Goal: Task Accomplishment & Management: Manage account settings

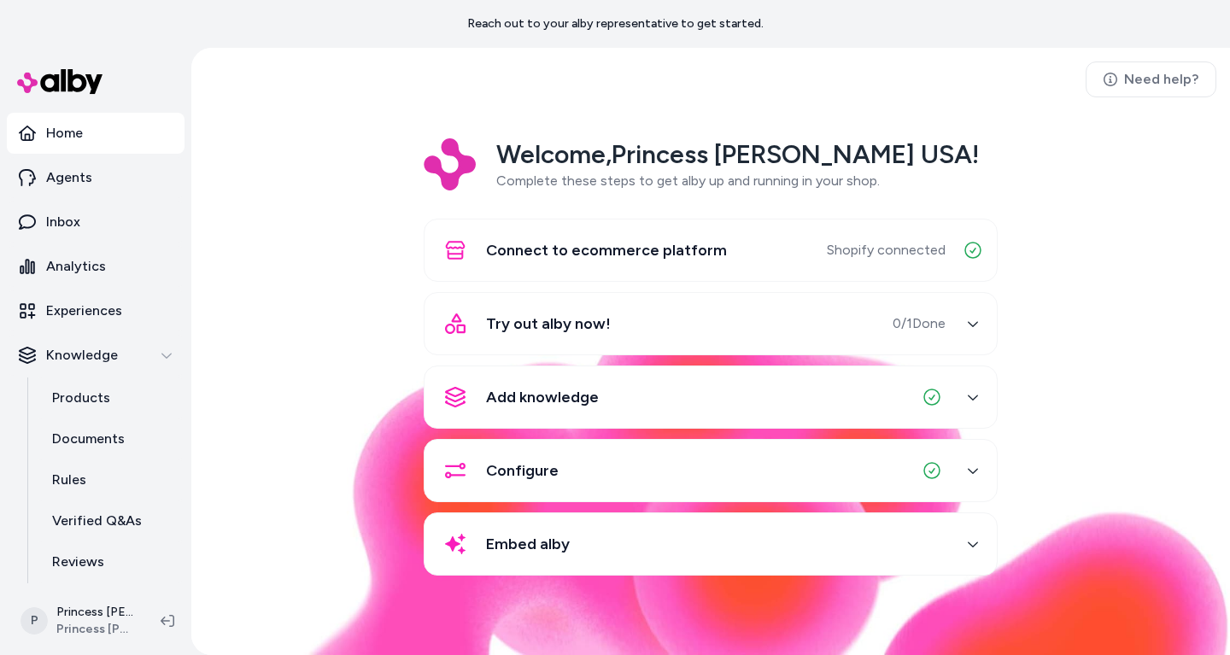
click at [515, 313] on span "Try out alby now!" at bounding box center [548, 324] width 125 height 24
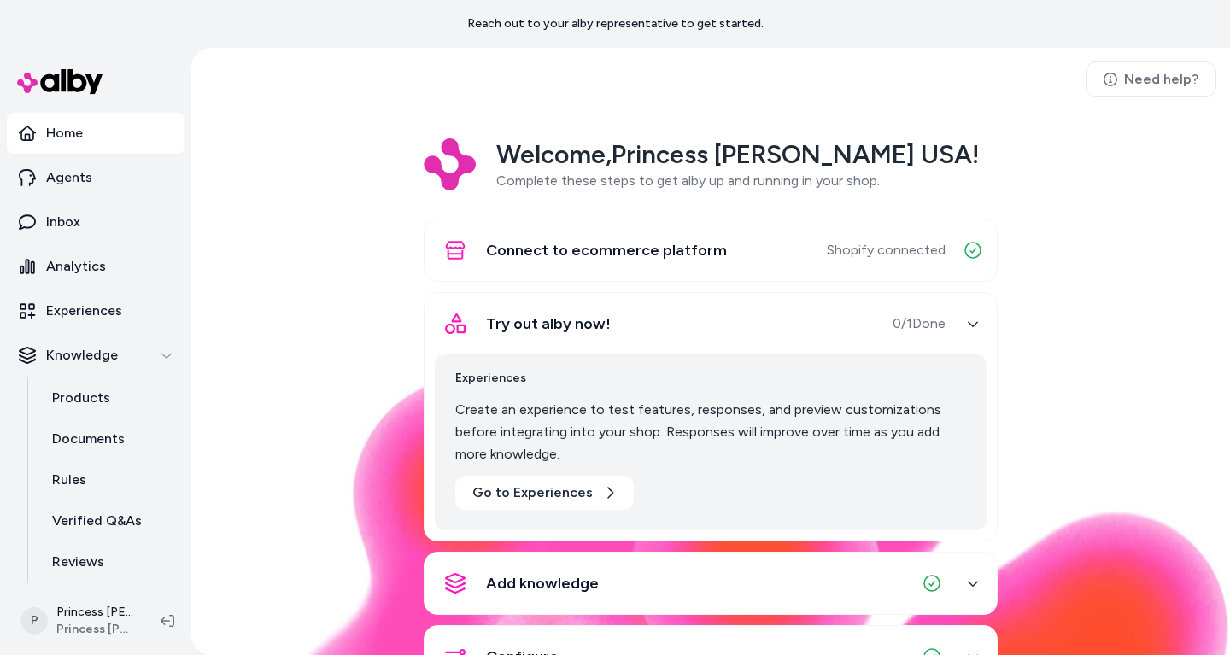
click at [515, 313] on span "Try out alby now!" at bounding box center [548, 324] width 125 height 24
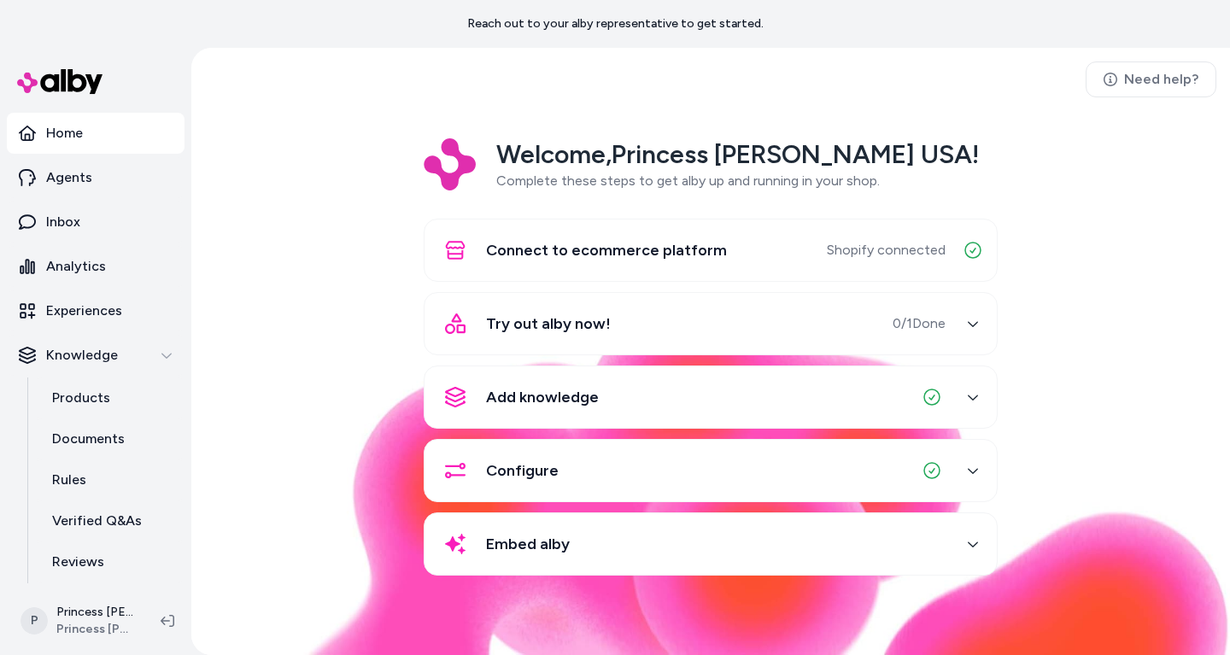
click at [514, 406] on span "Add knowledge" at bounding box center [542, 397] width 113 height 24
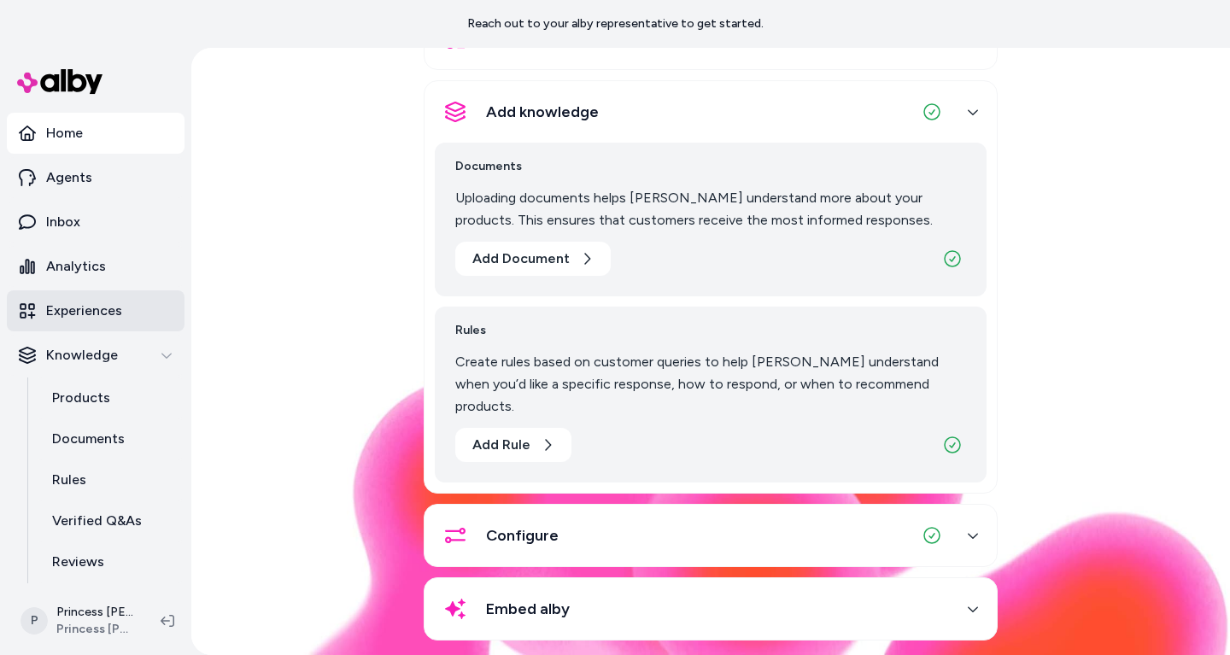
scroll to position [85, 0]
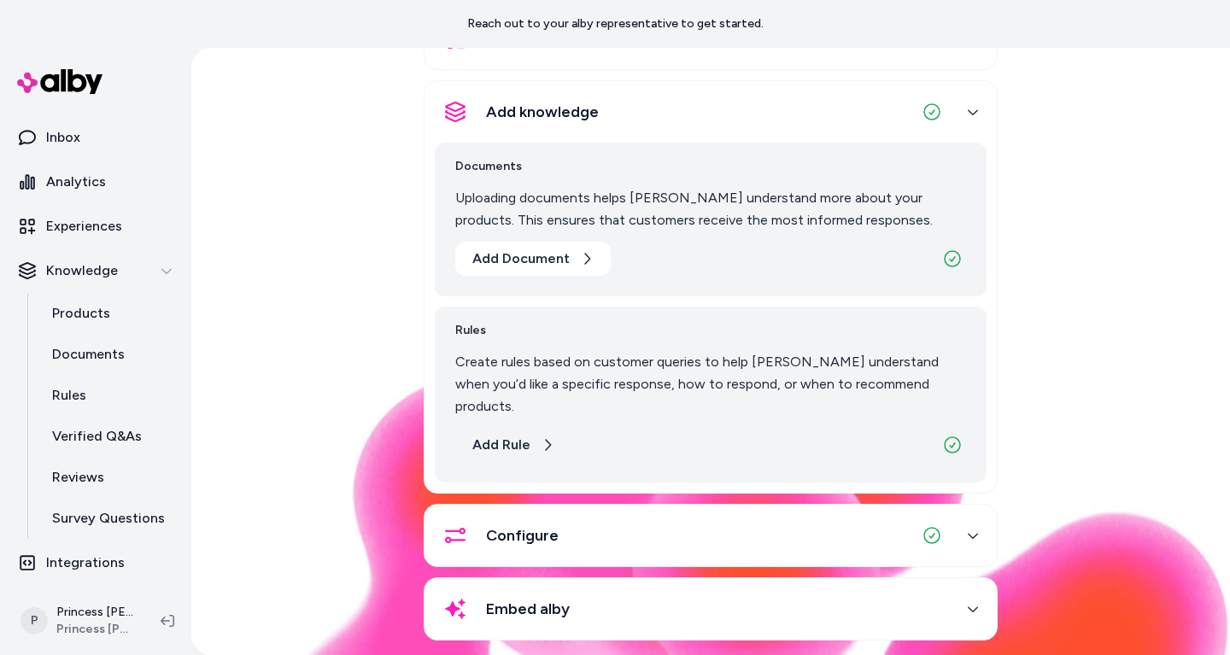
click at [522, 438] on button "Add Rule" at bounding box center [513, 445] width 116 height 34
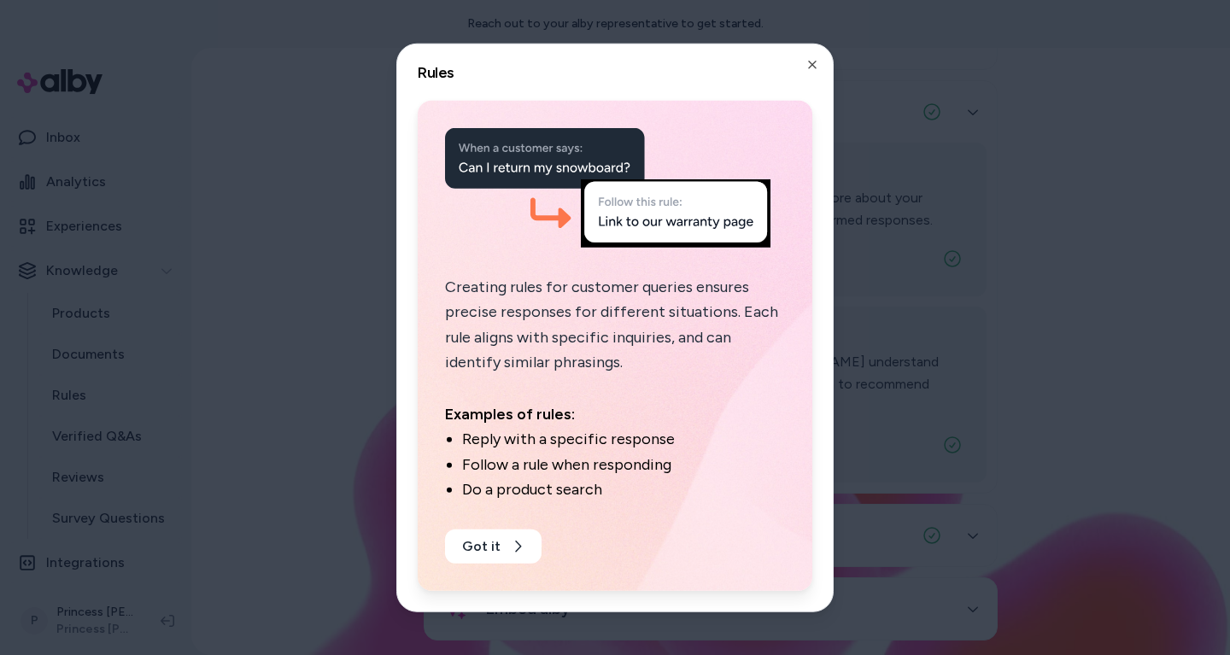
click at [217, 331] on div at bounding box center [615, 327] width 1230 height 655
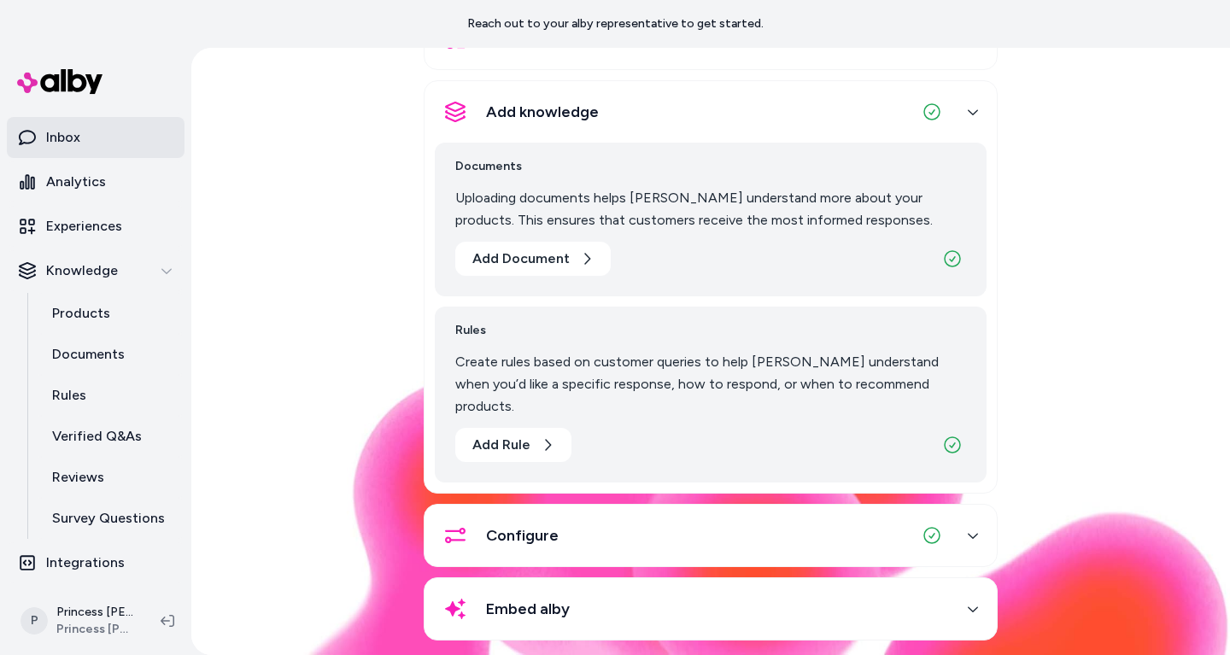
click at [91, 147] on link "Inbox" at bounding box center [96, 137] width 178 height 41
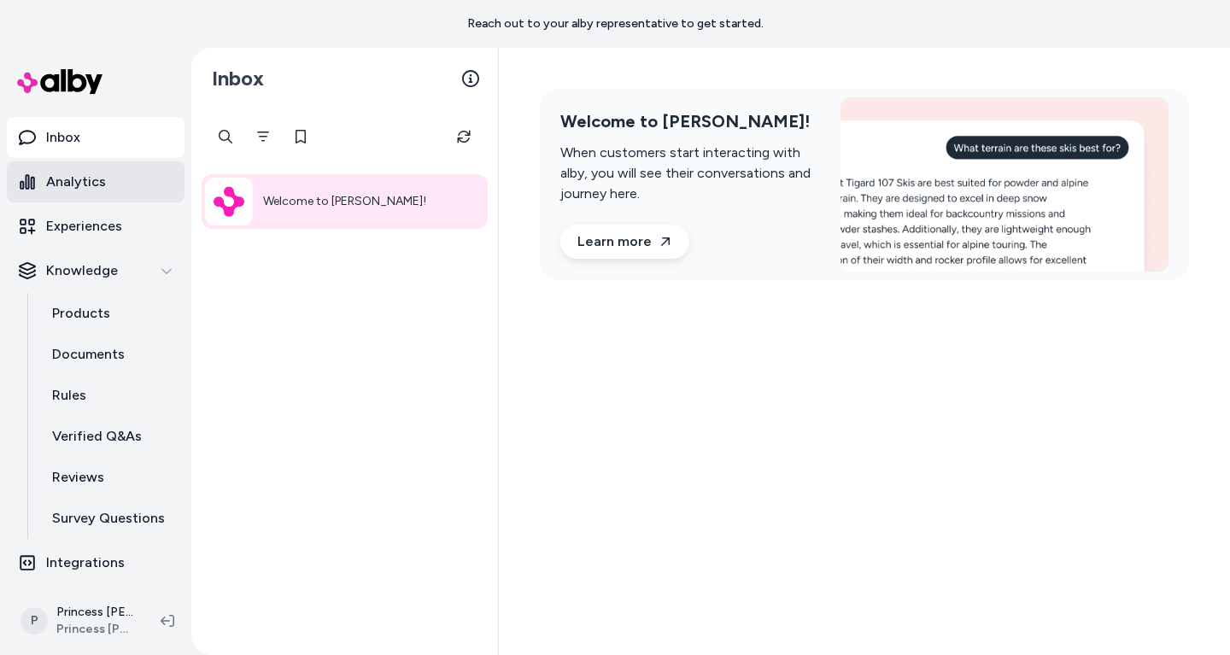
click at [113, 187] on link "Analytics" at bounding box center [96, 181] width 178 height 41
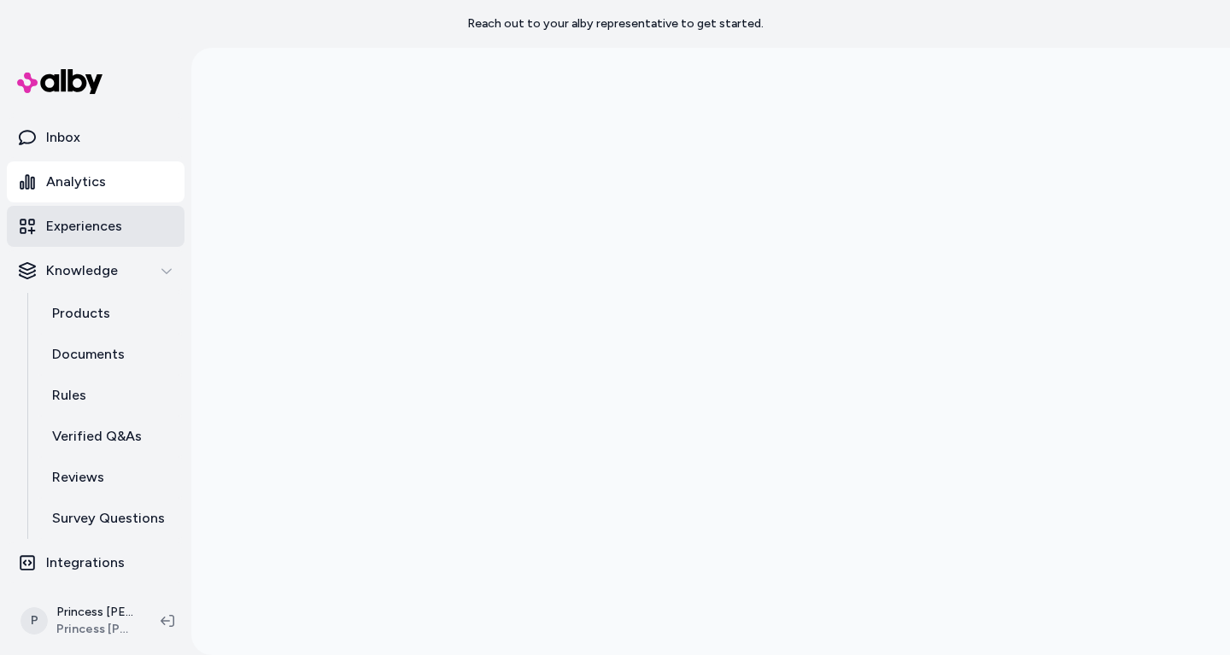
click at [103, 237] on link "Experiences" at bounding box center [96, 226] width 178 height 41
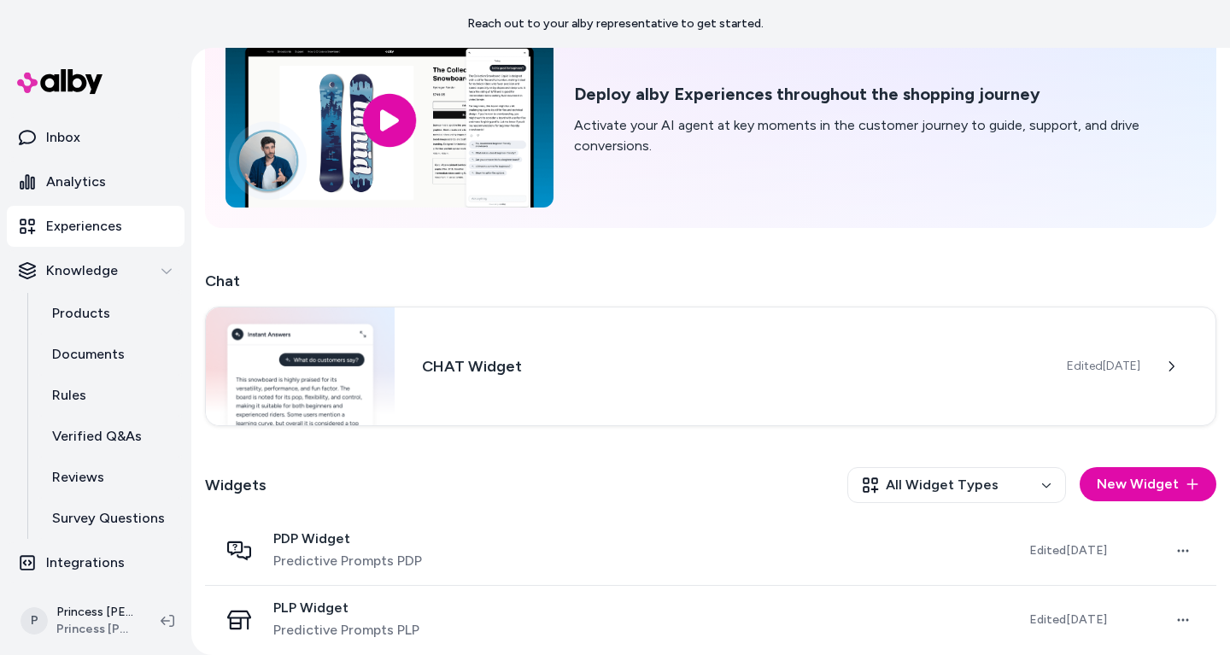
scroll to position [120, 0]
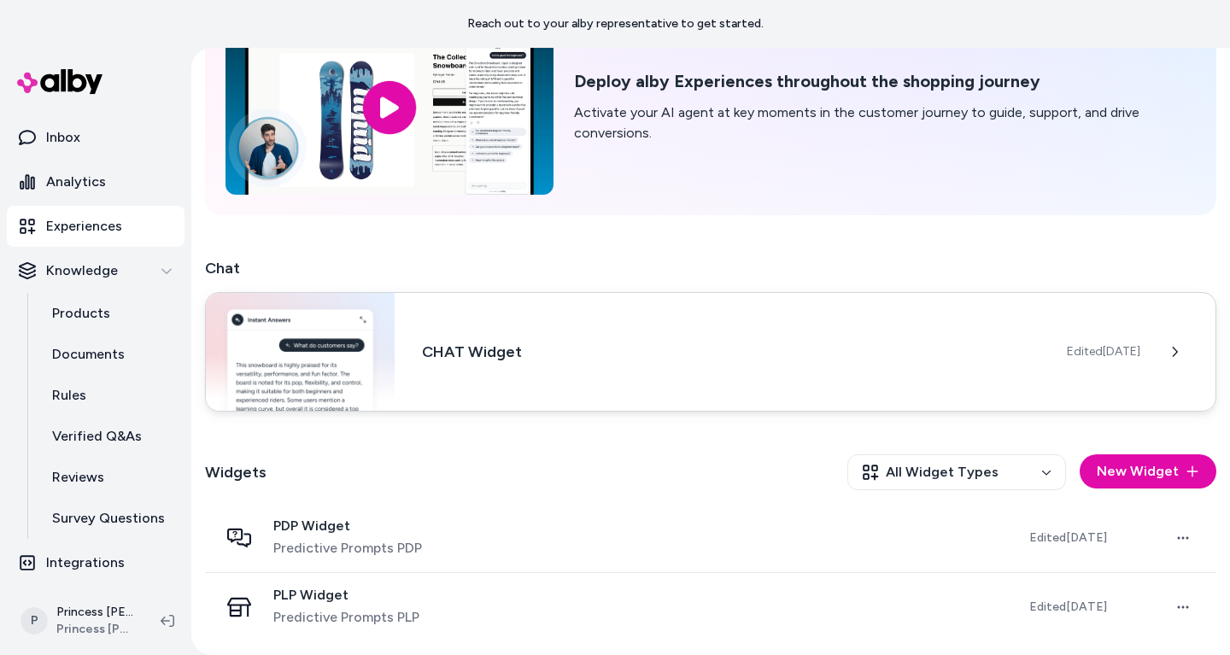
click at [491, 320] on div "CHAT Widget Edited Sep 30, 2025" at bounding box center [710, 352] width 1011 height 120
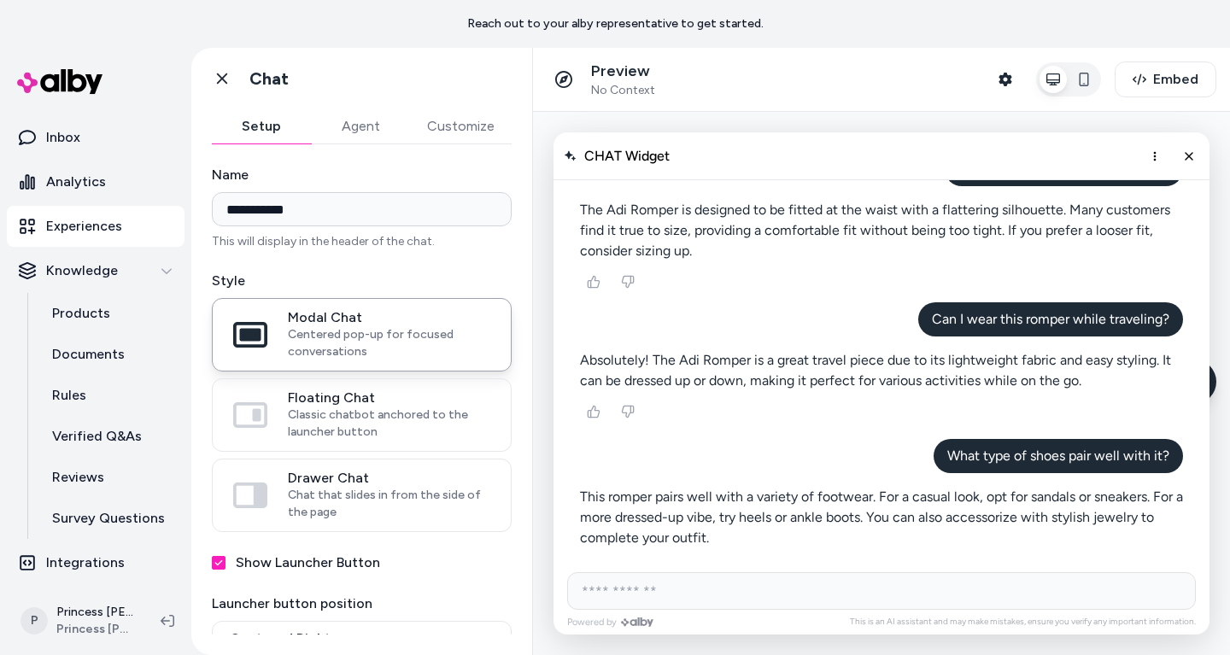
click at [362, 128] on button "Agent" at bounding box center [360, 126] width 99 height 34
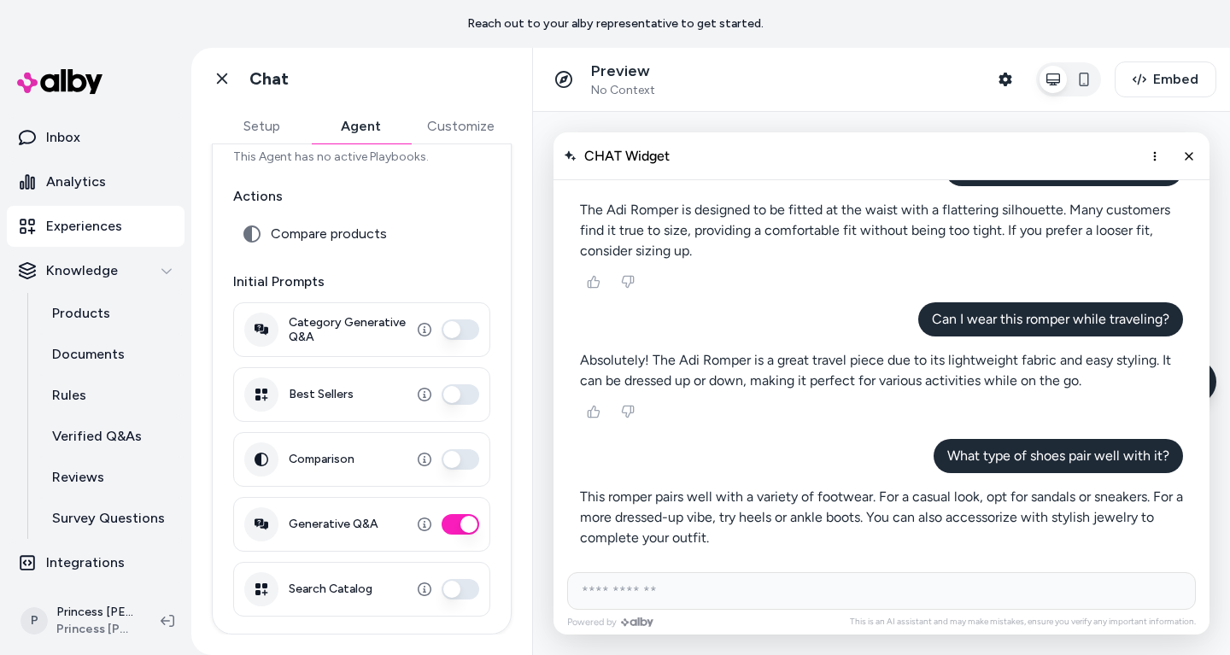
scroll to position [111, 0]
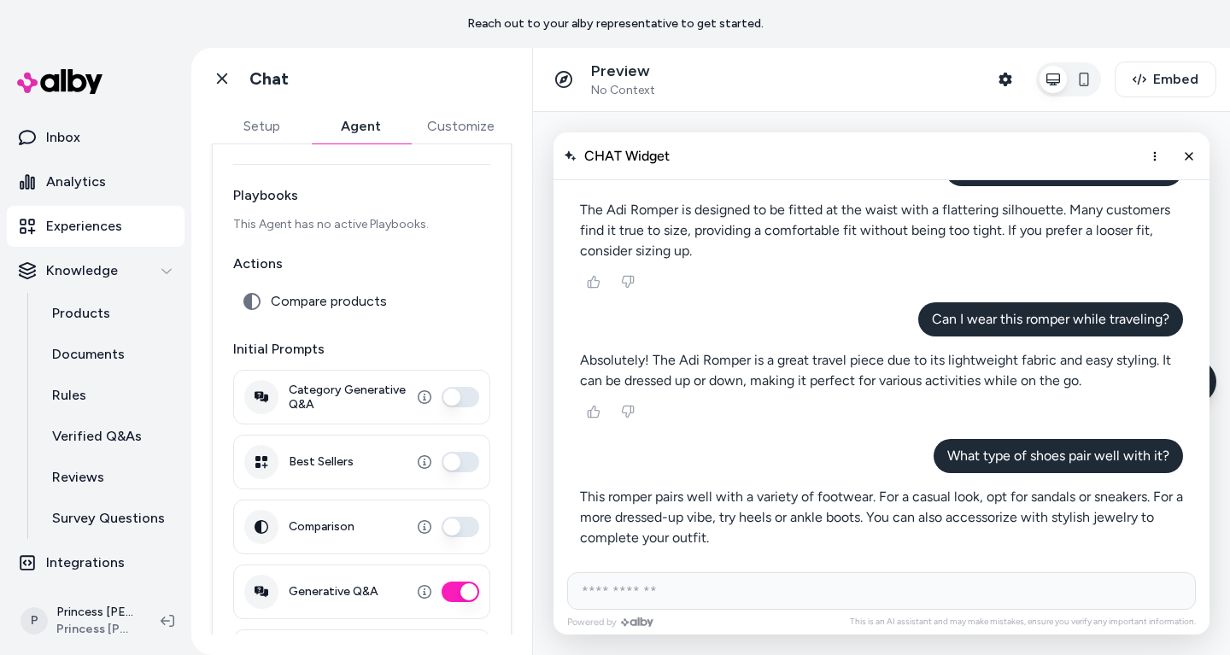
click at [452, 469] on button "Best Sellers" at bounding box center [461, 462] width 38 height 20
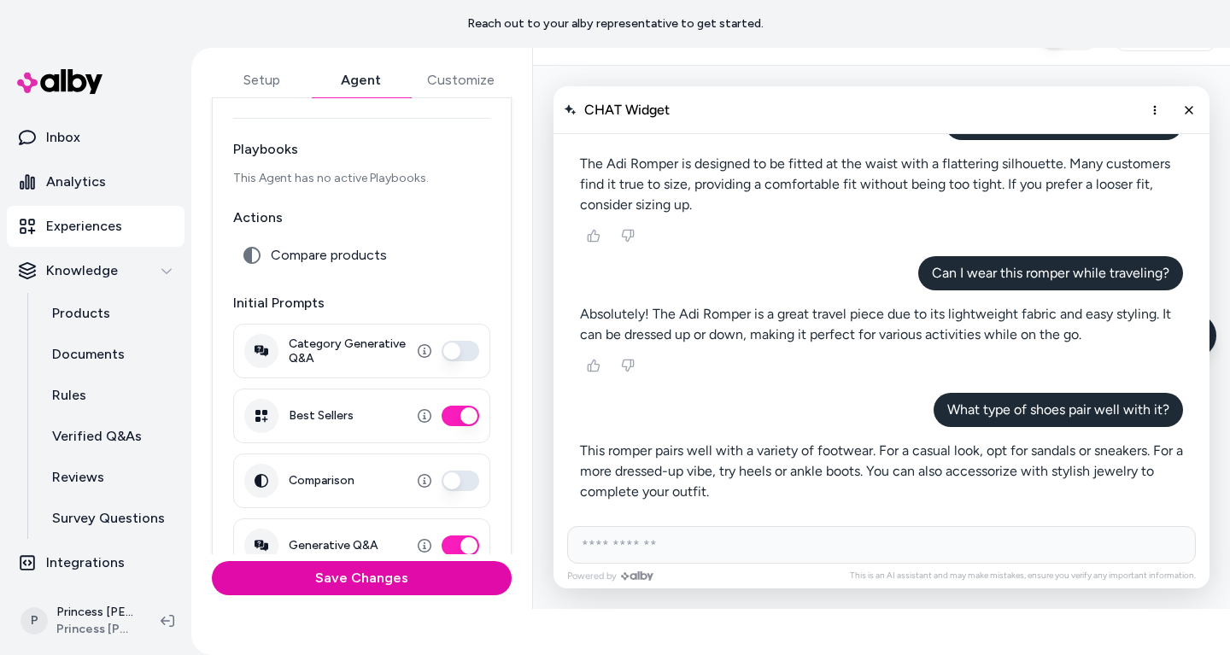
scroll to position [40, 0]
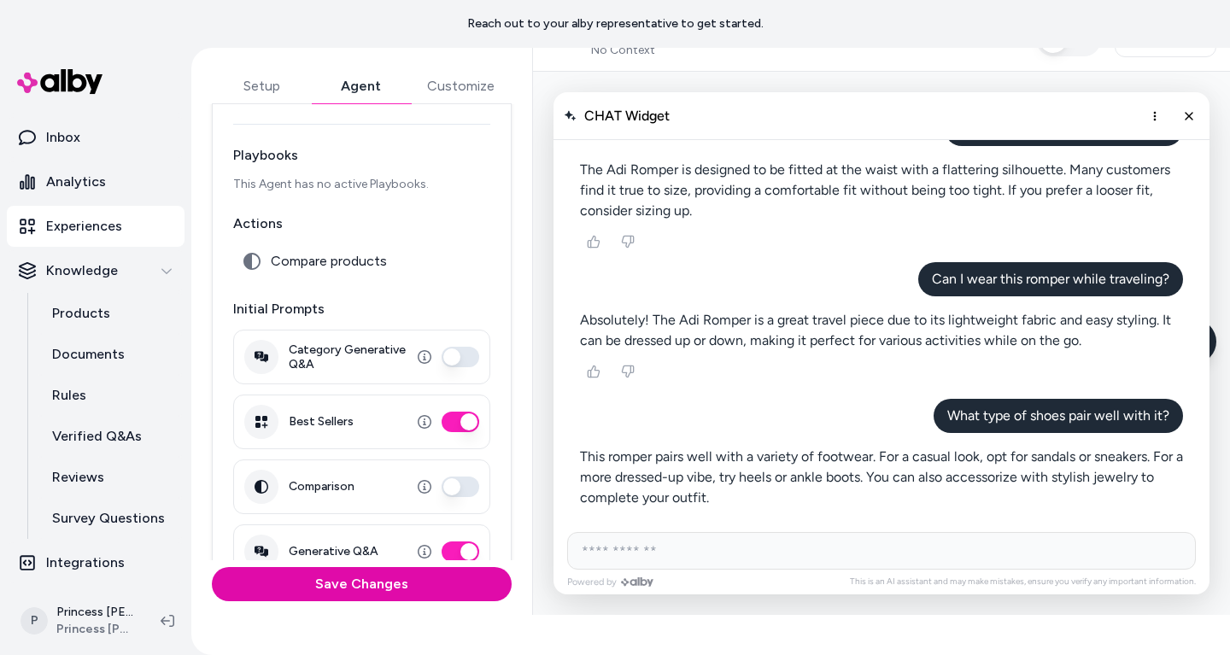
click at [455, 417] on button "Best Sellers" at bounding box center [461, 422] width 38 height 20
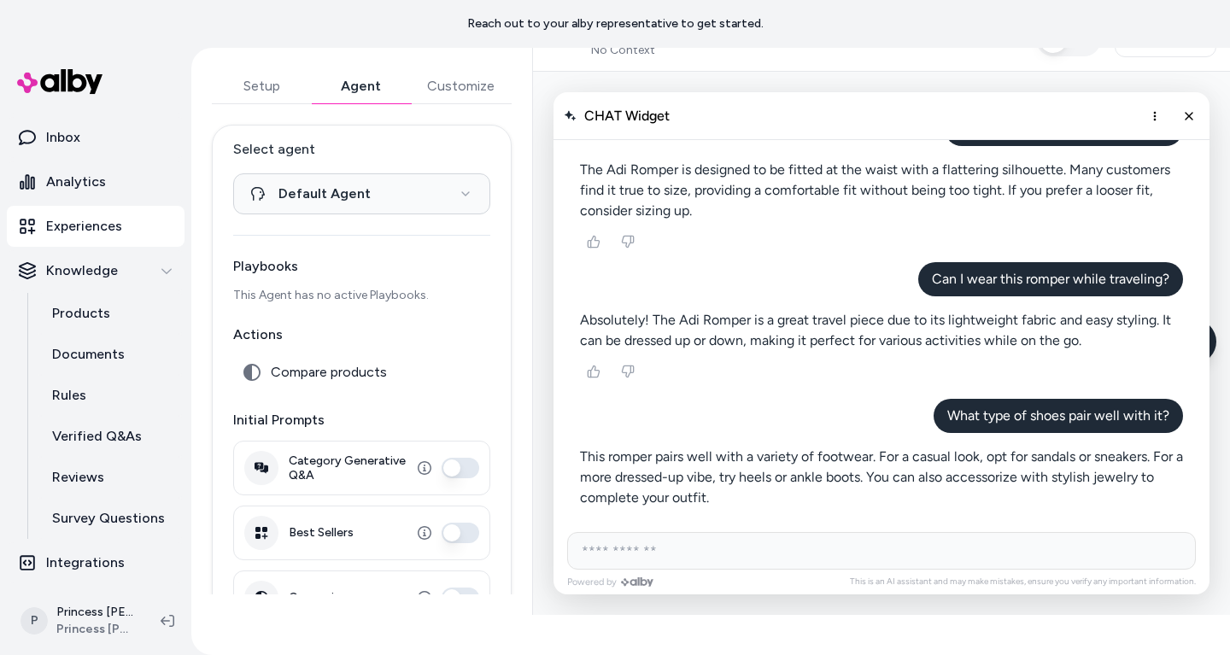
scroll to position [0, 0]
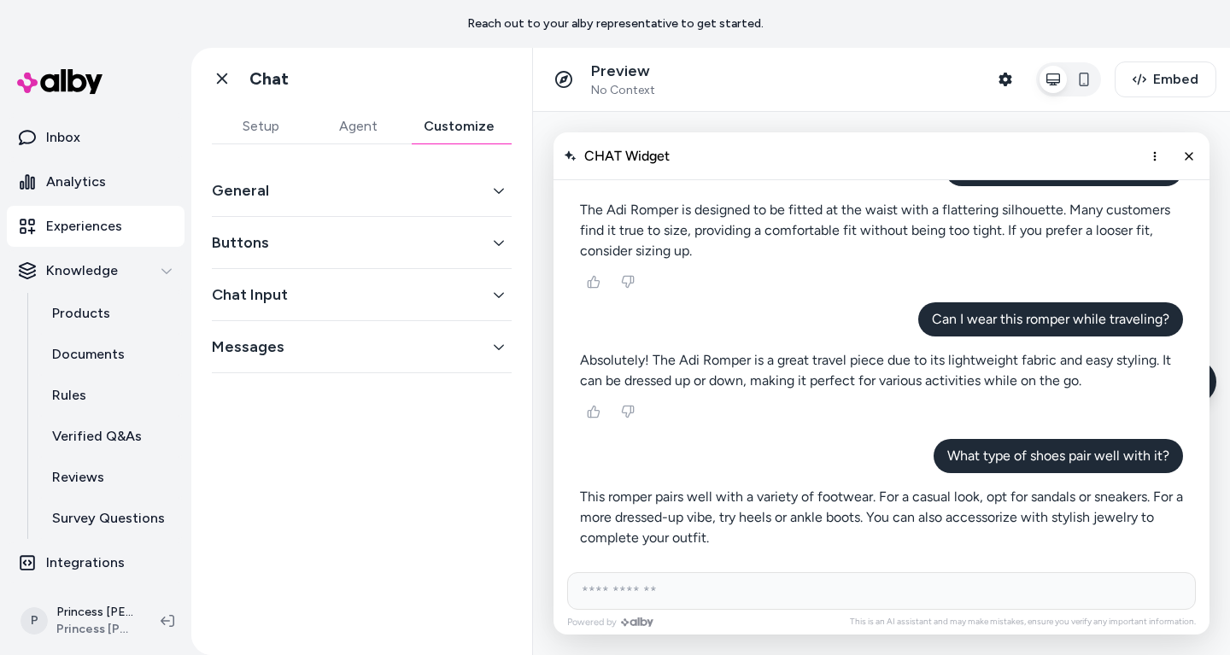
click at [471, 120] on button "Customize" at bounding box center [459, 126] width 105 height 34
click at [328, 174] on div "General" at bounding box center [362, 191] width 300 height 52
click at [328, 203] on div "General" at bounding box center [362, 191] width 300 height 52
click at [322, 195] on button "General" at bounding box center [362, 191] width 300 height 24
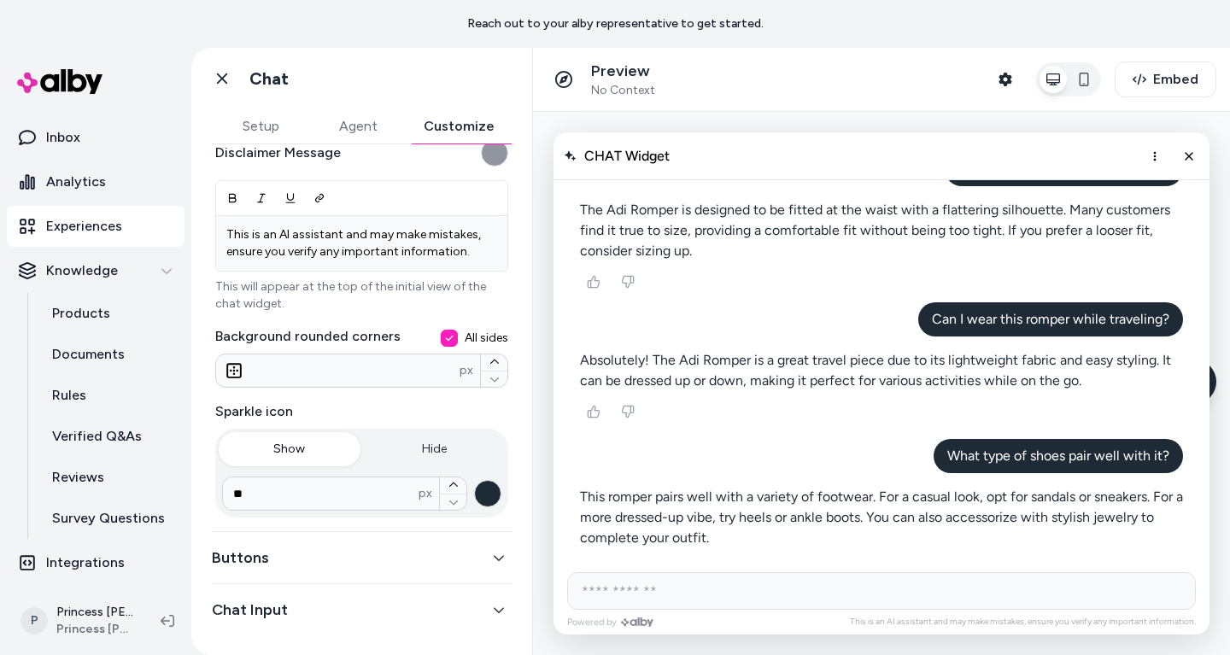
scroll to position [342, 0]
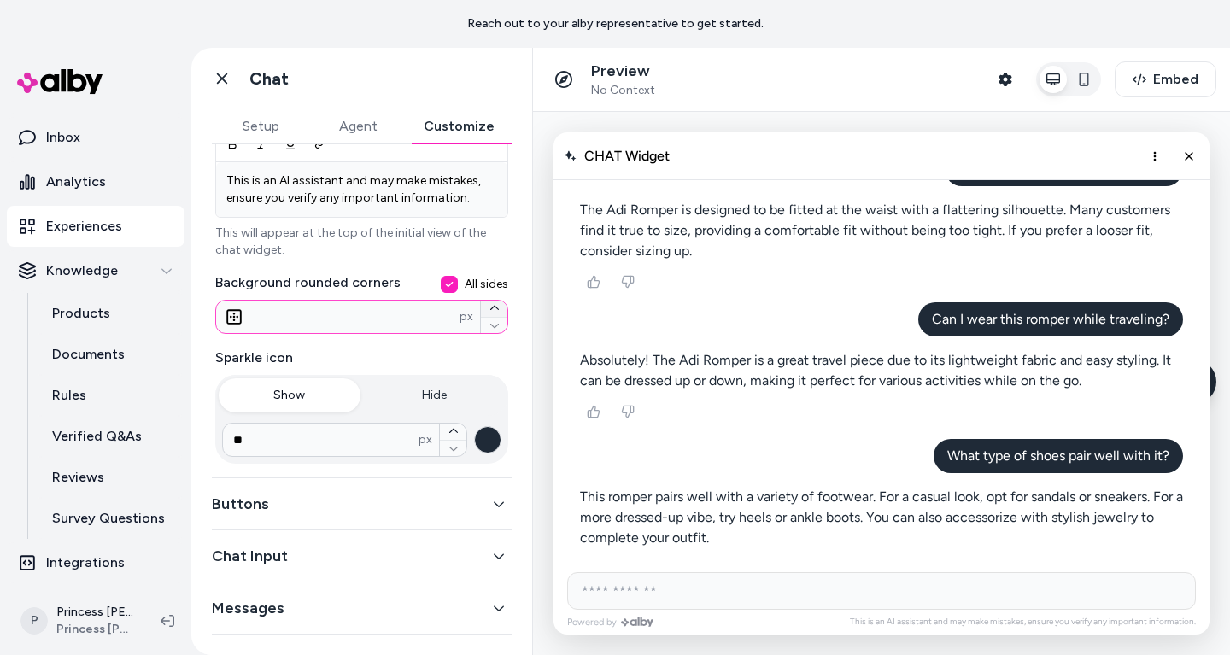
click at [494, 309] on icon "button" at bounding box center [494, 308] width 10 height 10
click at [494, 327] on icon "button" at bounding box center [493, 326] width 9 height 4
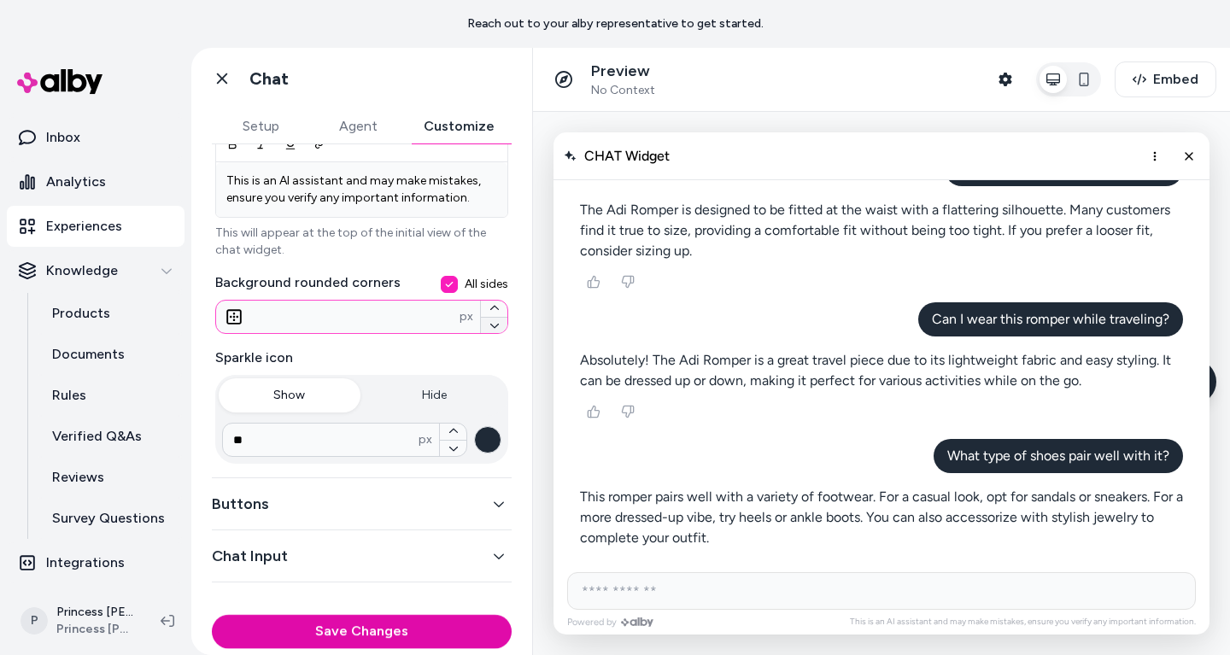
click at [494, 327] on icon "button" at bounding box center [493, 326] width 9 height 4
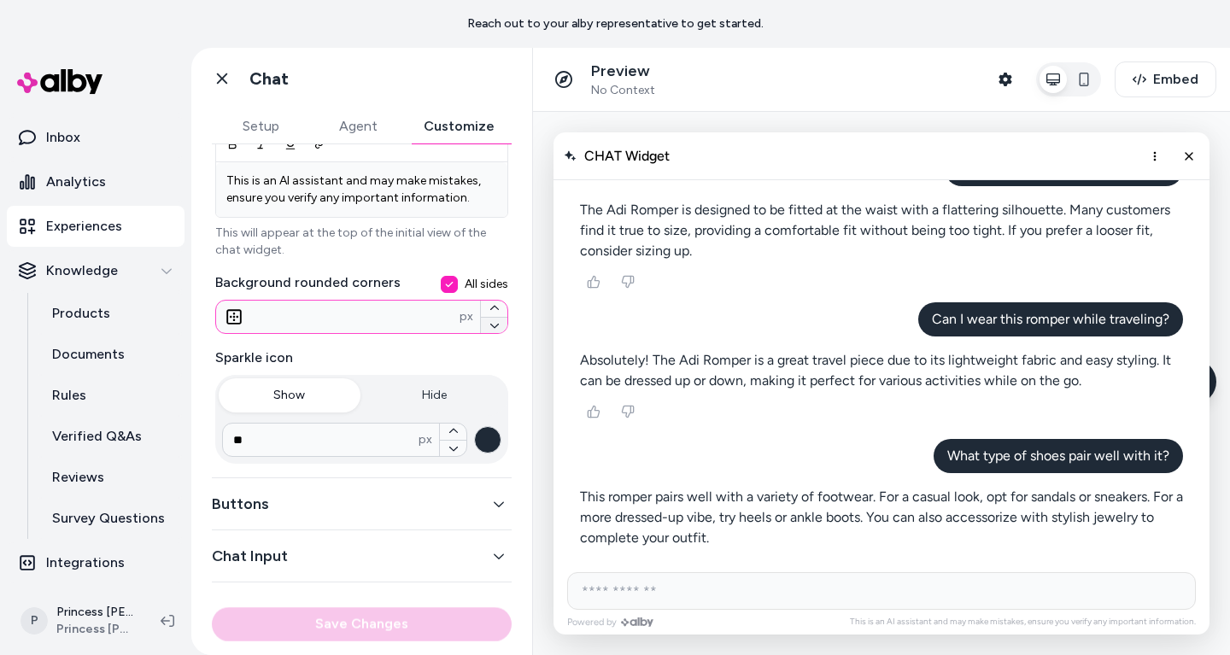
click at [494, 327] on icon "button" at bounding box center [493, 326] width 9 height 4
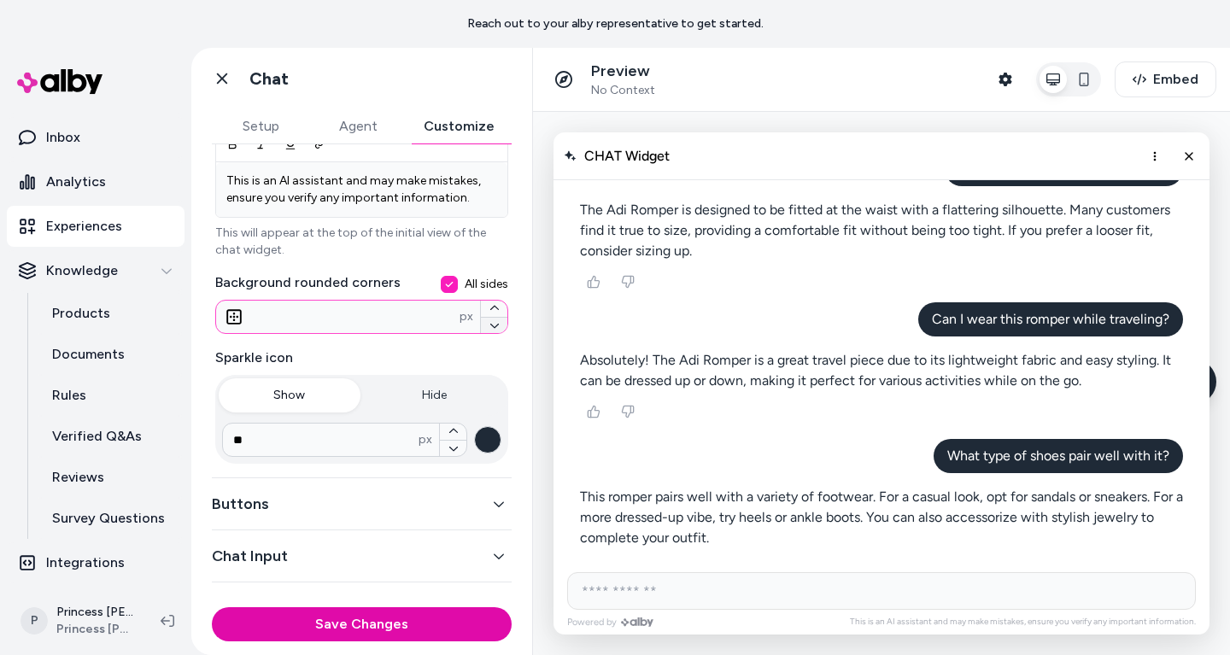
click at [494, 327] on icon "button" at bounding box center [493, 326] width 9 height 4
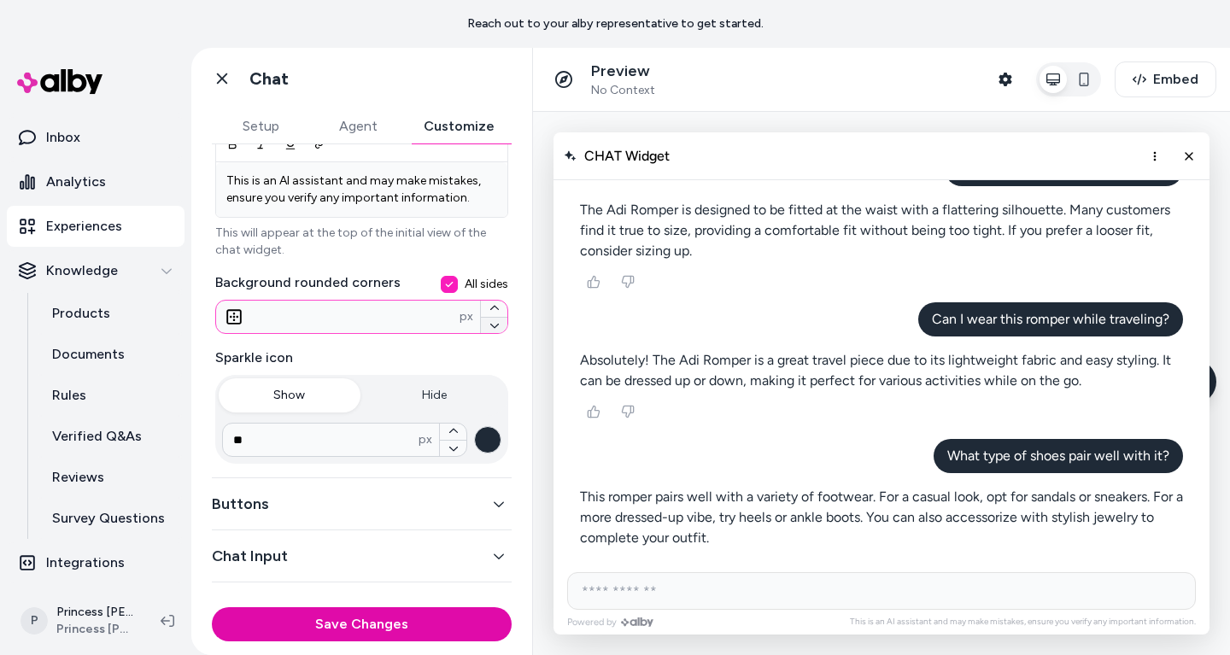
click at [494, 327] on icon "button" at bounding box center [493, 326] width 9 height 4
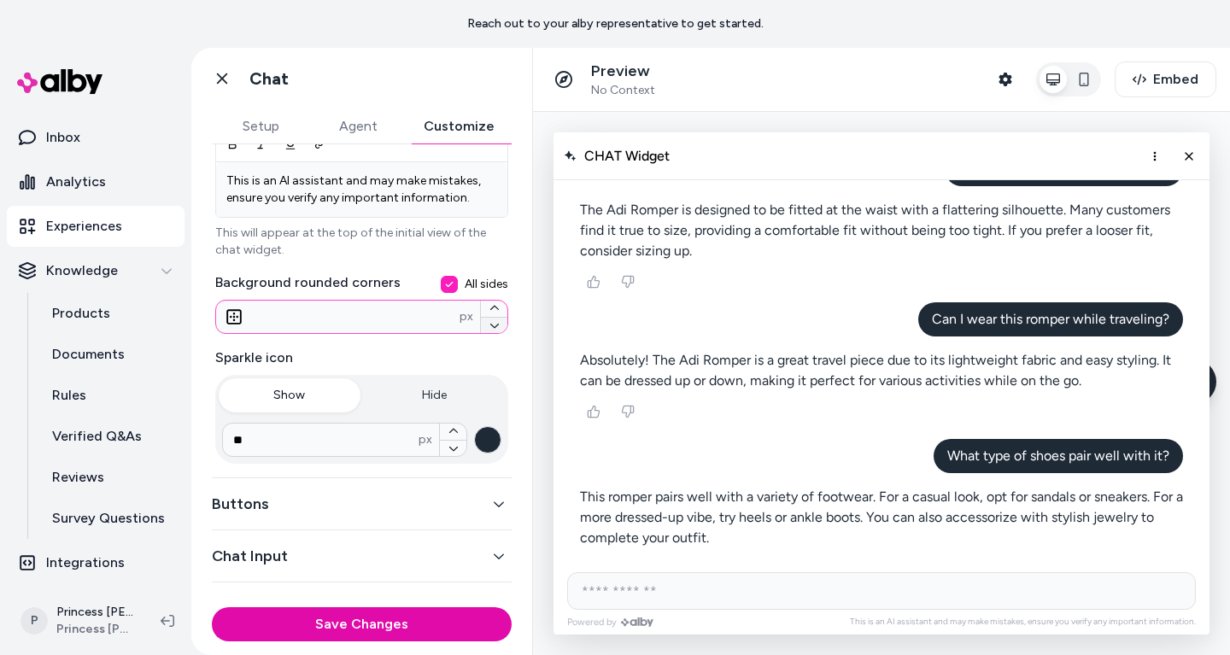
click at [494, 327] on icon "button" at bounding box center [493, 326] width 9 height 4
type input "*"
click at [1093, 70] on button "button" at bounding box center [1083, 79] width 27 height 27
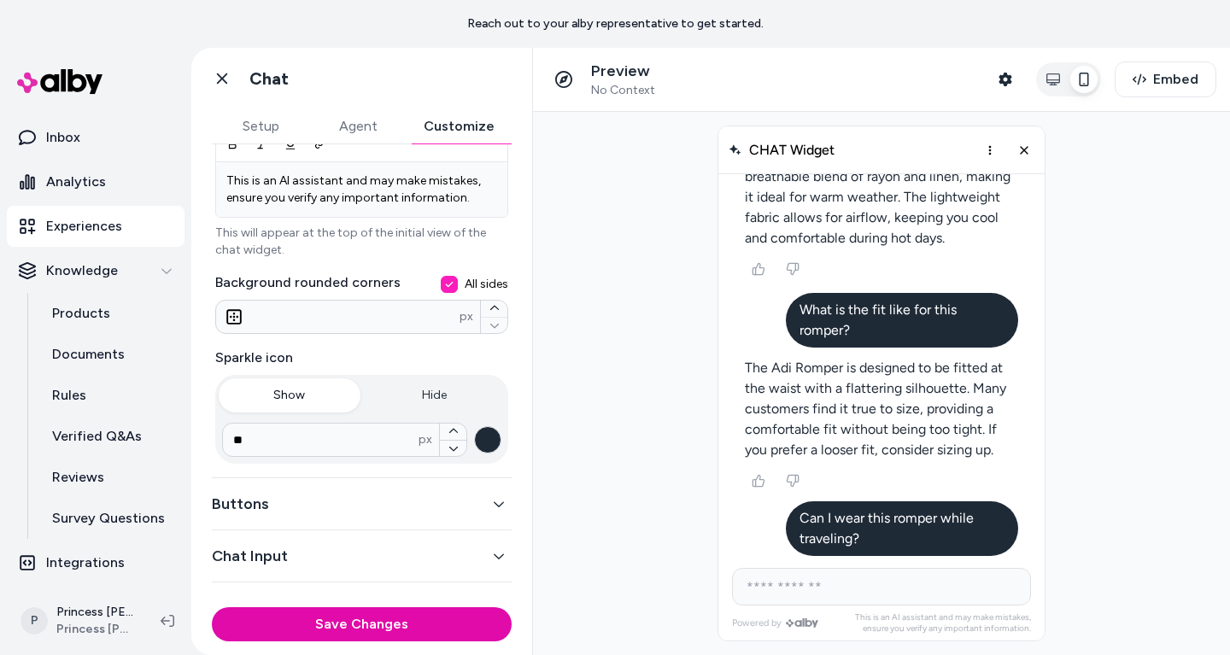
scroll to position [3775, 0]
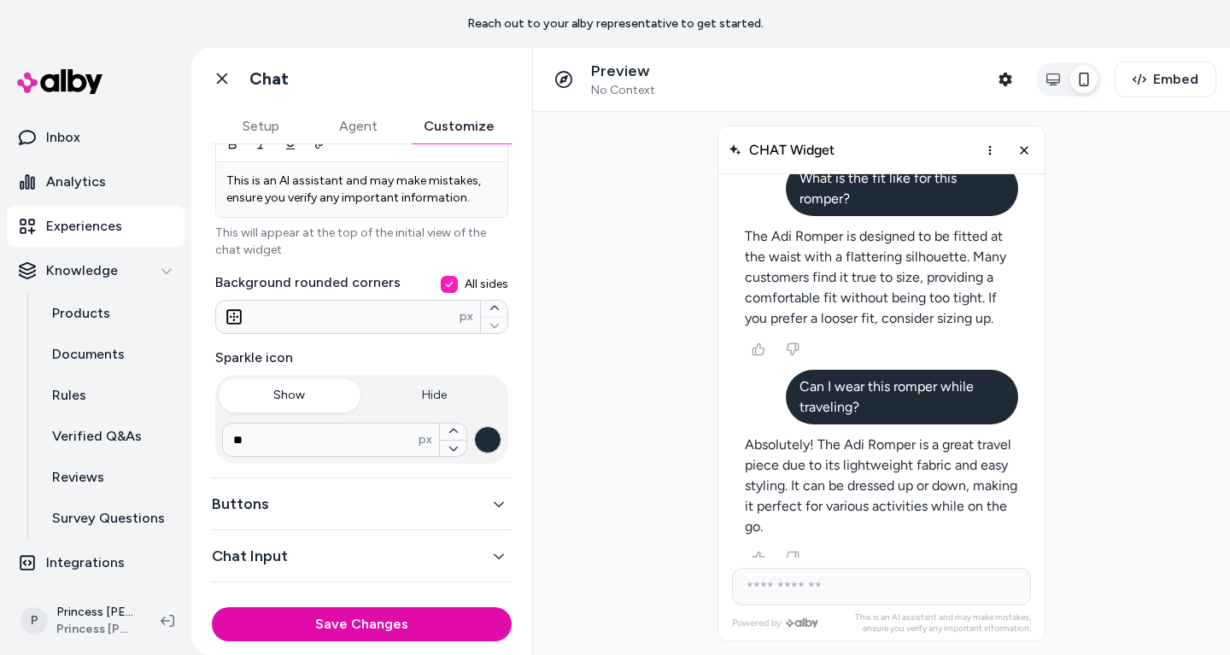
click at [424, 508] on button "Buttons" at bounding box center [362, 504] width 300 height 24
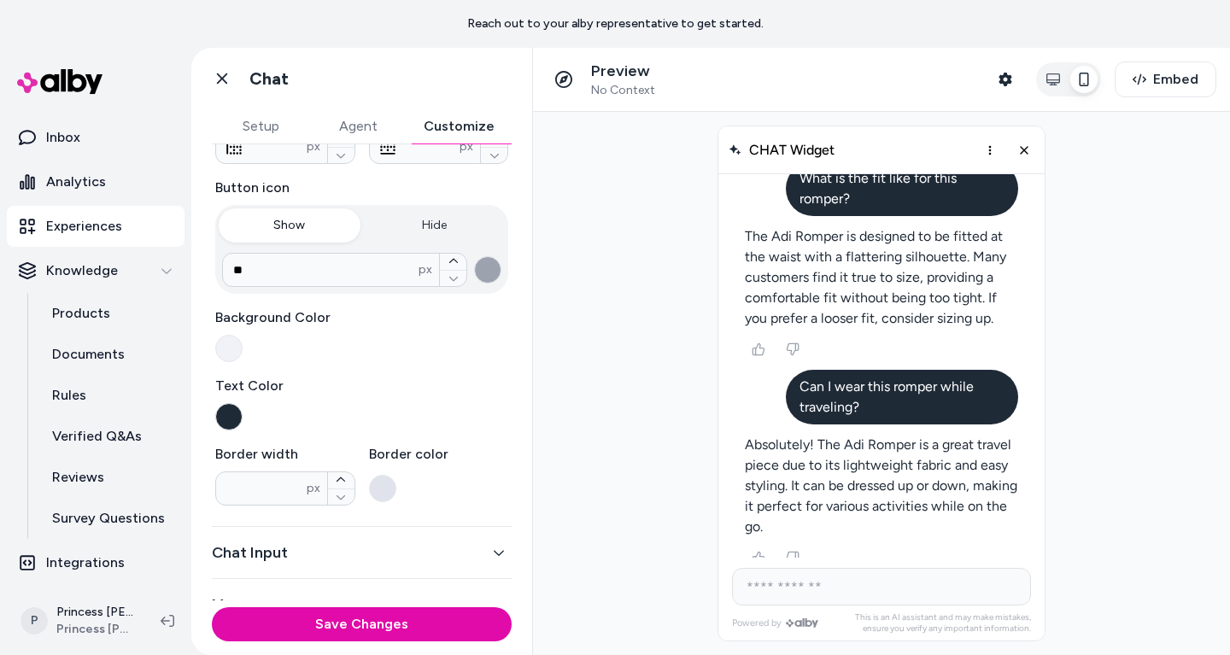
scroll to position [330, 0]
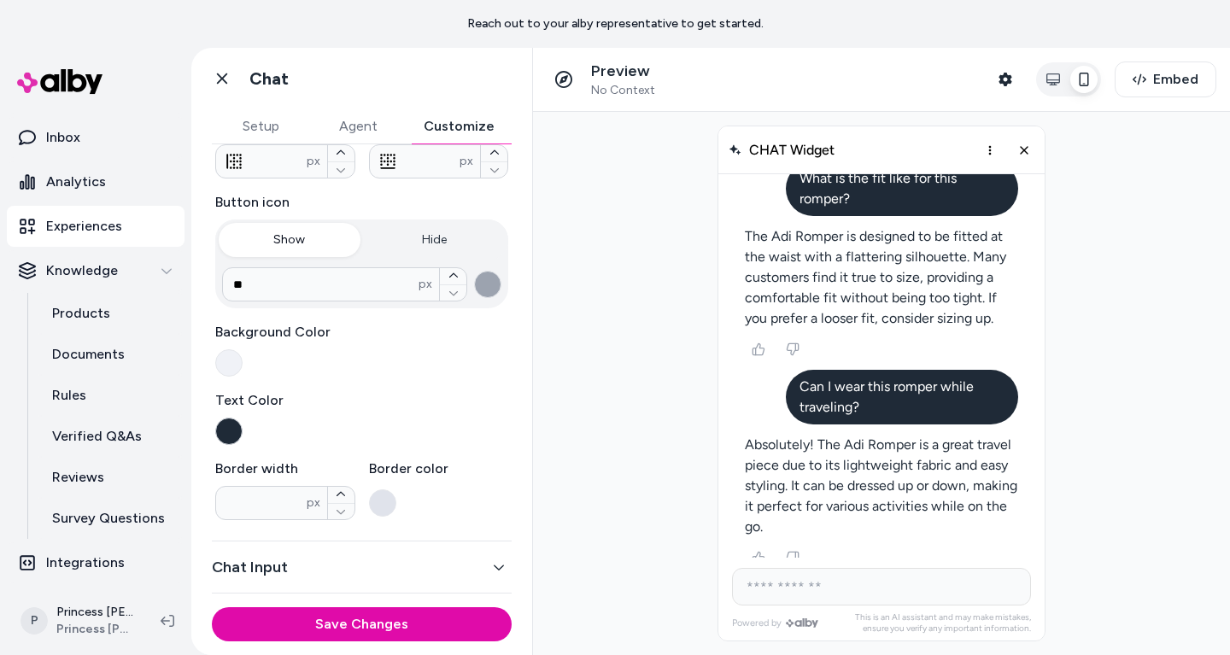
click at [225, 430] on button "button" at bounding box center [228, 431] width 27 height 27
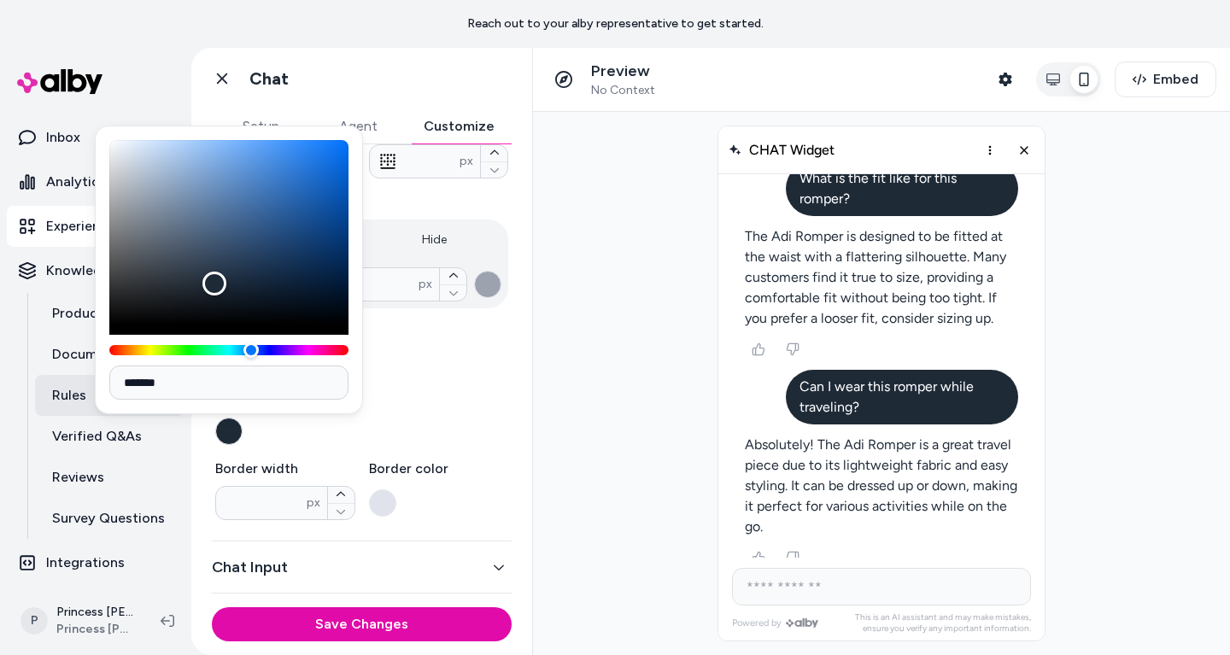
type input "*******"
drag, startPoint x: 211, startPoint y: 287, endPoint x: 61, endPoint y: 401, distance: 188.3
click at [61, 401] on body "Reach out to your alby representative to get started. Home Agents Inbox Analyti…" at bounding box center [615, 327] width 1230 height 655
click at [490, 355] on div "Background Color" at bounding box center [361, 349] width 293 height 55
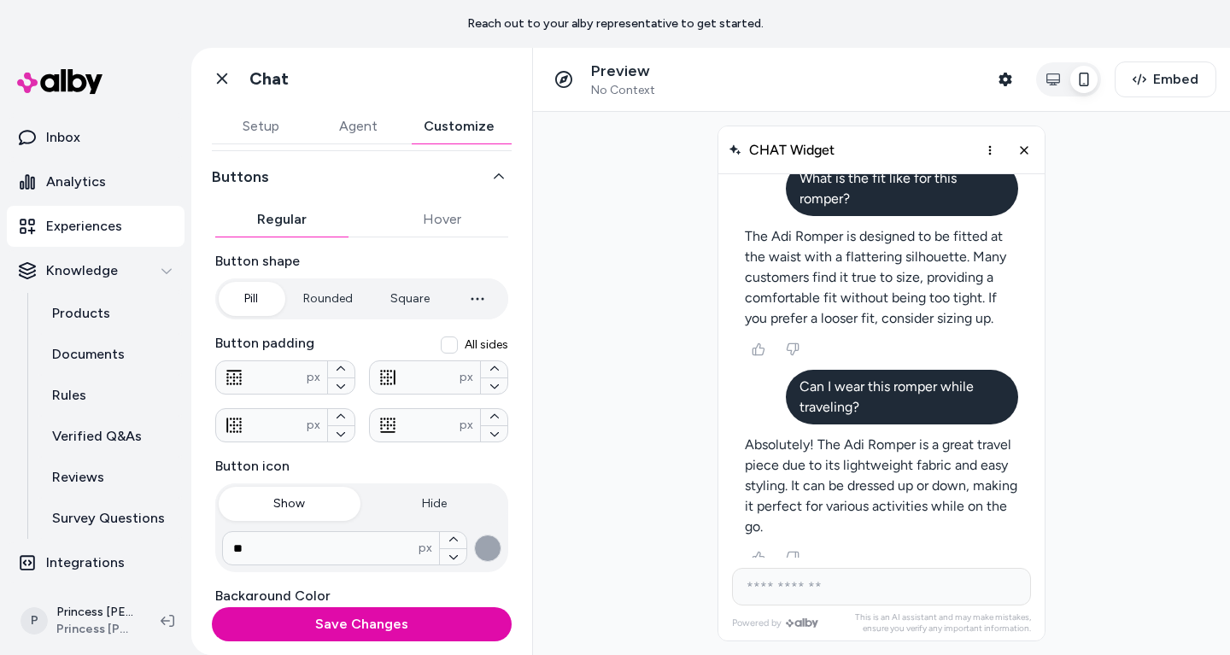
scroll to position [67, 0]
click at [333, 301] on button "Rounded" at bounding box center [328, 297] width 84 height 34
click at [403, 301] on button "Square" at bounding box center [409, 297] width 73 height 34
type input "****"
click at [257, 290] on button "Pill" at bounding box center [251, 297] width 64 height 34
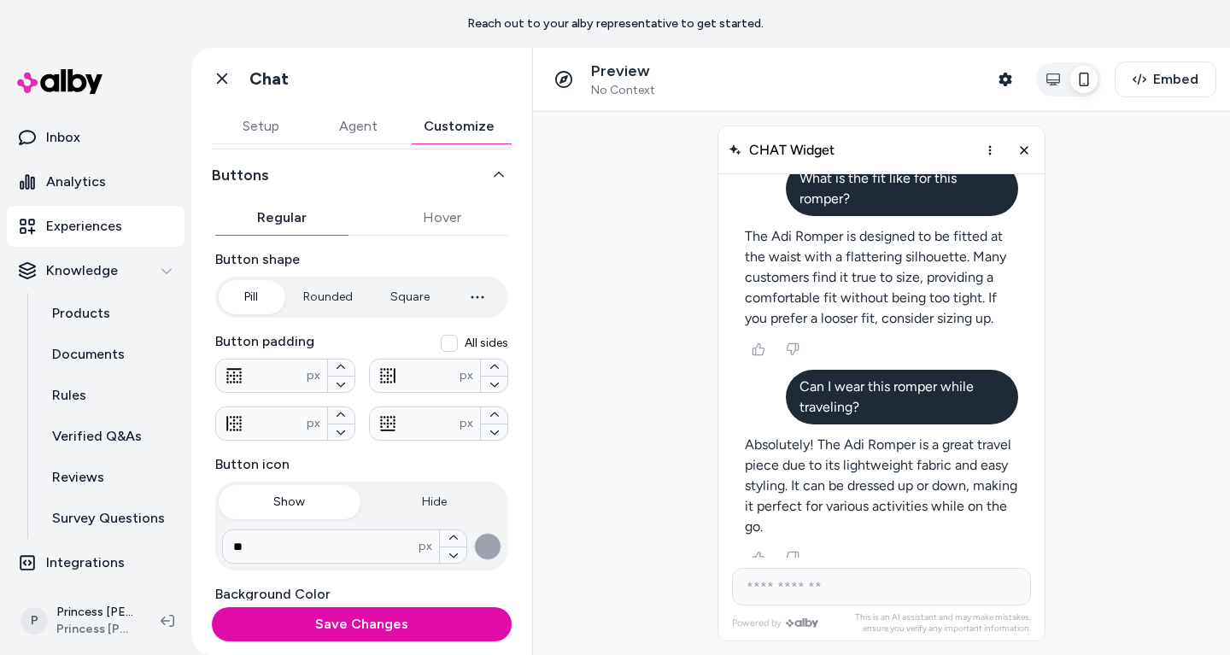
scroll to position [0, 0]
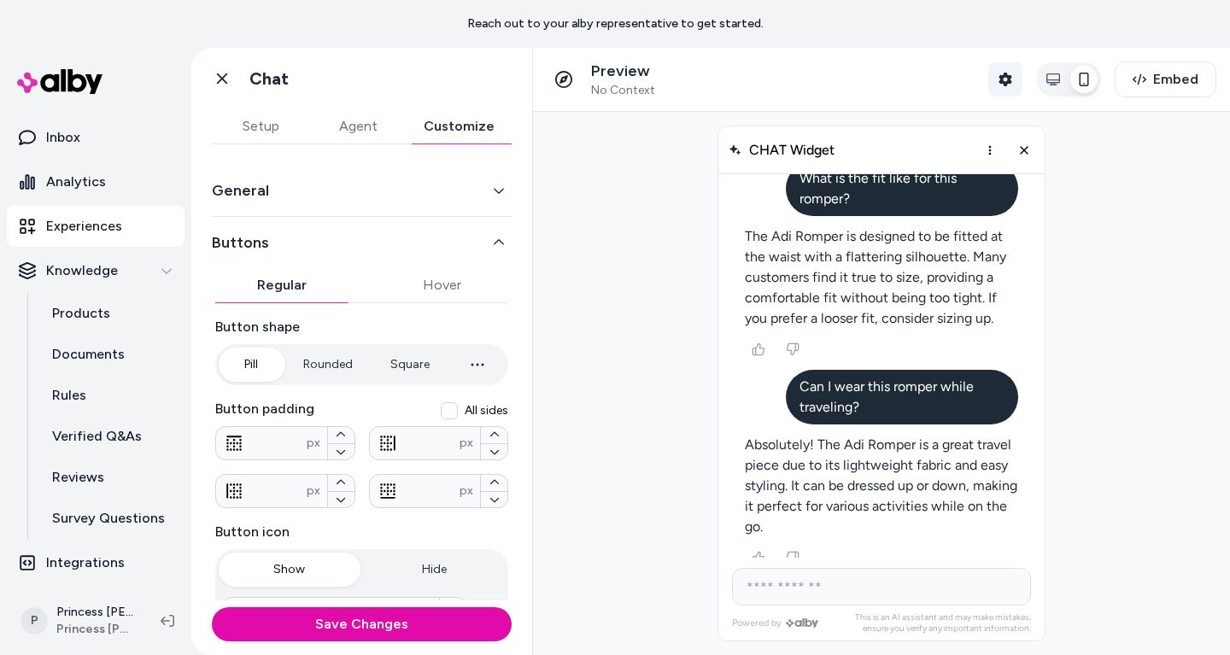
click at [1002, 67] on button "Shopper Context" at bounding box center [1005, 79] width 34 height 34
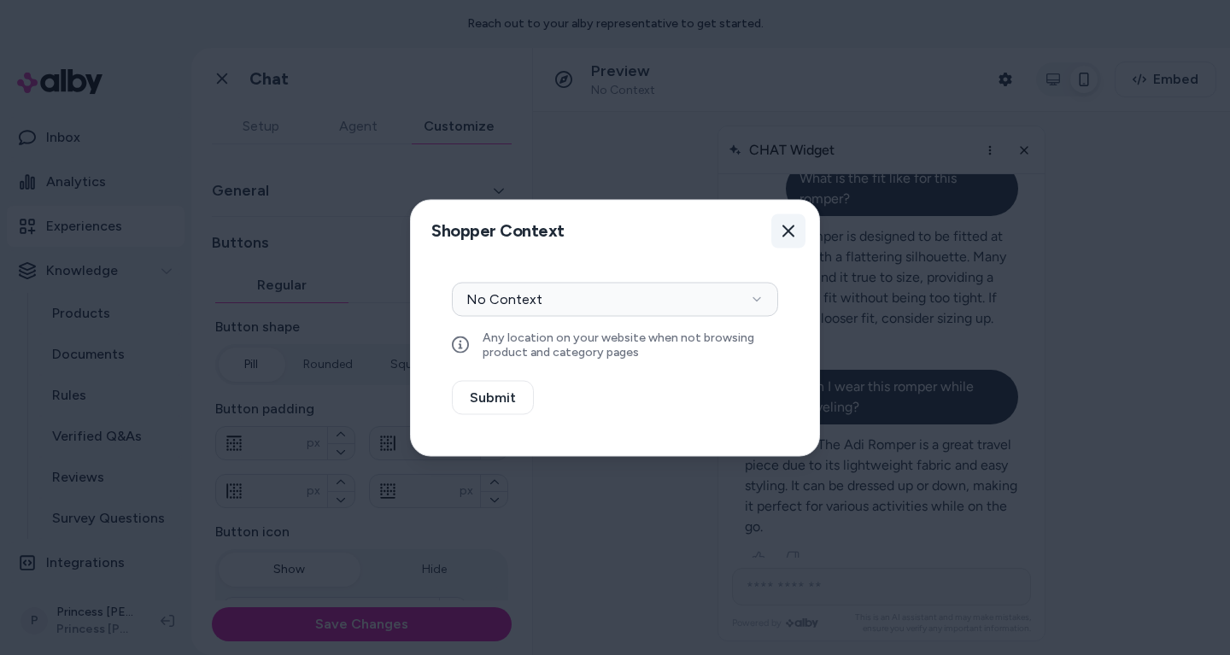
click at [795, 231] on button "Close" at bounding box center [788, 231] width 34 height 34
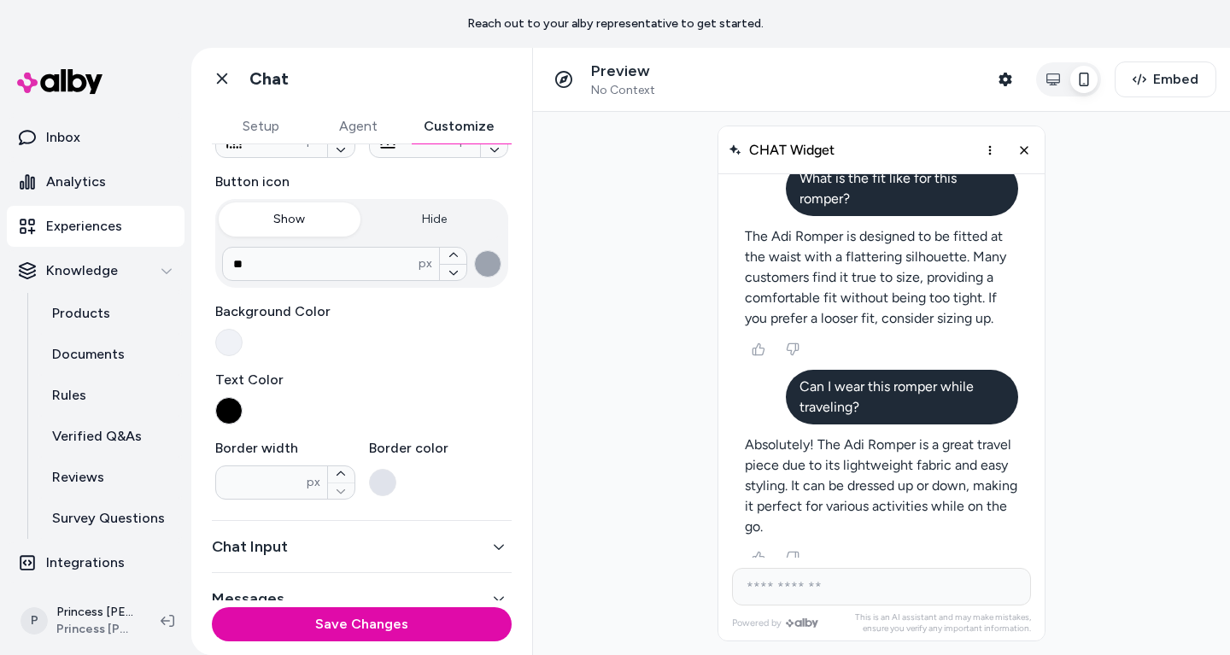
scroll to position [375, 0]
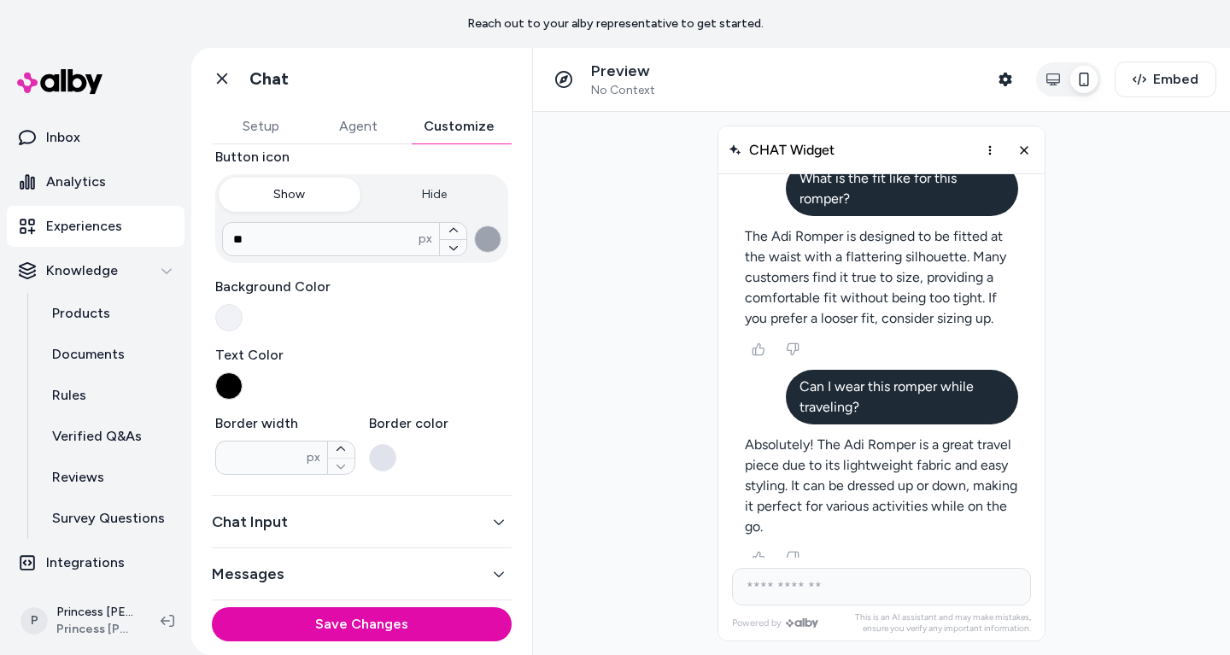
click at [279, 522] on button "Chat Input" at bounding box center [362, 522] width 300 height 24
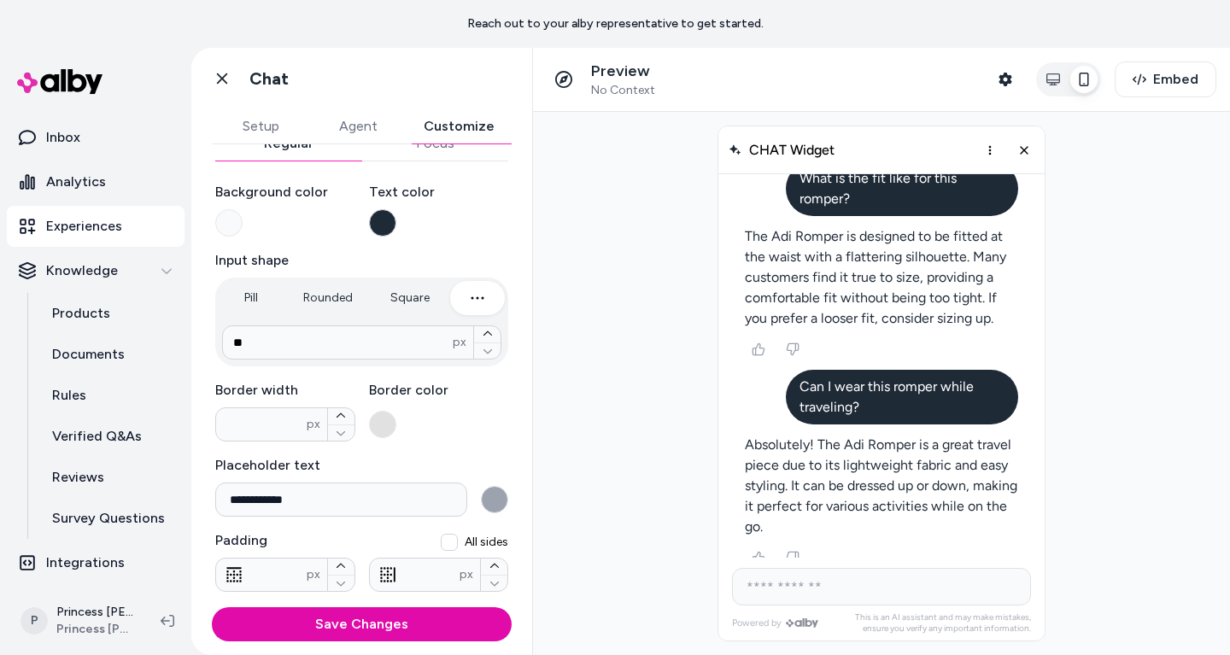
scroll to position [198, 0]
click at [394, 220] on button "button" at bounding box center [382, 221] width 27 height 27
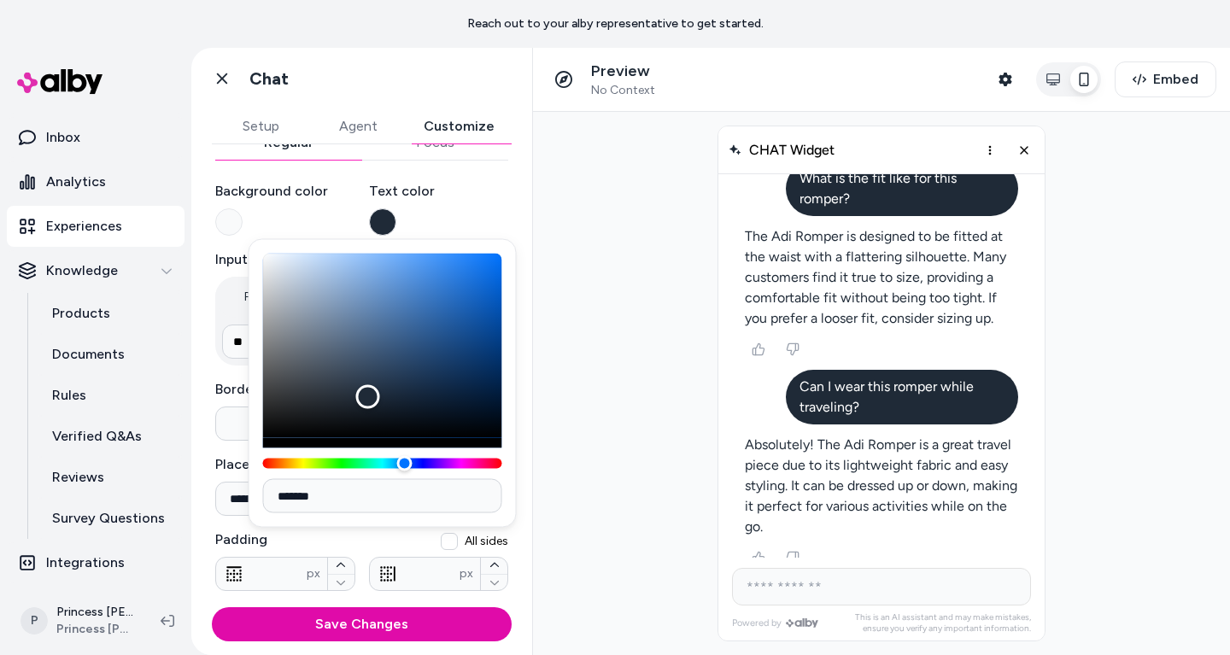
type input "*******"
drag, startPoint x: 361, startPoint y: 397, endPoint x: 202, endPoint y: 467, distance: 174.4
click at [202, 466] on body "**********" at bounding box center [615, 327] width 1230 height 655
click at [387, 536] on label "Padding" at bounding box center [361, 540] width 293 height 20
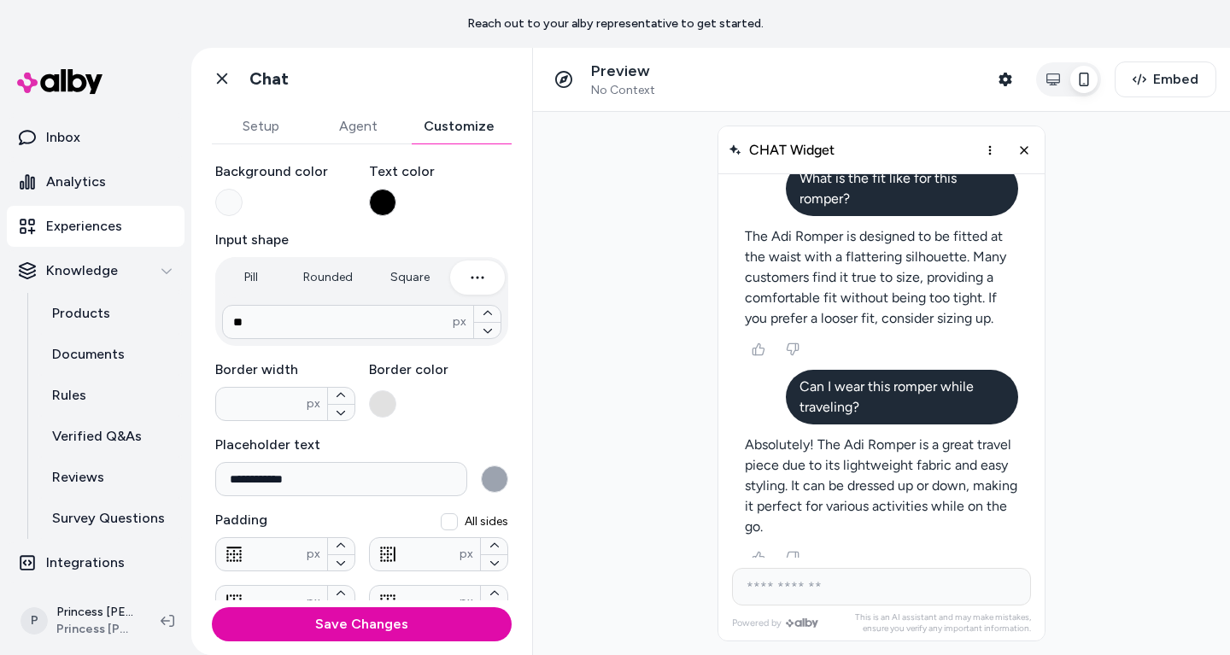
scroll to position [219, 0]
type input "*"
click at [411, 281] on button "Square" at bounding box center [409, 277] width 73 height 34
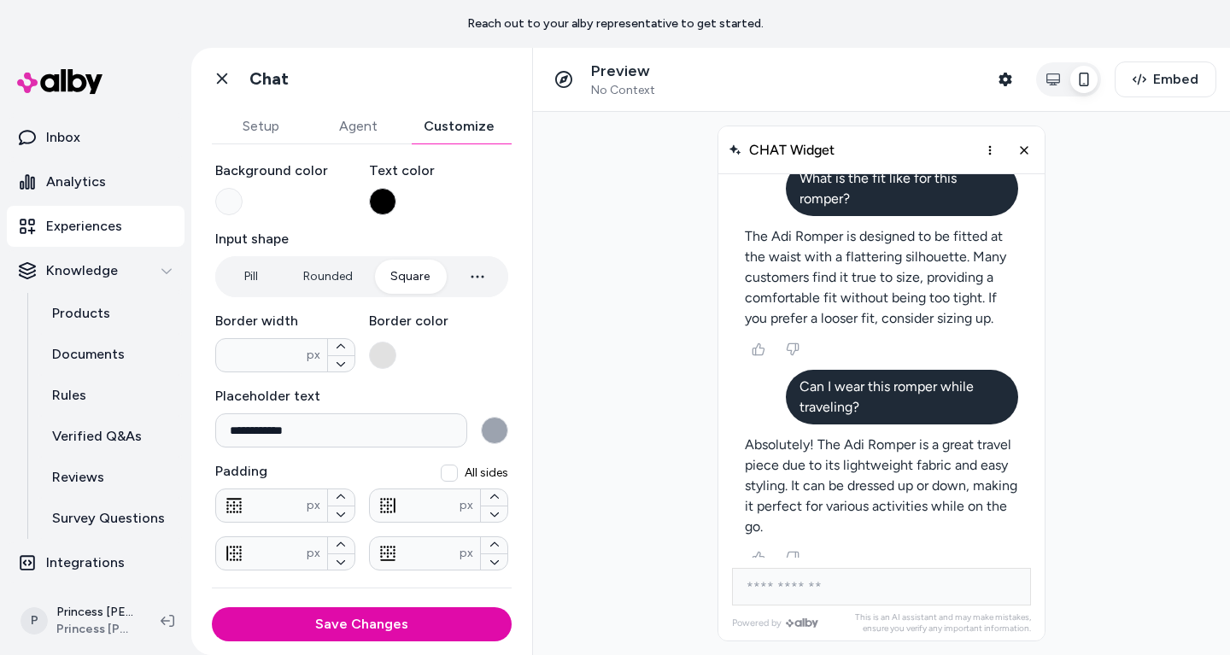
scroll to position [259, 0]
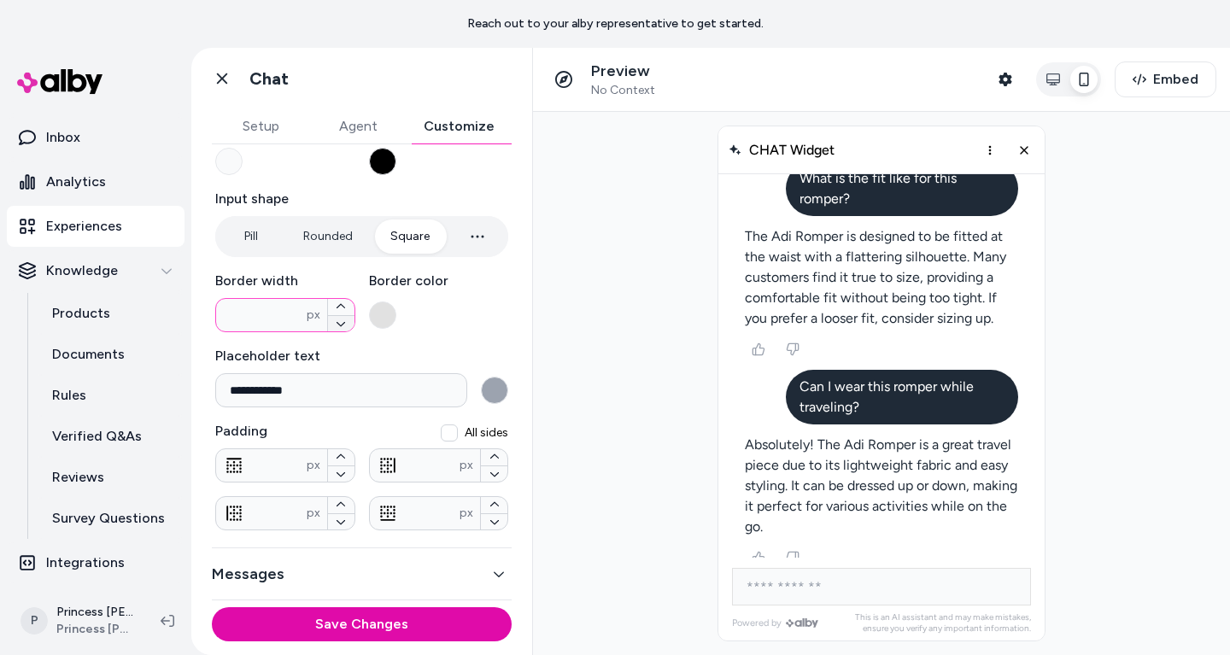
click at [343, 326] on icon "button" at bounding box center [341, 324] width 10 height 10
click at [344, 299] on button "button" at bounding box center [341, 307] width 26 height 16
type input "*"
click at [280, 581] on button "Messages" at bounding box center [362, 574] width 300 height 24
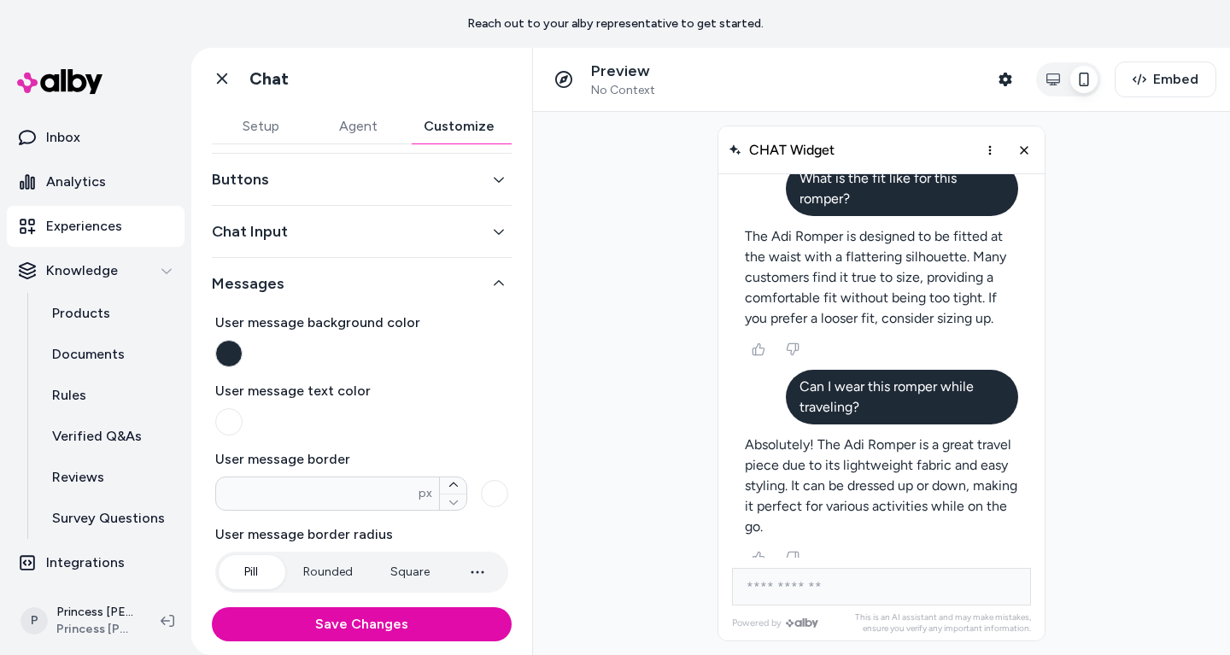
scroll to position [47, 0]
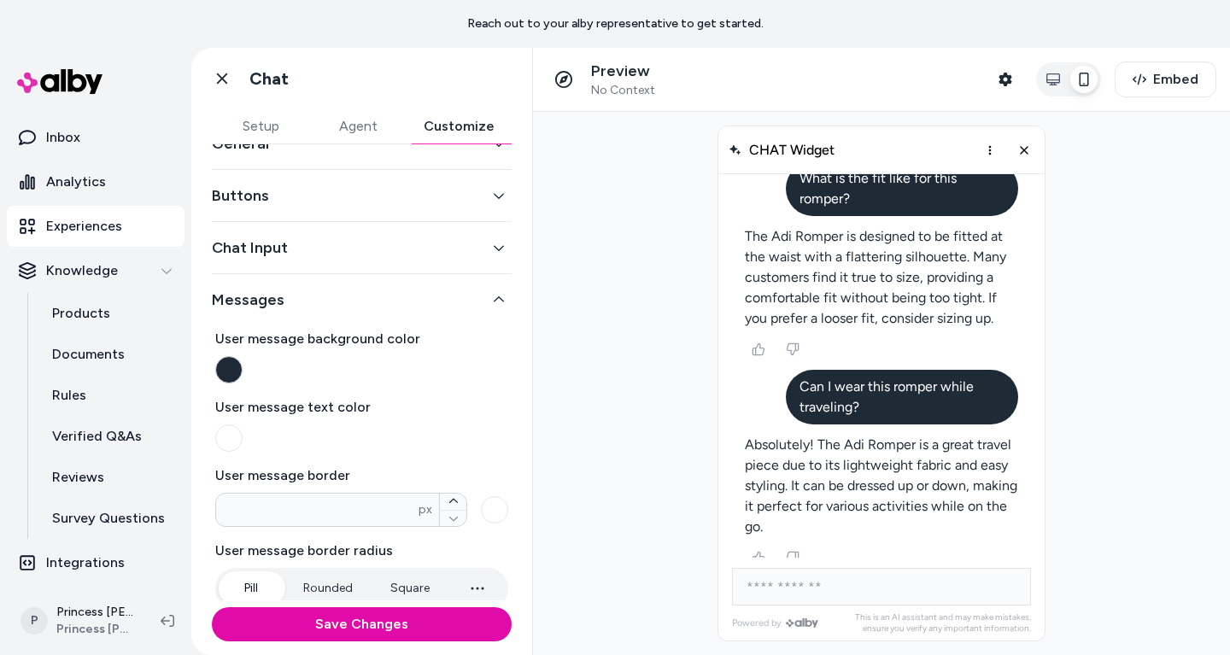
click at [236, 378] on button "button" at bounding box center [228, 369] width 27 height 27
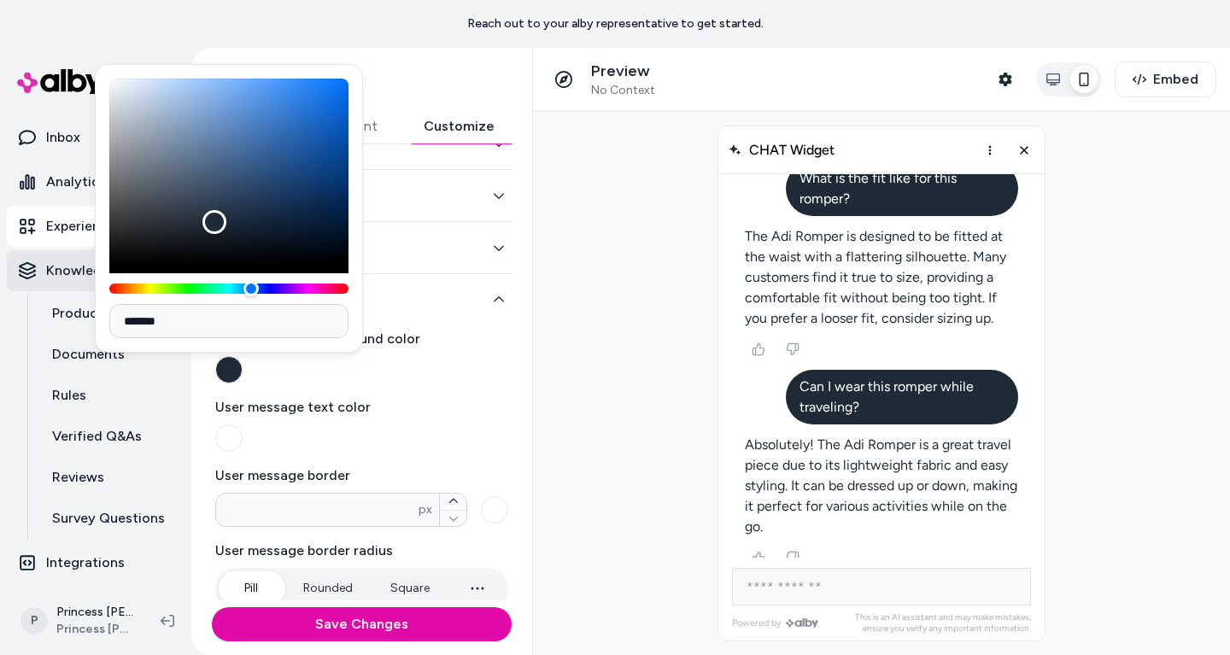
type input "*******"
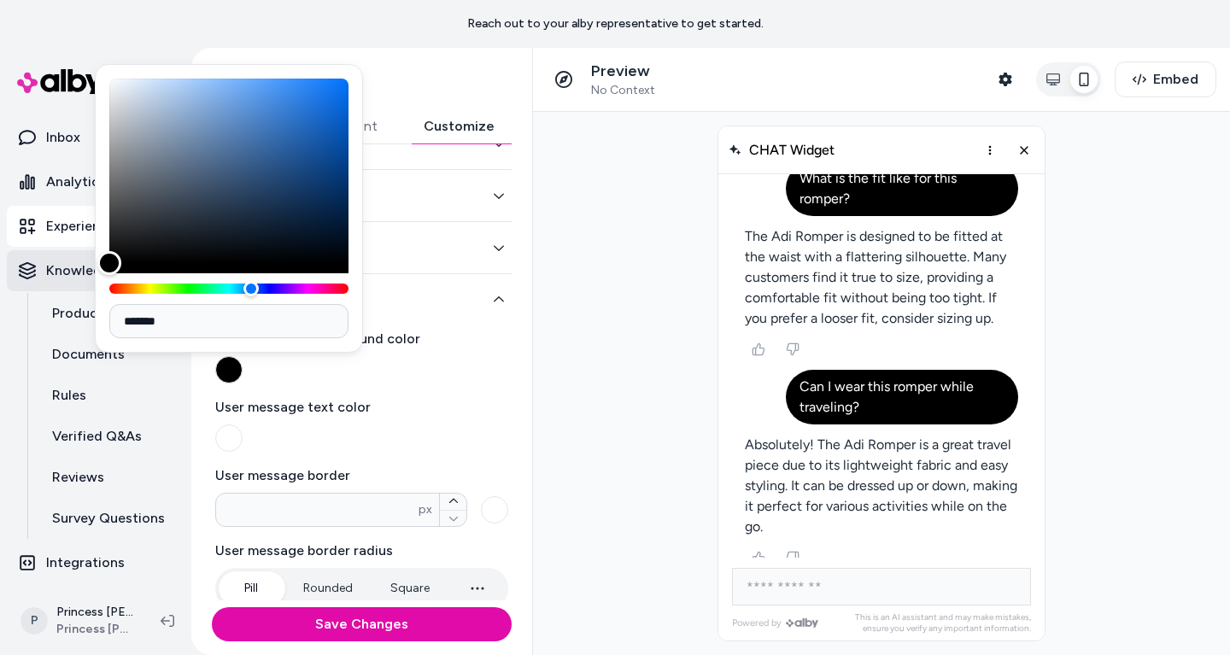
drag, startPoint x: 211, startPoint y: 222, endPoint x: 31, endPoint y: 283, distance: 190.1
click at [31, 283] on body "Reach out to your alby representative to get started. Home Agents Inbox Analyti…" at bounding box center [615, 327] width 1230 height 655
click at [437, 382] on div "User message background color" at bounding box center [361, 356] width 293 height 55
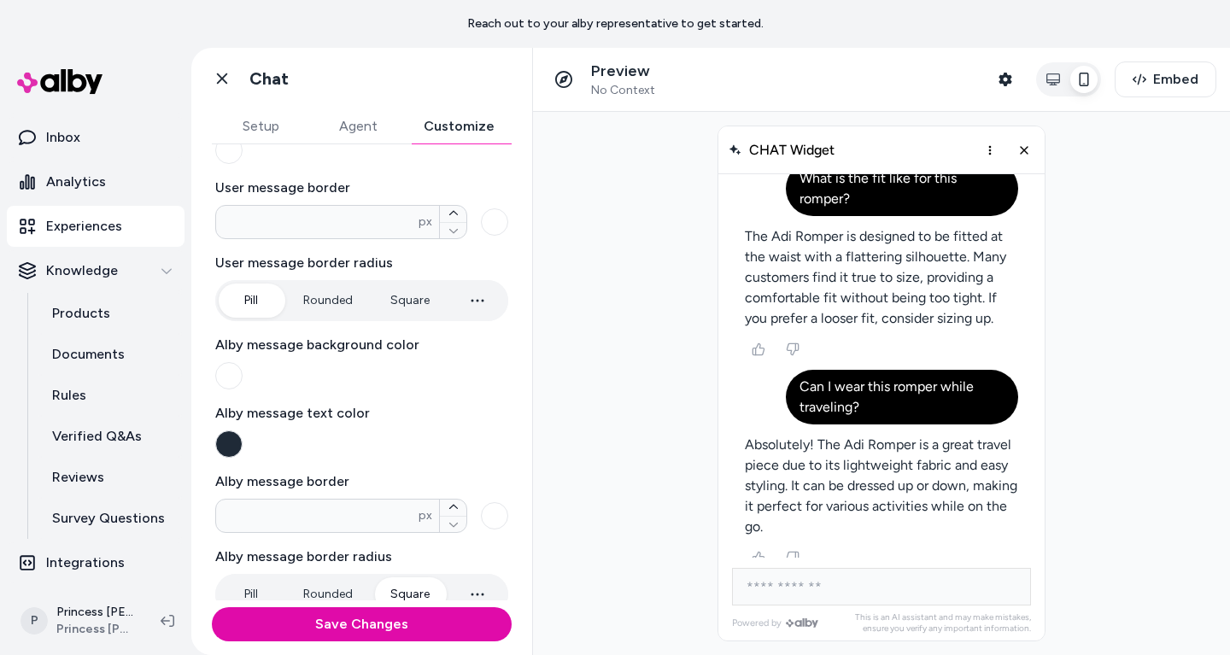
scroll to position [367, 0]
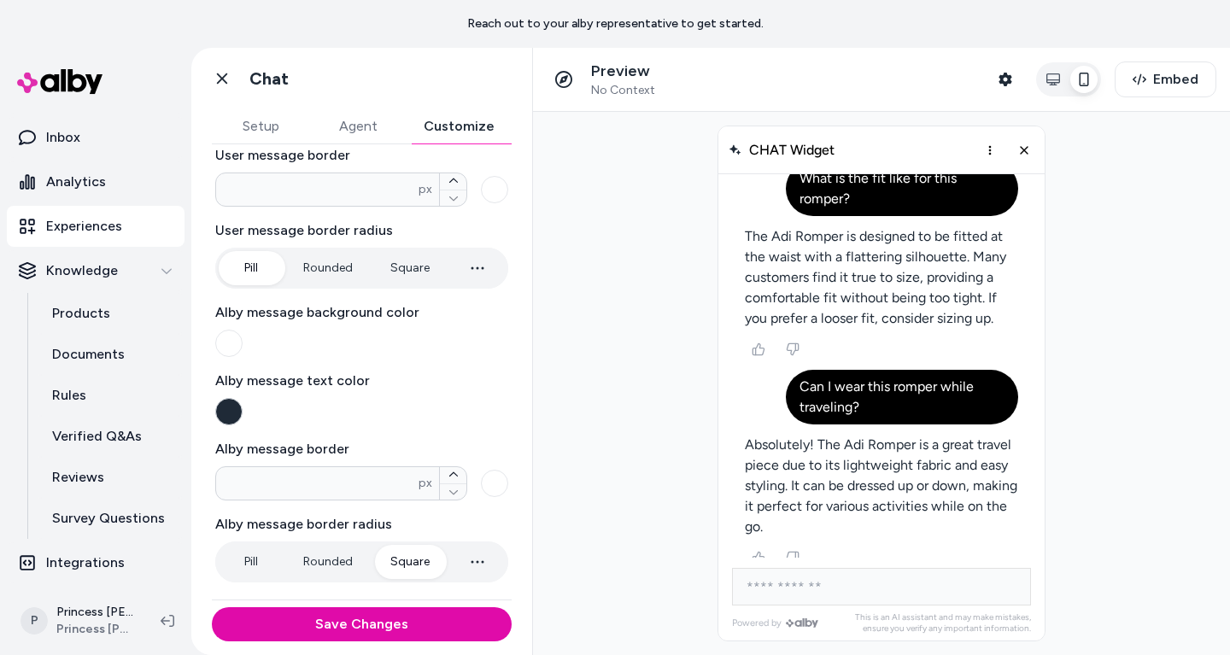
click at [233, 415] on button "button" at bounding box center [228, 411] width 27 height 27
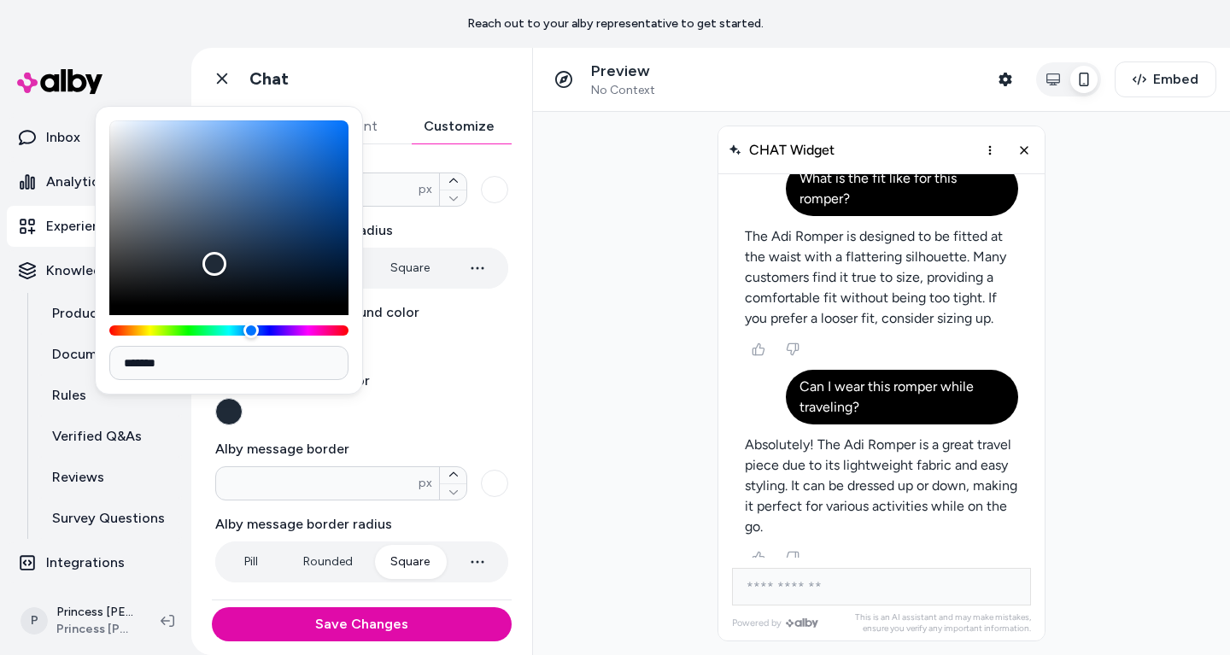
type input "*******"
drag, startPoint x: 206, startPoint y: 269, endPoint x: 6, endPoint y: 387, distance: 232.0
click at [6, 387] on body "Reach out to your alby representative to get started. Home Agents Inbox Analyti…" at bounding box center [615, 327] width 1230 height 655
click at [480, 372] on label "Alby message text color" at bounding box center [361, 381] width 293 height 20
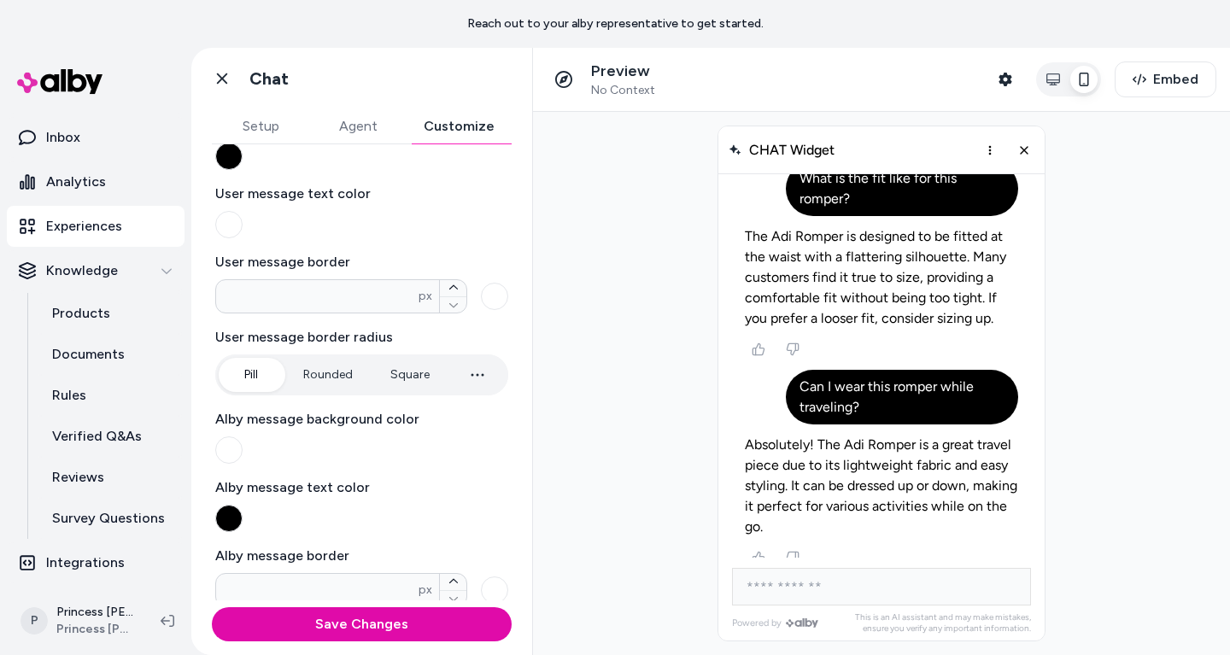
scroll to position [260, 0]
click at [405, 373] on button "Square" at bounding box center [409, 376] width 73 height 34
click at [335, 379] on button "Rounded" at bounding box center [328, 376] width 84 height 34
click at [266, 378] on button "Pill" at bounding box center [251, 376] width 64 height 34
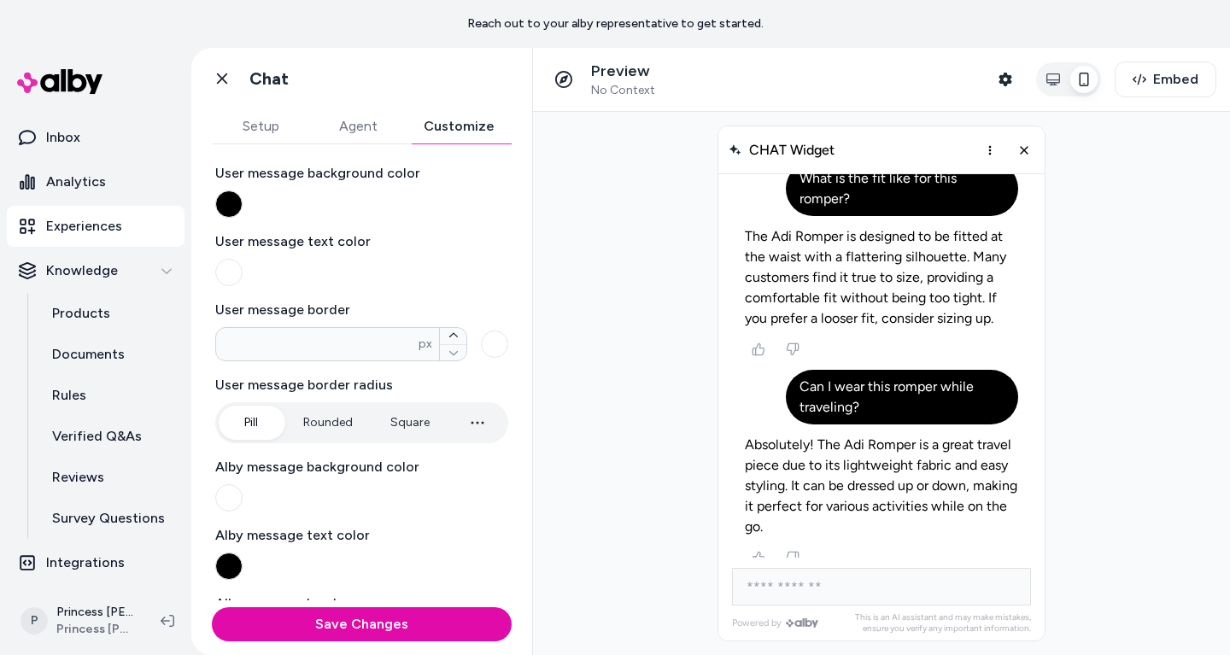
scroll to position [203, 0]
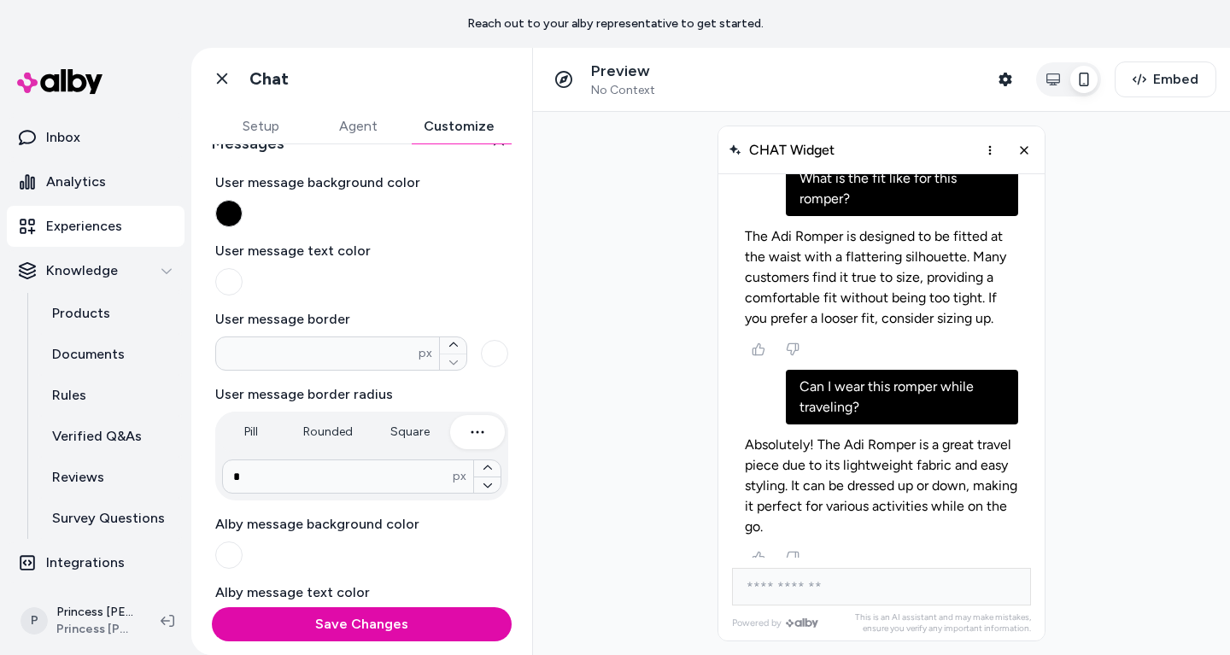
click at [467, 430] on icon "button" at bounding box center [477, 432] width 20 height 20
type input "****"
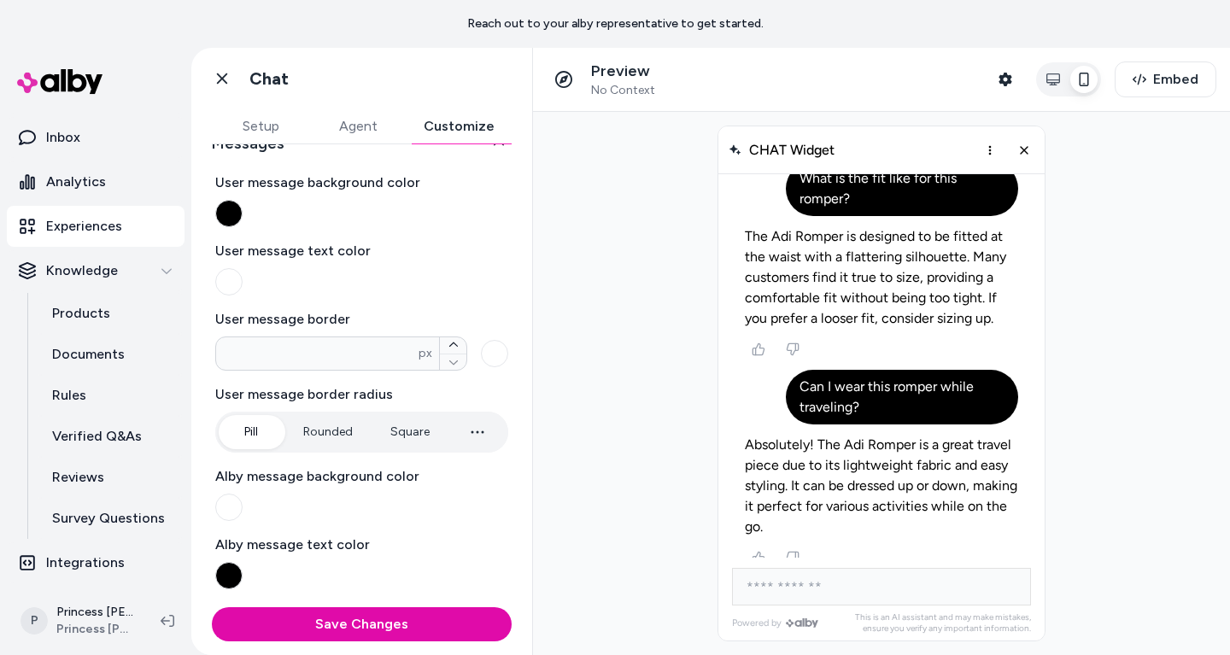
click at [237, 424] on button "Pill" at bounding box center [251, 432] width 64 height 34
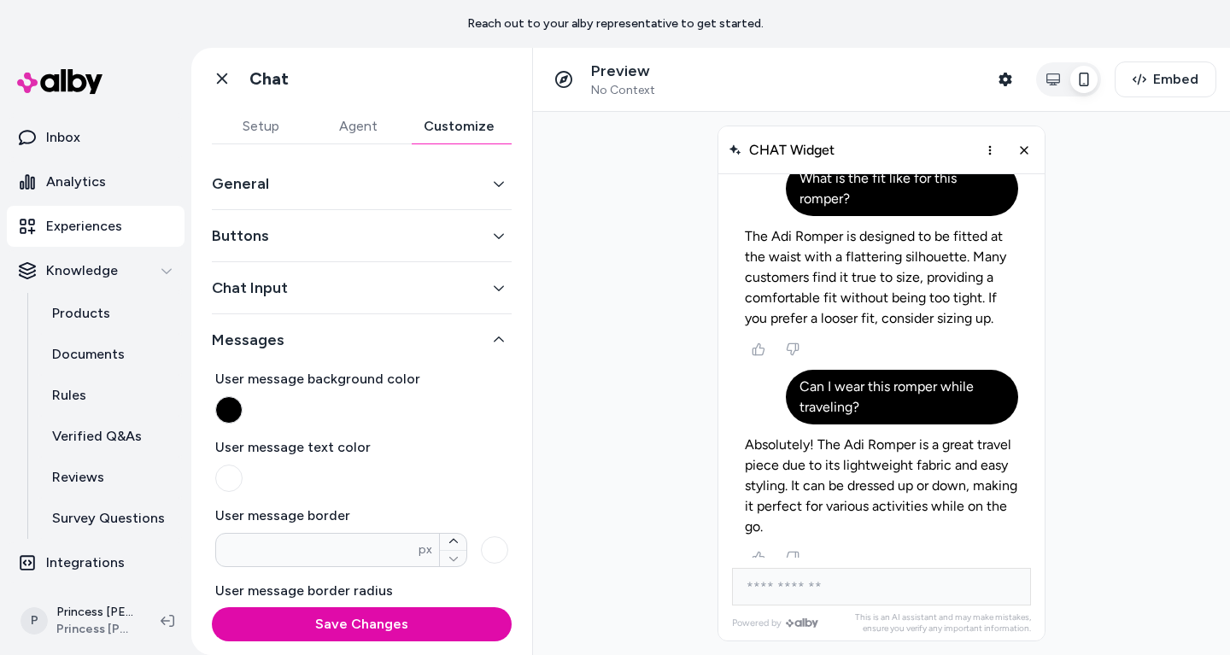
scroll to position [0, 0]
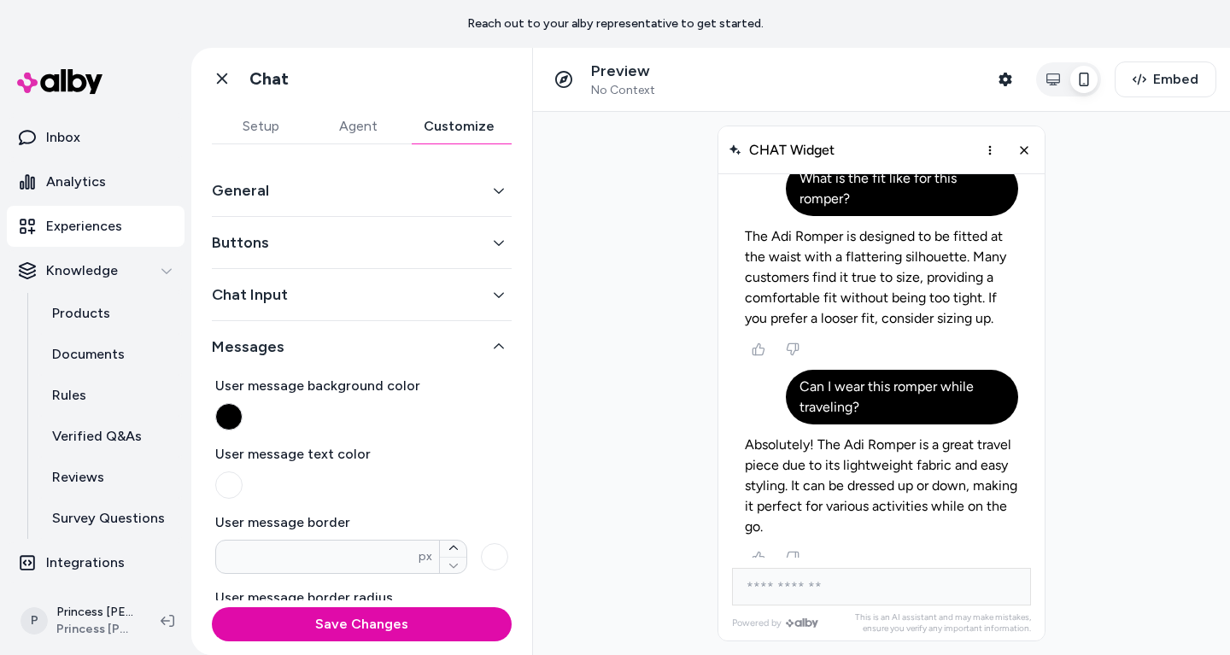
click at [325, 296] on button "Chat Input" at bounding box center [362, 295] width 300 height 24
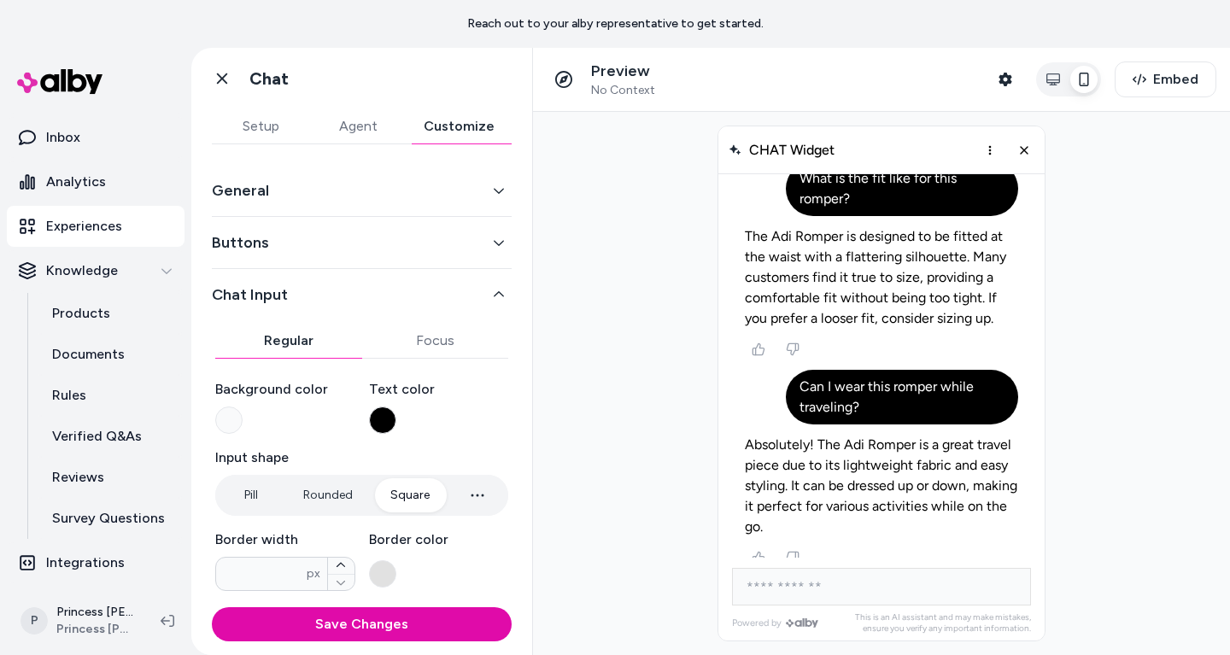
click at [324, 249] on button "Buttons" at bounding box center [362, 243] width 300 height 24
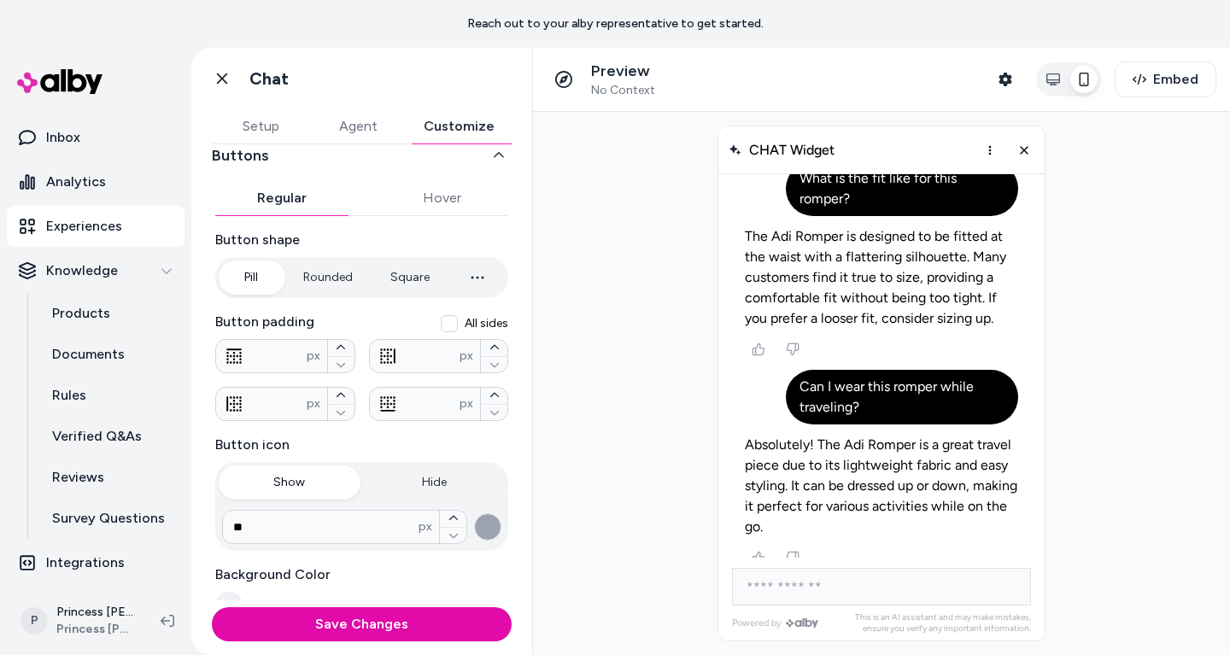
scroll to position [91, 0]
type input "*"
click at [413, 274] on button "Square" at bounding box center [409, 274] width 73 height 34
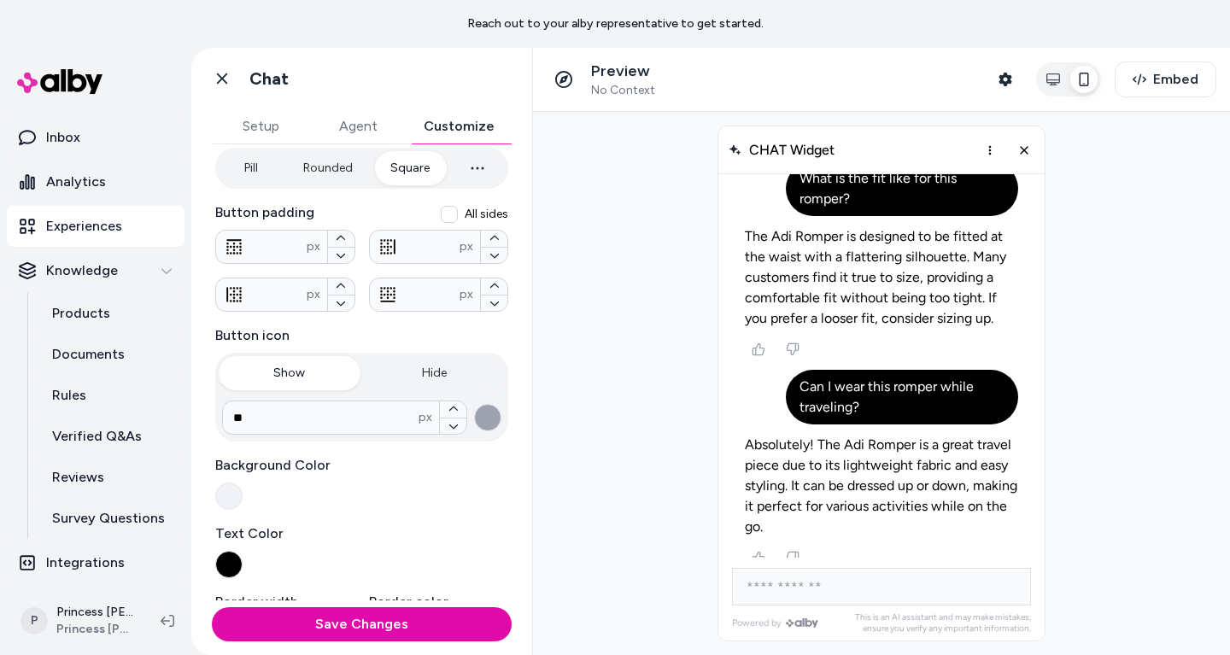
scroll to position [200, 0]
click at [444, 370] on button "Hide" at bounding box center [435, 370] width 142 height 34
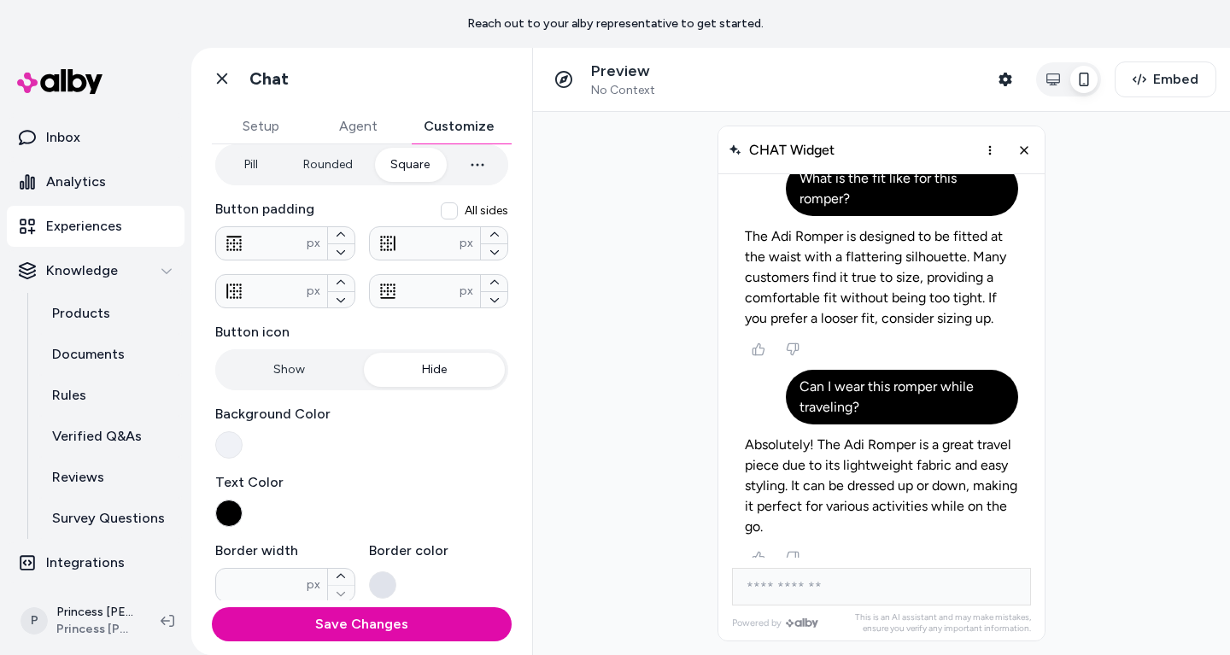
click at [302, 362] on button "Show" at bounding box center [290, 370] width 142 height 34
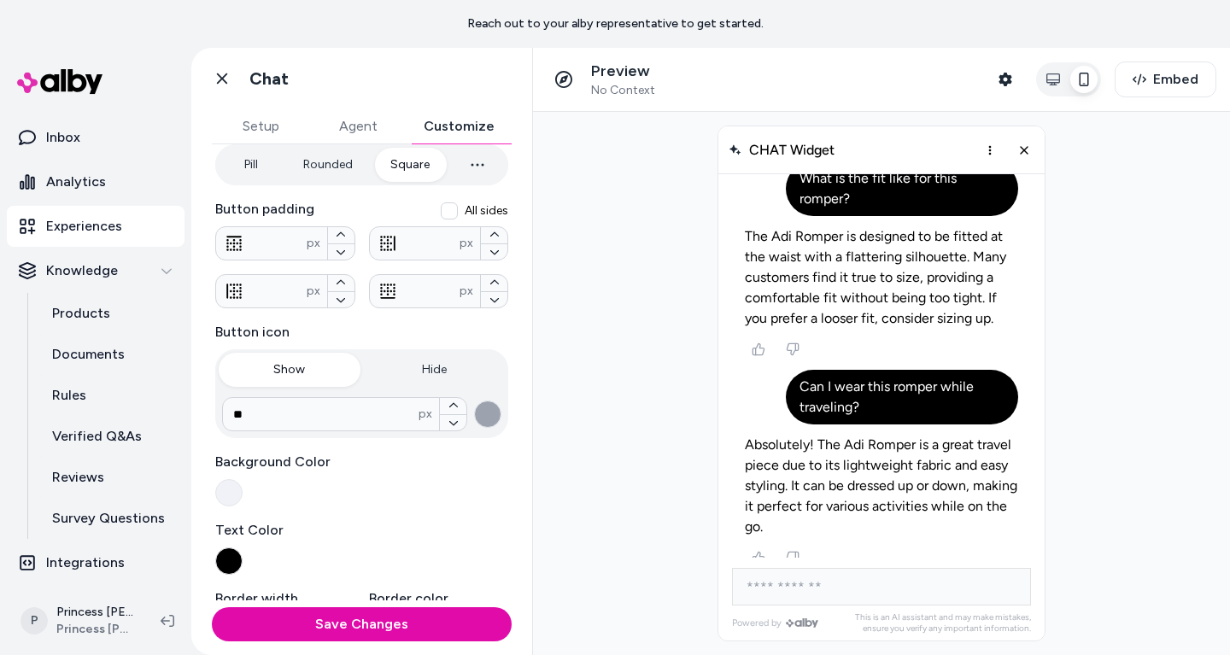
scroll to position [375, 0]
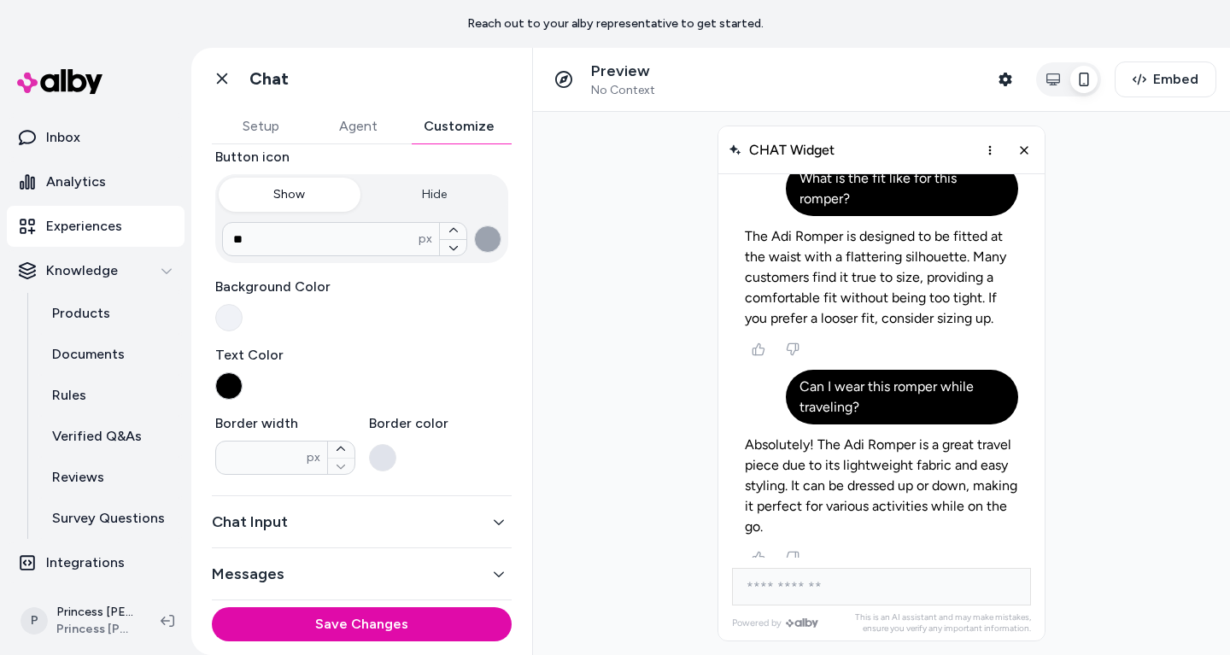
click at [225, 395] on button "button" at bounding box center [228, 385] width 27 height 27
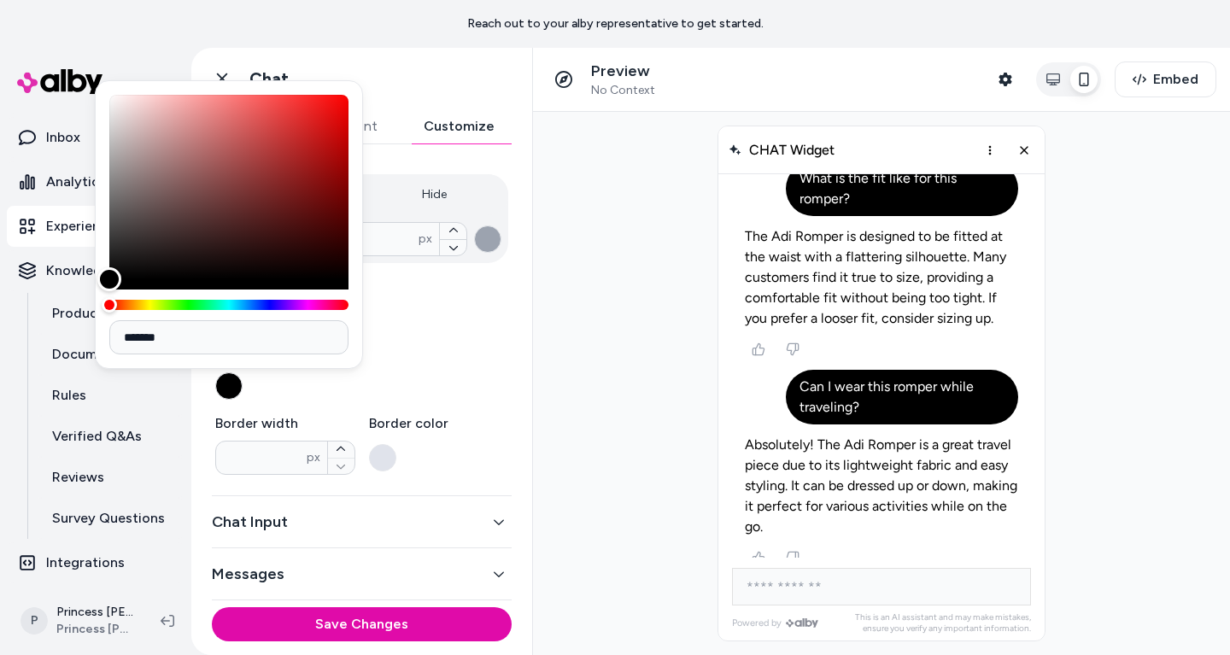
click at [413, 386] on div "Text Color" at bounding box center [361, 372] width 293 height 55
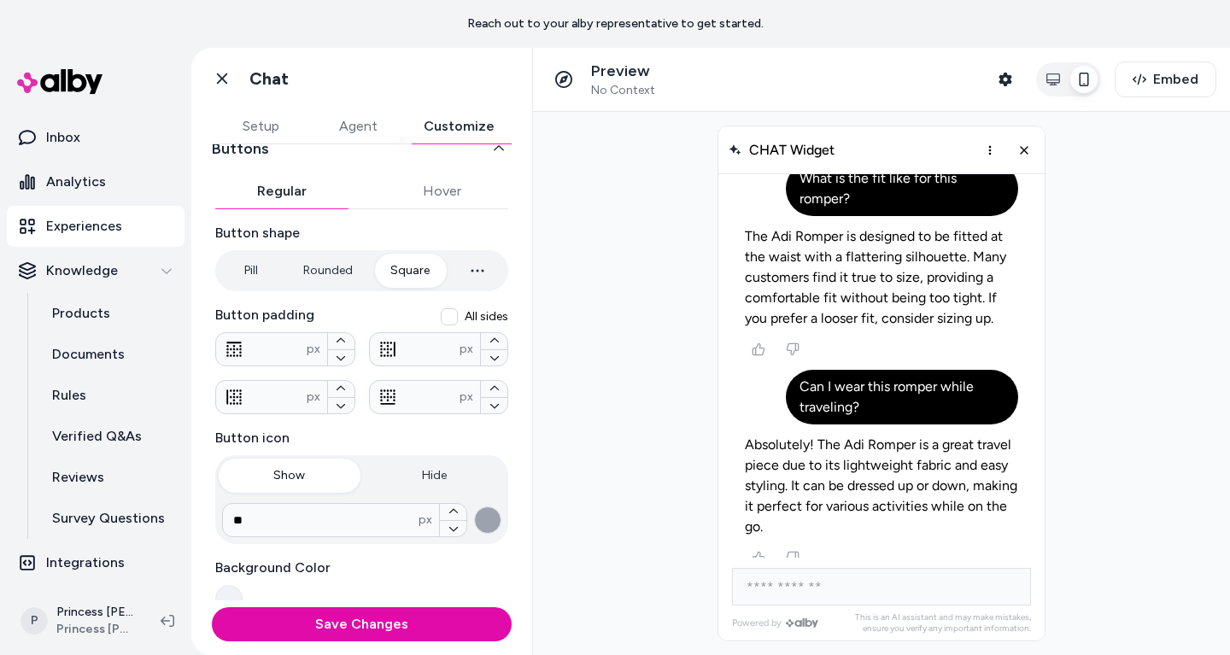
scroll to position [0, 0]
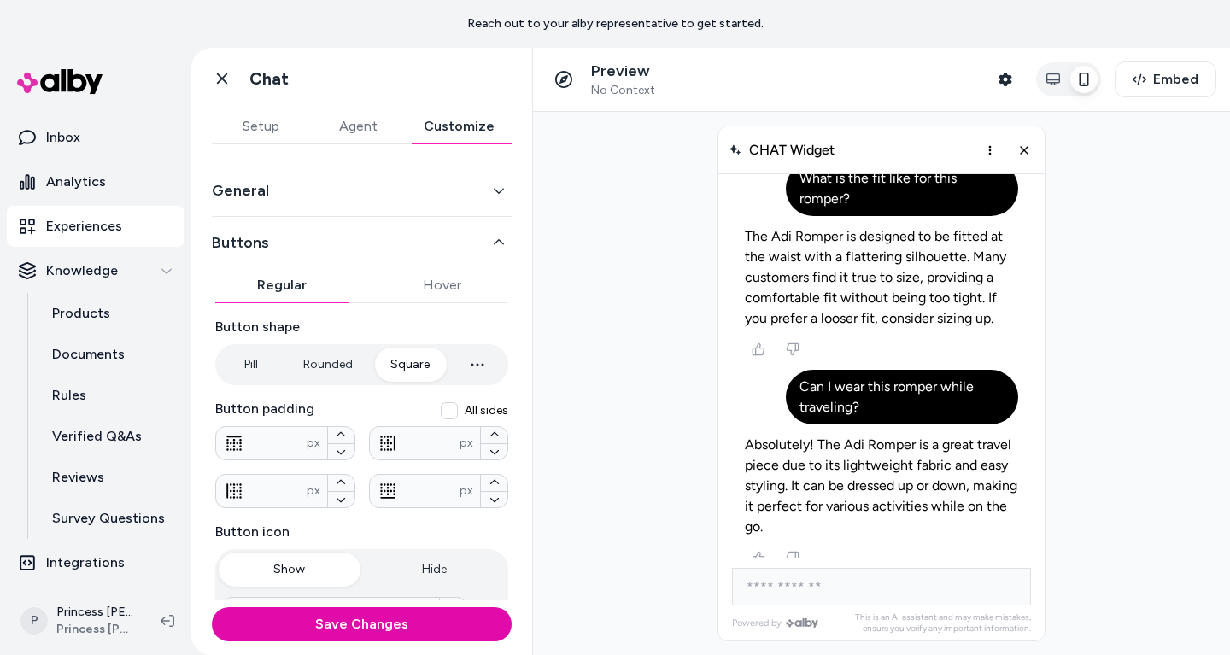
click at [318, 185] on button "General" at bounding box center [362, 191] width 300 height 24
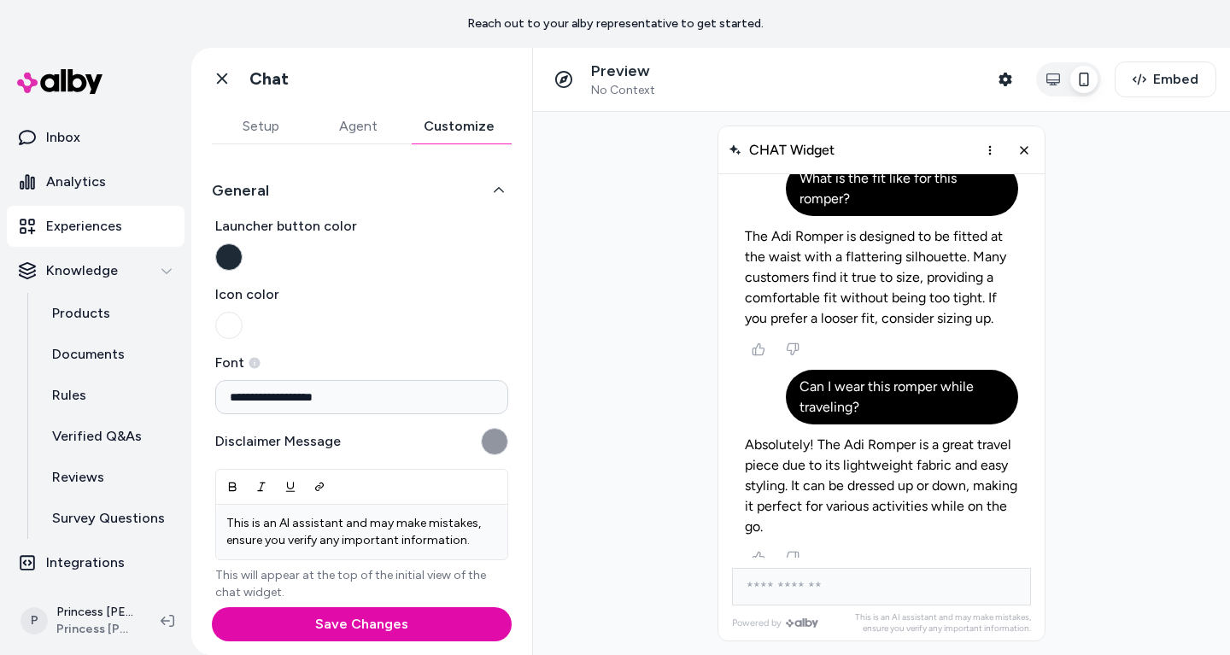
click at [216, 262] on button "Launcher button color" at bounding box center [228, 256] width 27 height 27
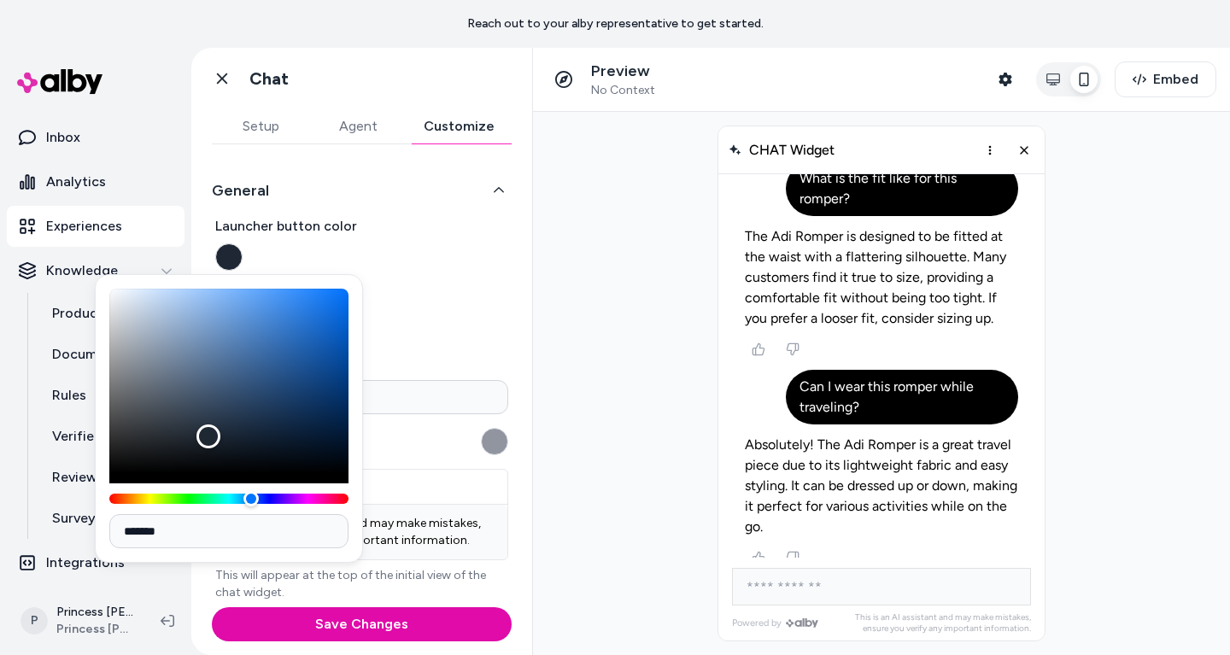
type input "*******"
drag, startPoint x: 208, startPoint y: 436, endPoint x: 12, endPoint y: 495, distance: 205.1
click at [13, 495] on body "**********" at bounding box center [615, 327] width 1230 height 655
click at [439, 343] on div "**********" at bounding box center [361, 511] width 293 height 590
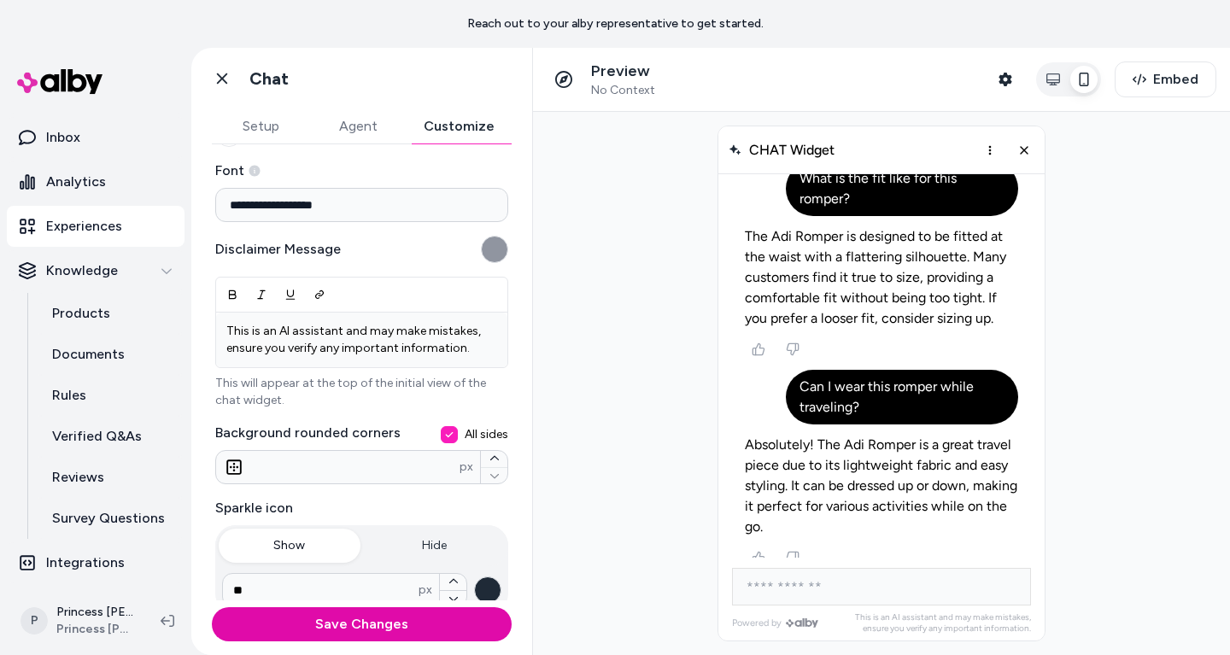
scroll to position [196, 0]
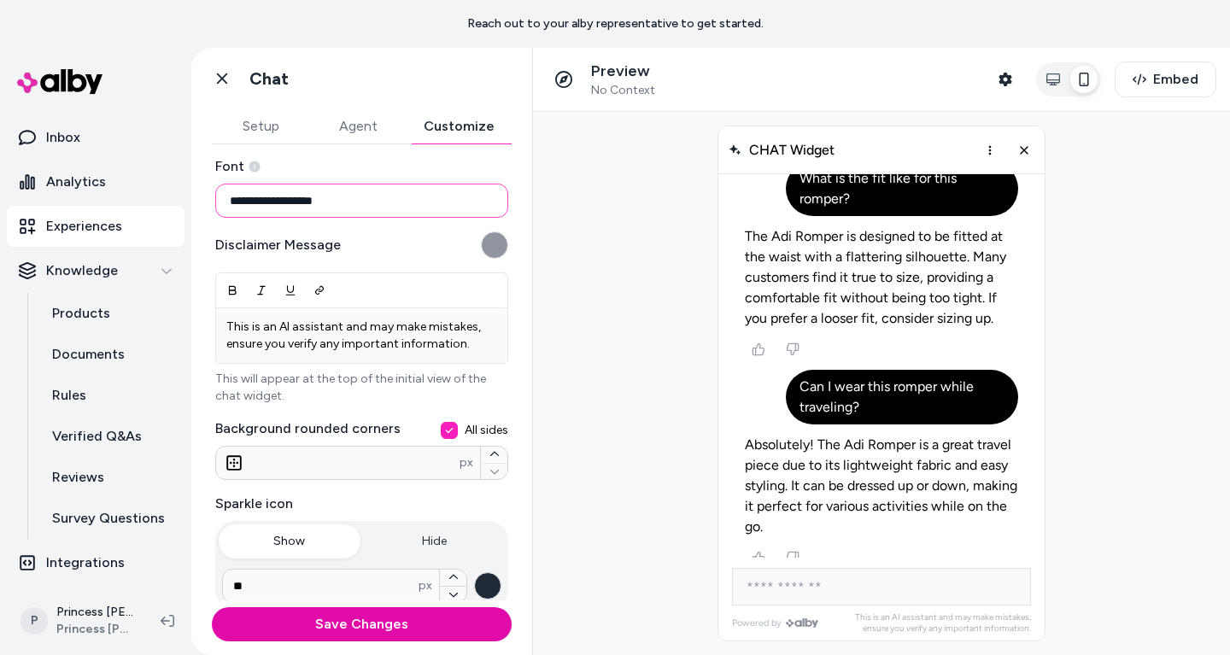
click at [354, 207] on input "**********" at bounding box center [361, 201] width 293 height 34
click at [390, 239] on div "Disclaimer Message" at bounding box center [361, 244] width 293 height 27
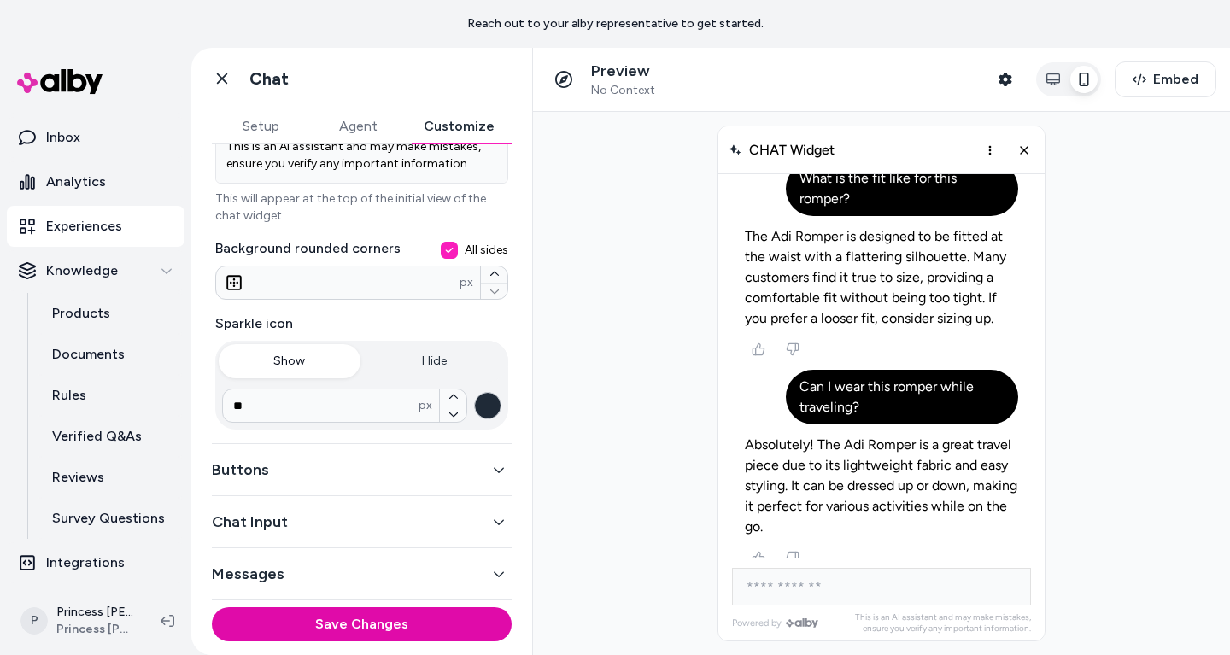
click at [495, 410] on button "button" at bounding box center [487, 405] width 27 height 27
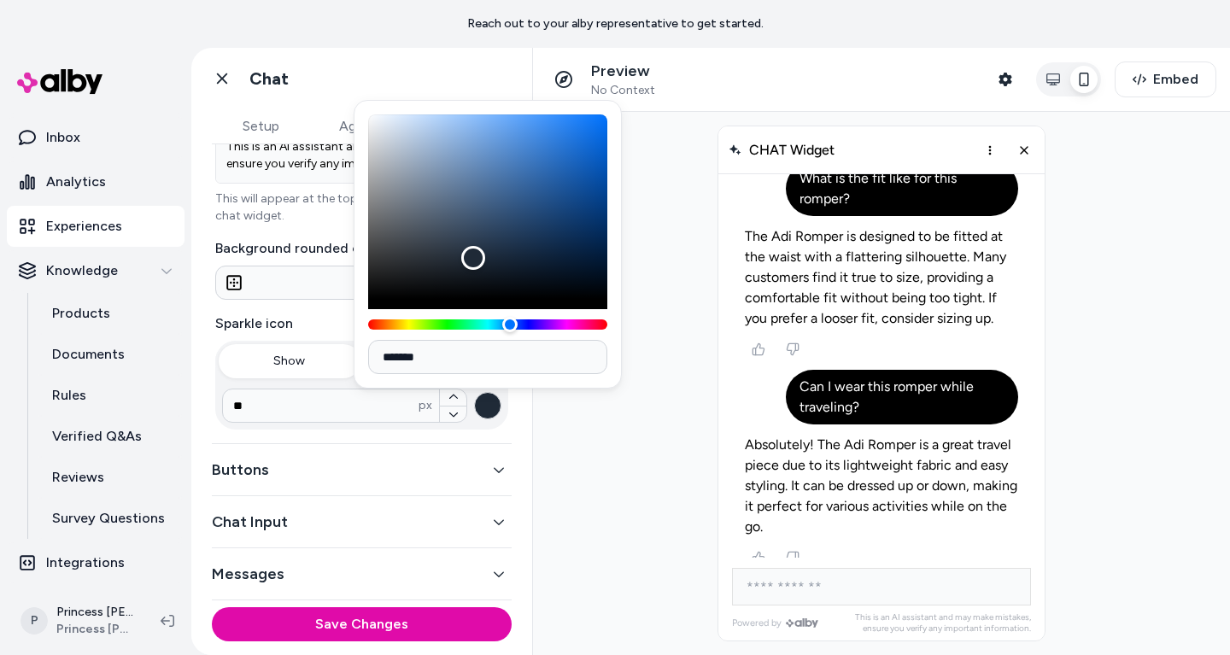
type input "*******"
drag, startPoint x: 465, startPoint y: 257, endPoint x: 255, endPoint y: 367, distance: 236.5
click at [256, 367] on body "**********" at bounding box center [615, 327] width 1230 height 655
click at [296, 428] on div "** px" at bounding box center [361, 406] width 293 height 48
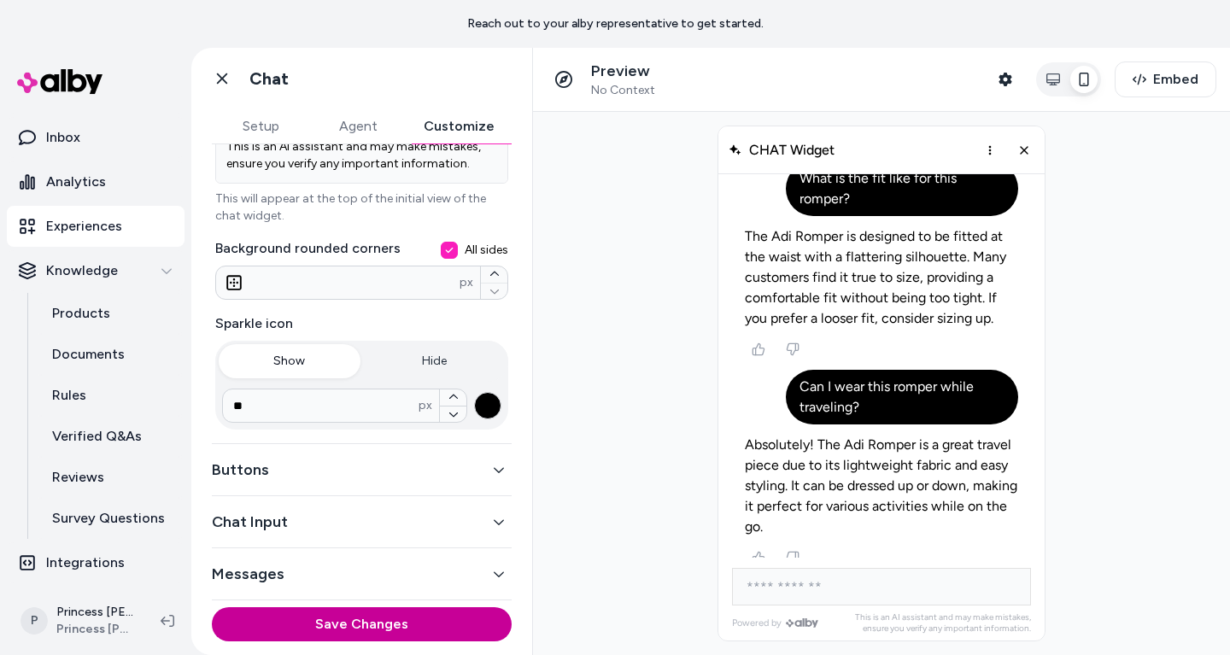
click at [375, 637] on button "Save Changes" at bounding box center [362, 624] width 300 height 34
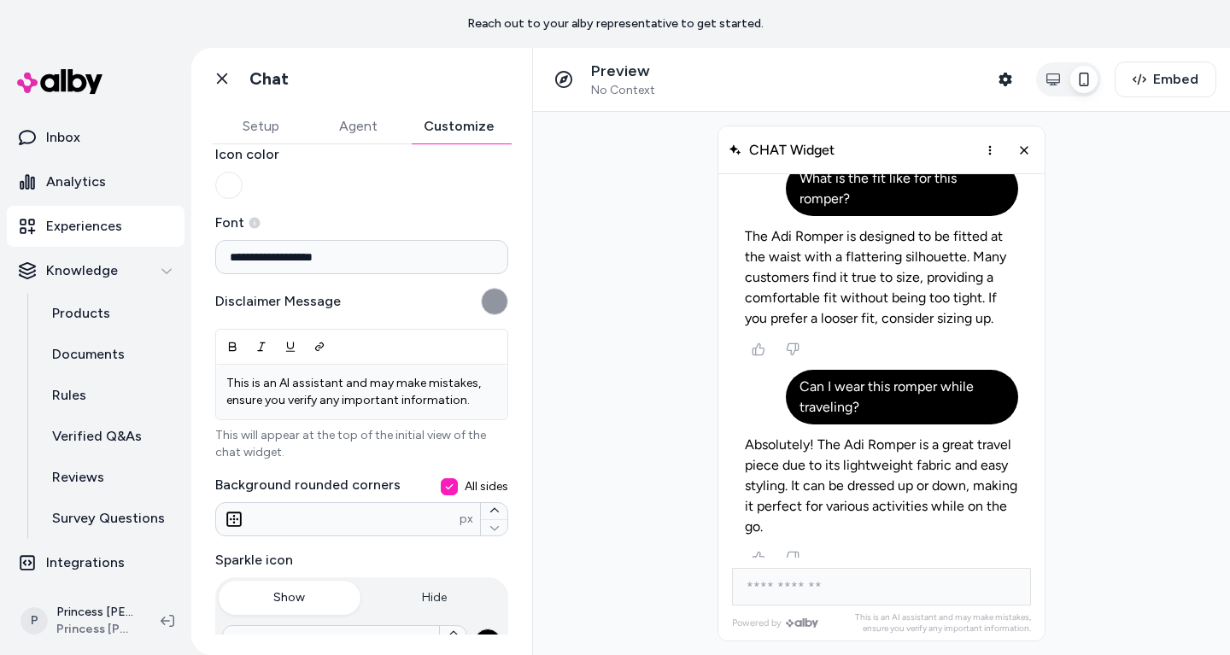
scroll to position [0, 0]
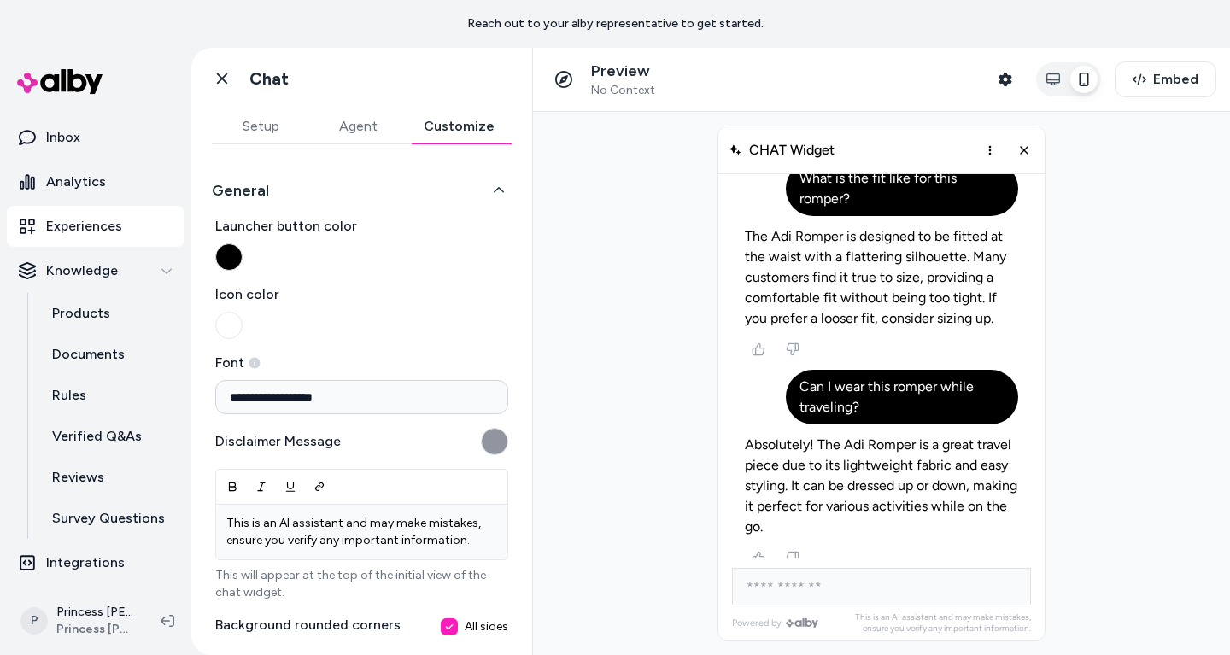
click at [337, 124] on button "Agent" at bounding box center [357, 126] width 97 height 34
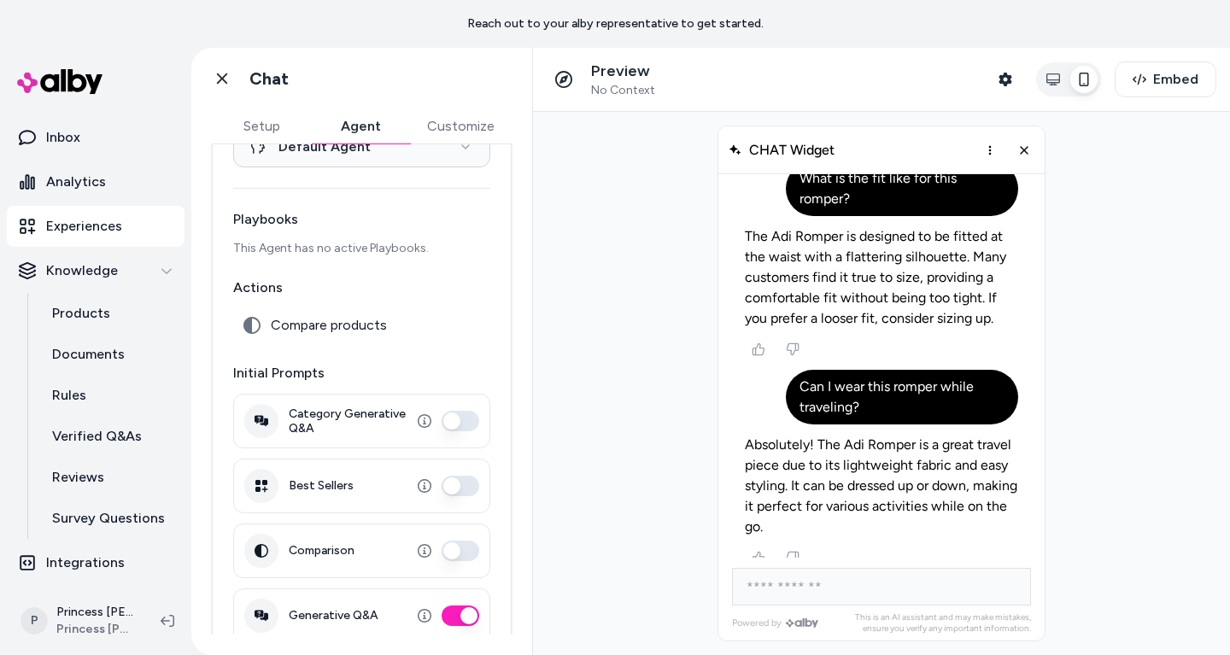
scroll to position [85, 0]
click at [379, 143] on div "Setup Agent Customize" at bounding box center [362, 126] width 300 height 35
click at [379, 152] on html "**********" at bounding box center [615, 327] width 1230 height 655
click at [432, 266] on html "**********" at bounding box center [615, 327] width 1230 height 655
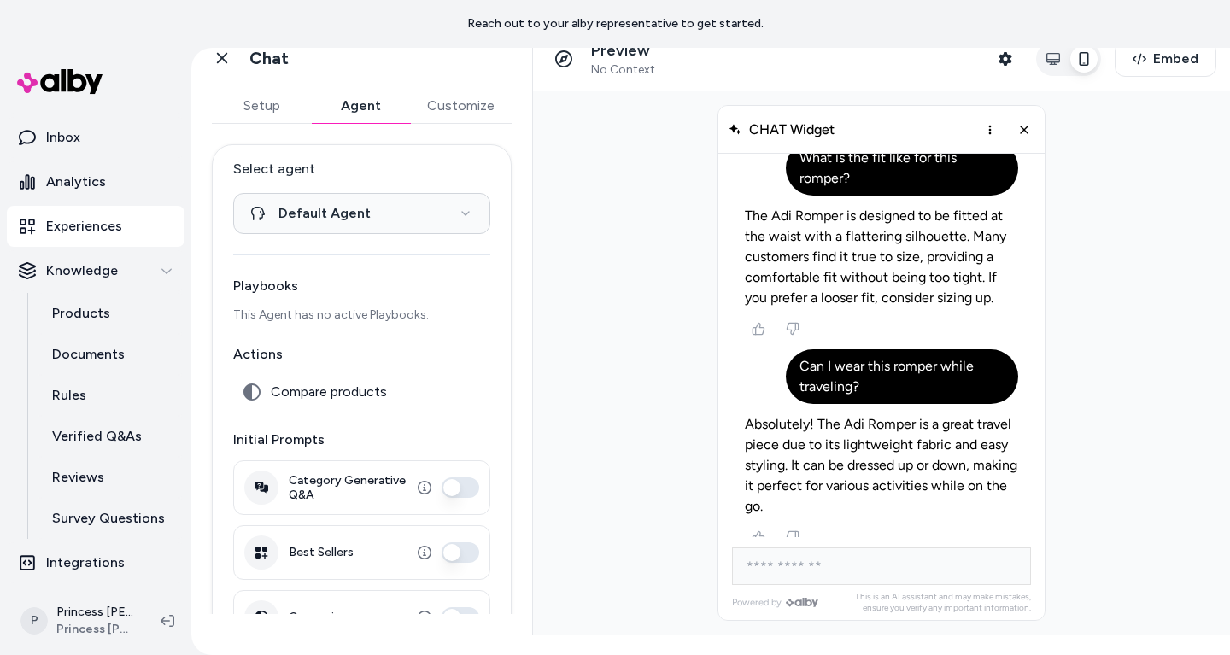
scroll to position [0, 0]
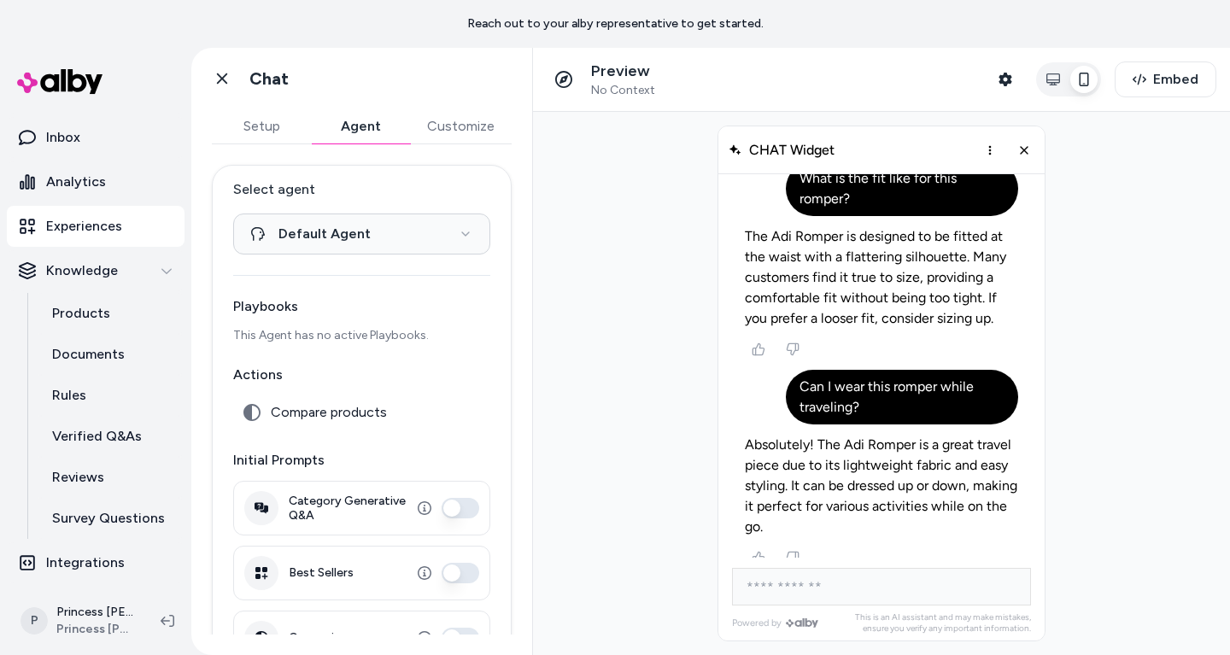
click at [264, 143] on div "Setup Agent Customize" at bounding box center [362, 126] width 300 height 35
click at [265, 125] on button "Setup" at bounding box center [261, 126] width 99 height 34
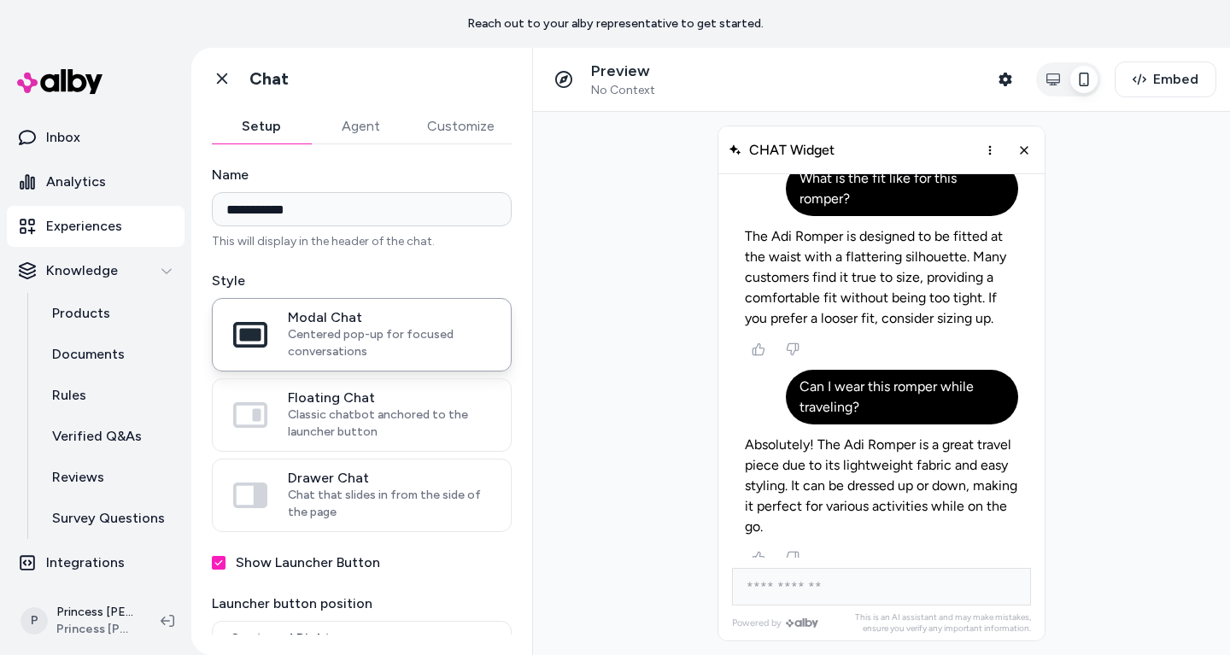
scroll to position [22, 0]
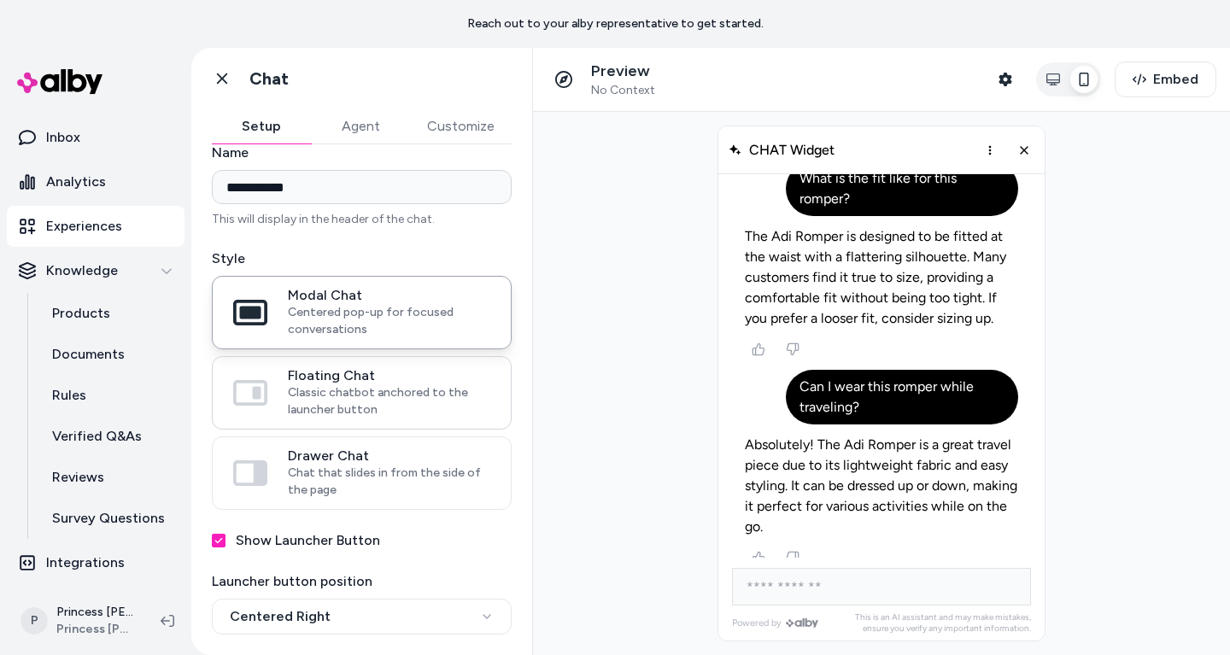
click at [321, 400] on span "Classic chatbot anchored to the launcher button" at bounding box center [389, 401] width 202 height 34
click at [0, 0] on button "Floating Chat Classic chatbot anchored to the launcher button" at bounding box center [0, 0] width 0 height 0
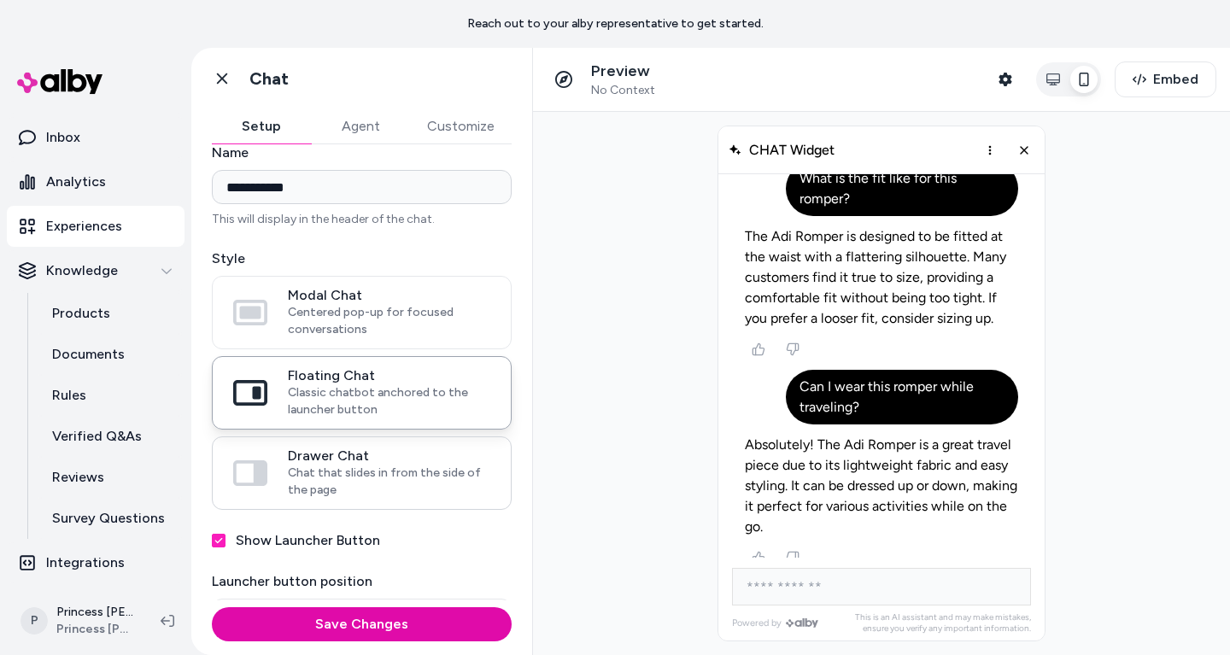
click at [316, 473] on span "Chat that slides in from the side of the page" at bounding box center [389, 482] width 202 height 34
click at [0, 0] on button "Drawer Chat Chat that slides in from the side of the page" at bounding box center [0, 0] width 0 height 0
click at [348, 337] on span "Centered pop-up for focused conversations" at bounding box center [389, 321] width 202 height 34
click at [0, 0] on button "Modal Chat Centered pop-up for focused conversations" at bounding box center [0, 0] width 0 height 0
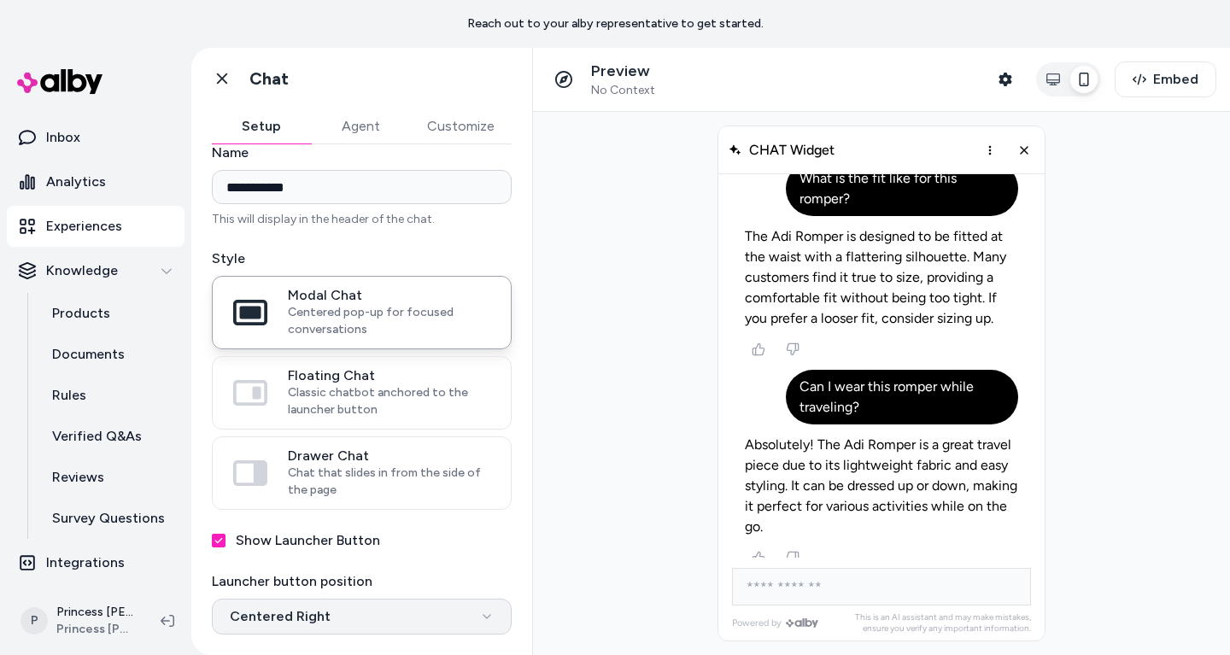
click at [319, 618] on html "**********" at bounding box center [615, 327] width 1230 height 655
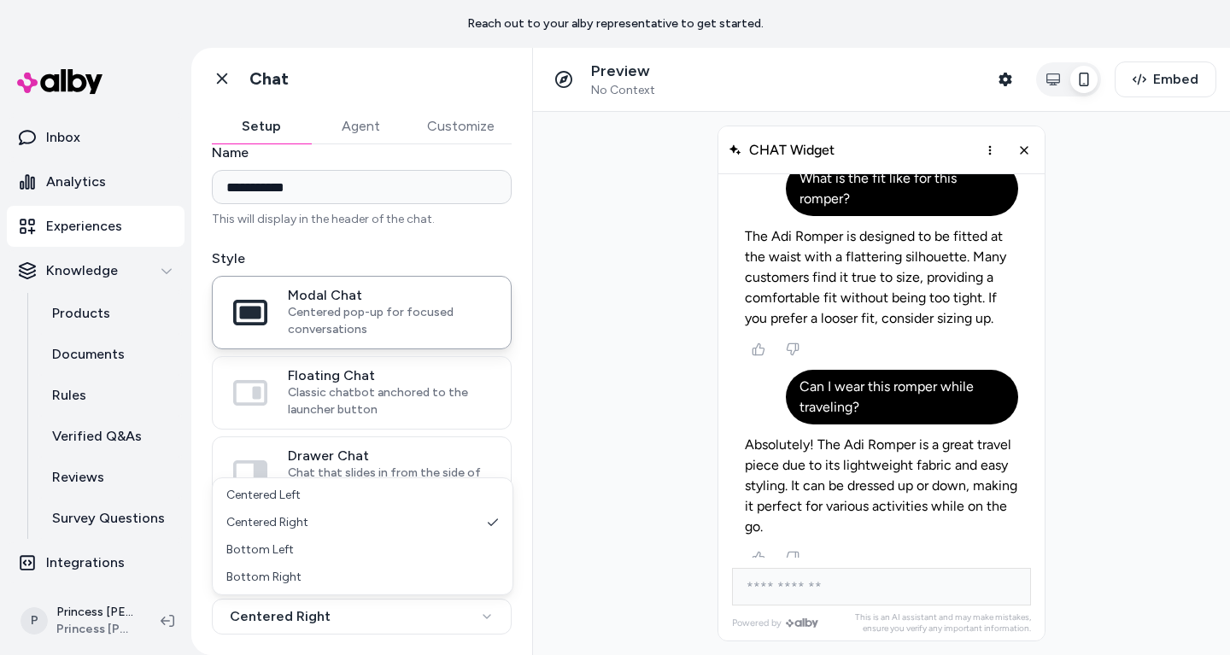
click at [623, 517] on html "**********" at bounding box center [615, 327] width 1230 height 655
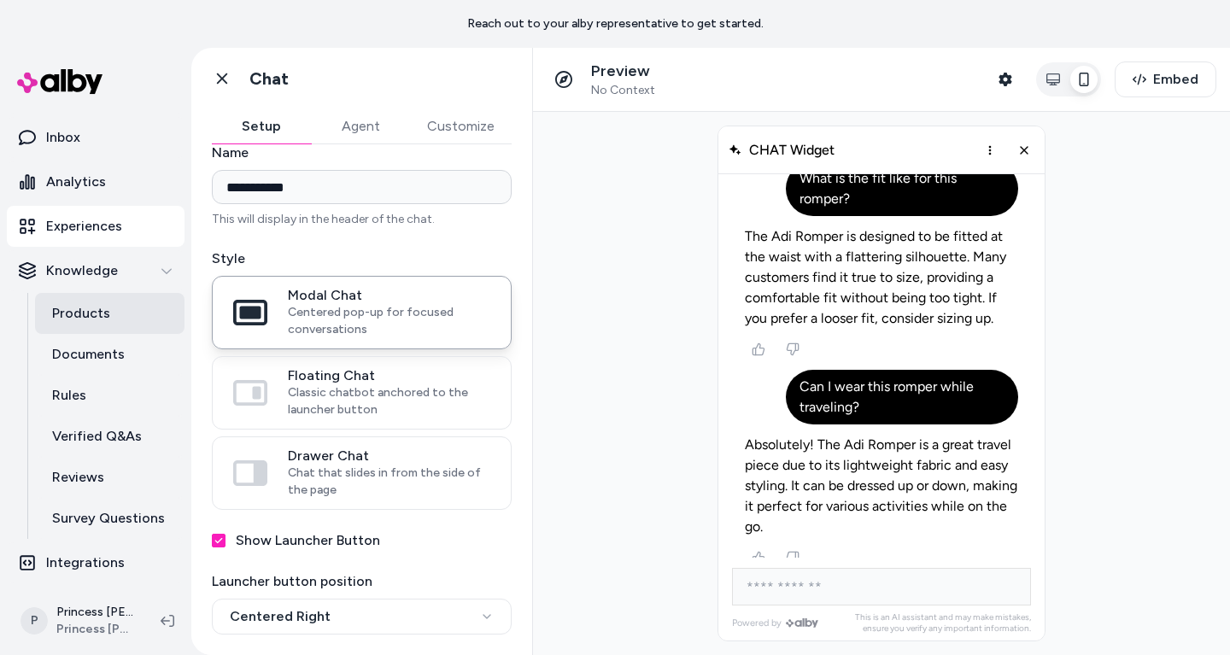
click at [134, 318] on link "Products" at bounding box center [109, 313] width 149 height 41
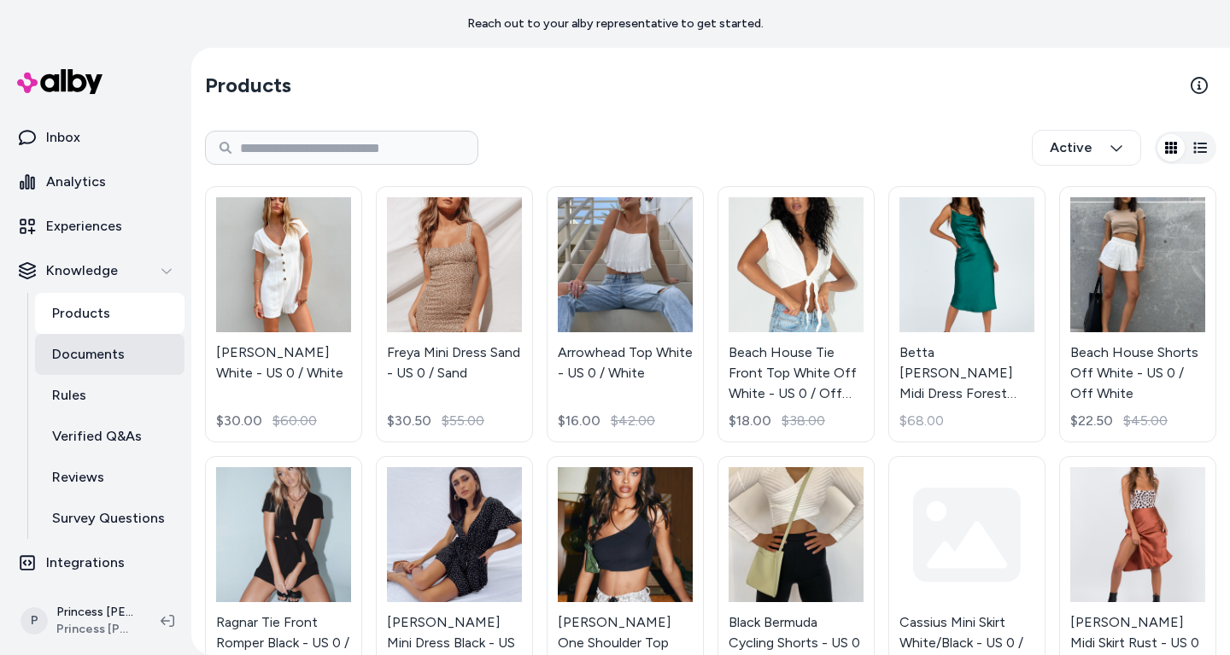
click at [124, 362] on link "Documents" at bounding box center [109, 354] width 149 height 41
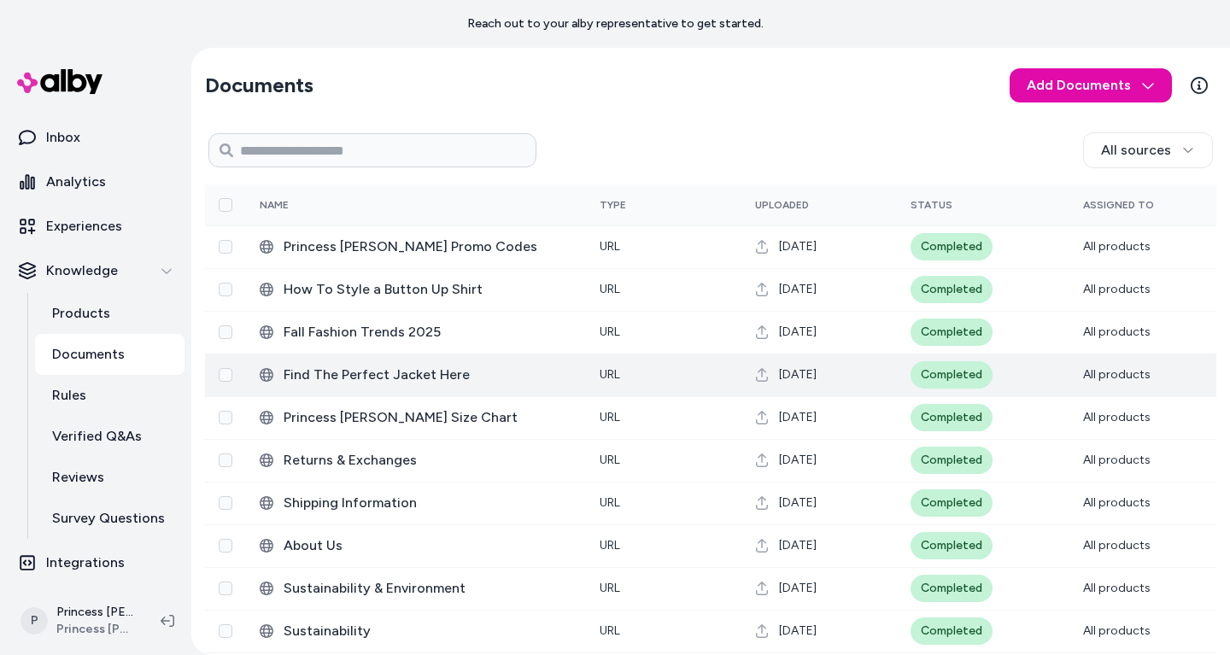
scroll to position [97, 0]
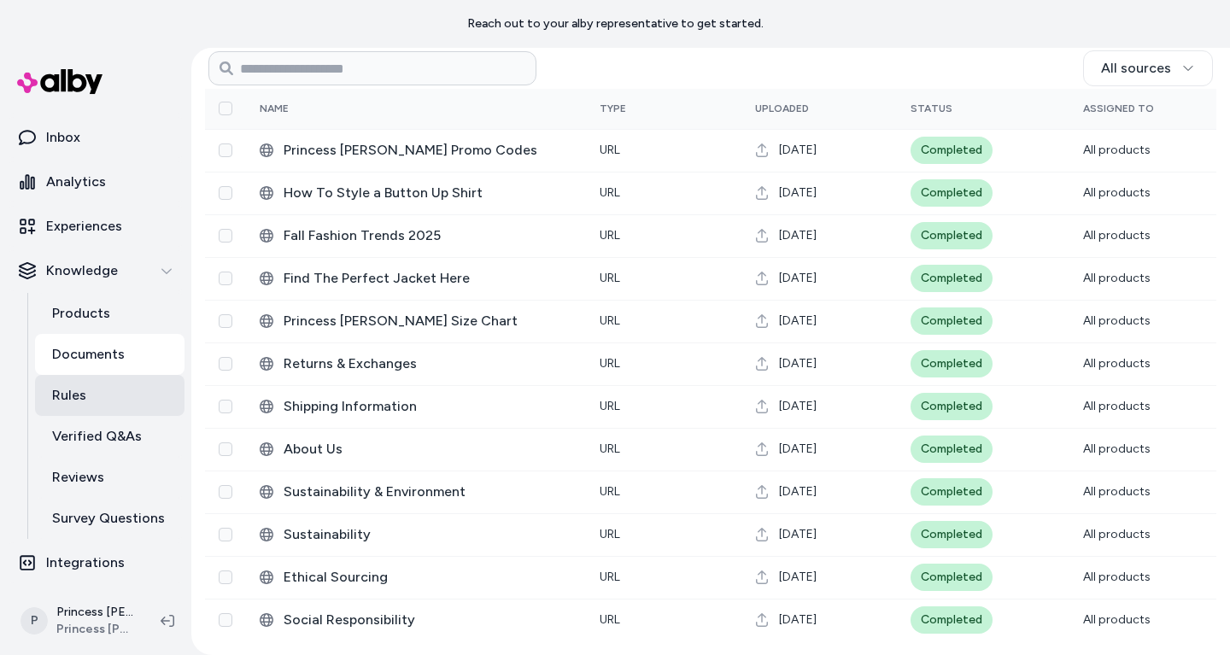
click at [120, 388] on link "Rules" at bounding box center [109, 395] width 149 height 41
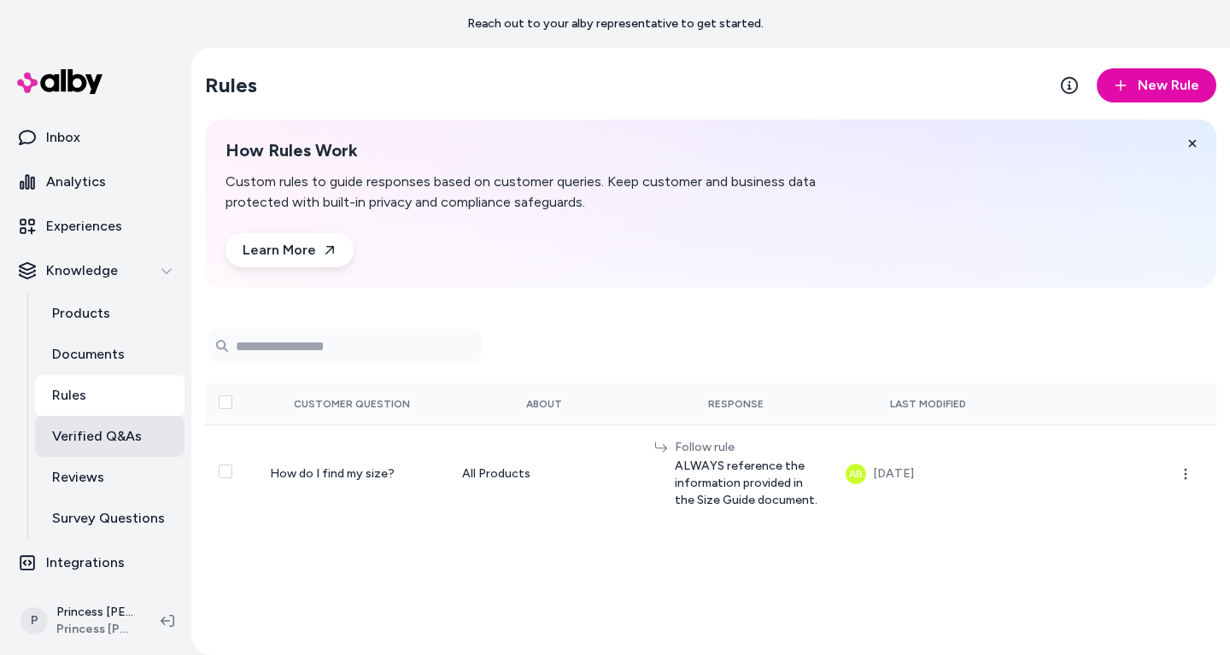
click at [152, 429] on link "Verified Q&As" at bounding box center [109, 436] width 149 height 41
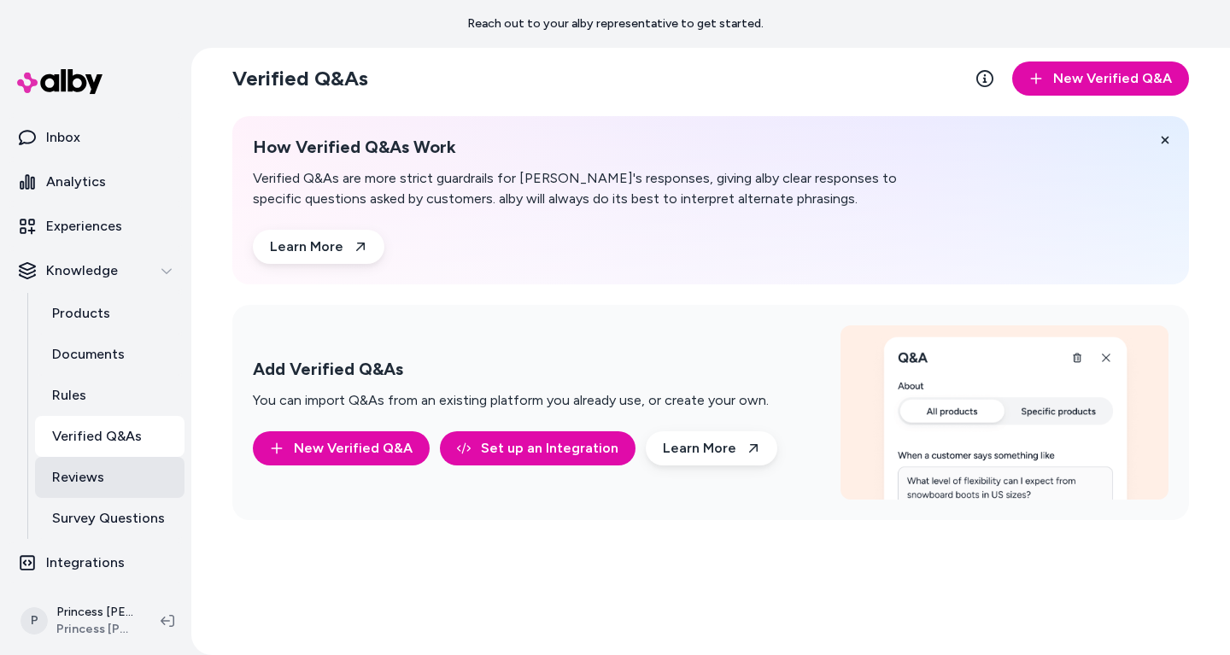
click at [138, 478] on link "Reviews" at bounding box center [109, 477] width 149 height 41
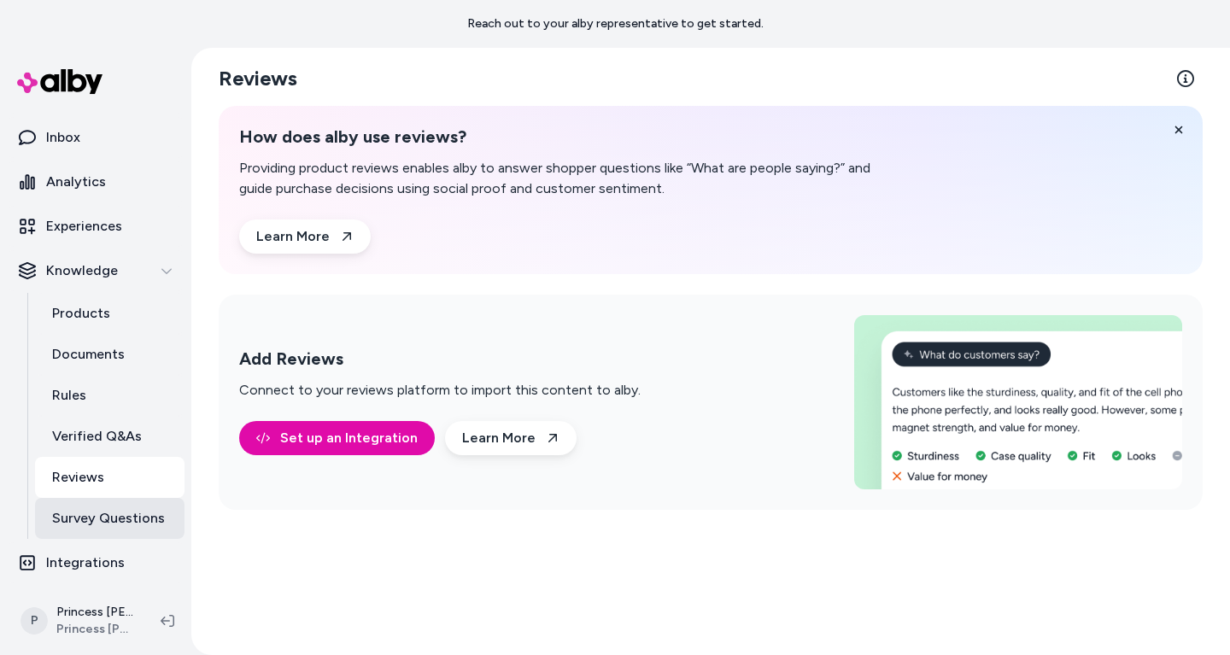
click at [117, 515] on p "Survey Questions" at bounding box center [108, 518] width 113 height 20
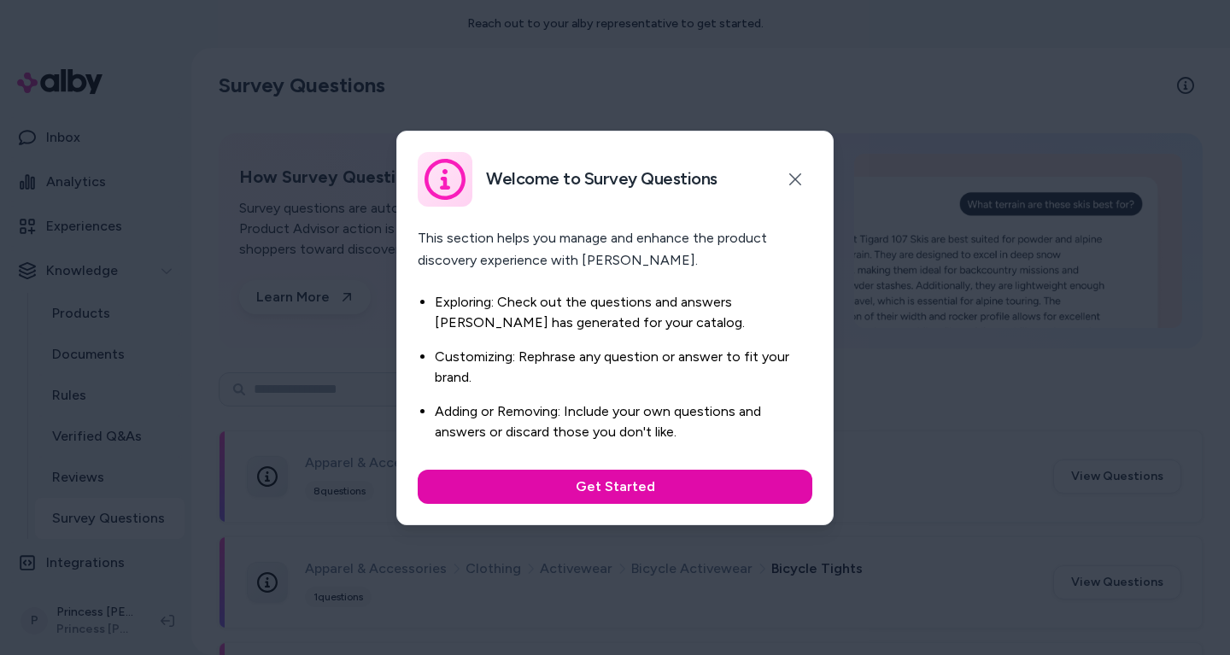
click at [331, 360] on div at bounding box center [615, 327] width 1230 height 655
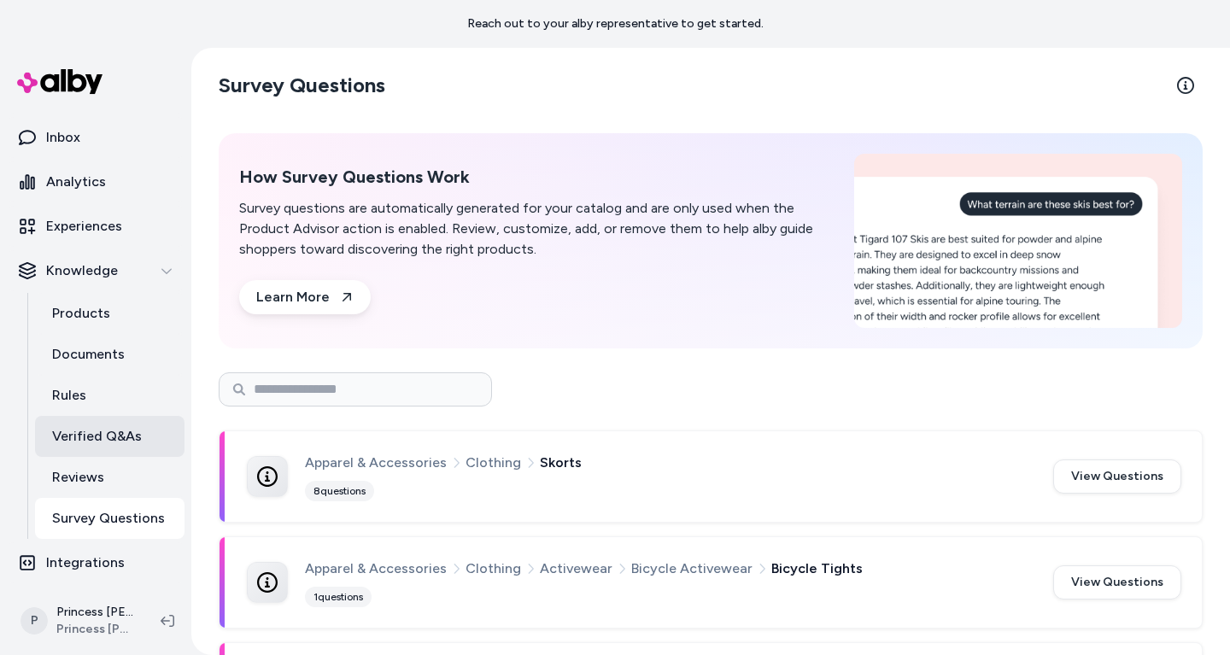
click at [61, 442] on p "Verified Q&As" at bounding box center [97, 436] width 90 height 20
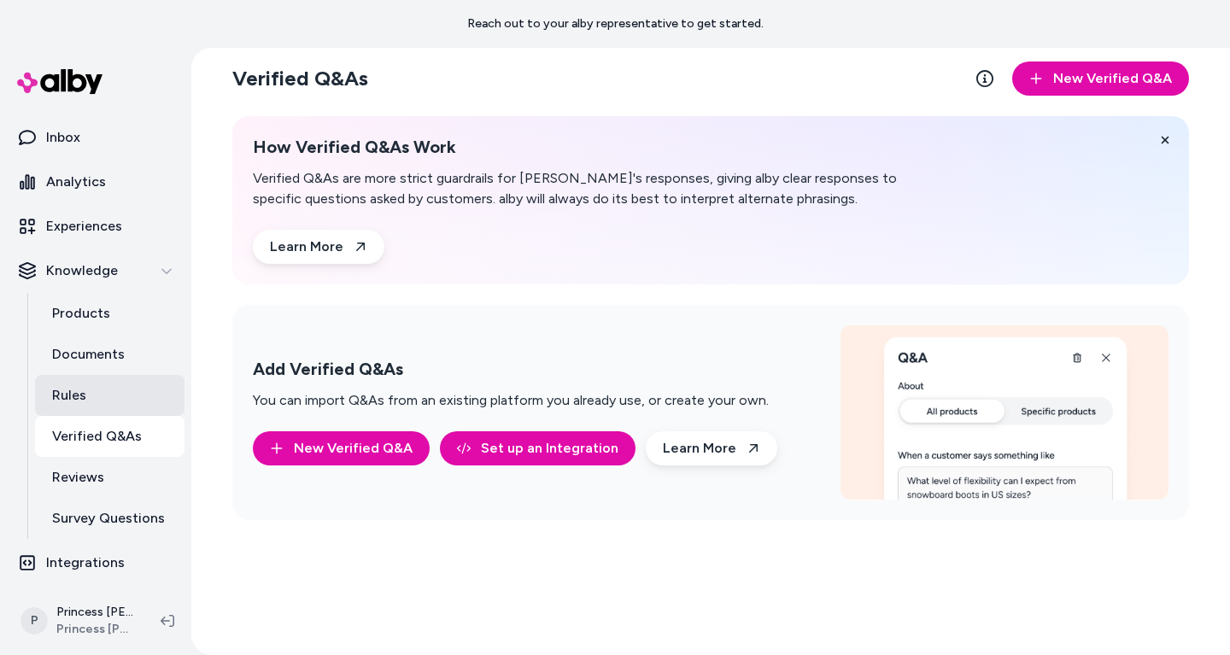
click at [73, 408] on link "Rules" at bounding box center [109, 395] width 149 height 41
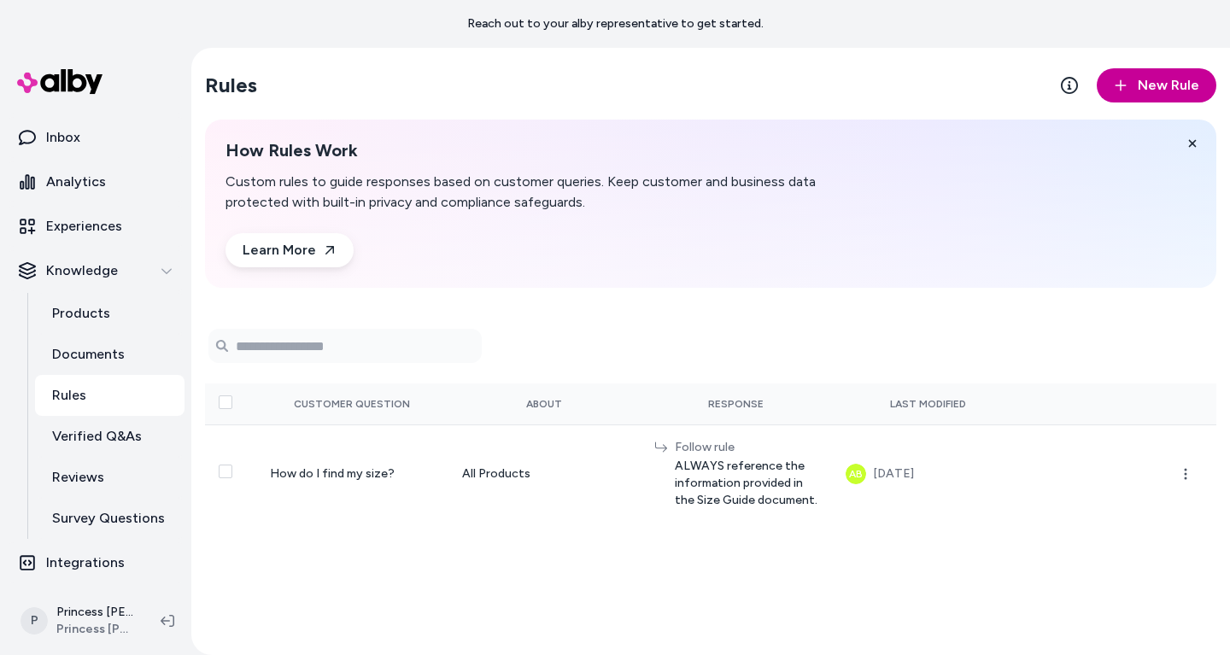
click at [1150, 79] on span "New Rule" at bounding box center [1168, 85] width 61 height 20
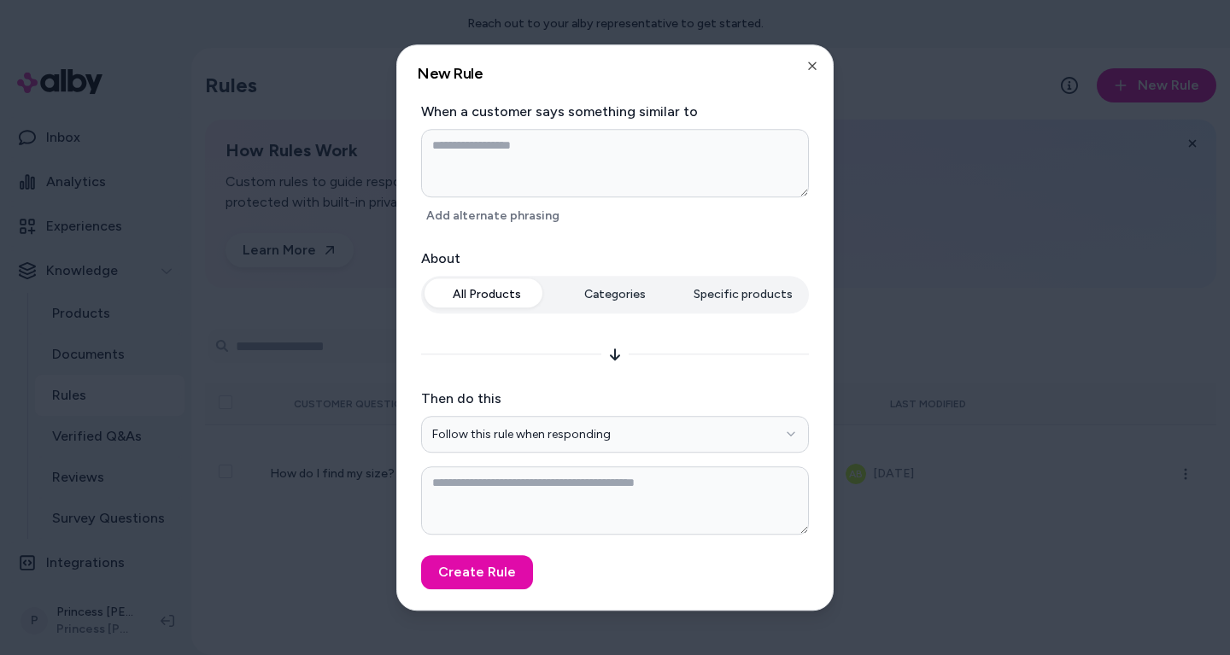
click at [562, 136] on textarea at bounding box center [615, 163] width 388 height 68
click at [531, 114] on label "When a customer says something similar to" at bounding box center [615, 112] width 388 height 20
click at [529, 114] on label "When a customer says something similar to" at bounding box center [615, 112] width 388 height 20
drag, startPoint x: 529, startPoint y: 114, endPoint x: 641, endPoint y: 119, distance: 112.9
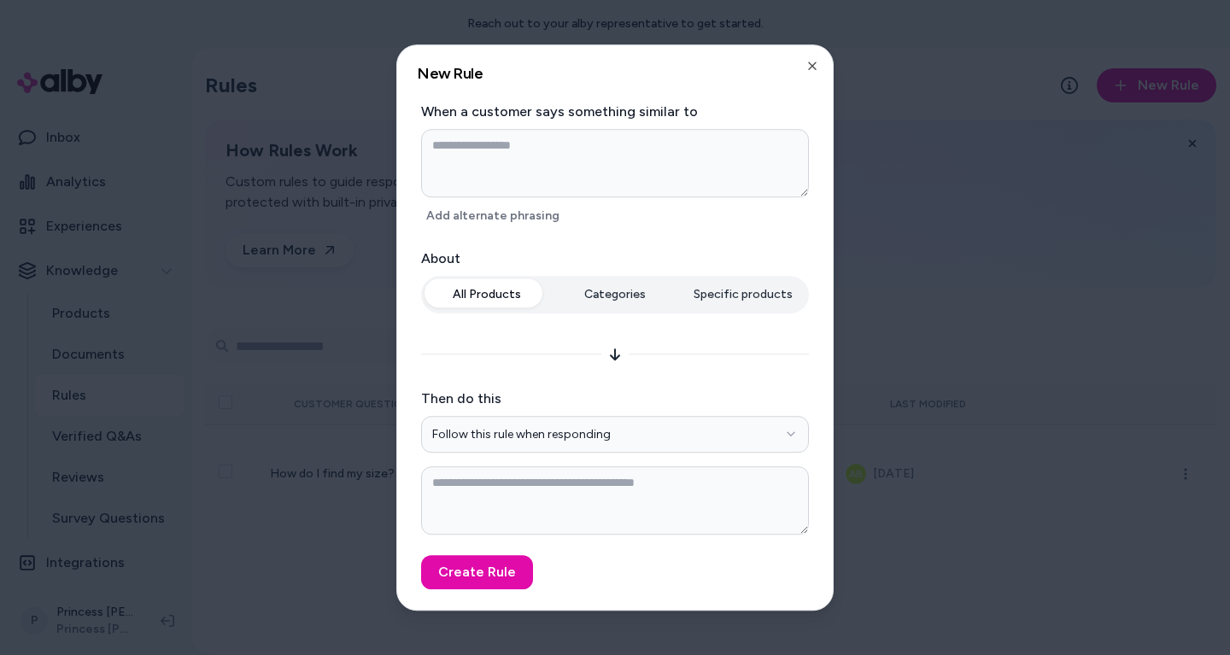
click at [643, 119] on label "When a customer says something similar to" at bounding box center [615, 112] width 388 height 20
click at [521, 151] on textarea at bounding box center [615, 163] width 388 height 68
click at [512, 222] on button "Add alternate phrasing" at bounding box center [492, 216] width 143 height 24
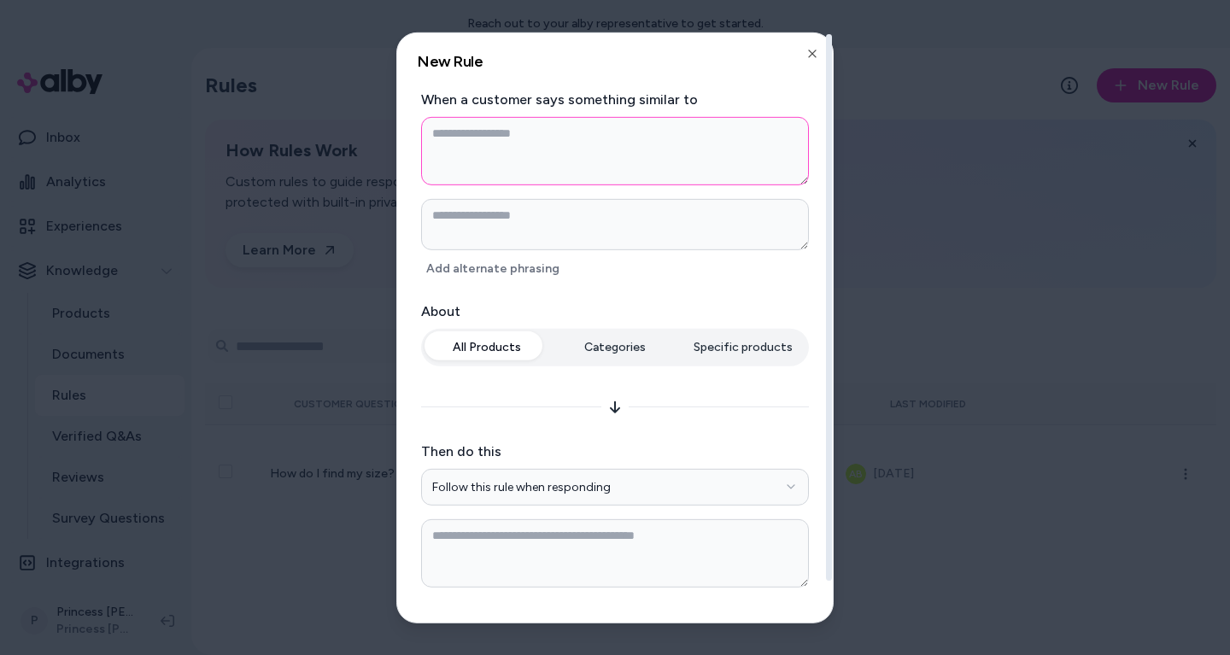
type textarea "*"
click at [505, 145] on textarea at bounding box center [615, 150] width 388 height 68
type textarea "*"
type textarea "**"
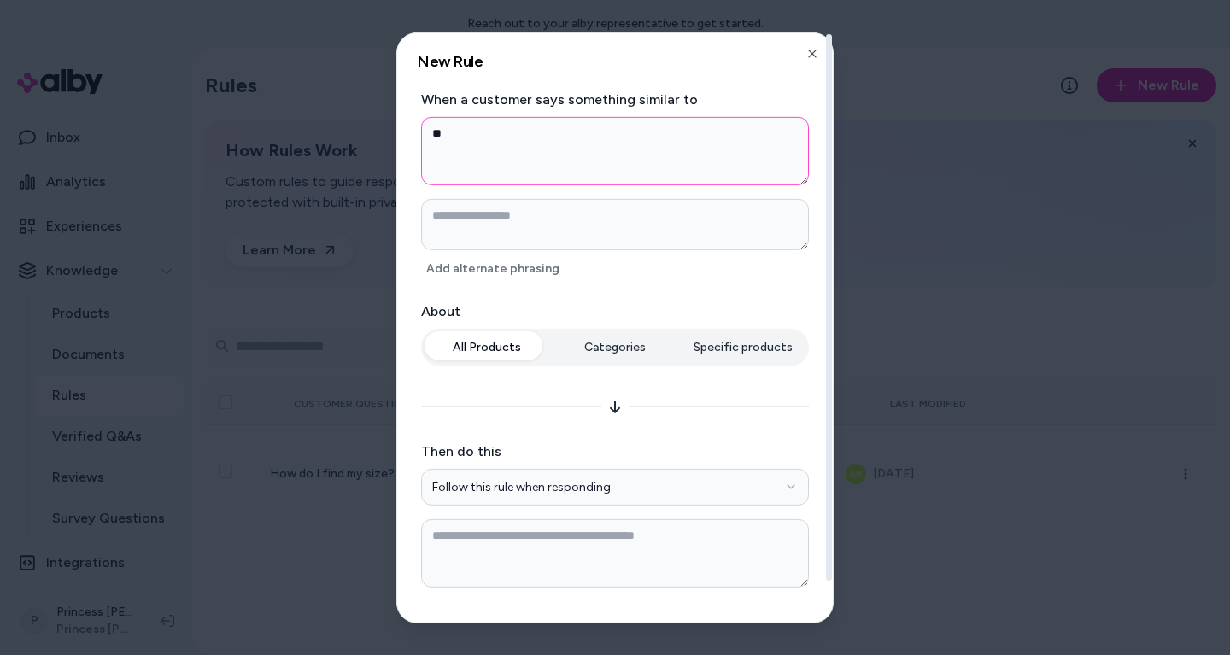
type textarea "*"
type textarea "***"
type textarea "*"
type textarea "**"
type textarea "*"
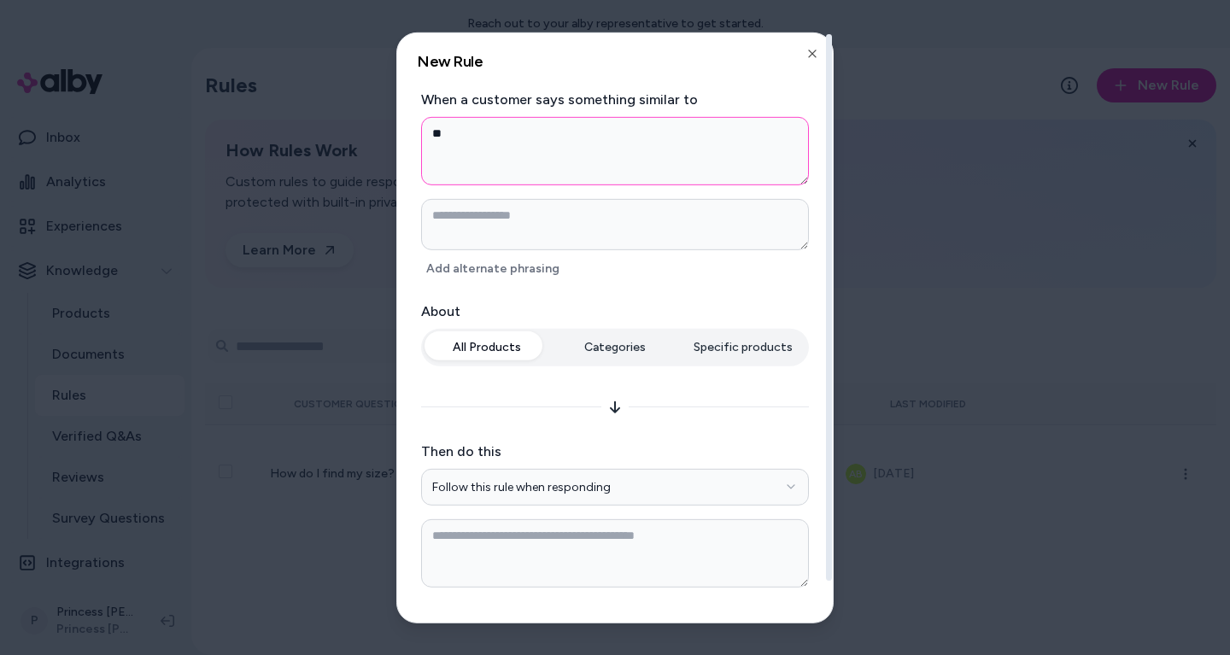
type textarea "*"
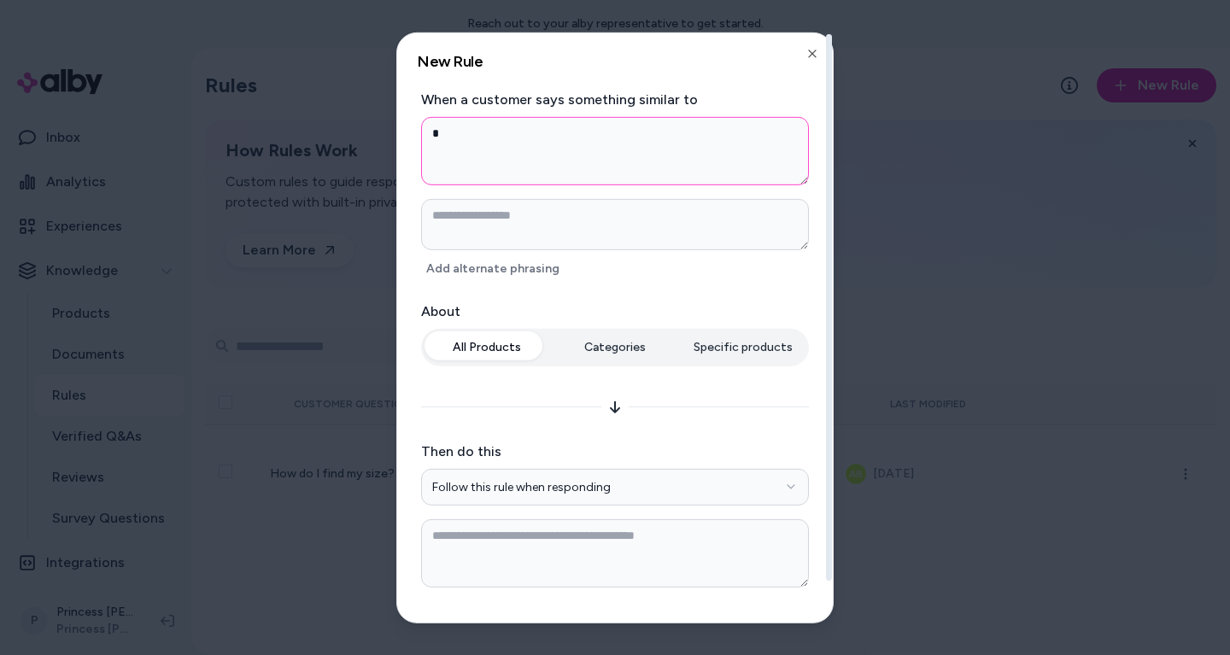
type textarea "**"
type textarea "*"
type textarea "***"
type textarea "*"
type textarea "****"
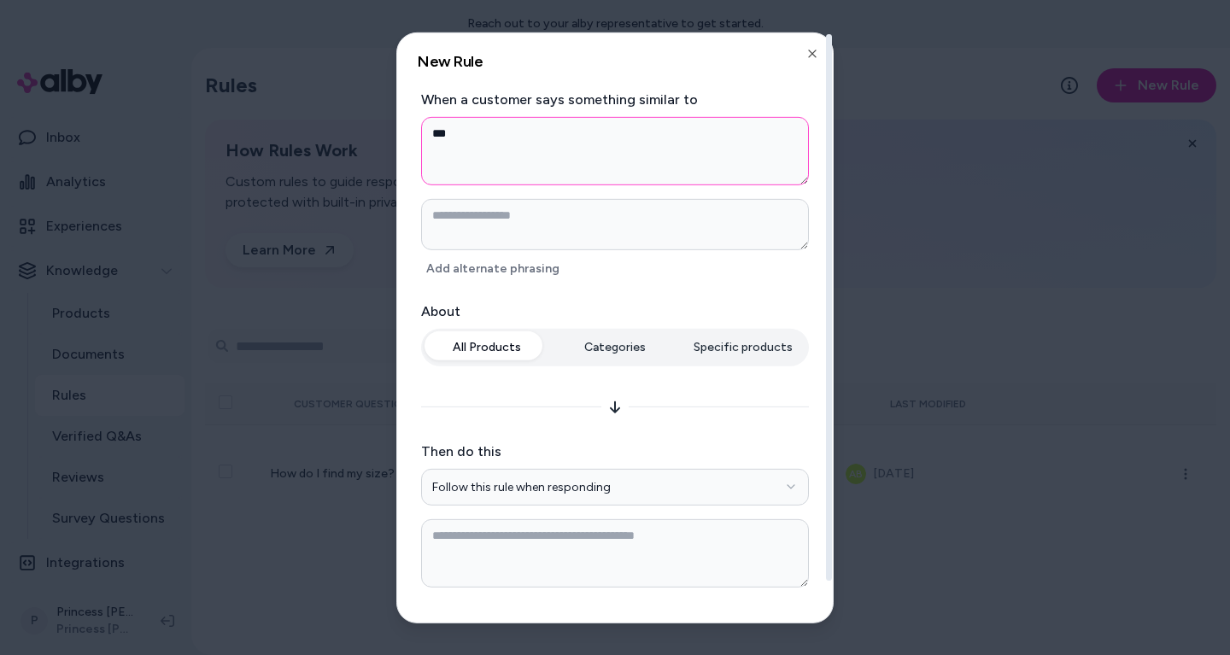
type textarea "*"
type textarea "*****"
type textarea "*"
type textarea "******"
type textarea "*"
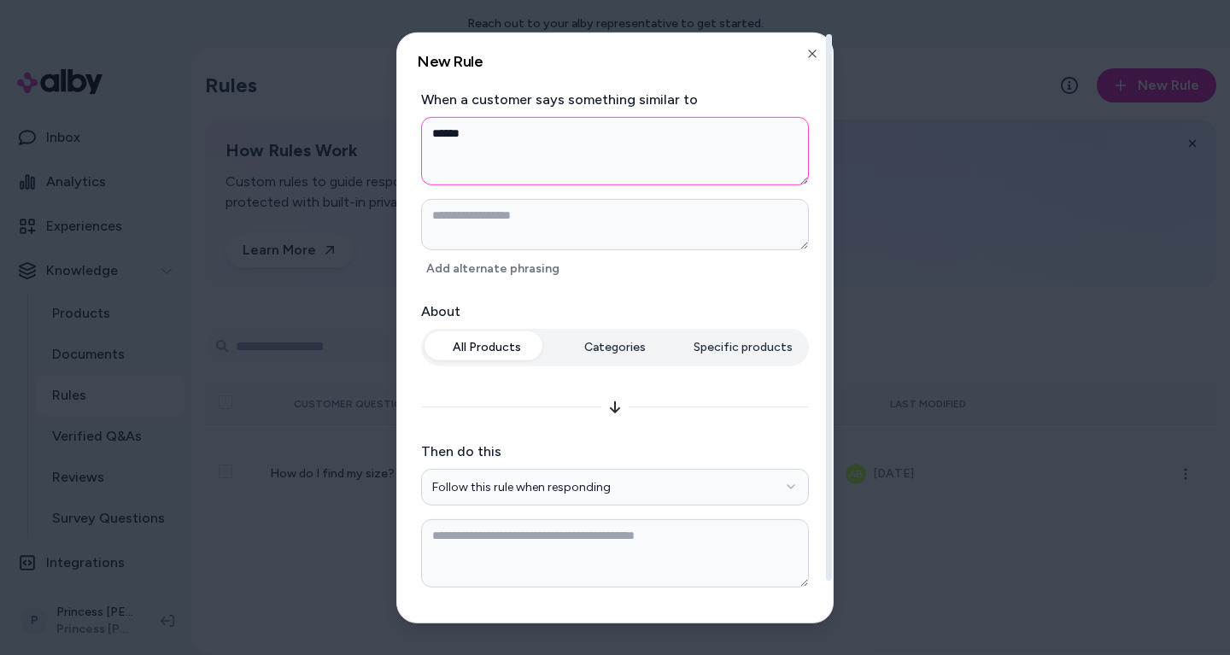
type textarea "******"
type textarea "*"
type textarea "********"
type textarea "*"
type textarea "********"
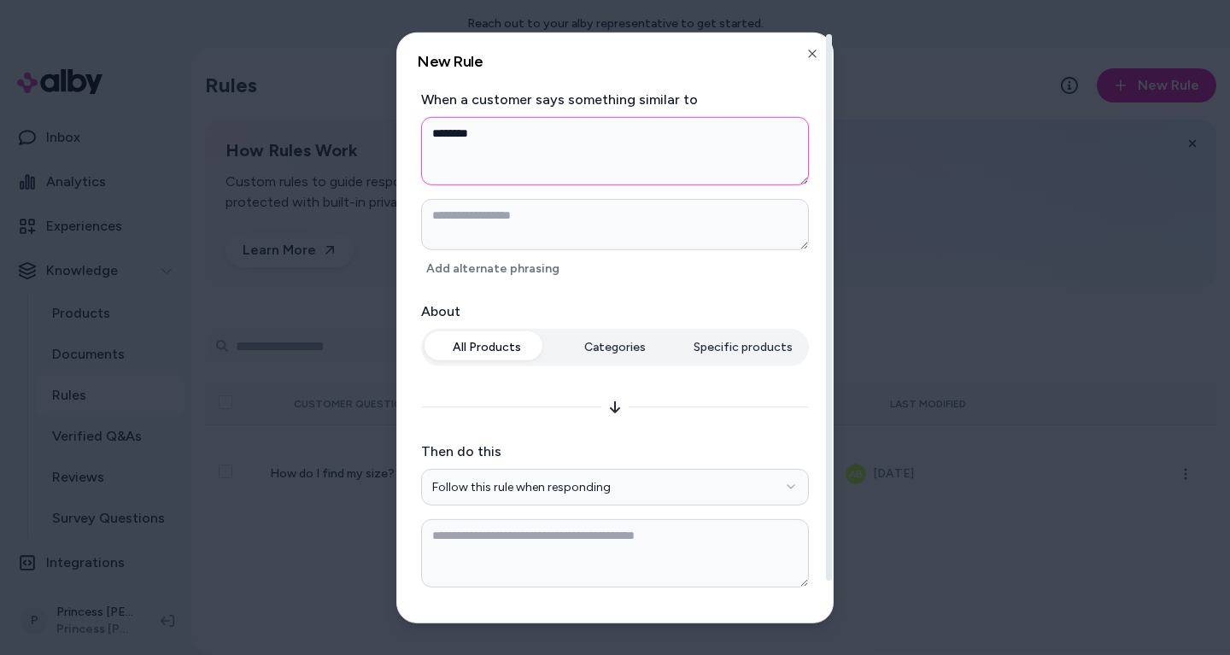
type textarea "*"
type textarea "**********"
type textarea "*"
type textarea "********"
type textarea "*"
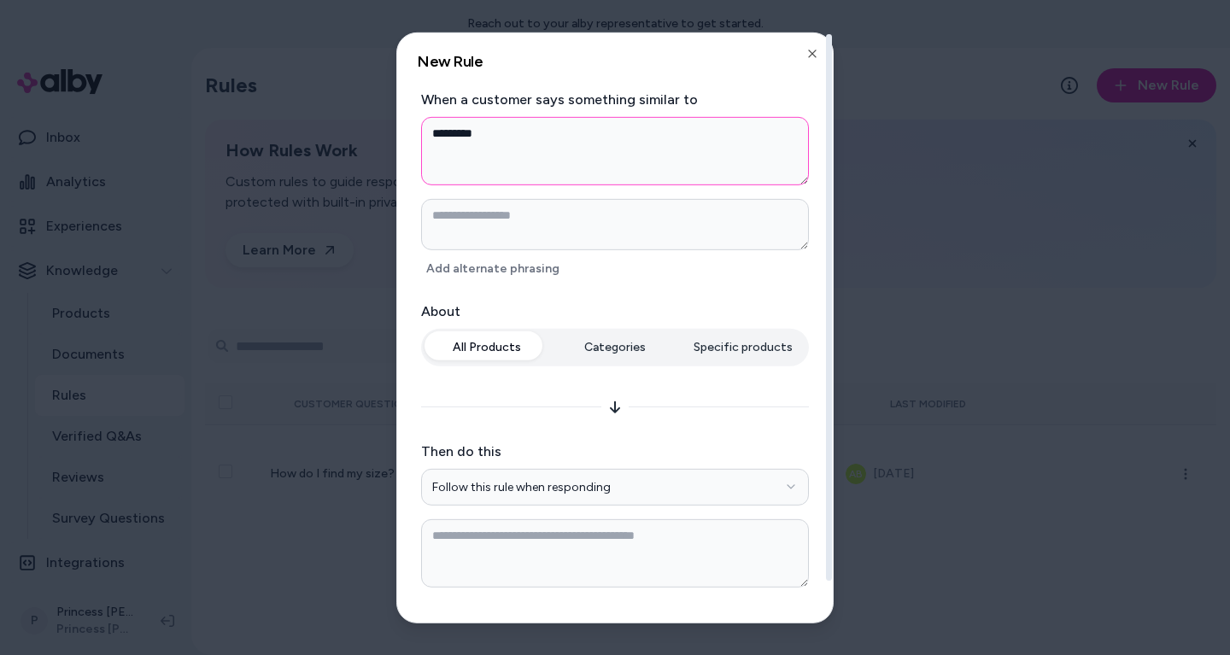
type textarea "********"
type textarea "*"
type textarea "******"
type textarea "*"
type textarea "******"
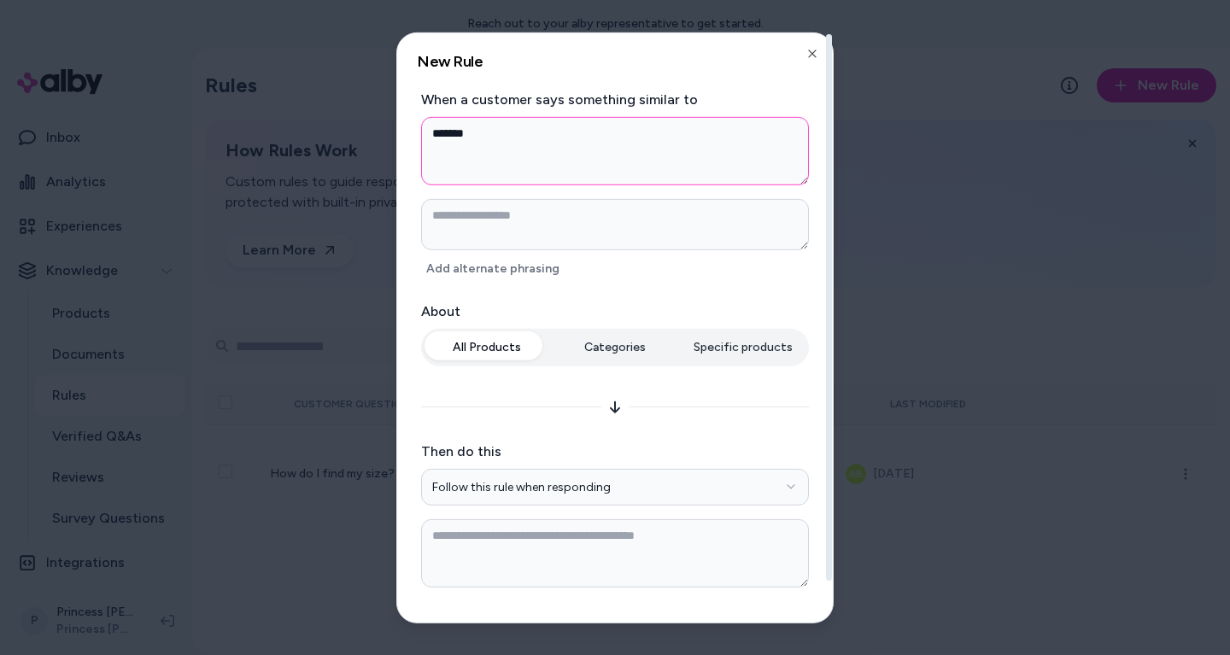
type textarea "*"
type textarea "******"
type textarea "*"
type textarea "********"
type textarea "*"
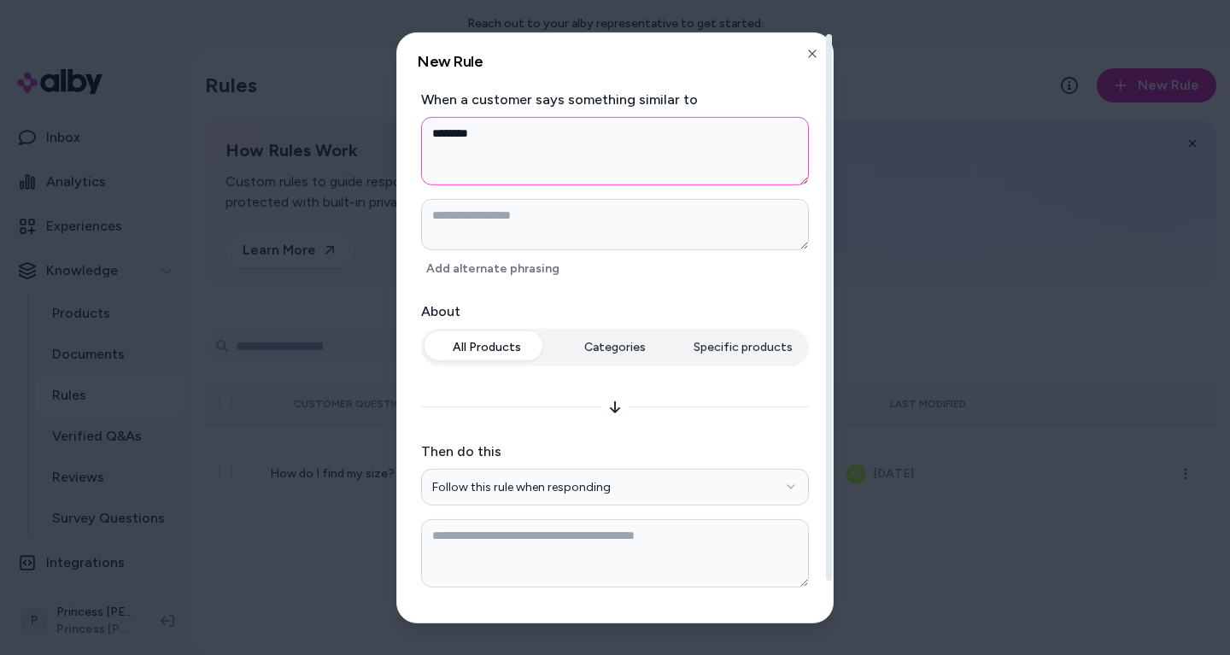
type textarea "******"
type textarea "*"
type textarea "******"
type textarea "*"
type textarea "*****"
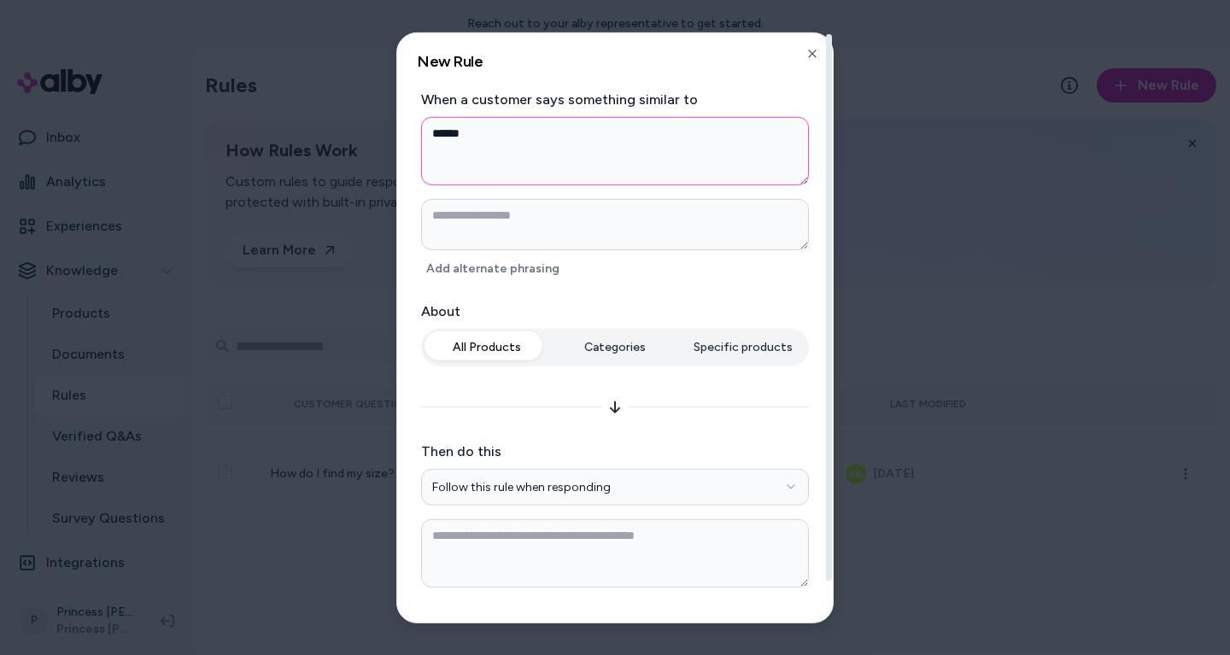
type textarea "*"
type textarea "*****"
type textarea "*"
type textarea "*******"
type textarea "*"
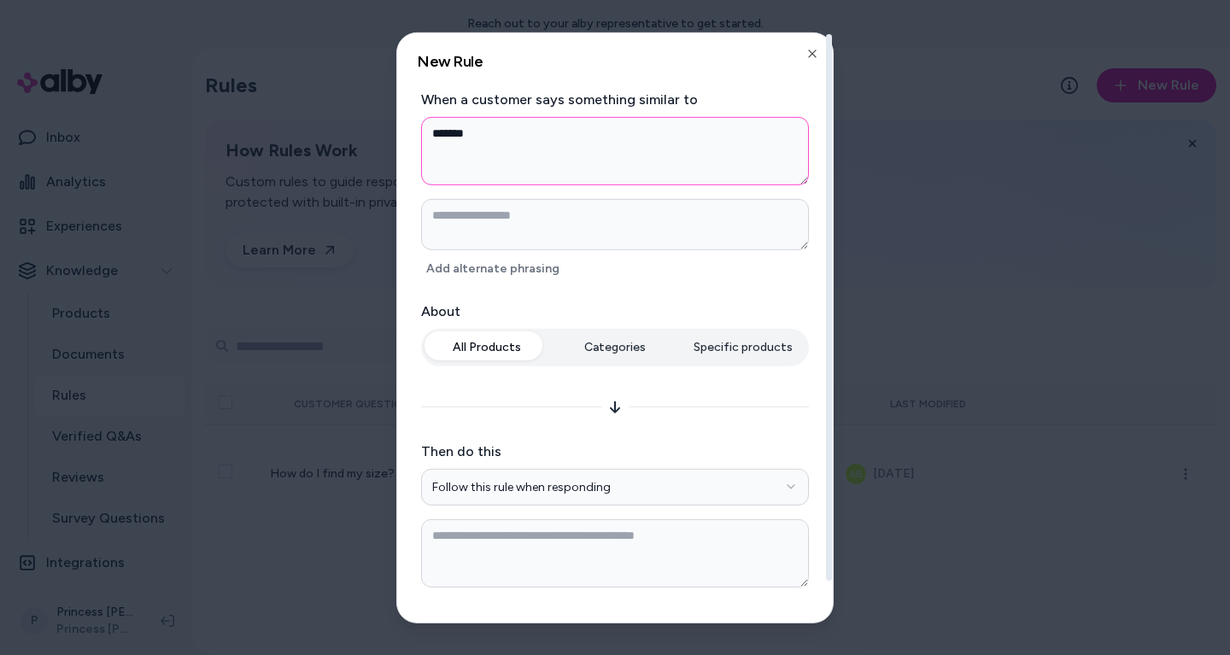
type textarea "********"
type textarea "*"
type textarea "********"
type textarea "*"
type textarea "**********"
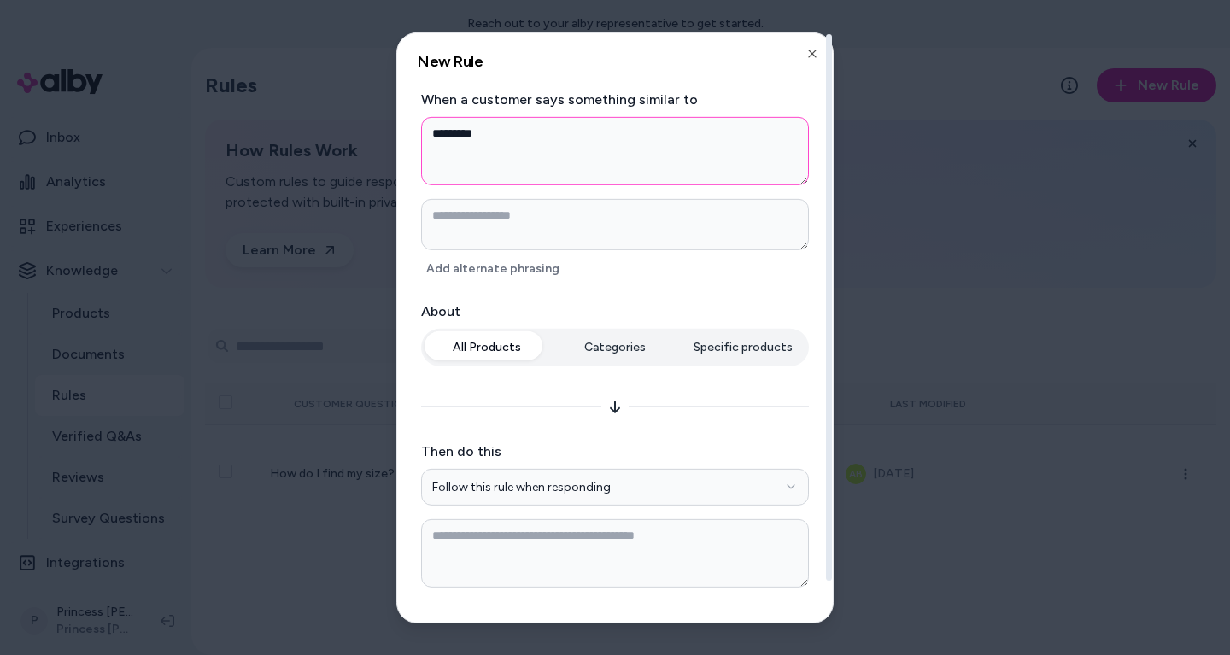
type textarea "*"
type textarea "**********"
type textarea "*"
type textarea "**********"
type textarea "*"
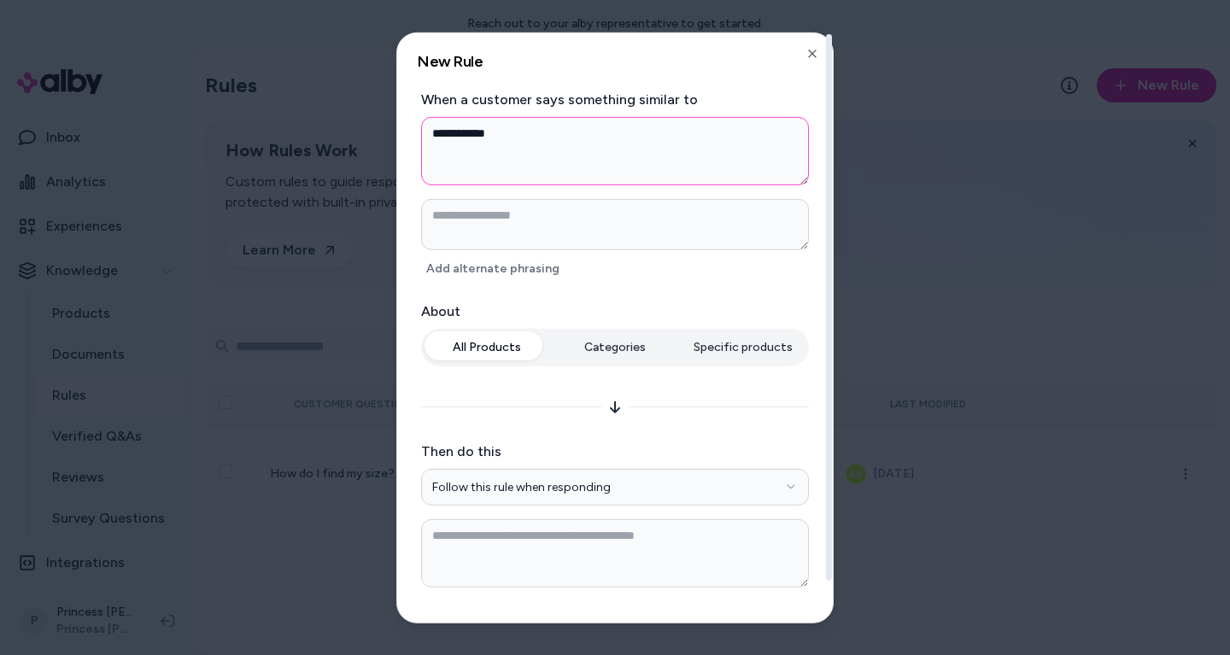
type textarea "**********"
type textarea "*"
type textarea "**********"
type textarea "*"
type textarea "**********"
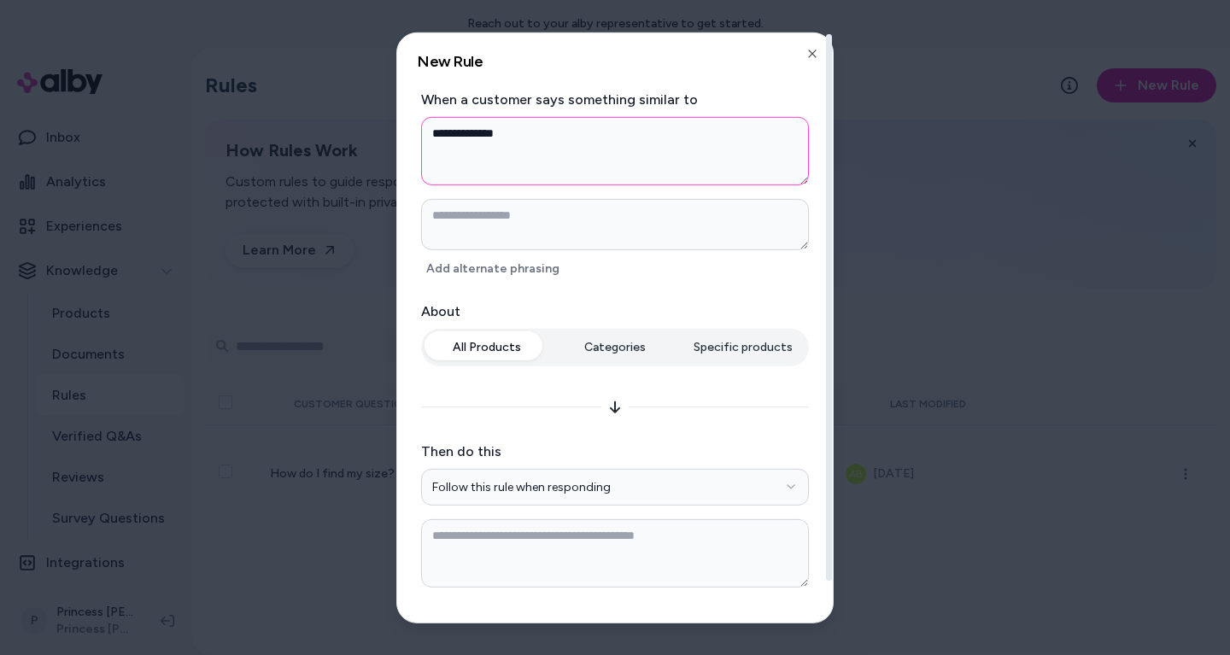
type textarea "*"
type textarea "**********"
type textarea "*"
type textarea "**********"
type textarea "*"
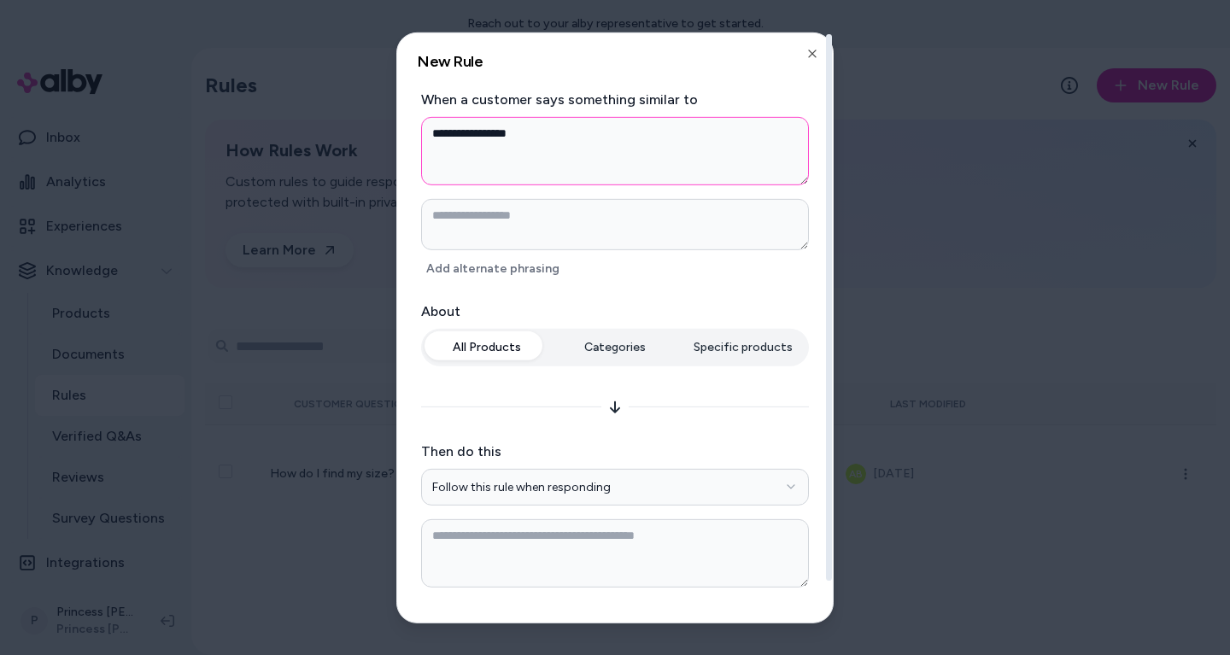
type textarea "**********"
type textarea "*"
type textarea "**********"
click at [515, 254] on div "**********" at bounding box center [615, 184] width 388 height 191
click at [515, 230] on textarea at bounding box center [615, 223] width 388 height 51
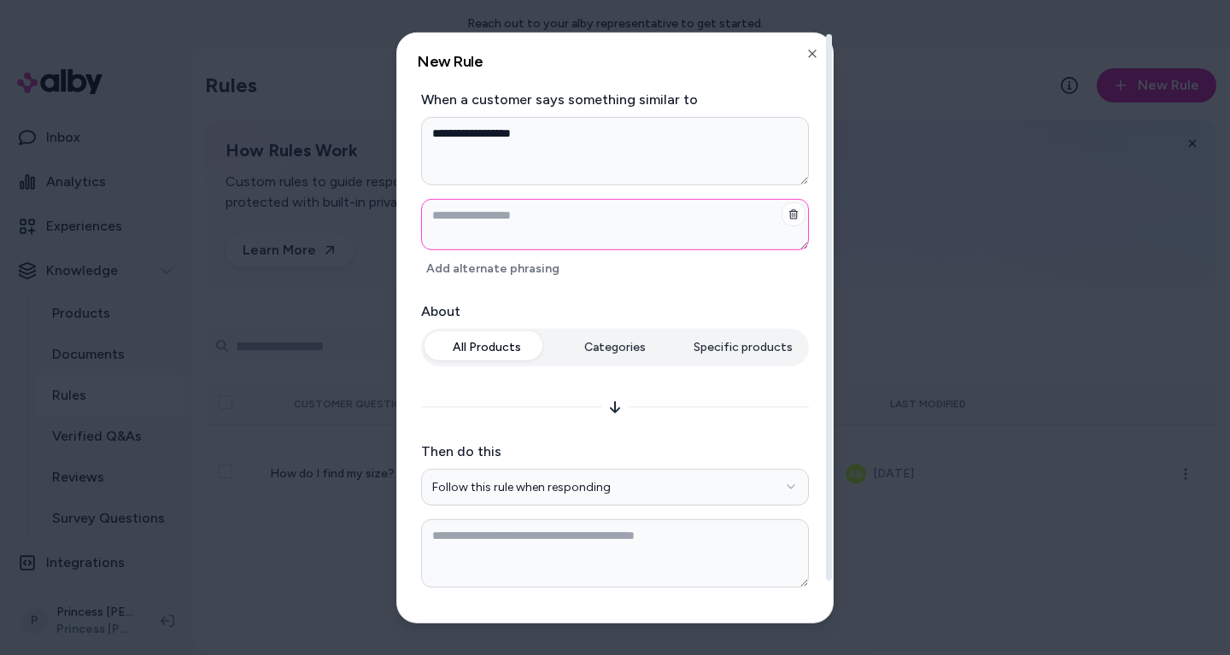
type textarea "*"
type textarea "**"
type textarea "*"
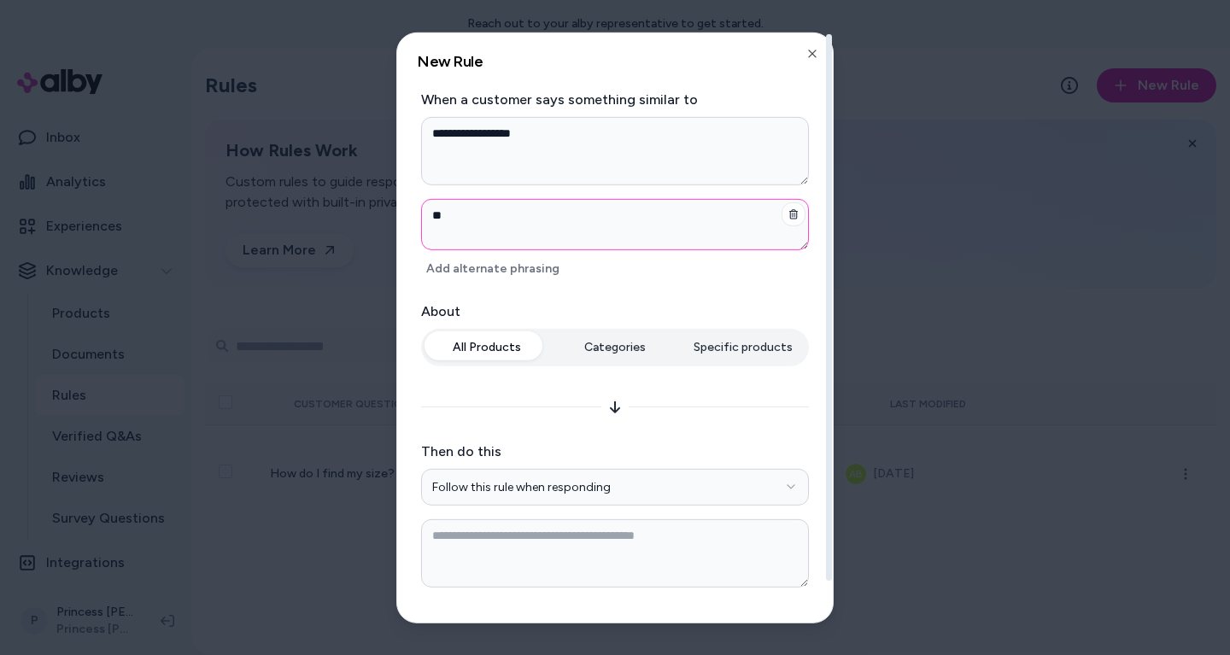
type textarea "*"
type textarea "**"
type textarea "*"
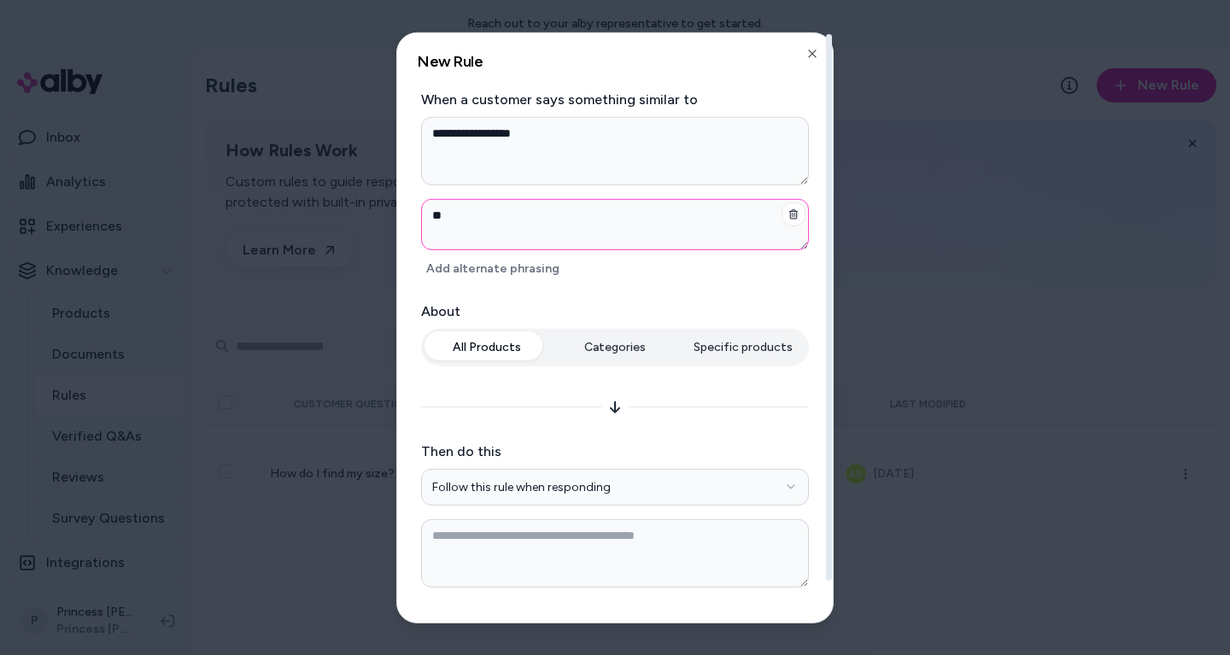
type textarea "***"
type textarea "*"
type textarea "****"
type textarea "*"
type textarea "******"
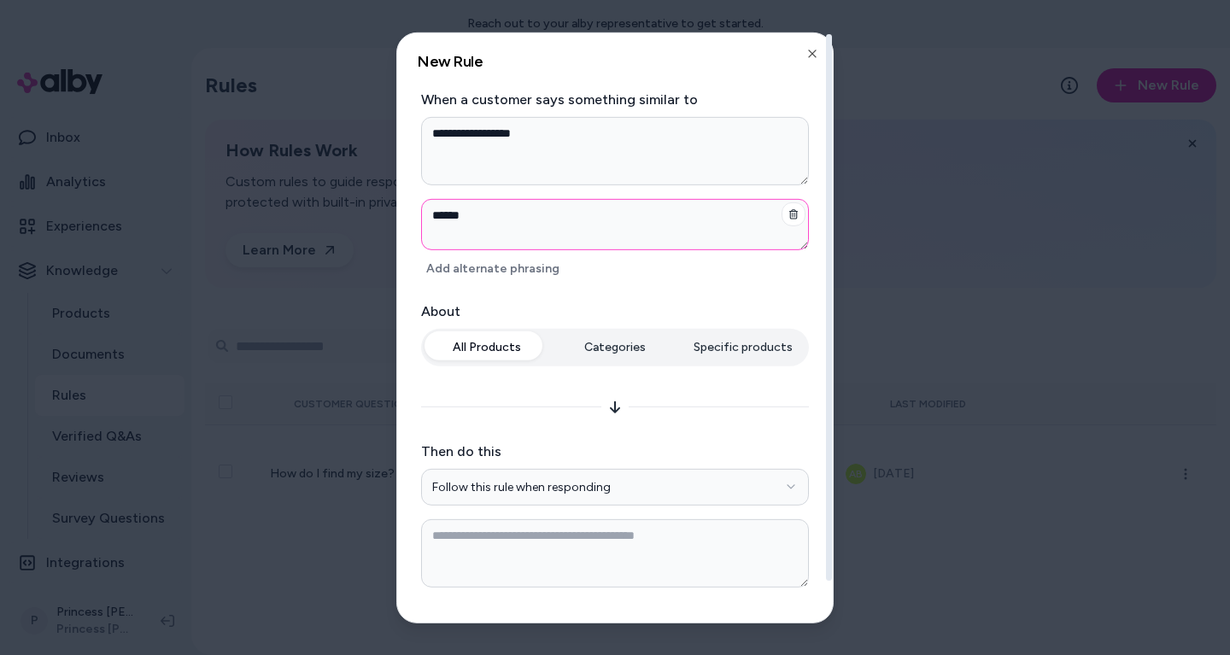
type textarea "*"
type textarea "*******"
type textarea "*"
type textarea "********"
type textarea "*"
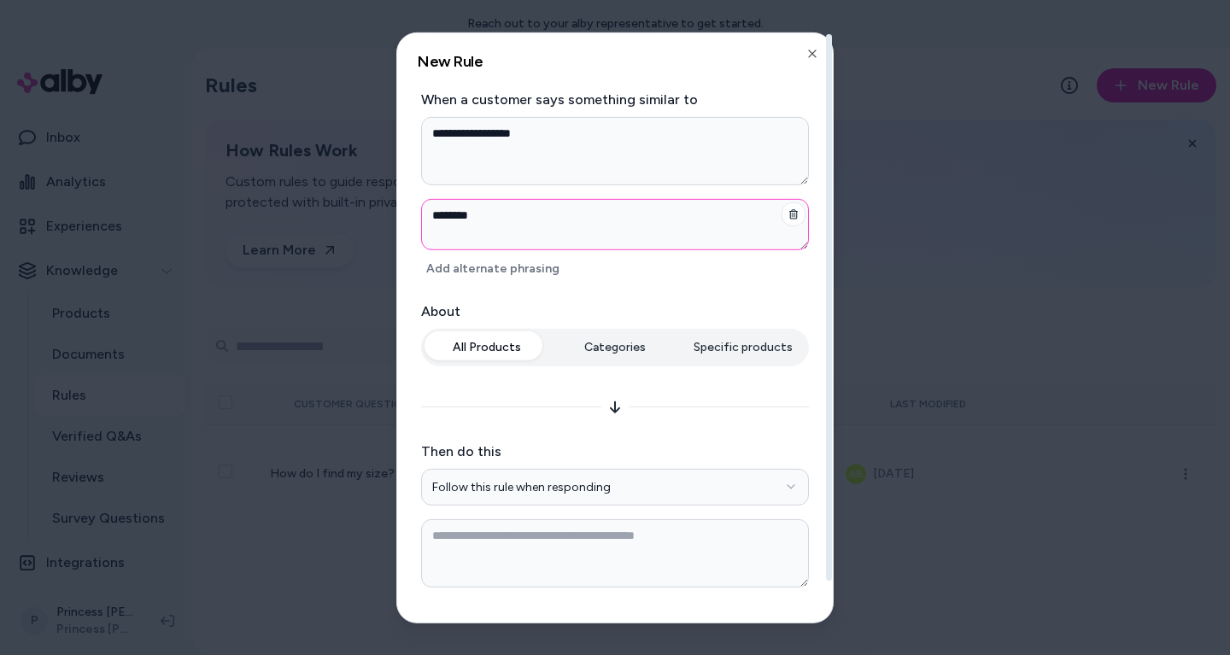
type textarea "*********"
type textarea "*"
type textarea "*********"
type textarea "*"
type textarea "**********"
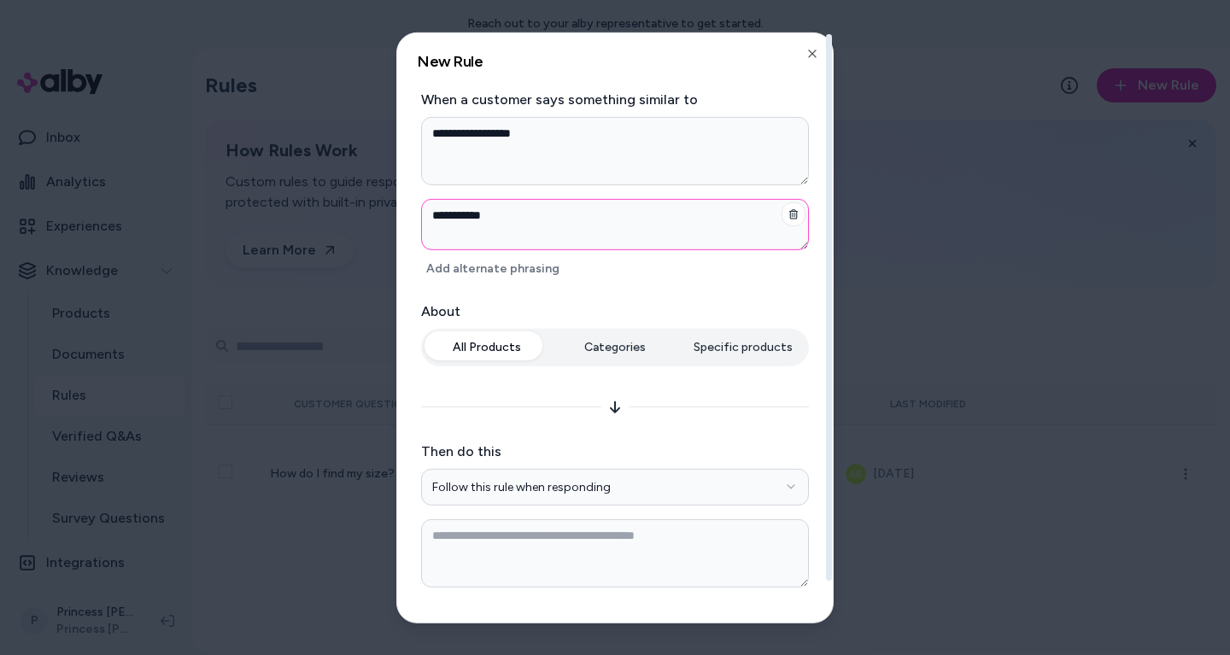
type textarea "*"
type textarea "**********"
type textarea "*"
type textarea "**********"
type textarea "*"
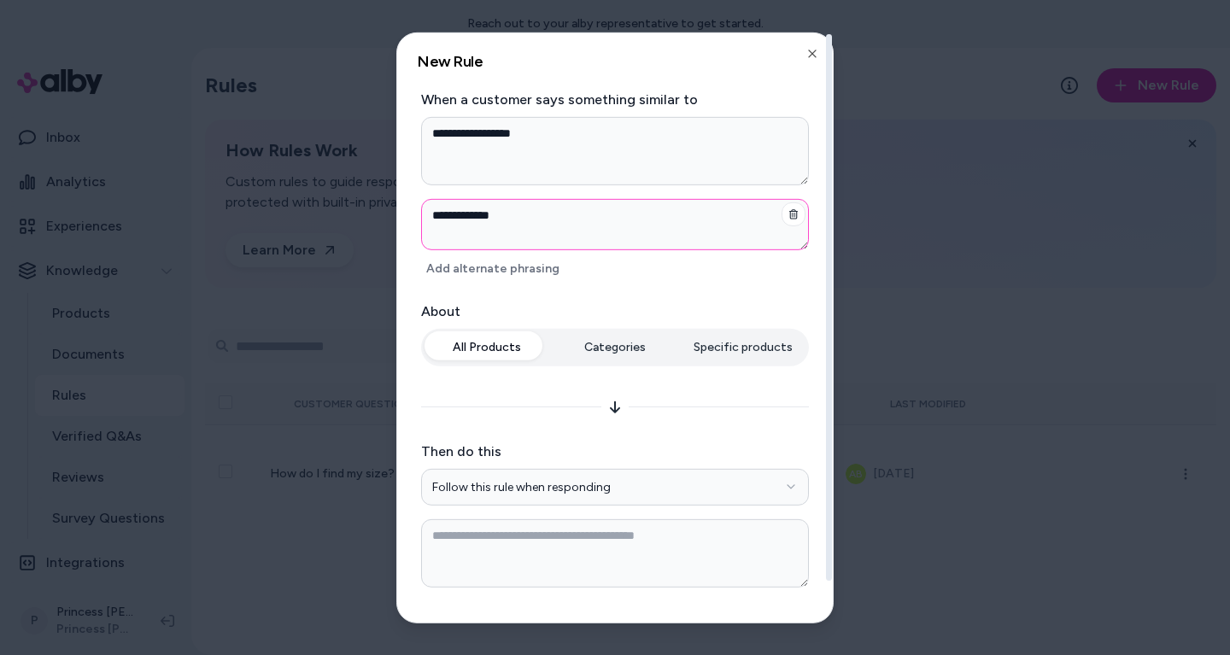
type textarea "**********"
type textarea "*"
type textarea "**********"
type textarea "*"
type textarea "**********"
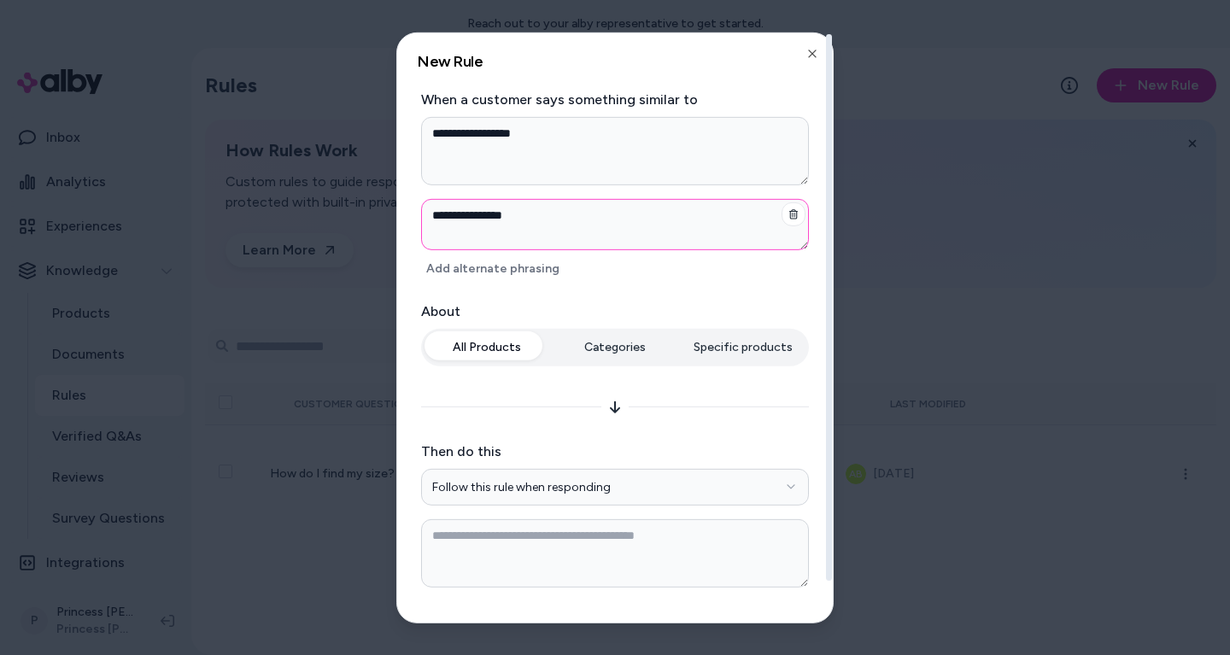
type textarea "*"
type textarea "**********"
type textarea "*"
type textarea "**********"
type textarea "*"
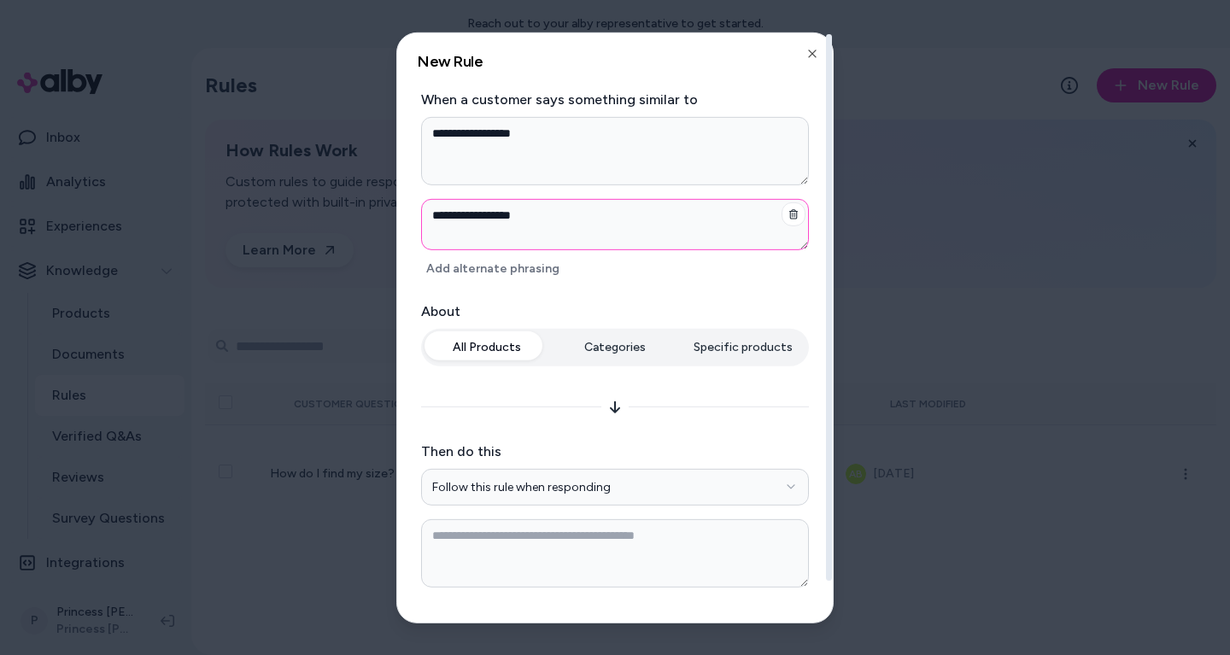
type textarea "**********"
type textarea "*"
type textarea "**********"
type textarea "*"
type textarea "**********"
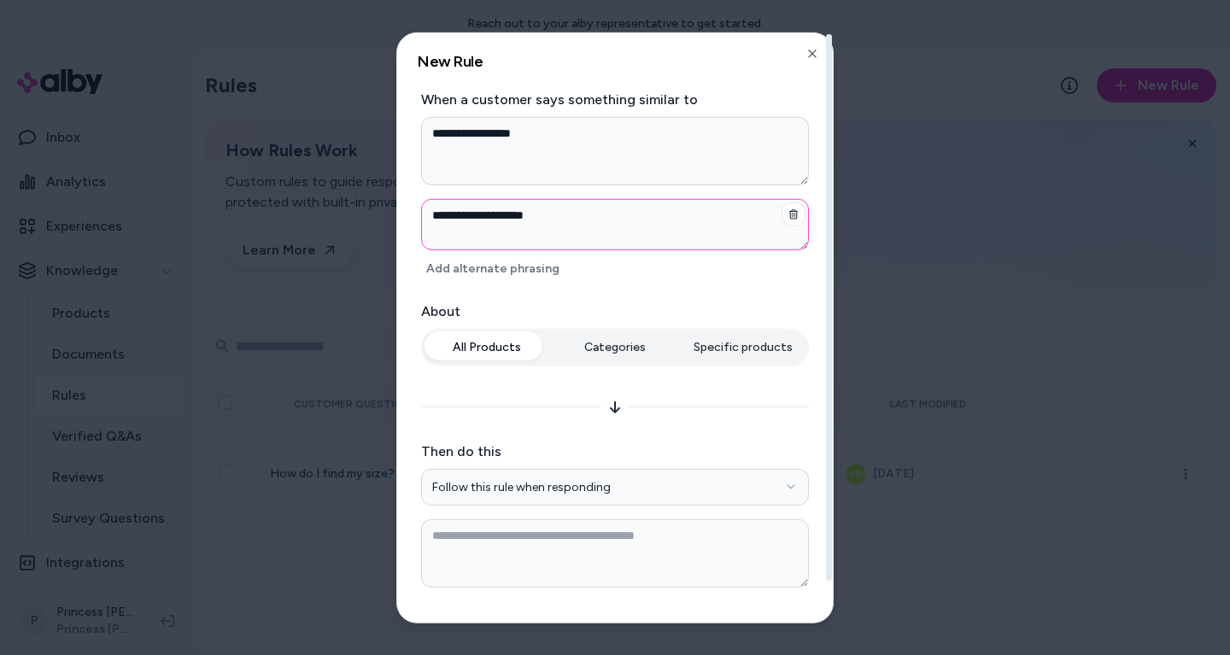
type textarea "*"
type textarea "**********"
type textarea "*"
type textarea "**********"
click at [613, 408] on icon at bounding box center [615, 407] width 14 height 14
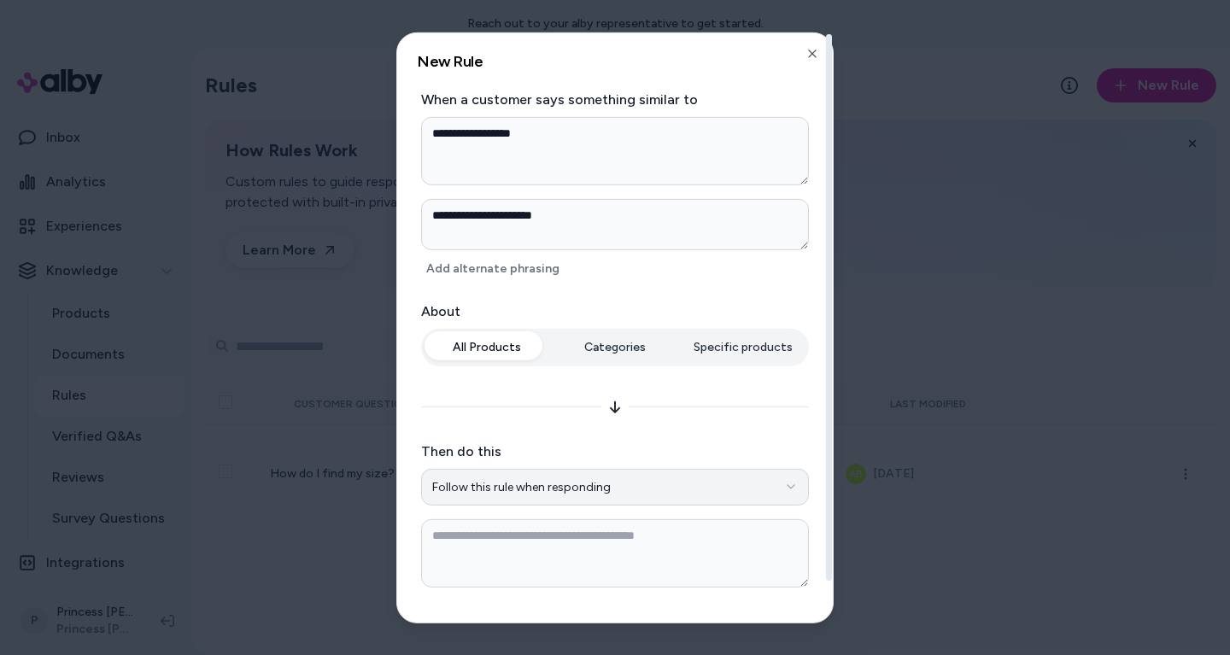
click at [542, 477] on button "Follow this rule when responding" at bounding box center [615, 487] width 388 height 38
click at [530, 568] on textarea at bounding box center [615, 553] width 388 height 68
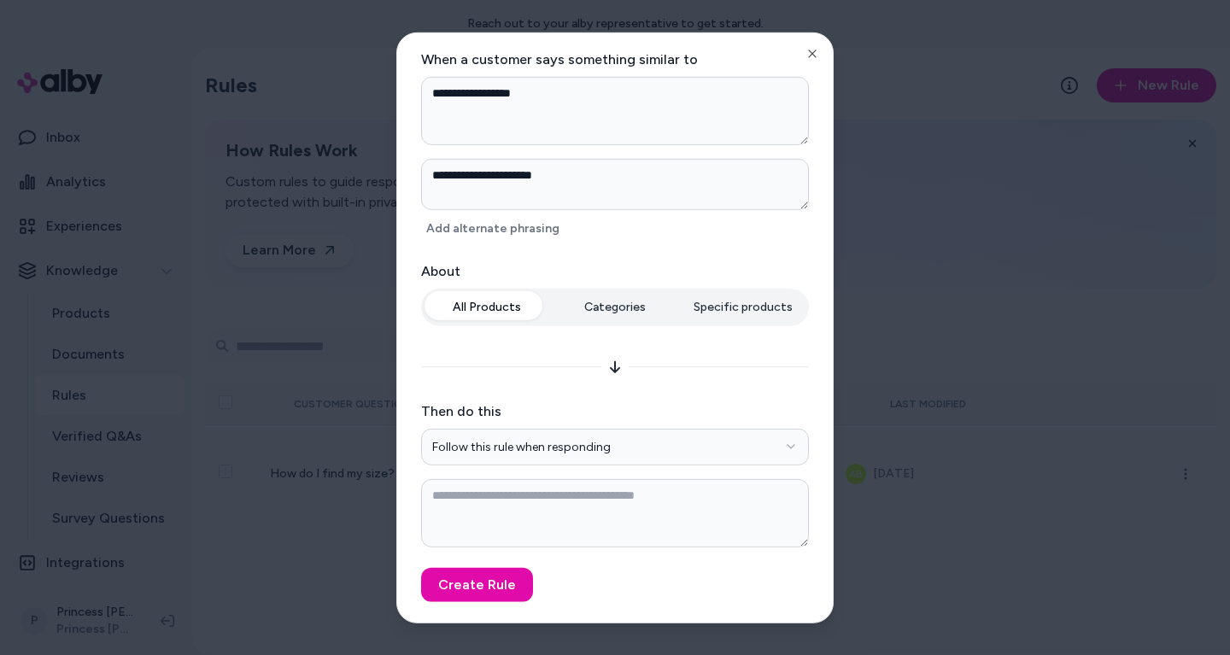
type textarea "*"
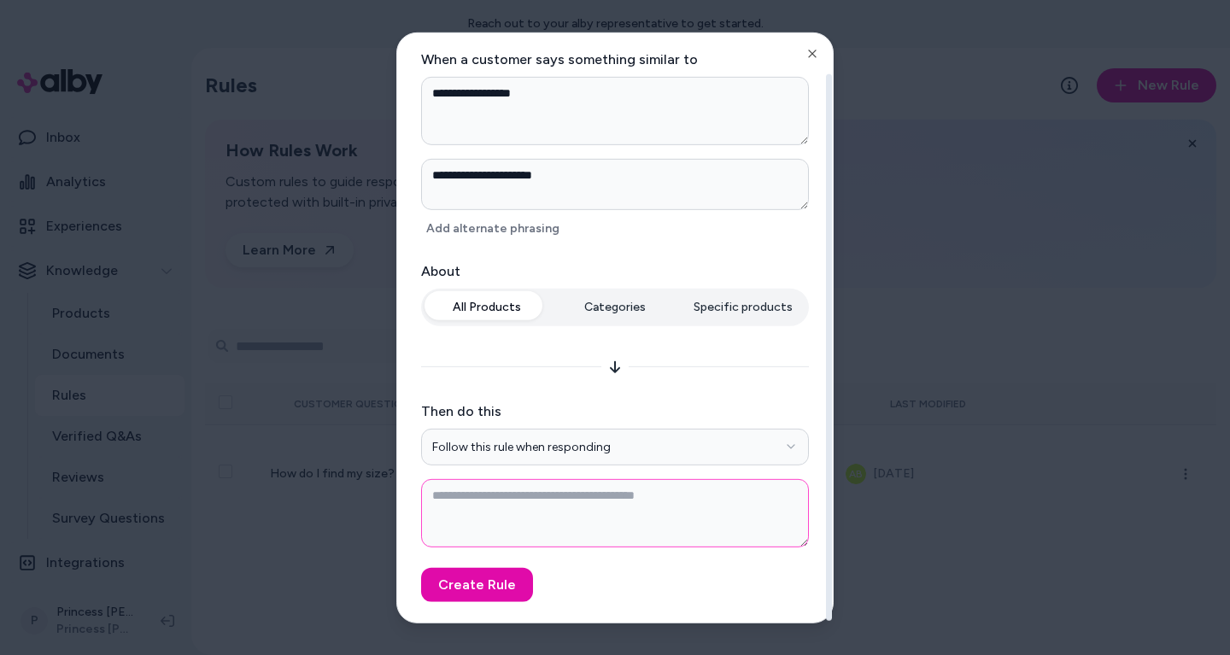
type textarea "*"
paste textarea "**********"
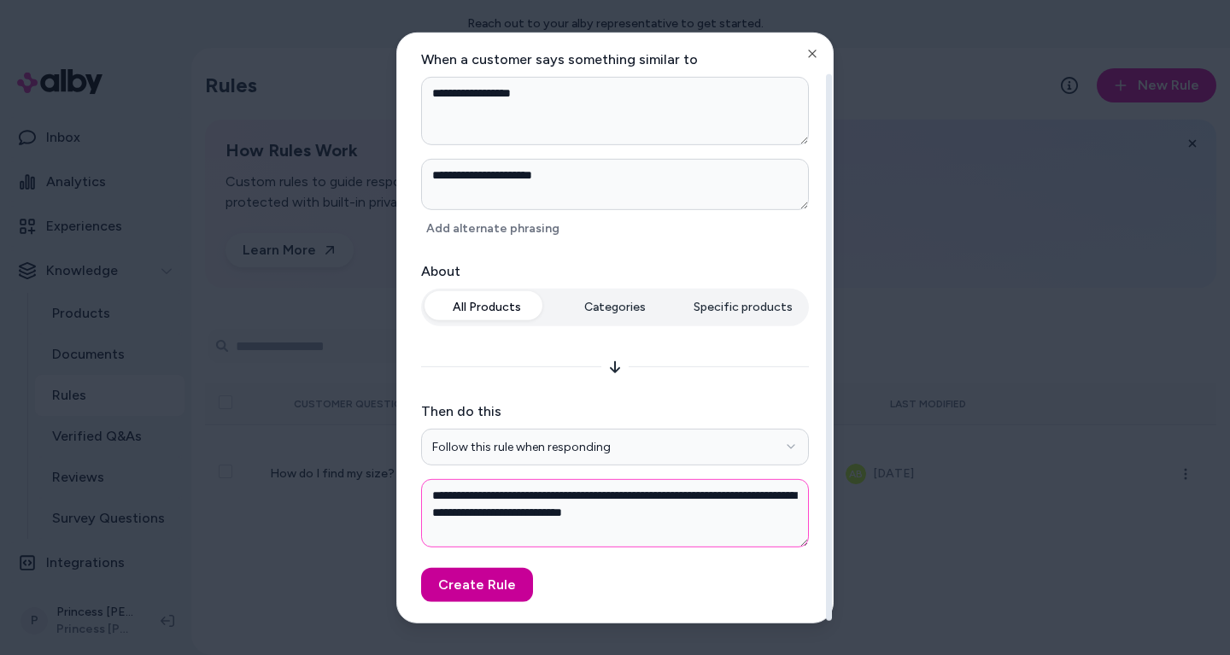
type textarea "**********"
click at [486, 573] on button "Create Rule" at bounding box center [477, 585] width 112 height 34
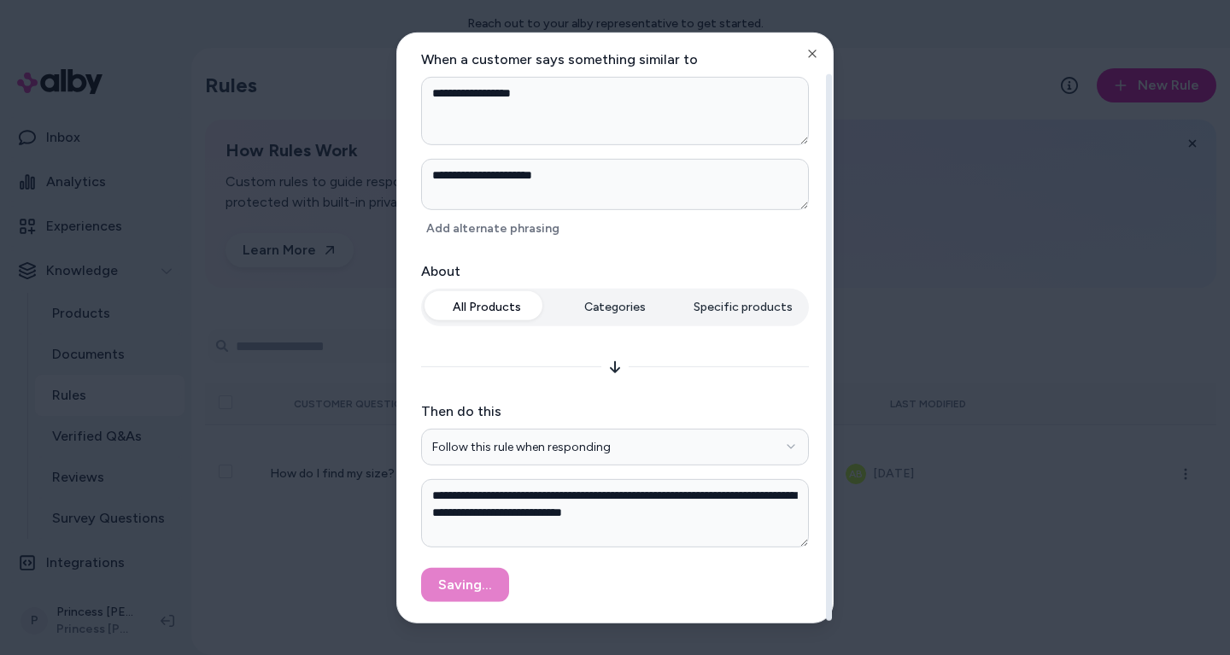
type textarea "*"
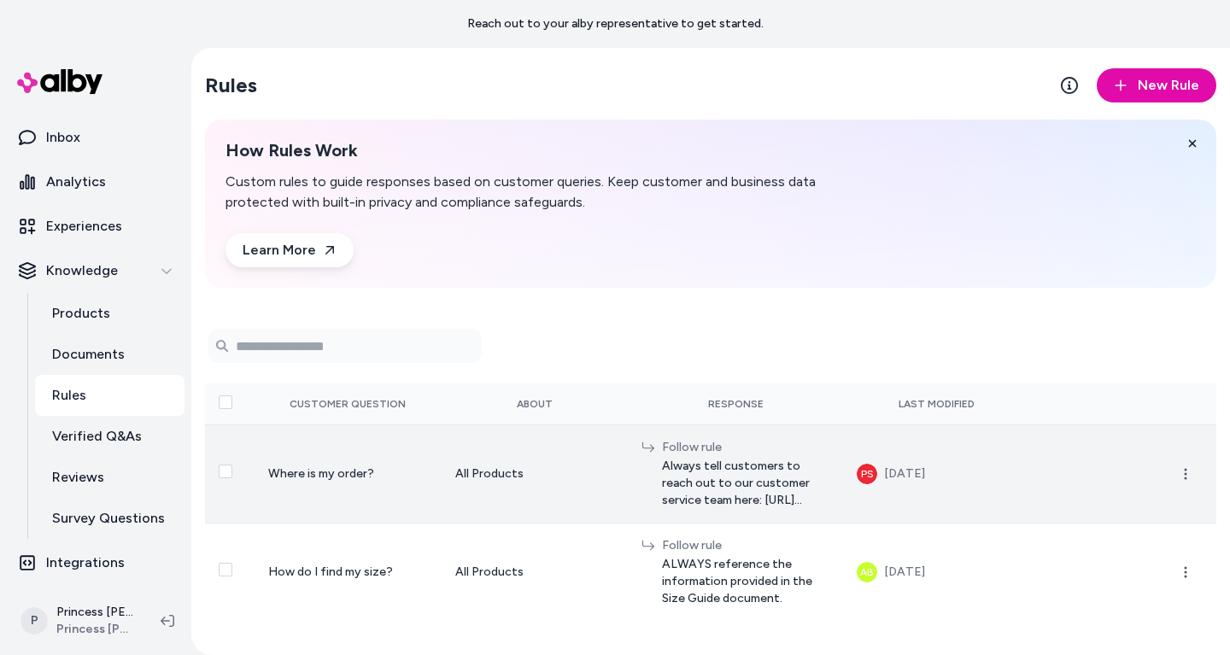
click at [791, 463] on span "Always tell customers to reach out to our customer service team here: https://u…" at bounding box center [745, 483] width 167 height 51
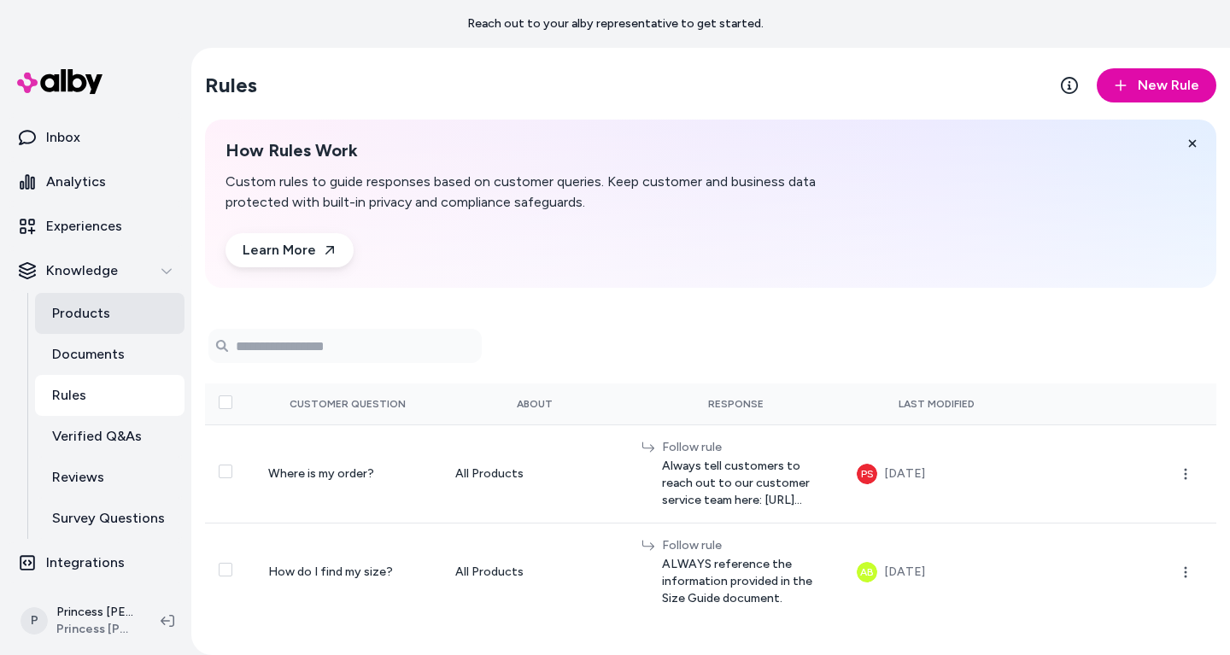
click at [69, 298] on link "Products" at bounding box center [109, 313] width 149 height 41
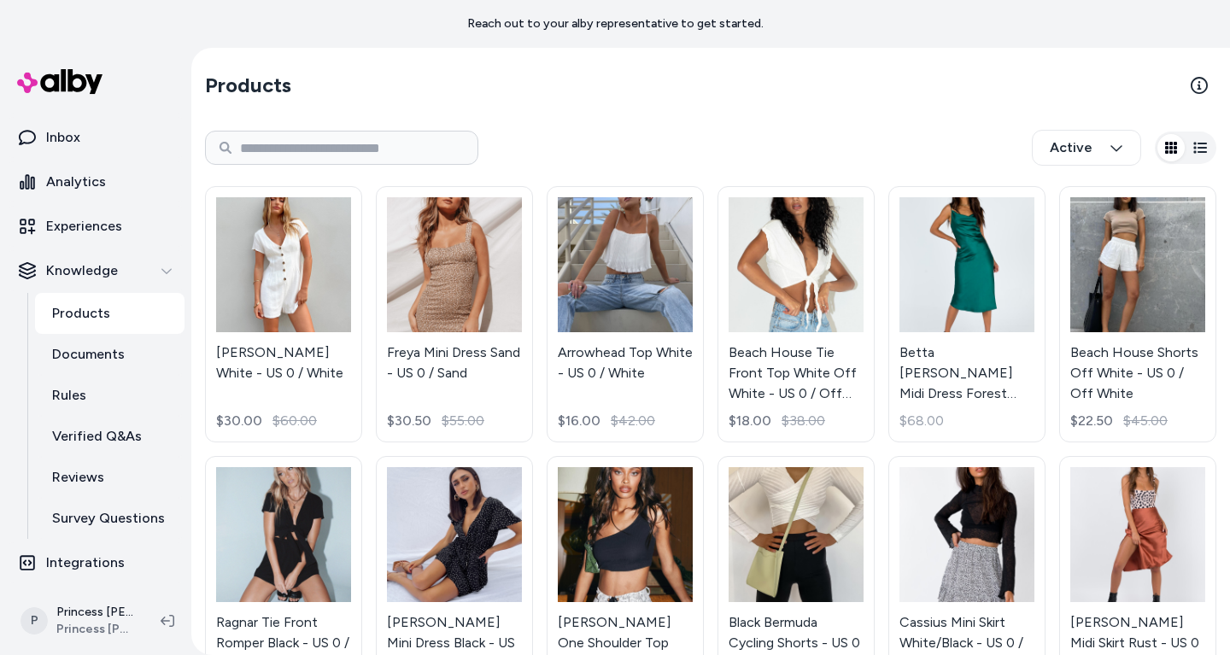
click at [344, 125] on div "Active" at bounding box center [710, 148] width 1011 height 56
click at [344, 128] on div "Active" at bounding box center [710, 148] width 1011 height 56
click at [347, 151] on input at bounding box center [341, 148] width 273 height 34
type input "******"
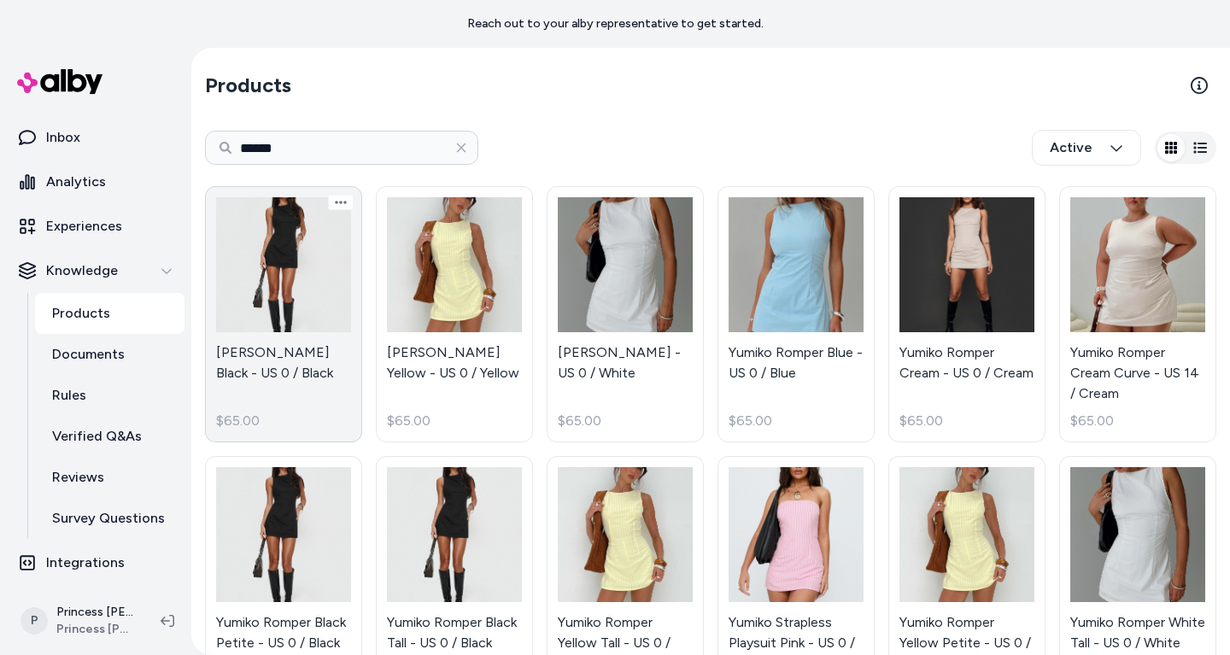
click at [321, 378] on link "Yumiko Romper Black - US 0 / Black $65.00" at bounding box center [283, 314] width 157 height 256
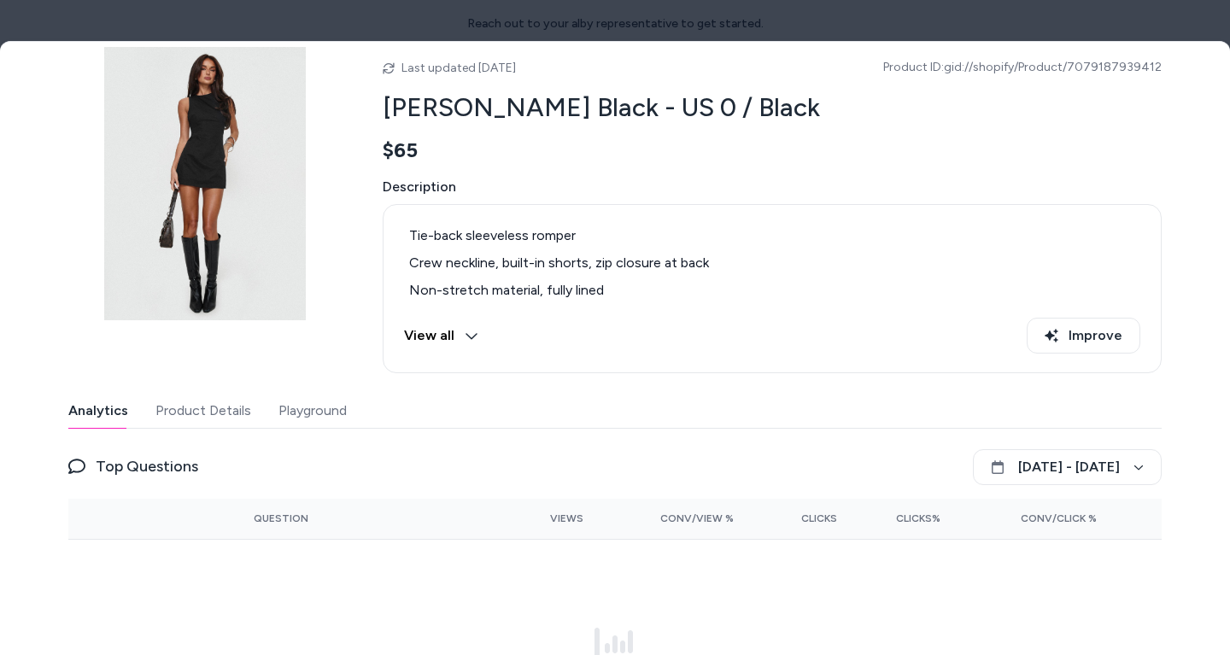
scroll to position [214, 0]
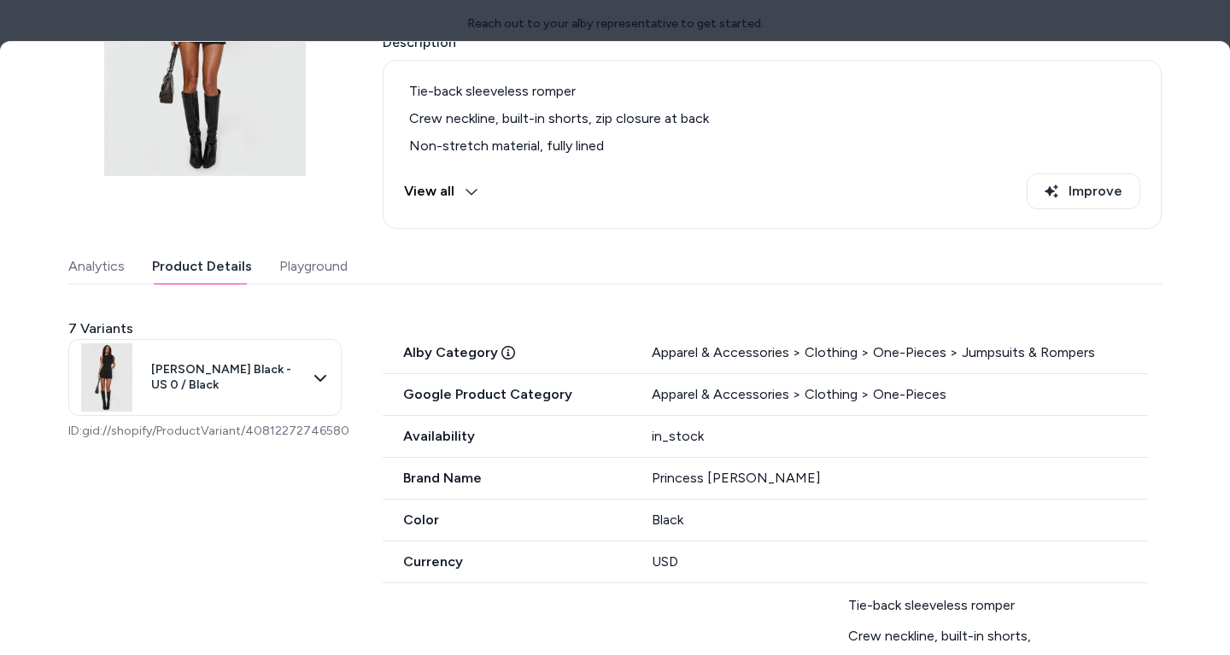
click at [169, 261] on button "Product Details" at bounding box center [202, 266] width 100 height 34
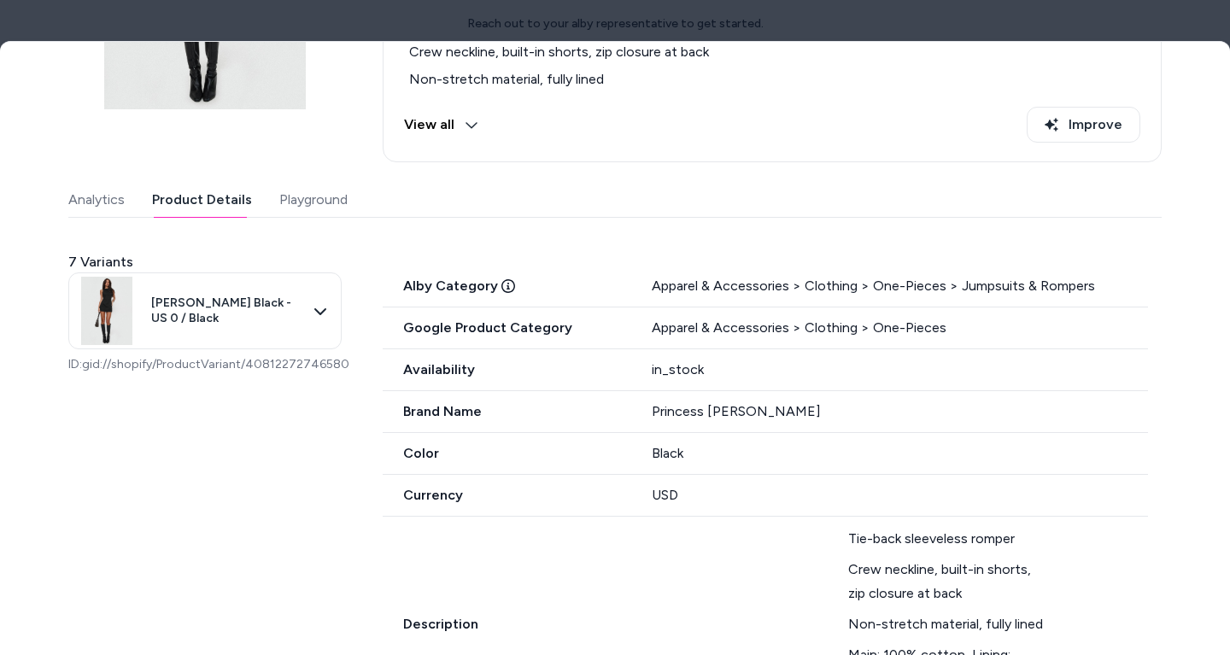
scroll to position [315, 0]
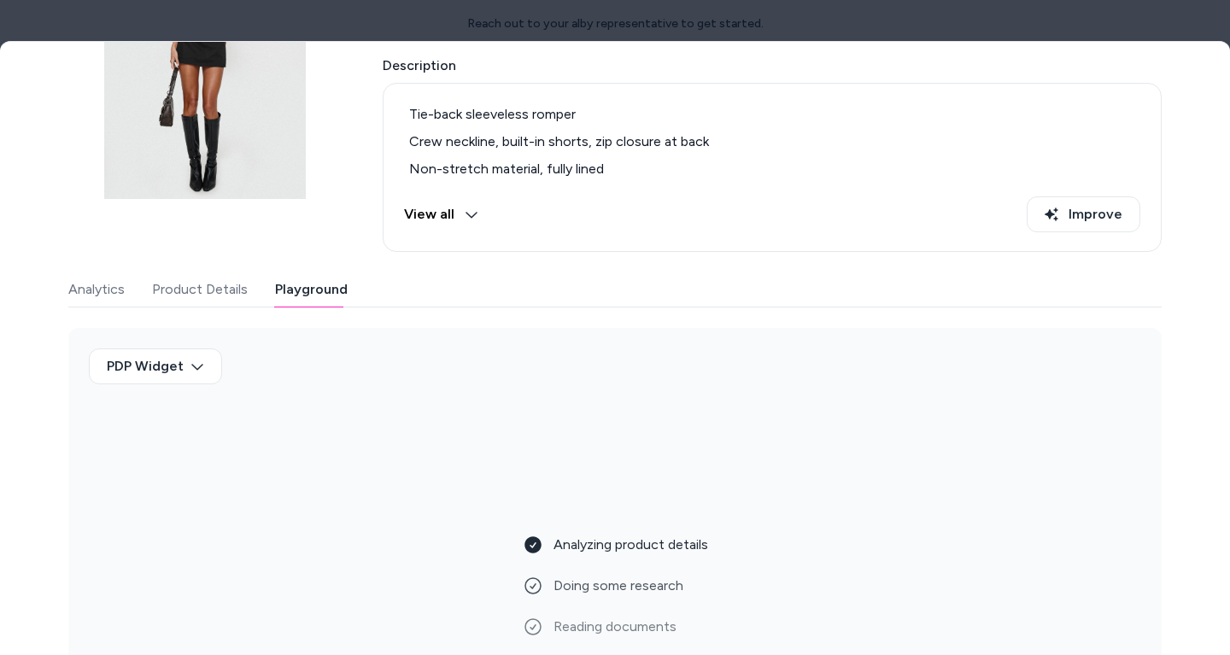
scroll to position [268, 0]
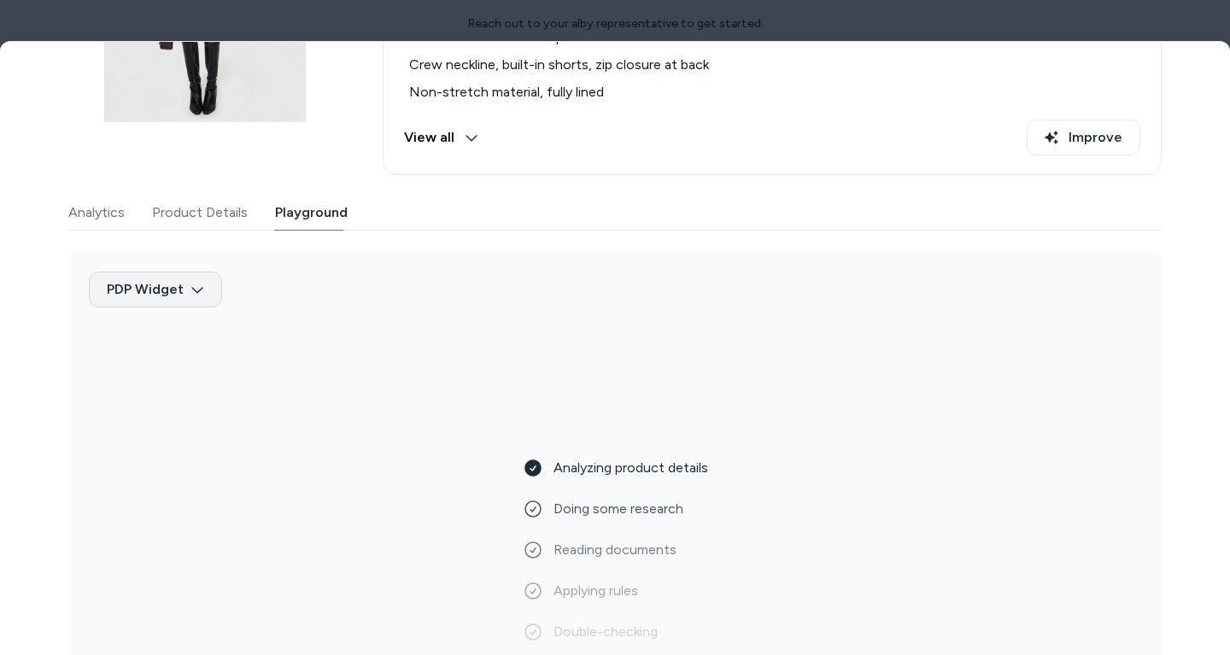
click at [191, 286] on body "Reach out to your alby representative to get started. Home Agents Inbox Analyti…" at bounding box center [615, 327] width 1230 height 655
click at [580, 272] on div at bounding box center [615, 327] width 1230 height 655
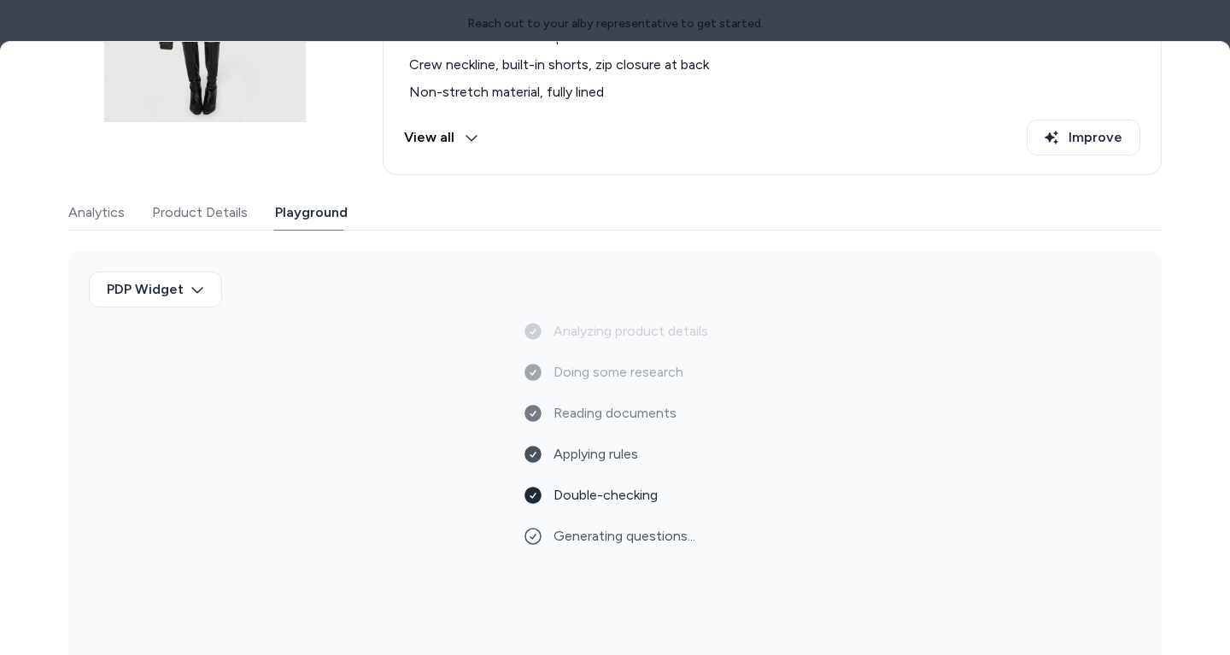
scroll to position [191, 0]
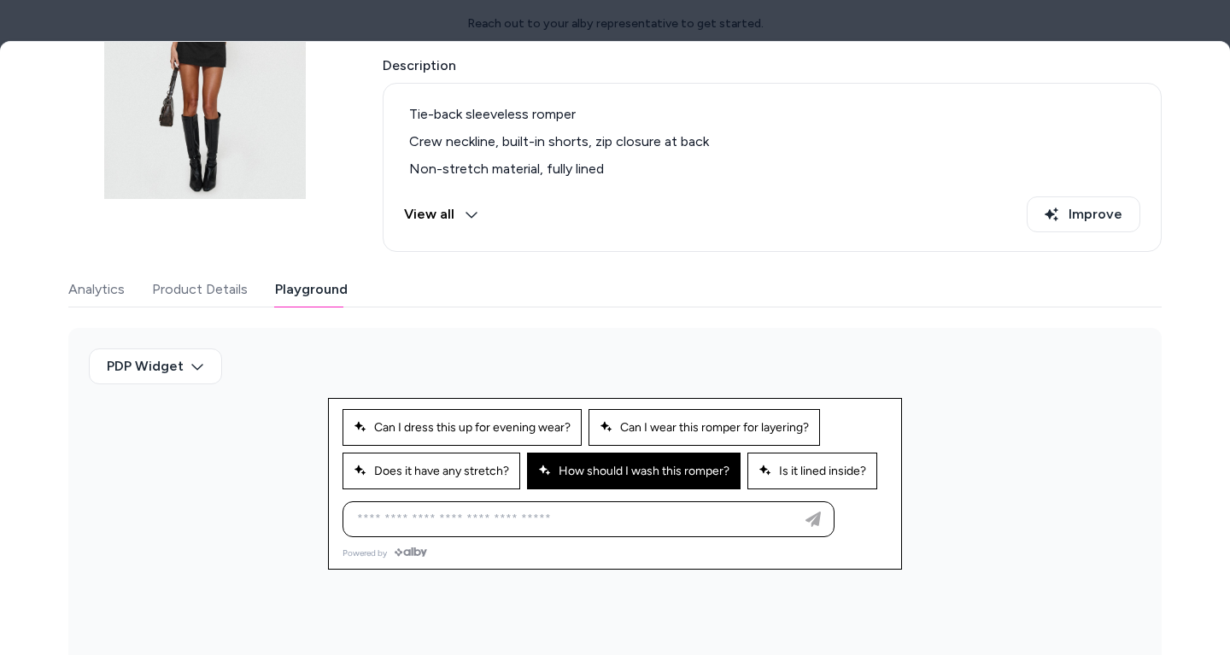
click at [621, 462] on button "How should I wash this romper?" at bounding box center [634, 471] width 214 height 37
type input "**********"
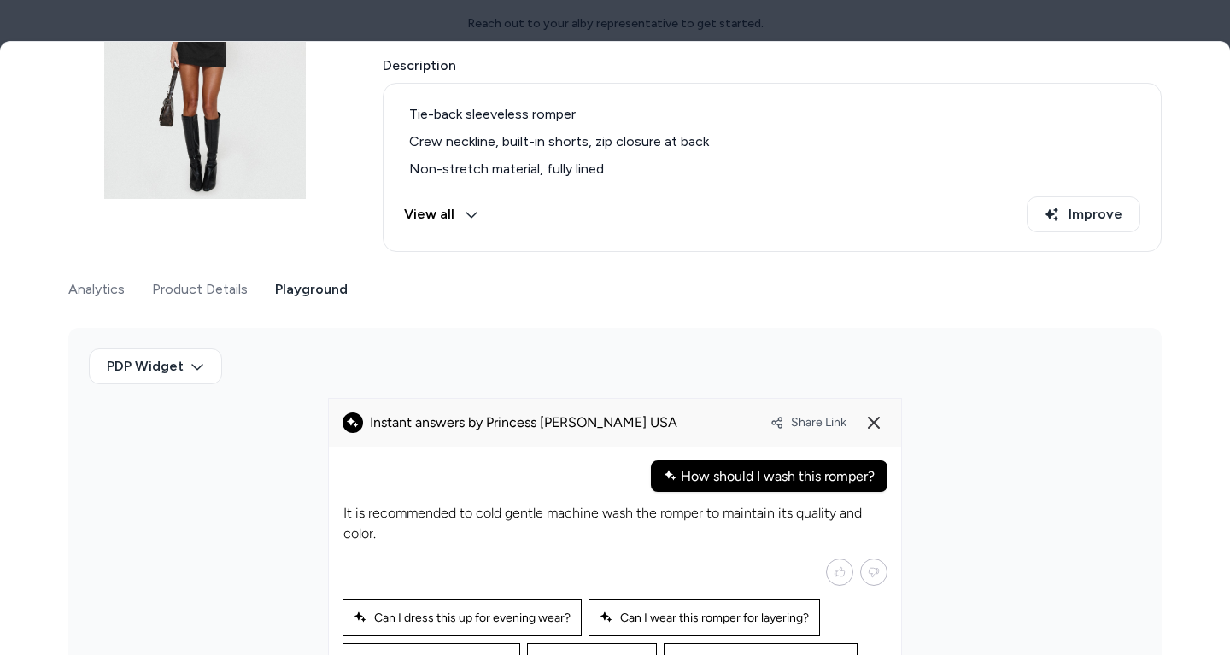
scroll to position [306, 0]
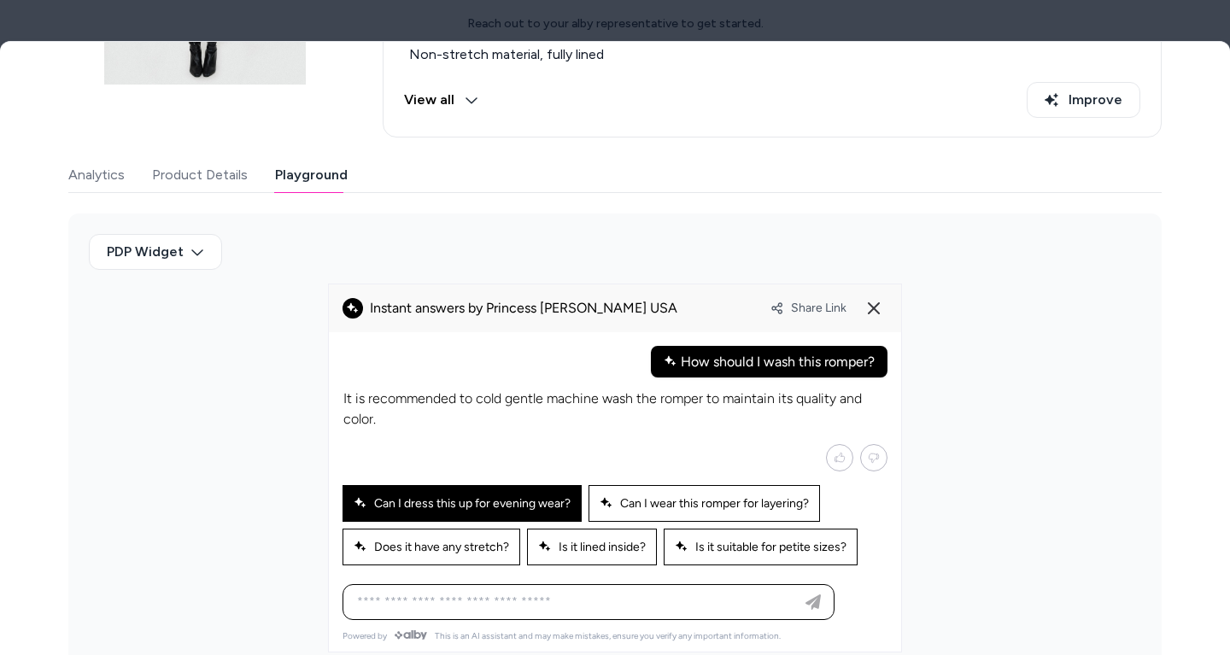
click at [519, 506] on span "Can I dress this up for evening wear?" at bounding box center [462, 503] width 217 height 15
type input "**********"
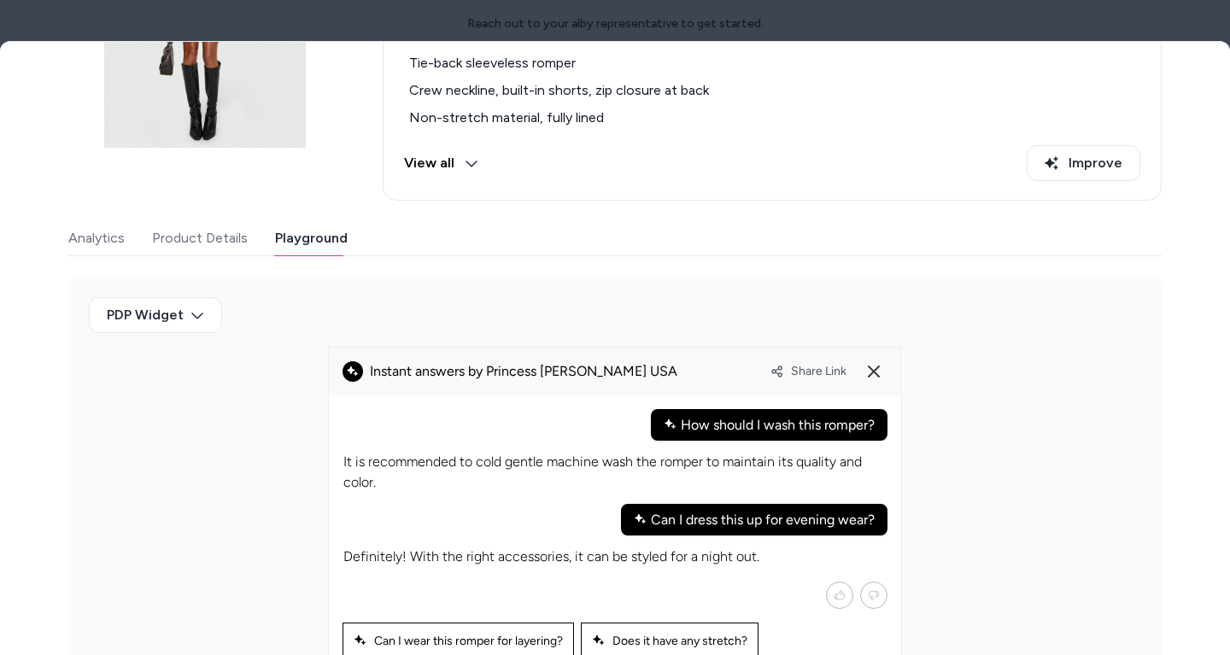
scroll to position [421, 0]
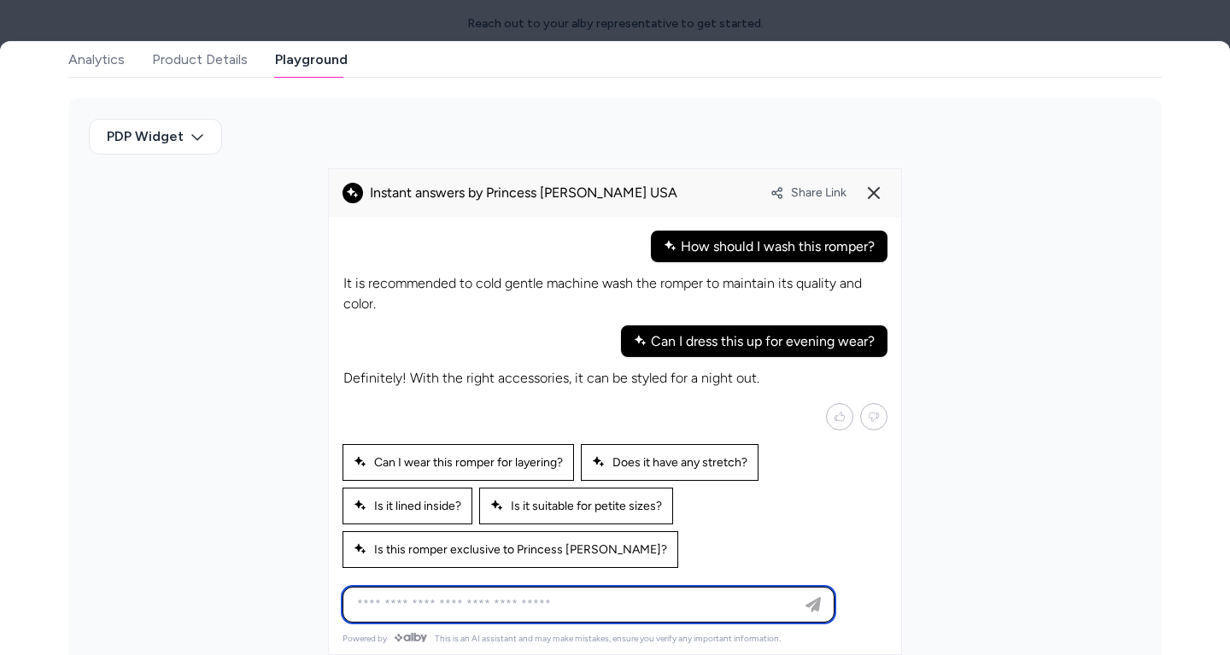
click at [508, 605] on input at bounding box center [571, 604] width 449 height 20
type input "**********"
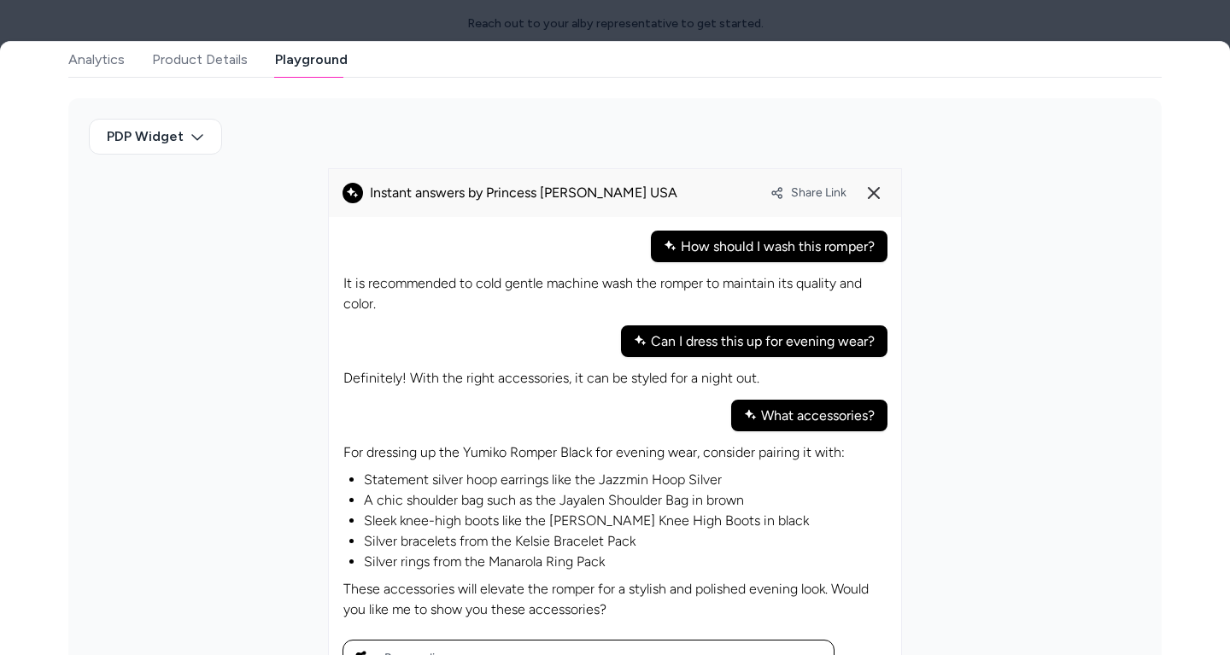
scroll to position [471, 0]
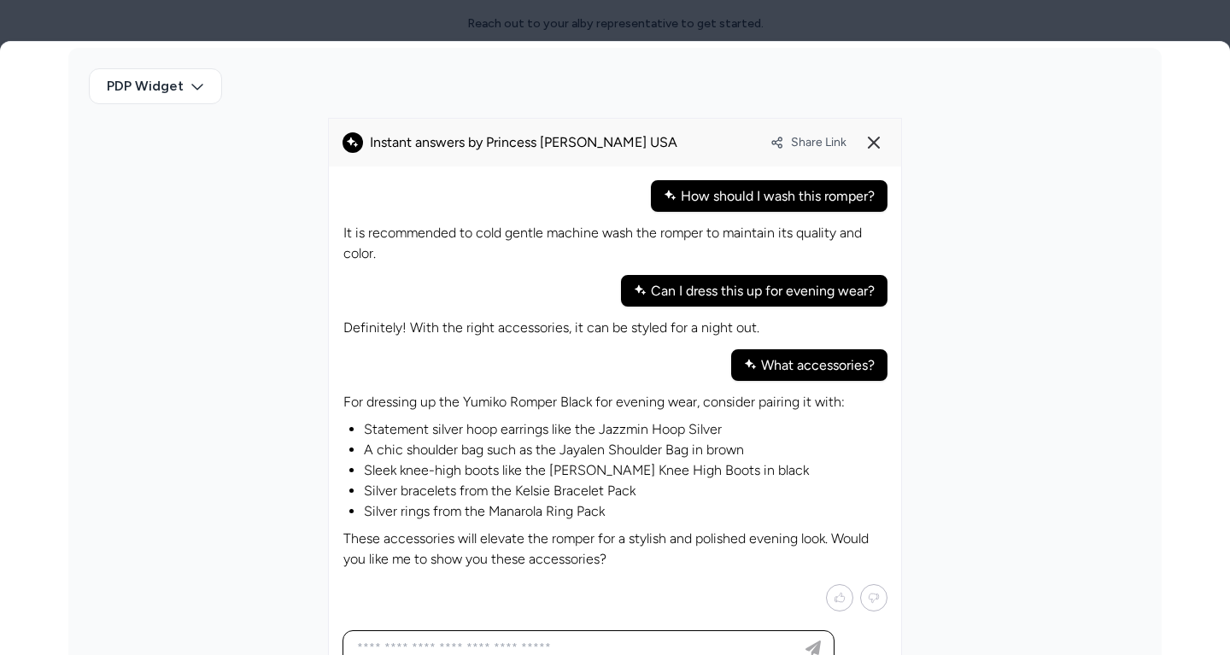
click at [561, 505] on li "Silver rings from the Manarola Ring Pack" at bounding box center [625, 511] width 523 height 20
click at [515, 506] on li "Silver rings from the Manarola Ring Pack" at bounding box center [625, 511] width 523 height 20
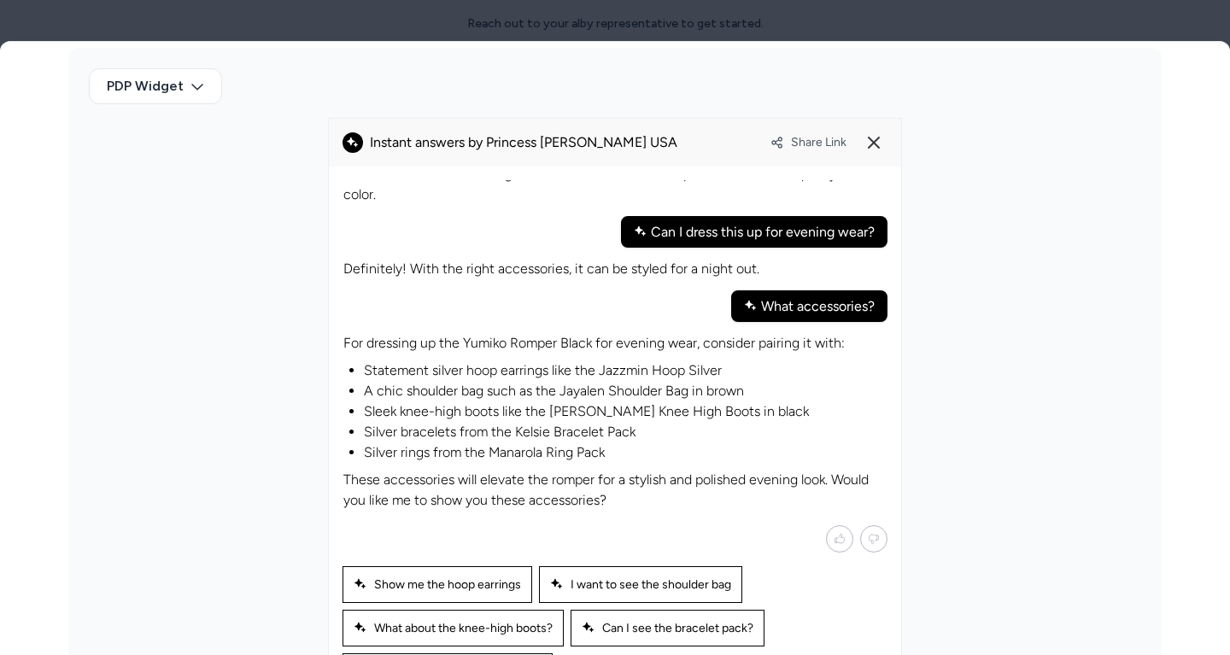
scroll to position [591, 0]
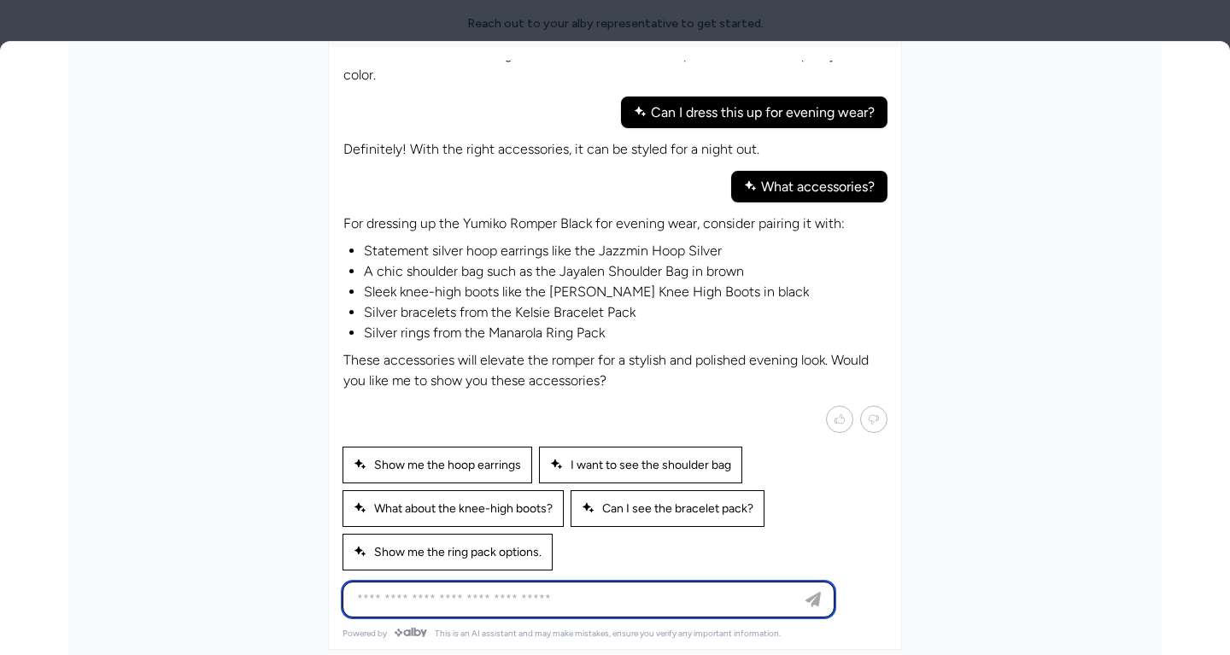
click at [513, 590] on input at bounding box center [571, 599] width 449 height 20
type input "**********"
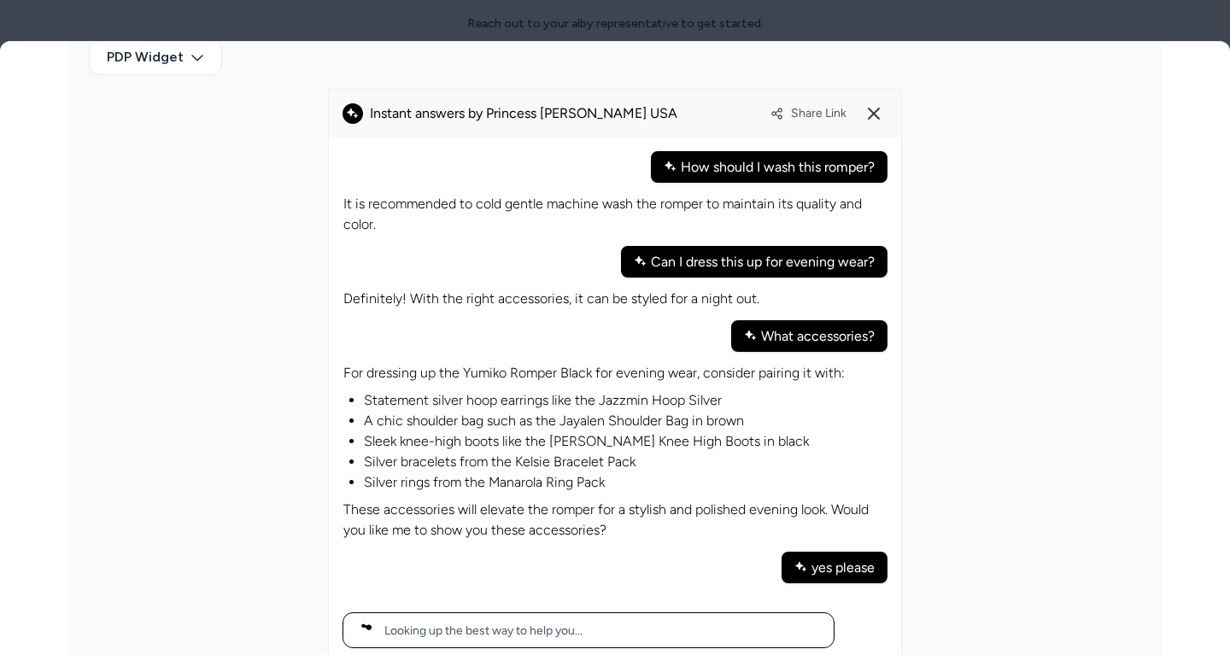
scroll to position [521, 0]
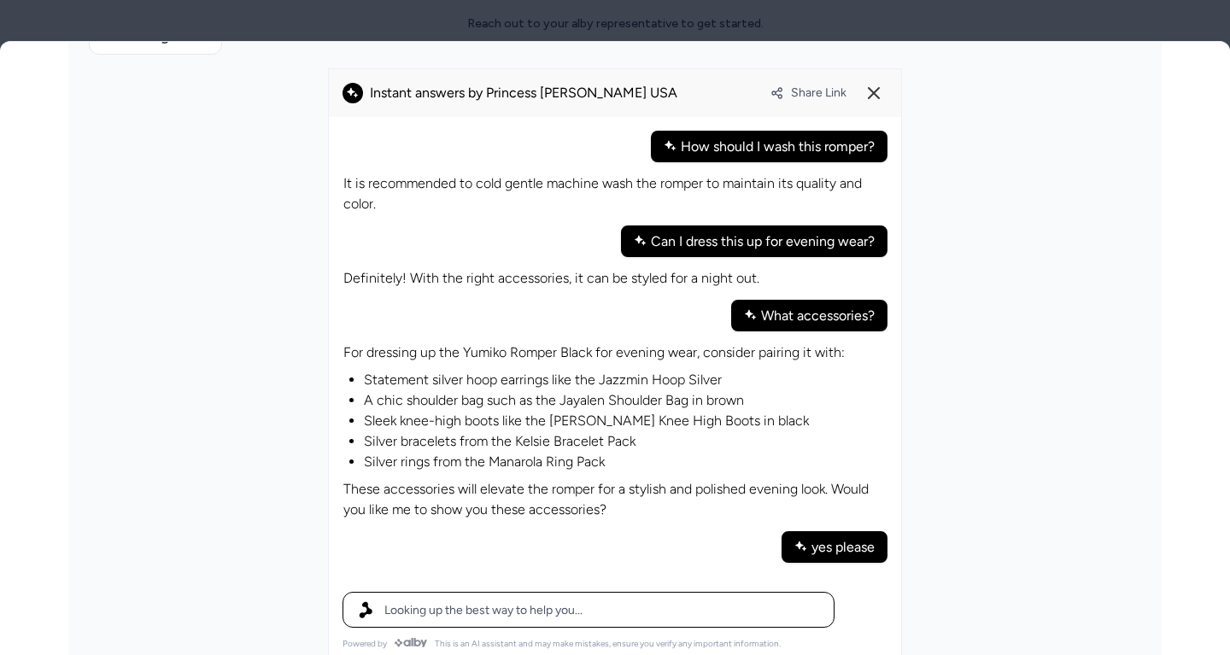
click at [521, 500] on p "These accessories will elevate the romper for a stylish and polished evening lo…" at bounding box center [614, 499] width 543 height 41
click at [529, 501] on p "These accessories will elevate the romper for a stylish and polished evening lo…" at bounding box center [614, 499] width 543 height 41
click at [527, 499] on p "These accessories will elevate the romper for a stylish and polished evening lo…" at bounding box center [614, 499] width 543 height 41
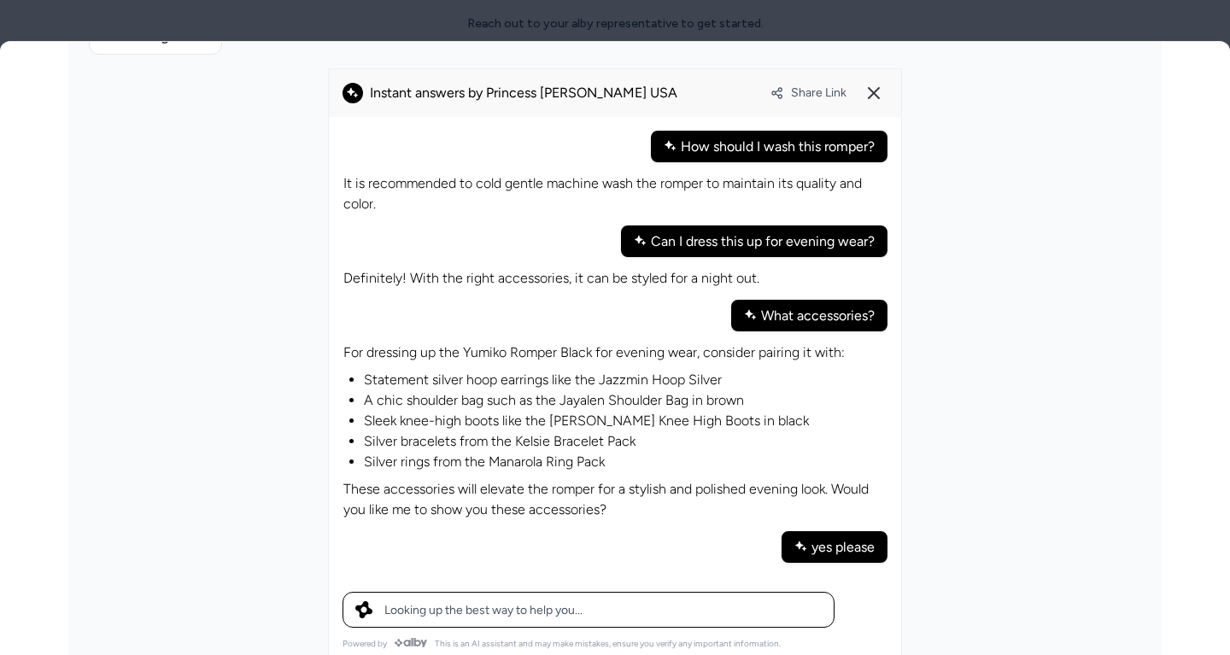
click at [527, 499] on p "These accessories will elevate the romper for a stylish and polished evening lo…" at bounding box center [614, 499] width 543 height 41
click at [495, 502] on p "These accessories will elevate the romper for a stylish and polished evening lo…" at bounding box center [614, 499] width 543 height 41
click at [483, 501] on p "These accessories will elevate the romper for a stylish and polished evening lo…" at bounding box center [614, 499] width 543 height 41
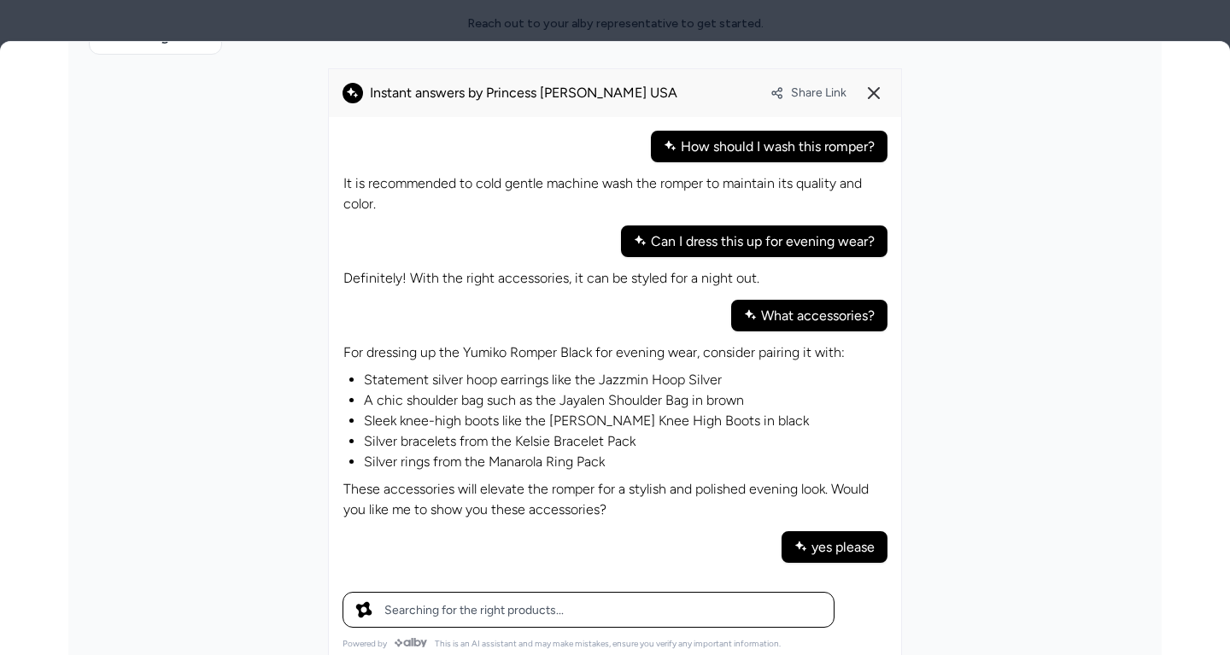
click at [495, 479] on p "These accessories will elevate the romper for a stylish and polished evening lo…" at bounding box center [614, 499] width 543 height 41
click at [478, 480] on p "These accessories will elevate the romper for a stylish and polished evening lo…" at bounding box center [614, 499] width 543 height 41
click at [465, 480] on p "These accessories will elevate the romper for a stylish and polished evening lo…" at bounding box center [614, 499] width 543 height 41
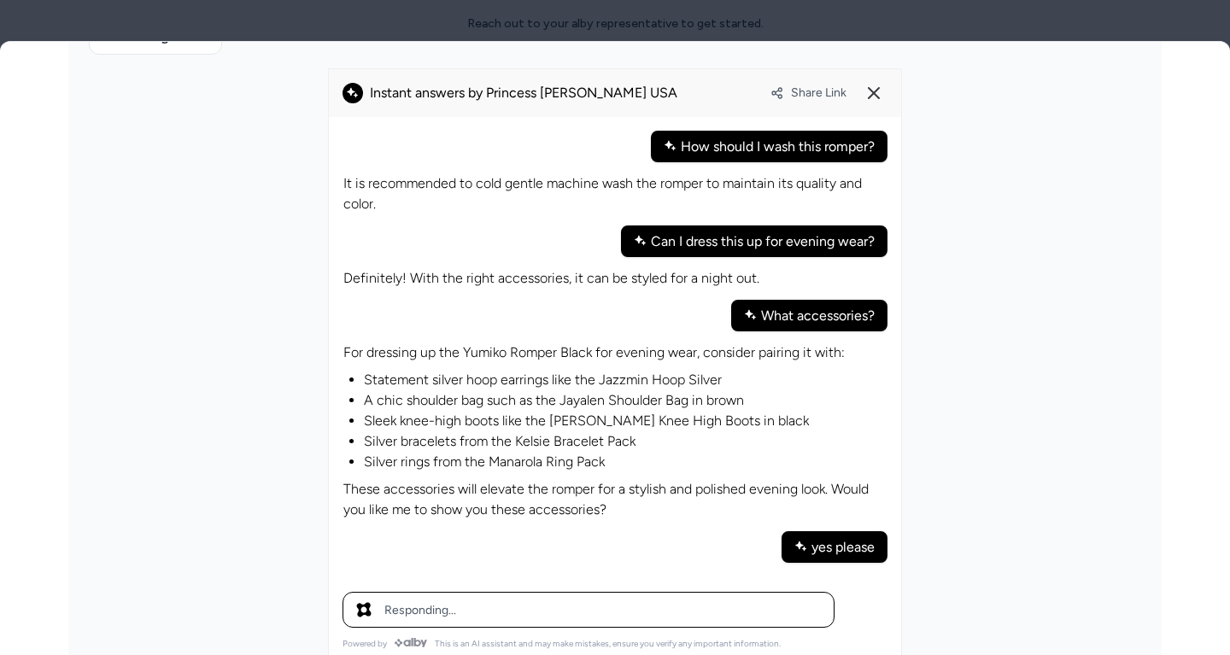
click at [465, 480] on p "These accessories will elevate the romper for a stylish and polished evening lo…" at bounding box center [614, 499] width 543 height 41
click at [474, 479] on p "These accessories will elevate the romper for a stylish and polished evening lo…" at bounding box center [614, 499] width 543 height 41
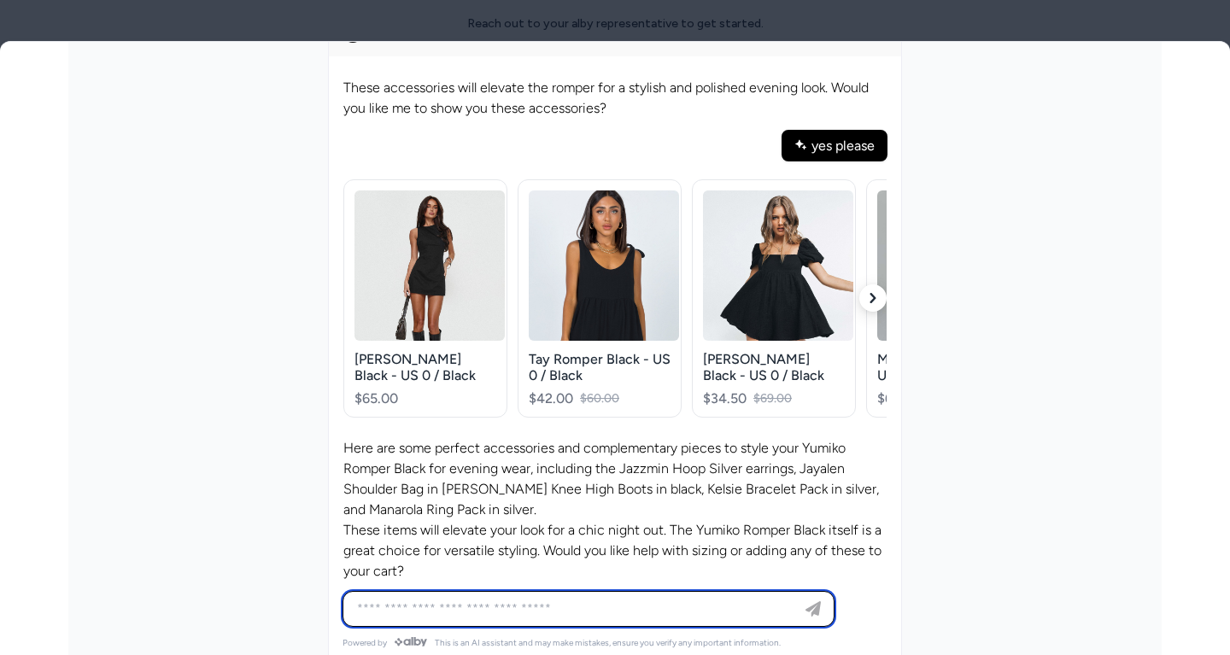
scroll to position [587, 0]
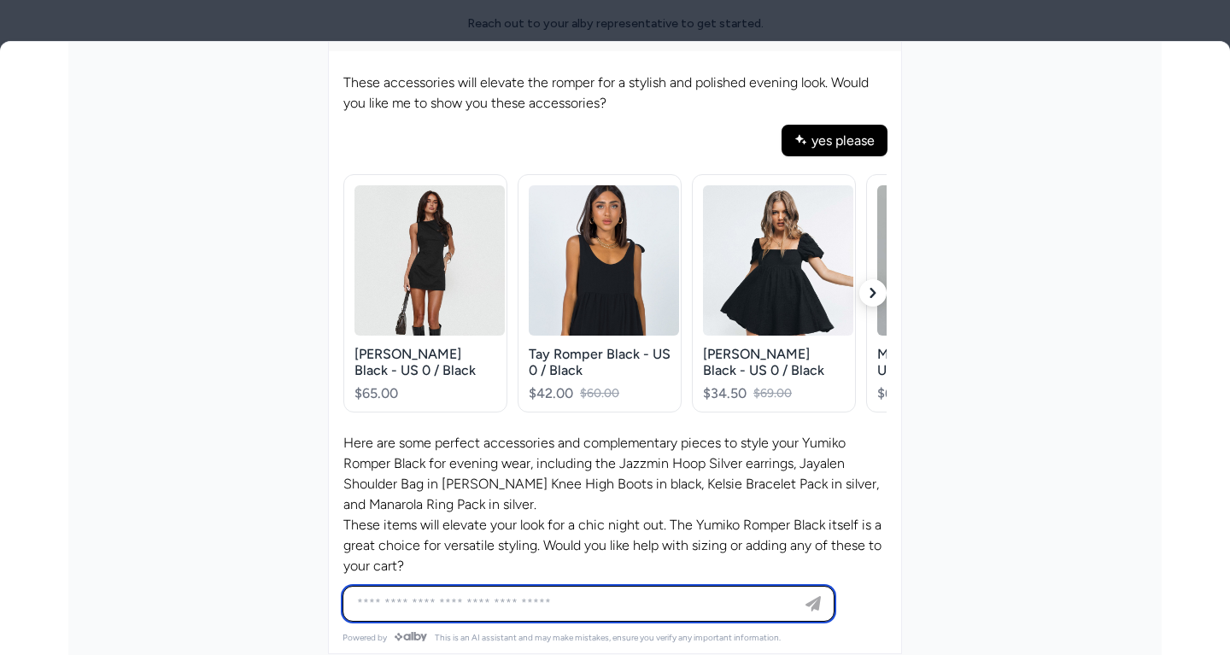
click at [877, 288] on icon "button" at bounding box center [873, 293] width 10 height 10
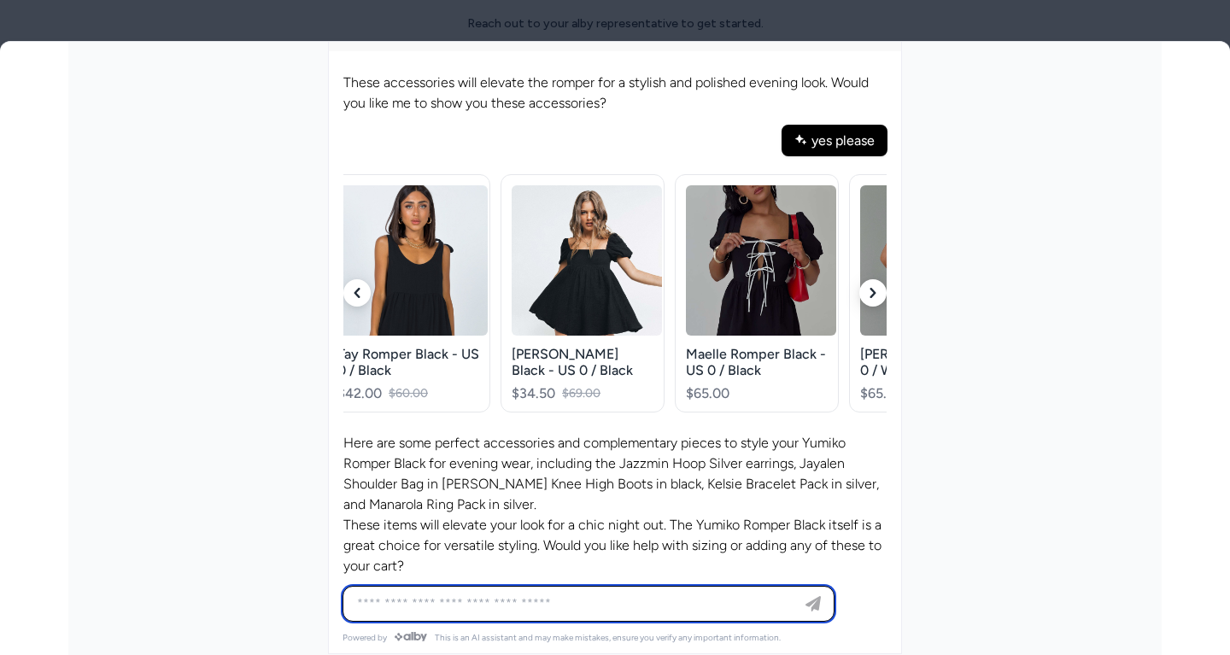
scroll to position [0, 203]
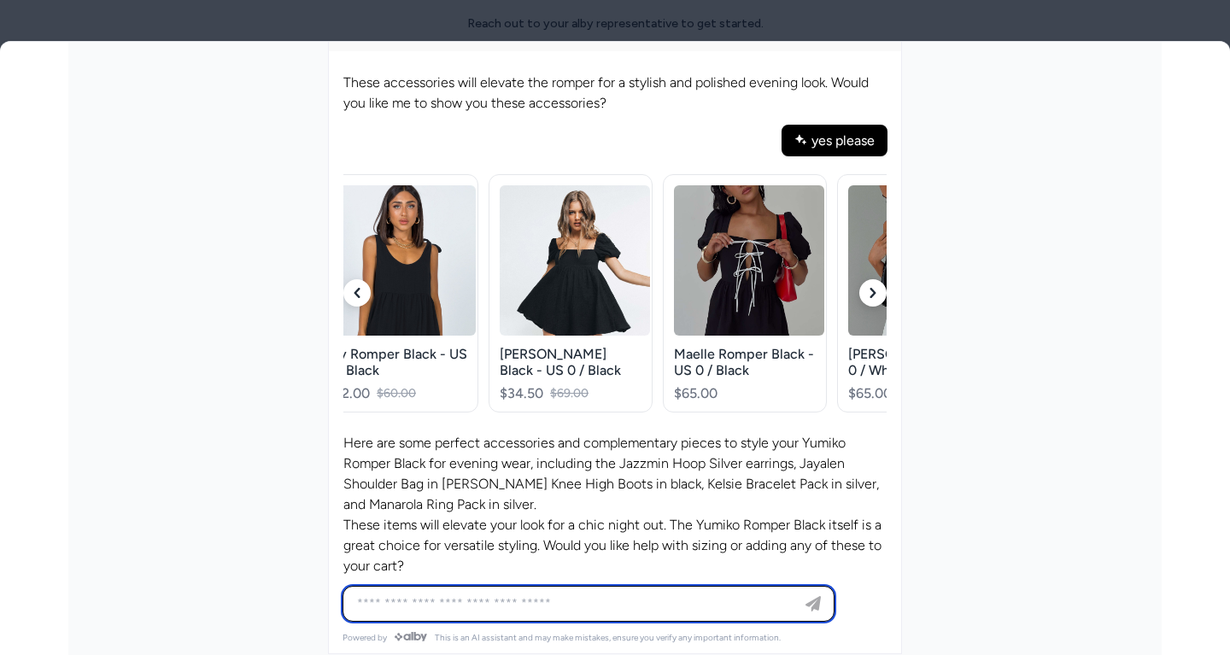
click at [880, 286] on button "button" at bounding box center [872, 292] width 27 height 27
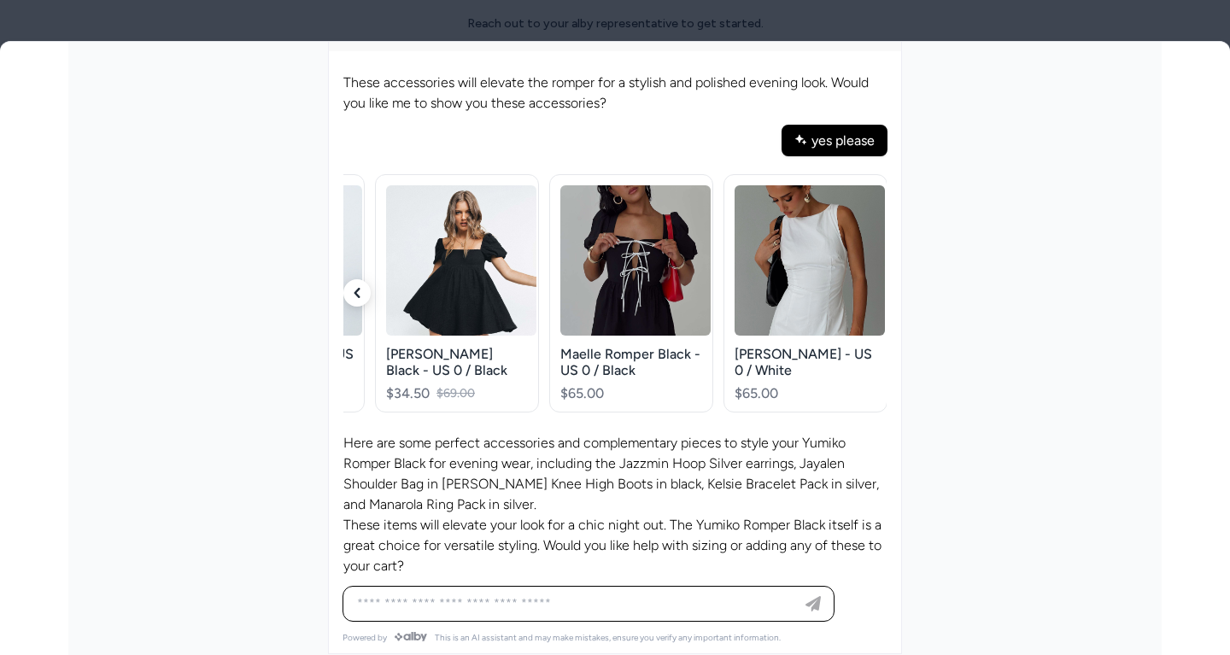
scroll to position [0, 318]
click at [353, 288] on icon "button" at bounding box center [357, 293] width 10 height 10
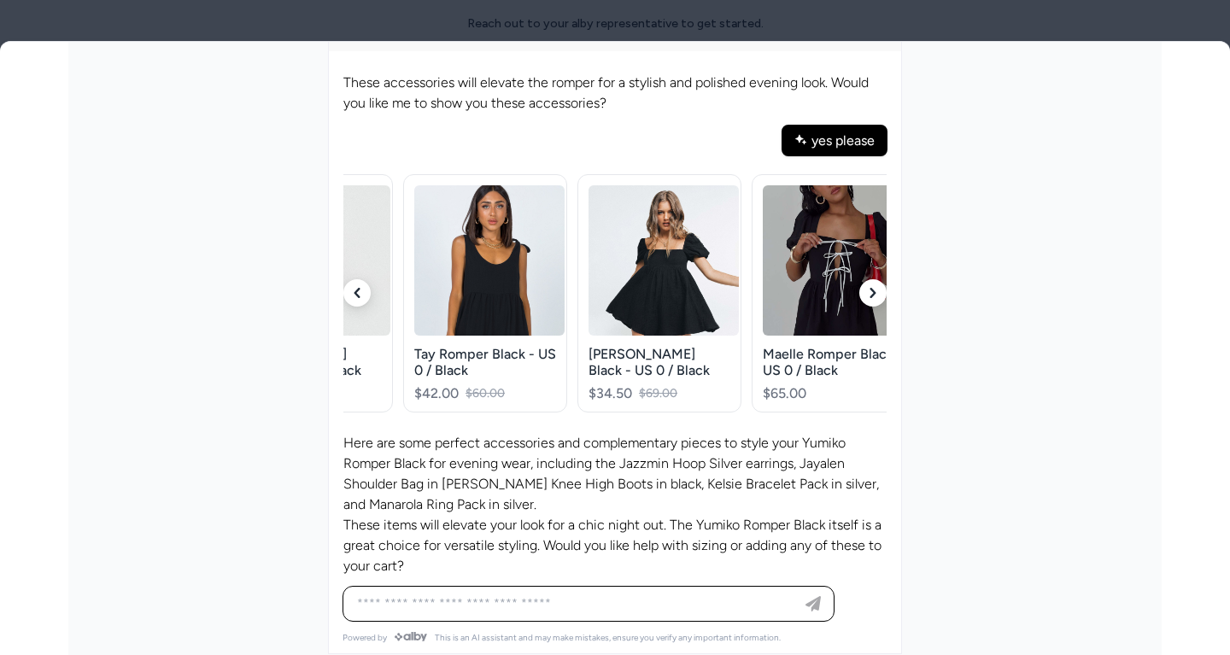
click at [353, 288] on icon "button" at bounding box center [357, 293] width 10 height 10
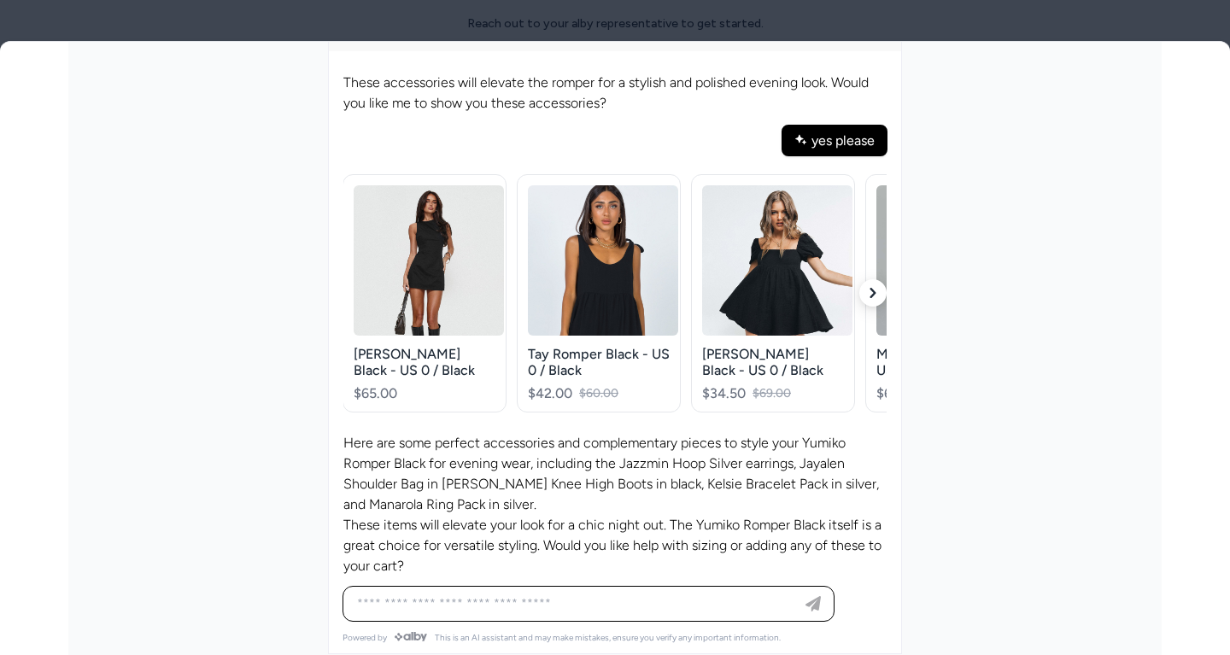
scroll to position [0, 0]
click at [594, 587] on div "Ask any question about this product" at bounding box center [588, 604] width 483 height 34
click at [594, 590] on div "Ask any question about this product" at bounding box center [588, 604] width 483 height 34
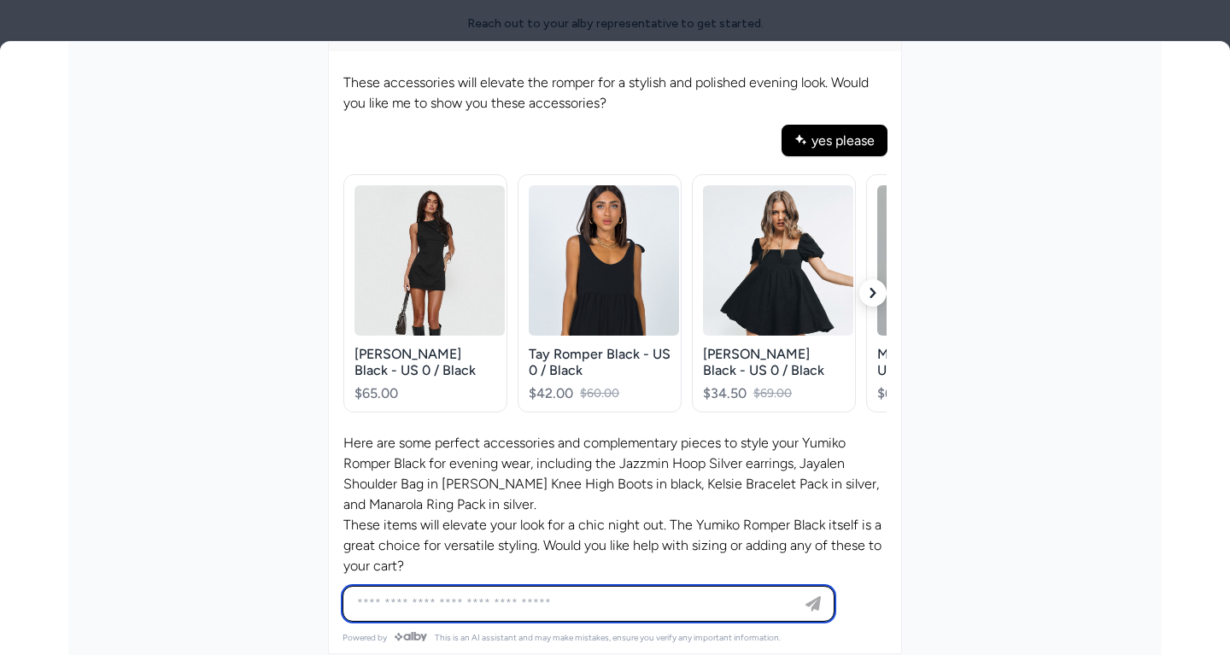
click at [588, 594] on input at bounding box center [571, 604] width 449 height 20
type input "**********"
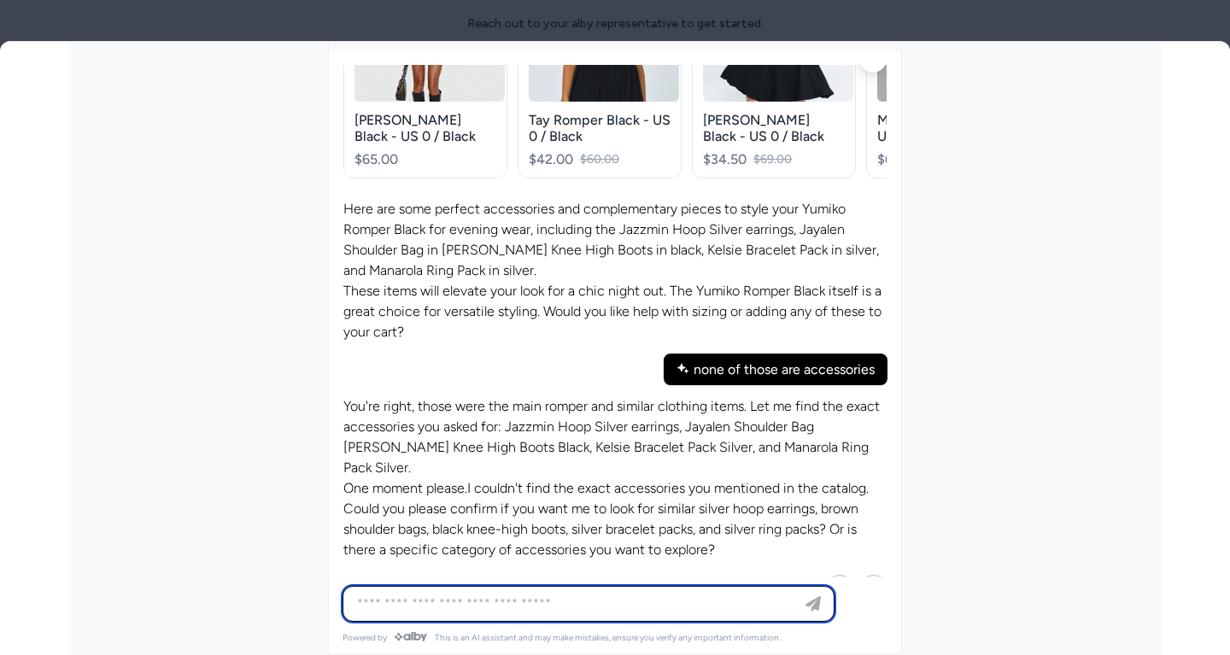
scroll to position [577, 0]
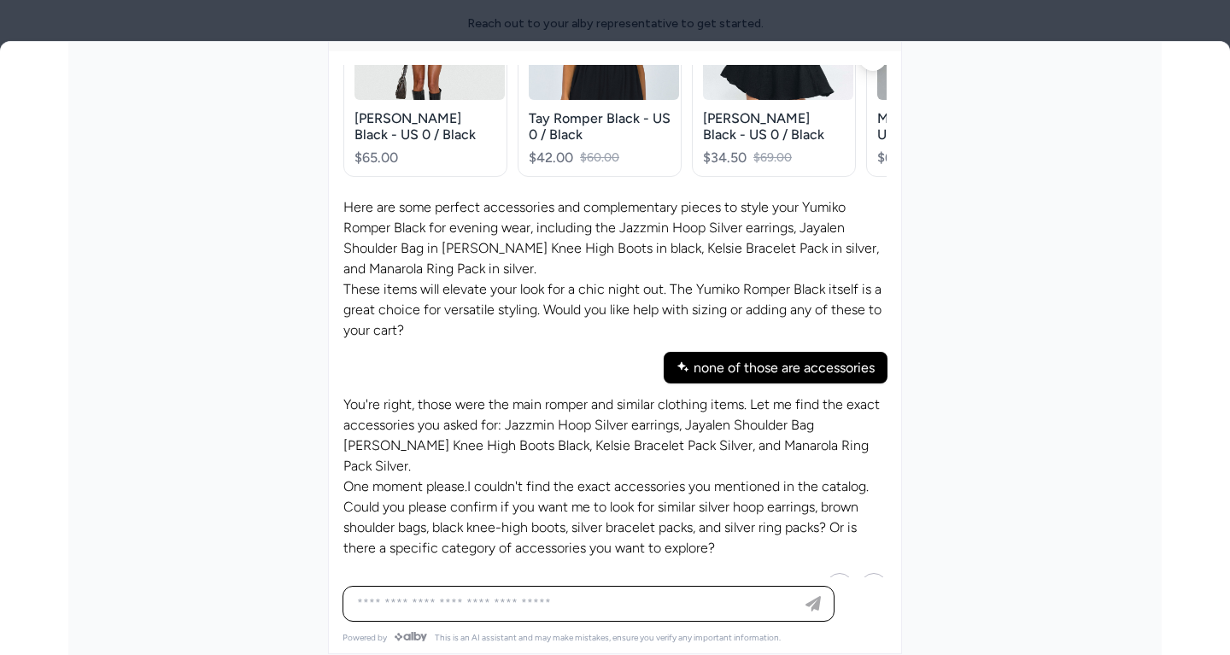
click at [636, 487] on p "One moment please.I couldn't find the exact accessories you mentioned in the ca…" at bounding box center [614, 518] width 543 height 82
click at [634, 477] on p "One moment please.I couldn't find the exact accessories you mentioned in the ca…" at bounding box center [614, 518] width 543 height 82
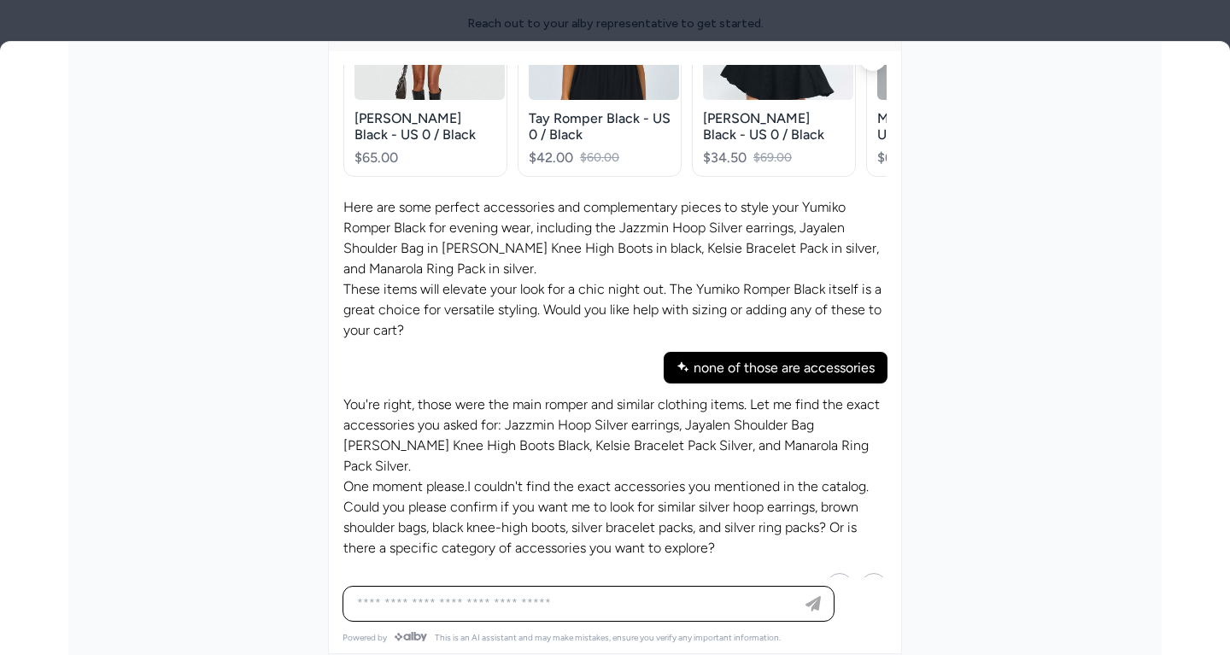
click at [600, 477] on p "One moment please.I couldn't find the exact accessories you mentioned in the ca…" at bounding box center [614, 518] width 543 height 82
click at [582, 491] on p "One moment please.I couldn't find the exact accessories you mentioned in the ca…" at bounding box center [614, 518] width 543 height 82
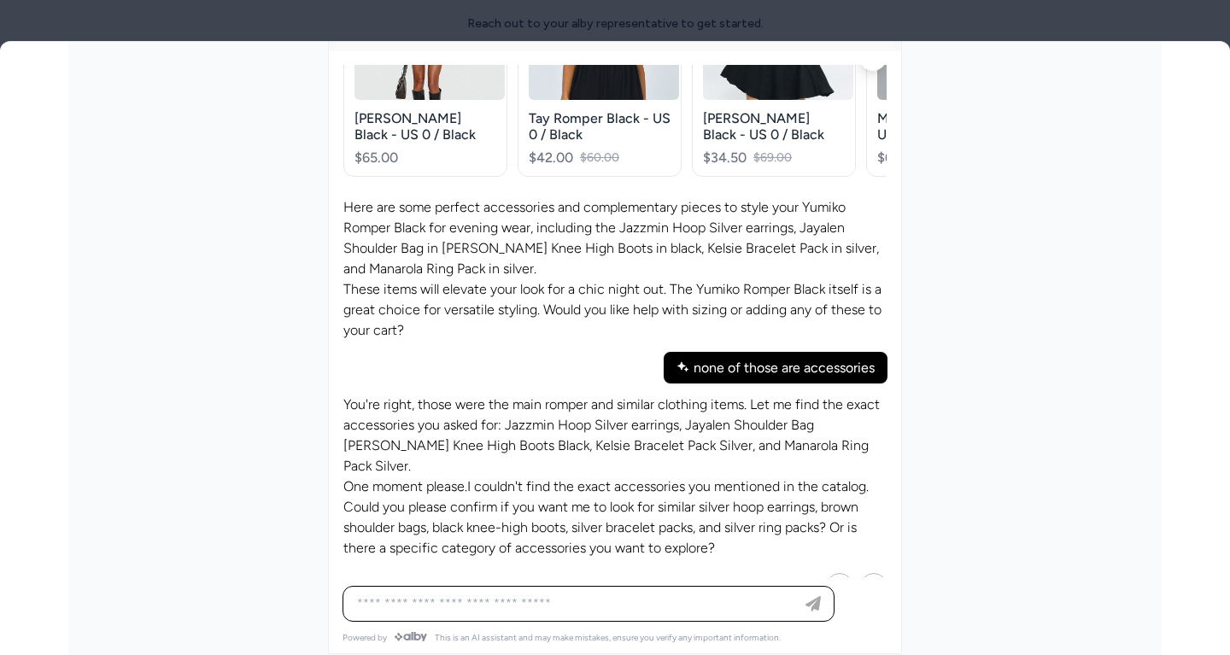
click at [570, 497] on p "One moment please.I couldn't find the exact accessories you mentioned in the ca…" at bounding box center [614, 518] width 543 height 82
click at [575, 497] on p "One moment please.I couldn't find the exact accessories you mentioned in the ca…" at bounding box center [614, 518] width 543 height 82
click at [586, 515] on p "One moment please.I couldn't find the exact accessories you mentioned in the ca…" at bounding box center [614, 518] width 543 height 82
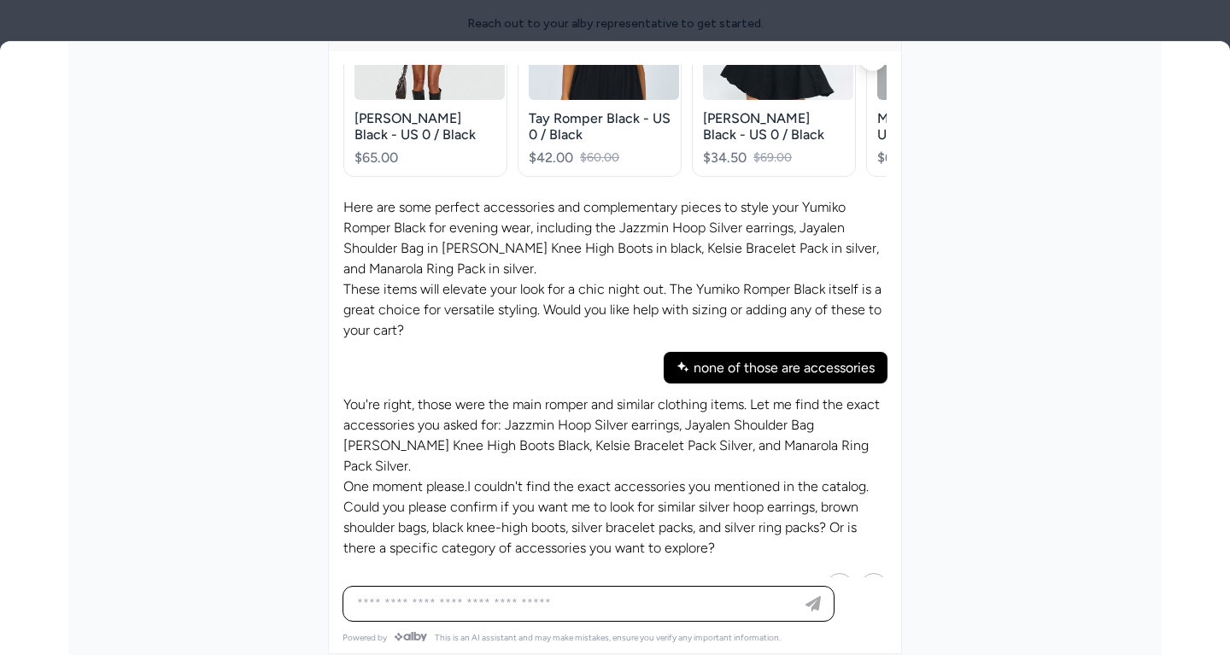
click at [586, 515] on p "One moment please.I couldn't find the exact accessories you mentioned in the ca…" at bounding box center [614, 518] width 543 height 82
click at [560, 498] on p "One moment please.I couldn't find the exact accessories you mentioned in the ca…" at bounding box center [614, 518] width 543 height 82
click at [579, 498] on p "One moment please.I couldn't find the exact accessories you mentioned in the ca…" at bounding box center [614, 518] width 543 height 82
click at [571, 499] on p "One moment please.I couldn't find the exact accessories you mentioned in the ca…" at bounding box center [614, 518] width 543 height 82
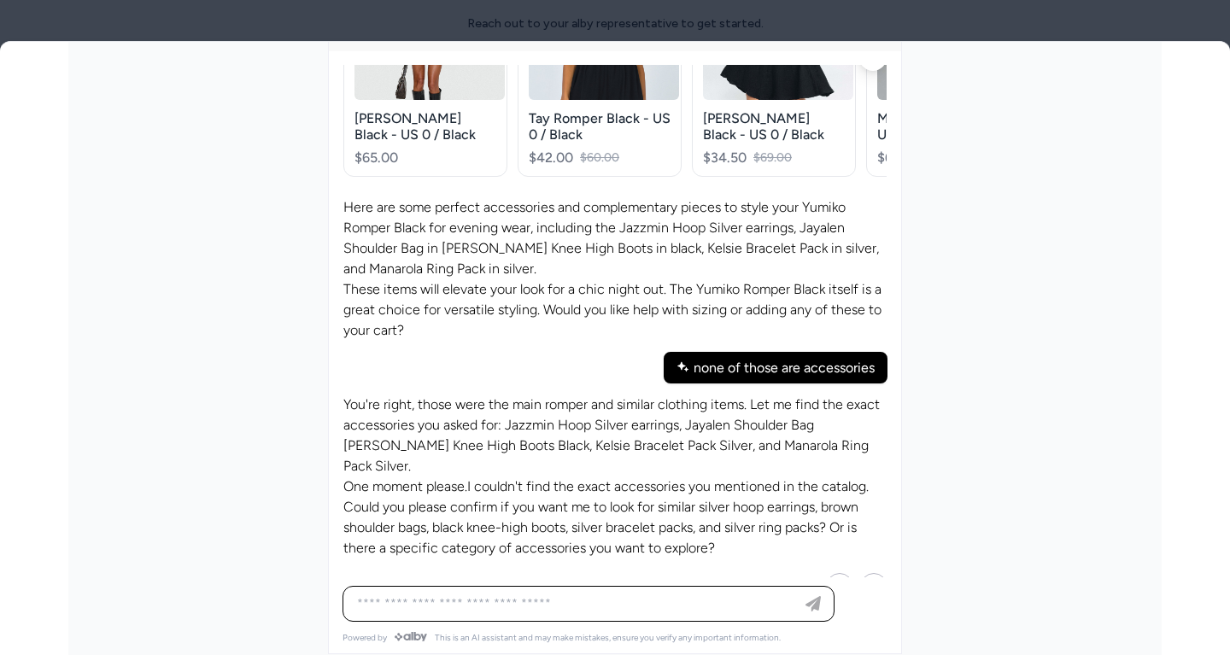
click at [563, 477] on p "One moment please.I couldn't find the exact accessories you mentioned in the ca…" at bounding box center [614, 518] width 543 height 82
click at [566, 477] on p "One moment please.I couldn't find the exact accessories you mentioned in the ca…" at bounding box center [614, 518] width 543 height 82
click at [567, 477] on p "One moment please.I couldn't find the exact accessories you mentioned in the ca…" at bounding box center [614, 518] width 543 height 82
click at [566, 487] on p "One moment please.I couldn't find the exact accessories you mentioned in the ca…" at bounding box center [614, 518] width 543 height 82
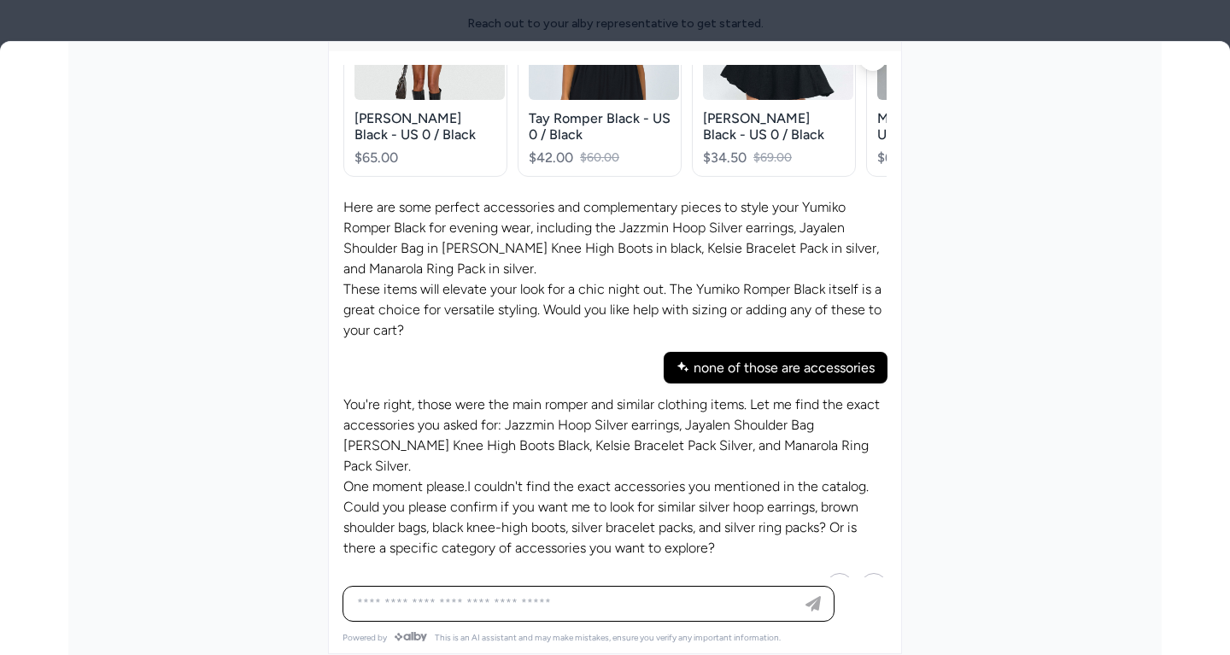
click at [560, 617] on div "Ask any question about this product" at bounding box center [588, 604] width 483 height 34
click at [560, 614] on div "Ask any question about this product" at bounding box center [588, 604] width 483 height 34
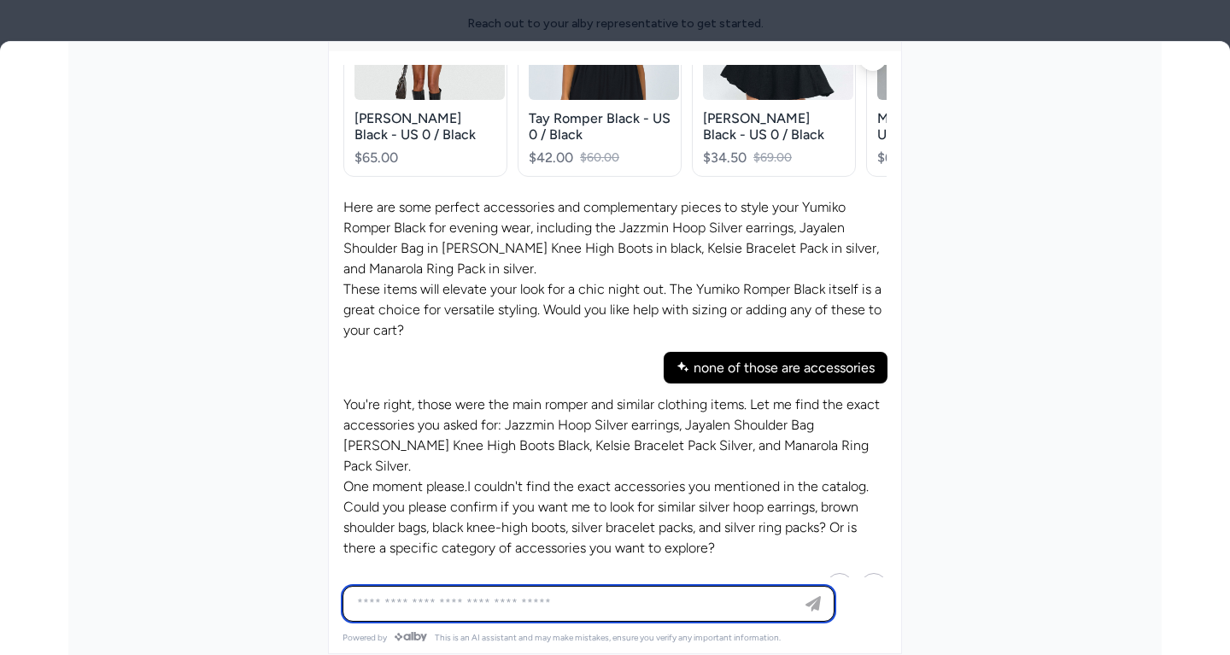
click at [559, 600] on input at bounding box center [571, 604] width 449 height 20
type input "**********"
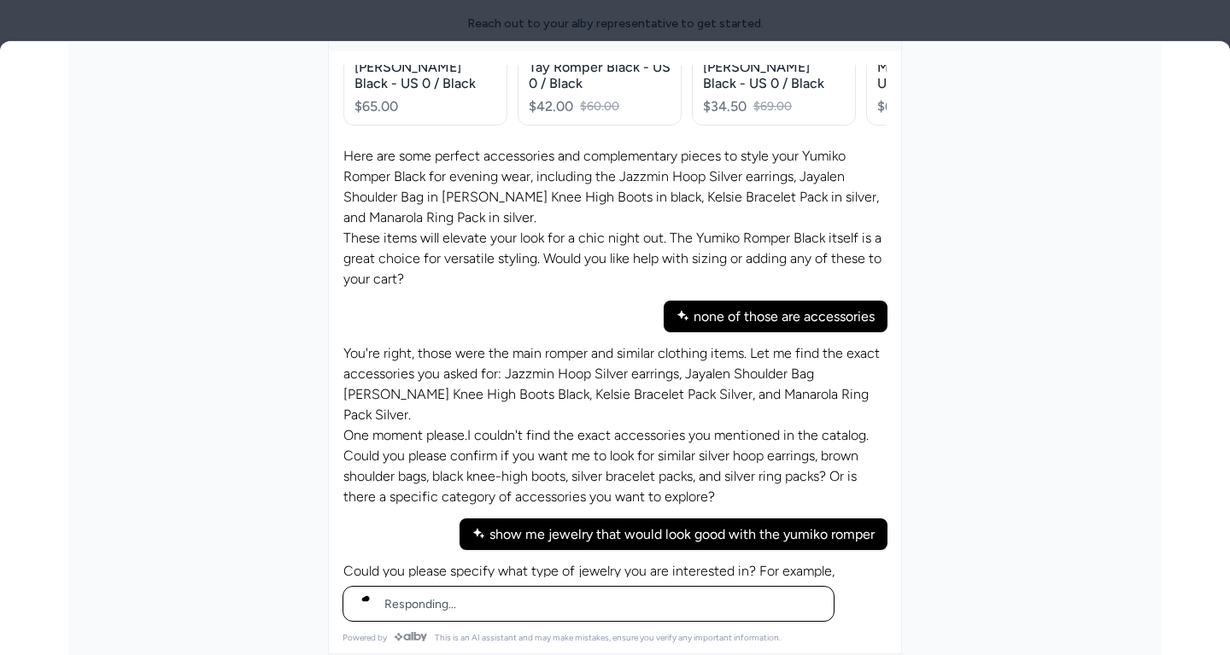
scroll to position [648, 0]
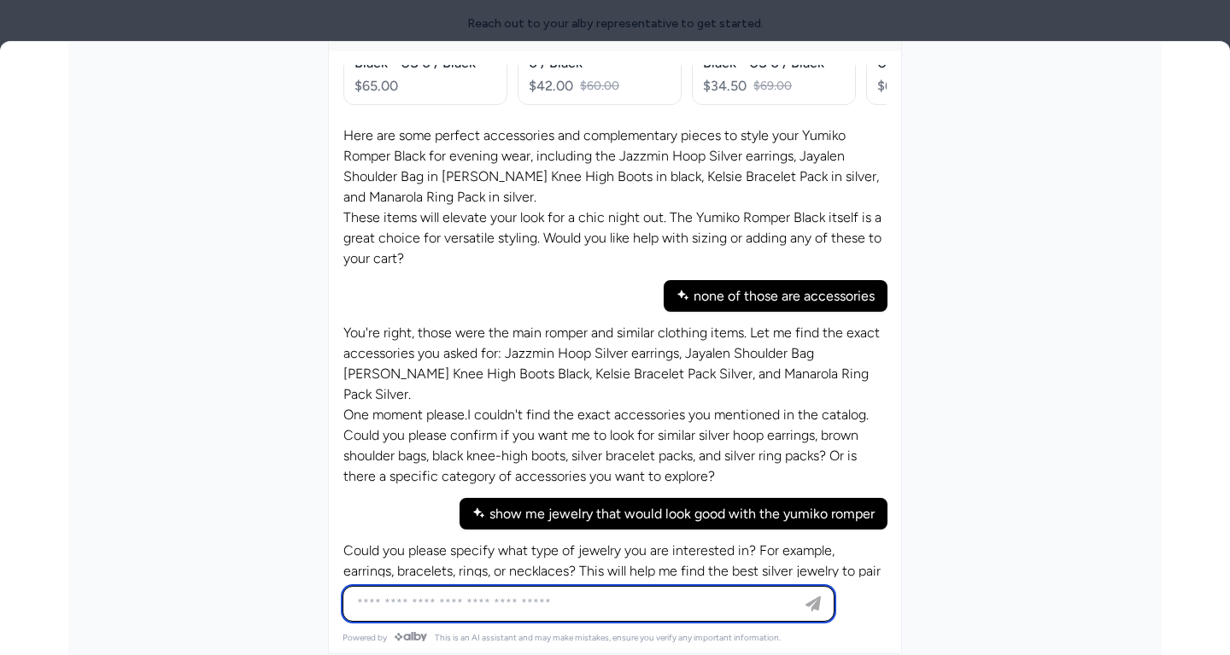
click at [664, 594] on input at bounding box center [571, 604] width 449 height 20
type input "*"
type input "**********"
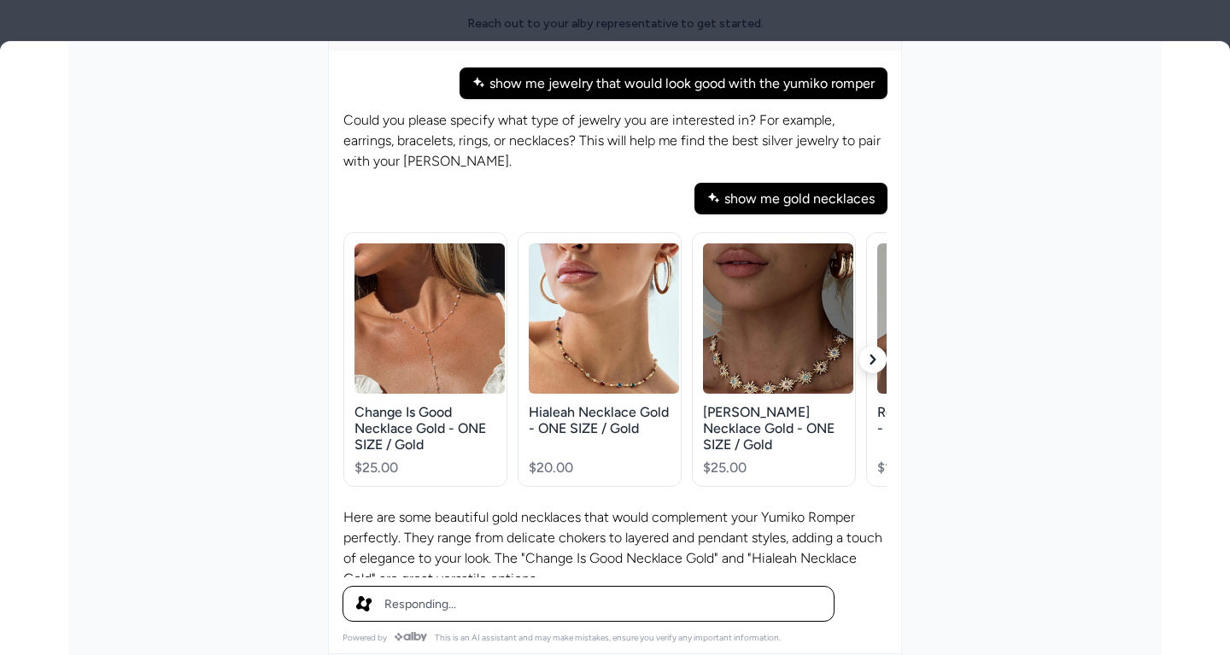
scroll to position [1084, 0]
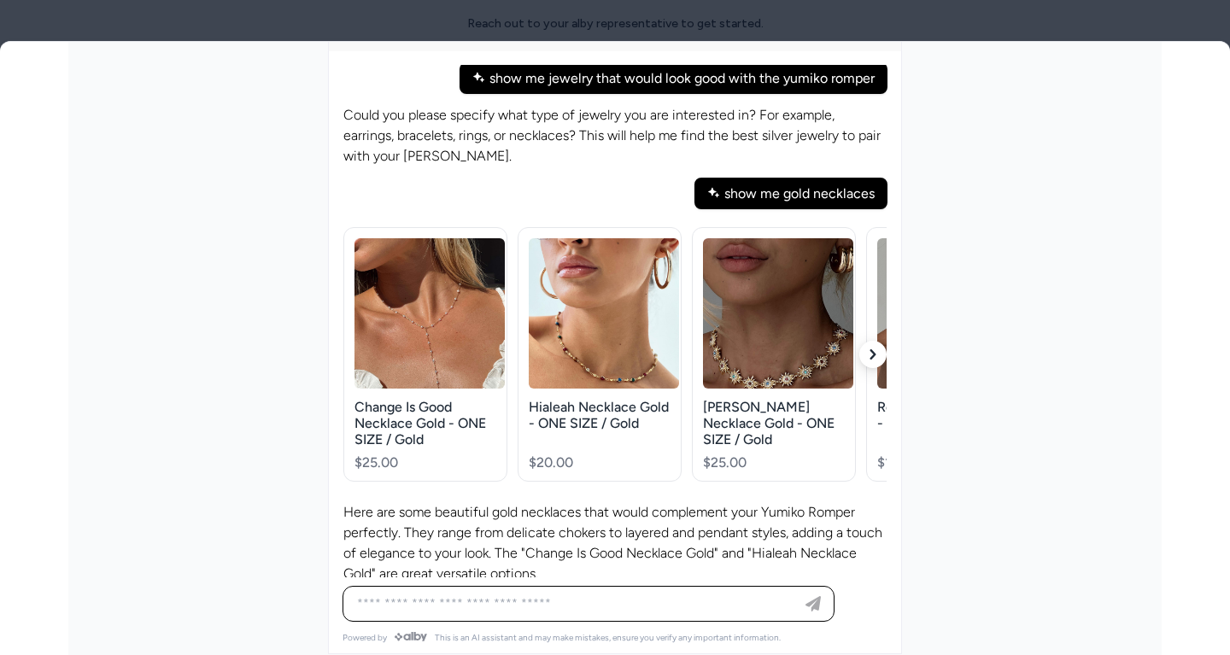
click at [712, 521] on p "Here are some beautiful gold necklaces that would complement your Yumiko Romper…" at bounding box center [614, 543] width 543 height 82
click at [681, 530] on p "Here are some beautiful gold necklaces that would complement your Yumiko Romper…" at bounding box center [614, 543] width 543 height 82
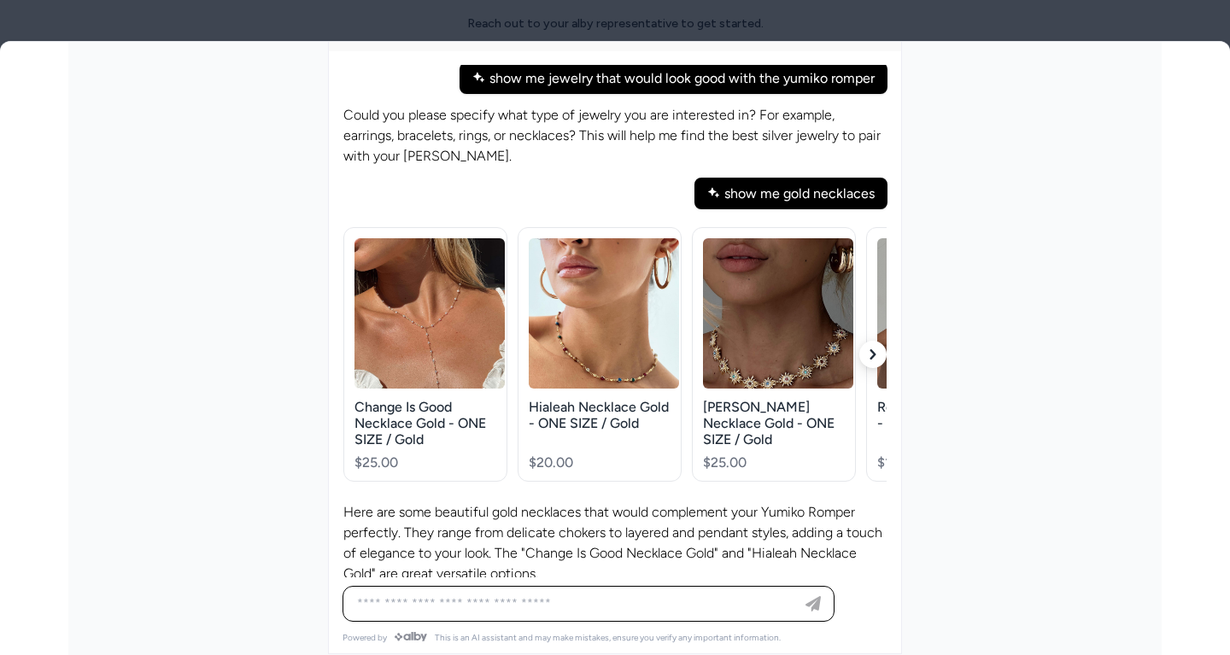
click at [681, 530] on p "Here are some beautiful gold necklaces that would complement your Yumiko Romper…" at bounding box center [614, 543] width 543 height 82
click at [653, 502] on p "Here are some beautiful gold necklaces that would complement your Yumiko Romper…" at bounding box center [614, 543] width 543 height 82
click at [612, 584] on p "Would you like to explore bracelets or earrings next?" at bounding box center [614, 594] width 543 height 20
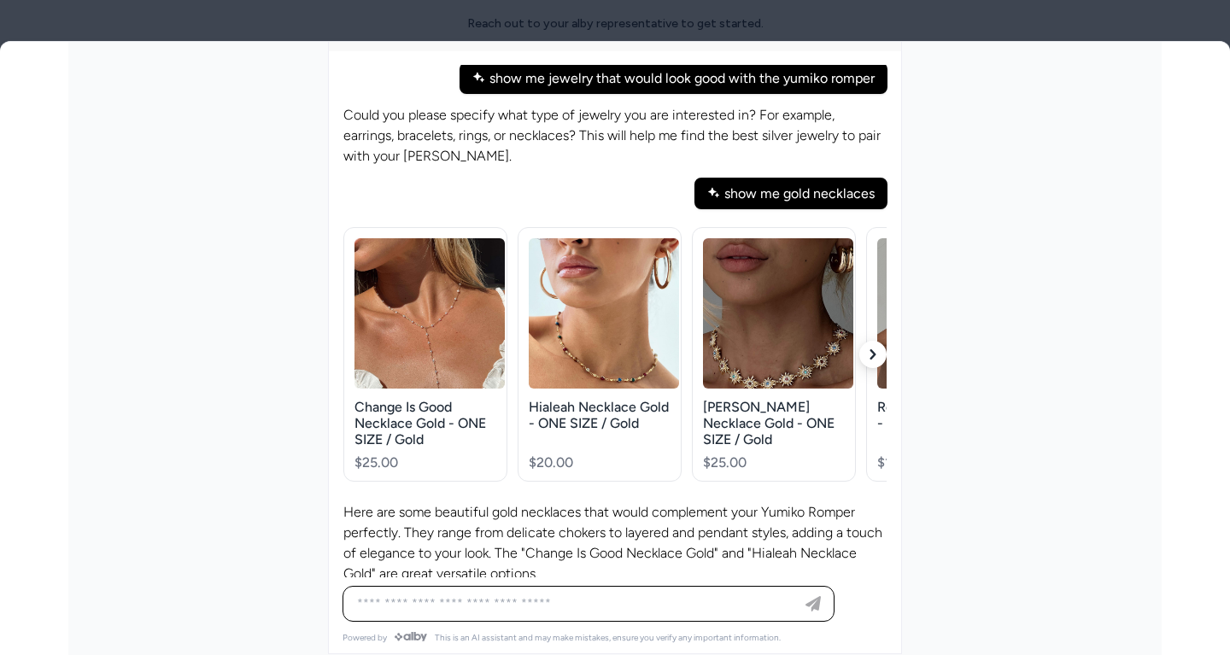
click at [862, 341] on button "button" at bounding box center [872, 354] width 27 height 27
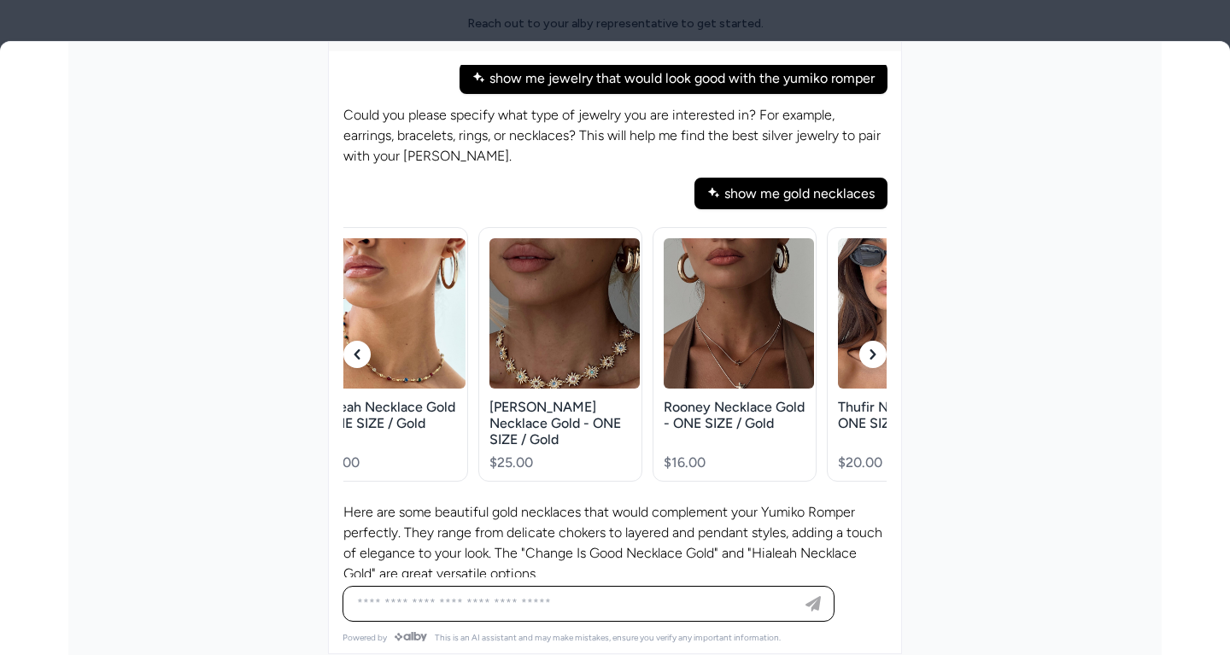
click at [865, 341] on button "button" at bounding box center [872, 354] width 27 height 27
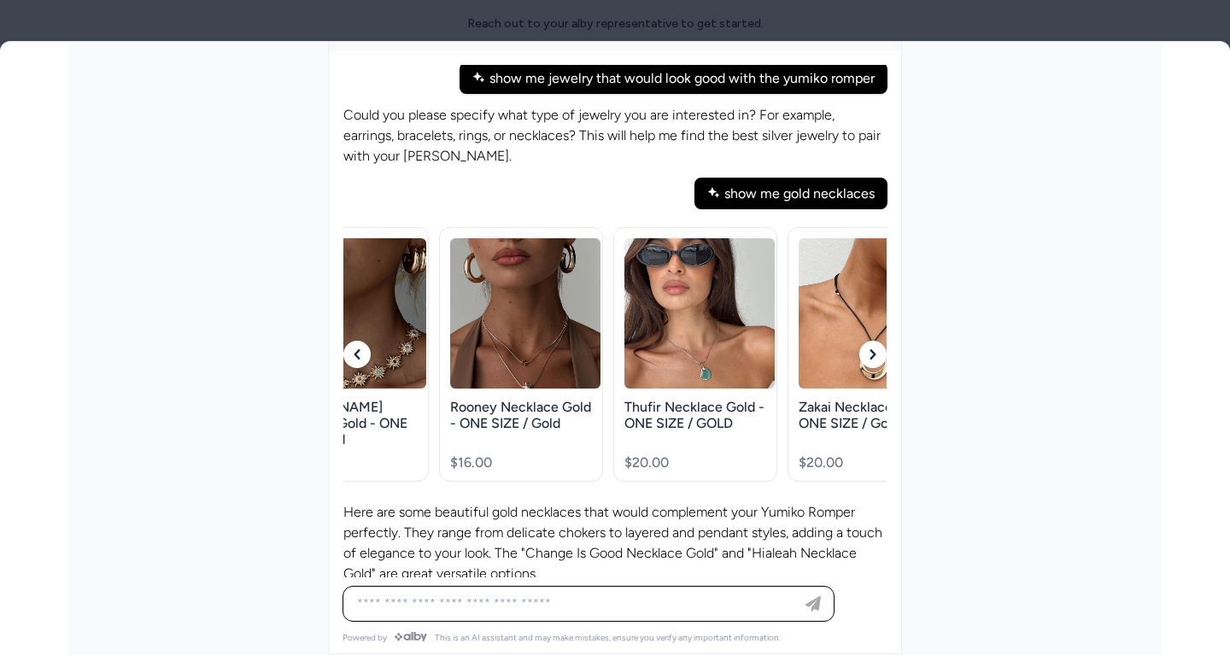
click at [869, 349] on icon "button" at bounding box center [873, 354] width 10 height 10
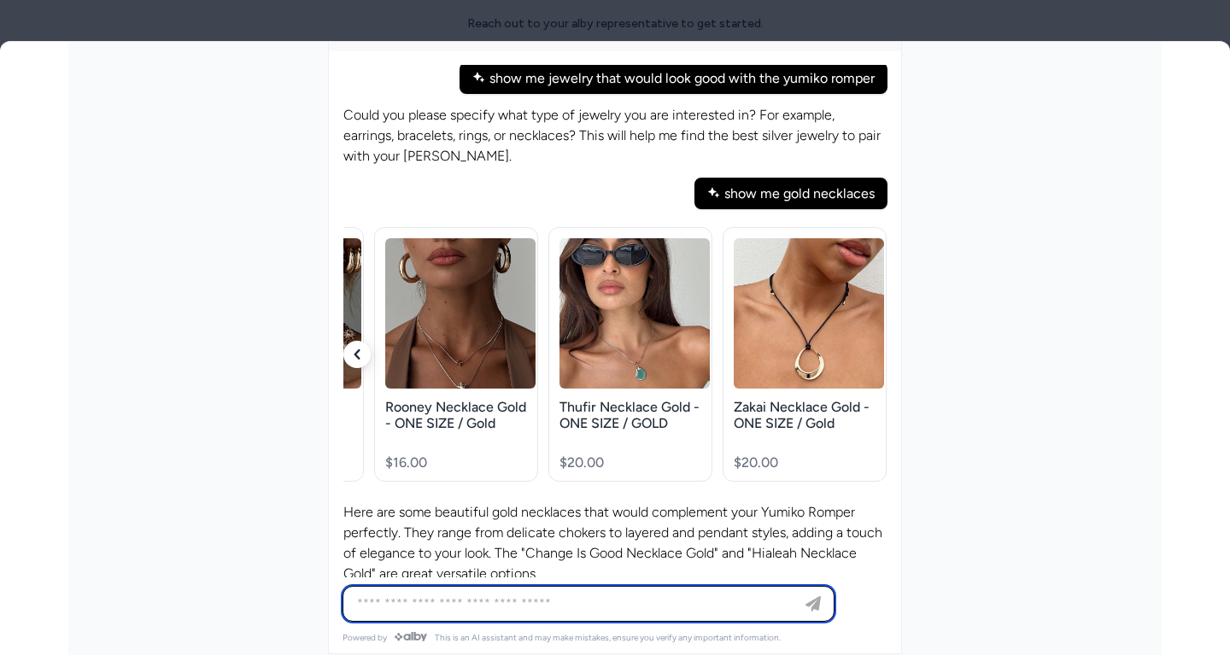
click at [577, 606] on input at bounding box center [571, 604] width 449 height 20
type input "**********"
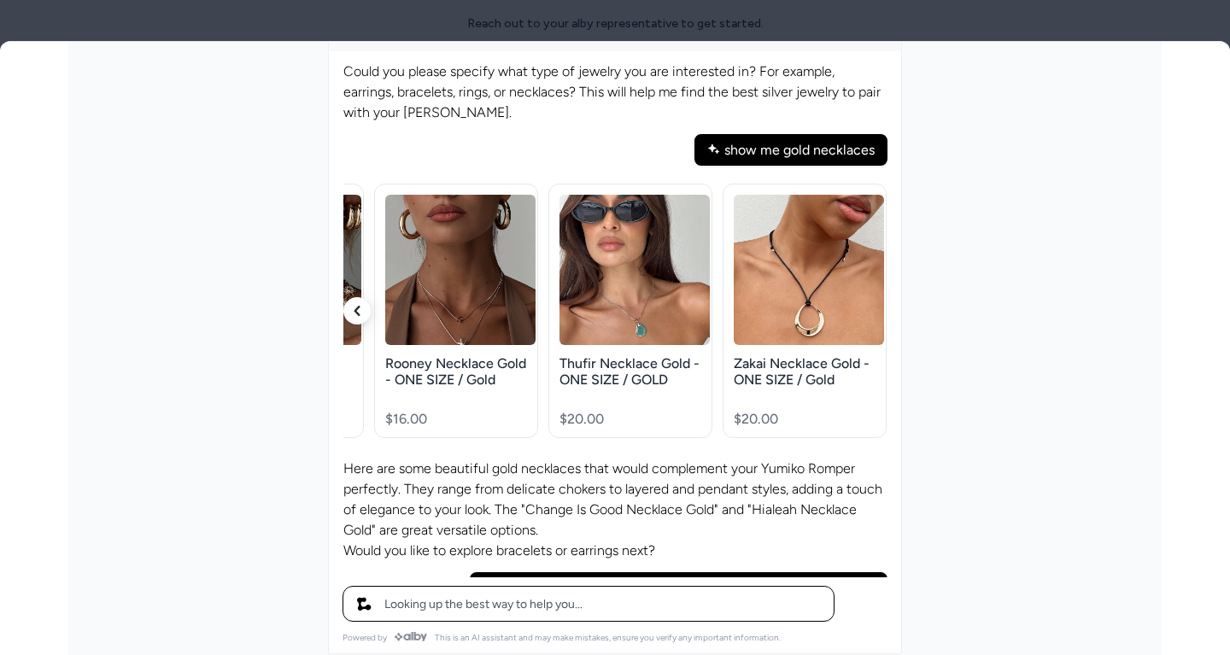
scroll to position [1133, 0]
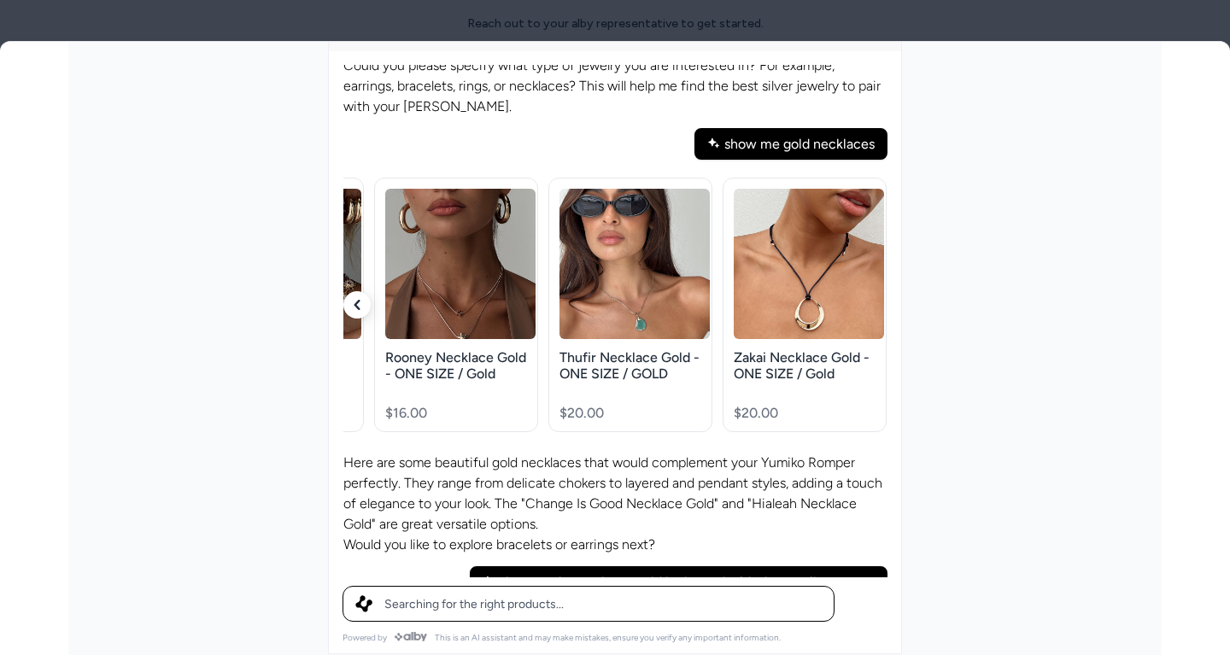
click at [721, 566] on div "show me boots that would look good with the yumiko romper" at bounding box center [679, 582] width 418 height 32
click at [741, 566] on div "show me boots that would look good with the yumiko romper" at bounding box center [679, 582] width 418 height 32
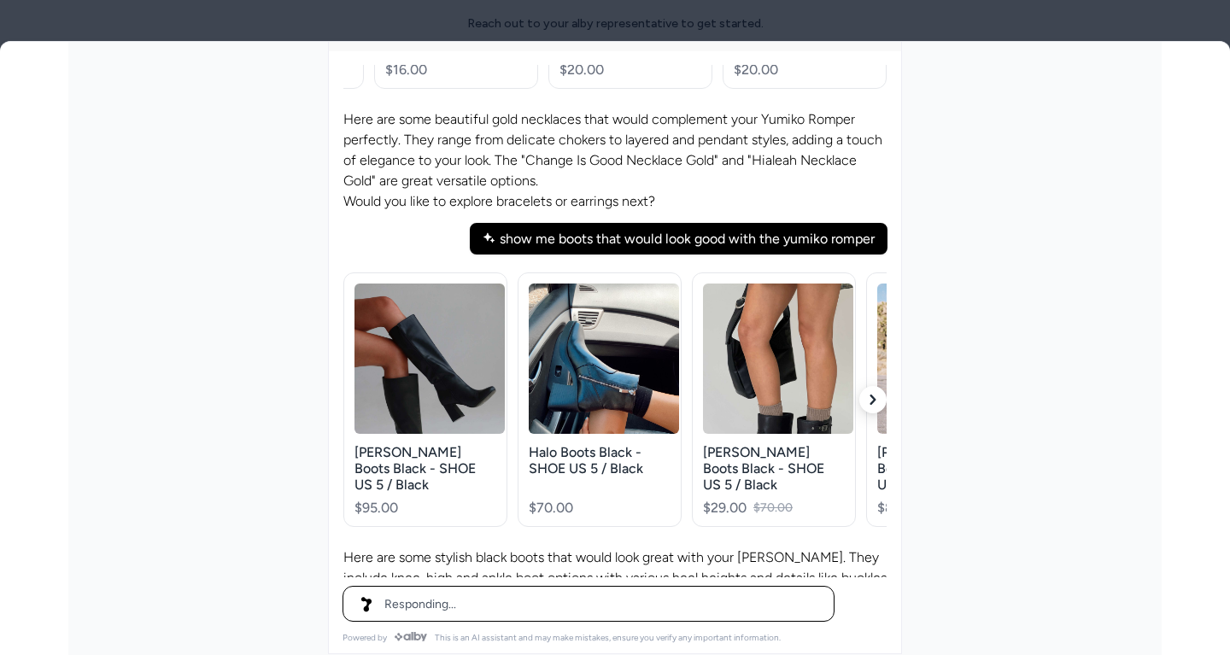
scroll to position [1483, 0]
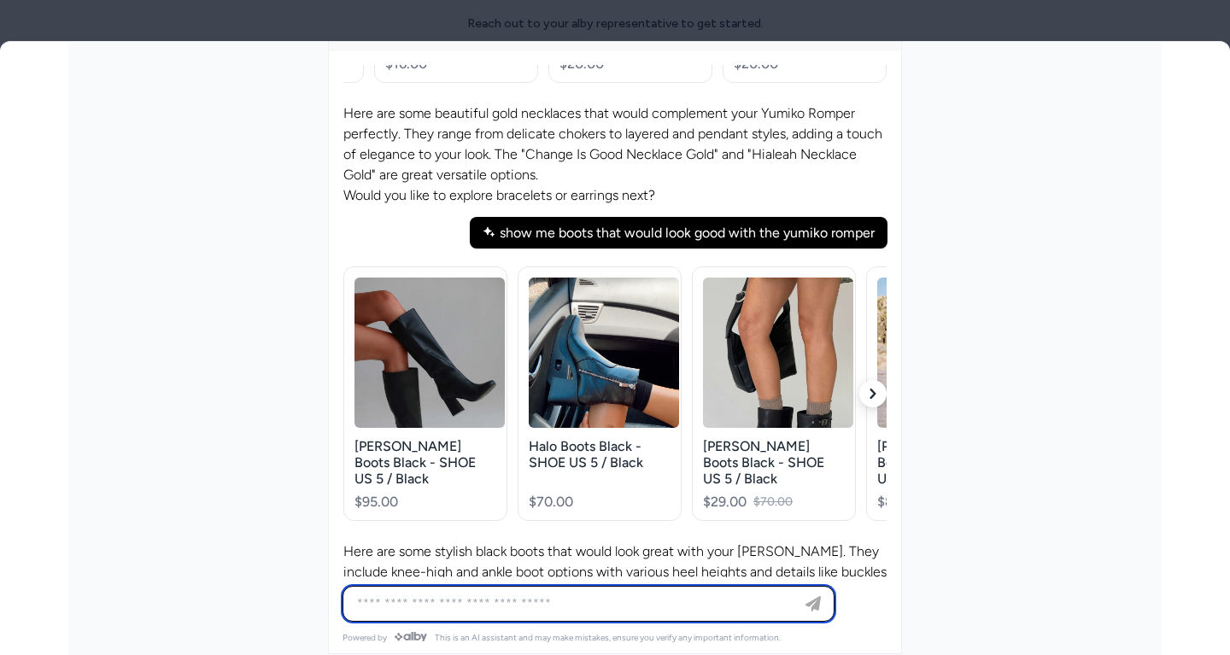
click at [865, 380] on button "button" at bounding box center [872, 393] width 27 height 27
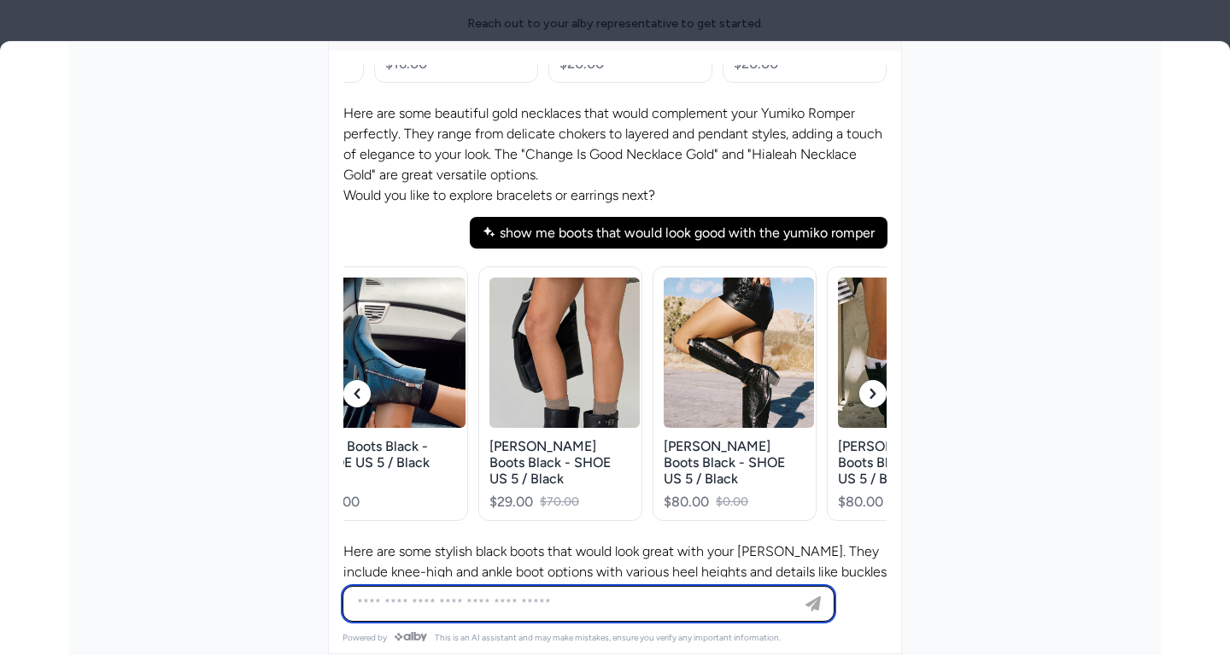
click at [865, 380] on button "button" at bounding box center [872, 393] width 27 height 27
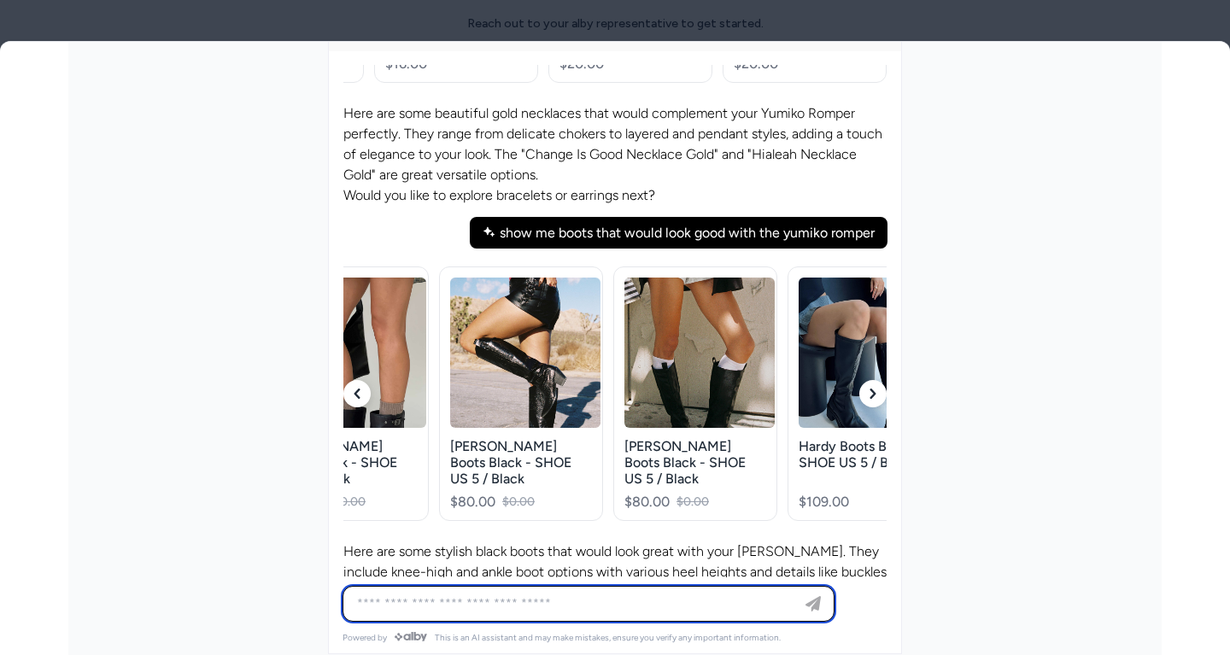
click at [865, 380] on button "button" at bounding box center [872, 393] width 27 height 27
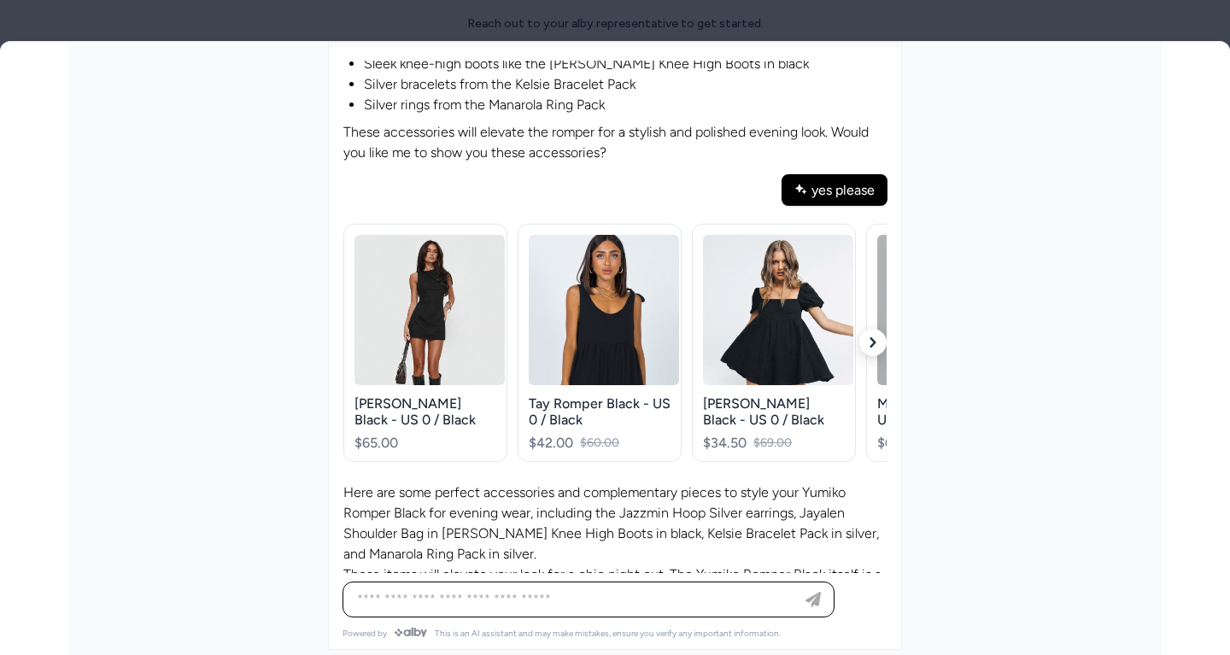
scroll to position [0, 0]
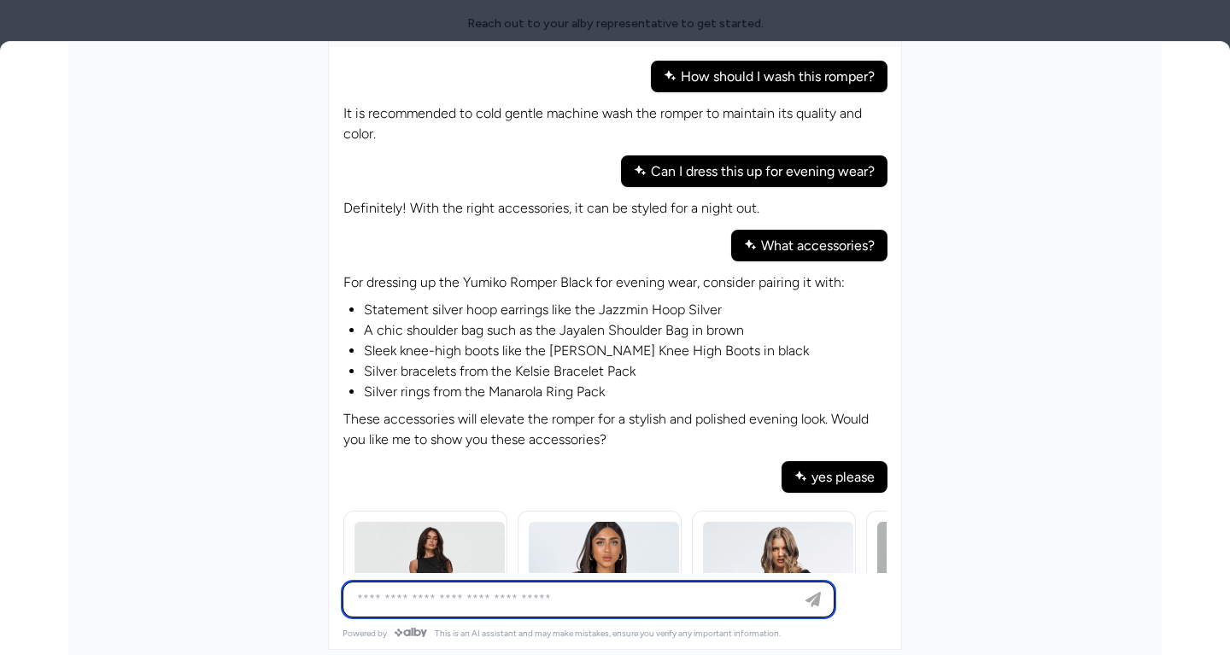
click at [424, 601] on input at bounding box center [571, 599] width 449 height 20
type input "*"
type input "**********"
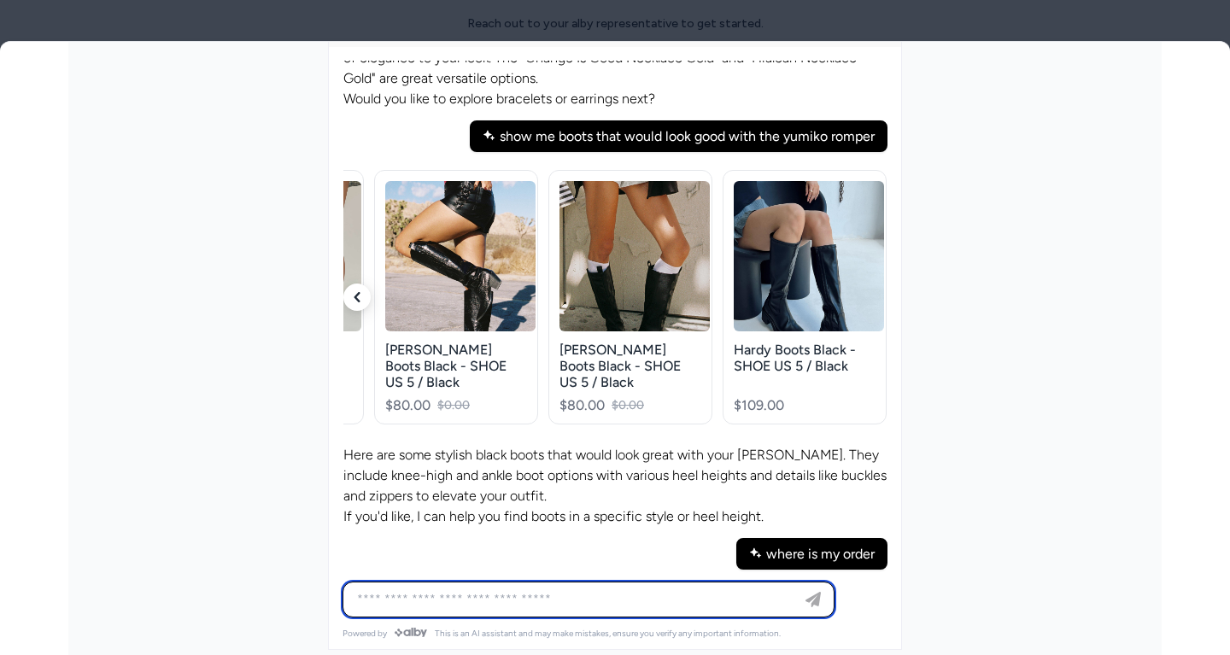
scroll to position [1576, 0]
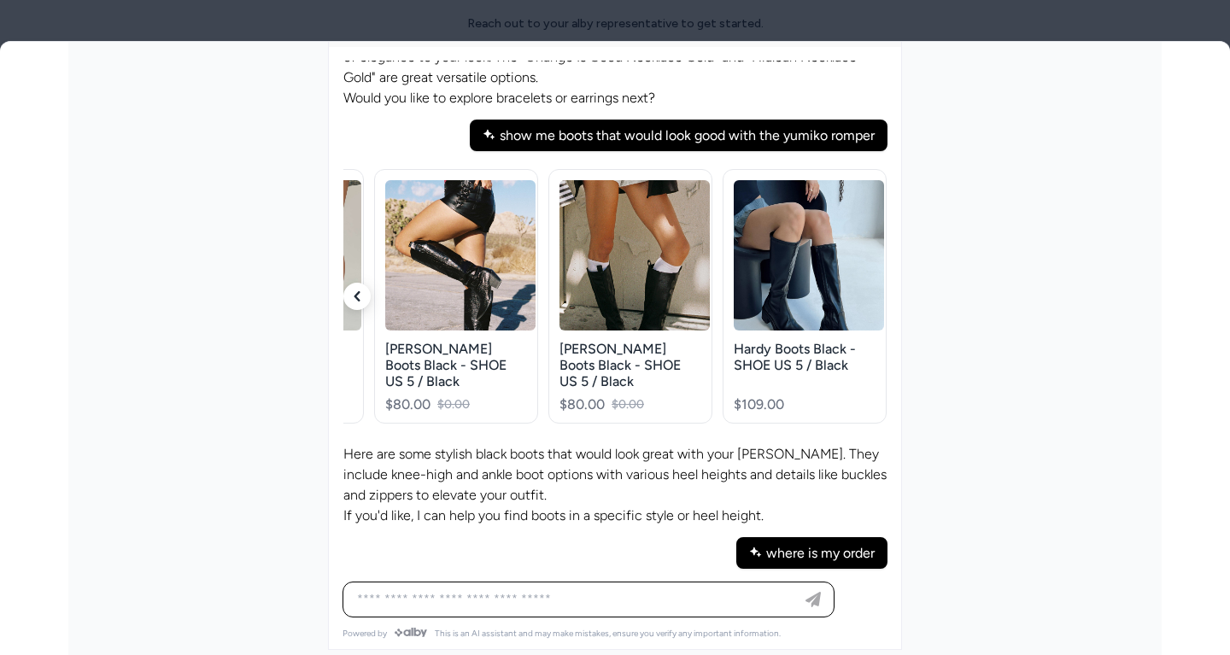
click at [693, 580] on p "For help with your order, please reach out to our customer service team here: h…" at bounding box center [614, 600] width 543 height 41
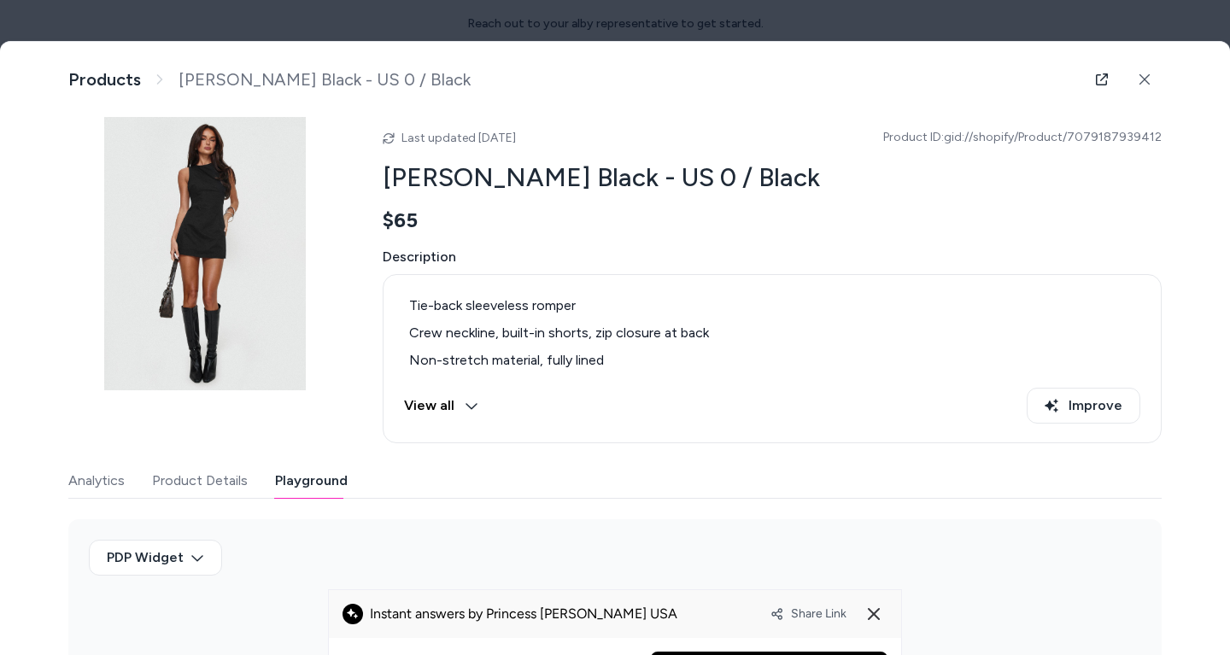
scroll to position [591, 0]
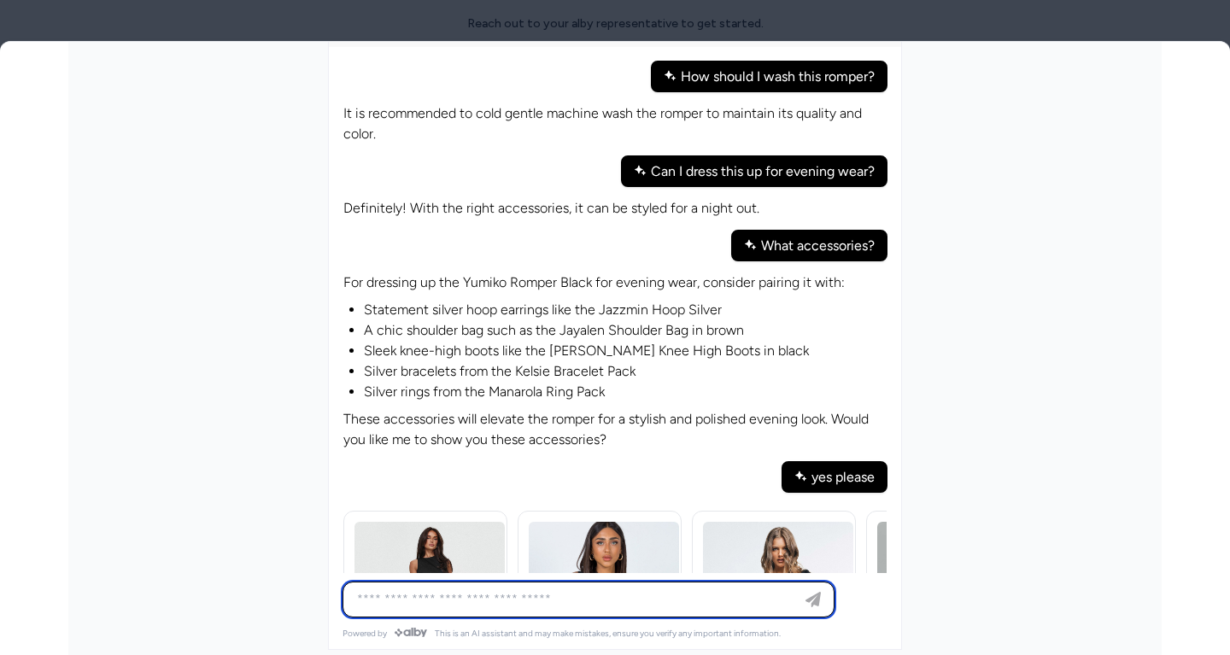
click at [524, 596] on input at bounding box center [571, 599] width 449 height 20
type input "**********"
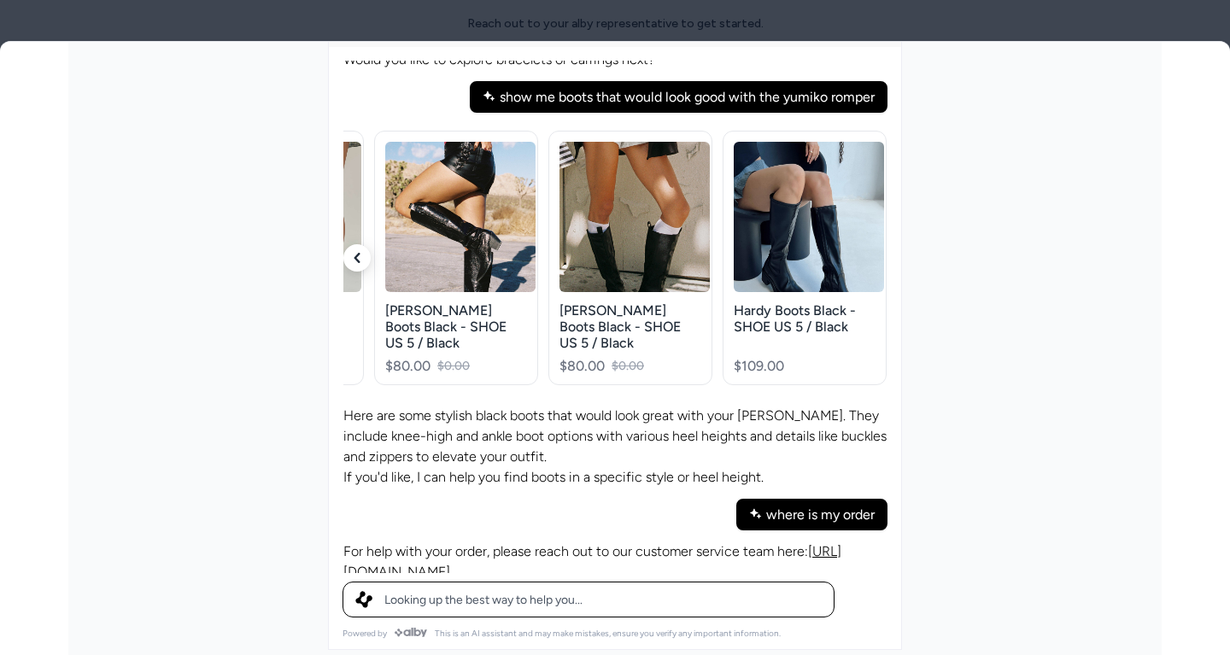
scroll to position [1625, 0]
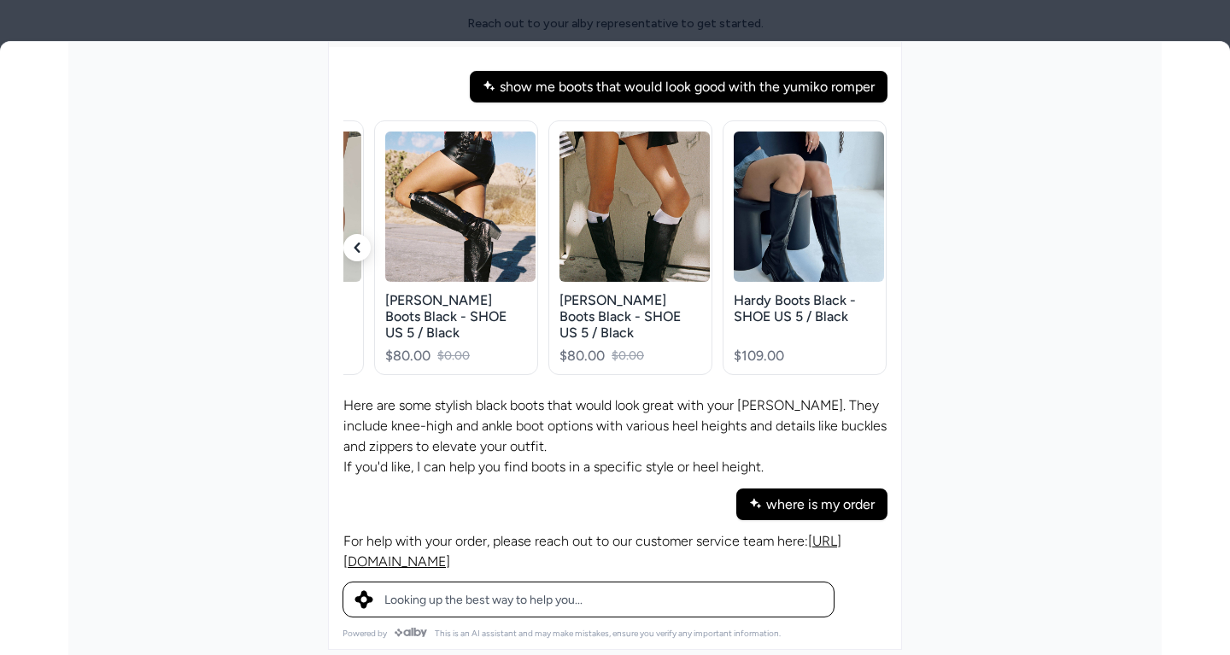
click at [489, 531] on p "For help with your order, please reach out to our customer service team here: h…" at bounding box center [614, 551] width 543 height 41
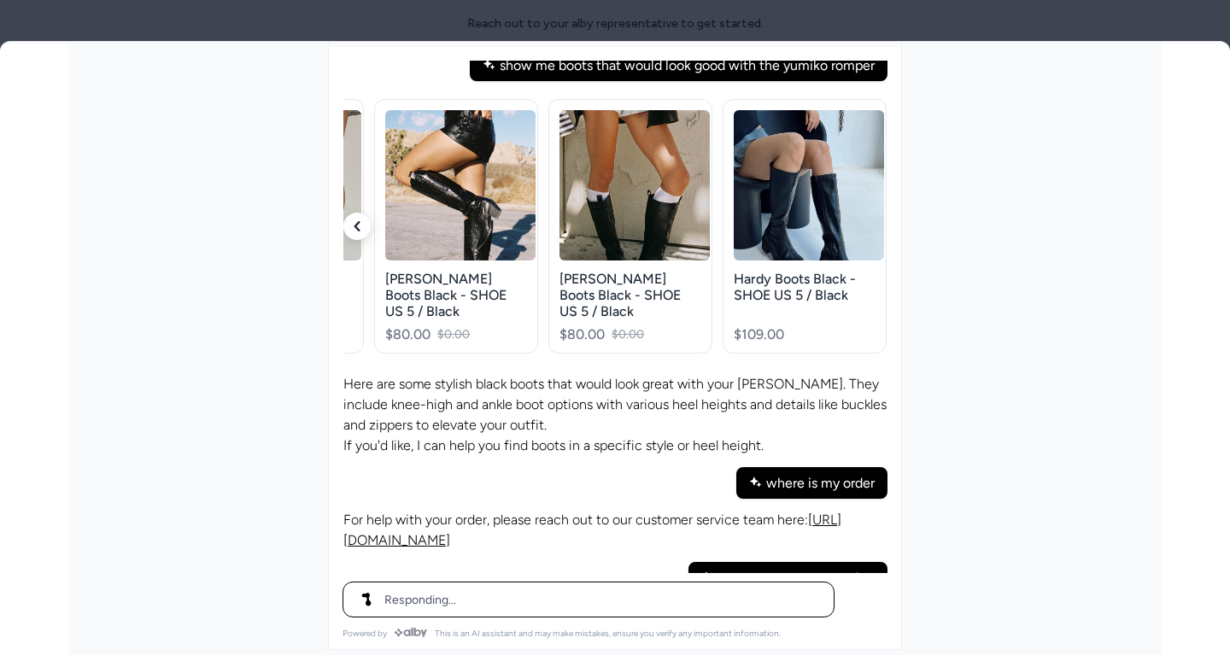
drag, startPoint x: 489, startPoint y: 477, endPoint x: 530, endPoint y: 488, distance: 42.3
click at [530, 510] on p "For help with your order, please reach out to our customer service team here: h…" at bounding box center [614, 530] width 543 height 41
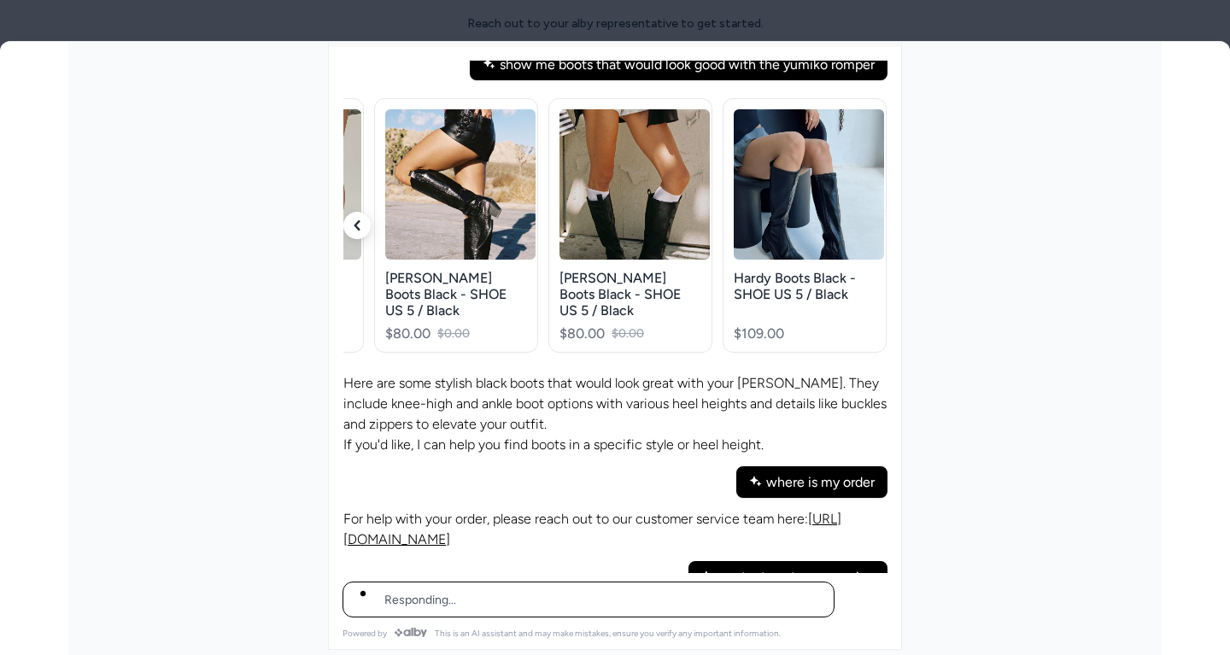
scroll to position [1667, 0]
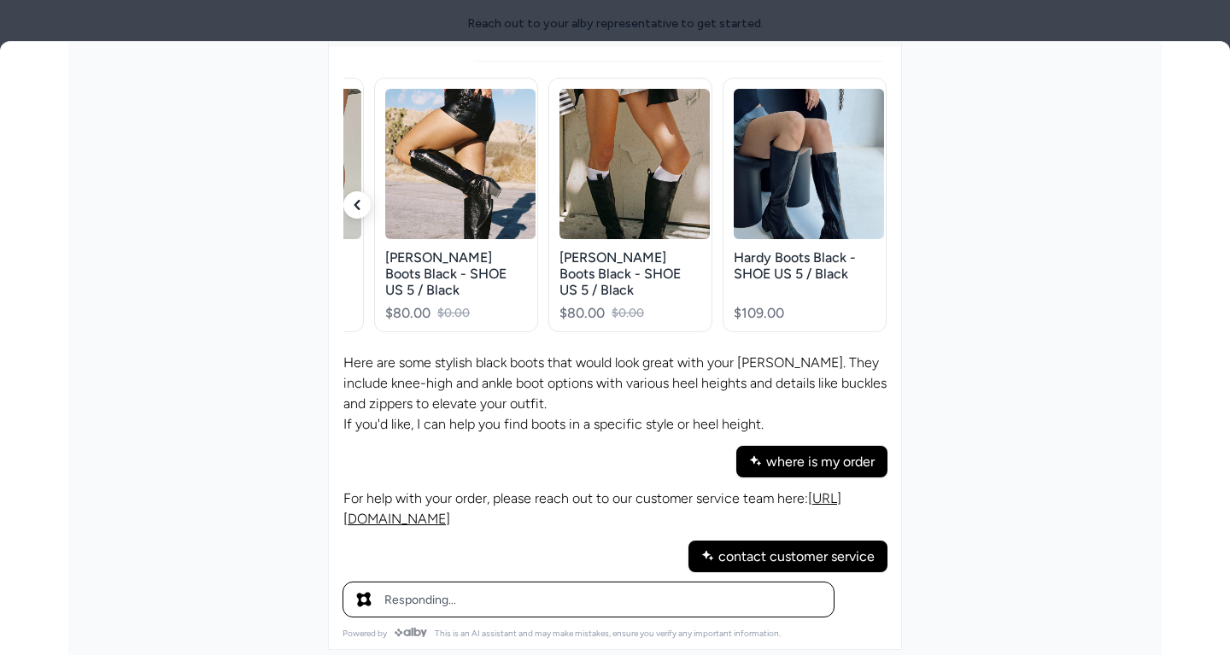
click at [549, 583] on p "You can contact our customer service team directly here: [ https://us.princessp…" at bounding box center [614, 603] width 543 height 41
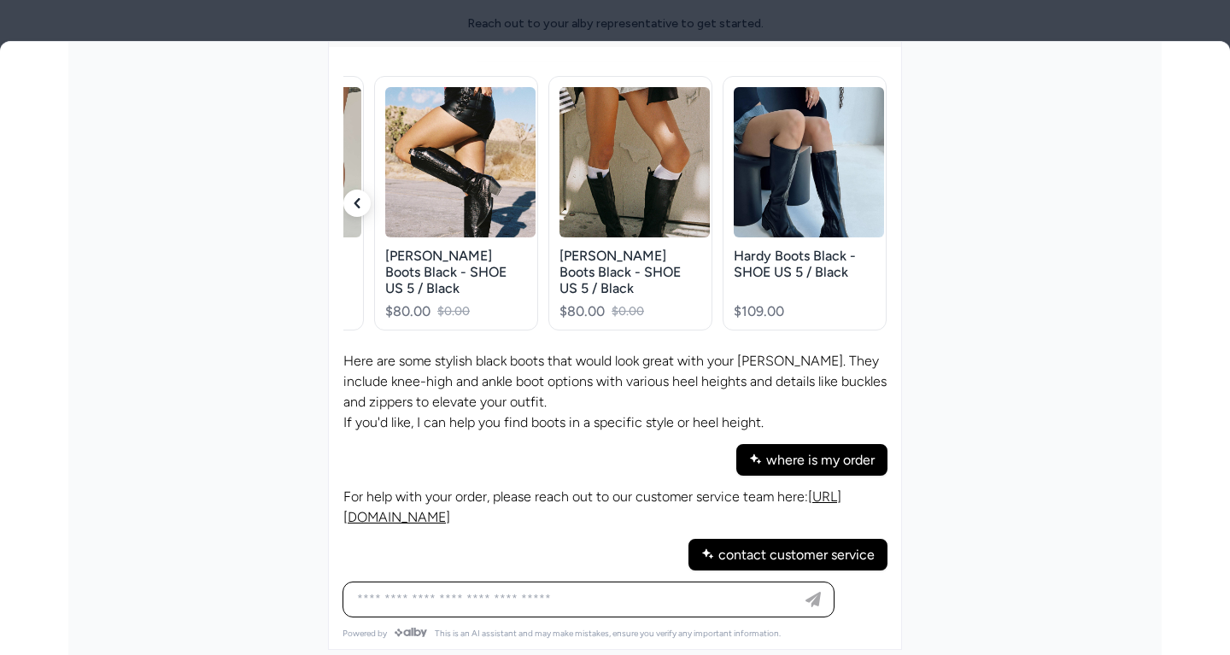
scroll to position [1688, 0]
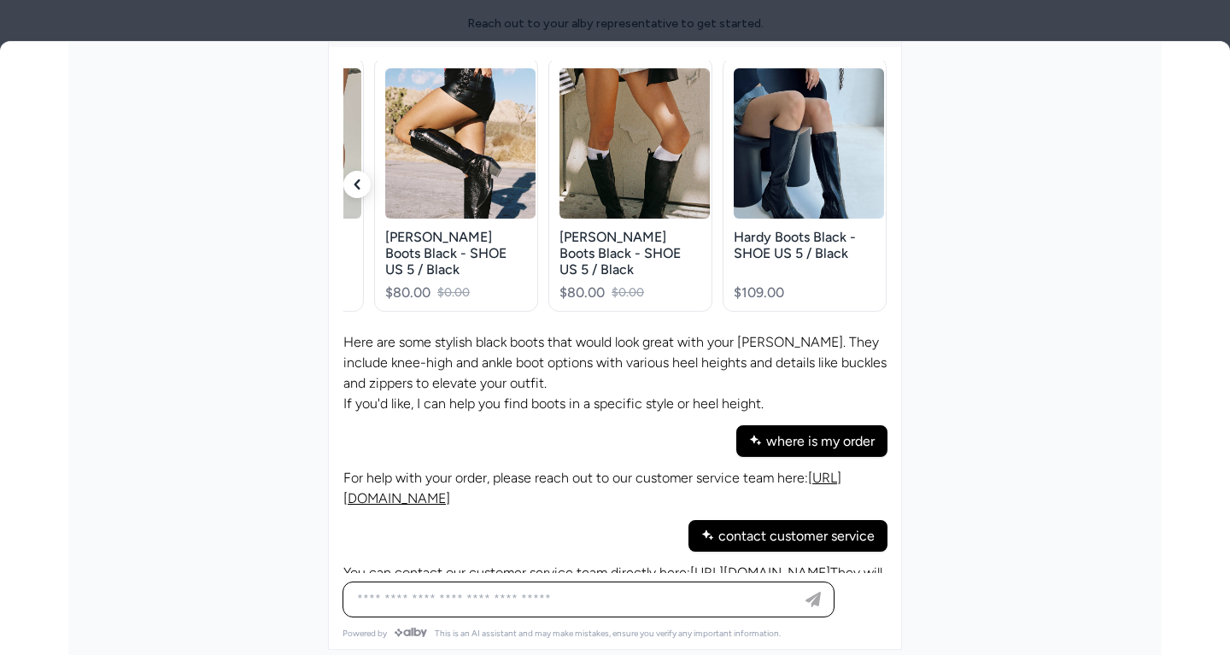
click at [688, 563] on p "You can contact our customer service team directly here: https://us.princesspol…" at bounding box center [614, 583] width 543 height 41
click at [677, 563] on p "You can contact our customer service team directly here: https://us.princesspol…" at bounding box center [614, 583] width 543 height 41
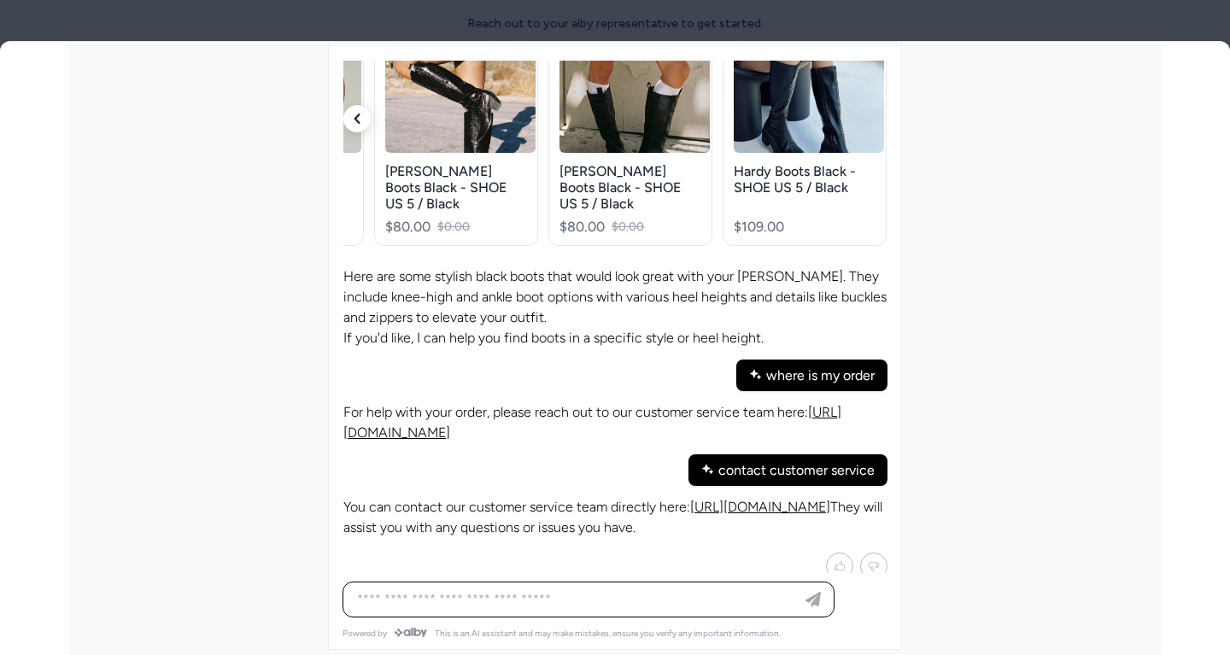
scroll to position [1823, 0]
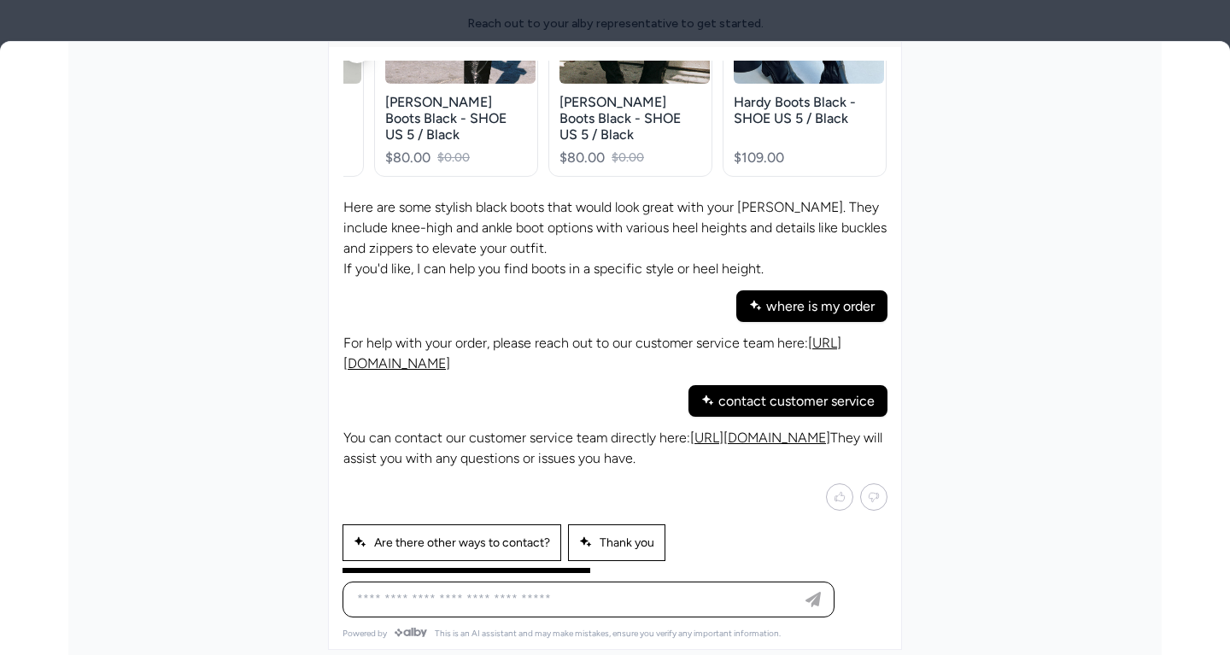
click at [472, 579] on span "Can you help me with something else?" at bounding box center [466, 586] width 225 height 15
type input "**********"
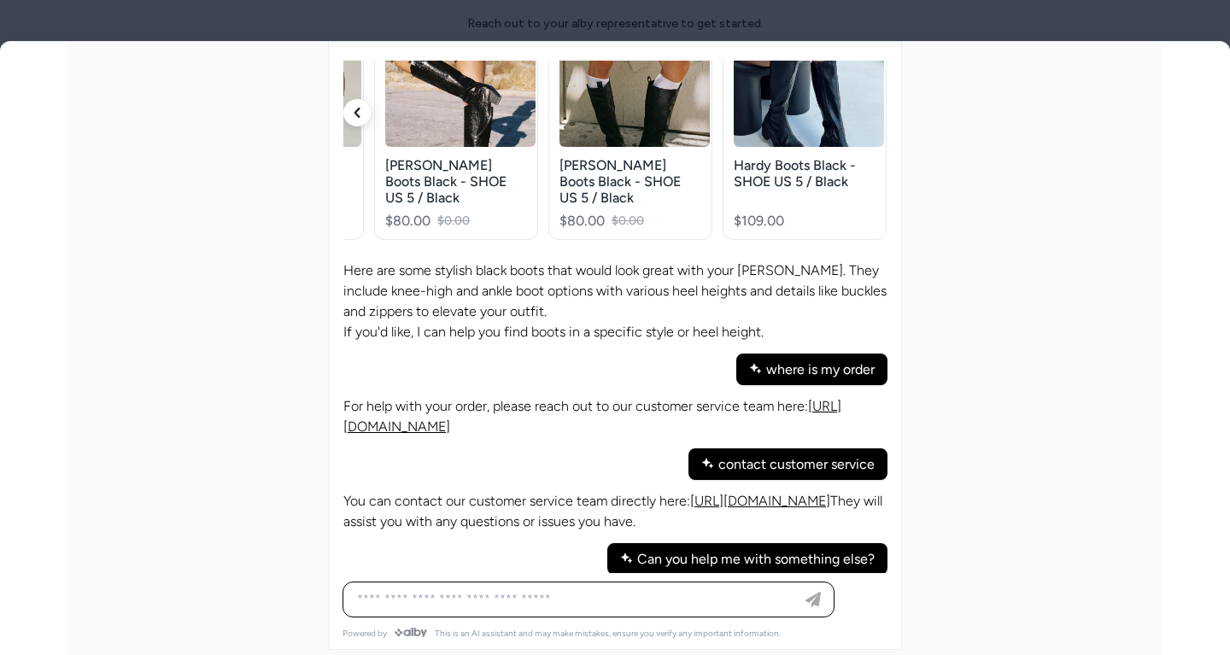
scroll to position [1800, 0]
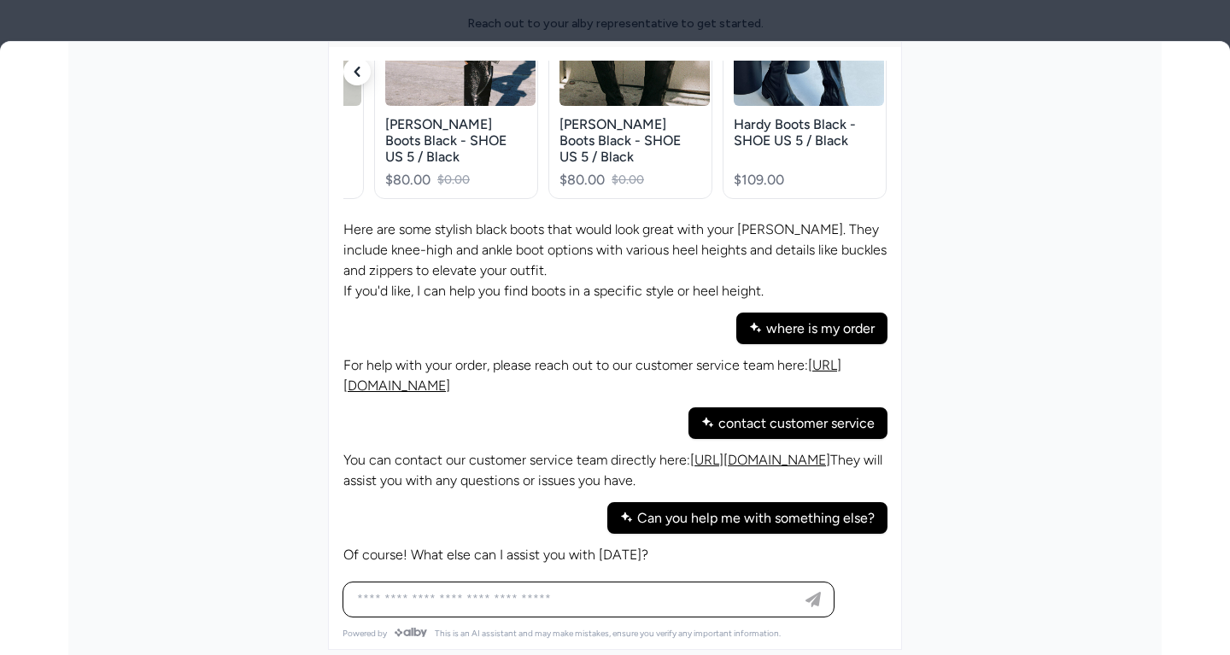
click at [511, 545] on p "Of course! What else can I assist you with [DATE]?" at bounding box center [495, 555] width 305 height 20
click at [566, 545] on p "Of course! What else can I assist you with [DATE]?" at bounding box center [495, 555] width 305 height 20
click at [672, 450] on p "You can contact our customer service team directly here: https://us.princesspol…" at bounding box center [614, 470] width 543 height 41
click at [600, 534] on div "Of course! What else can I assist you with today? Show me more accessories I wa…" at bounding box center [614, 623] width 545 height 178
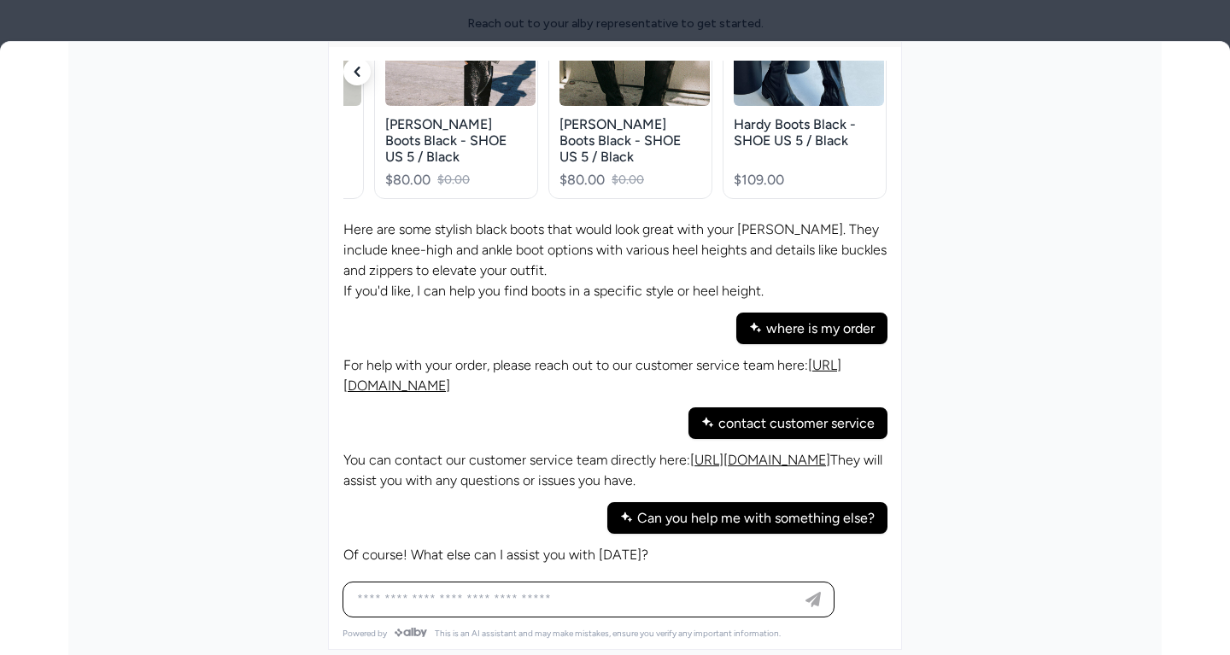
click at [589, 545] on p "Of course! What else can I assist you with [DATE]?" at bounding box center [495, 555] width 305 height 20
click at [870, 586] on icon "Mark not helpful" at bounding box center [873, 593] width 13 height 15
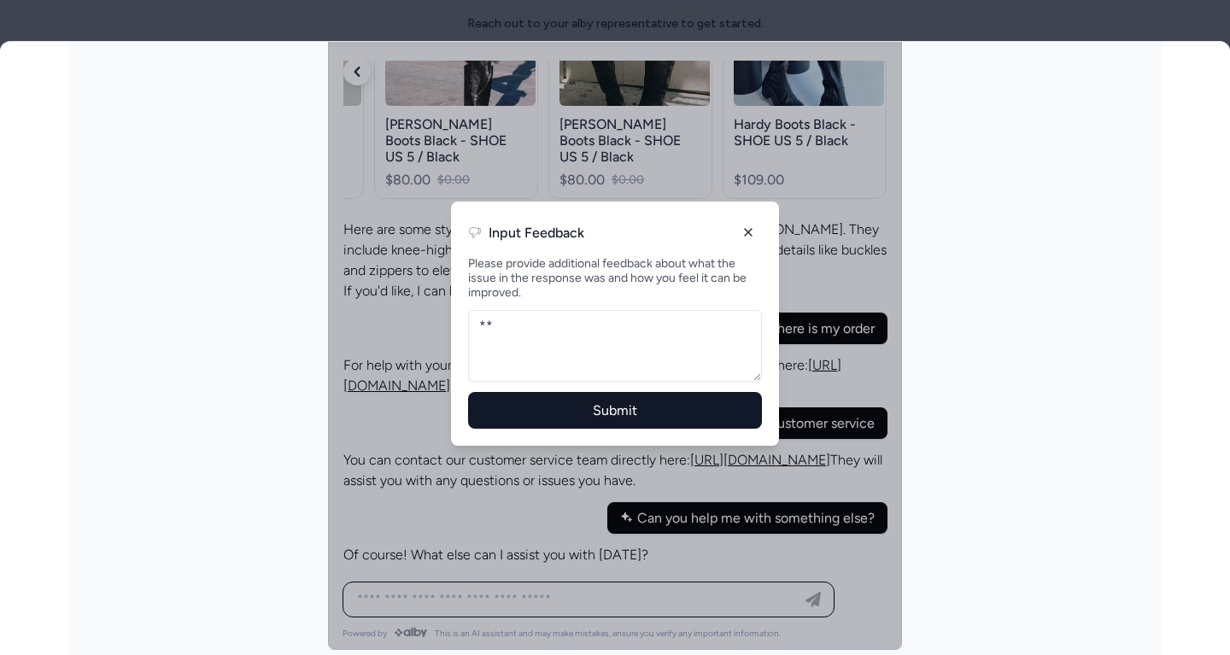
type textarea "*"
type textarea "**********"
click at [623, 418] on button "Submit" at bounding box center [615, 410] width 294 height 37
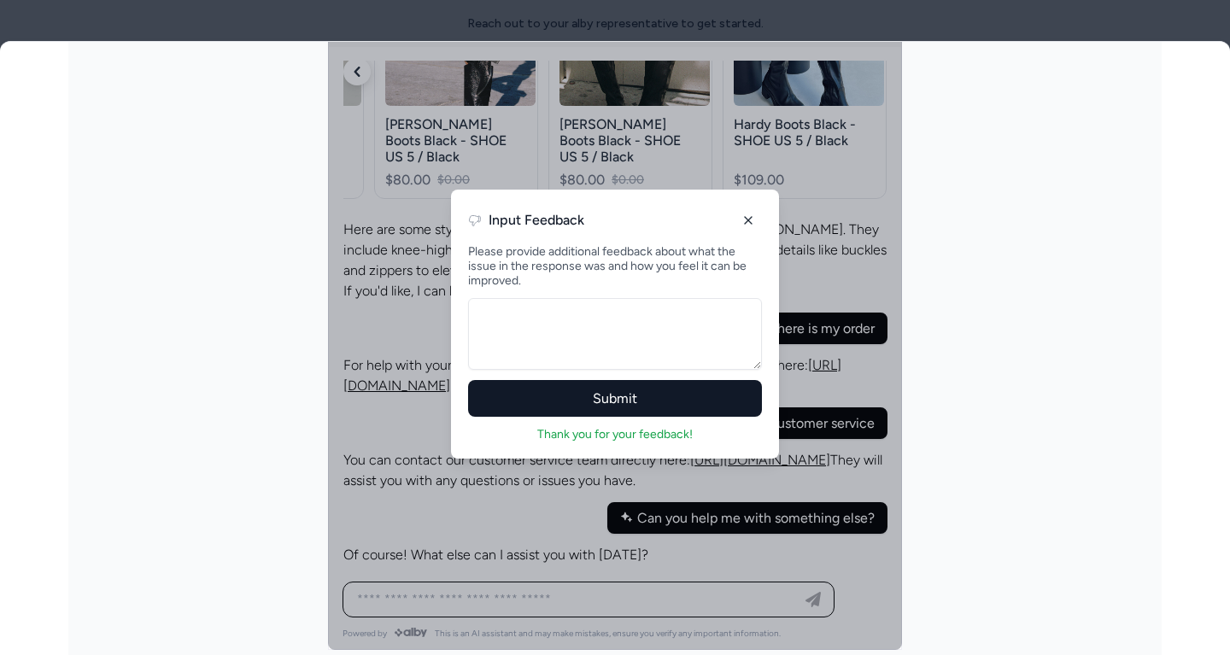
click at [881, 334] on div at bounding box center [615, 324] width 574 height 652
click at [751, 220] on icon at bounding box center [748, 221] width 14 height 14
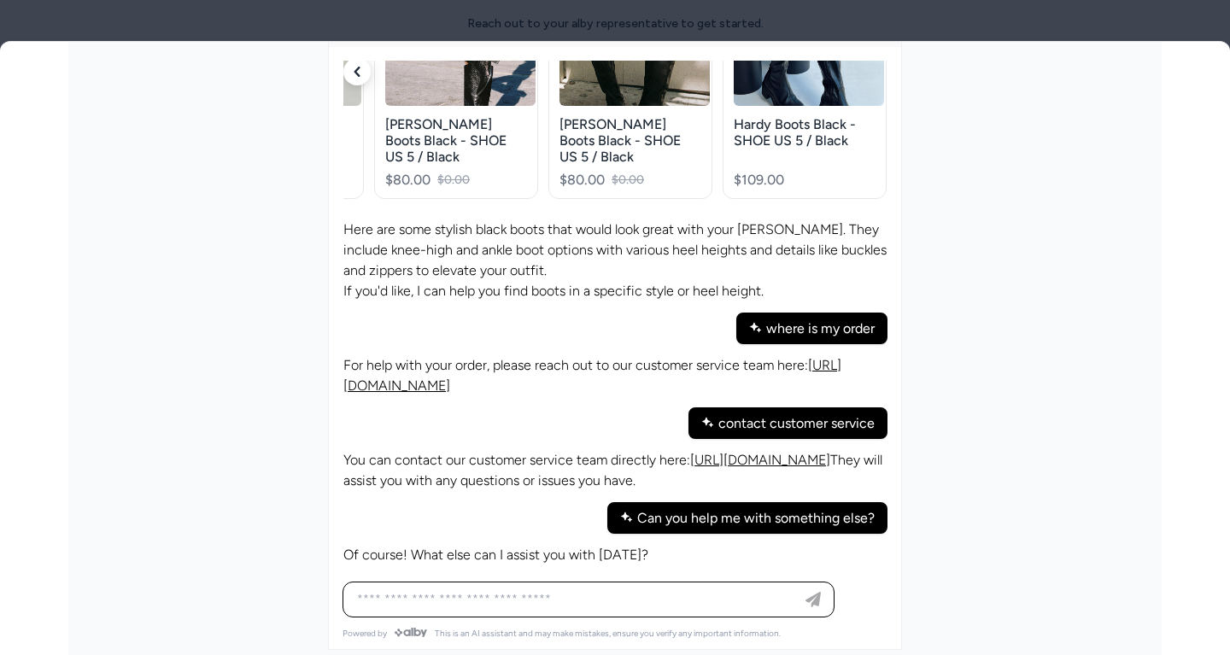
scroll to position [0, 0]
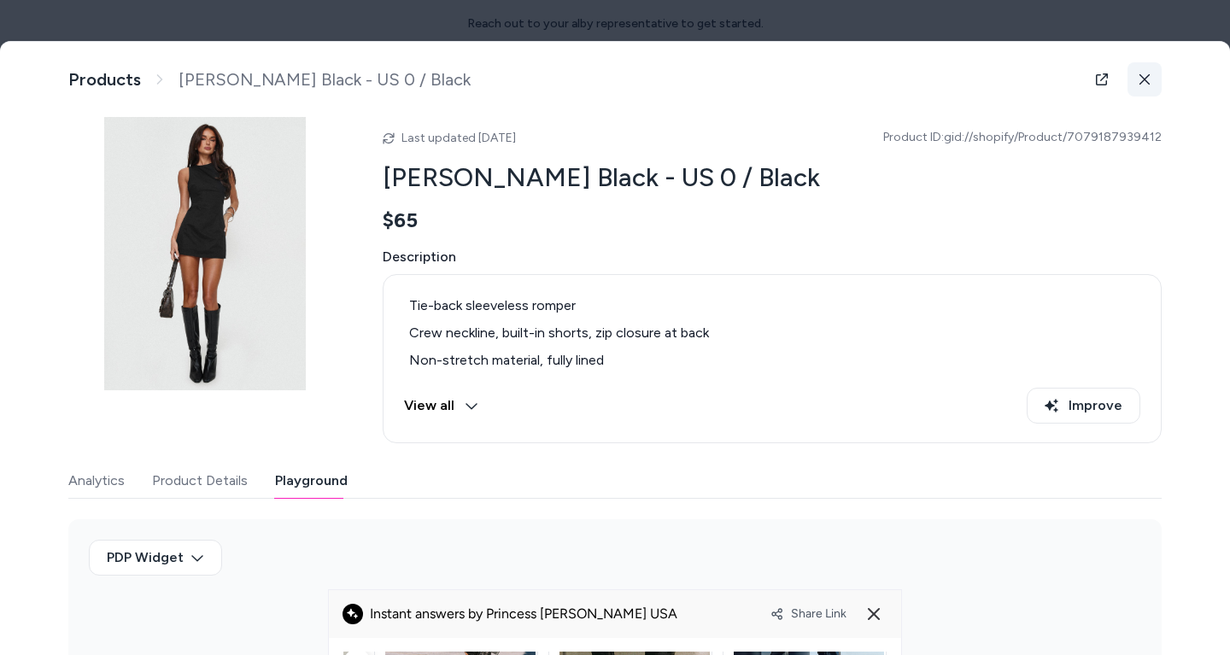
click at [1148, 85] on button at bounding box center [1144, 79] width 34 height 34
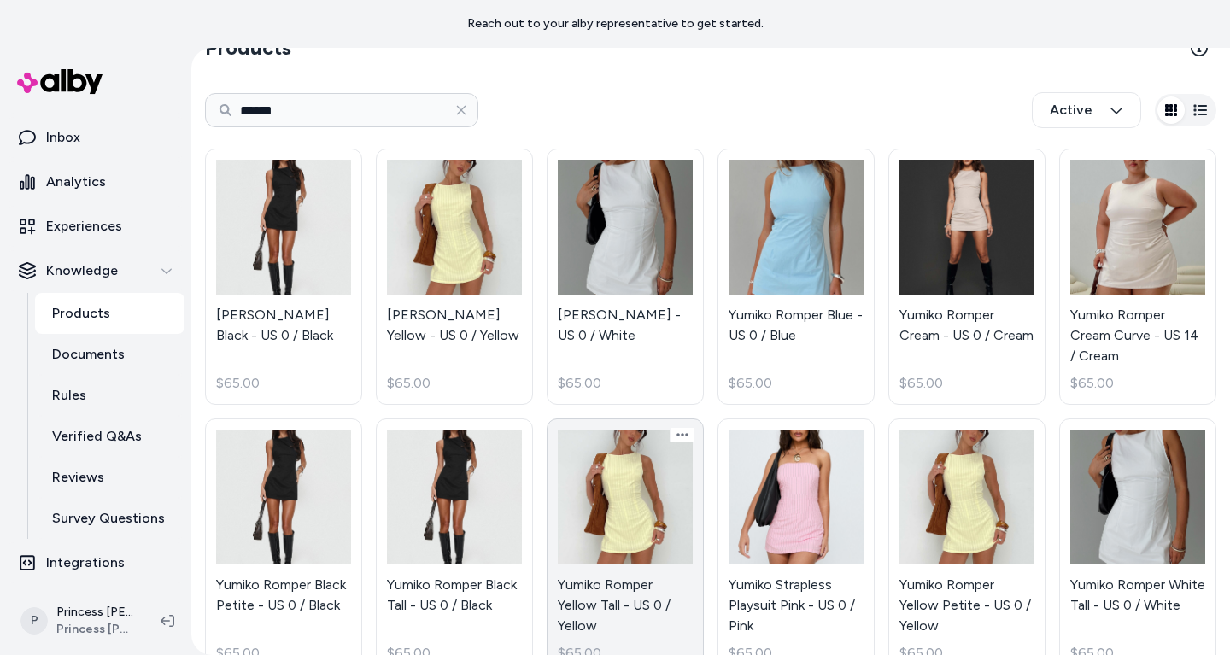
scroll to position [39, 0]
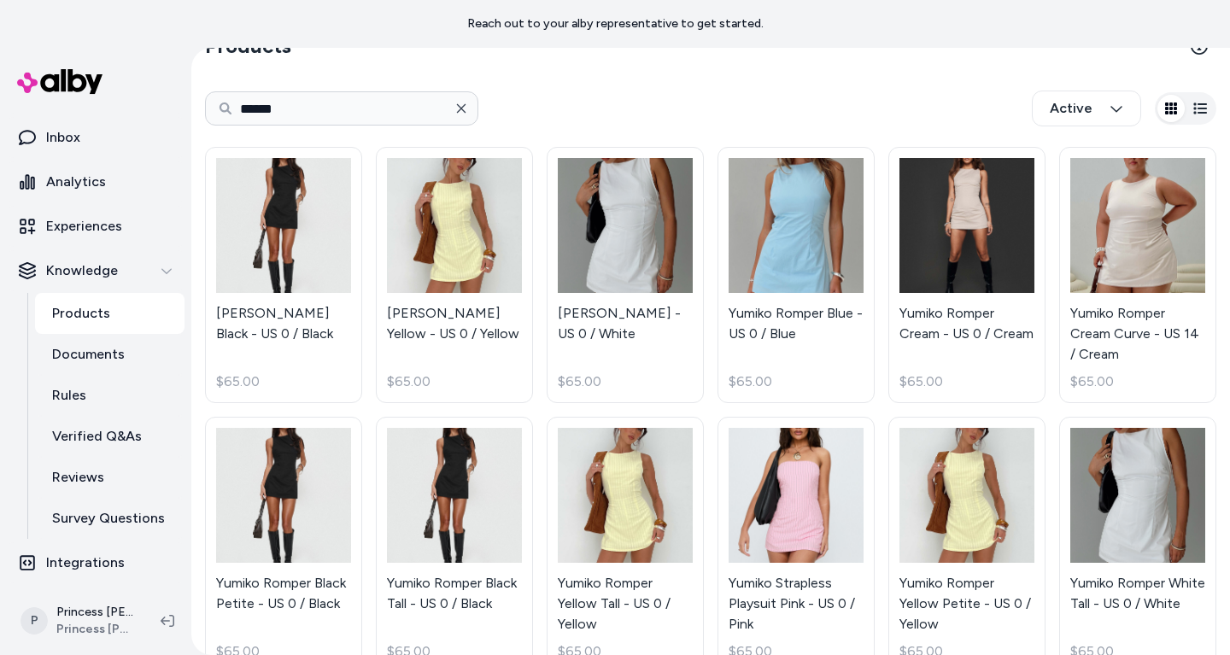
click at [466, 112] on icon "button" at bounding box center [461, 109] width 14 height 14
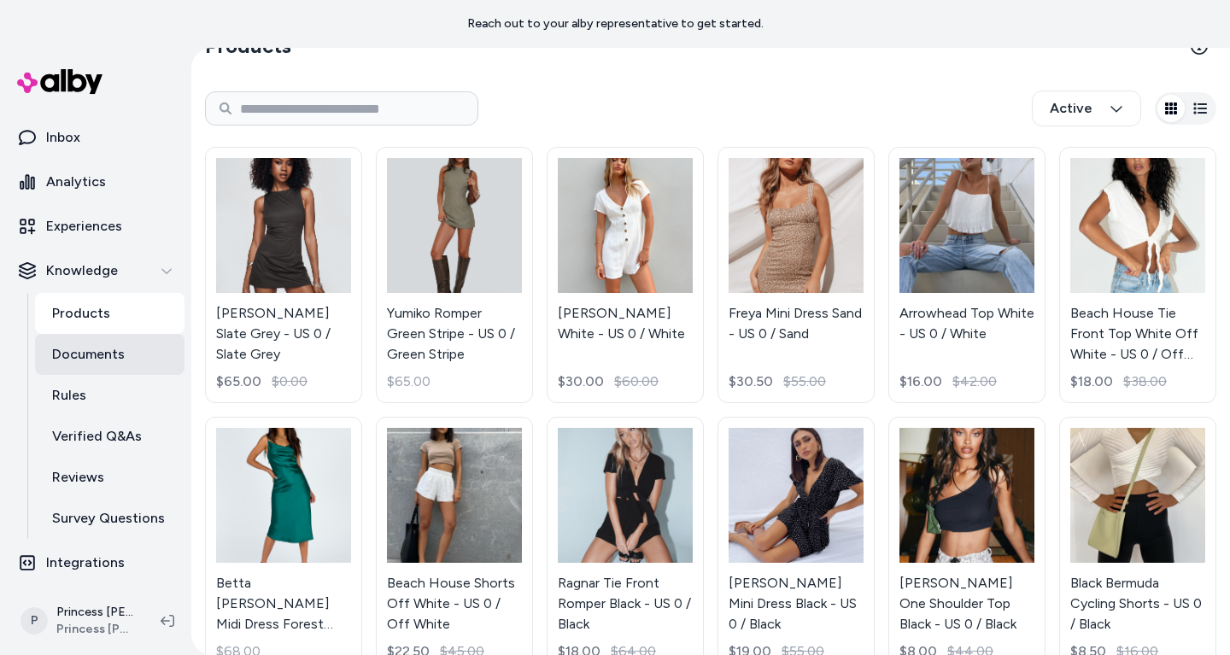
click at [87, 357] on p "Documents" at bounding box center [88, 354] width 73 height 20
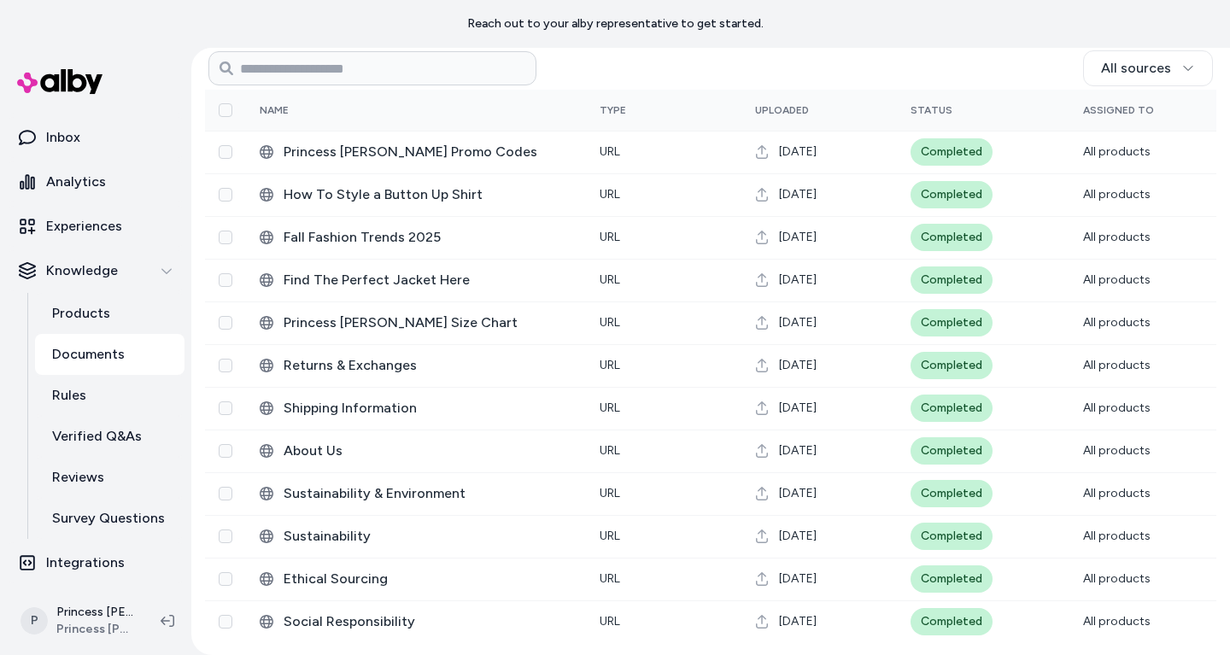
scroll to position [97, 0]
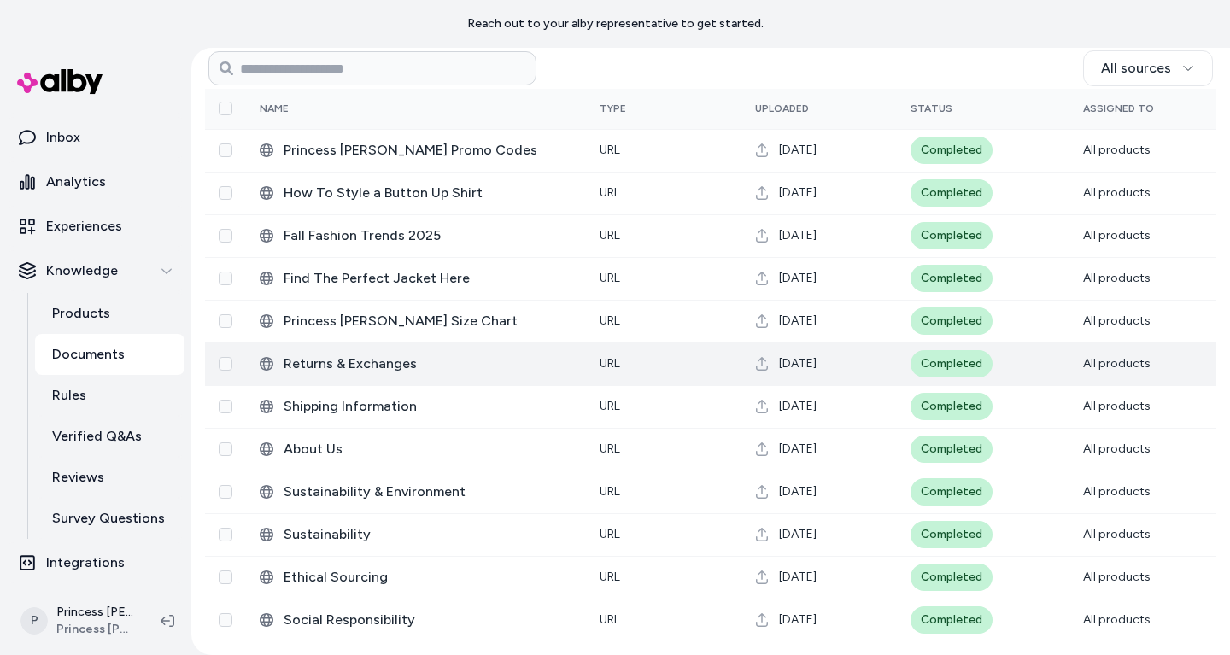
click at [391, 376] on td "Returns & Exchanges" at bounding box center [416, 363] width 340 height 43
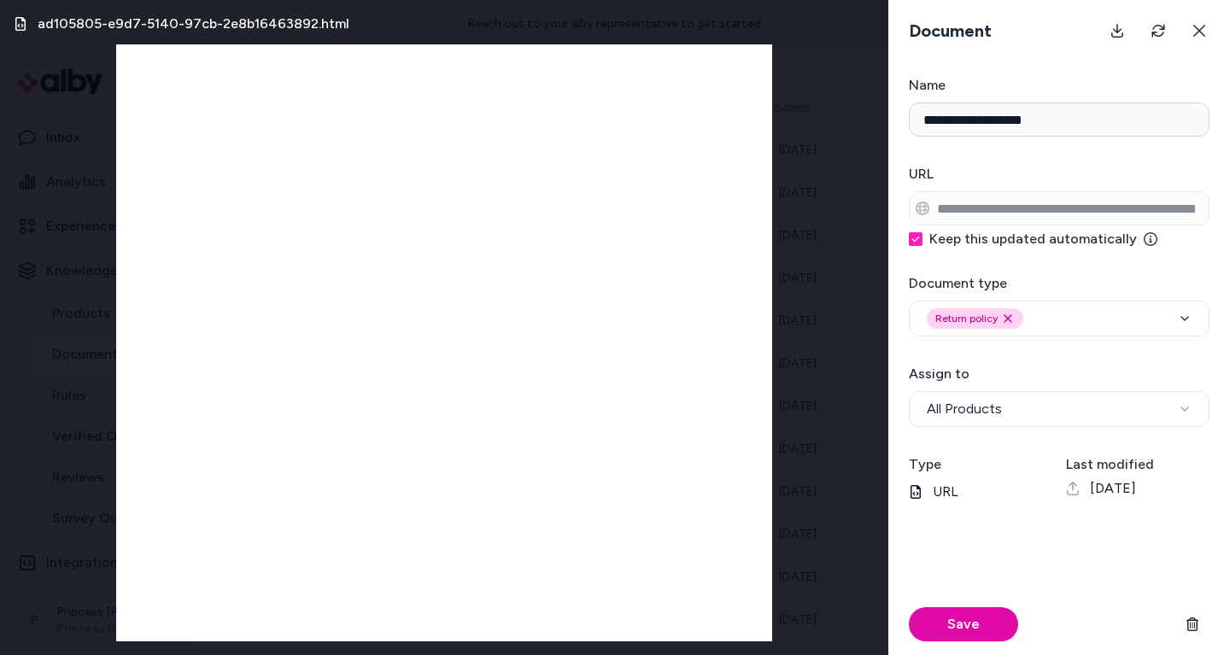
click at [833, 106] on div "ad105805-e9d7-5140-97cb-2e8b16463892.html" at bounding box center [444, 327] width 888 height 655
click at [1210, 32] on button at bounding box center [1199, 31] width 34 height 34
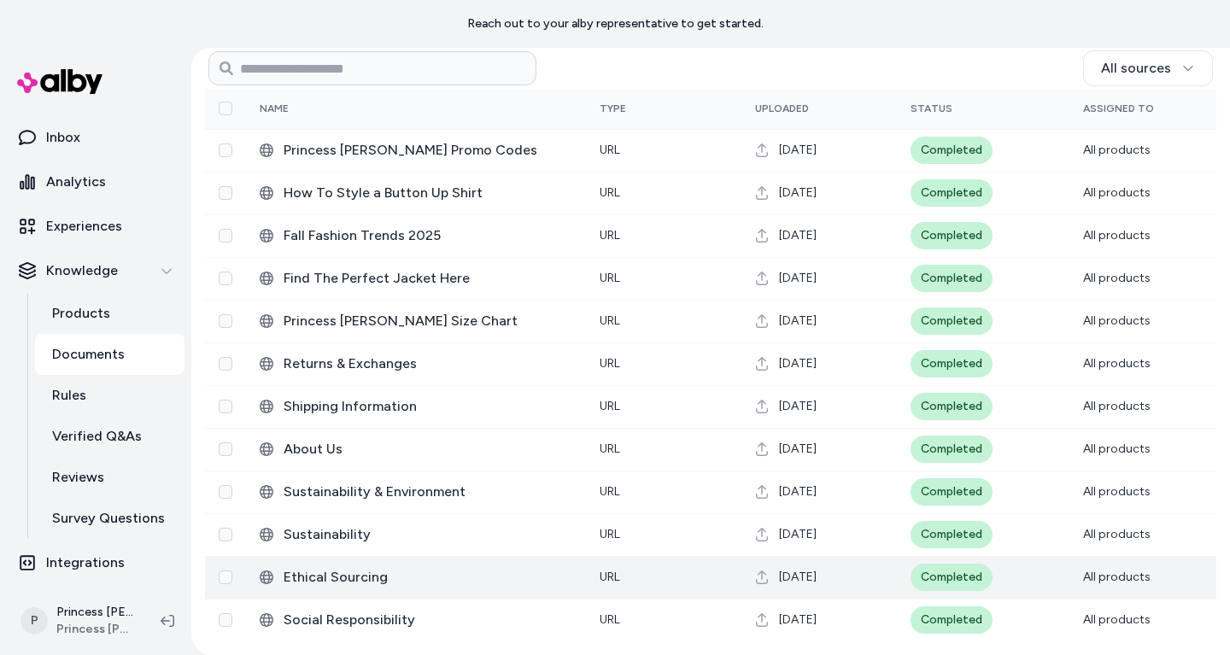
scroll to position [0, 0]
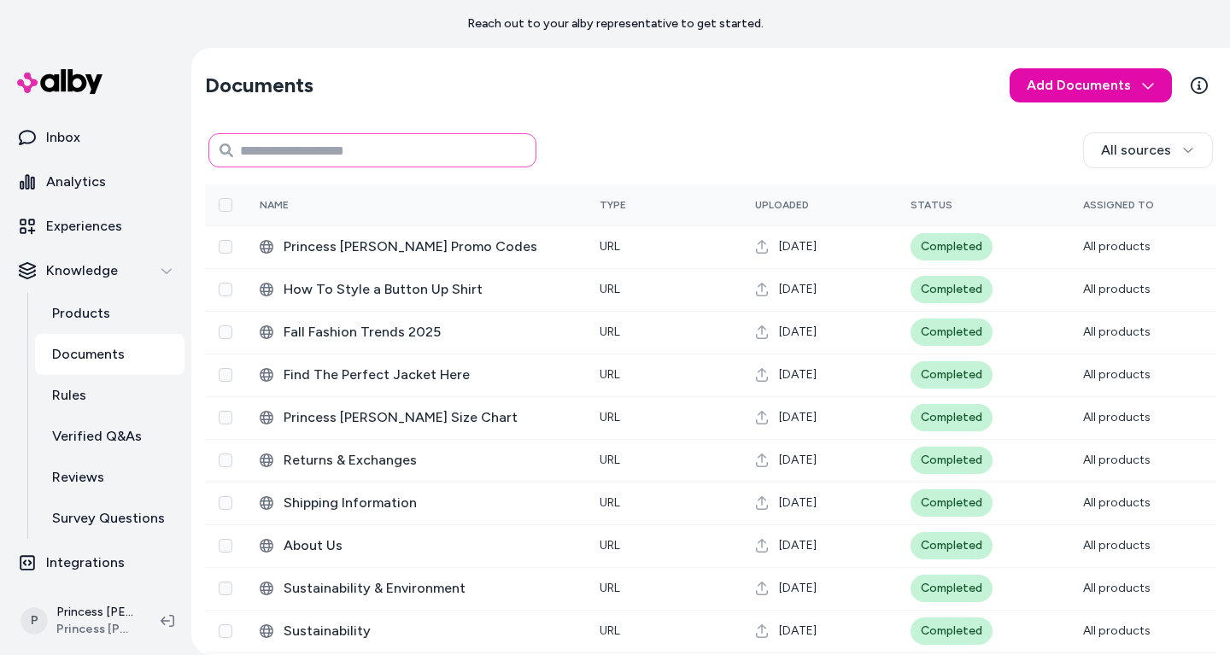
click at [384, 153] on input at bounding box center [372, 150] width 328 height 34
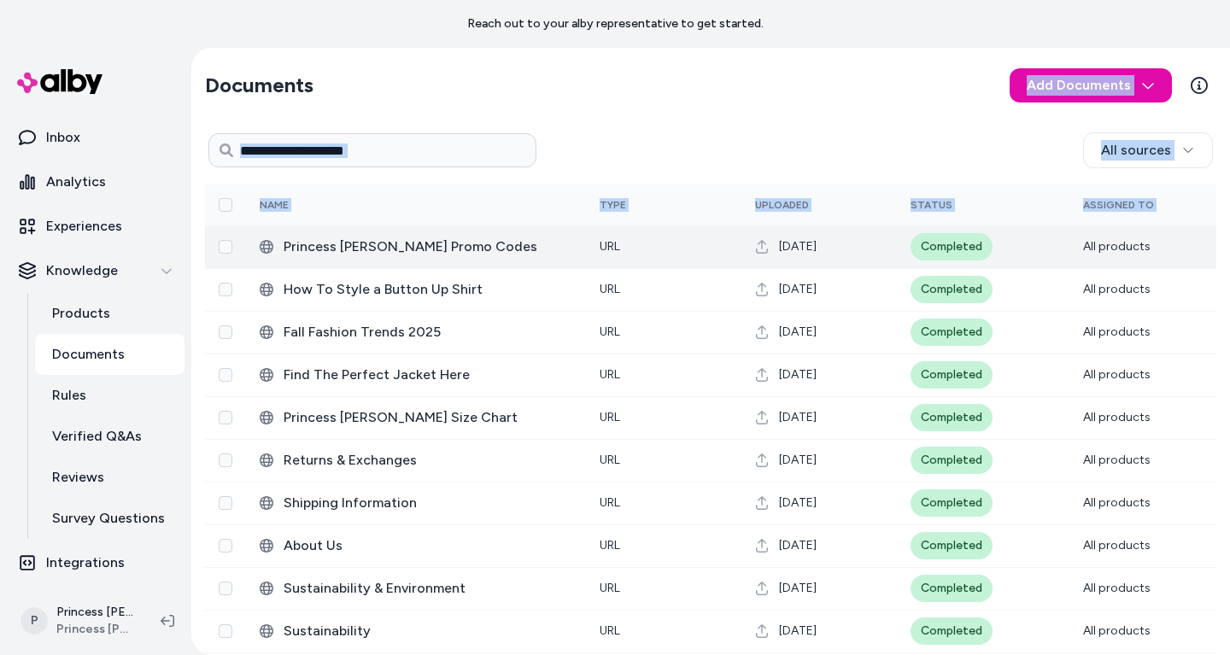
drag, startPoint x: 356, startPoint y: 82, endPoint x: 251, endPoint y: 253, distance: 200.5
click at [251, 253] on div "Documents Add Documents All sources 0 Selected Edit Name Type Uploaded Status A…" at bounding box center [710, 400] width 1039 height 704
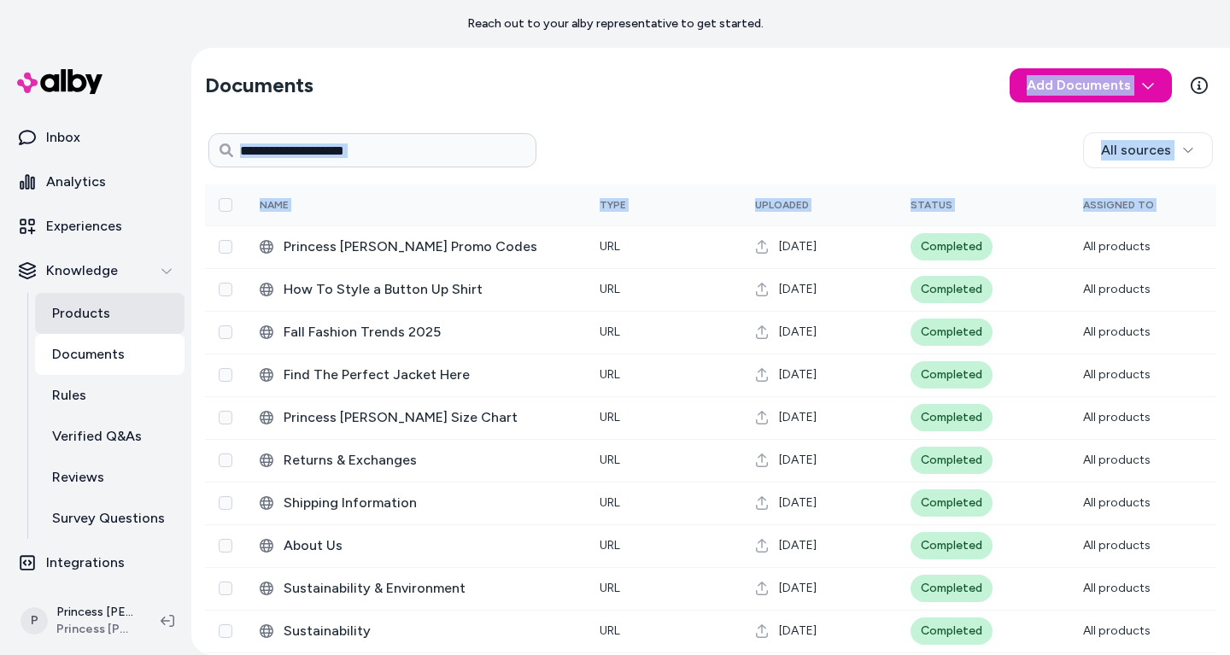
click at [80, 314] on p "Products" at bounding box center [81, 313] width 58 height 20
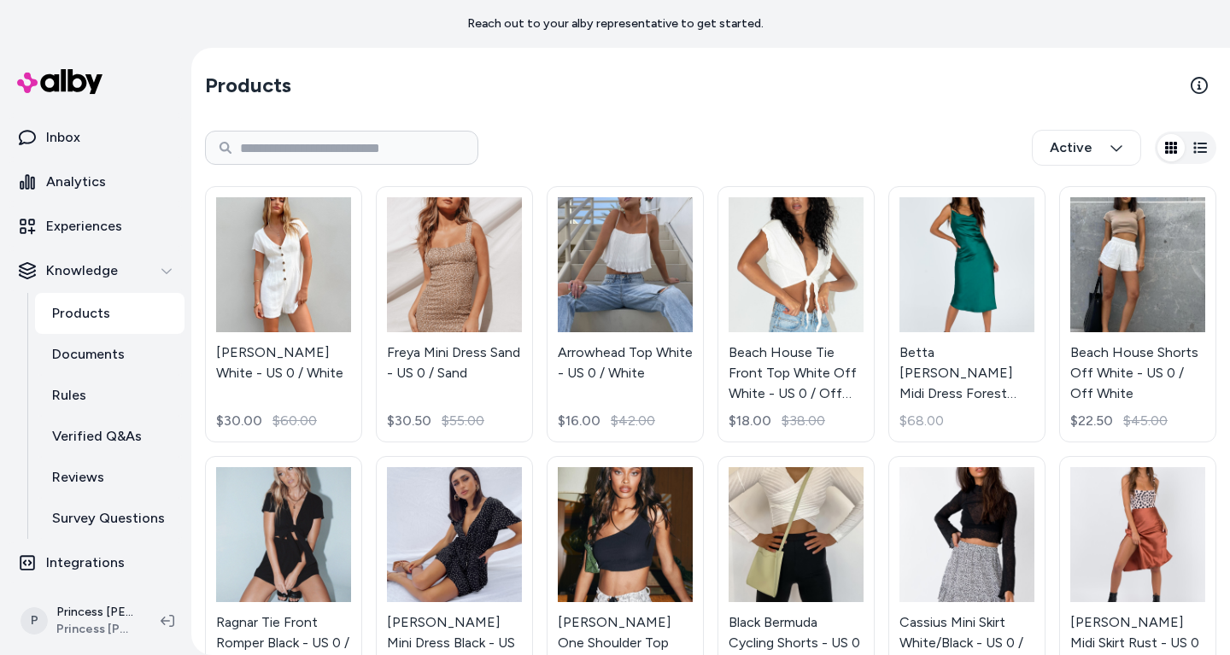
click at [336, 120] on div "Active" at bounding box center [710, 148] width 1011 height 56
click at [336, 132] on input at bounding box center [341, 148] width 273 height 34
type input "*********"
click at [660, 161] on div "********* Active" at bounding box center [710, 148] width 1011 height 56
click at [300, 144] on input "*********" at bounding box center [341, 148] width 273 height 34
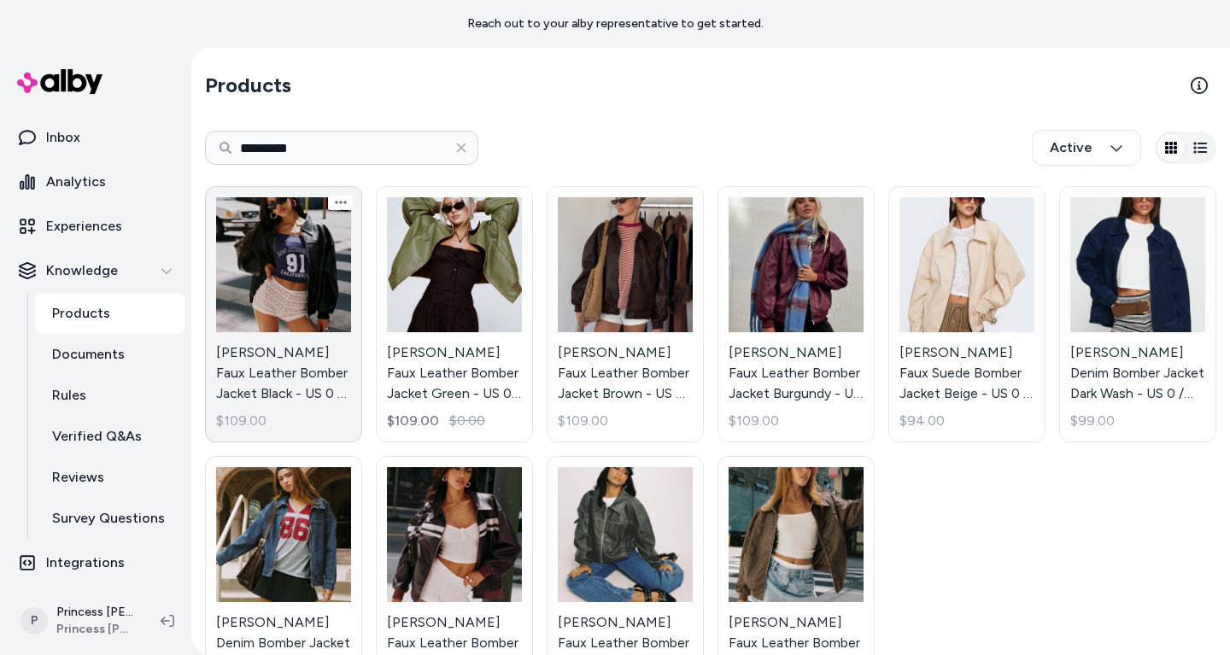
click at [252, 332] on link "Goldsmith Faux Leather Bomber Jacket Black - US 0 / Black $109.00" at bounding box center [283, 314] width 157 height 256
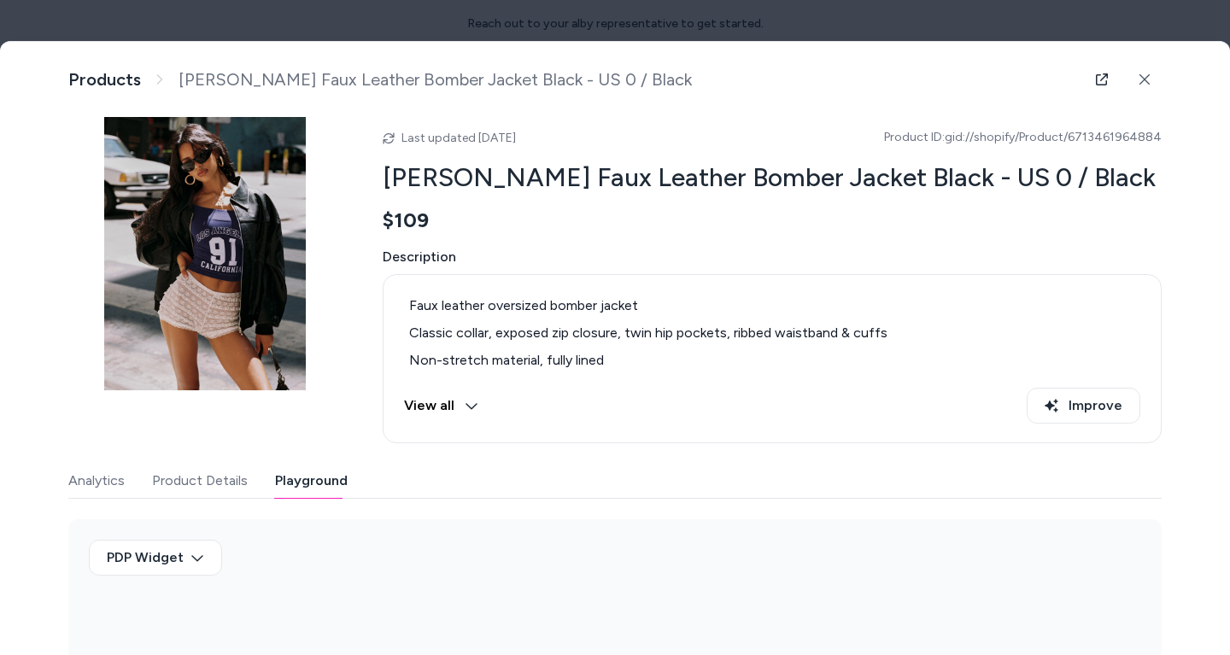
click at [319, 489] on button "Playground" at bounding box center [311, 481] width 73 height 34
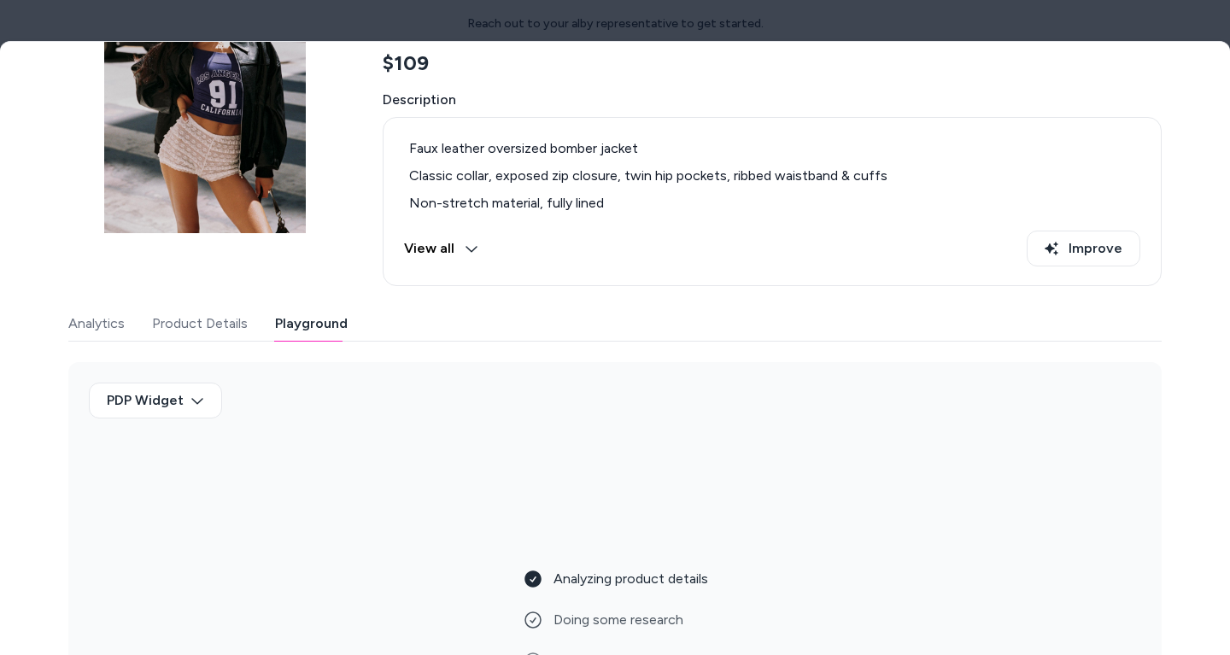
scroll to position [153, 0]
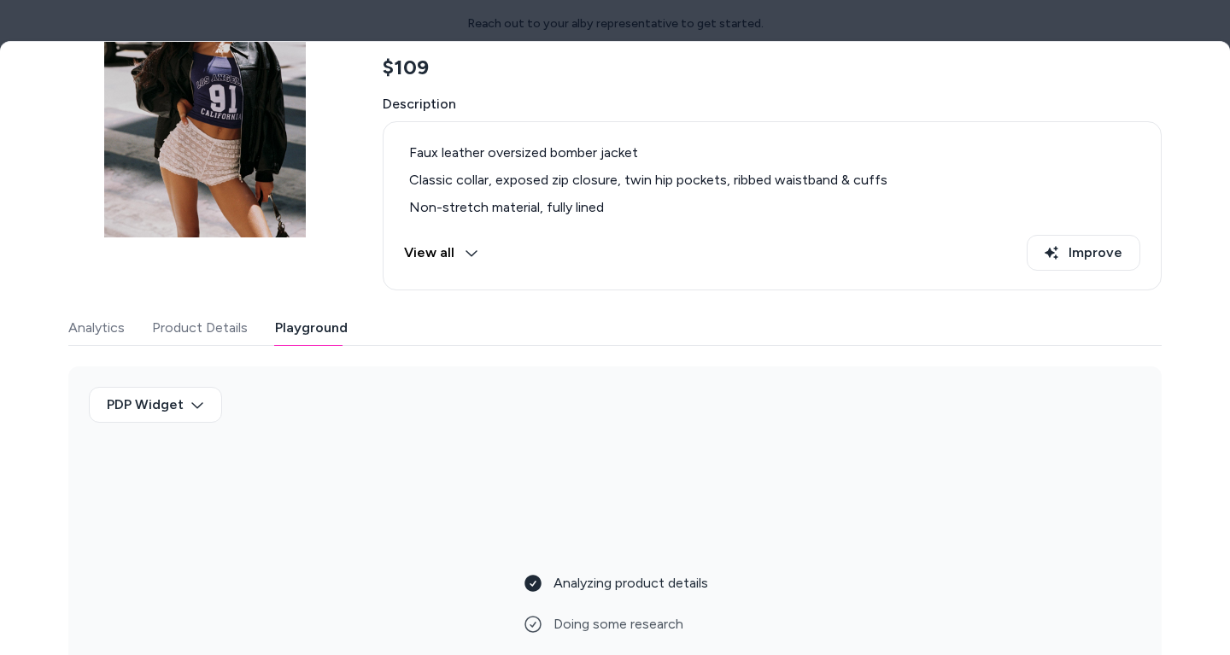
click at [471, 250] on icon at bounding box center [472, 253] width 14 height 14
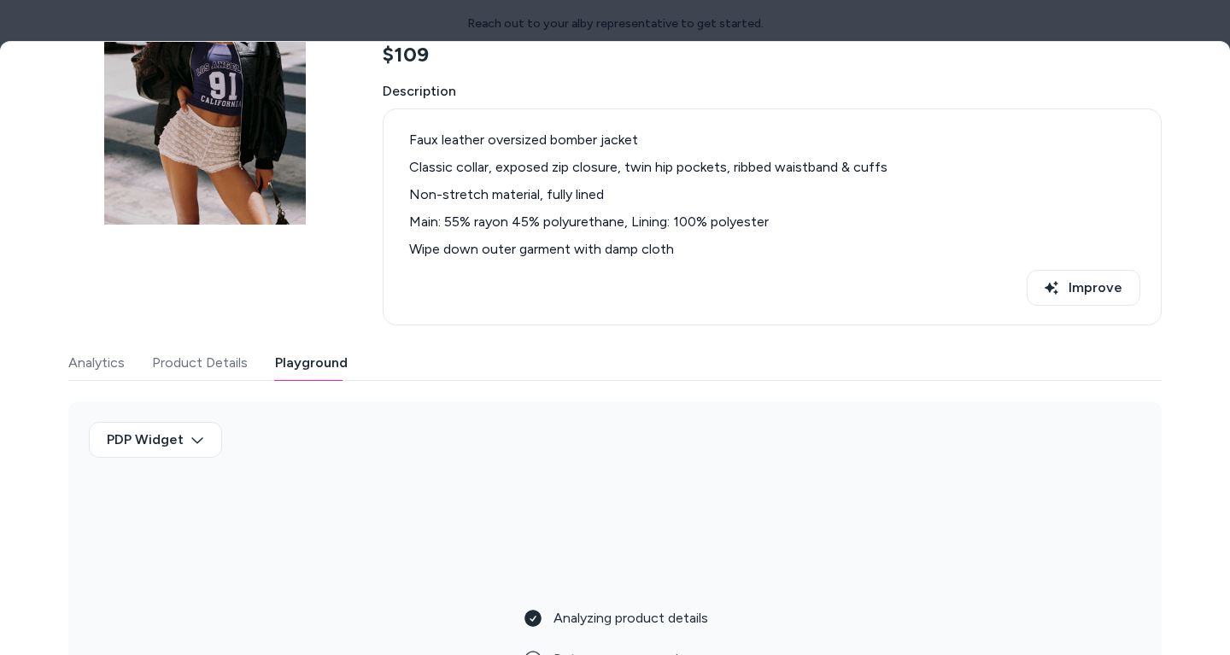
scroll to position [167, 0]
click at [536, 179] on ul "Faux leather oversized bomber jacket Classic collar, exposed zip closure, twin …" at bounding box center [772, 194] width 736 height 130
click at [536, 190] on li "Non-stretch material, fully lined" at bounding box center [772, 194] width 736 height 20
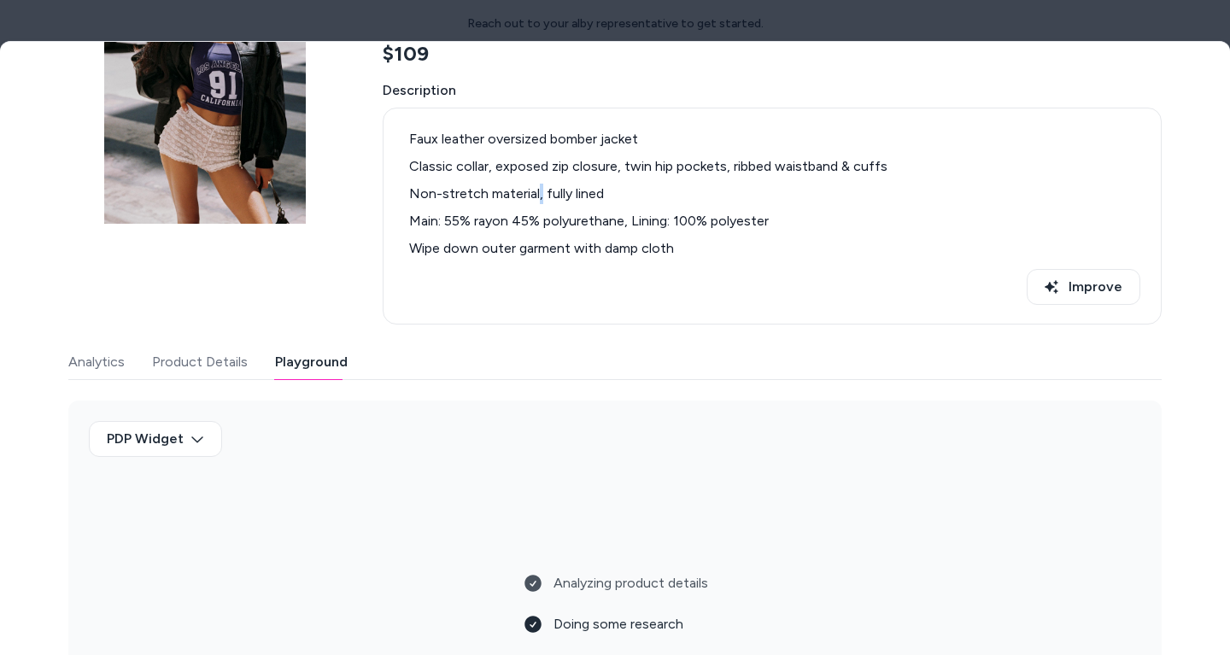
click at [536, 190] on li "Non-stretch material, fully lined" at bounding box center [772, 194] width 736 height 20
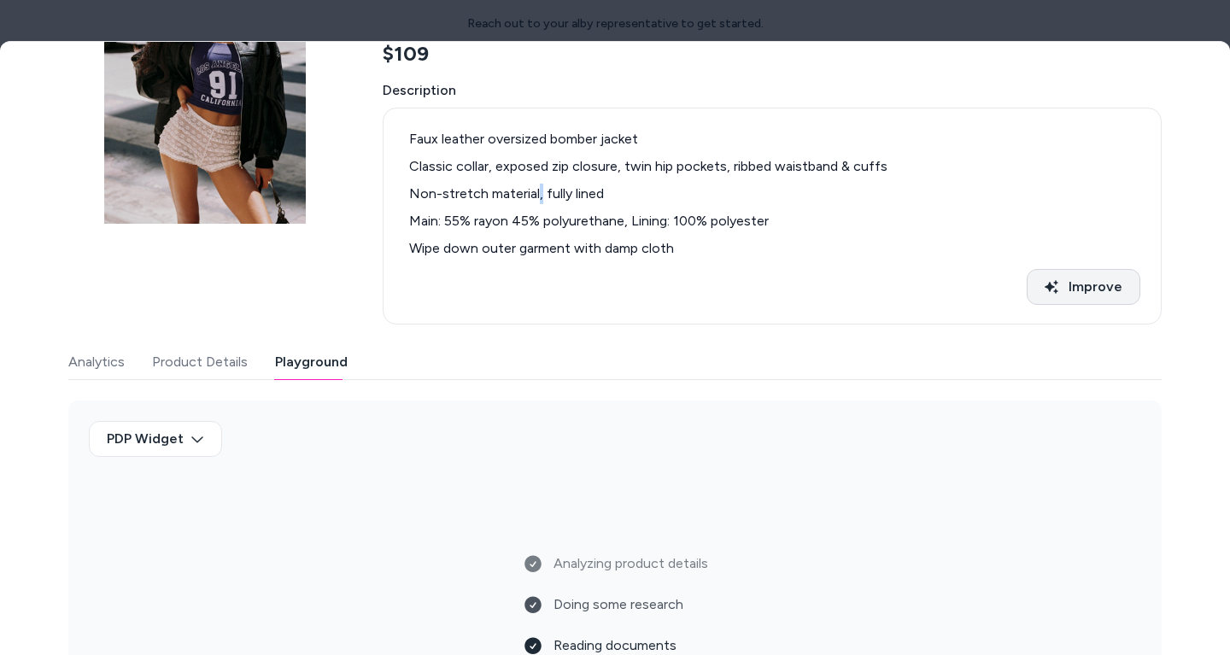
click at [1105, 296] on button "Improve" at bounding box center [1084, 287] width 114 height 36
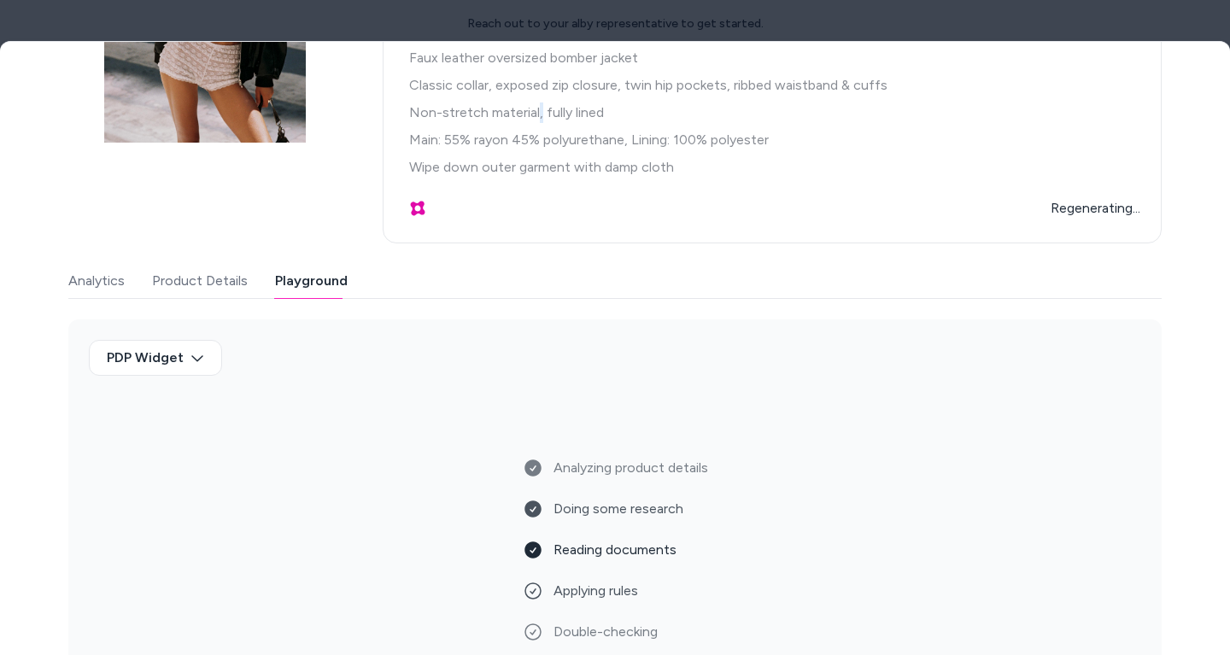
scroll to position [149, 0]
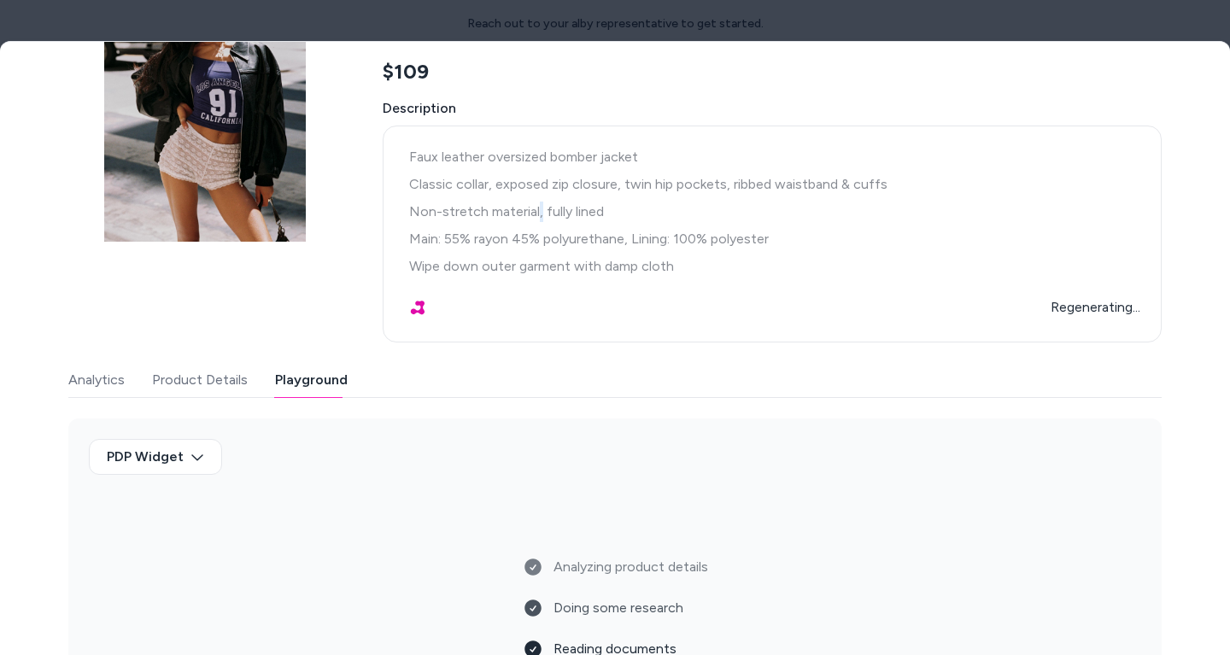
click at [880, 278] on div "Faux leather oversized bomber jacket Classic collar, exposed zip closure, twin …" at bounding box center [772, 234] width 736 height 188
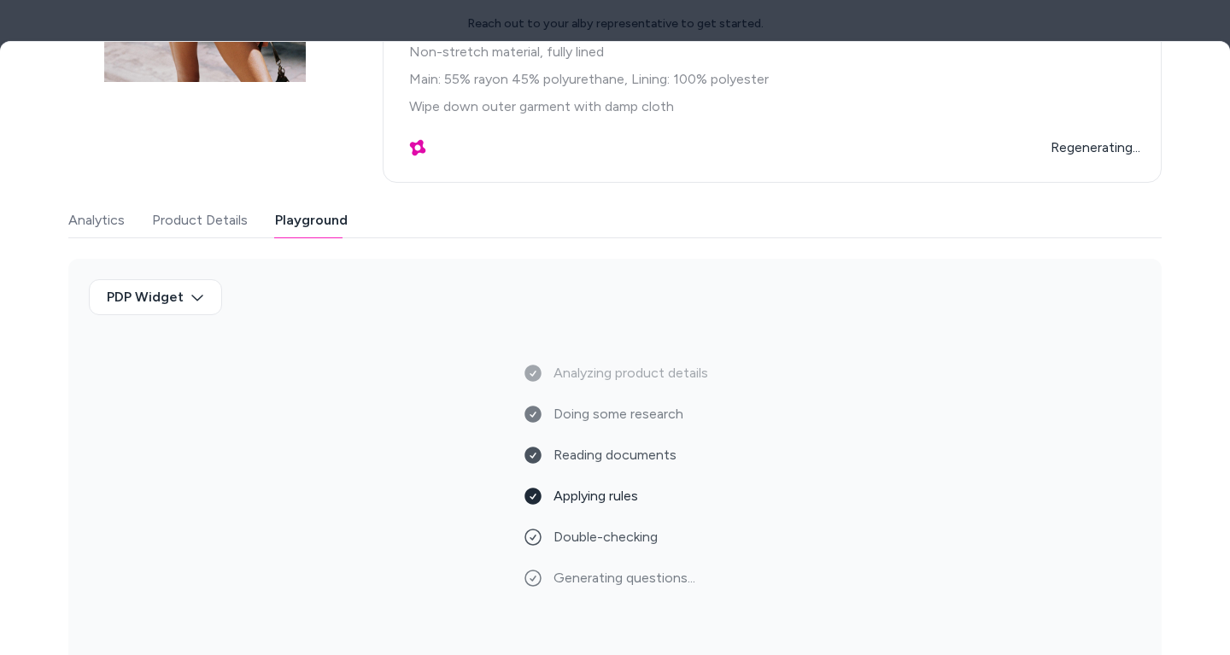
scroll to position [316, 0]
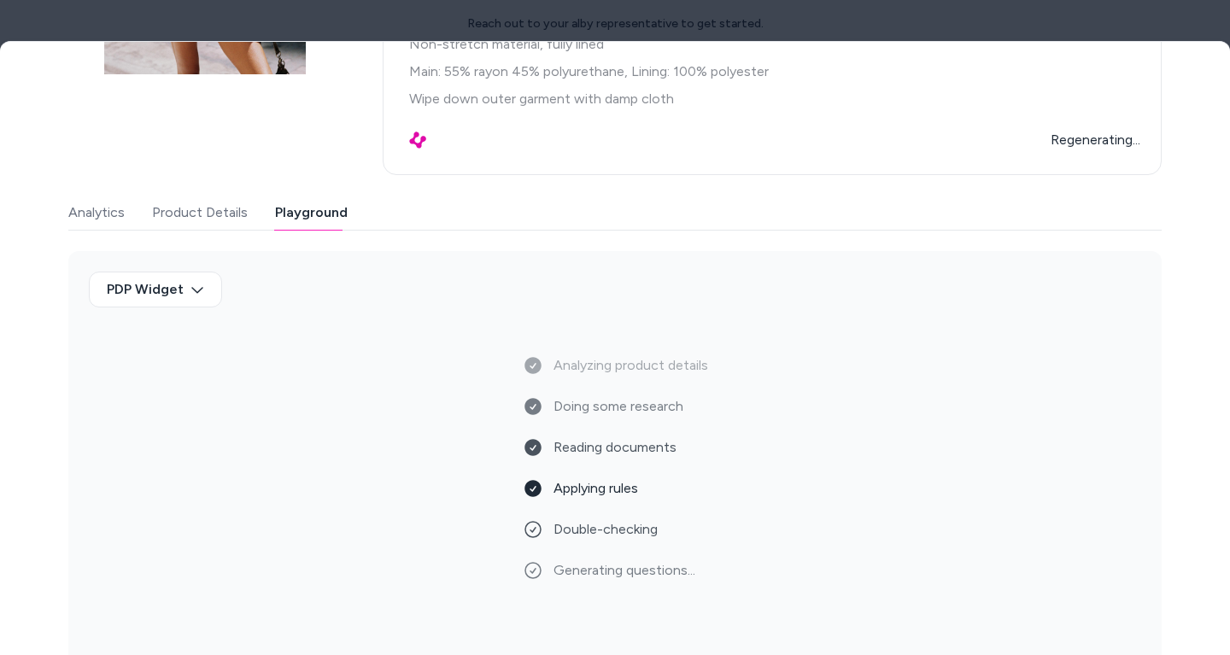
click at [618, 573] on span "Generating questions..." at bounding box center [624, 570] width 142 height 20
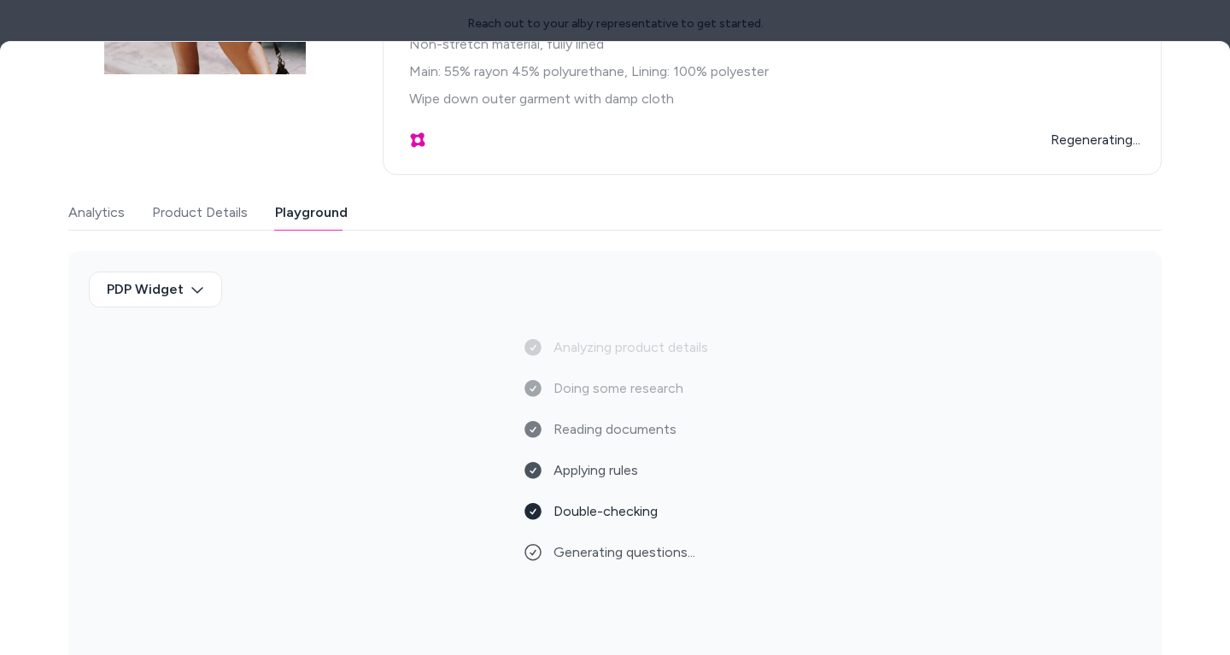
click at [618, 573] on div "Analyzing product details Doing some research Reading documents Applying rules …" at bounding box center [615, 570] width 185 height 225
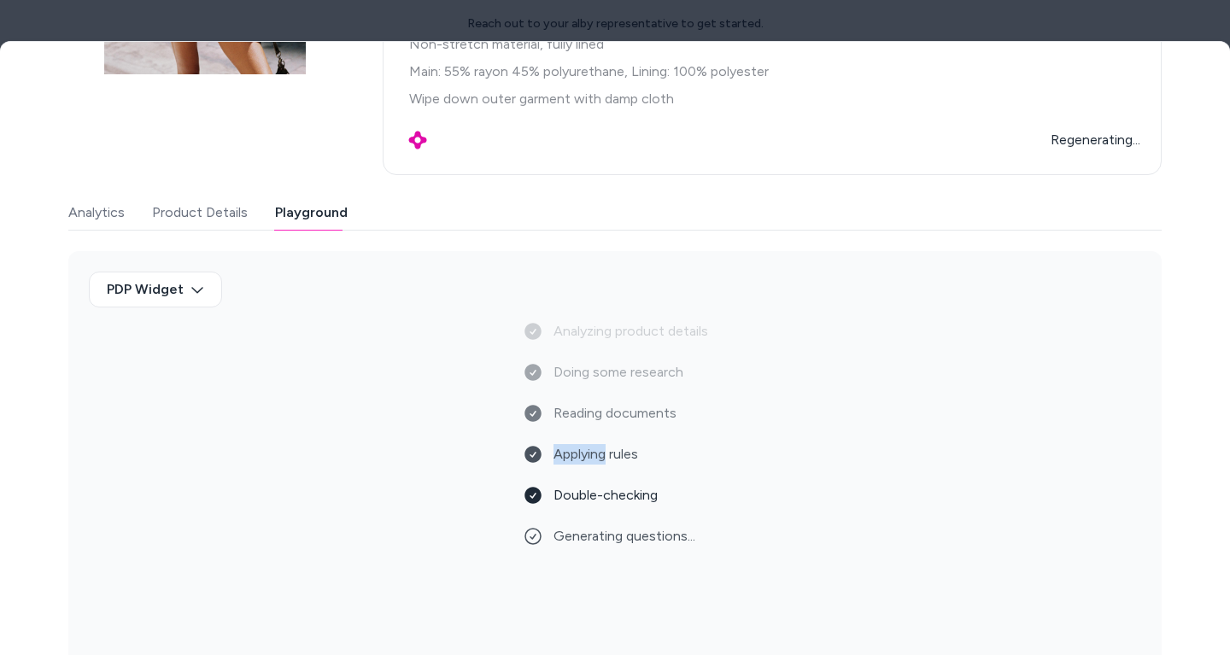
click at [628, 524] on div "Analyzing product details Doing some research Reading documents Applying rules …" at bounding box center [615, 570] width 185 height 225
click at [627, 530] on span "Generating questions..." at bounding box center [624, 536] width 142 height 20
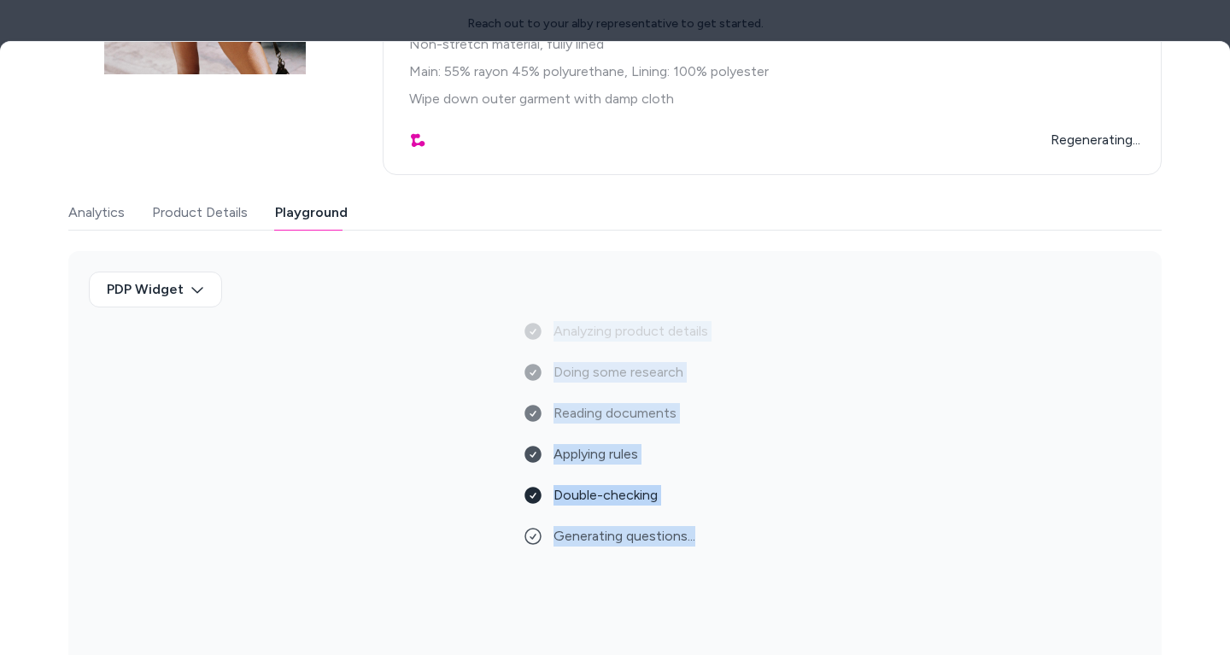
drag, startPoint x: 627, startPoint y: 530, endPoint x: 611, endPoint y: 481, distance: 51.3
click at [611, 481] on div "Analyzing product details Doing some research Reading documents Applying rules …" at bounding box center [615, 570] width 185 height 225
click at [606, 503] on span "Double-checking" at bounding box center [605, 495] width 104 height 20
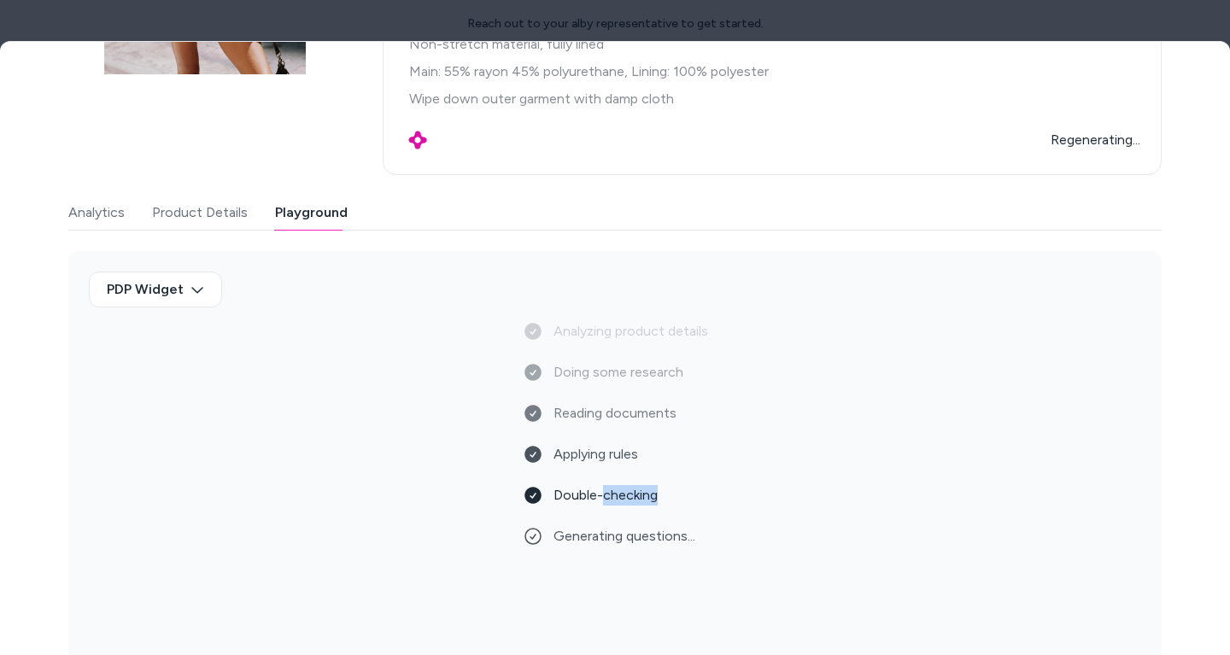
click at [606, 503] on span "Double-checking" at bounding box center [605, 495] width 104 height 20
click at [600, 499] on span "Double-checking" at bounding box center [605, 495] width 104 height 20
drag, startPoint x: 600, startPoint y: 499, endPoint x: 593, endPoint y: 453, distance: 46.8
click at [593, 458] on div "Analyzing product details Doing some research Reading documents Applying rules …" at bounding box center [615, 570] width 185 height 225
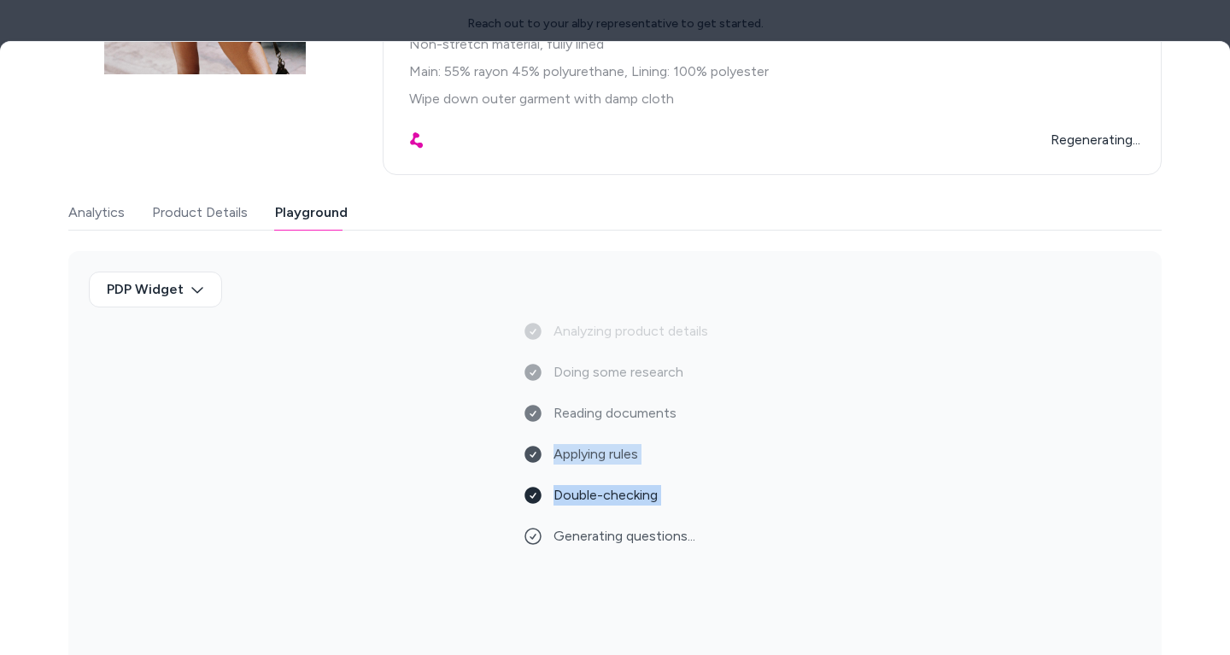
click at [593, 453] on span "Applying rules" at bounding box center [595, 454] width 85 height 20
click at [588, 502] on span "Double-checking" at bounding box center [605, 495] width 104 height 20
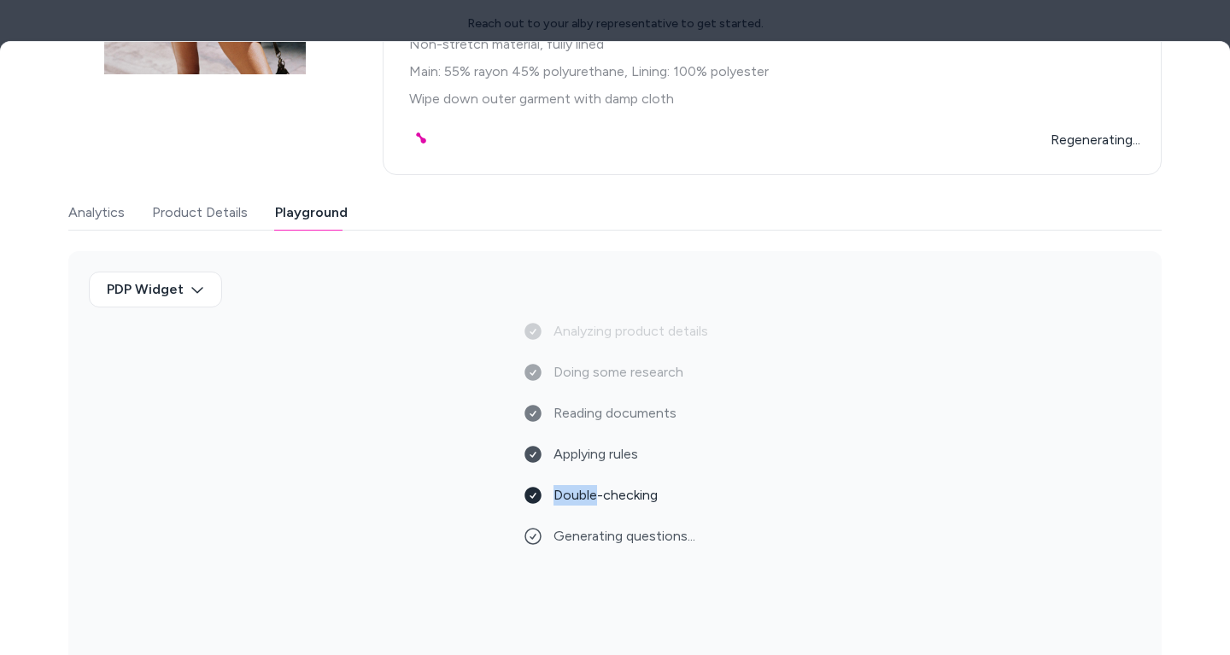
click at [588, 502] on span "Double-checking" at bounding box center [605, 495] width 104 height 20
click at [586, 538] on span "Generating questions..." at bounding box center [624, 536] width 142 height 20
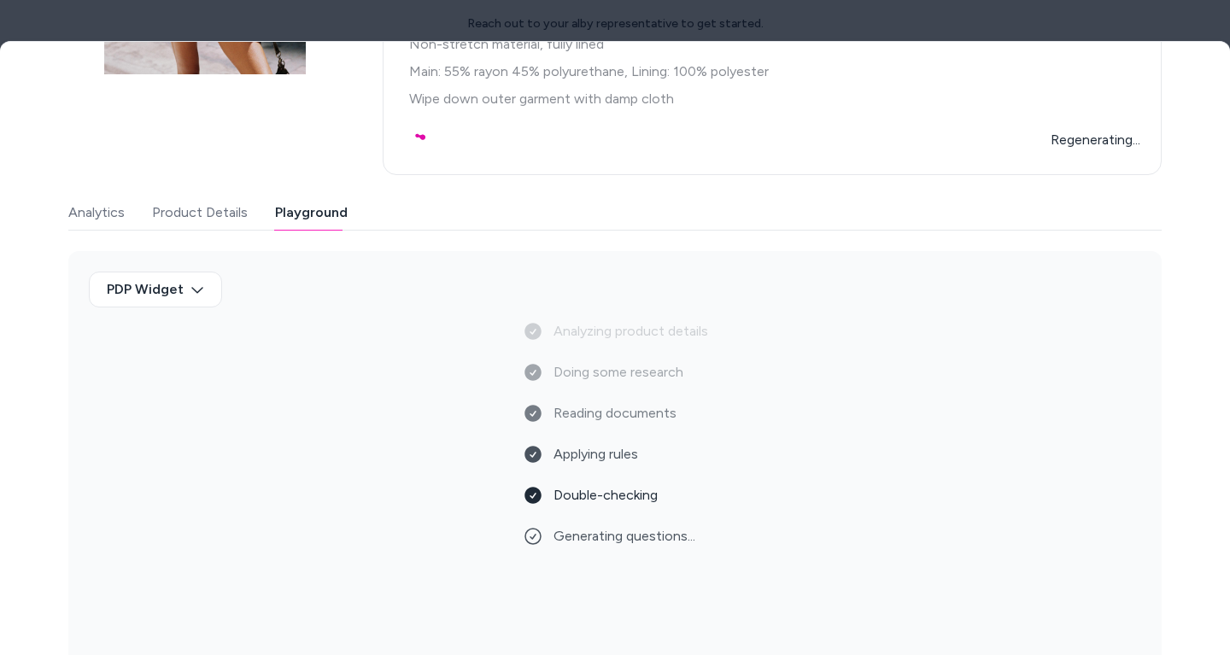
click at [586, 538] on span "Generating questions..." at bounding box center [624, 536] width 142 height 20
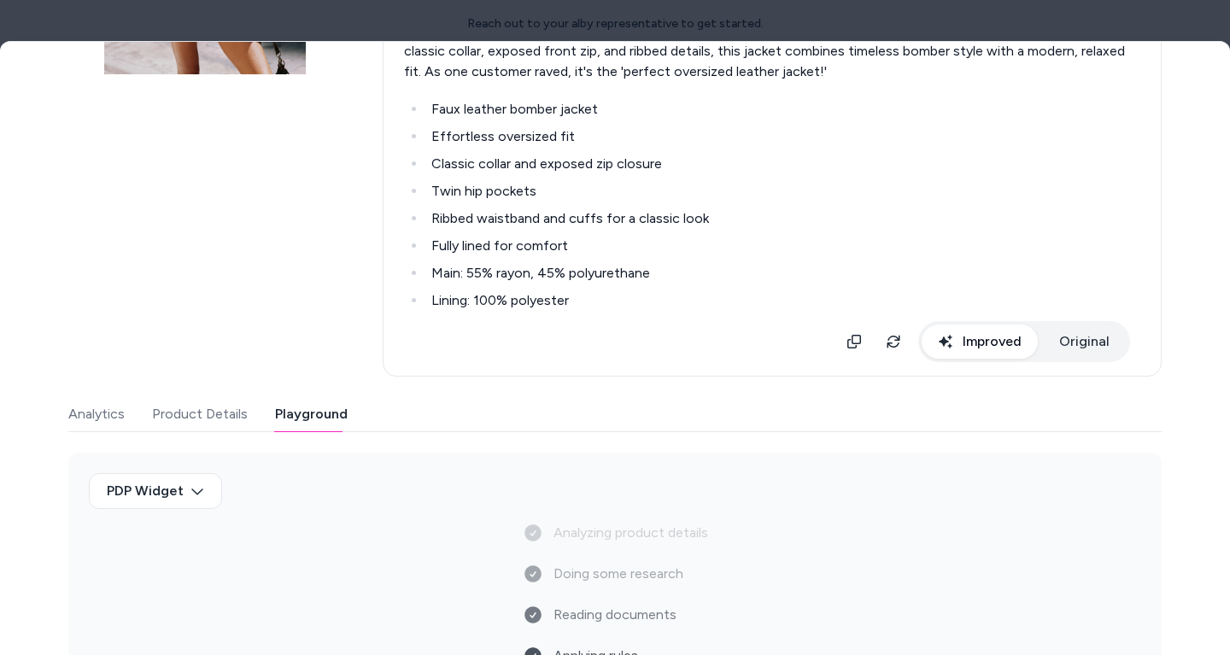
scroll to position [518, 0]
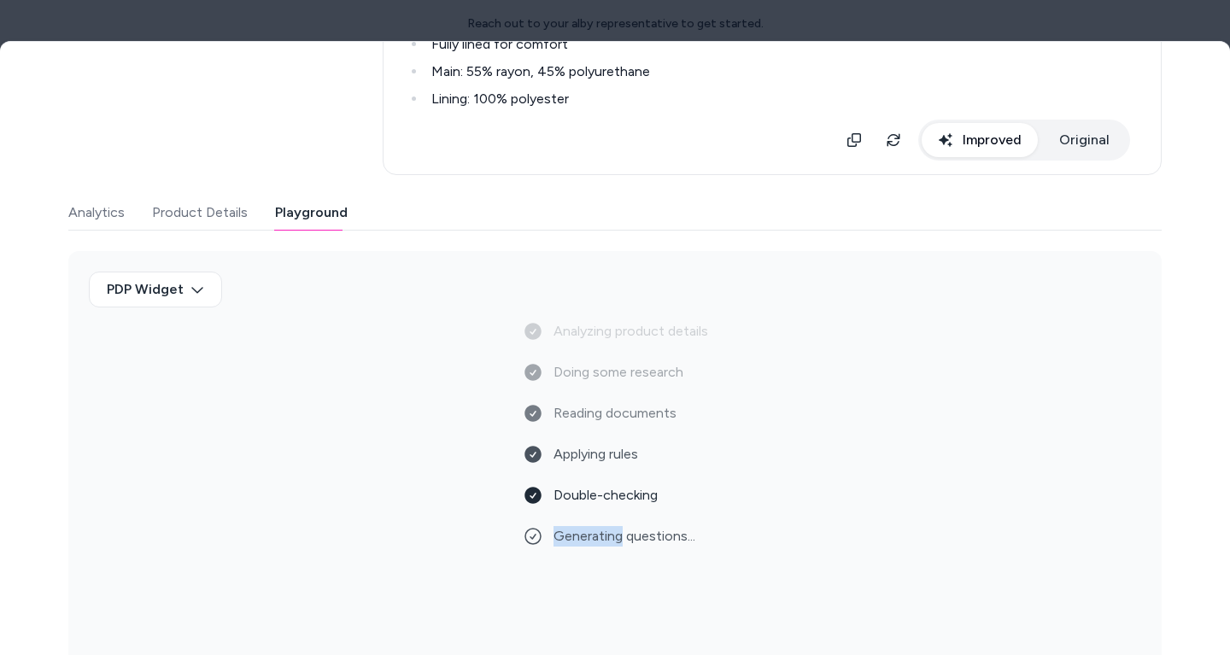
click at [593, 536] on span "Generating questions..." at bounding box center [624, 536] width 142 height 20
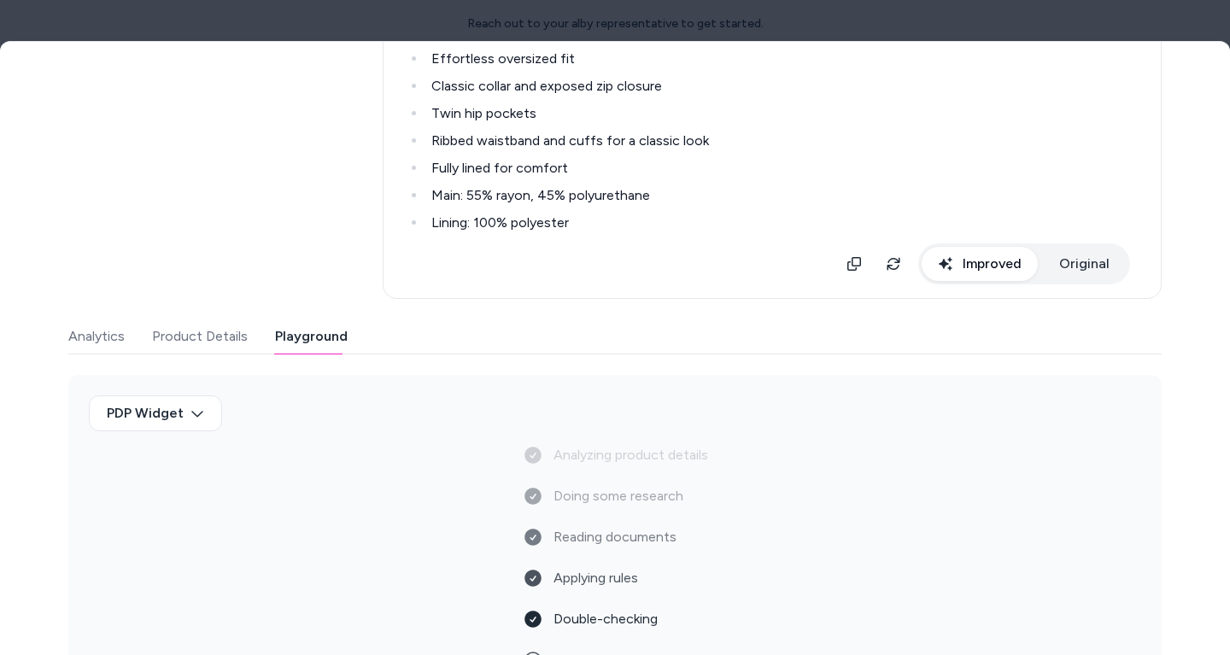
scroll to position [496, 0]
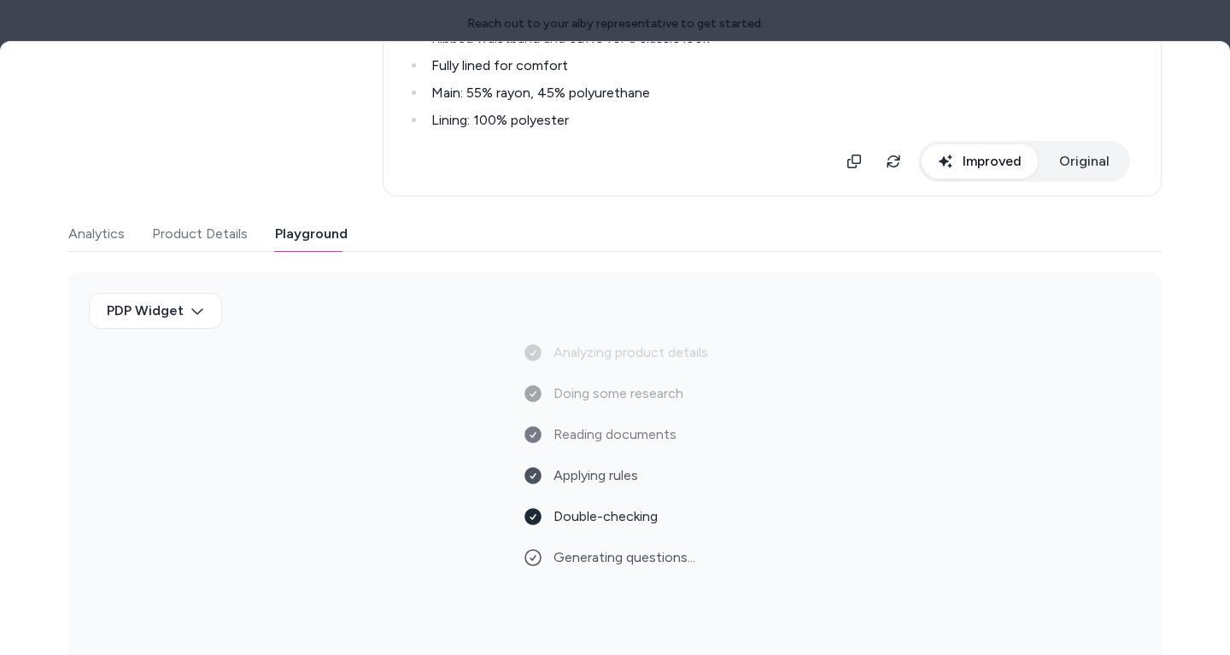
click at [218, 243] on button "Product Details" at bounding box center [200, 234] width 96 height 34
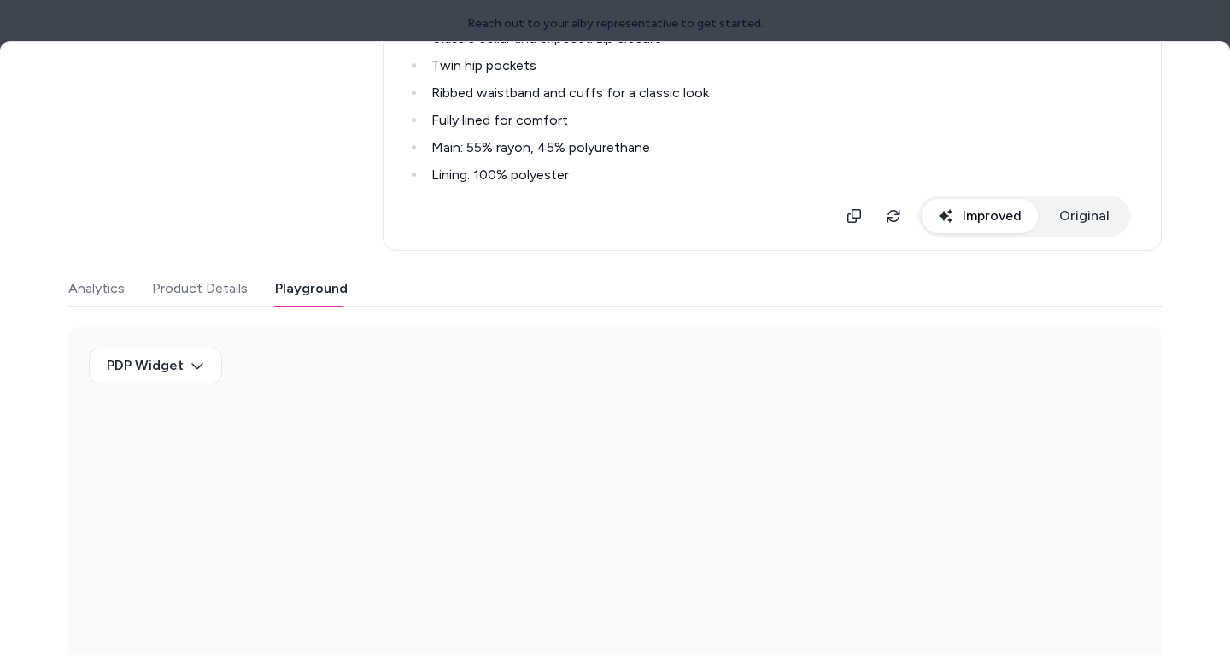
scroll to position [441, 0]
click at [314, 235] on div "Last updated Oct 06, 2025 Product ID: gid://shopify/Product/6713461964884 Golds…" at bounding box center [614, 172] width 1093 height 993
click at [213, 355] on body "Reach out to your alby representative to get started. Home Agents Inbox Analyti…" at bounding box center [615, 327] width 1230 height 655
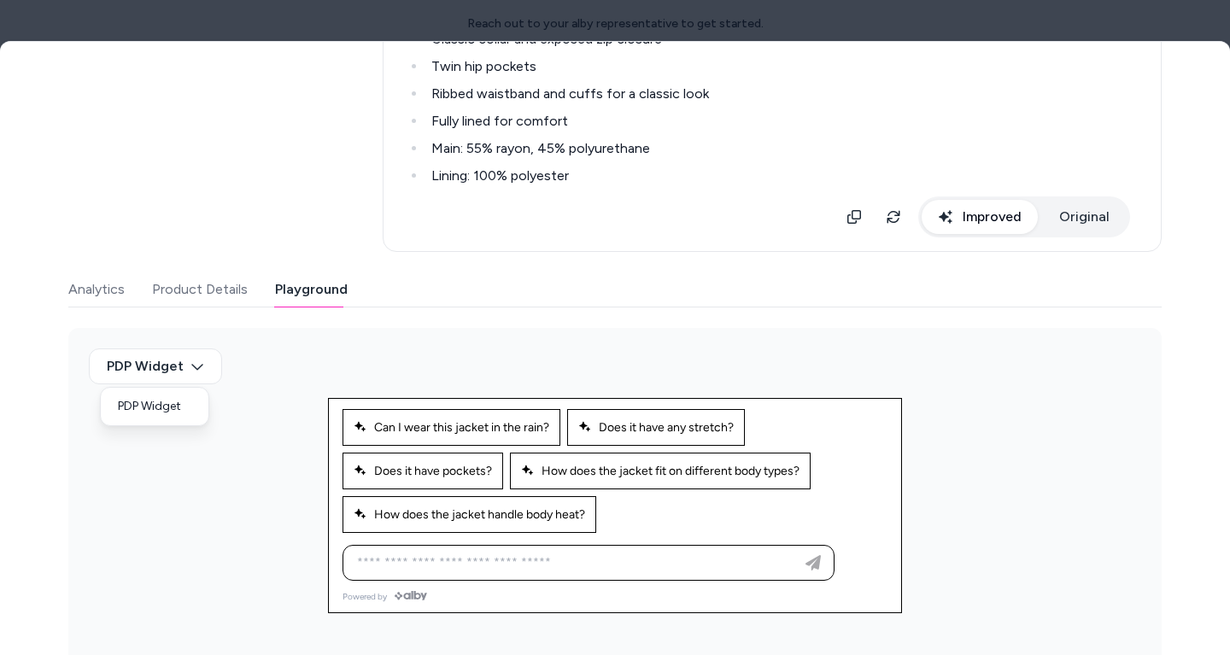
click at [275, 335] on div at bounding box center [615, 327] width 1230 height 655
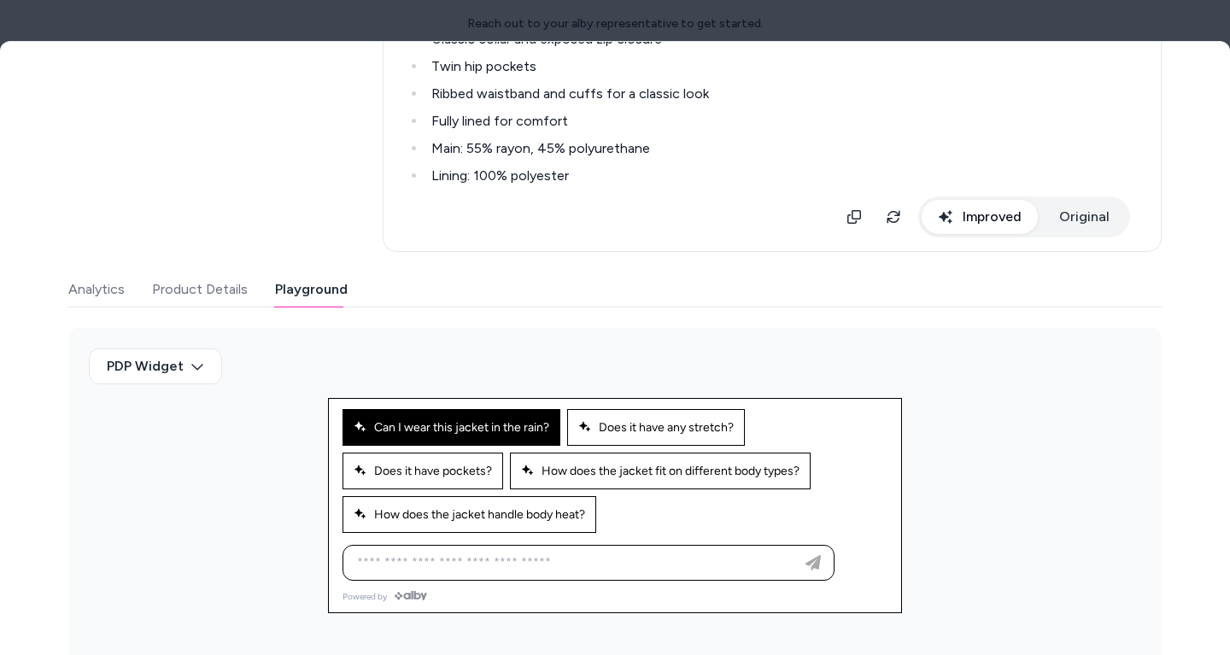
click at [519, 430] on span "Can I wear this jacket in the rain?" at bounding box center [452, 427] width 196 height 15
type input "**********"
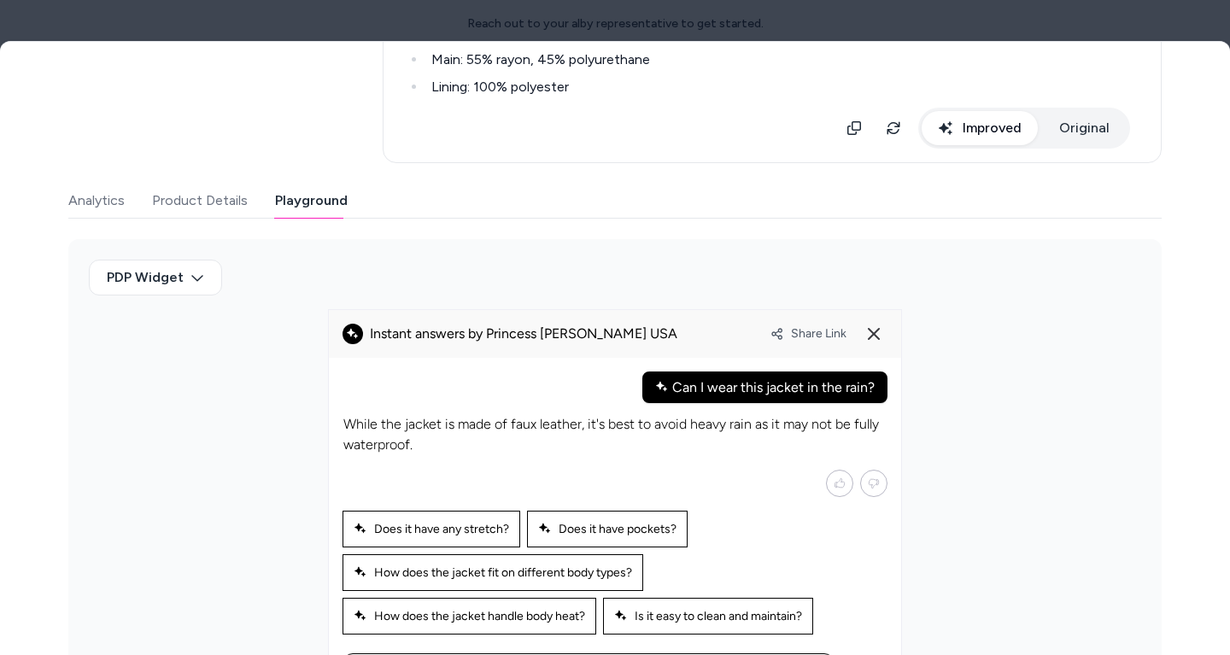
scroll to position [599, 0]
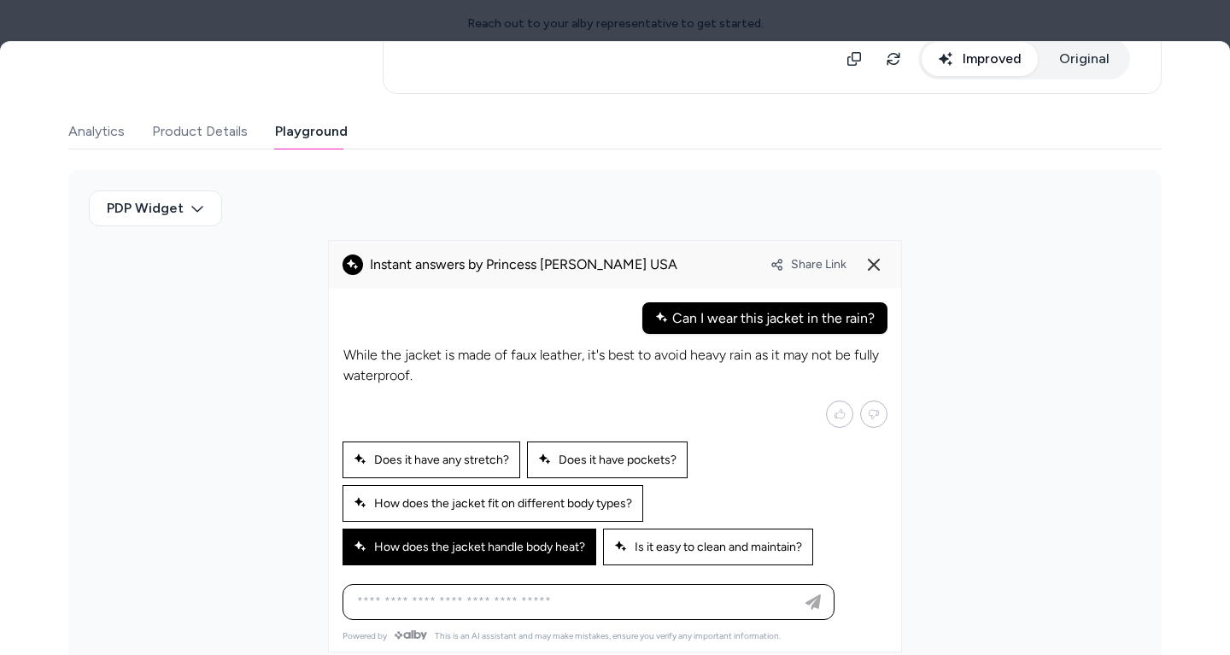
click at [552, 547] on span "How does the jacket handle body heat?" at bounding box center [469, 547] width 231 height 15
type input "**********"
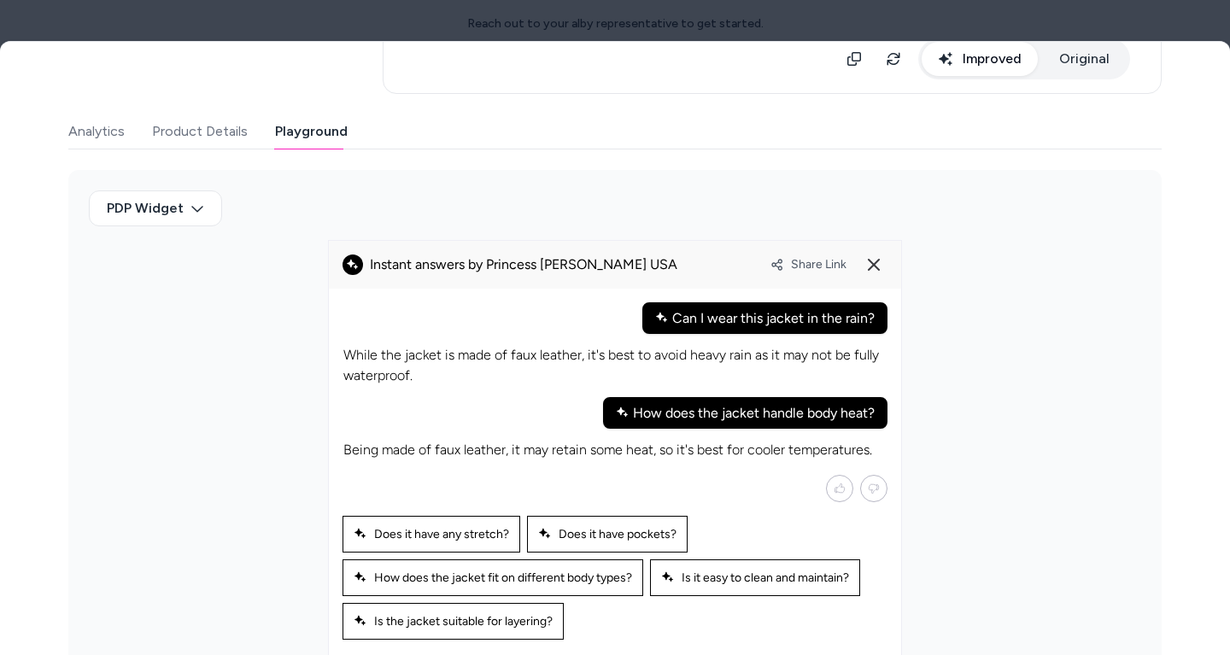
scroll to position [670, 0]
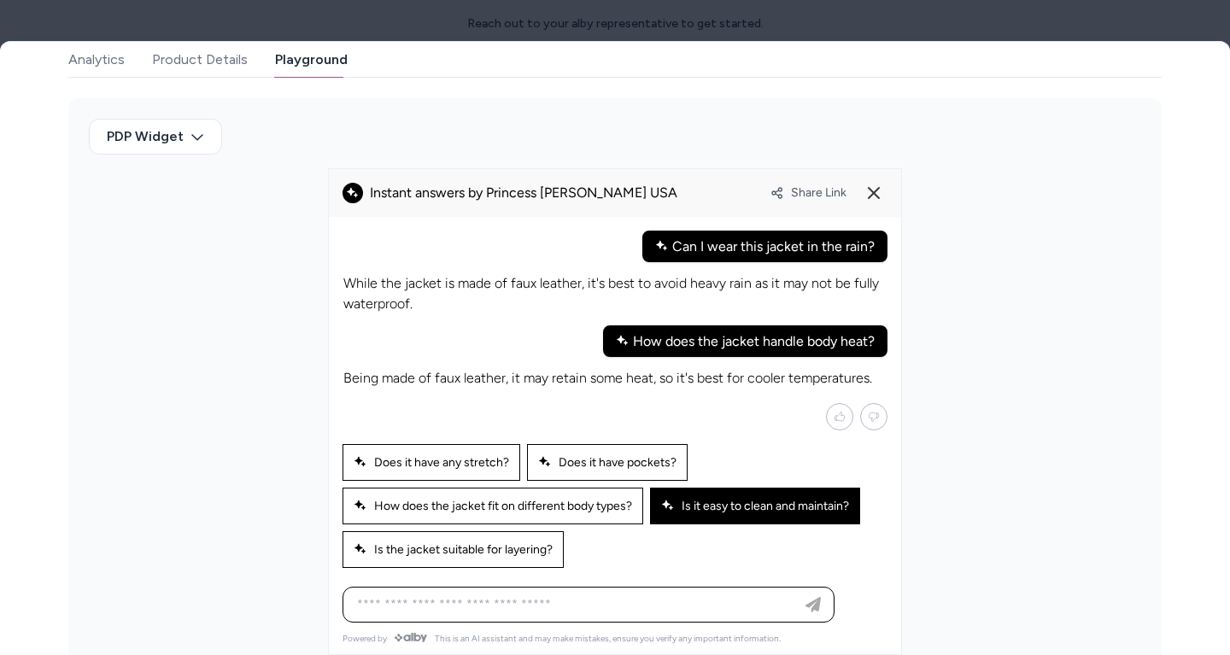
click at [749, 490] on div "Is it easy to clean and maintain?" at bounding box center [755, 506] width 210 height 37
type input "**********"
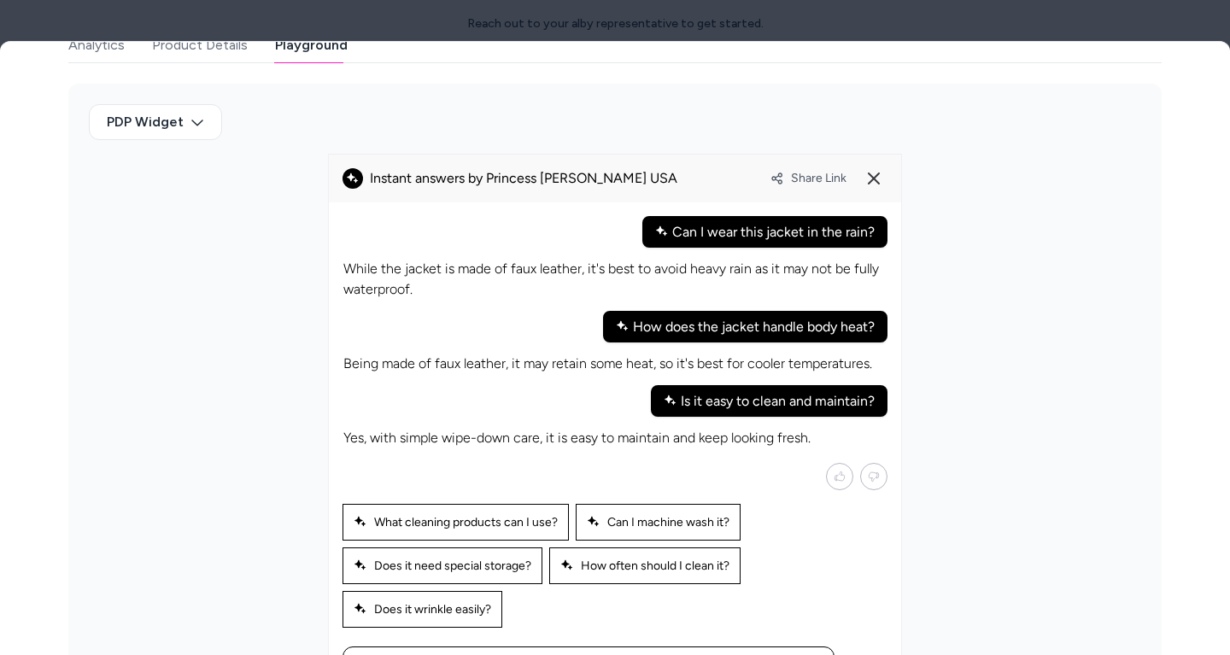
scroll to position [742, 0]
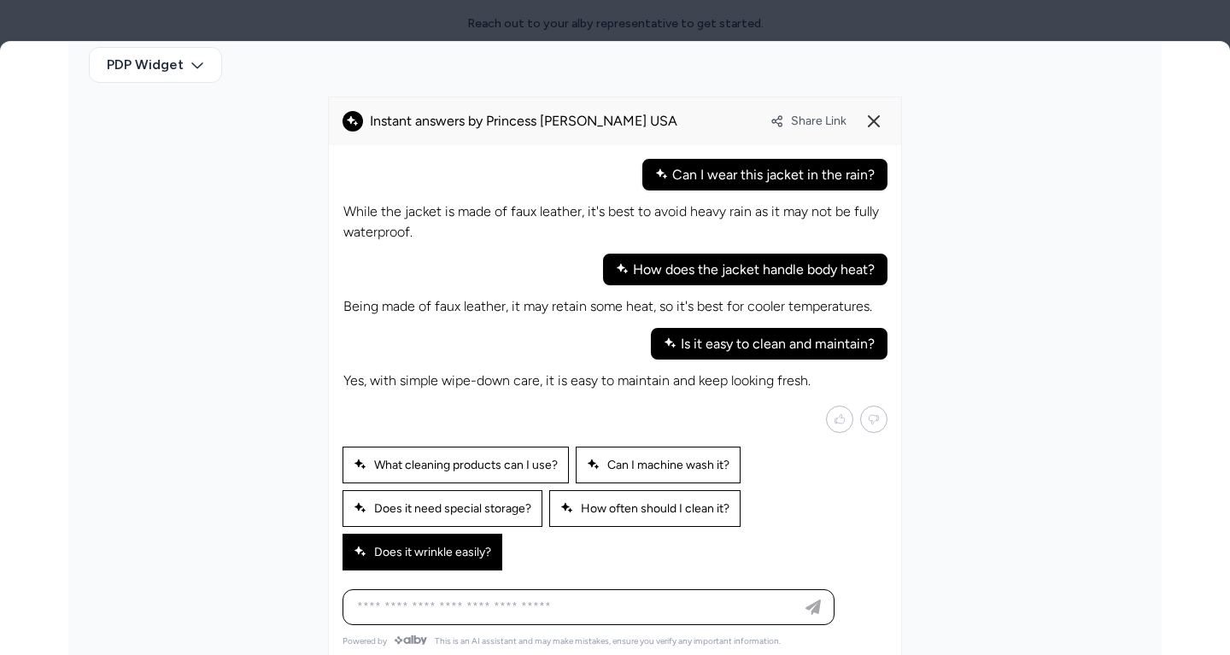
click at [452, 549] on span "Does it wrinkle easily?" at bounding box center [423, 552] width 138 height 15
type input "**********"
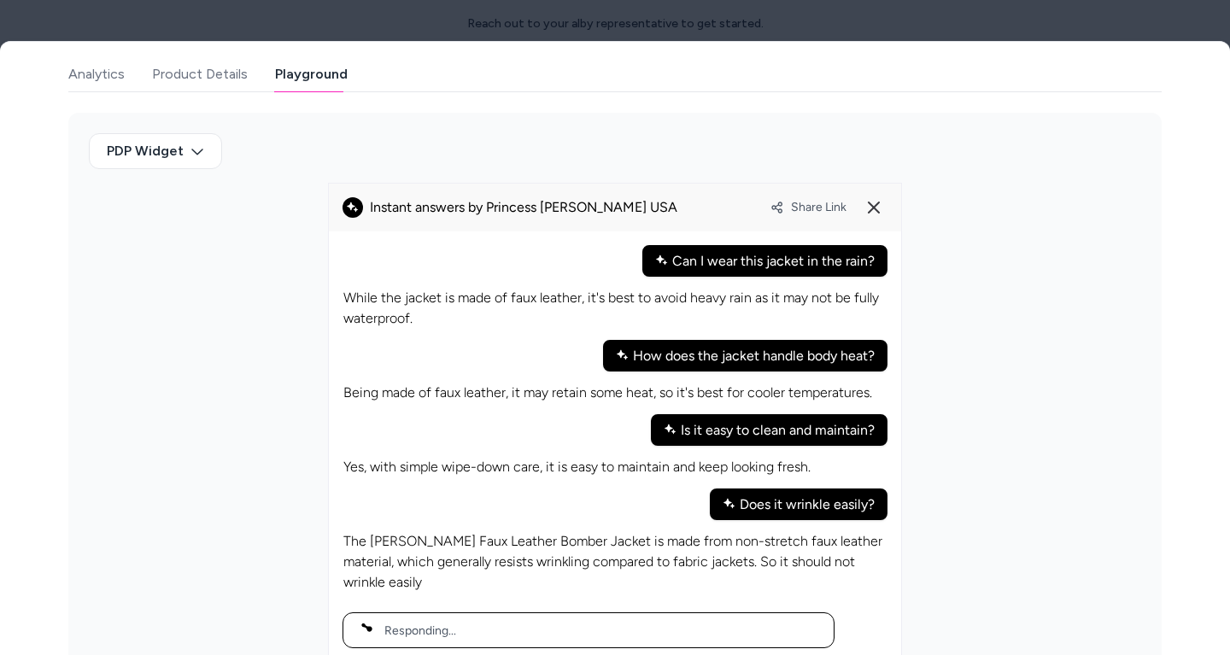
scroll to position [717, 0]
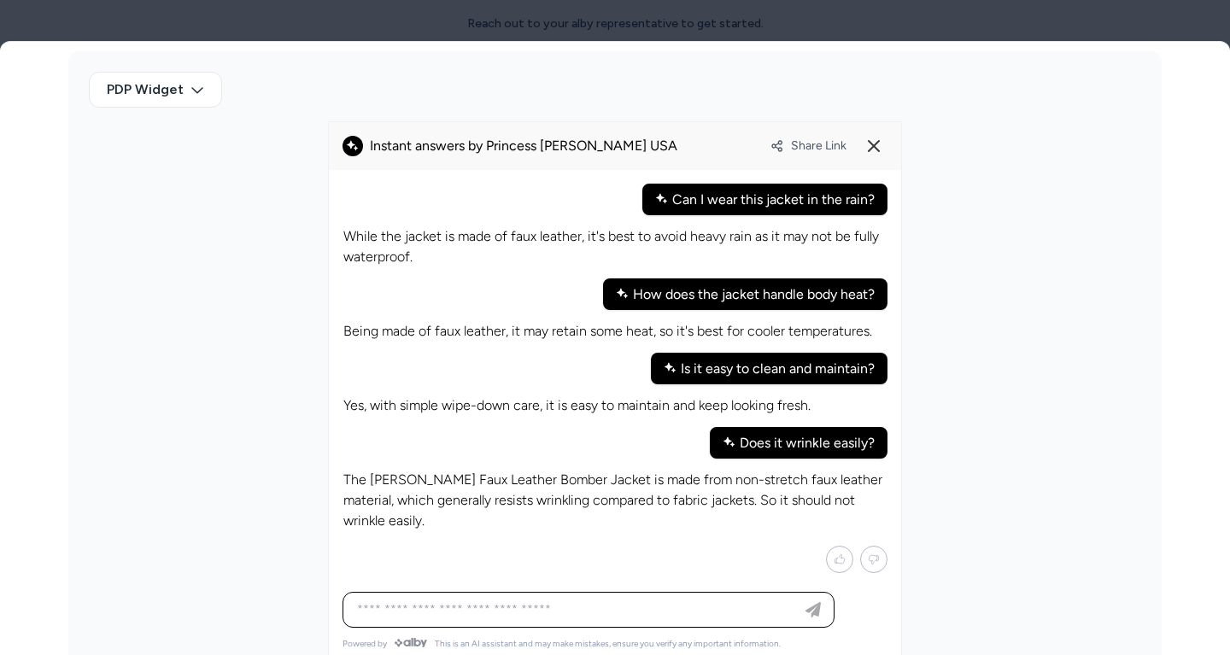
click at [493, 488] on p "The [PERSON_NAME] Faux Leather Bomber Jacket is made from non-stretch faux leat…" at bounding box center [614, 500] width 543 height 61
click at [545, 487] on p "The [PERSON_NAME] Faux Leather Bomber Jacket is made from non-stretch faux leat…" at bounding box center [614, 500] width 543 height 61
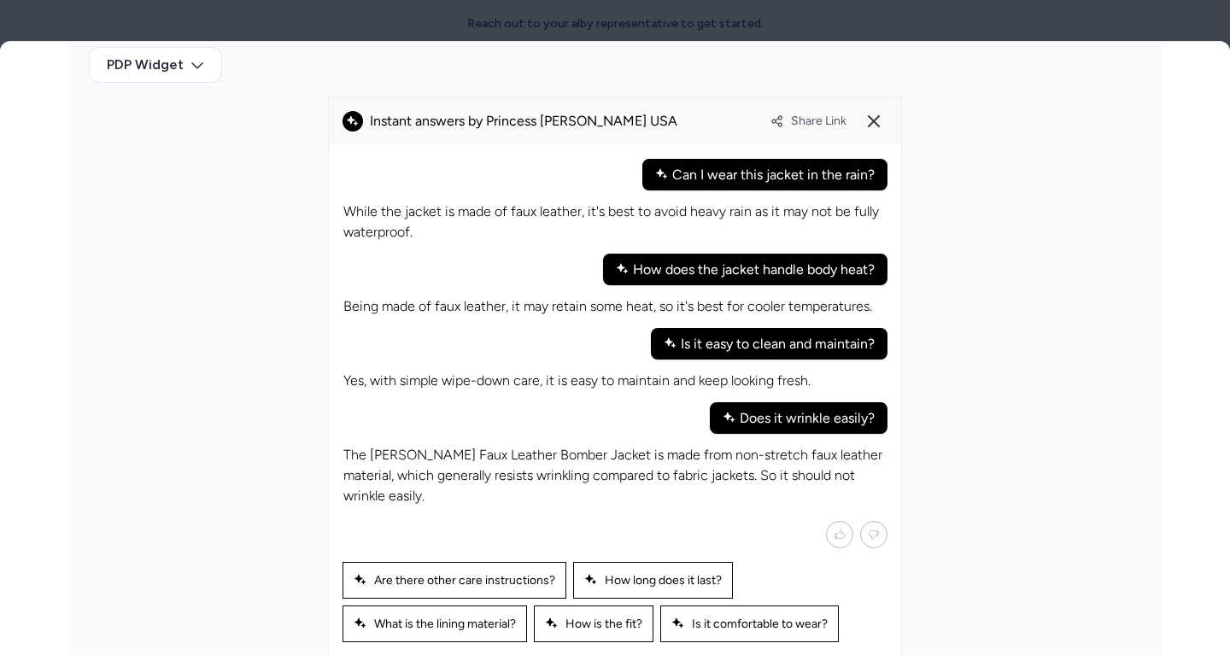
click at [532, 483] on p "The [PERSON_NAME] Faux Leather Bomber Jacket is made from non-stretch faux leat…" at bounding box center [614, 475] width 543 height 61
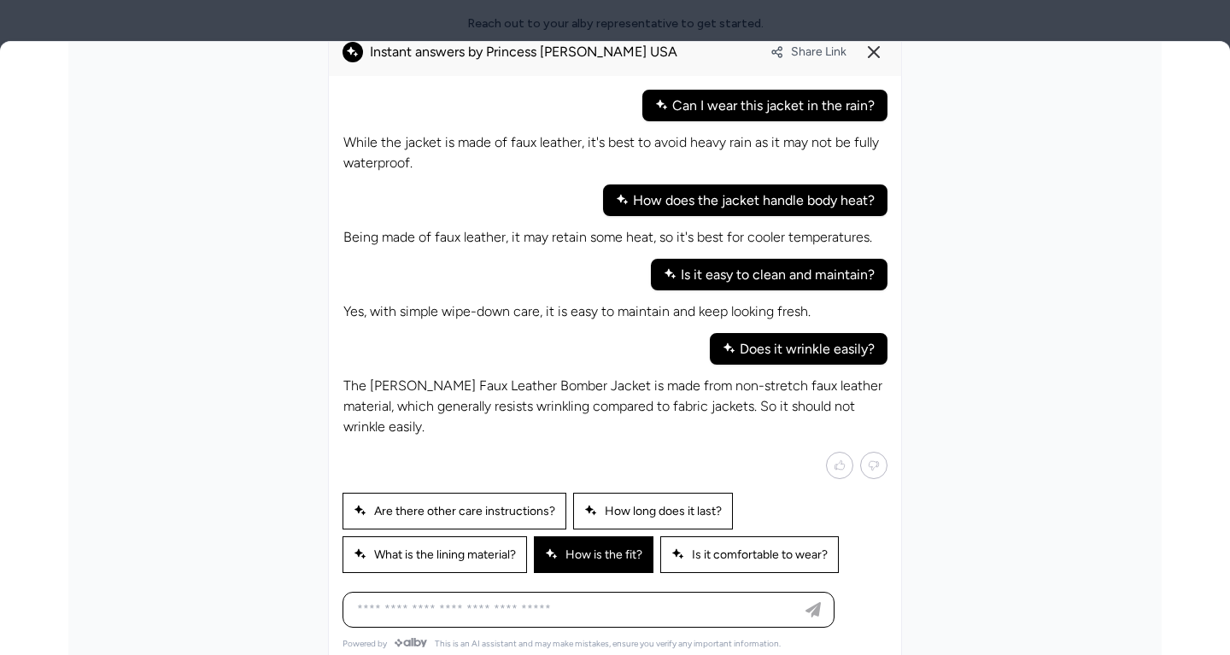
click at [642, 549] on span "How is the fit?" at bounding box center [593, 554] width 97 height 15
type input "**********"
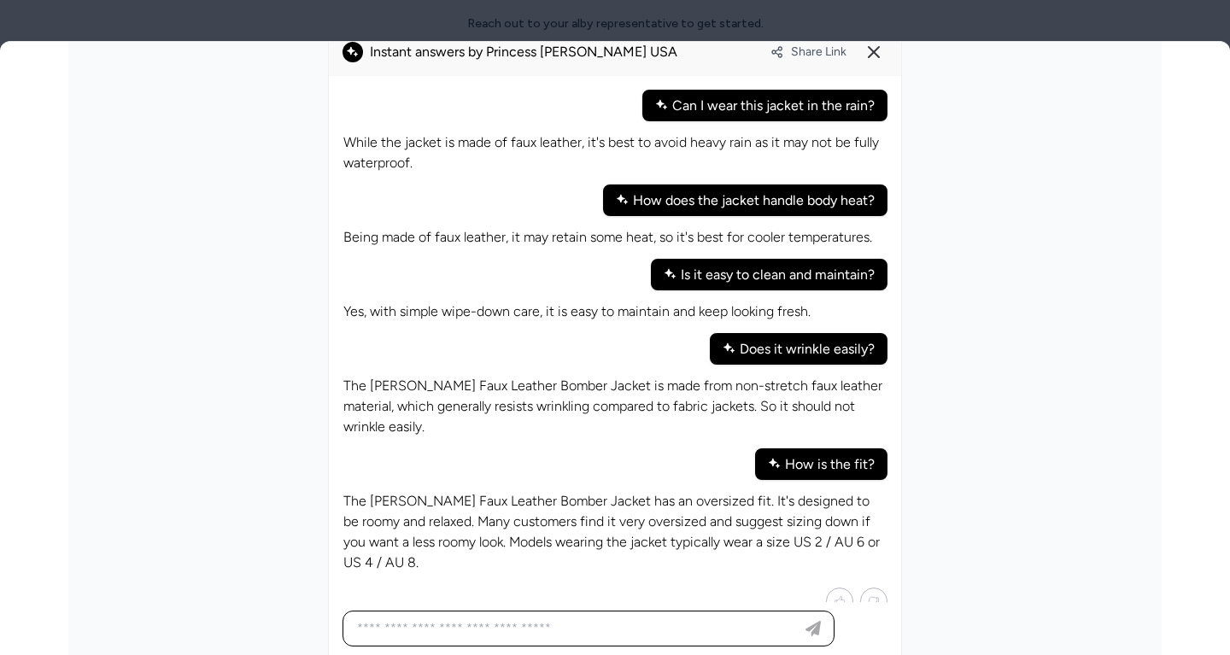
scroll to position [4, 0]
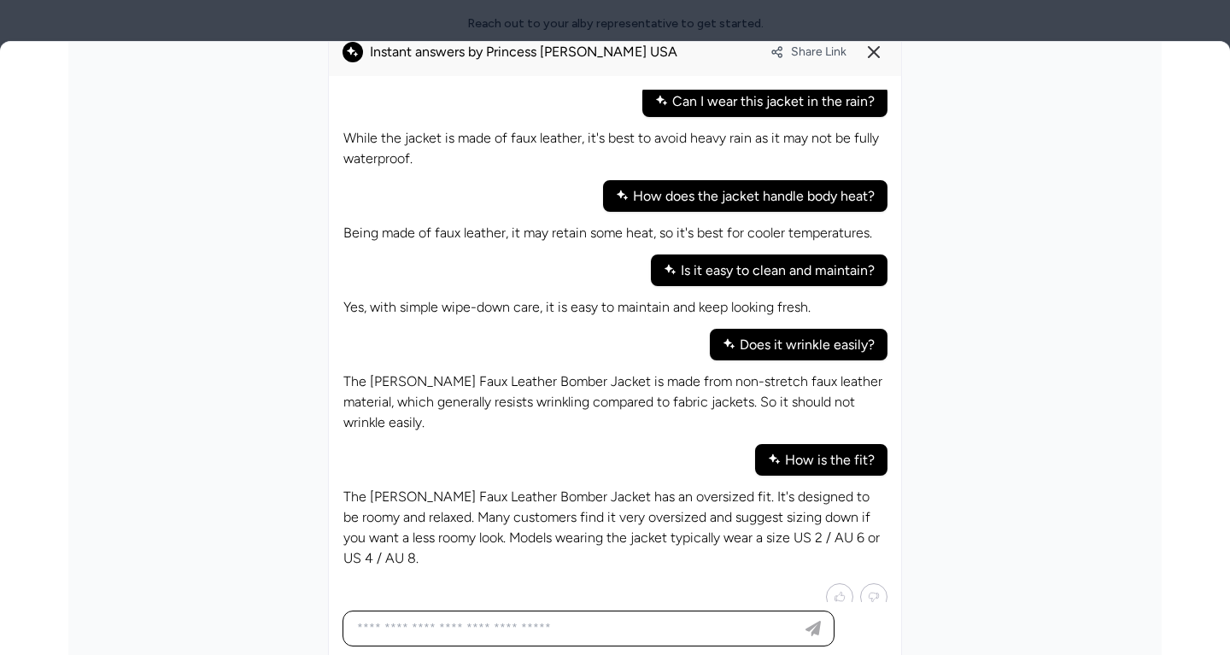
click at [802, 496] on p "The [PERSON_NAME] Faux Leather Bomber Jacket has an oversized fit. It's designe…" at bounding box center [614, 528] width 543 height 82
click at [713, 487] on p "The [PERSON_NAME] Faux Leather Bomber Jacket has an oversized fit. It's designe…" at bounding box center [614, 528] width 543 height 82
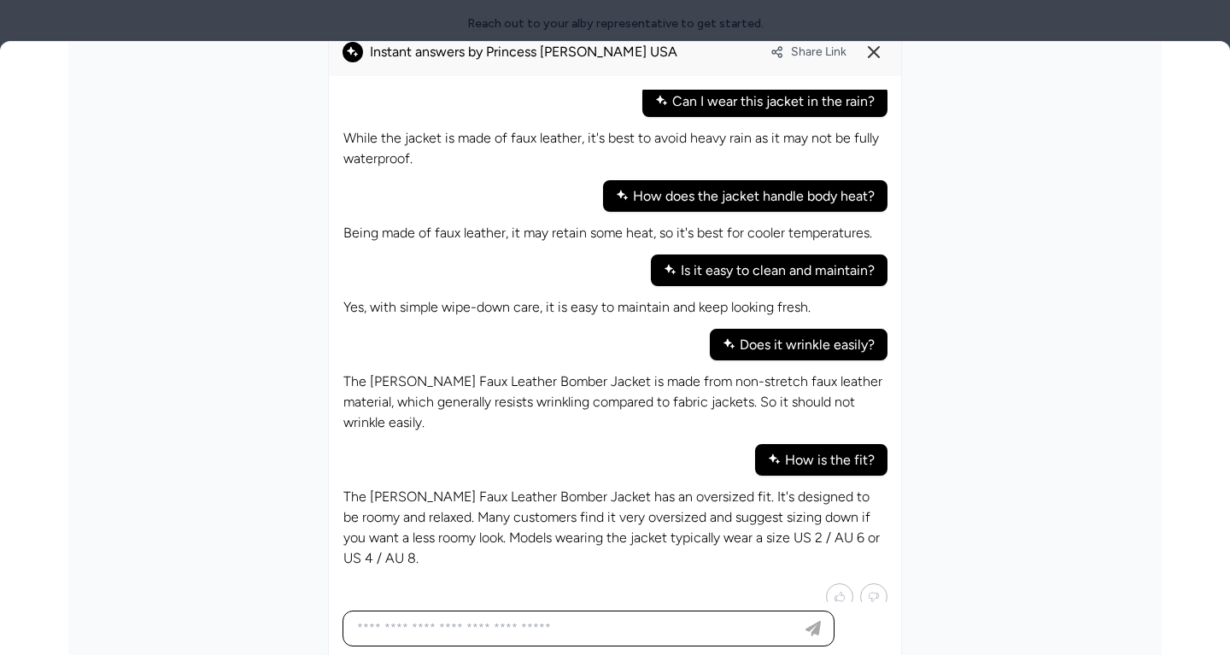
click at [712, 501] on p "The [PERSON_NAME] Faux Leather Bomber Jacket has an oversized fit. It's designe…" at bounding box center [614, 528] width 543 height 82
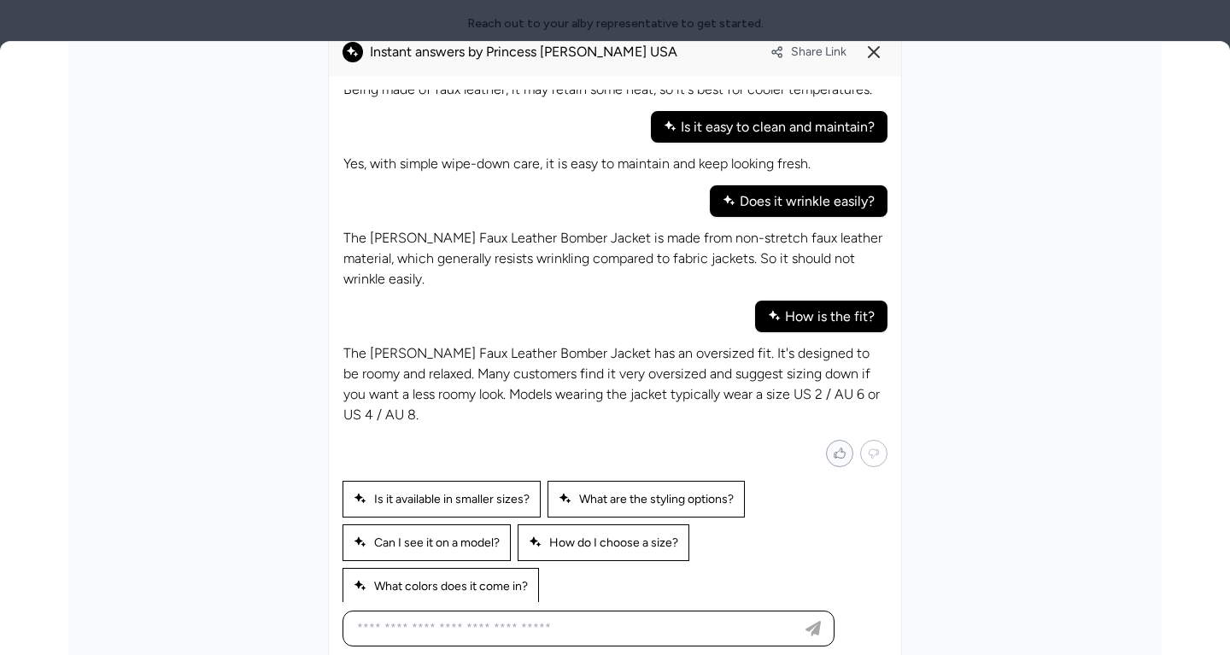
click at [843, 446] on icon "Mark helpful" at bounding box center [839, 453] width 13 height 15
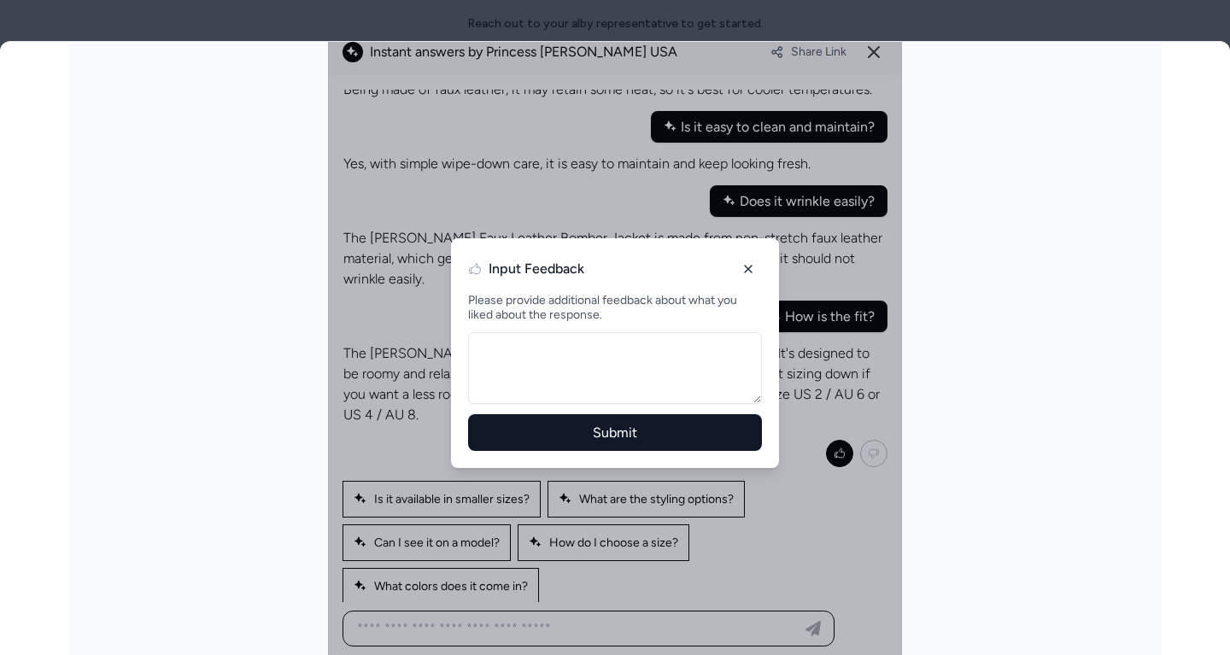
scroll to position [840, 0]
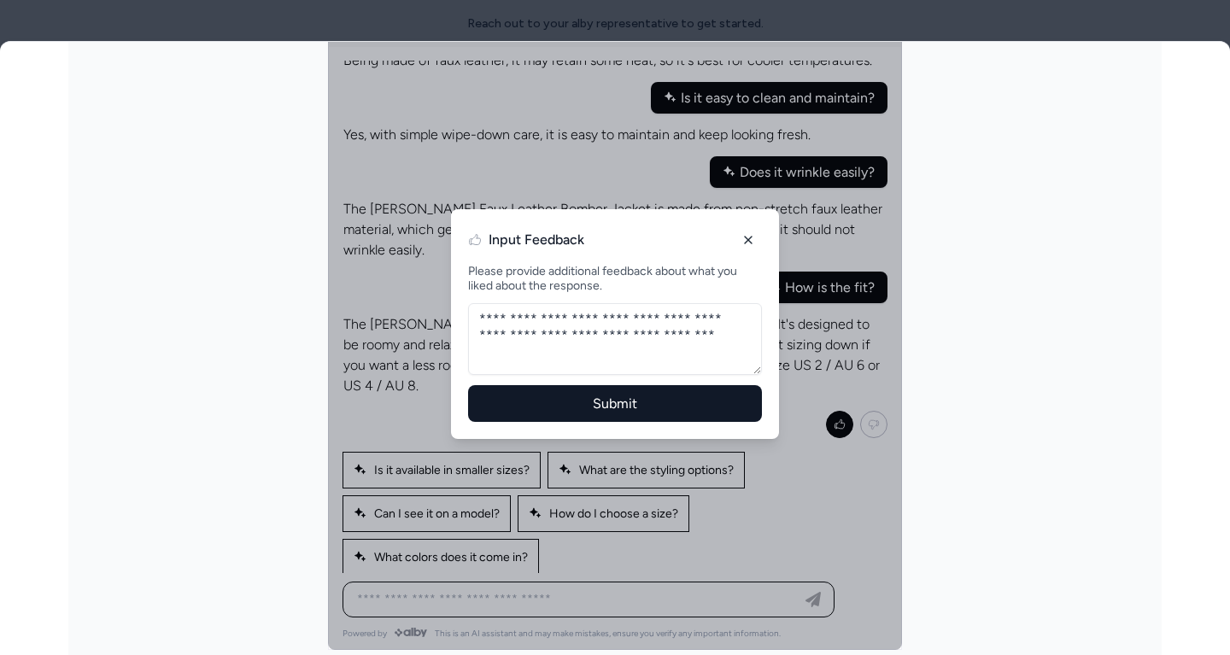
type textarea "**********"
click at [641, 385] on button "Submit" at bounding box center [615, 403] width 294 height 37
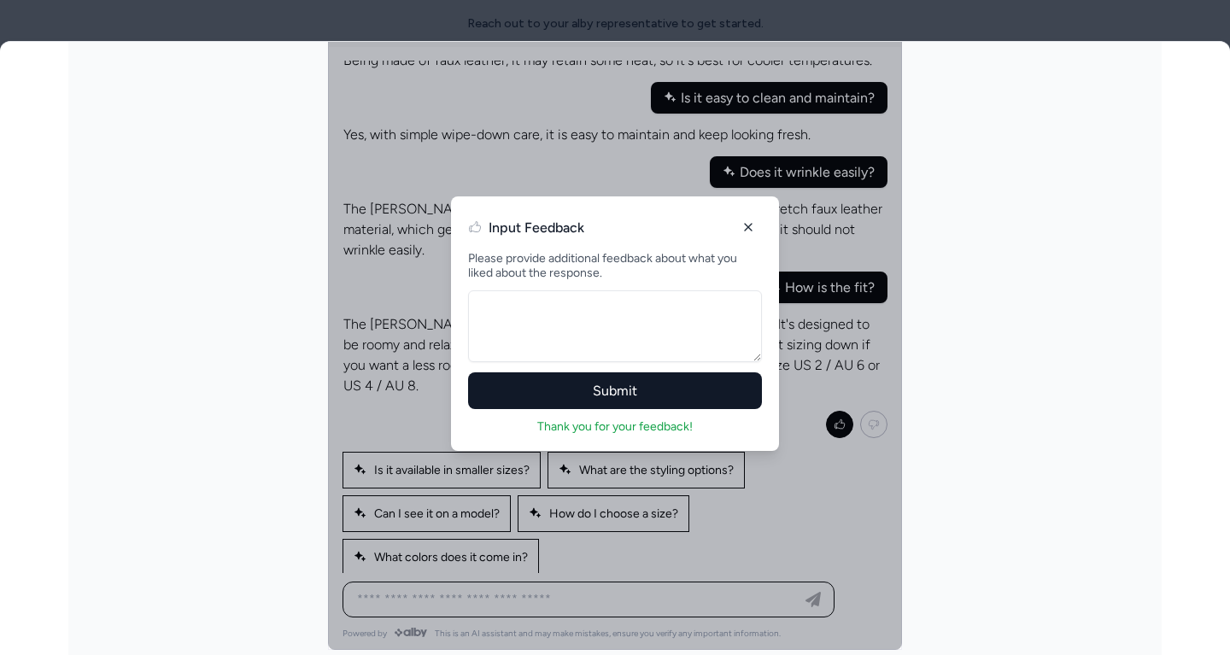
click at [841, 471] on div at bounding box center [615, 324] width 574 height 652
click at [746, 233] on button at bounding box center [748, 227] width 27 height 27
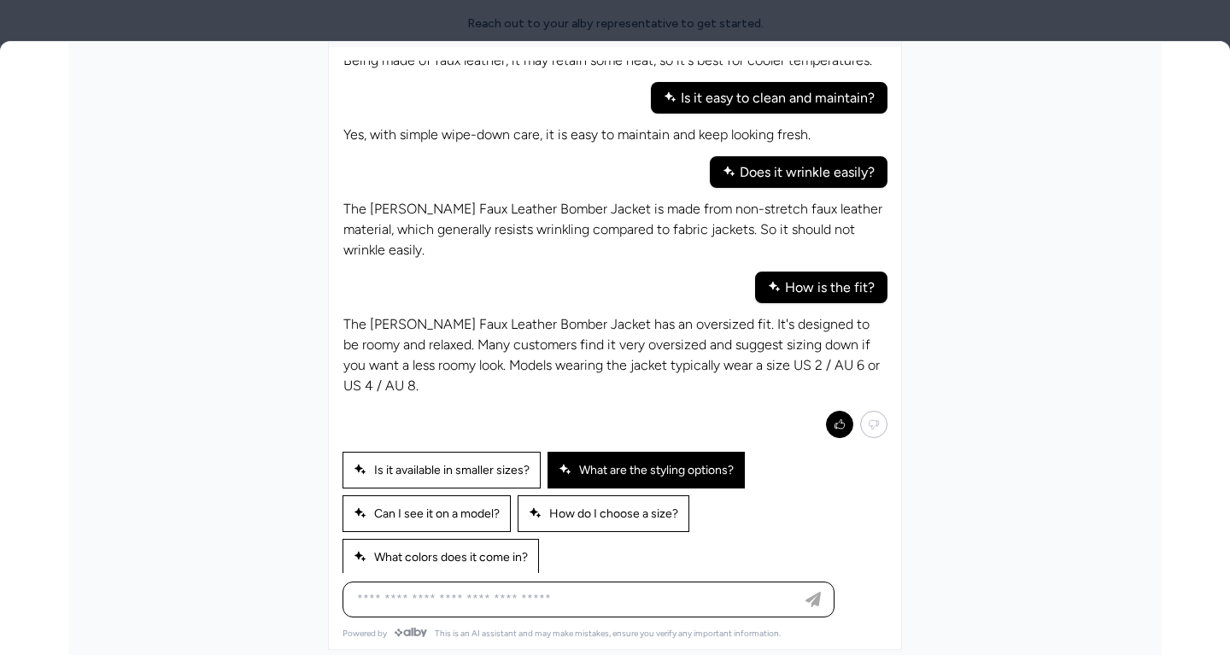
click at [633, 463] on span "What are the styling options?" at bounding box center [646, 470] width 175 height 15
type input "**********"
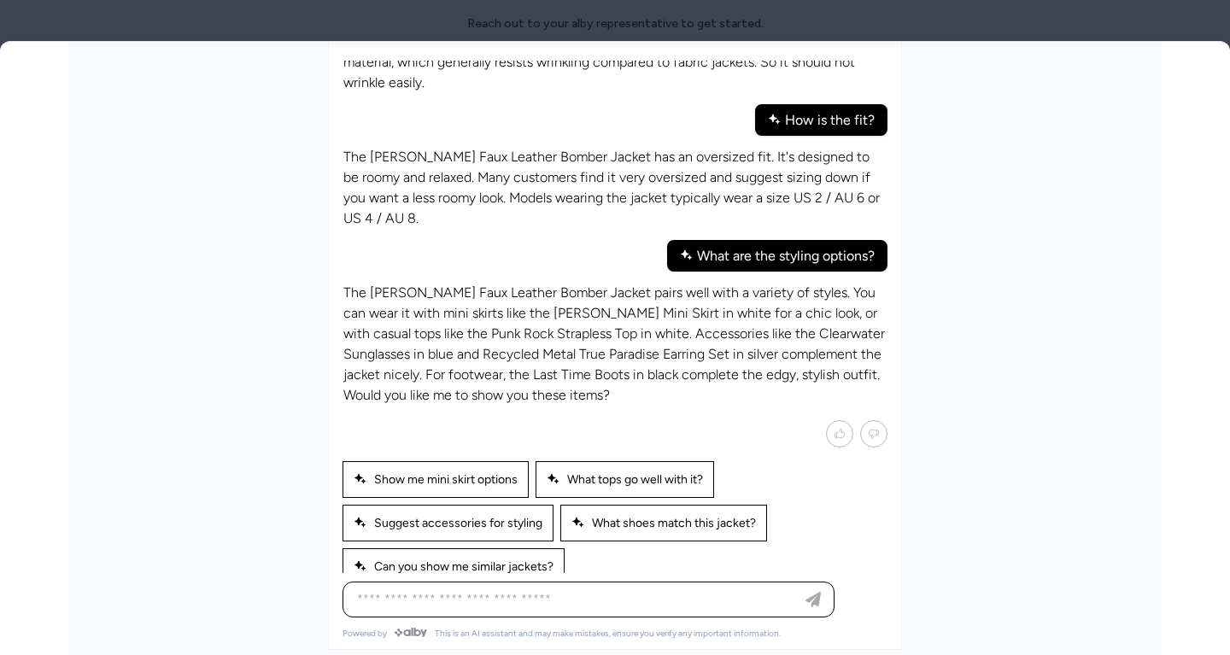
scroll to position [322, 0]
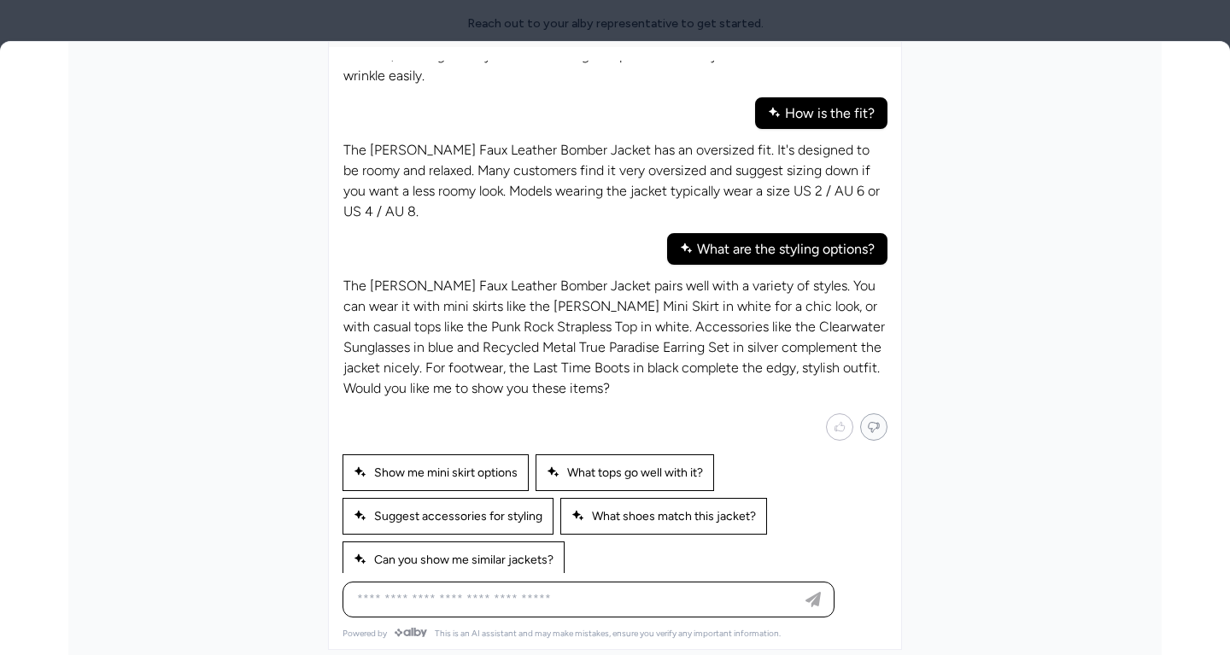
click at [864, 413] on button "Mark not helpful" at bounding box center [873, 426] width 27 height 27
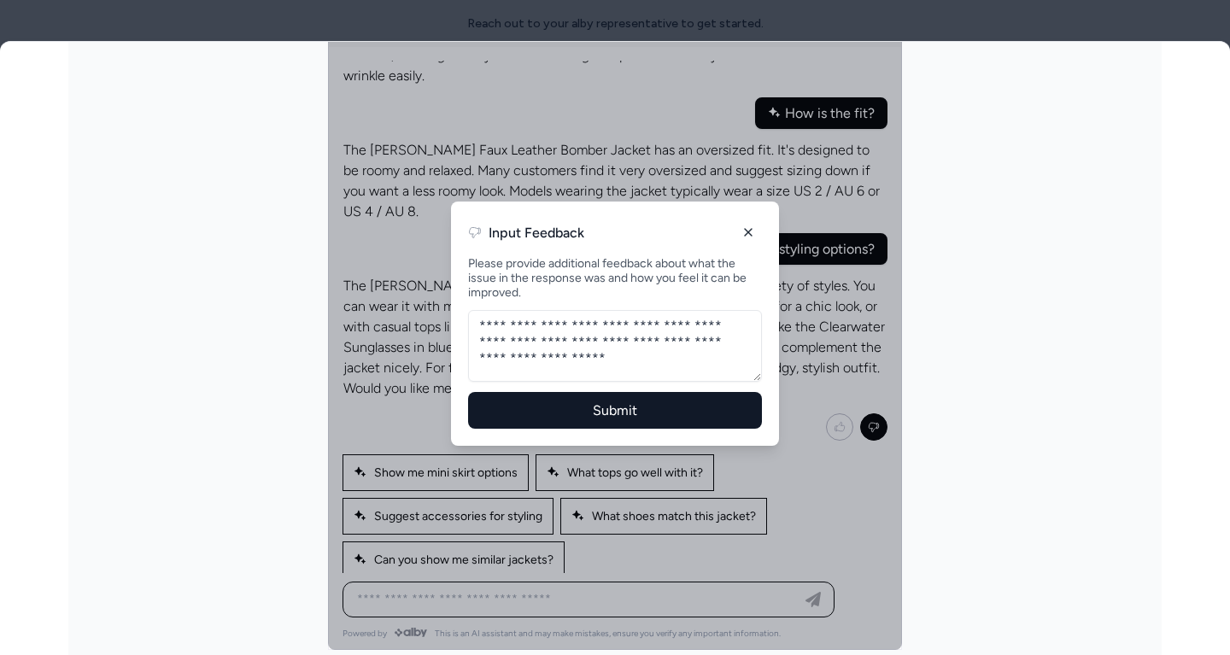
type textarea "**********"
click at [635, 407] on button "Submit" at bounding box center [615, 410] width 294 height 37
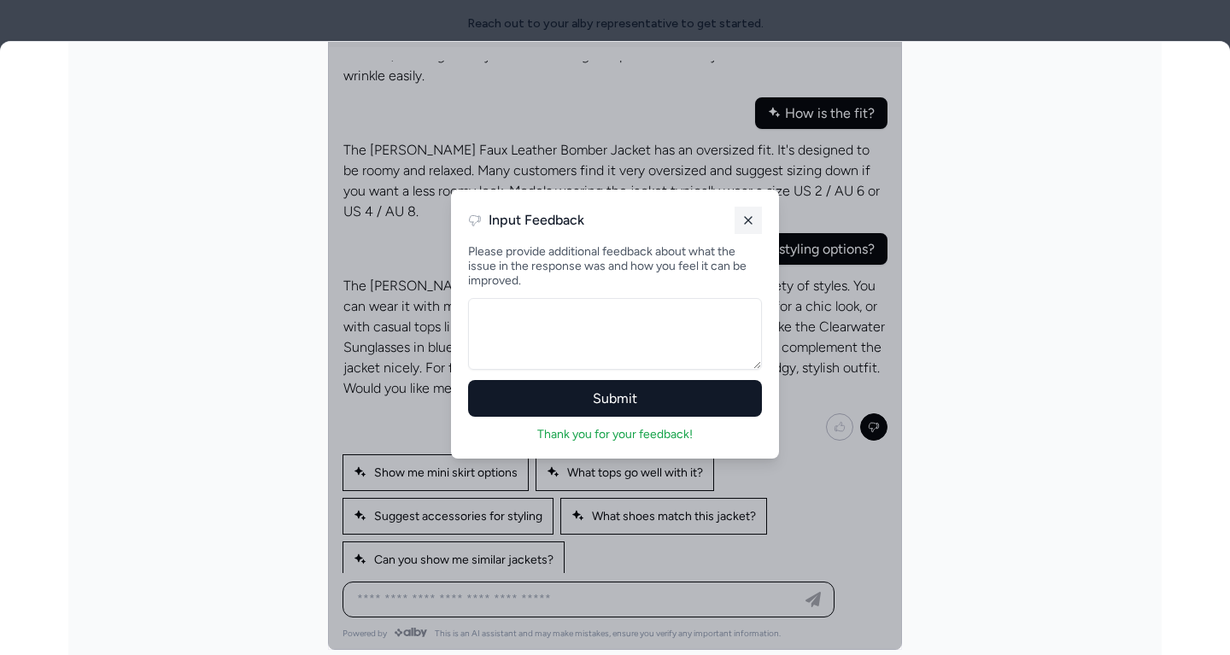
click at [747, 215] on icon at bounding box center [748, 221] width 14 height 14
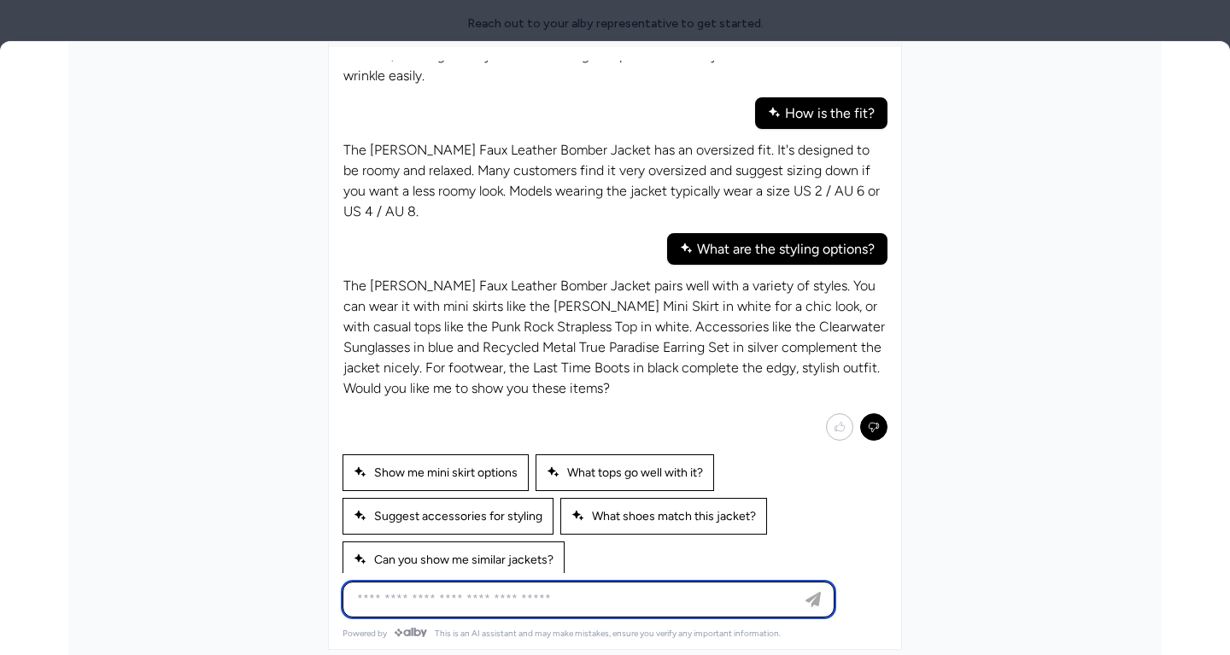
click at [581, 602] on input at bounding box center [571, 599] width 449 height 20
type input "***"
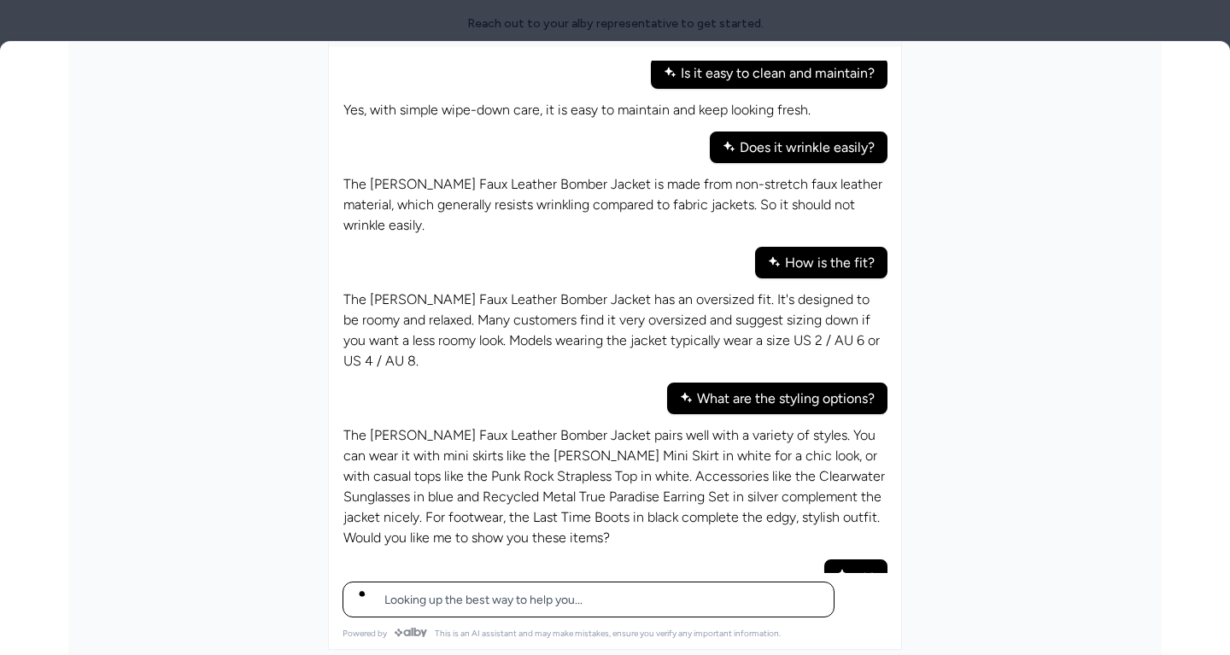
scroll to position [193, 0]
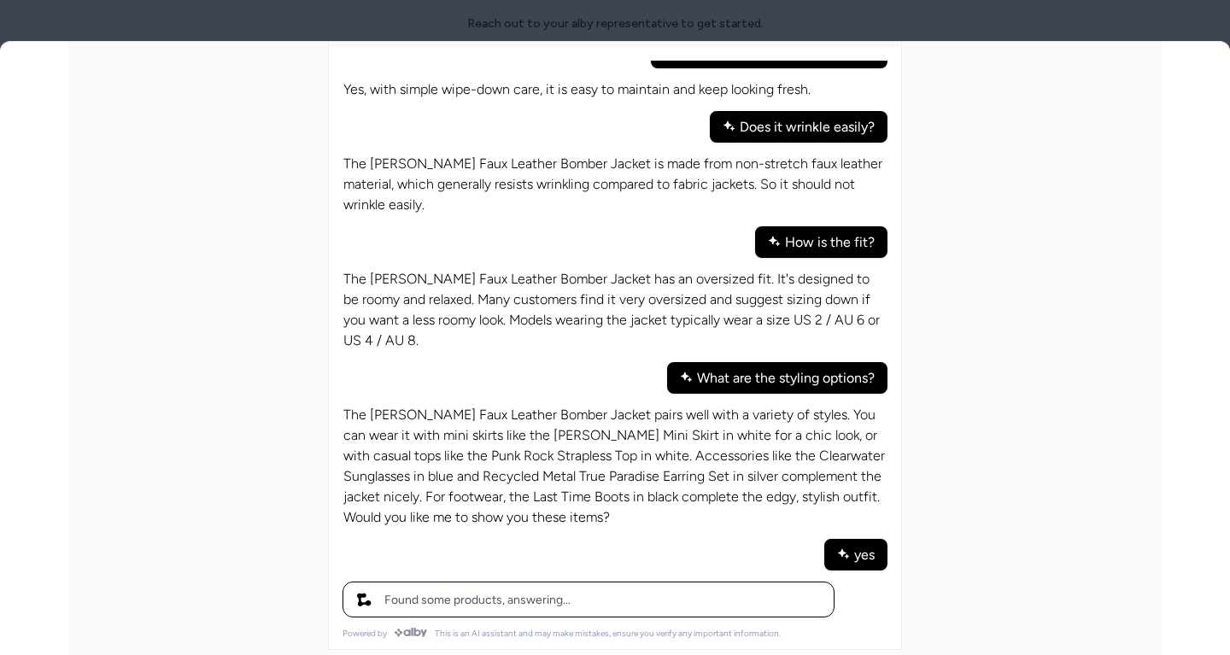
click at [753, 362] on div "What are the styling options?" at bounding box center [777, 378] width 220 height 32
click at [987, 330] on div "PDP Widget" at bounding box center [614, 299] width 1093 height 742
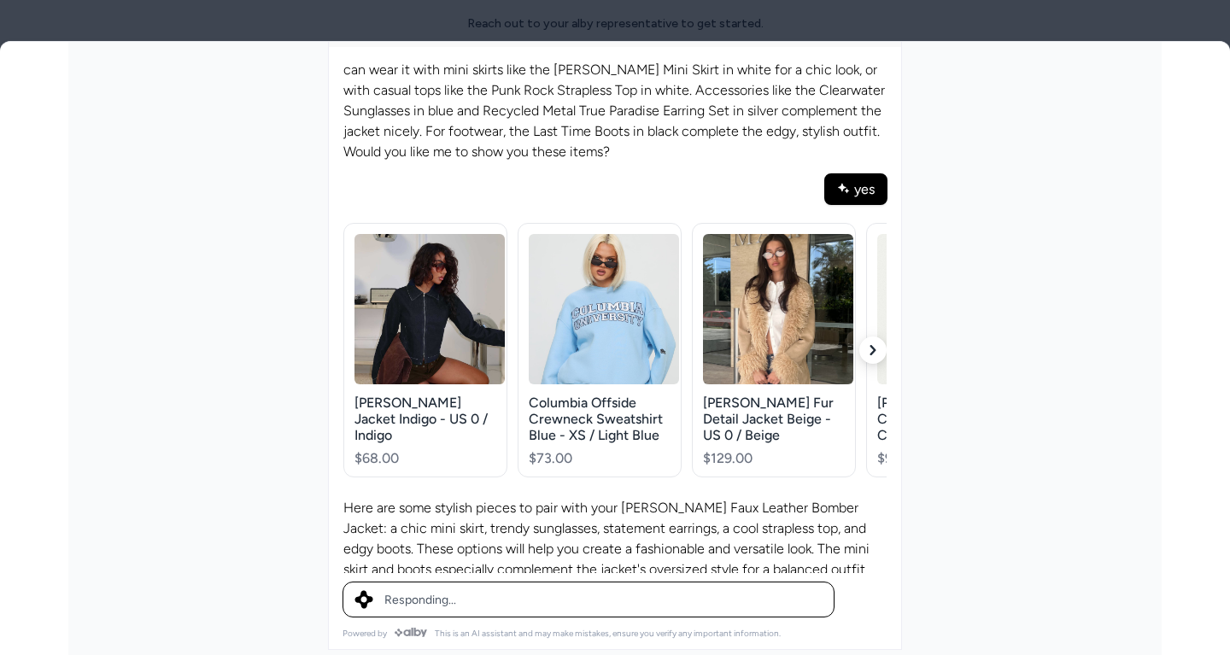
scroll to position [579, 0]
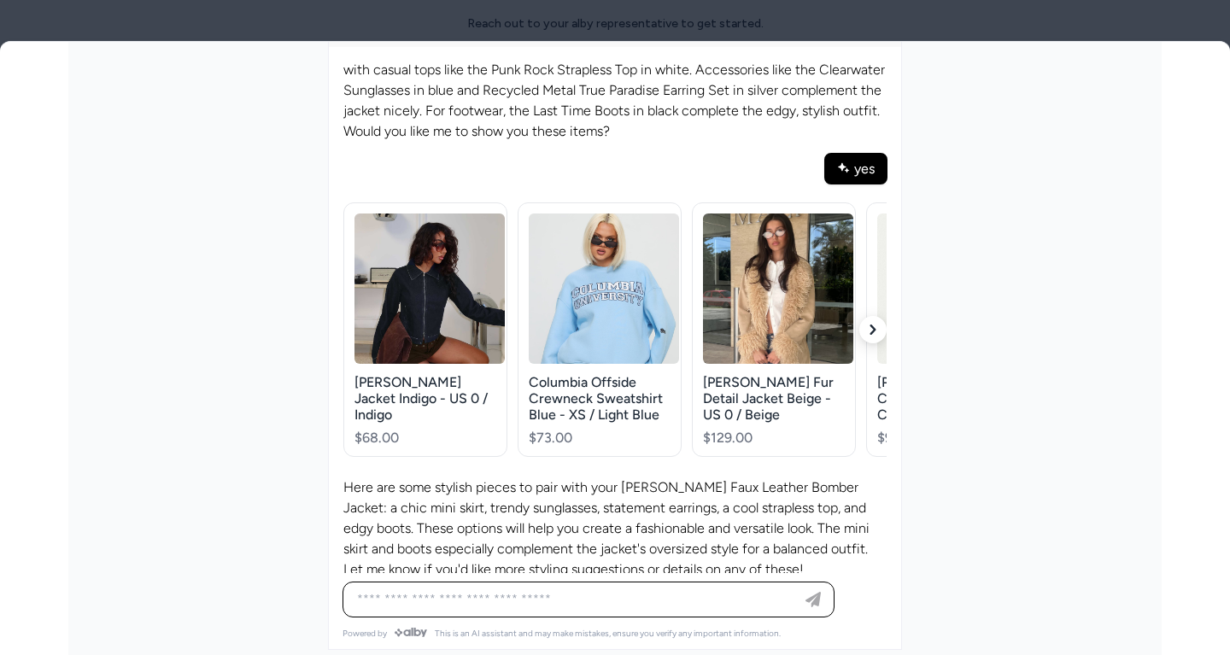
click at [870, 325] on icon "button" at bounding box center [873, 330] width 6 height 10
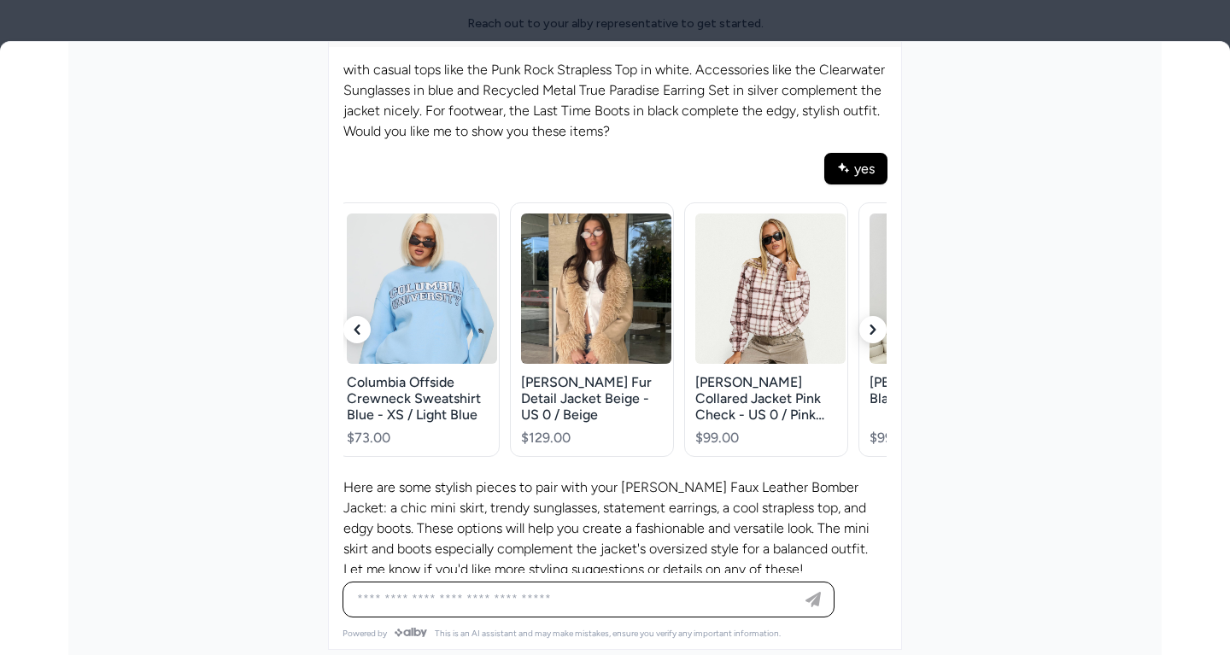
scroll to position [0, 203]
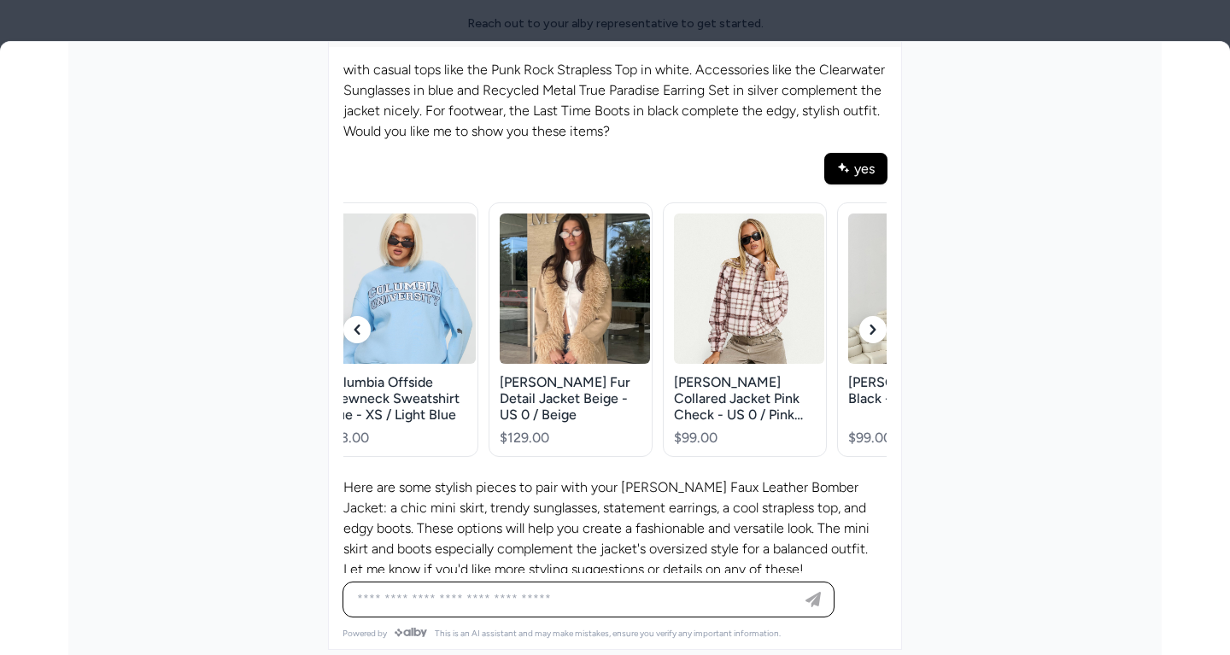
click at [348, 316] on button "button" at bounding box center [356, 329] width 27 height 27
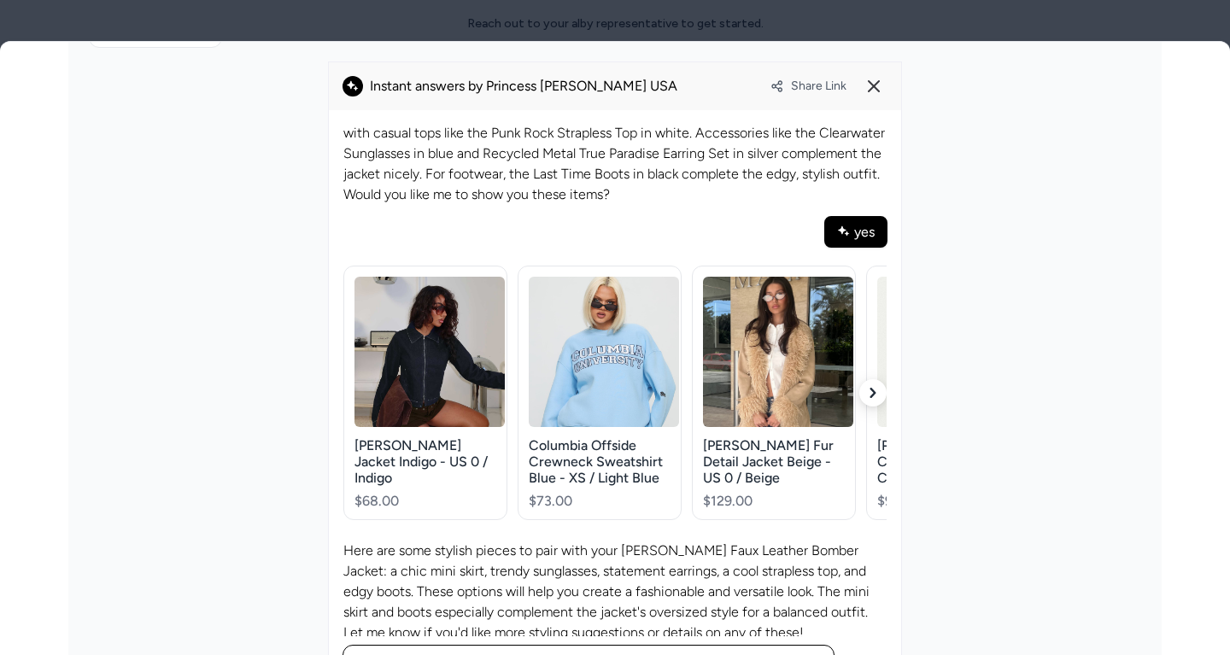
scroll to position [840, 0]
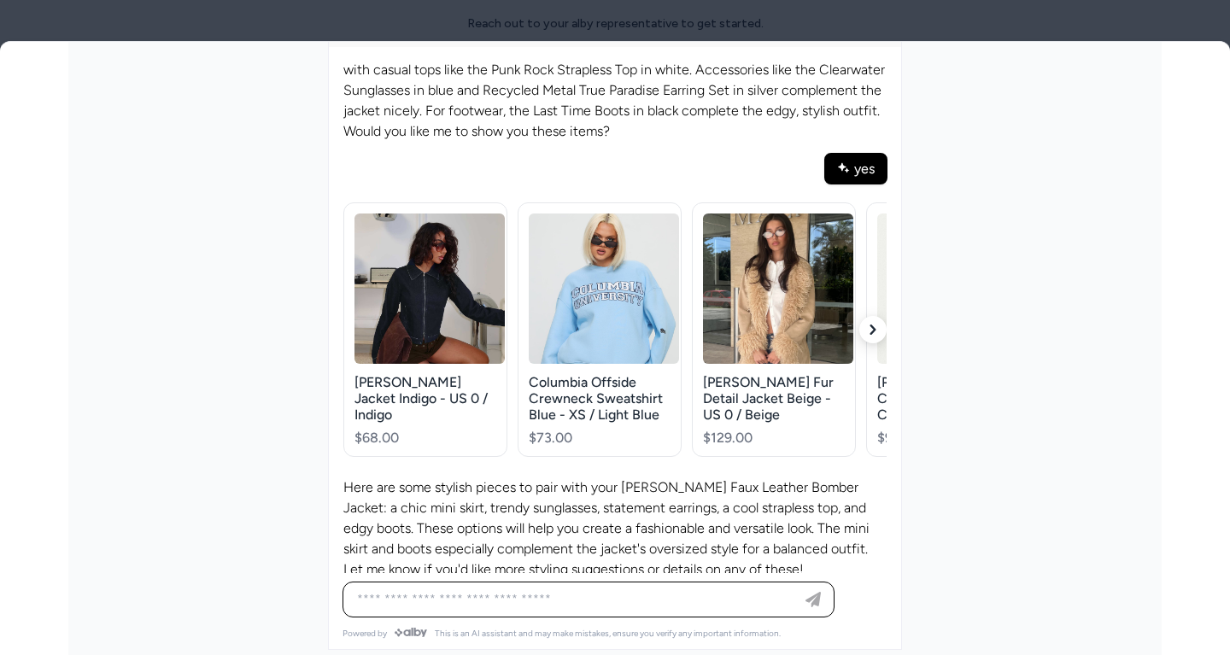
click at [887, 319] on div "{"alby_product_ids":["0c4c5df9-0fe8-5263-8303-10e4fa699a58","49461ead-3f4c-5f5d…" at bounding box center [614, 388] width 545 height 386
click at [528, 587] on div "Ask any question about this product" at bounding box center [588, 599] width 483 height 34
click at [523, 628] on span "This is an AI assistant and may make mistakes, ensure you verify any important …" at bounding box center [608, 633] width 346 height 11
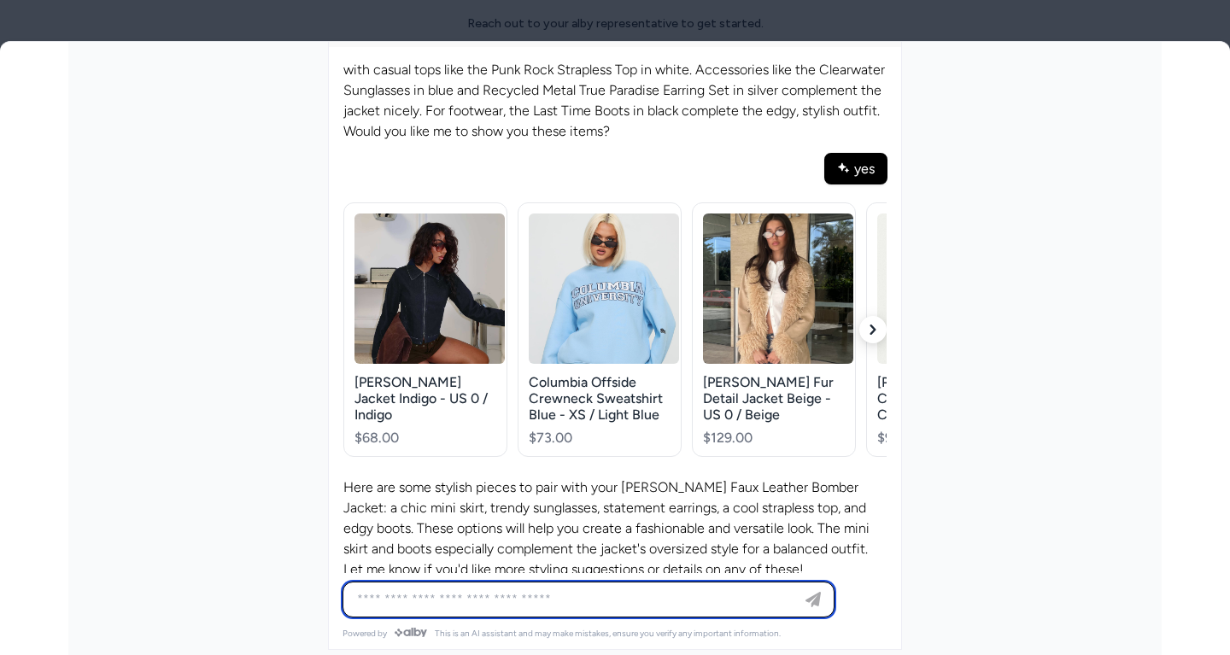
click at [520, 592] on input at bounding box center [571, 599] width 449 height 20
type input "**********"
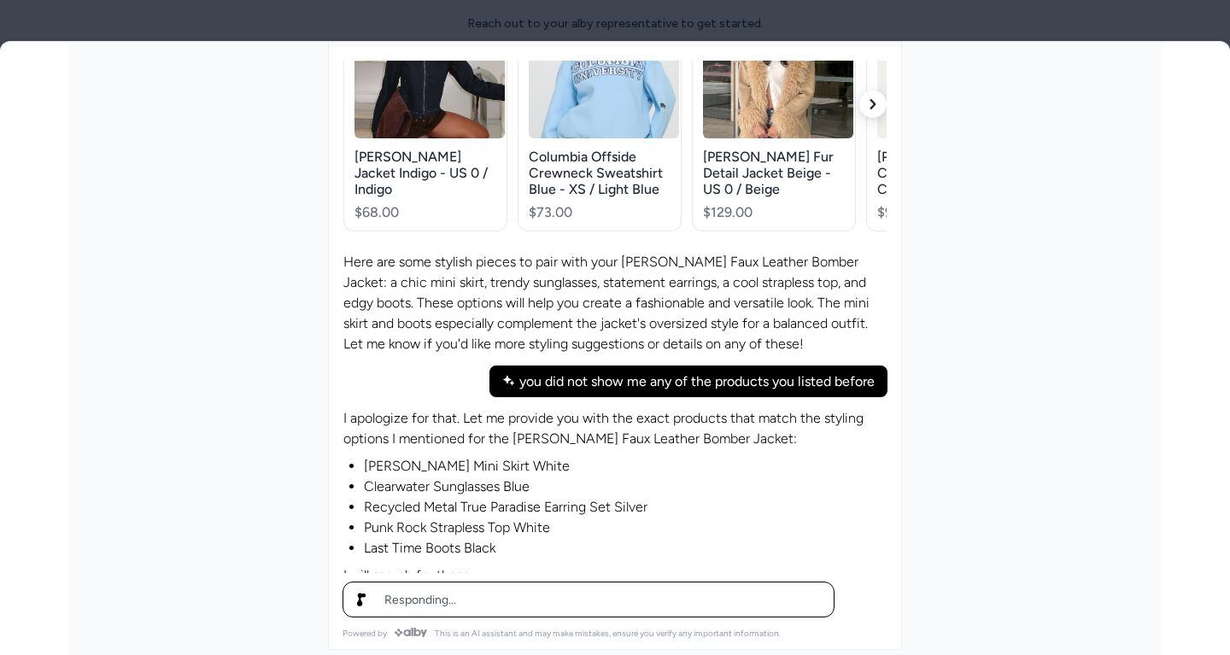
scroll to position [808, 0]
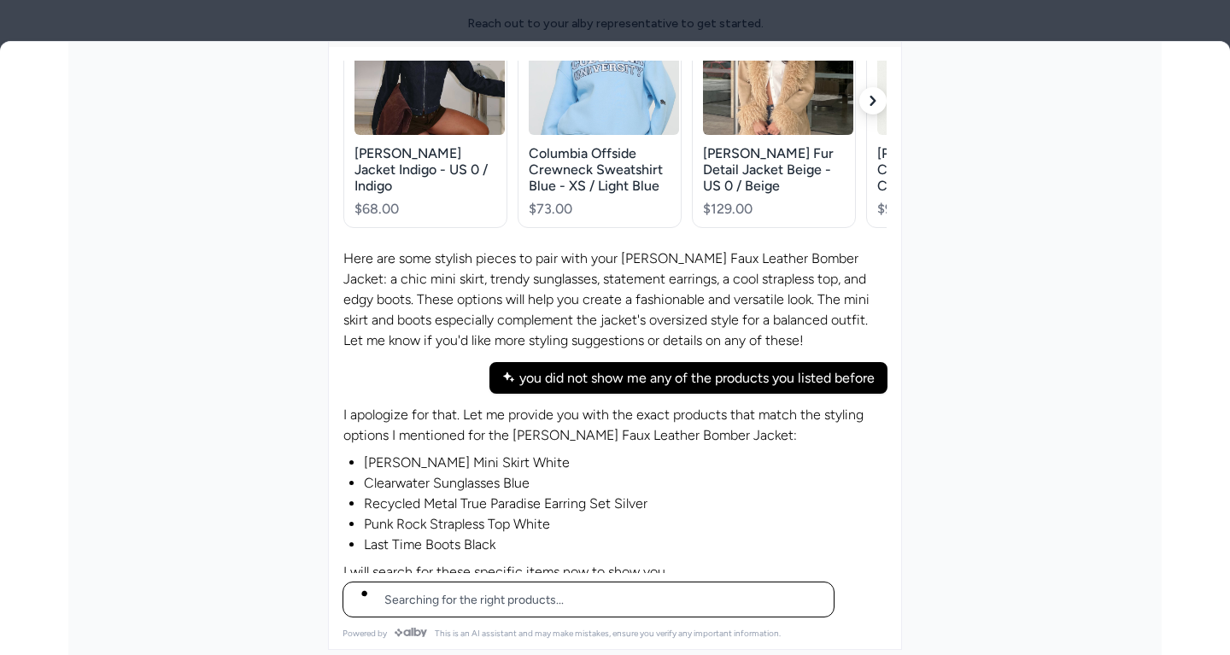
click at [653, 410] on p "I apologize for that. Let me provide you with the exact products that match the…" at bounding box center [614, 425] width 543 height 41
click at [614, 407] on p "I apologize for that. Let me provide you with the exact products that match the…" at bounding box center [614, 425] width 543 height 41
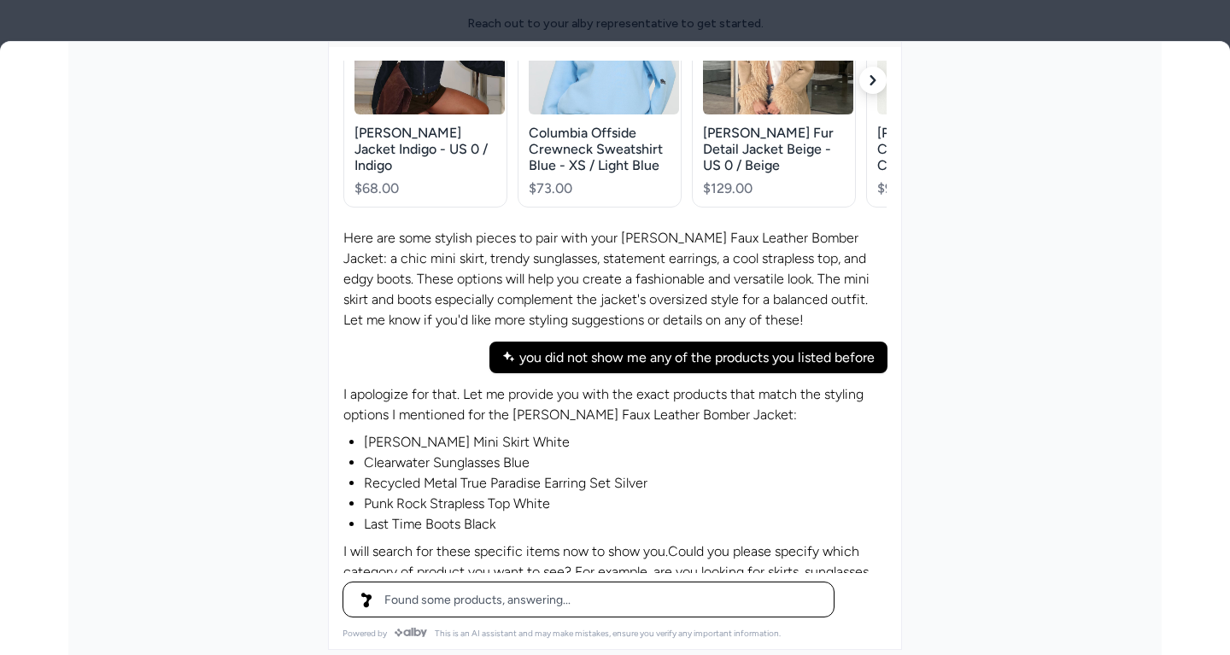
scroll to position [849, 0]
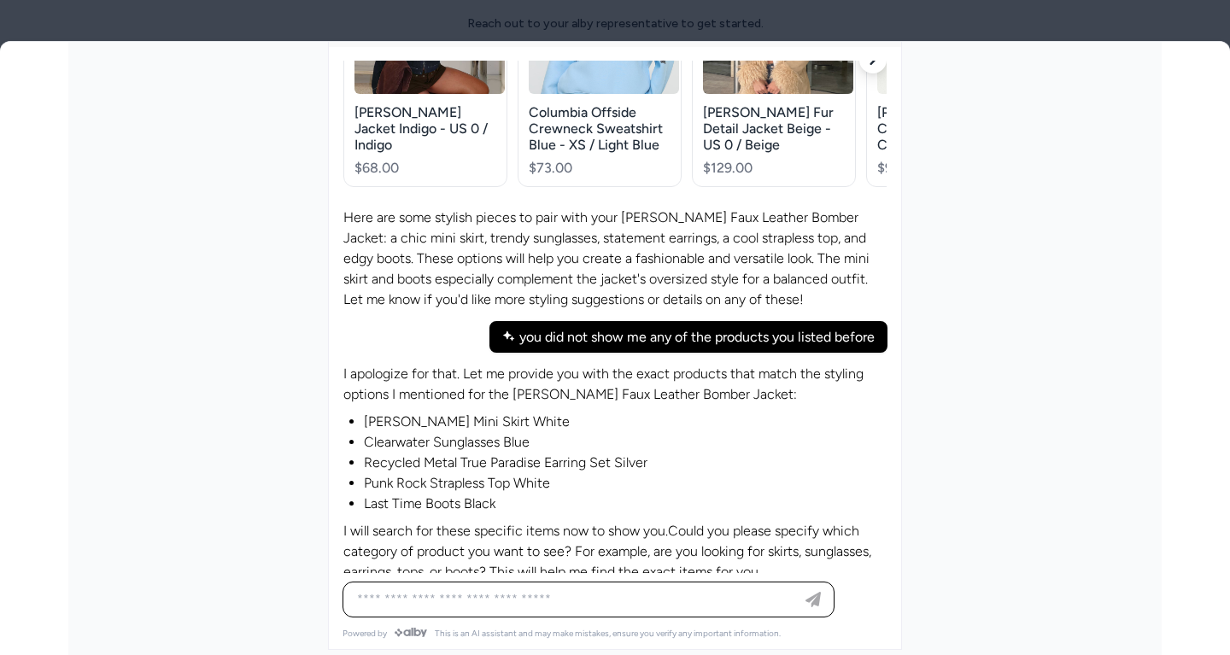
click at [634, 549] on p "I will search for these specific items now to show you.Could you please specify…" at bounding box center [614, 551] width 543 height 61
click at [712, 548] on p "I will search for these specific items now to show you.Could you please specify…" at bounding box center [614, 551] width 543 height 61
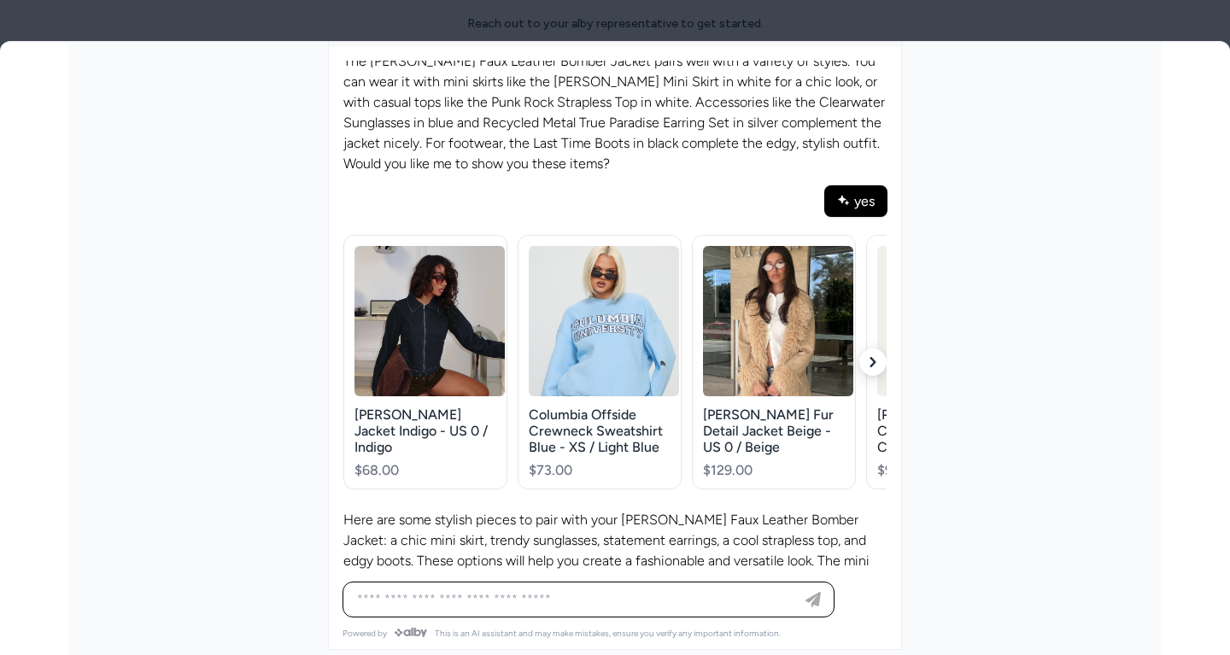
scroll to position [984, 0]
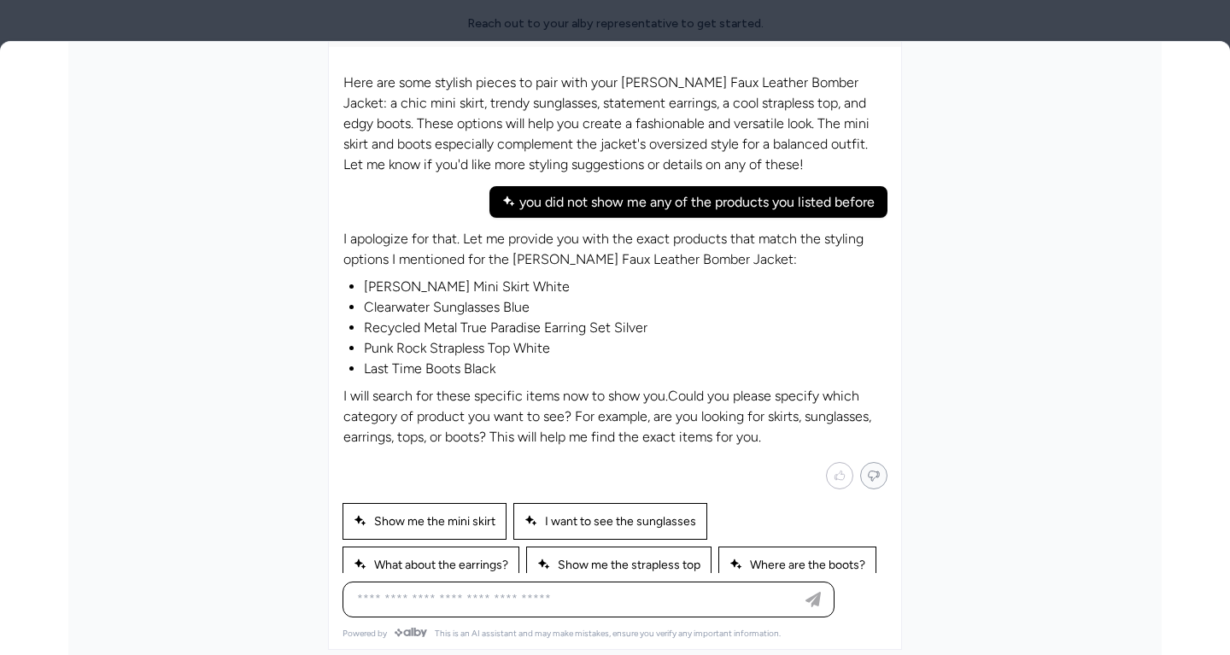
click at [881, 463] on button "Mark not helpful" at bounding box center [873, 475] width 27 height 27
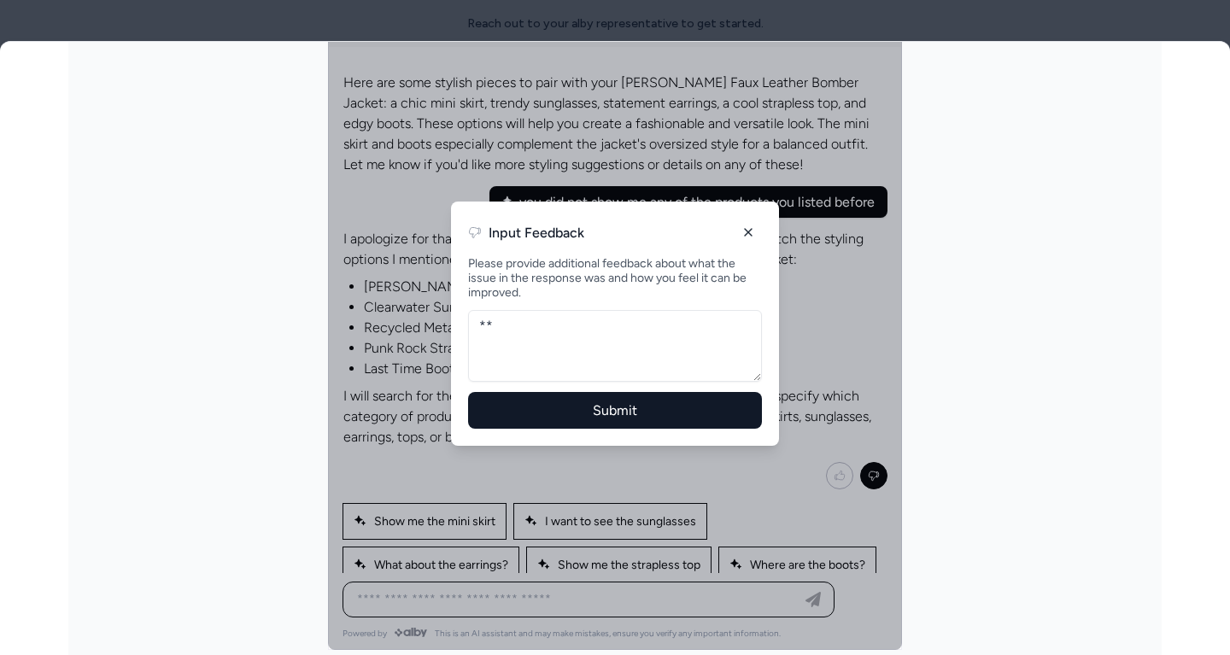
type textarea "*"
type textarea "**********"
click at [659, 392] on button "Submit" at bounding box center [615, 410] width 294 height 37
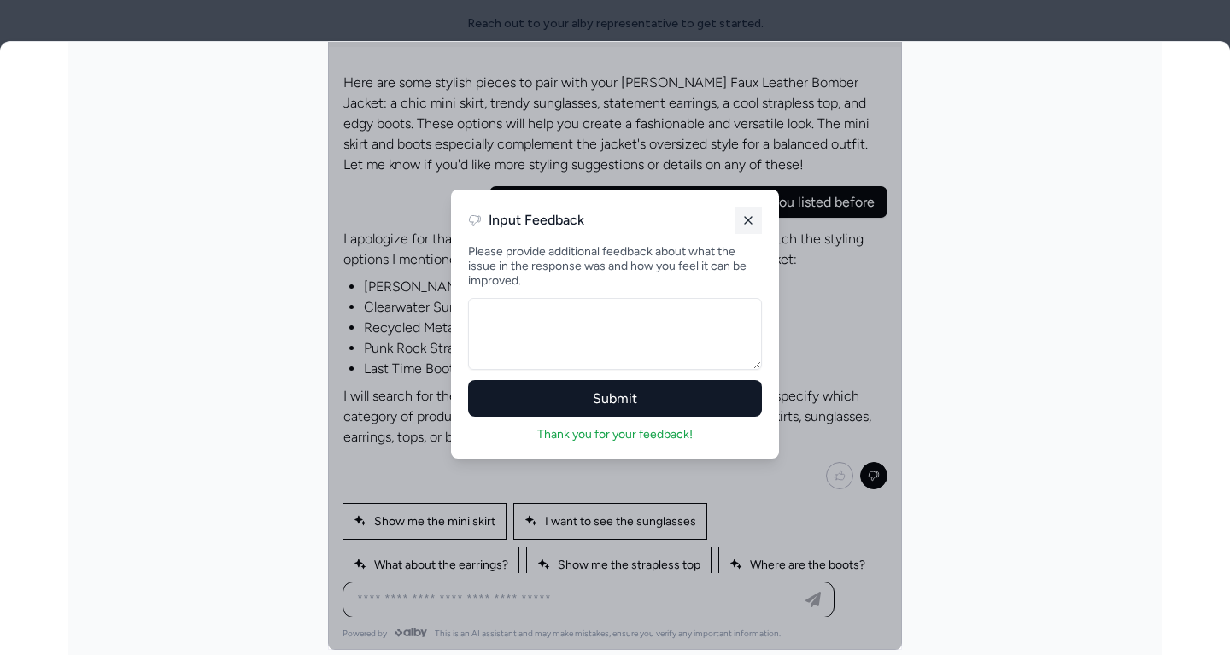
click at [743, 224] on icon at bounding box center [748, 221] width 14 height 14
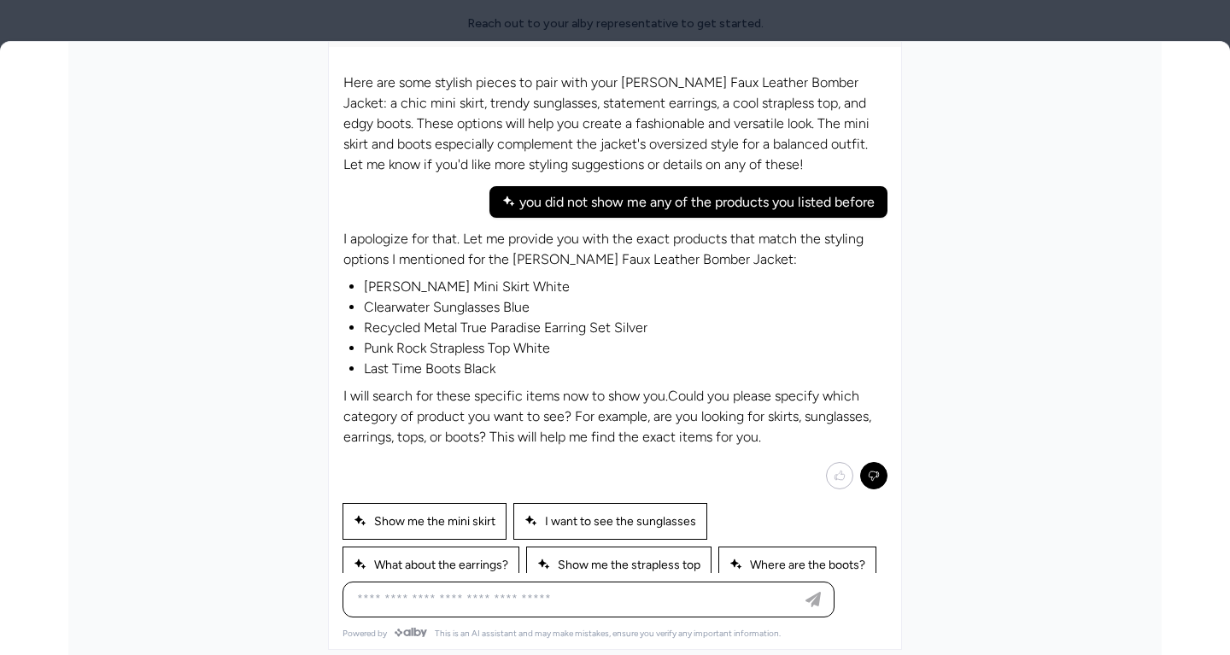
click at [1043, 507] on div "PDP Widget" at bounding box center [614, 299] width 1093 height 742
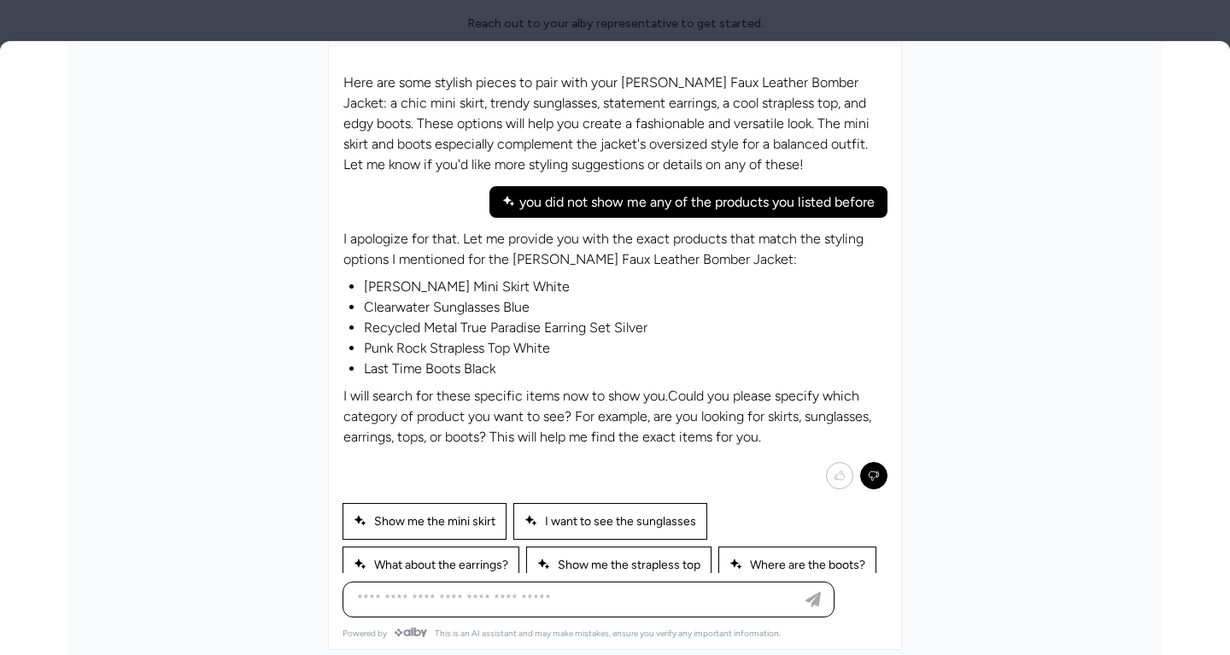
click at [1043, 507] on div "PDP Widget" at bounding box center [614, 299] width 1093 height 742
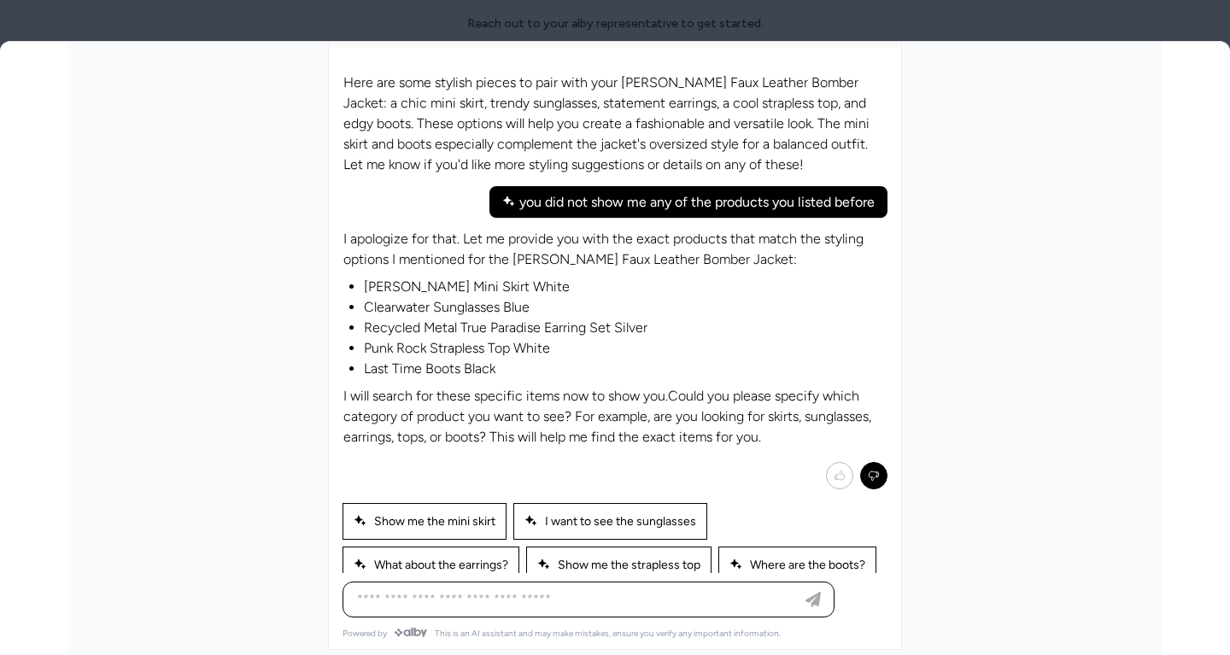
click at [1043, 507] on div "PDP Widget" at bounding box center [614, 299] width 1093 height 742
click at [443, 514] on span "Show me the mini skirt" at bounding box center [425, 521] width 142 height 15
type input "**********"
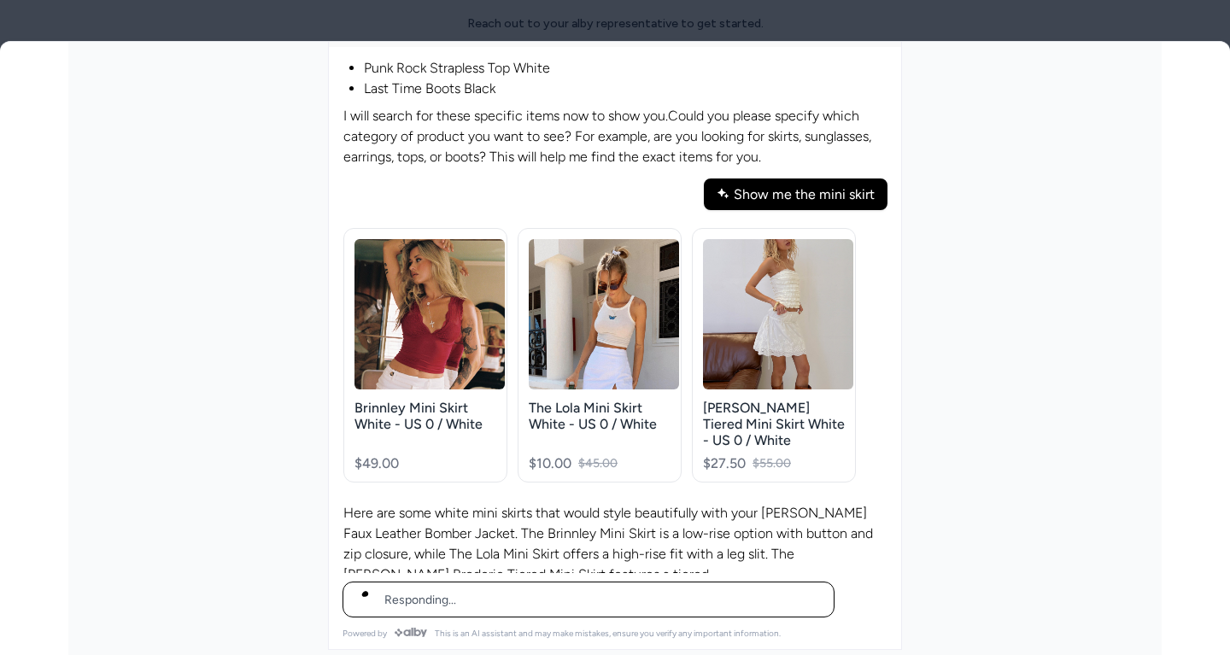
scroll to position [1285, 0]
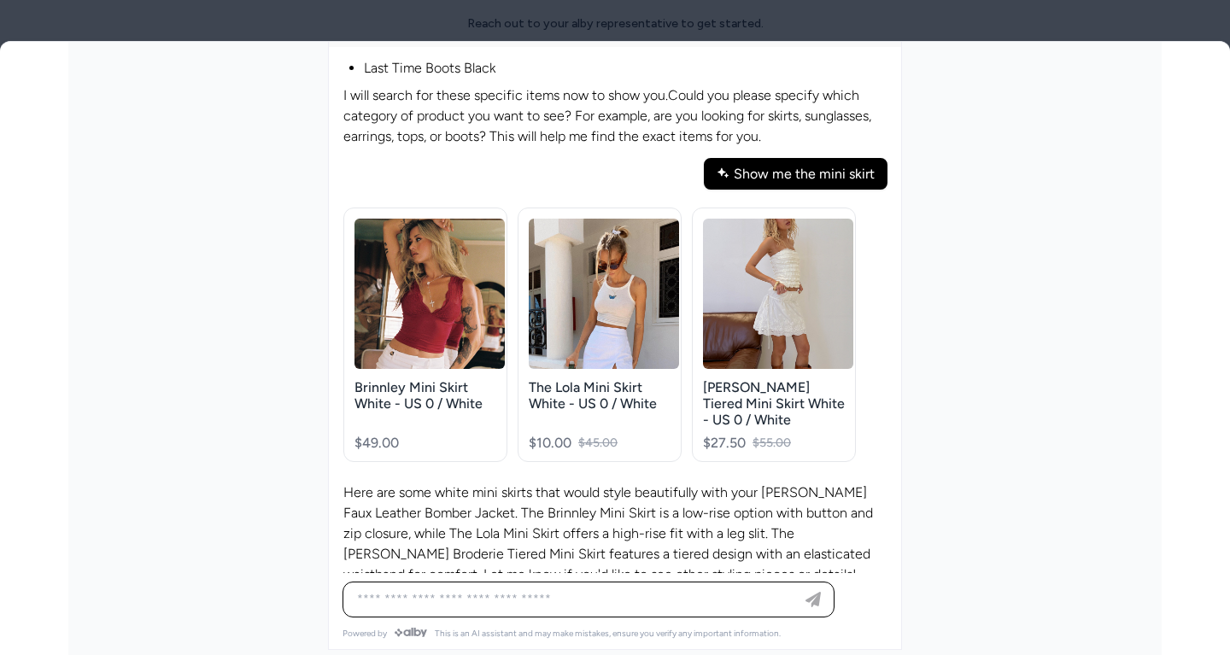
click at [518, 527] on p "Here are some white mini skirts that would style beautifully with your [PERSON_…" at bounding box center [614, 534] width 543 height 102
click at [638, 495] on p "Here are some white mini skirts that would style beautifully with your [PERSON_…" at bounding box center [614, 534] width 543 height 102
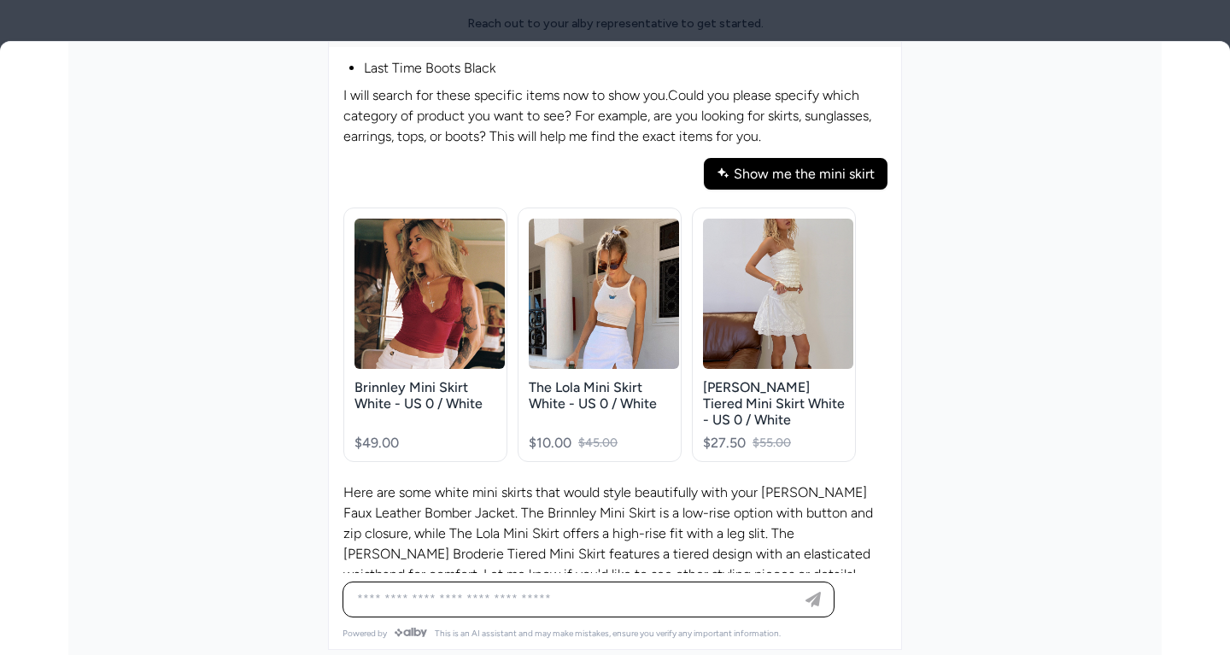
click at [729, 483] on p "Here are some white mini skirts that would style beautifully with your [PERSON_…" at bounding box center [614, 534] width 543 height 102
click at [632, 529] on p "Here are some white mini skirts that would style beautifully with your [PERSON_…" at bounding box center [614, 534] width 543 height 102
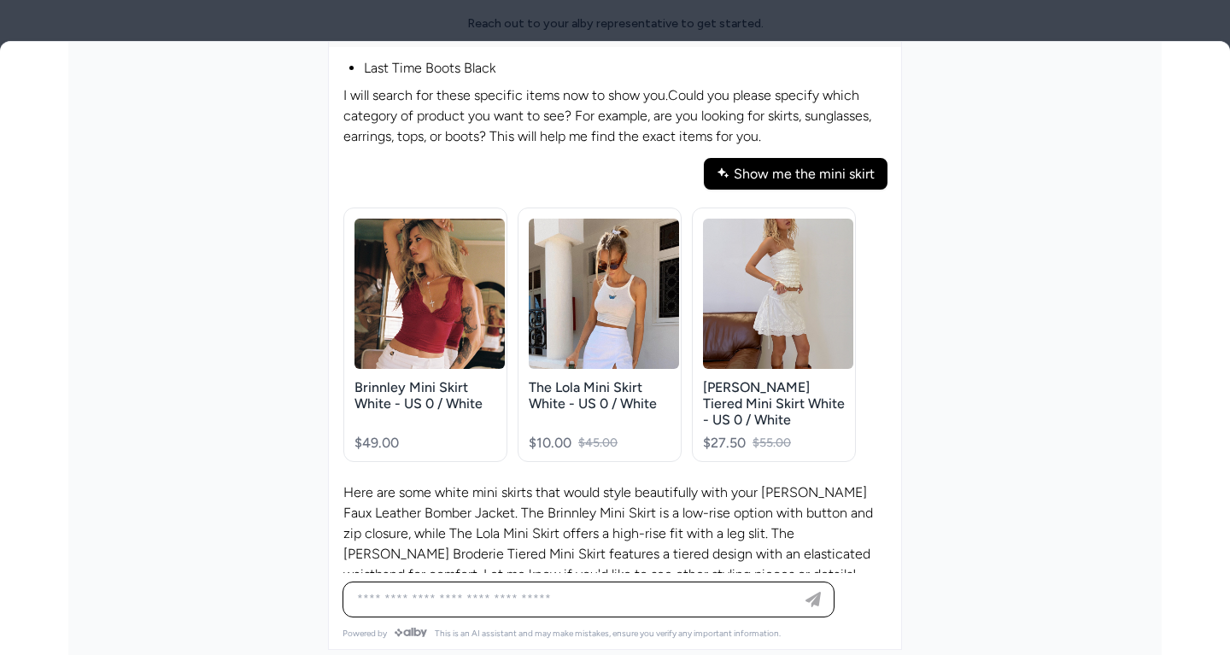
click at [632, 529] on p "Here are some white mini skirts that would style beautifully with your [PERSON_…" at bounding box center [614, 534] width 543 height 102
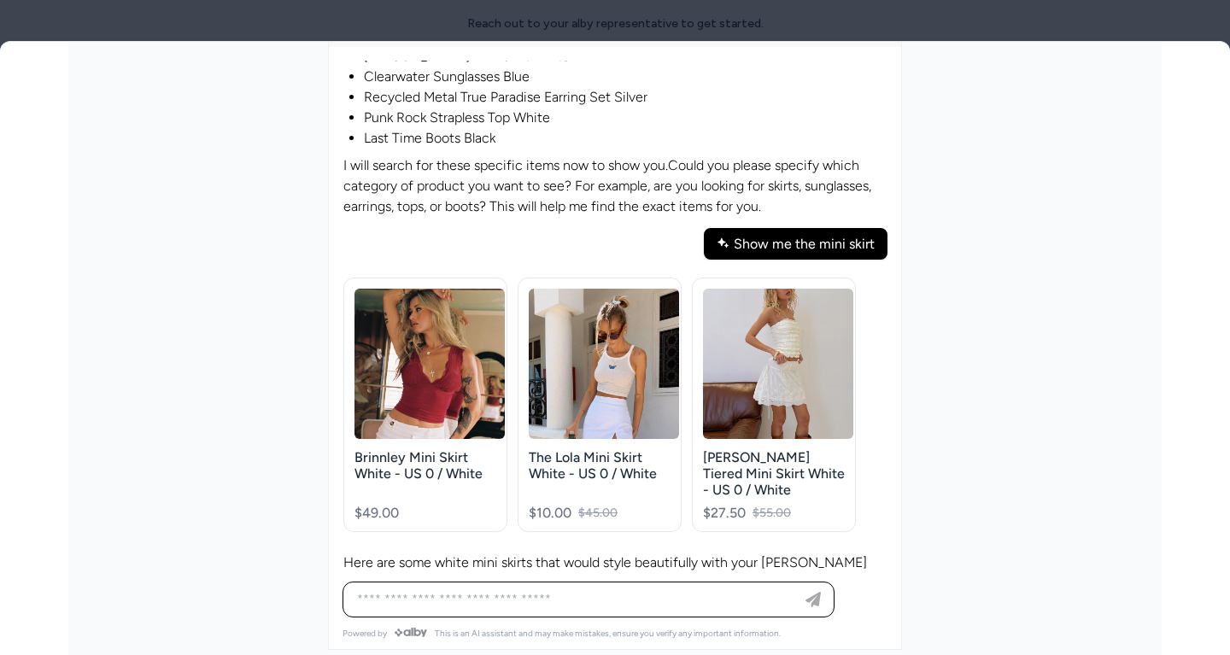
scroll to position [1420, 0]
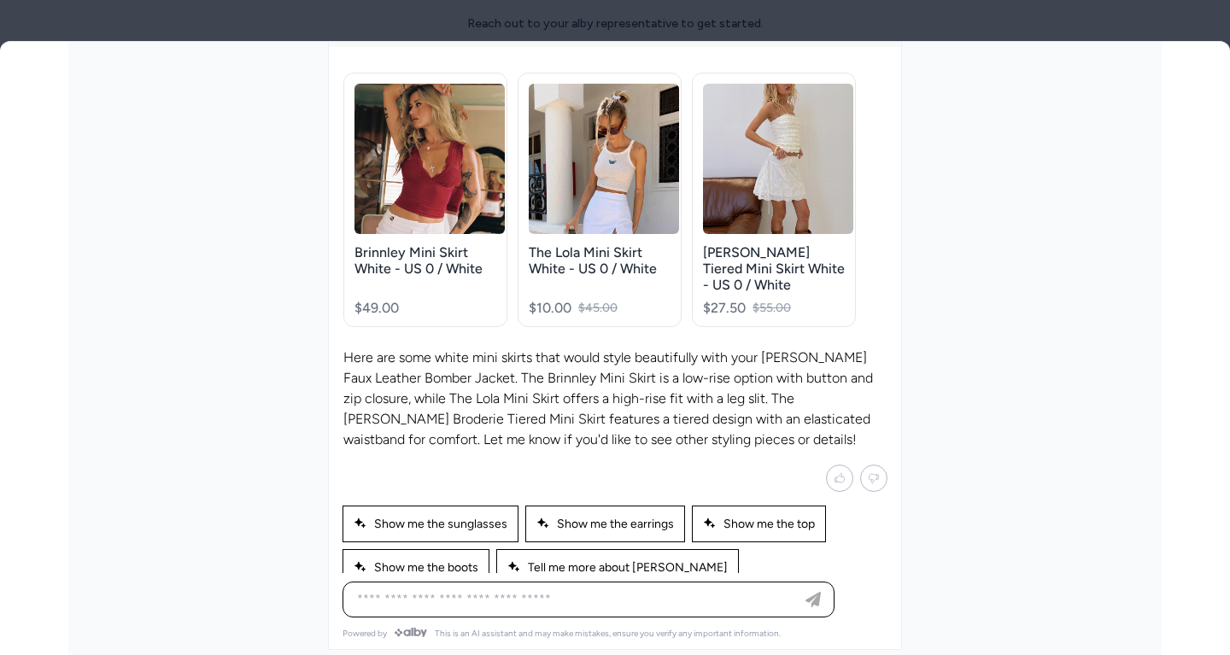
click at [654, 417] on p "Here are some white mini skirts that would style beautifully with your [PERSON_…" at bounding box center [614, 399] width 543 height 102
click at [654, 418] on p "Here are some white mini skirts that would style beautifully with your [PERSON_…" at bounding box center [614, 399] width 543 height 102
click at [696, 348] on p "Here are some white mini skirts that would style beautifully with your [PERSON_…" at bounding box center [614, 399] width 543 height 102
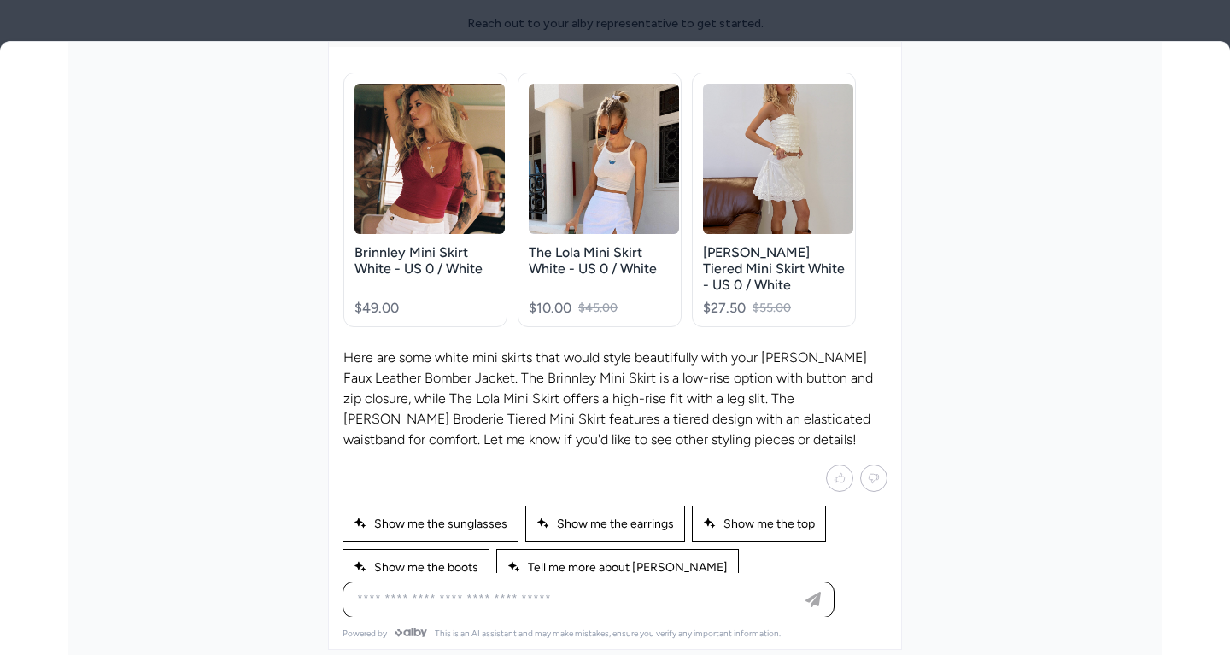
click at [696, 348] on p "Here are some white mini skirts that would style beautifully with your [PERSON_…" at bounding box center [614, 399] width 543 height 102
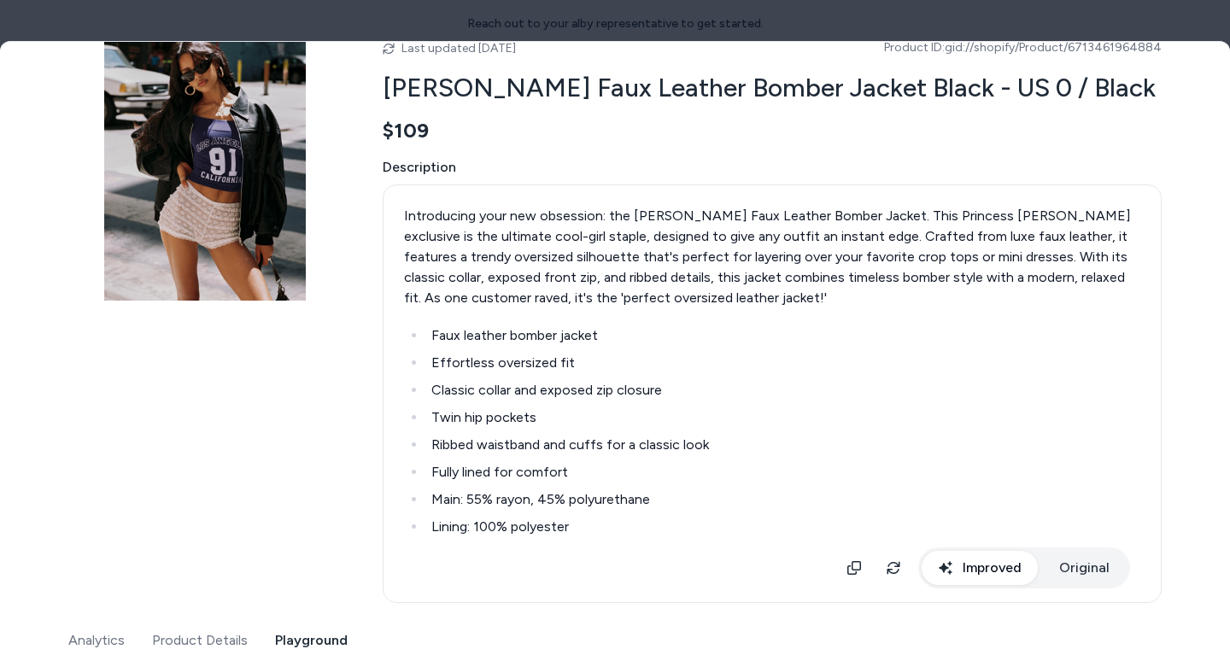
scroll to position [0, 0]
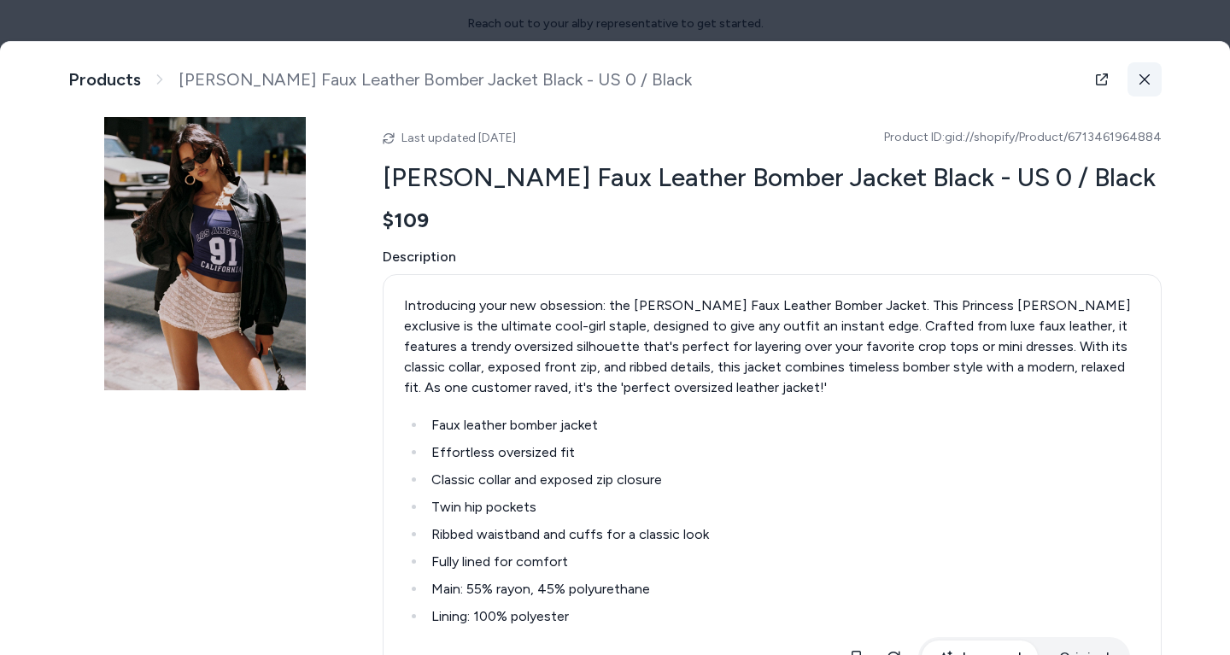
click at [1145, 77] on icon at bounding box center [1144, 79] width 10 height 10
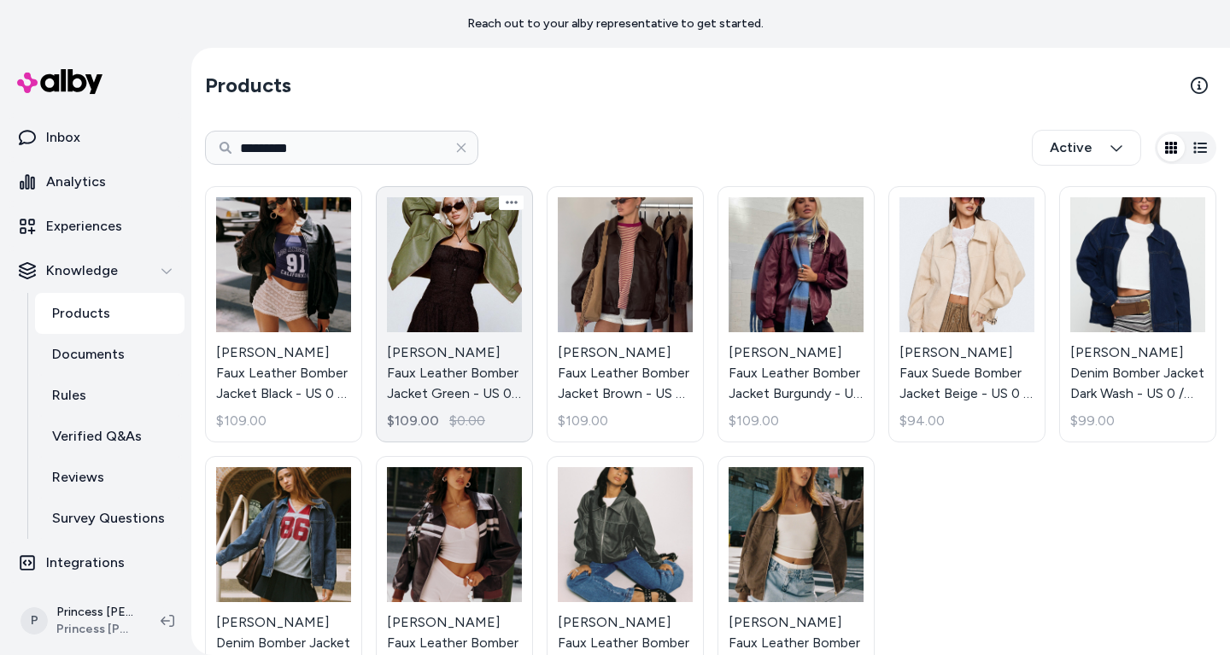
scroll to position [81, 0]
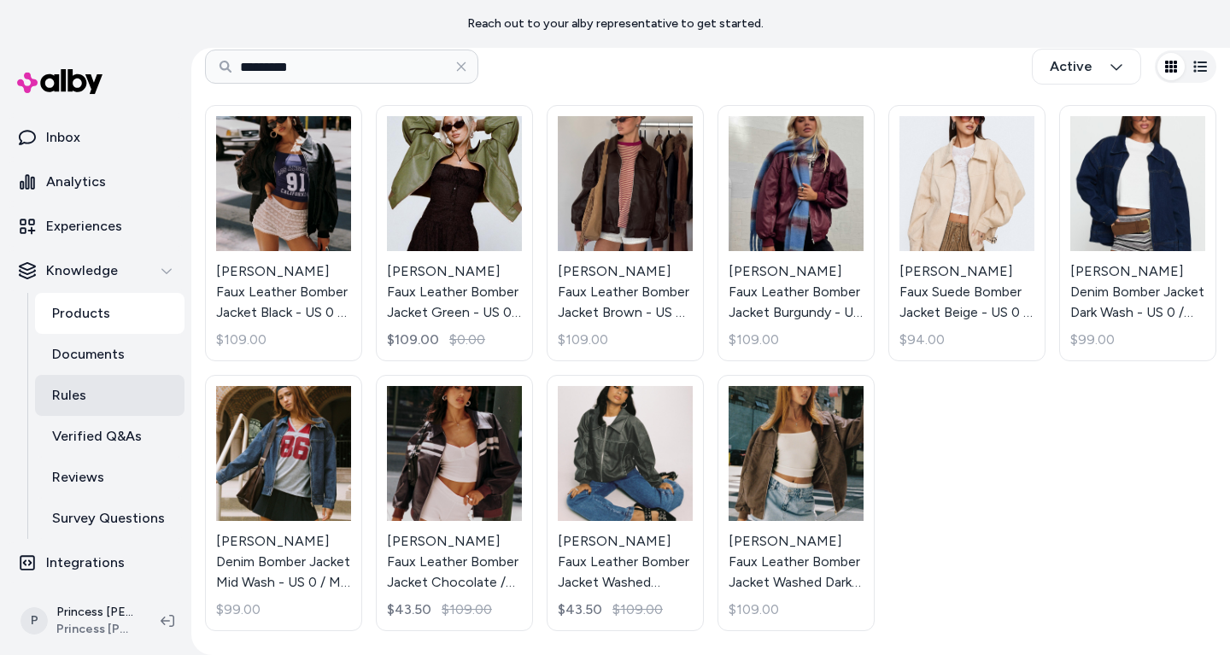
click at [96, 388] on link "Rules" at bounding box center [109, 395] width 149 height 41
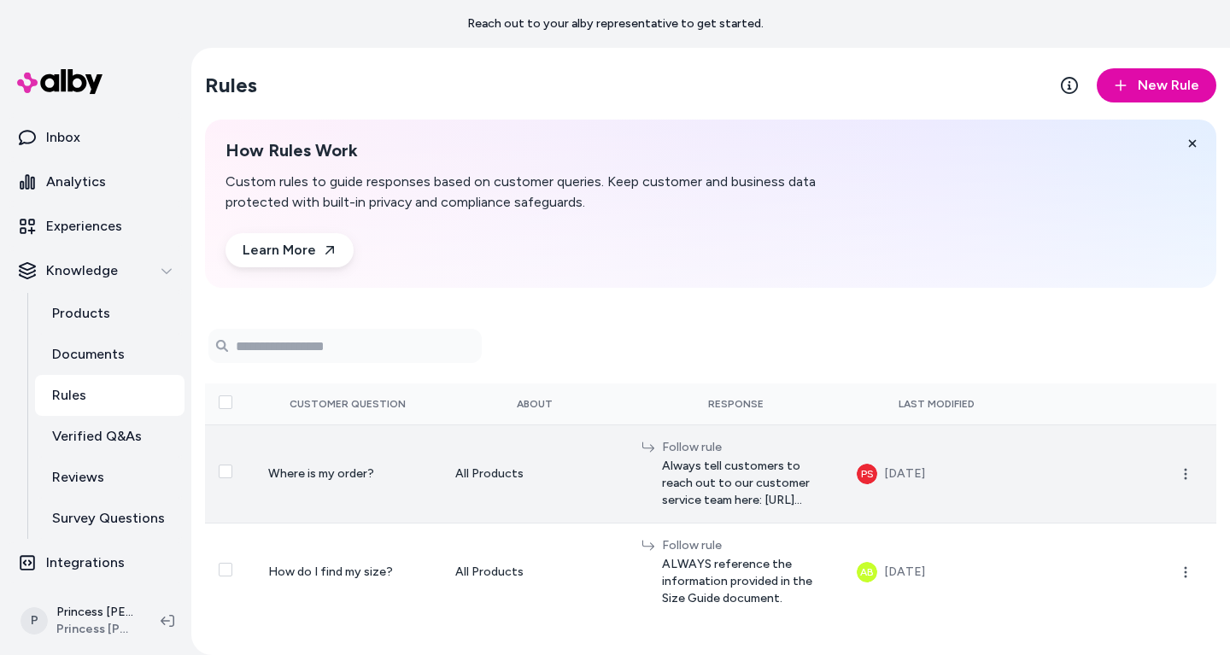
click at [455, 471] on div "All Products" at bounding box center [534, 473] width 159 height 17
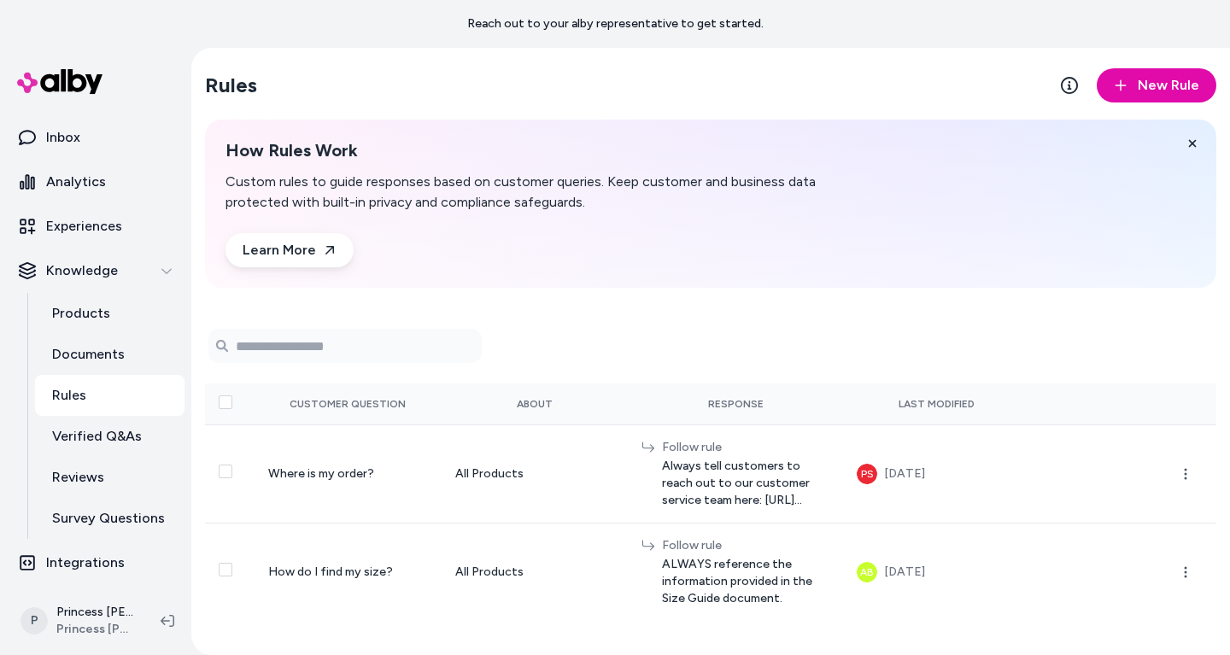
click at [825, 310] on div "Rules New Rule How Rules Work Custom rules to guide responses based on customer…" at bounding box center [710, 351] width 1039 height 607
drag, startPoint x: 1103, startPoint y: 118, endPoint x: 1115, endPoint y: 111, distance: 14.5
click at [1103, 117] on div "Rules New Rule How Rules Work Custom rules to guide responses based on customer…" at bounding box center [710, 351] width 1039 height 607
click at [1125, 85] on icon "button" at bounding box center [1120, 85] width 11 height 11
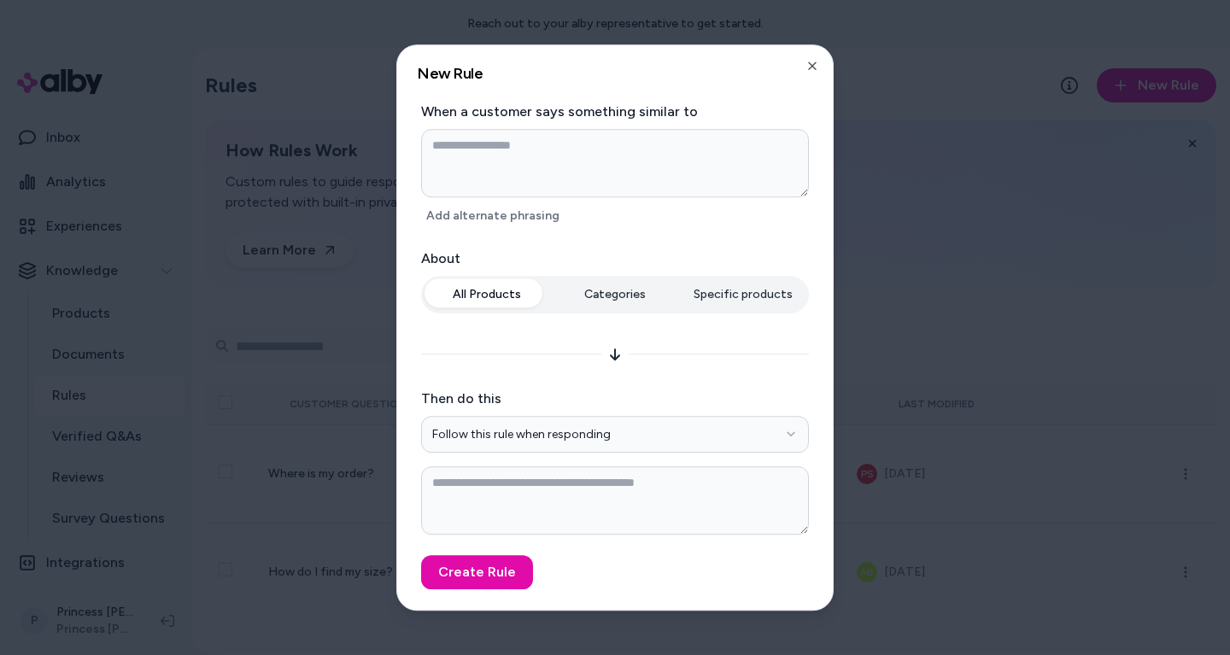
click at [657, 149] on textarea at bounding box center [615, 163] width 388 height 68
type textarea "*"
type textarea "**"
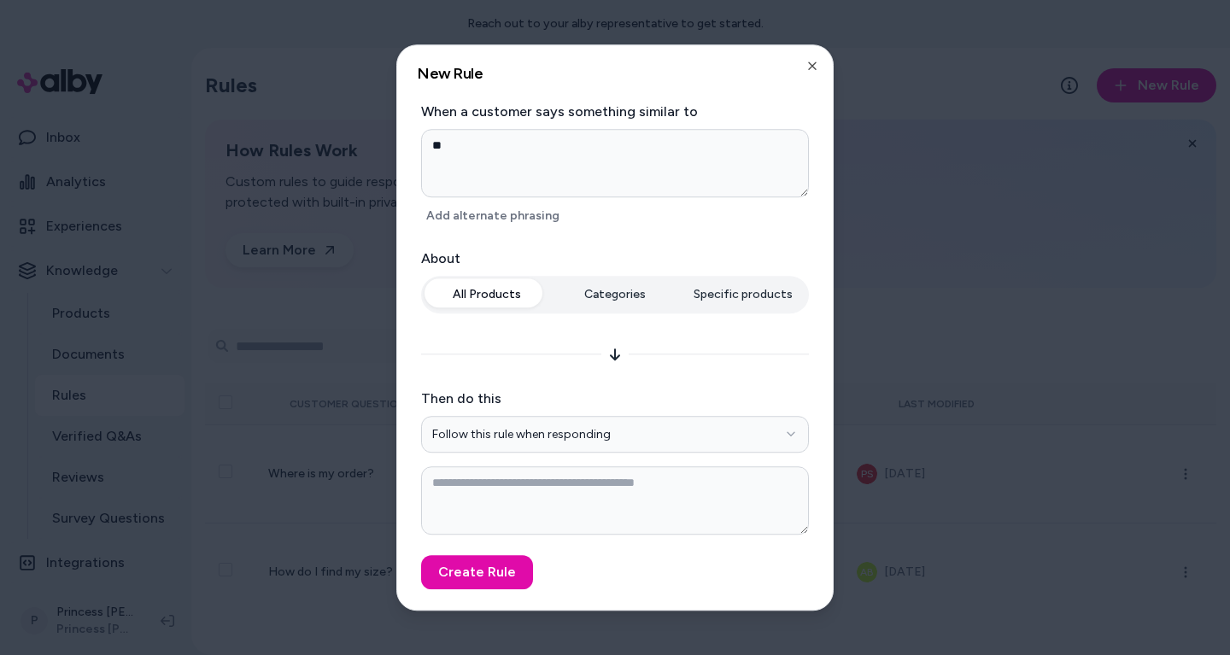
type textarea "*"
type textarea "***"
type textarea "*"
type textarea "****"
type textarea "*"
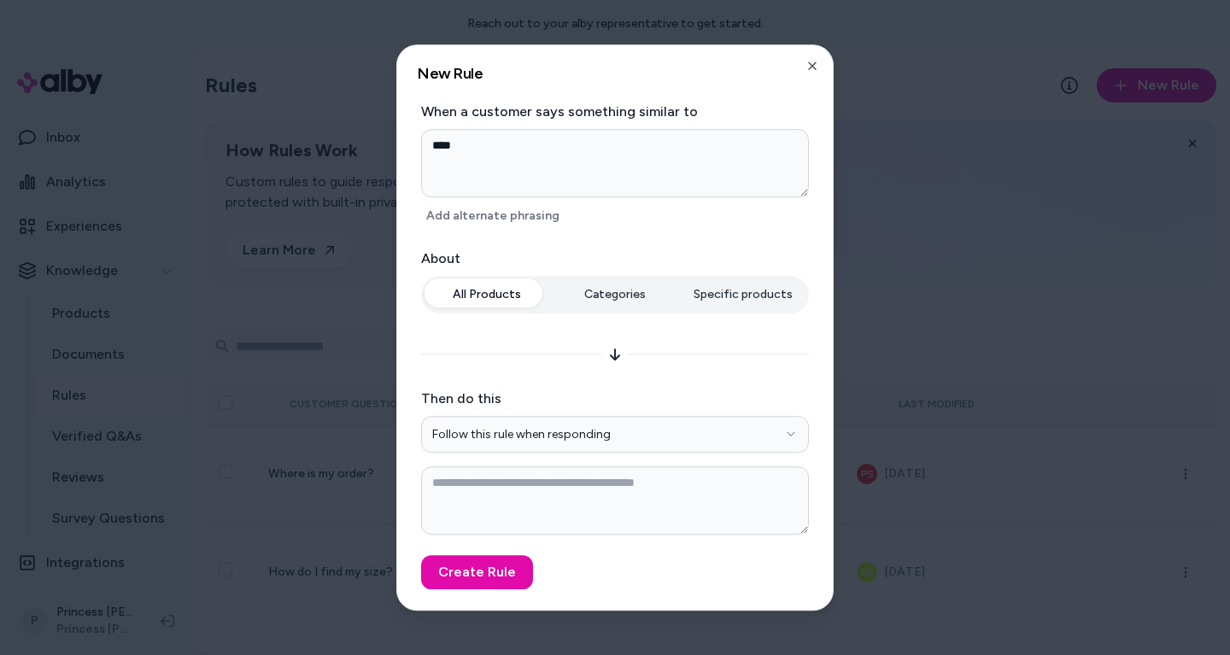
type textarea "****"
type textarea "*"
click at [610, 498] on textarea at bounding box center [615, 500] width 388 height 68
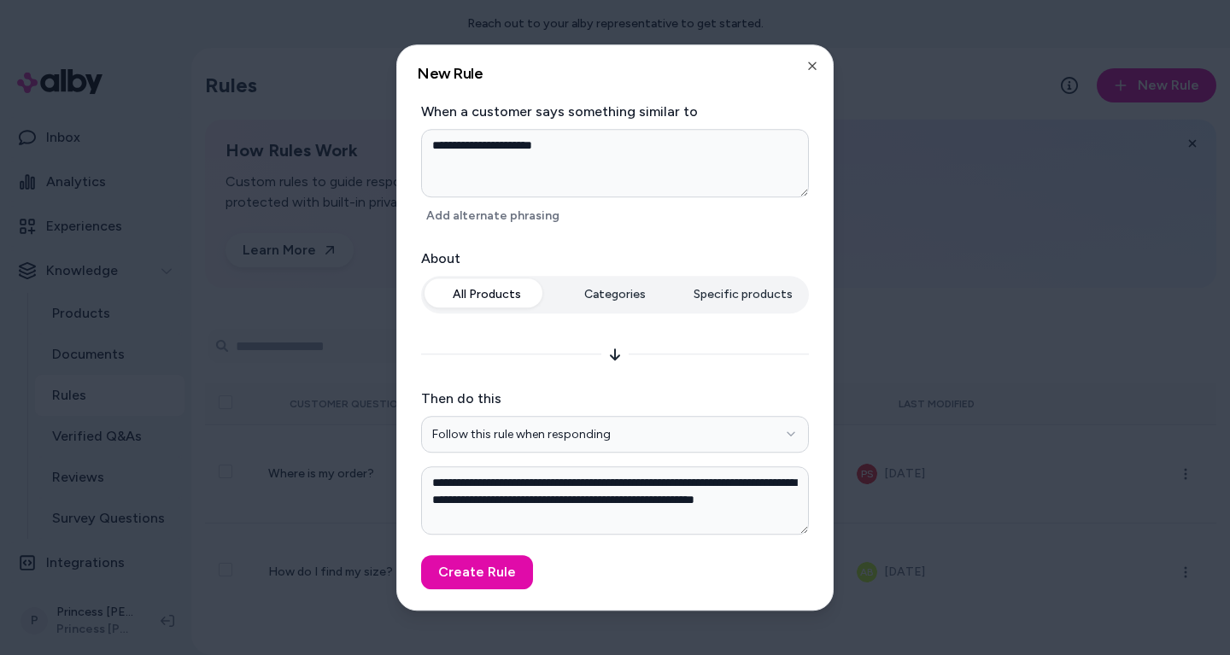
click at [506, 548] on form "**********" at bounding box center [615, 346] width 395 height 489
click at [502, 567] on button "Create Rule" at bounding box center [477, 572] width 112 height 34
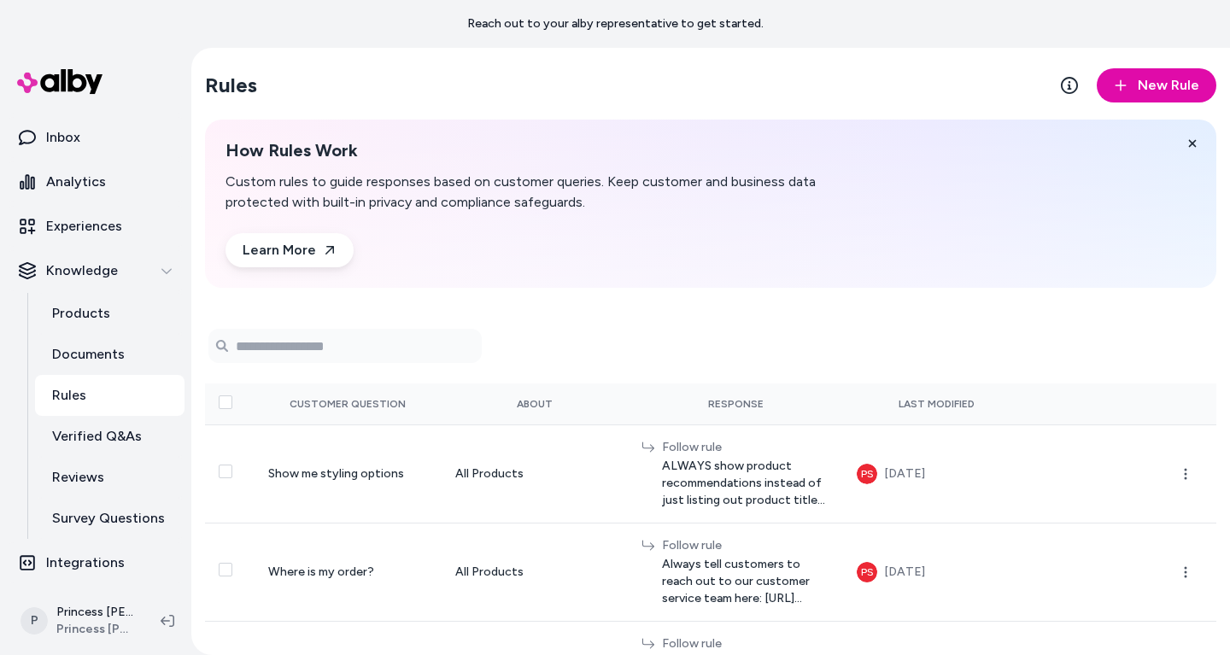
scroll to position [60, 0]
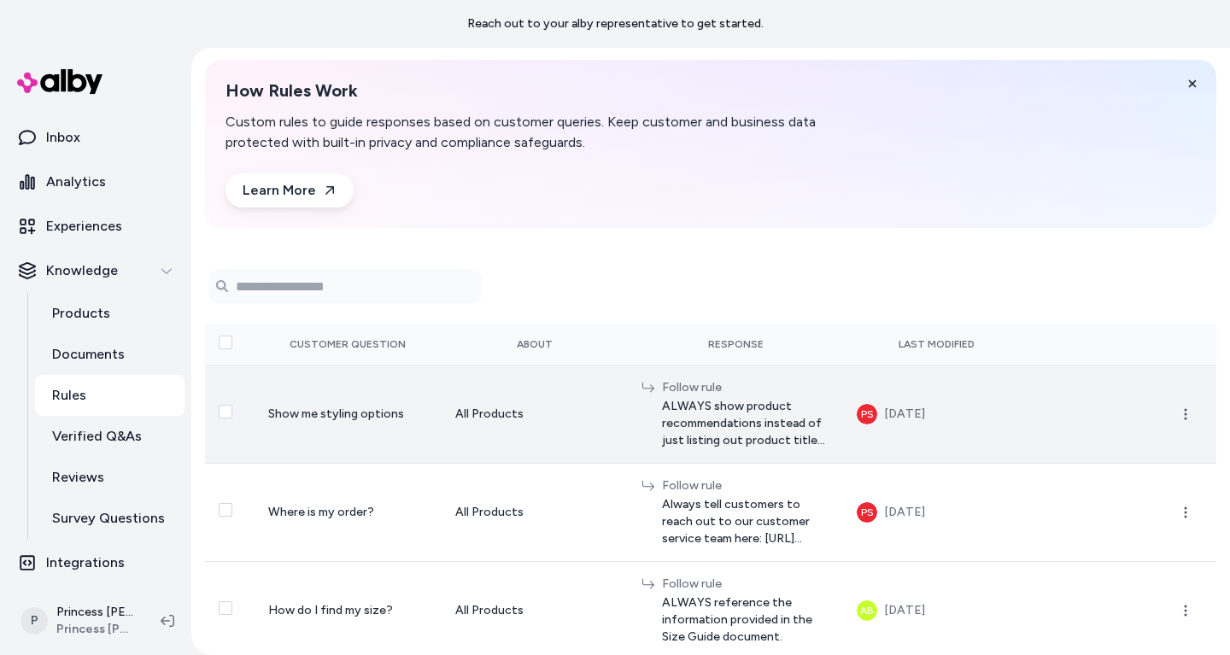
click at [662, 391] on div "Follow rule" at bounding box center [745, 387] width 167 height 17
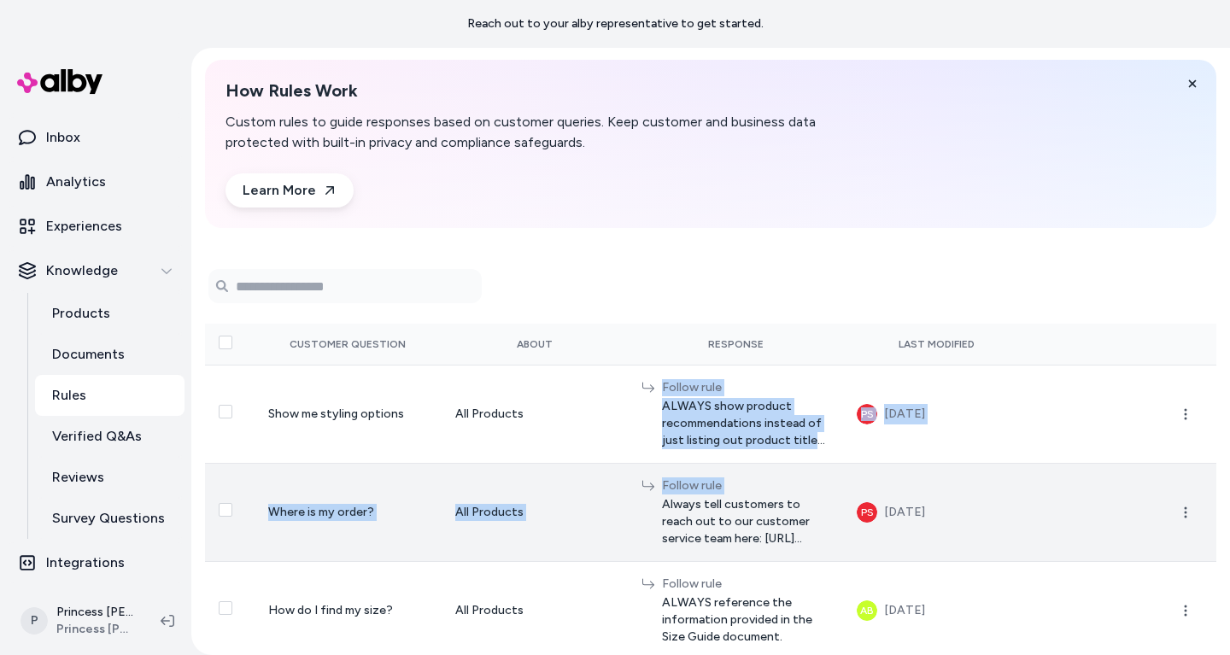
drag, startPoint x: 661, startPoint y: 391, endPoint x: 703, endPoint y: 482, distance: 99.7
click at [703, 482] on tbody "Show me styling options All Products Follow rule ALWAYS show product recommenda…" at bounding box center [710, 512] width 1011 height 295
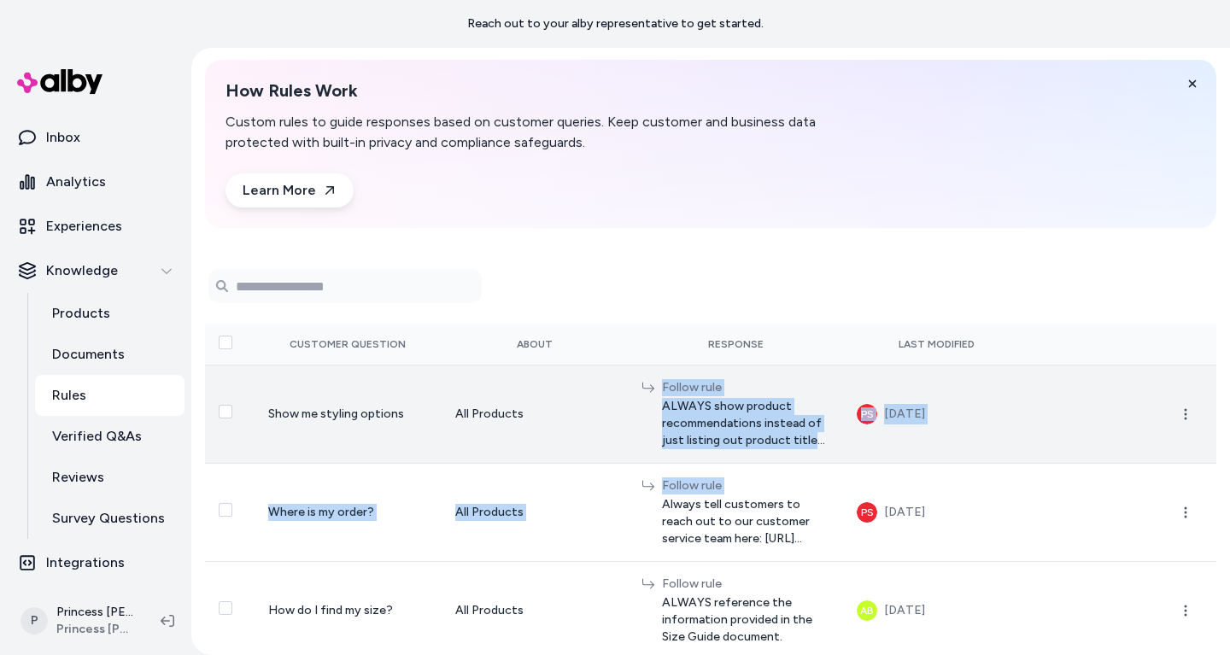
click at [720, 406] on span "ALWAYS show product recommendations instead of just listing out product titles.…" at bounding box center [745, 423] width 167 height 51
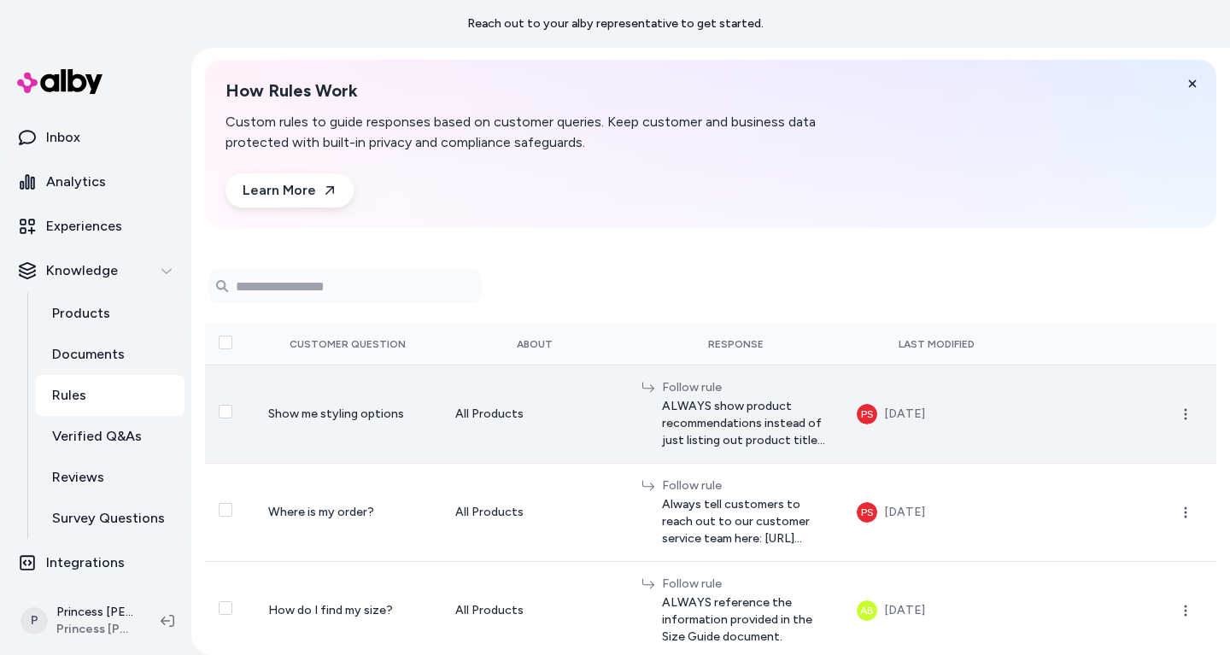
click at [720, 406] on span "ALWAYS show product recommendations instead of just listing out product titles.…" at bounding box center [745, 423] width 167 height 51
click at [712, 404] on span "ALWAYS show product recommendations instead of just listing out product titles.…" at bounding box center [745, 423] width 167 height 51
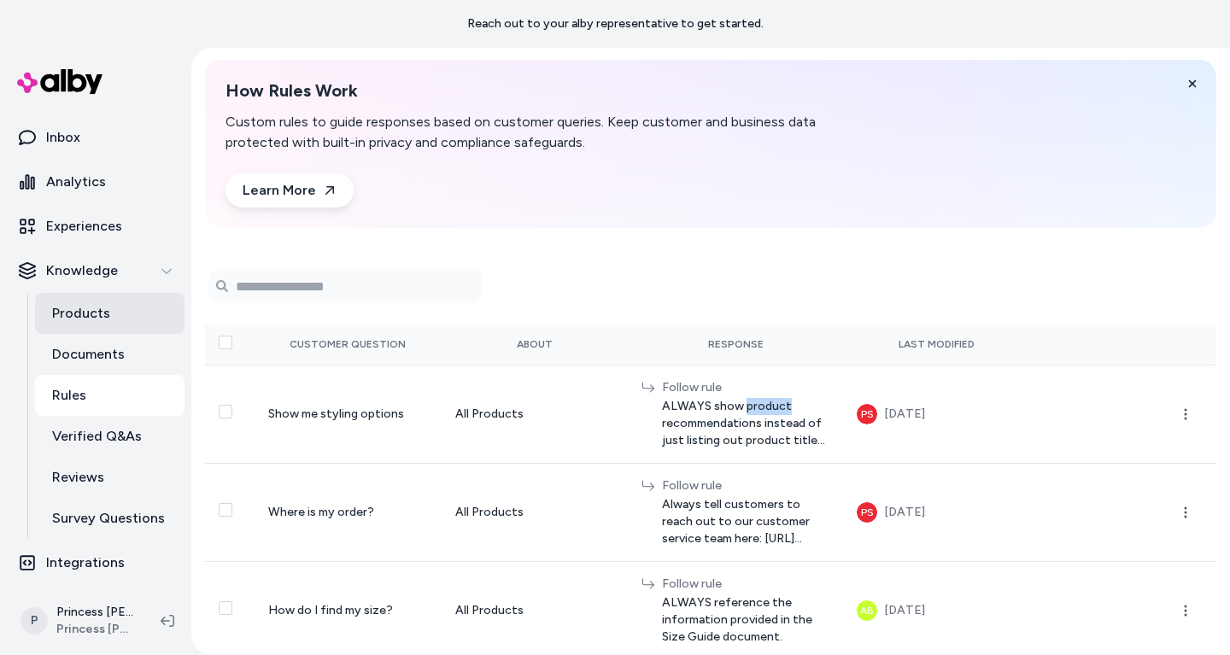
click at [131, 307] on link "Products" at bounding box center [109, 313] width 149 height 41
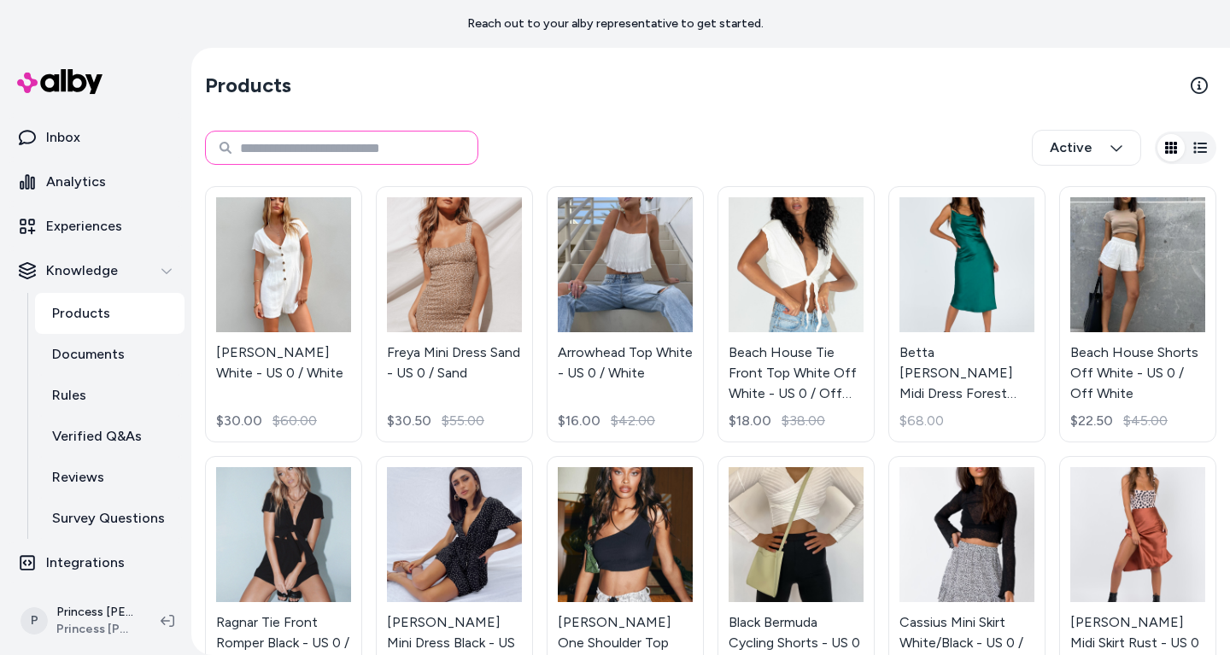
click at [271, 161] on input at bounding box center [341, 148] width 273 height 34
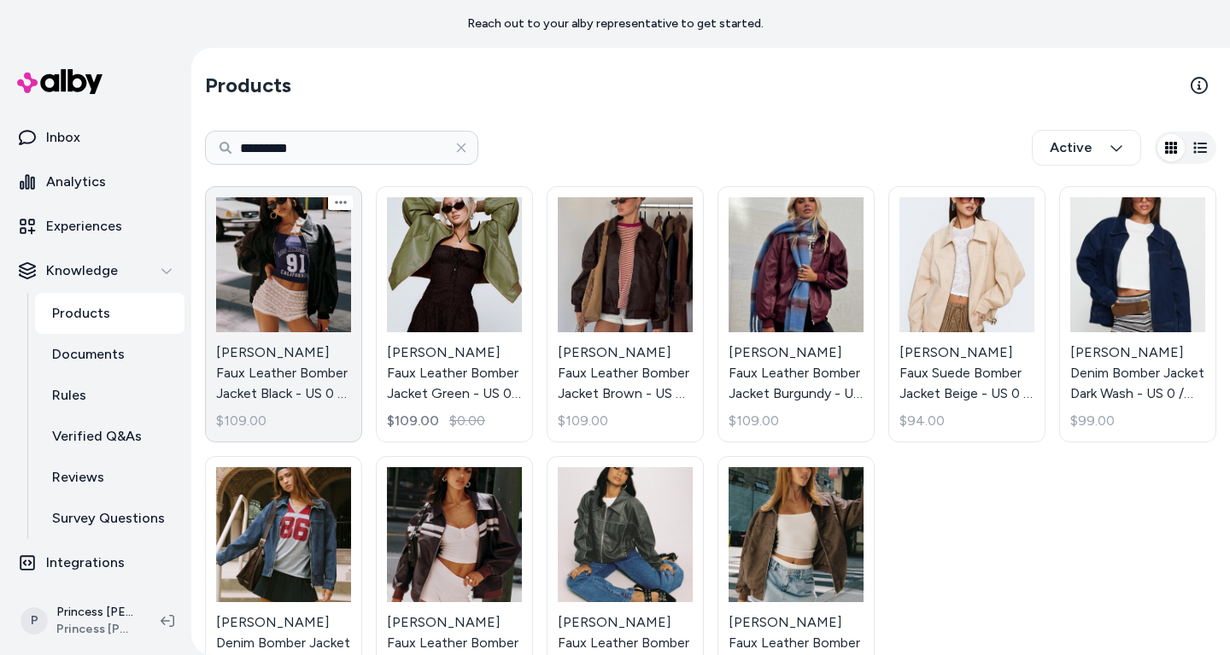
click at [289, 377] on link "Goldsmith Faux Leather Bomber Jacket Black - US 0 / Black $109.00" at bounding box center [283, 314] width 157 height 256
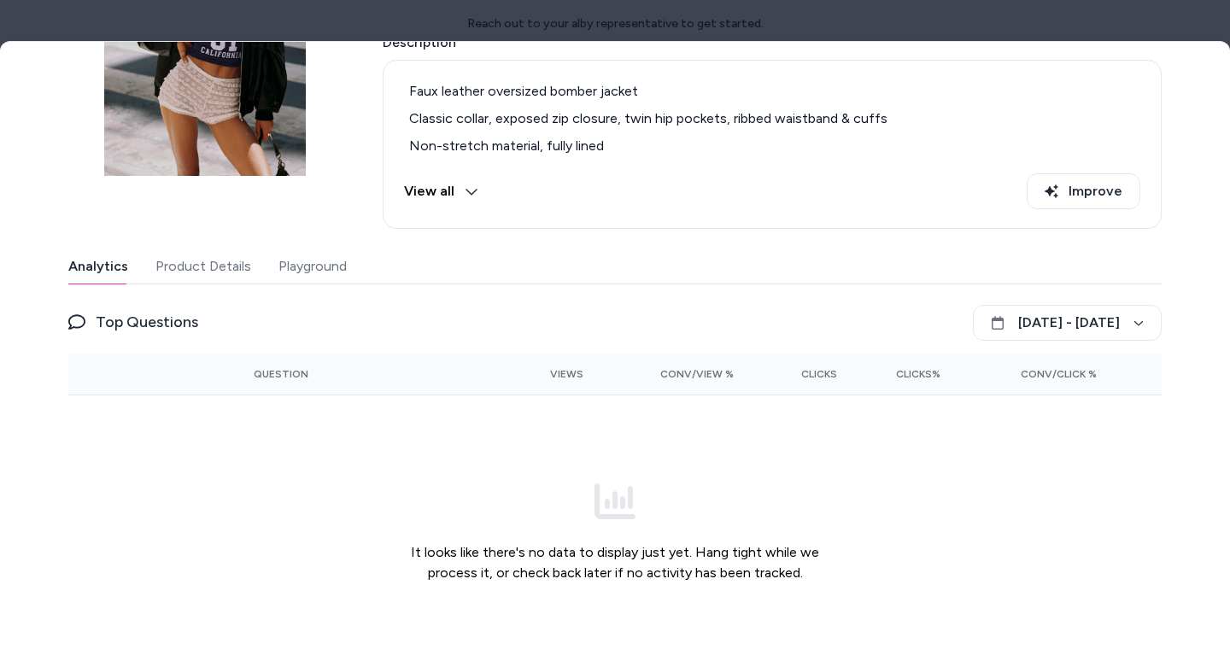
scroll to position [191, 0]
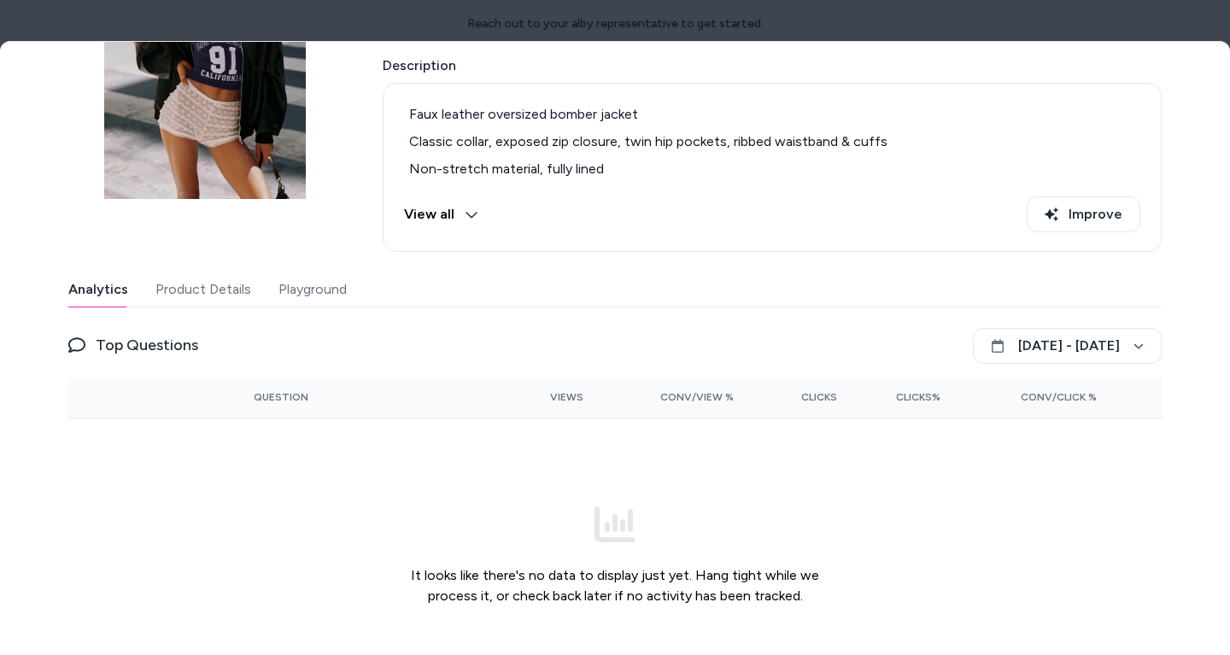
click at [304, 278] on button "Playground" at bounding box center [312, 289] width 68 height 34
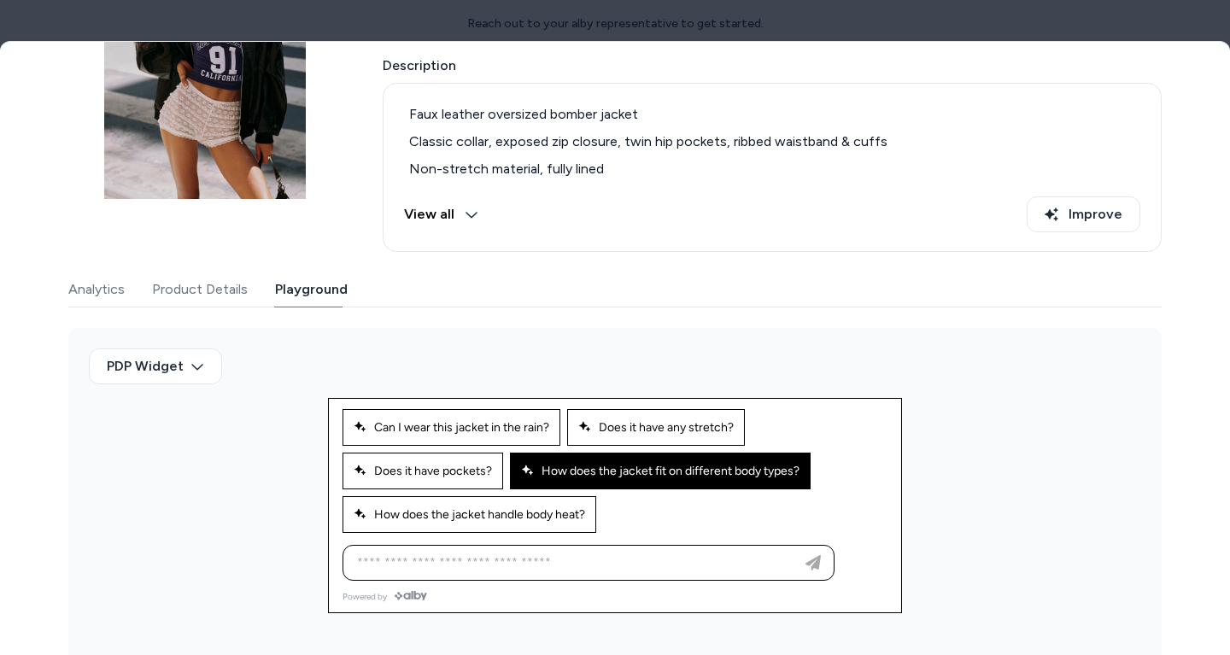
click at [597, 481] on button "How does the jacket fit on different body types?" at bounding box center [660, 471] width 301 height 37
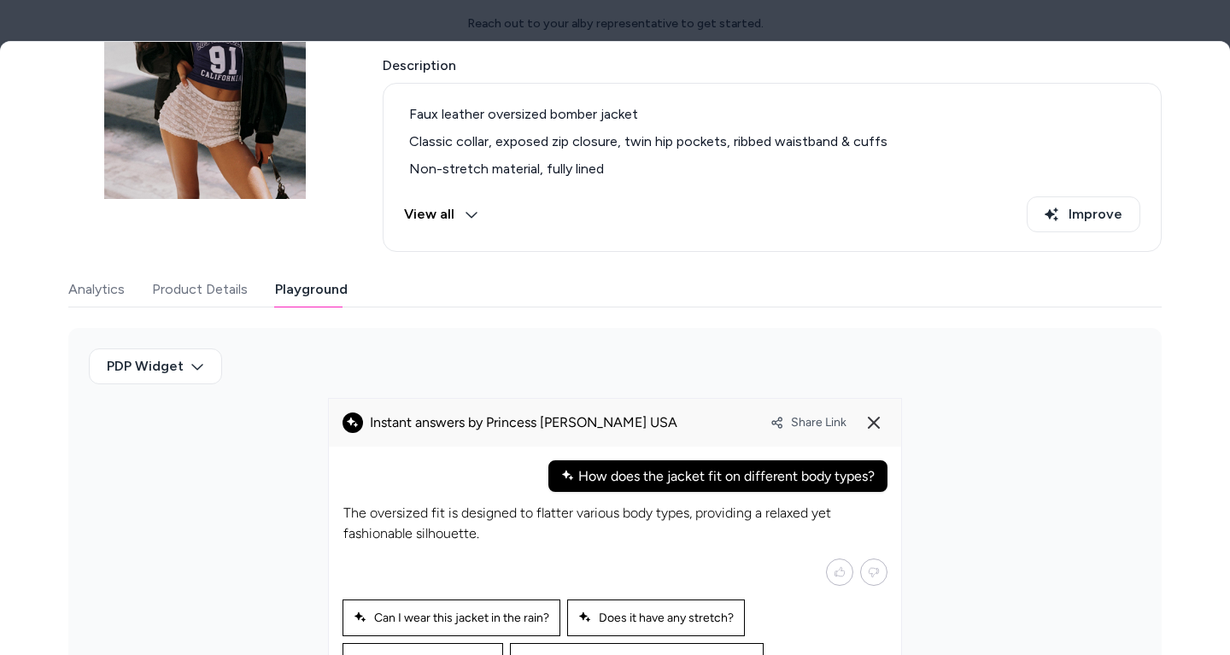
scroll to position [349, 0]
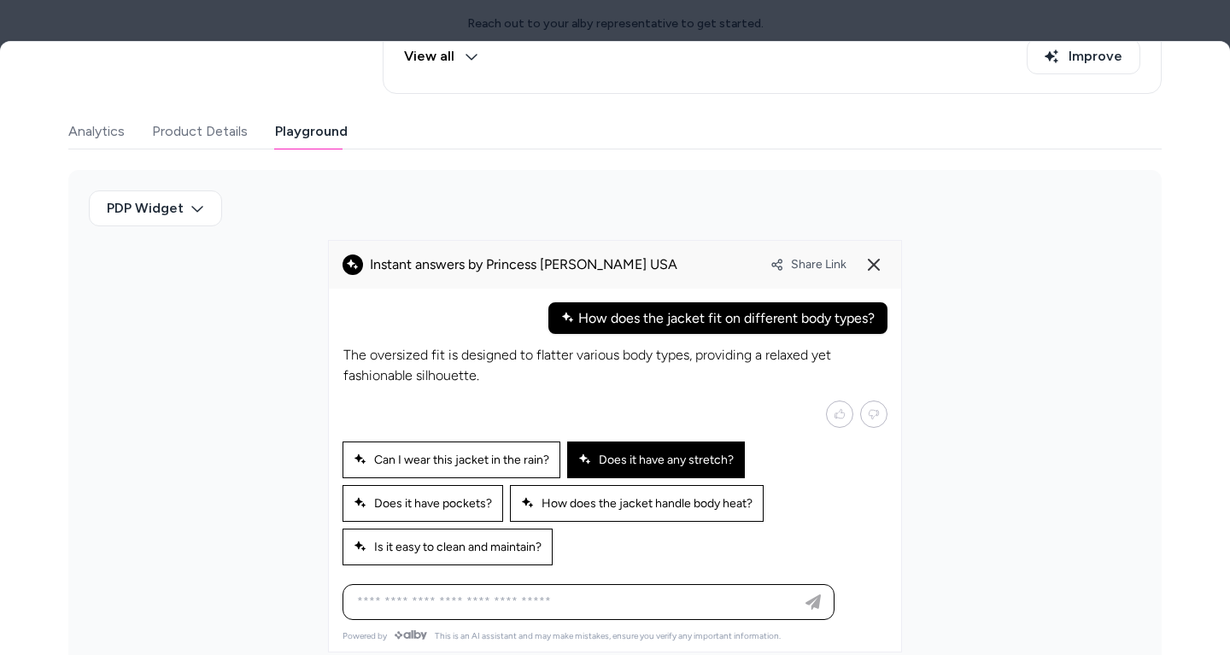
click at [666, 474] on div "Does it have any stretch?" at bounding box center [656, 460] width 178 height 37
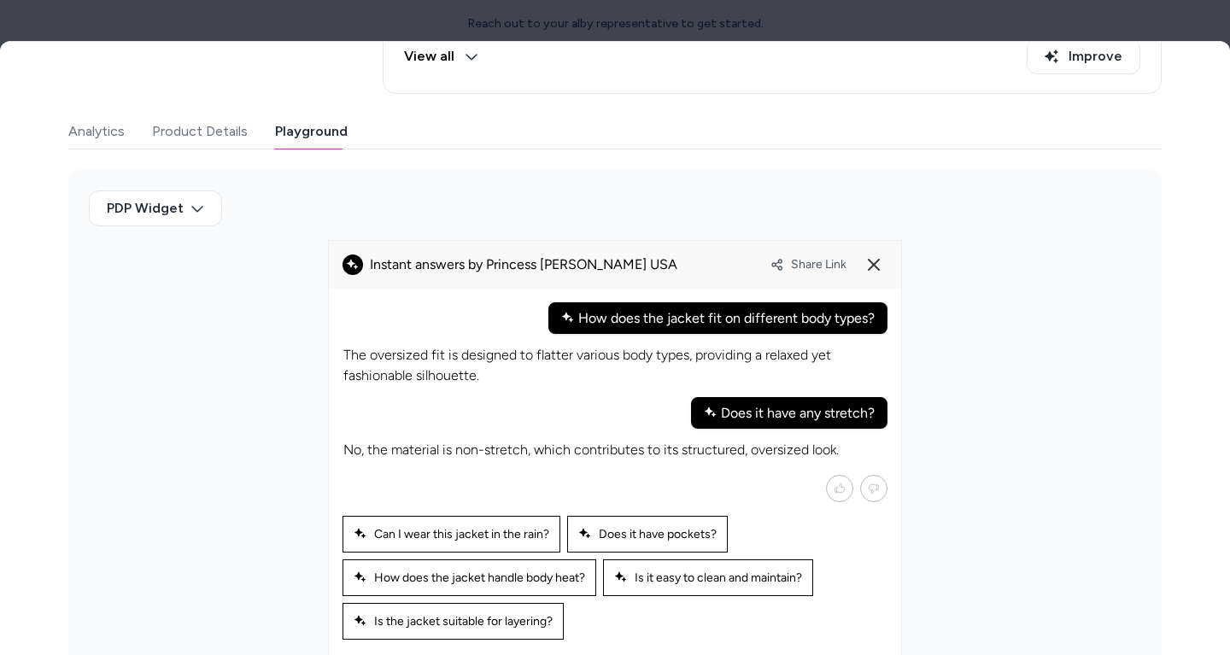
scroll to position [421, 0]
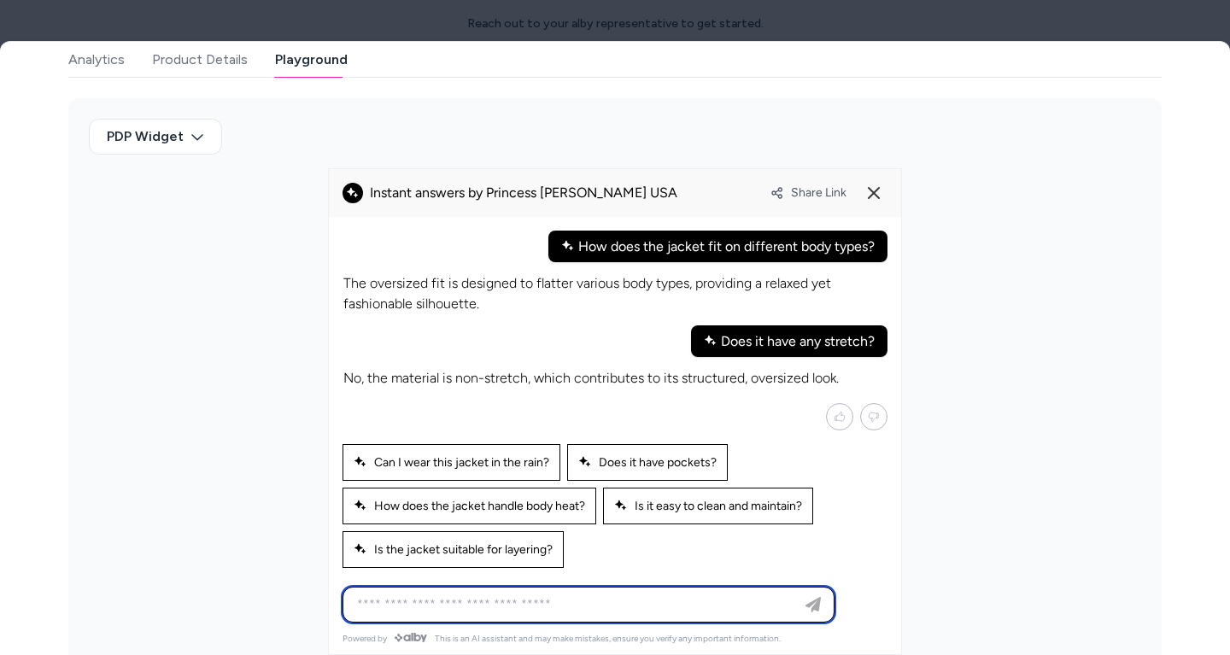
click at [613, 595] on input at bounding box center [571, 604] width 449 height 20
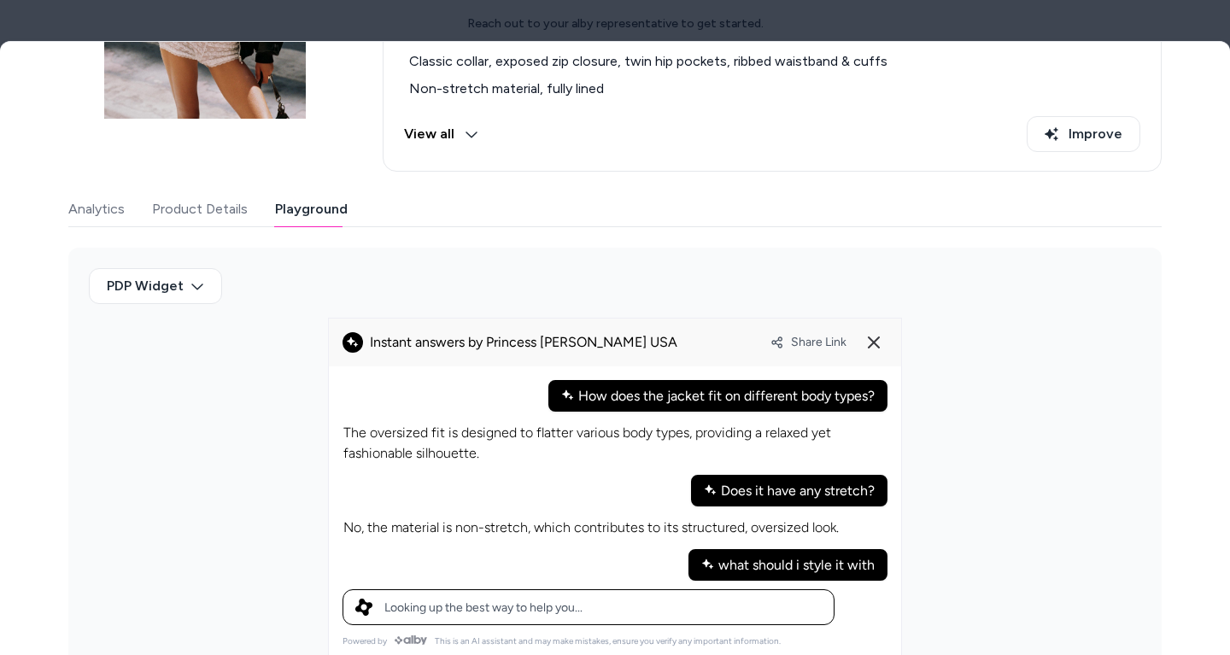
scroll to position [292, 0]
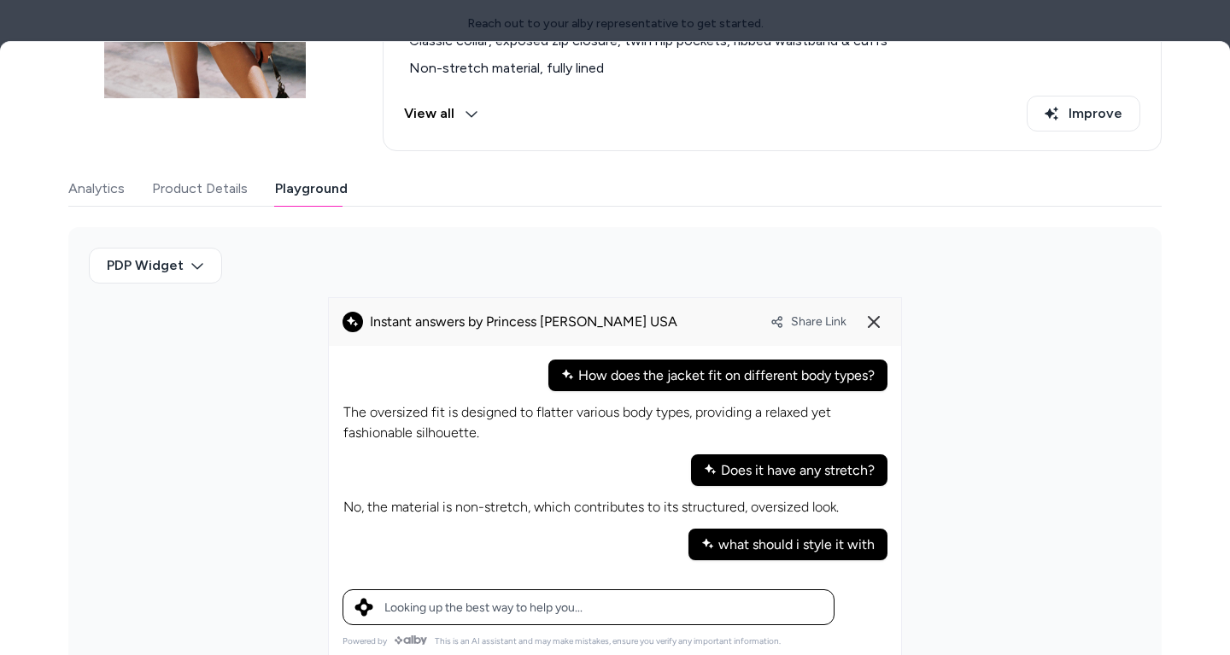
click at [644, 497] on p "No, the material is non-stretch, which contributes to its structured, oversized…" at bounding box center [590, 507] width 495 height 20
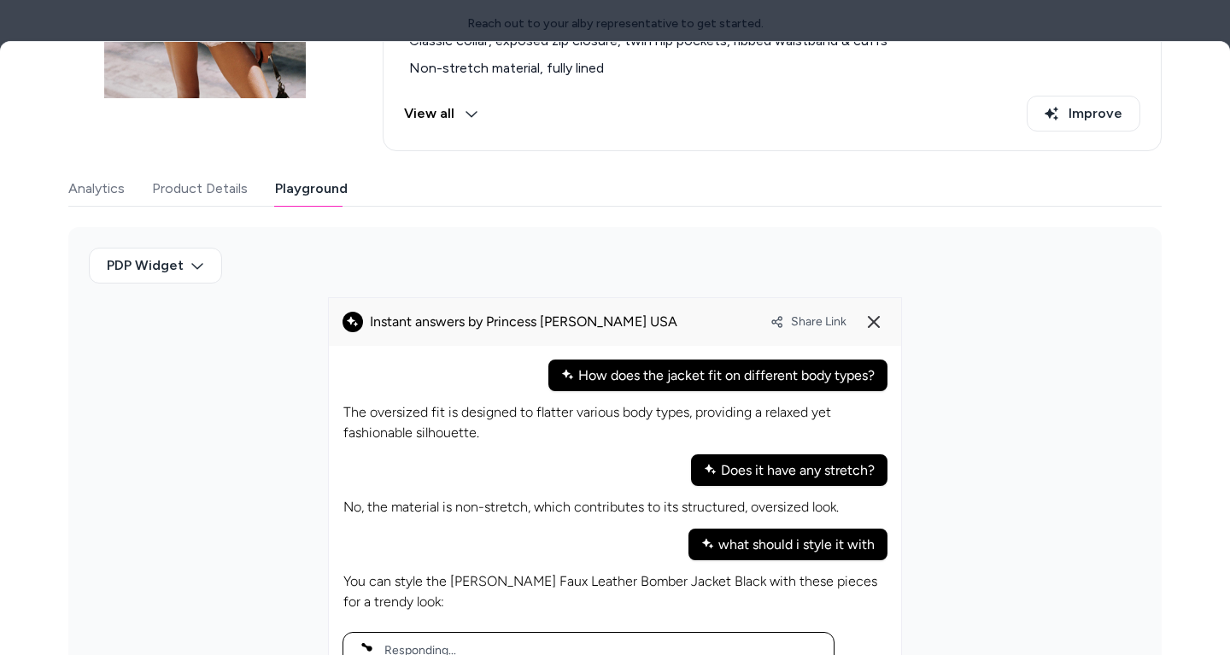
click at [644, 497] on p "No, the material is non-stretch, which contributes to its structured, oversized…" at bounding box center [590, 507] width 495 height 20
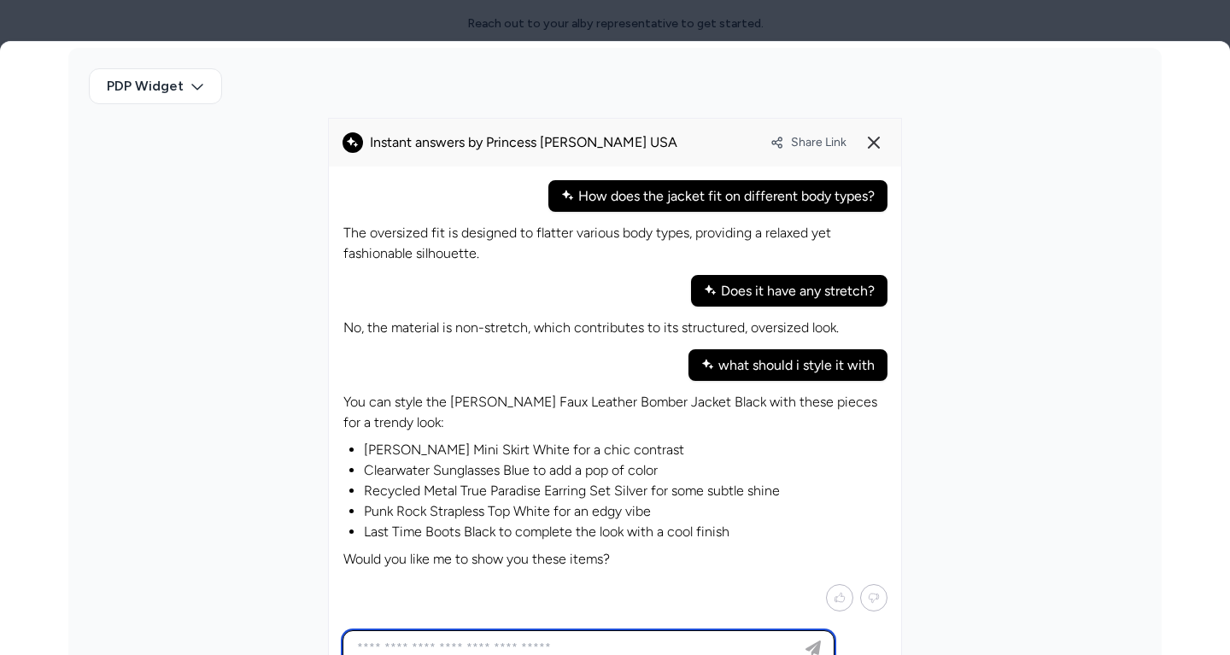
scroll to position [512, 0]
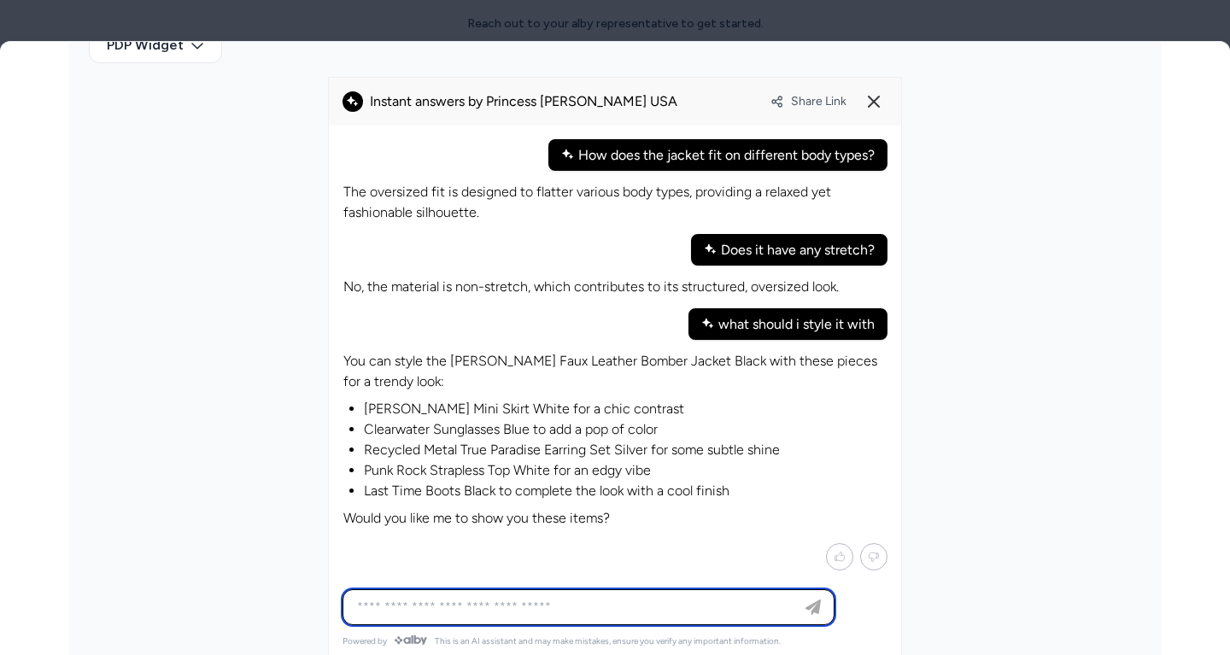
click at [560, 606] on input at bounding box center [571, 607] width 449 height 20
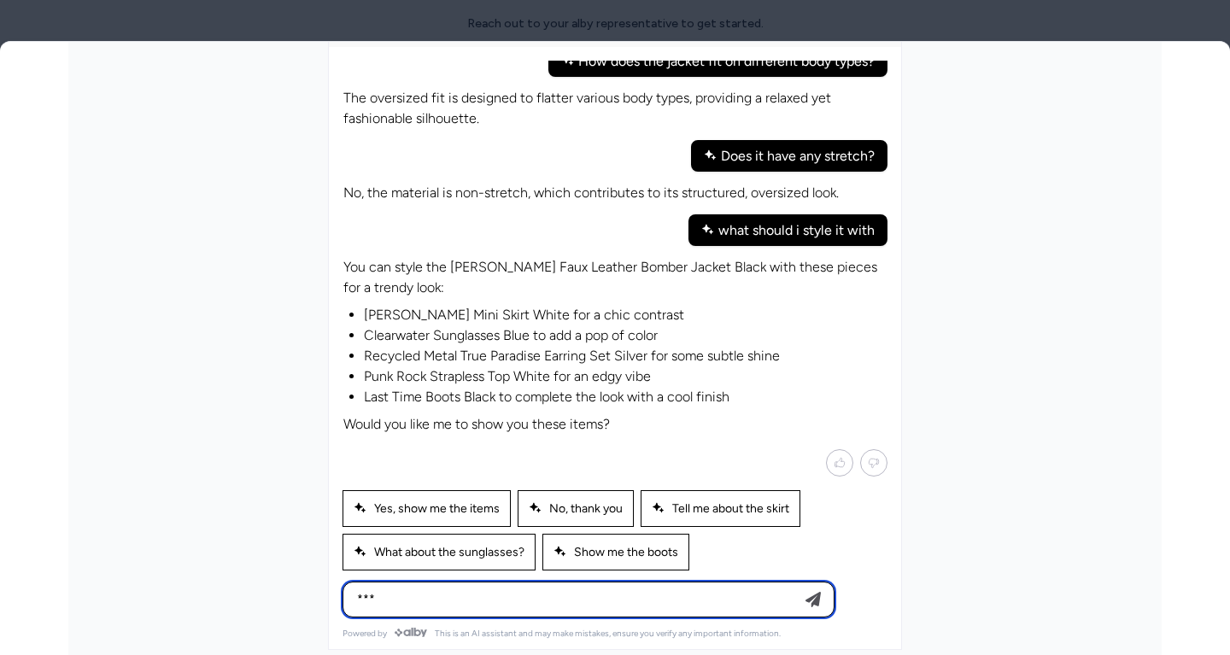
scroll to position [590, 0]
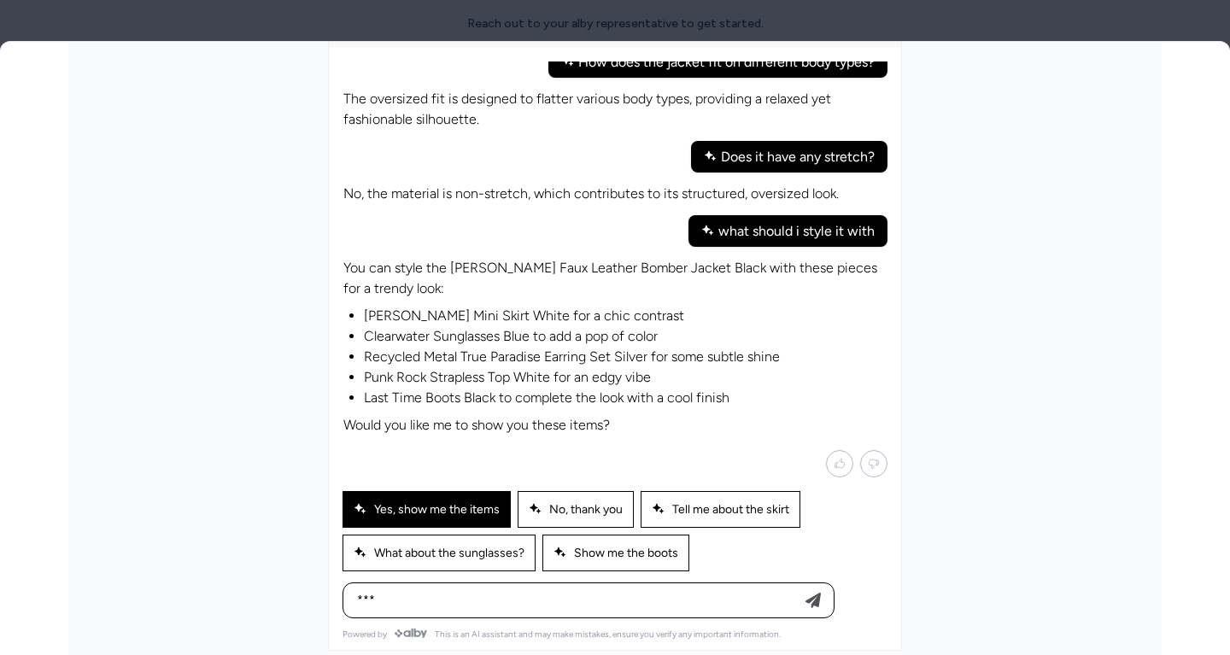
click at [464, 503] on span "Yes, show me the items" at bounding box center [427, 509] width 146 height 15
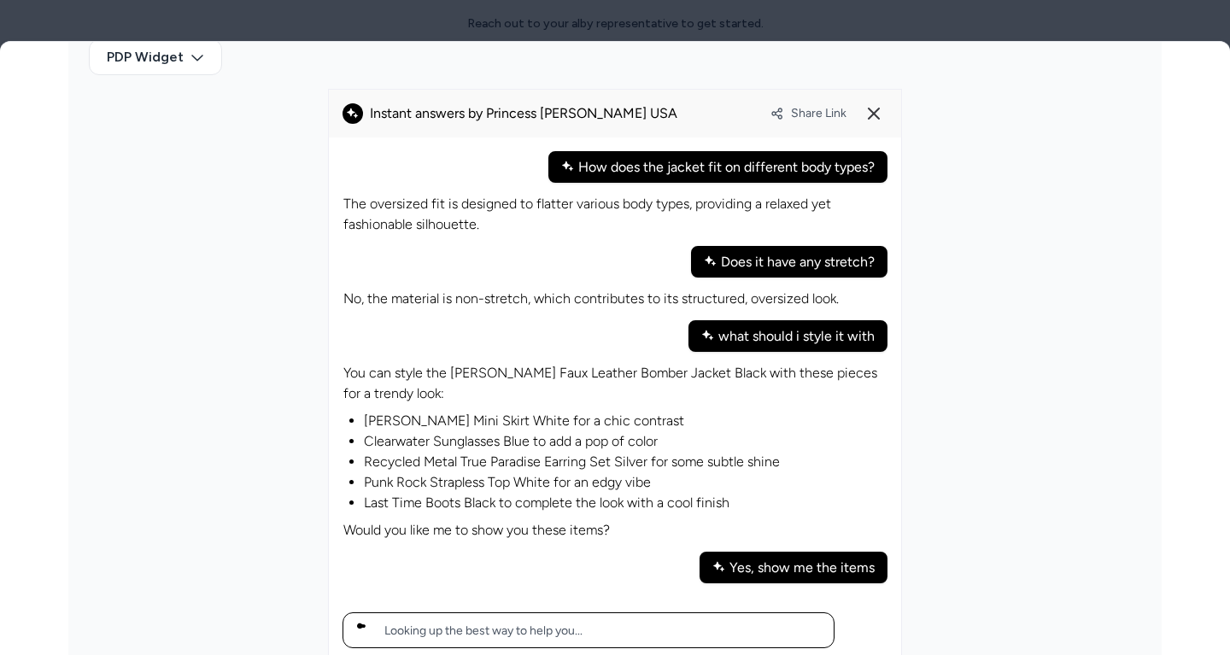
scroll to position [521, 0]
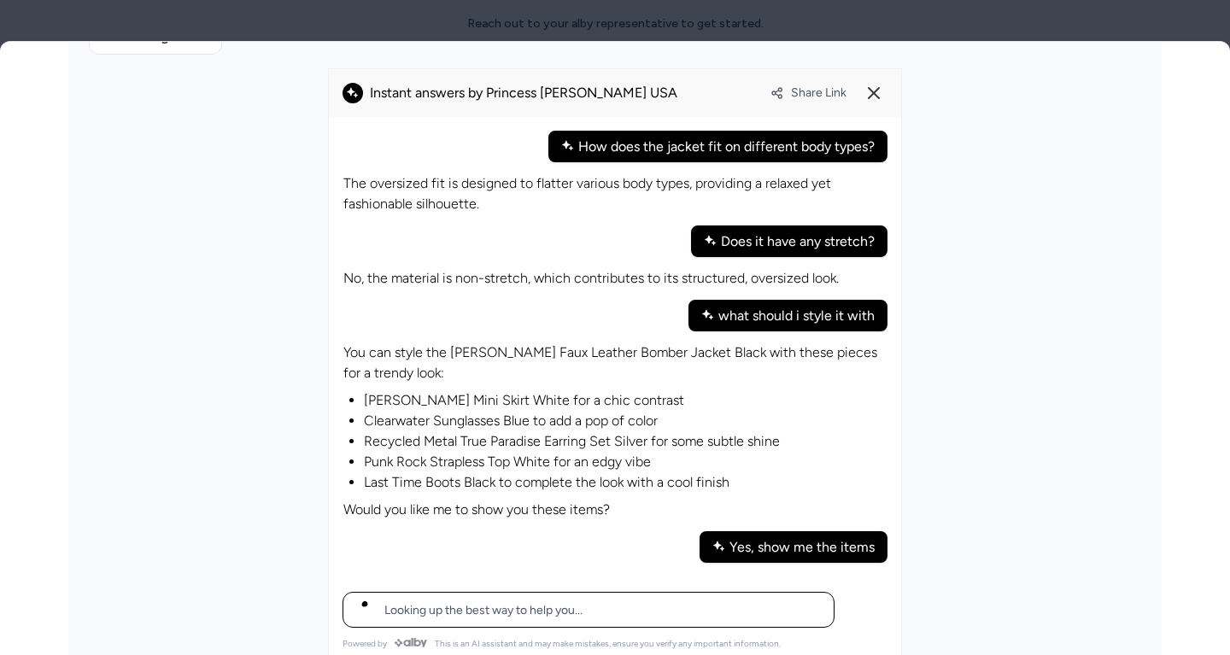
click at [470, 503] on p "Would you like me to show you these items?" at bounding box center [614, 510] width 543 height 20
click at [510, 500] on p "Would you like me to show you these items?" at bounding box center [614, 510] width 543 height 20
click at [522, 452] on li "Punk Rock Strapless Top White for an edgy vibe" at bounding box center [625, 462] width 523 height 20
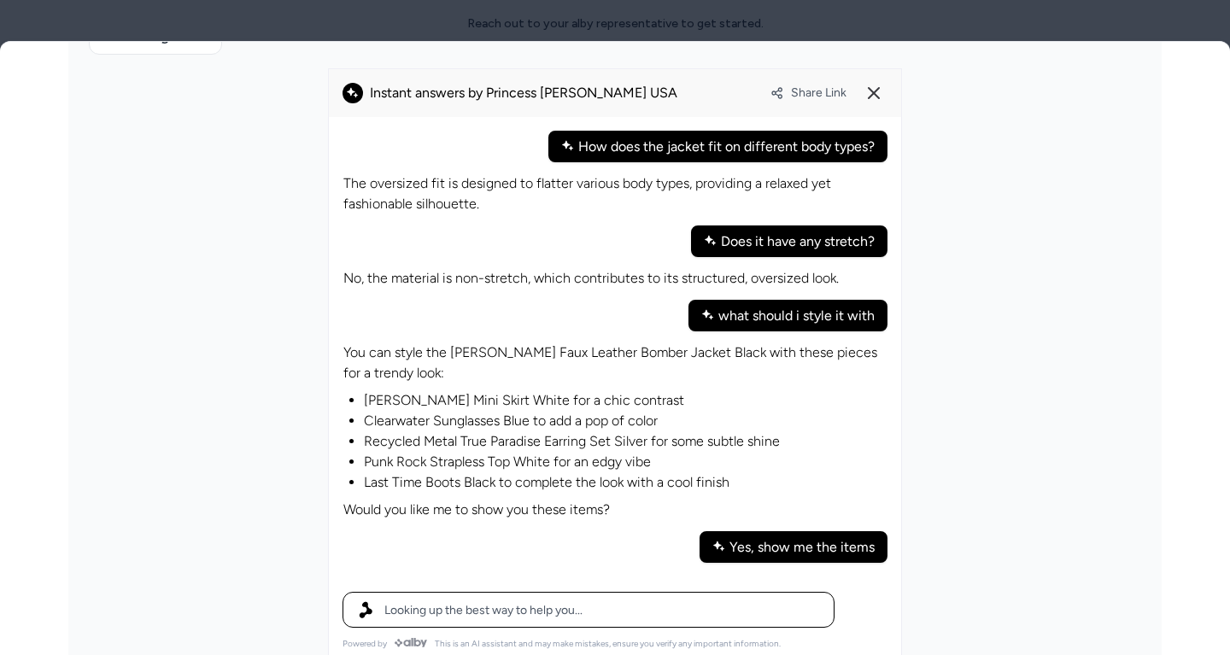
click at [522, 452] on li "Punk Rock Strapless Top White for an edgy vibe" at bounding box center [625, 462] width 523 height 20
click at [508, 455] on li "Punk Rock Strapless Top White for an edgy vibe" at bounding box center [625, 462] width 523 height 20
click at [488, 452] on li "Punk Rock Strapless Top White for an edgy vibe" at bounding box center [625, 462] width 523 height 20
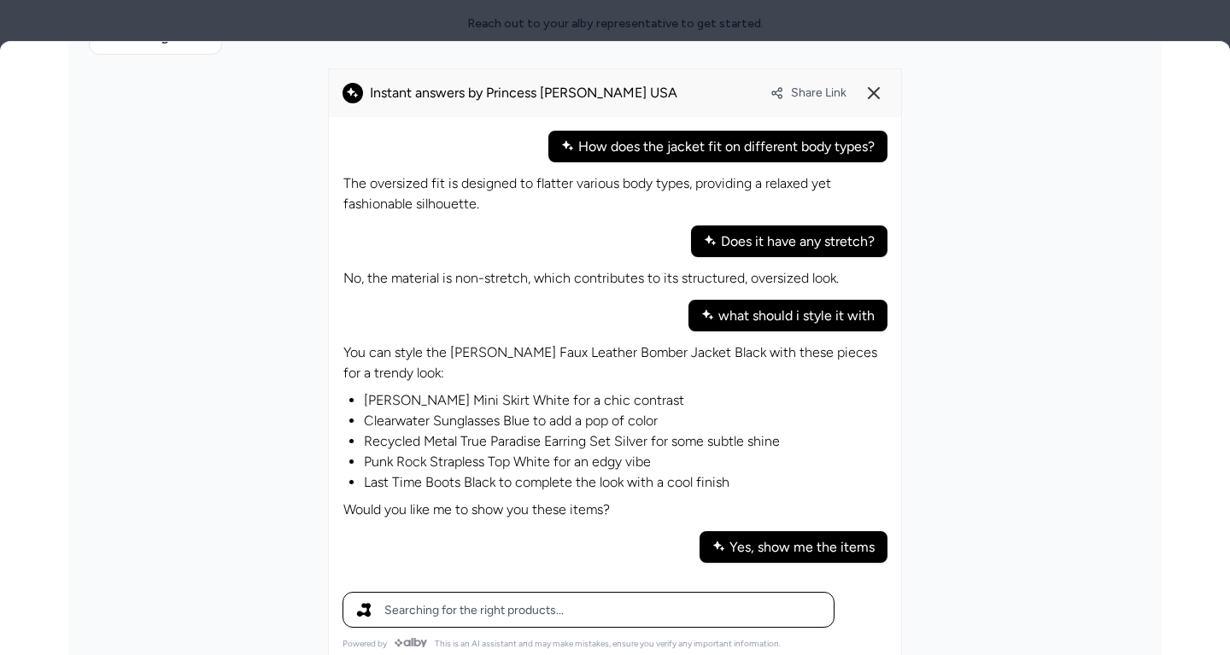
click at [483, 455] on li "Punk Rock Strapless Top White for an edgy vibe" at bounding box center [625, 462] width 523 height 20
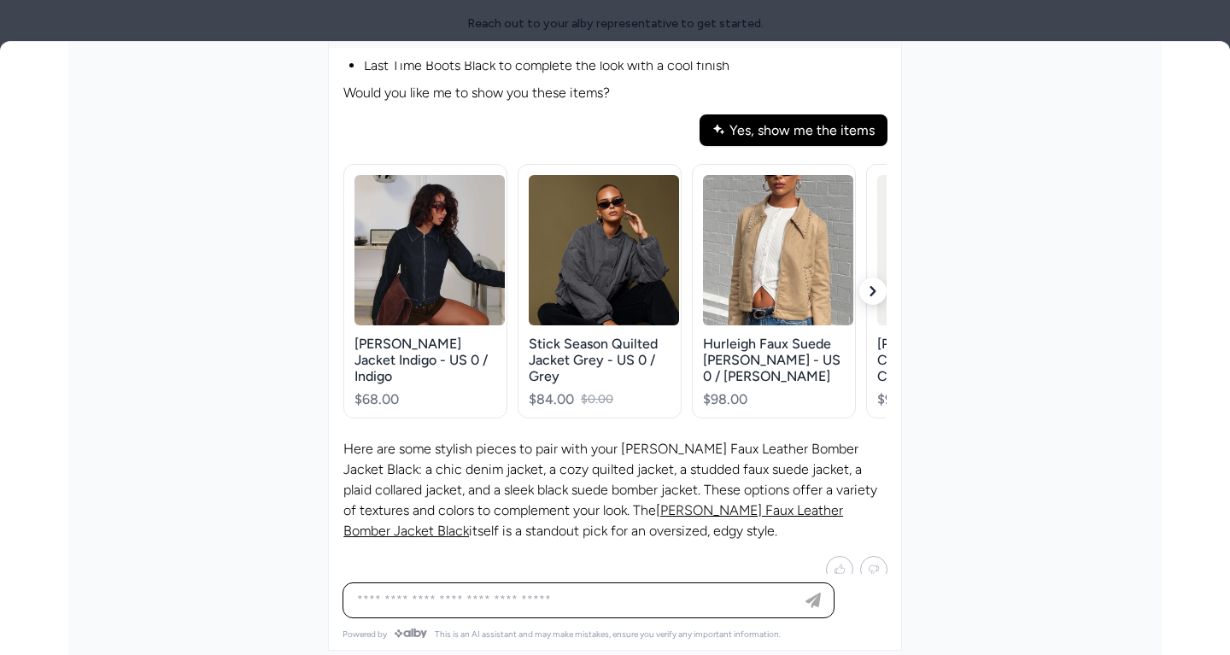
scroll to position [357, 0]
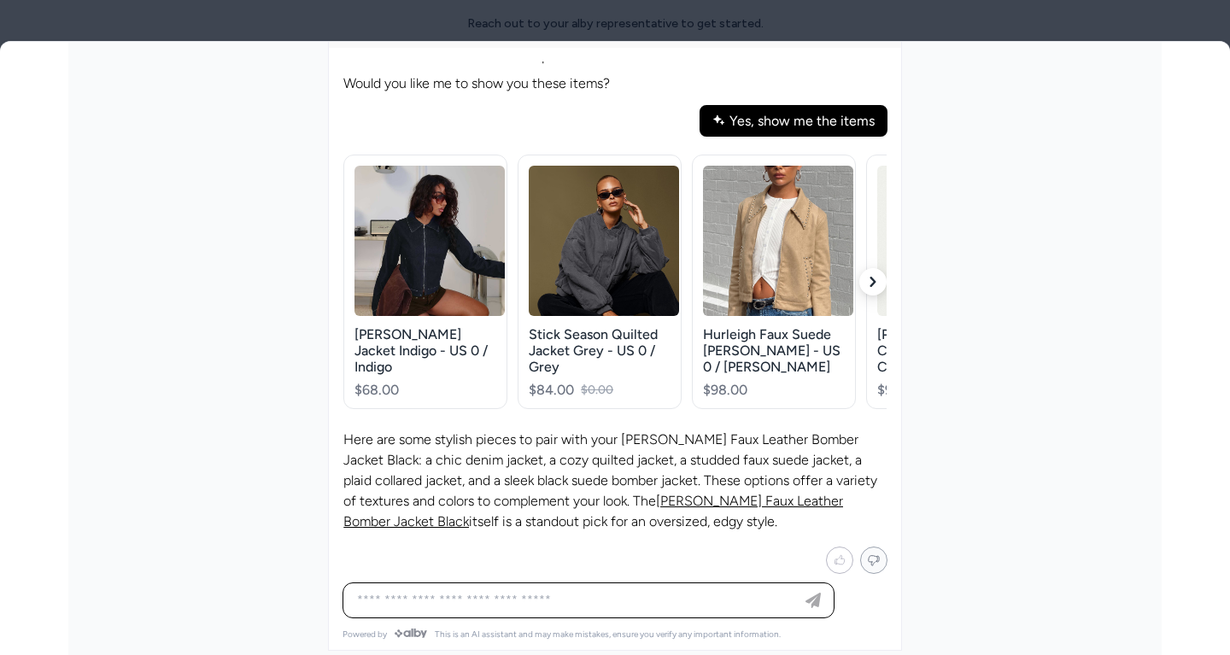
click at [872, 553] on icon "Mark not helpful" at bounding box center [873, 560] width 13 height 15
click at [873, 553] on icon "Mark not helpful" at bounding box center [873, 560] width 13 height 15
click at [863, 548] on button "Mark not helpful" at bounding box center [873, 560] width 27 height 27
click at [869, 553] on icon "Mark not helpful" at bounding box center [873, 560] width 13 height 15
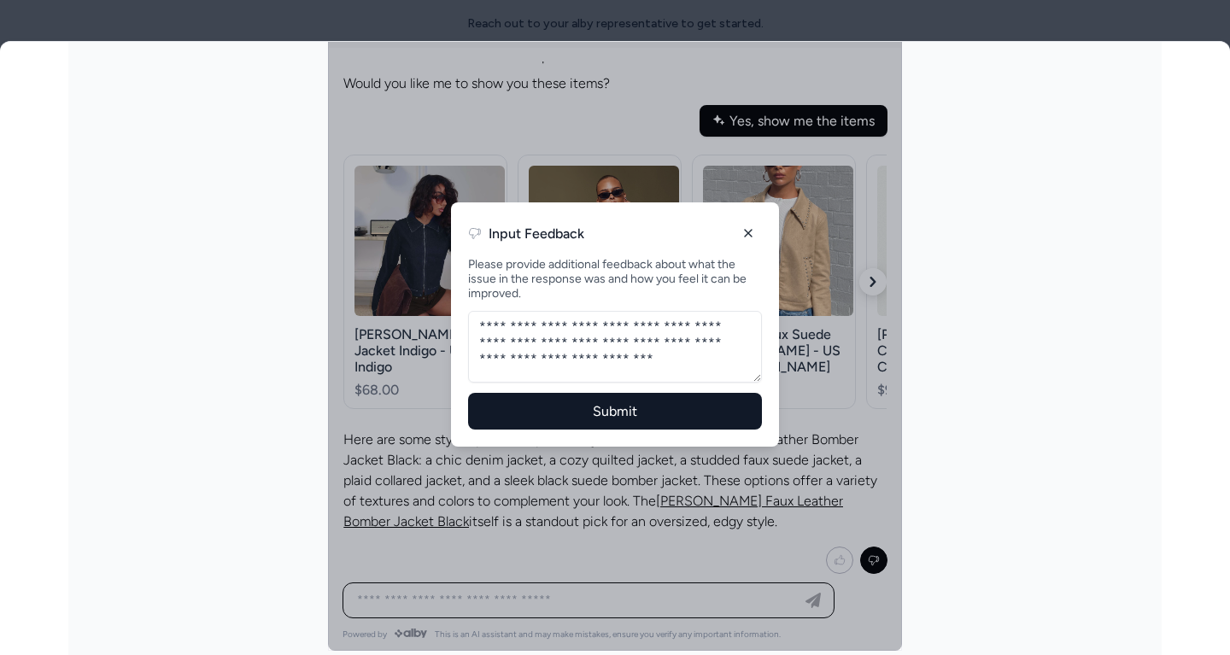
click at [651, 421] on button "Submit" at bounding box center [615, 411] width 294 height 37
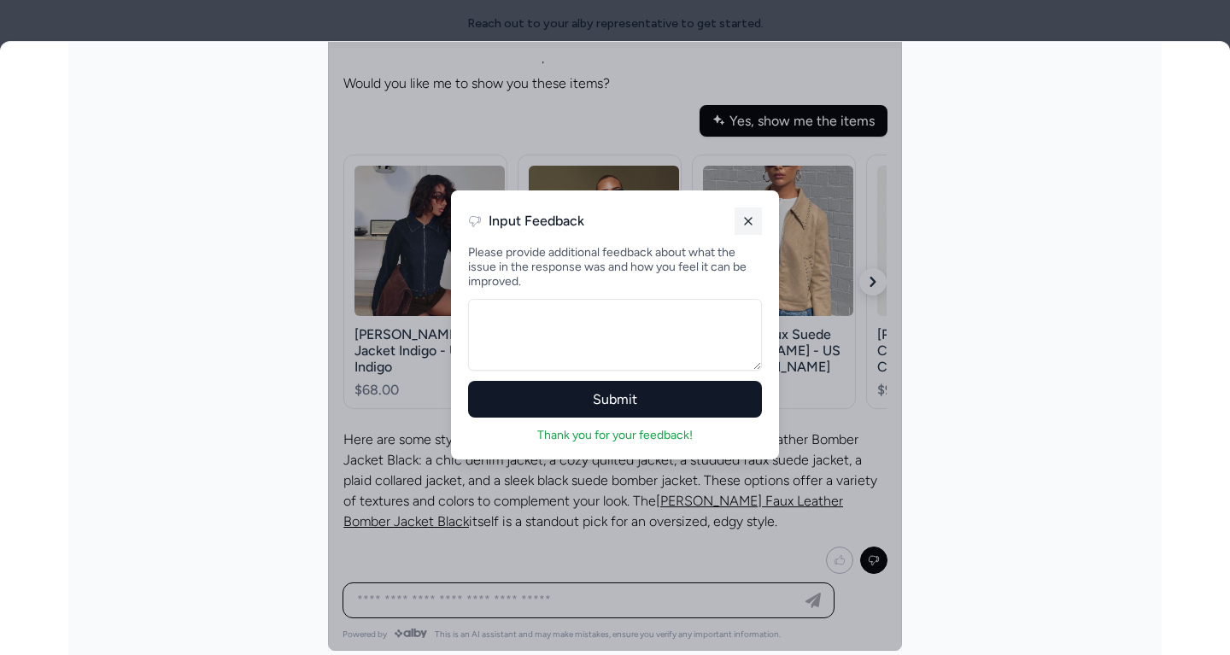
click at [746, 221] on line at bounding box center [748, 221] width 7 height 7
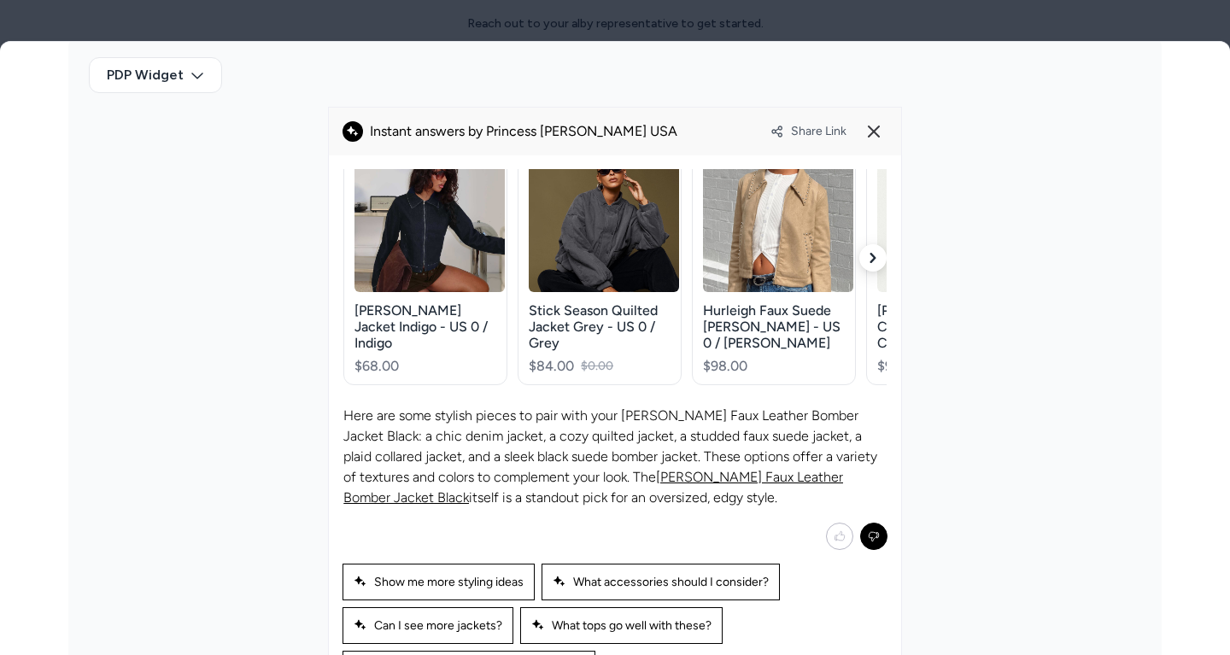
scroll to position [495, 0]
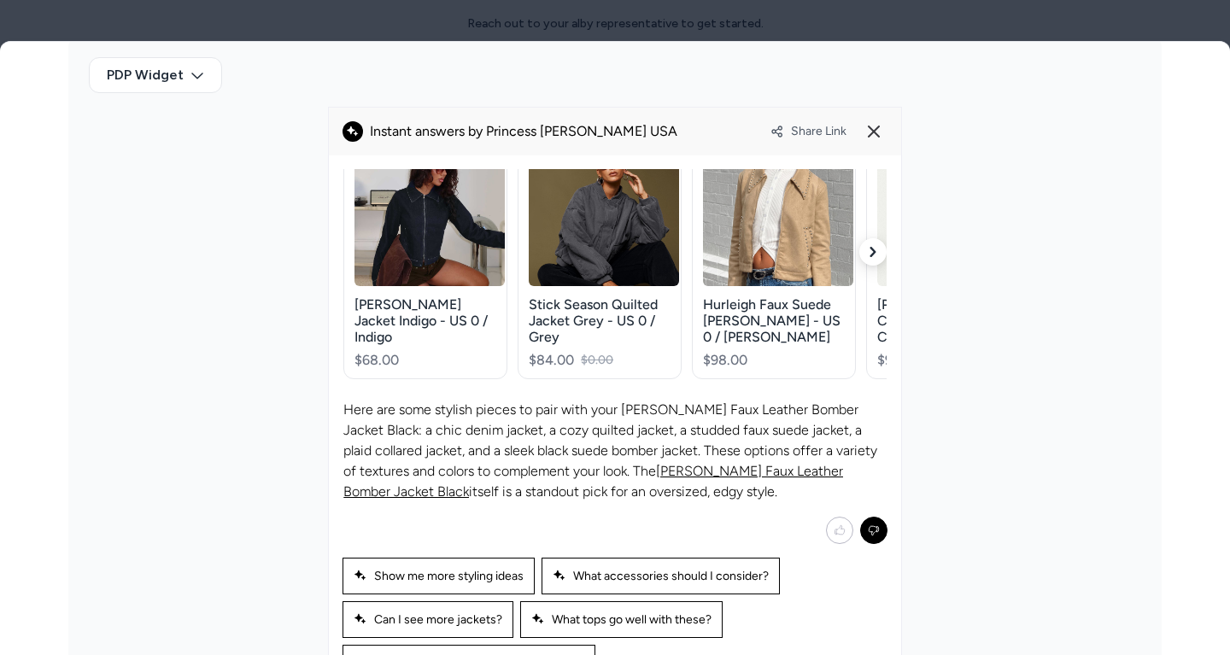
click at [810, 114] on alby-header "Share Link" at bounding box center [615, 132] width 572 height 48
click at [810, 128] on span "Share Link" at bounding box center [819, 131] width 56 height 15
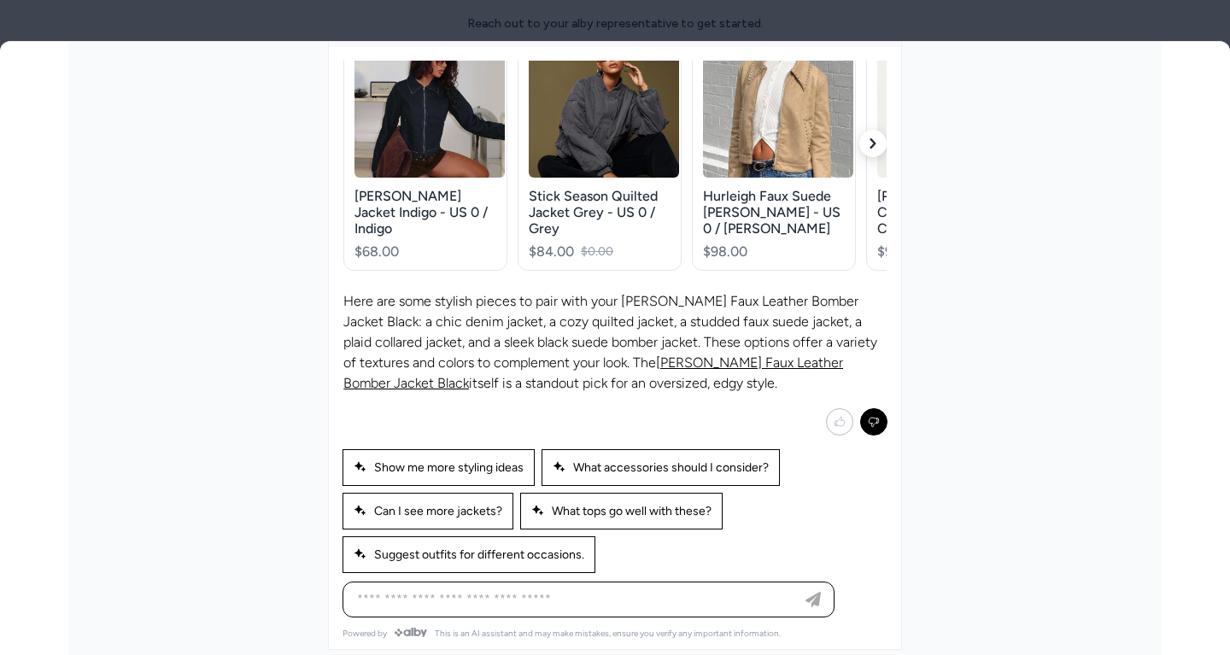
scroll to position [0, 0]
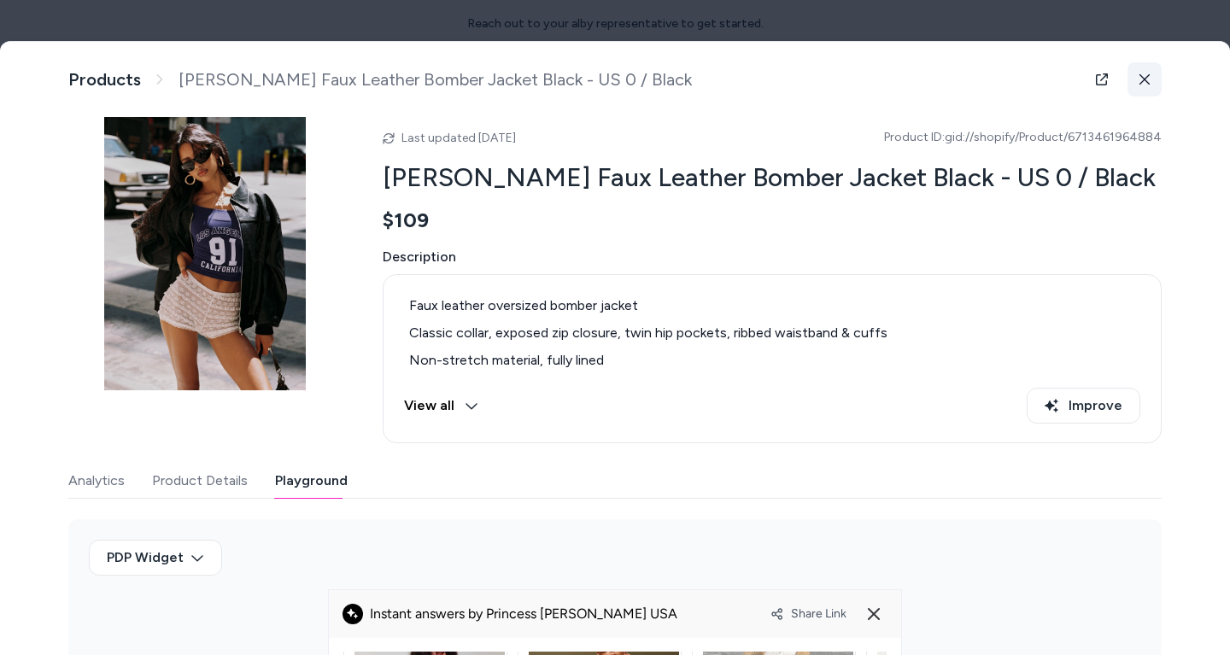
click at [1161, 82] on button at bounding box center [1144, 79] width 34 height 34
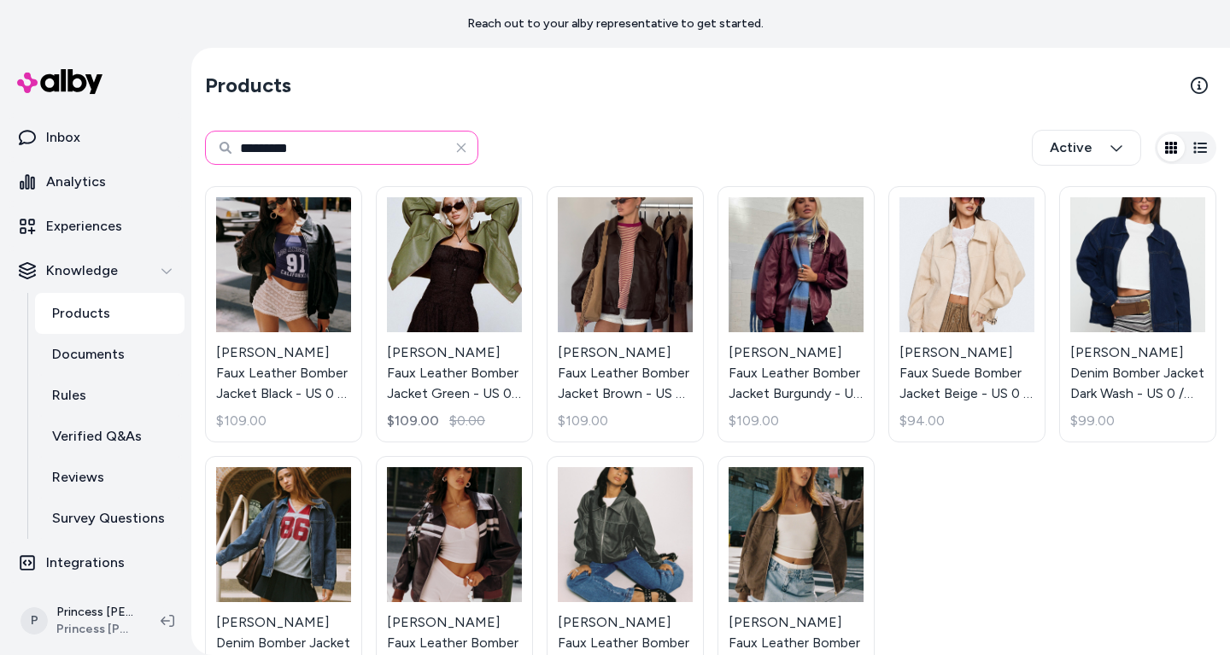
click at [348, 155] on input "*********" at bounding box center [341, 148] width 273 height 34
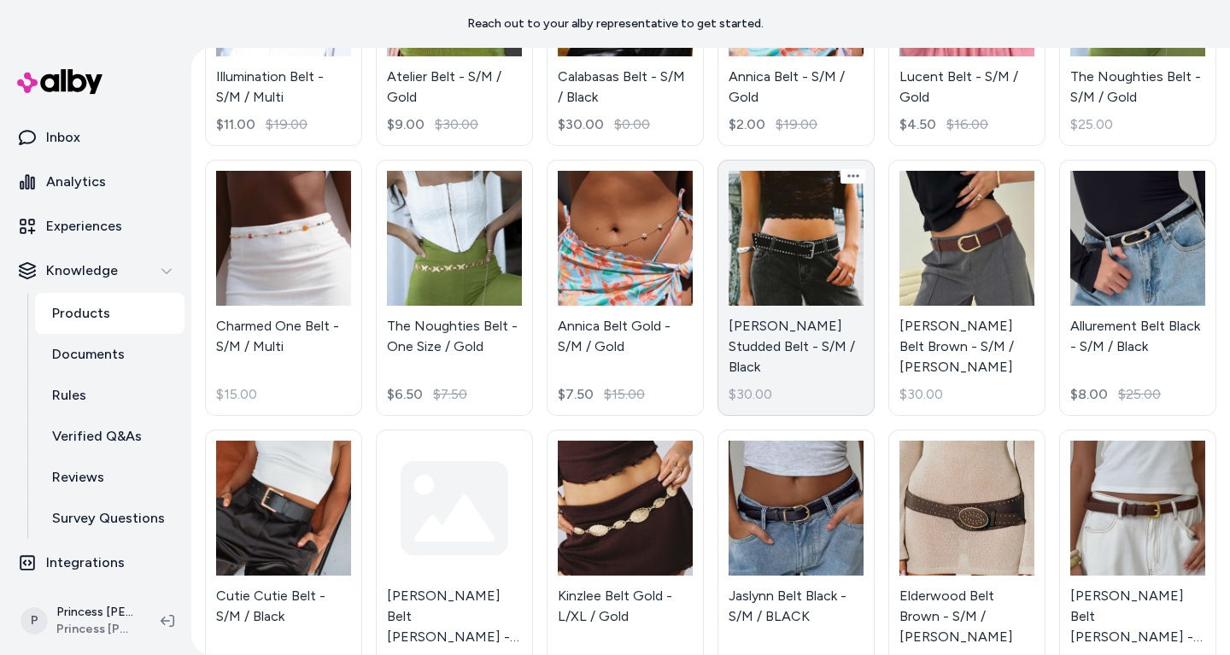
scroll to position [296, 0]
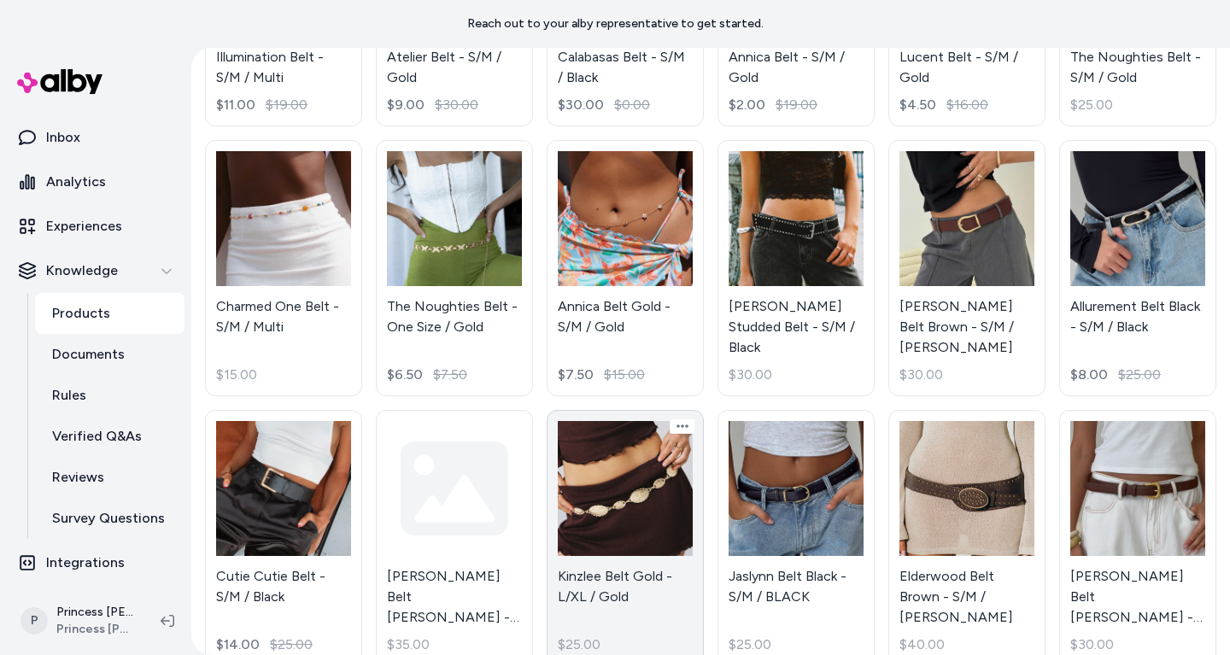
click at [643, 528] on link "Kinzlee Belt Gold - L/XL / Gold $25.00" at bounding box center [625, 538] width 157 height 256
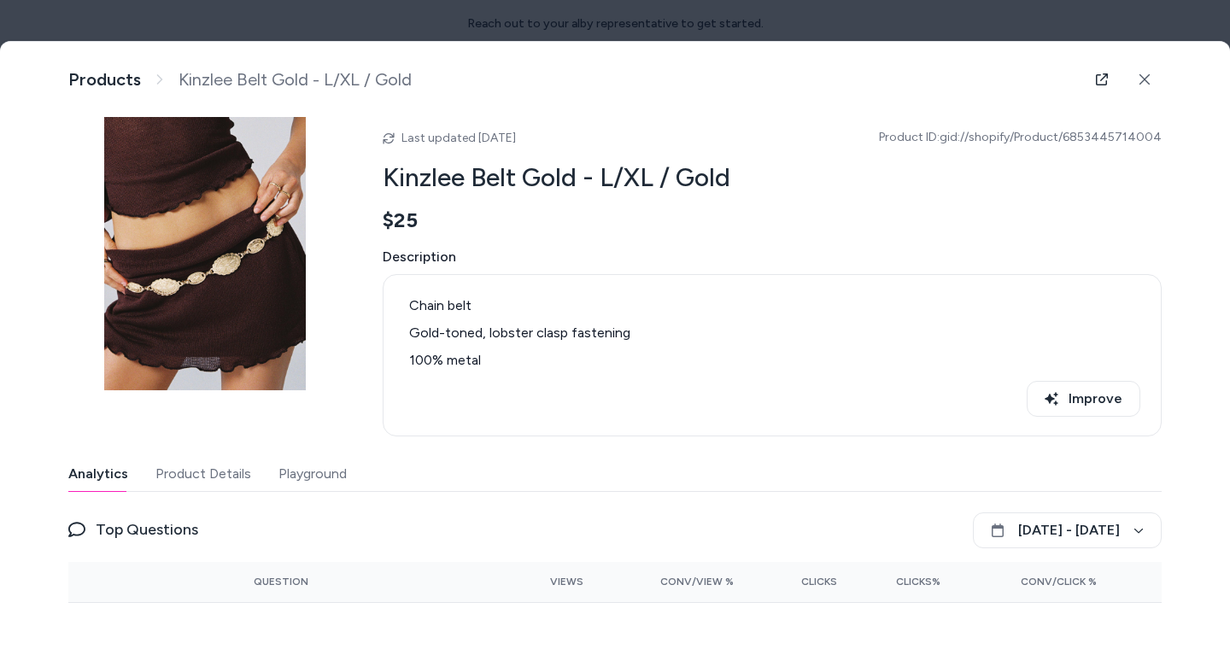
click at [320, 480] on button "Playground" at bounding box center [312, 474] width 68 height 34
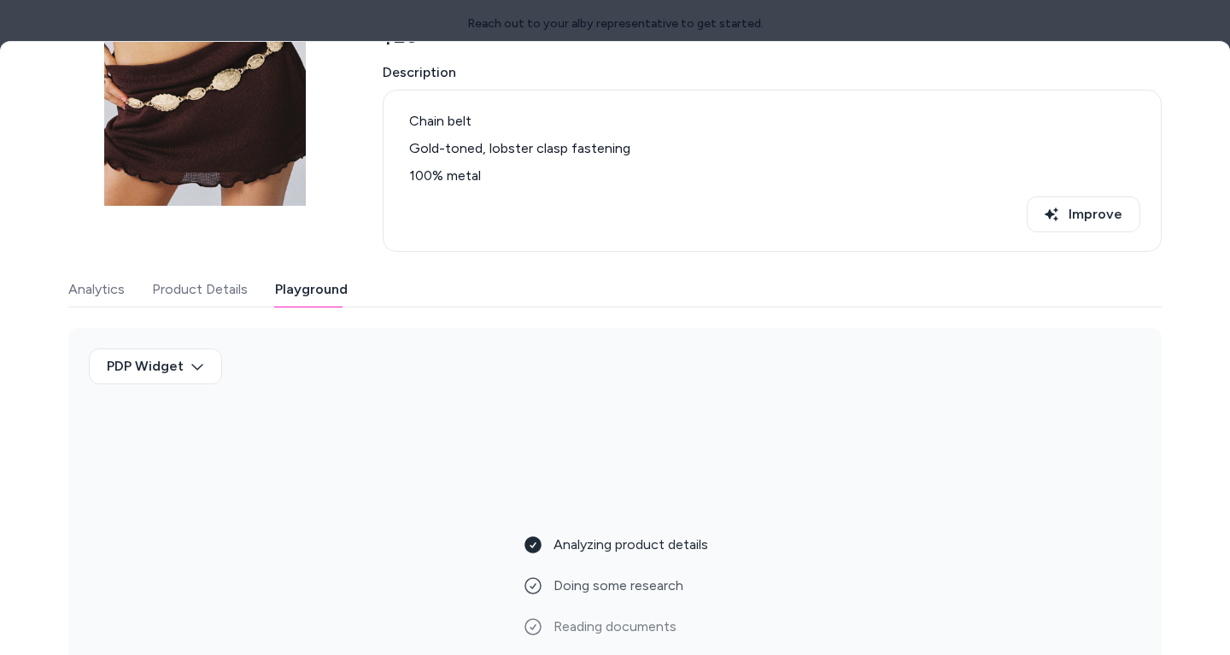
scroll to position [261, 0]
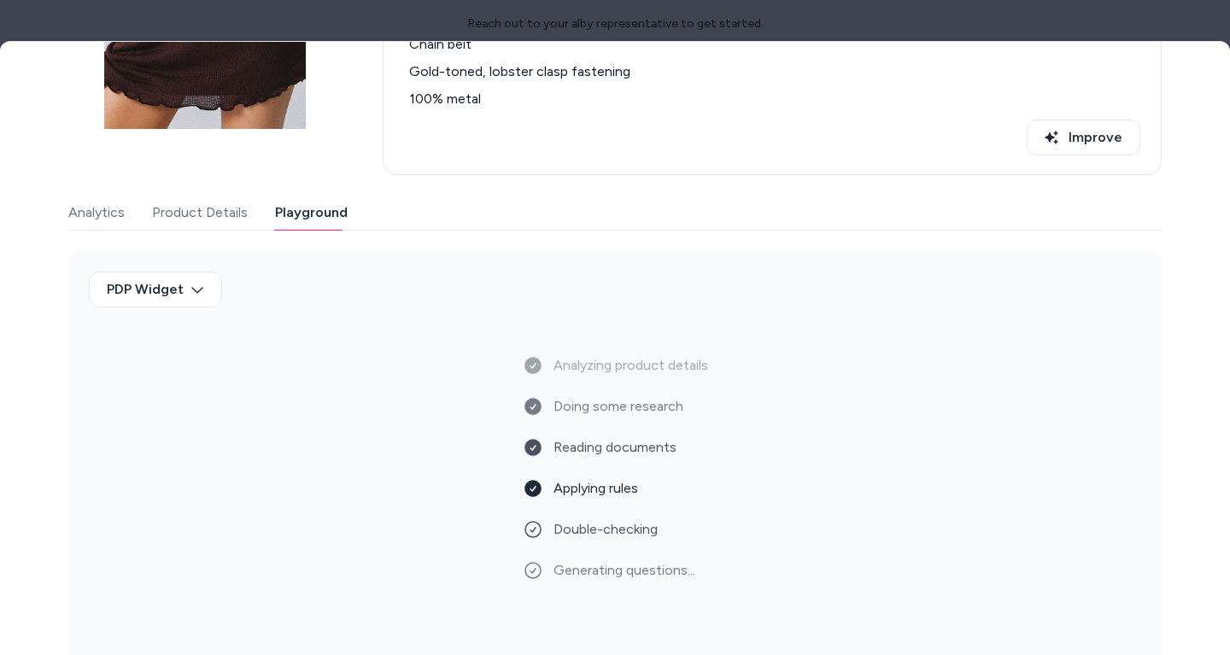
click at [451, 105] on li "100% metal" at bounding box center [772, 99] width 736 height 20
click at [445, 99] on li "100% metal" at bounding box center [772, 99] width 736 height 20
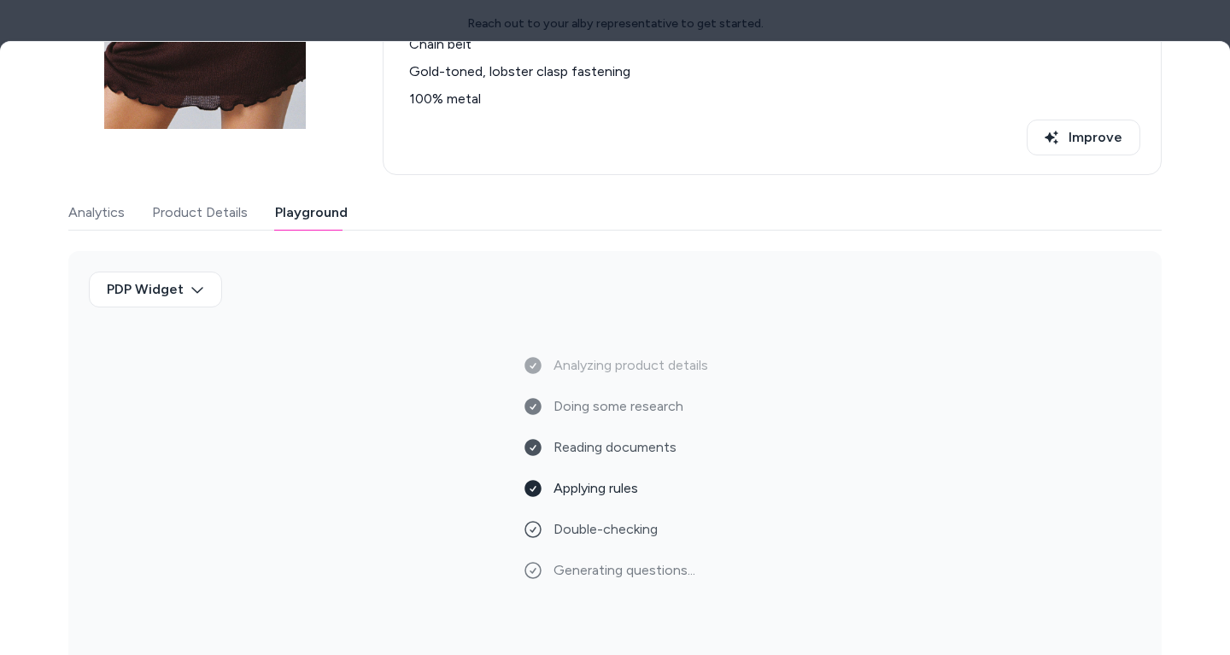
click at [454, 120] on div "Improve" at bounding box center [772, 138] width 736 height 36
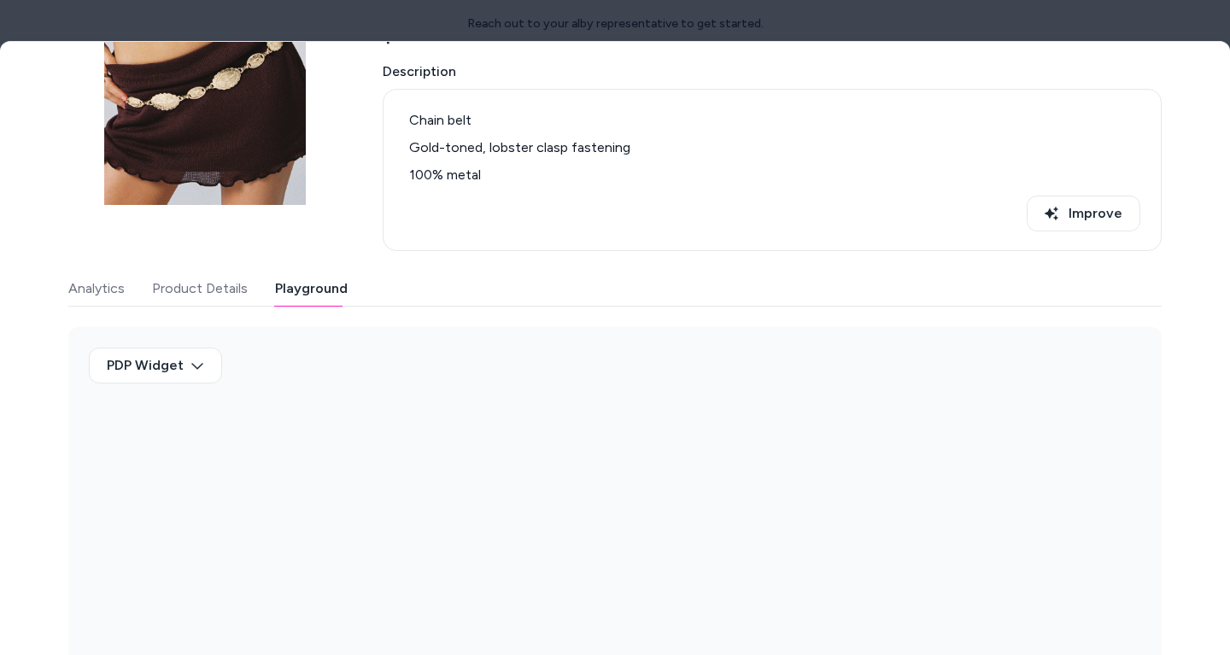
scroll to position [184, 0]
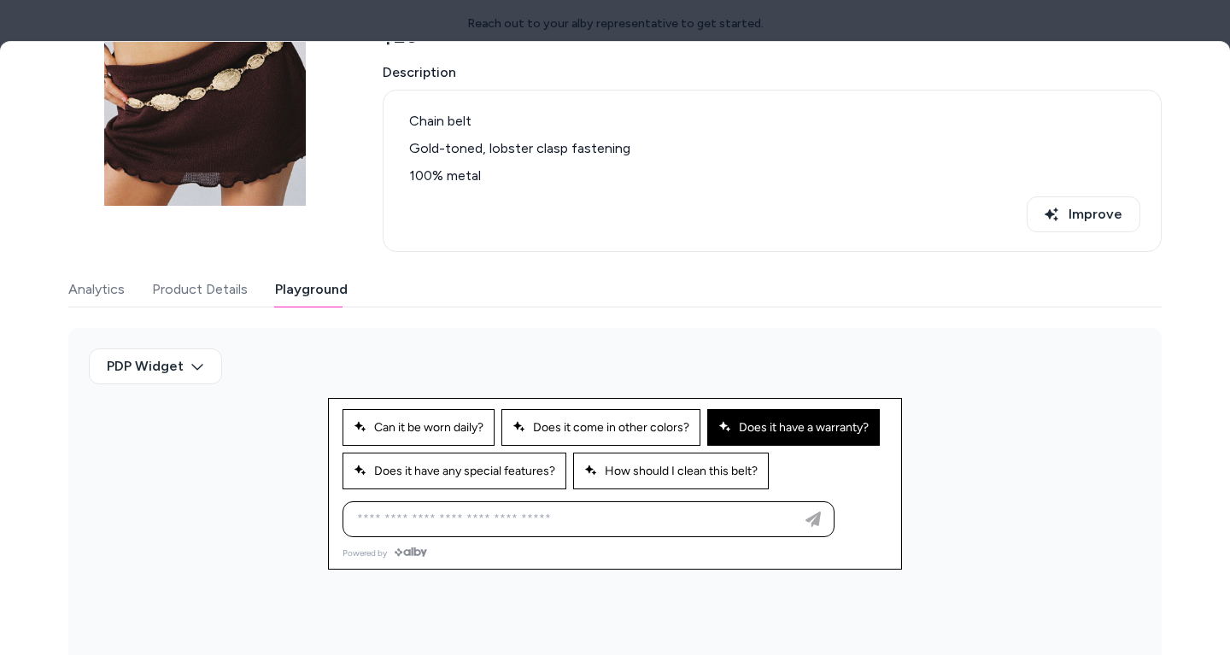
click at [840, 430] on span "Does it have a warranty?" at bounding box center [793, 427] width 150 height 15
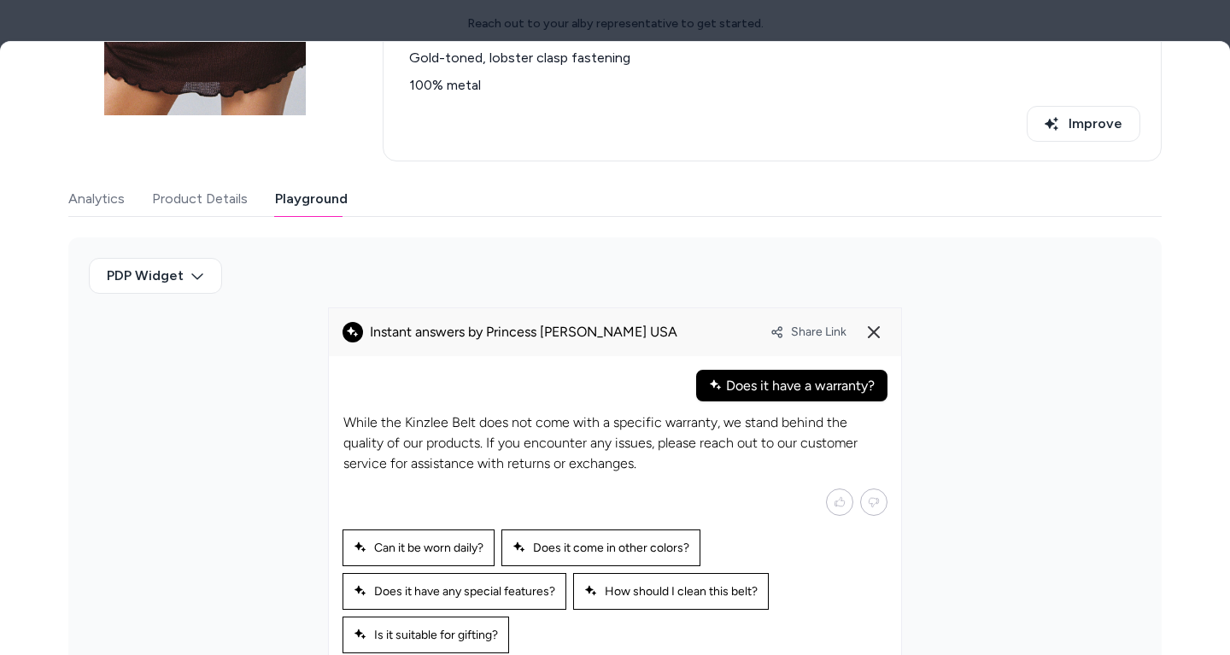
scroll to position [363, 0]
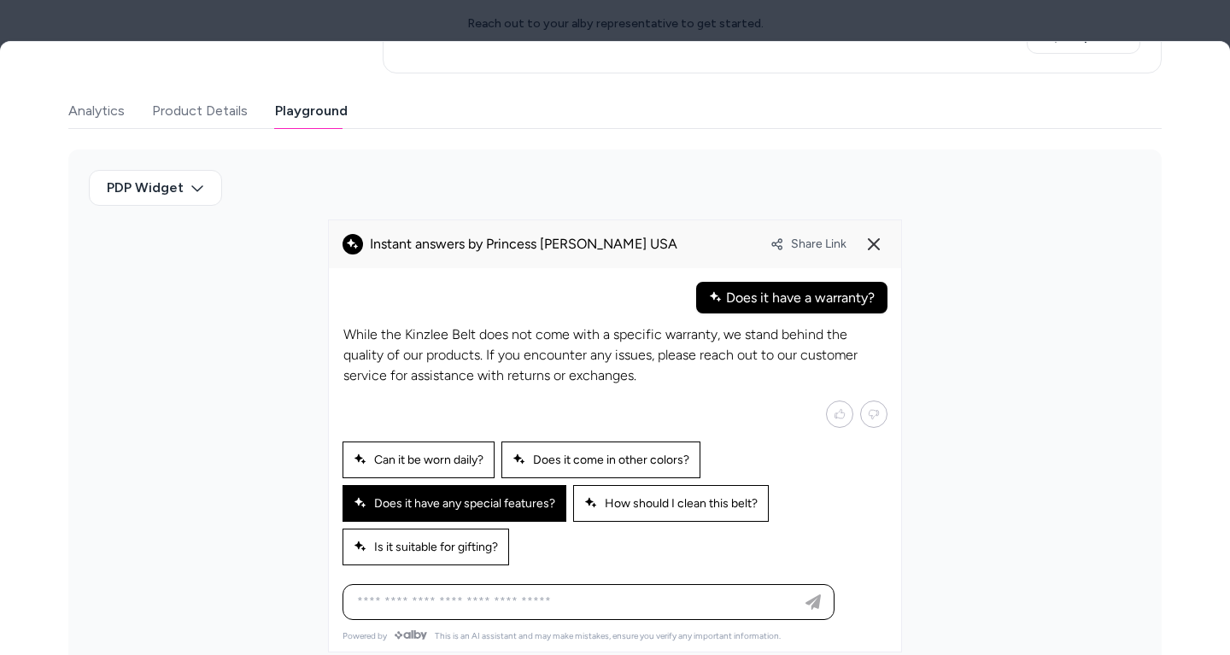
click at [547, 503] on span "Does it have any special features?" at bounding box center [455, 503] width 202 height 15
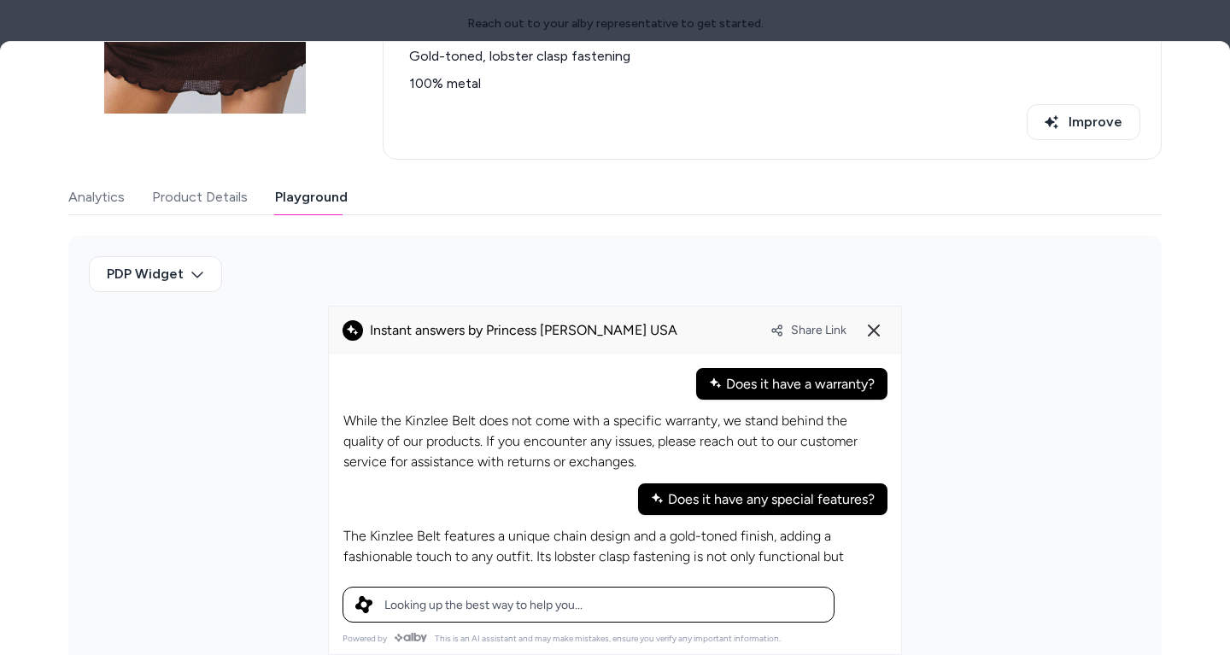
scroll to position [297, 0]
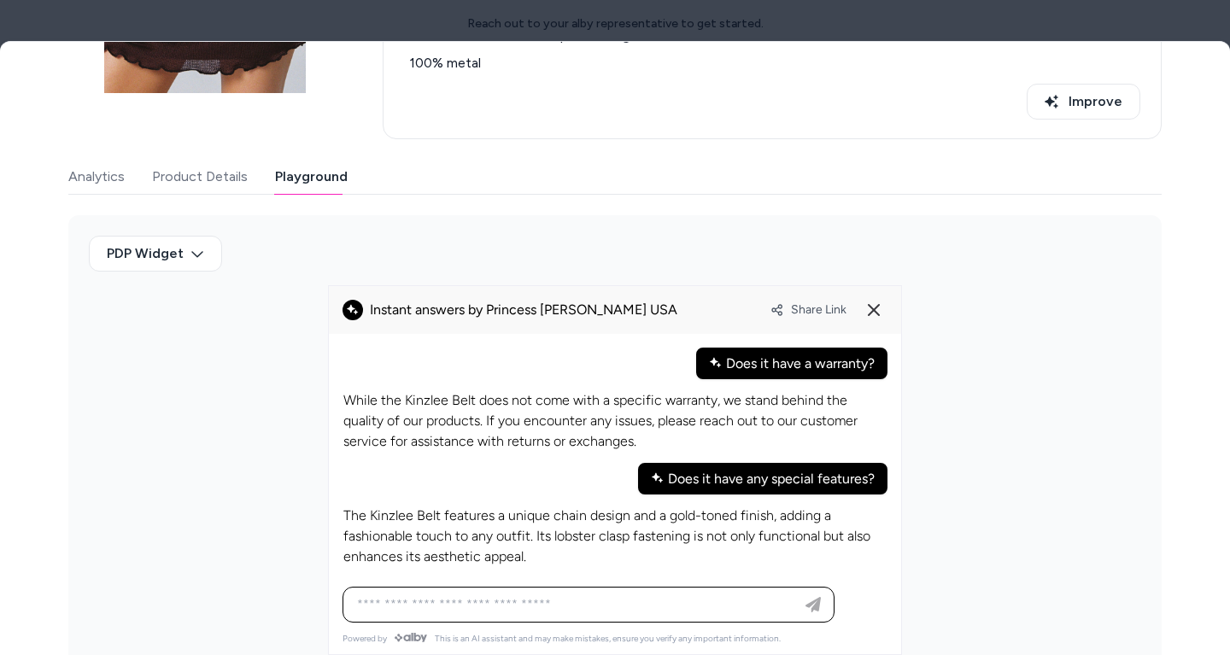
click at [540, 518] on p "The Kinzlee Belt features a unique chain design and a gold-toned finish, adding…" at bounding box center [614, 536] width 543 height 61
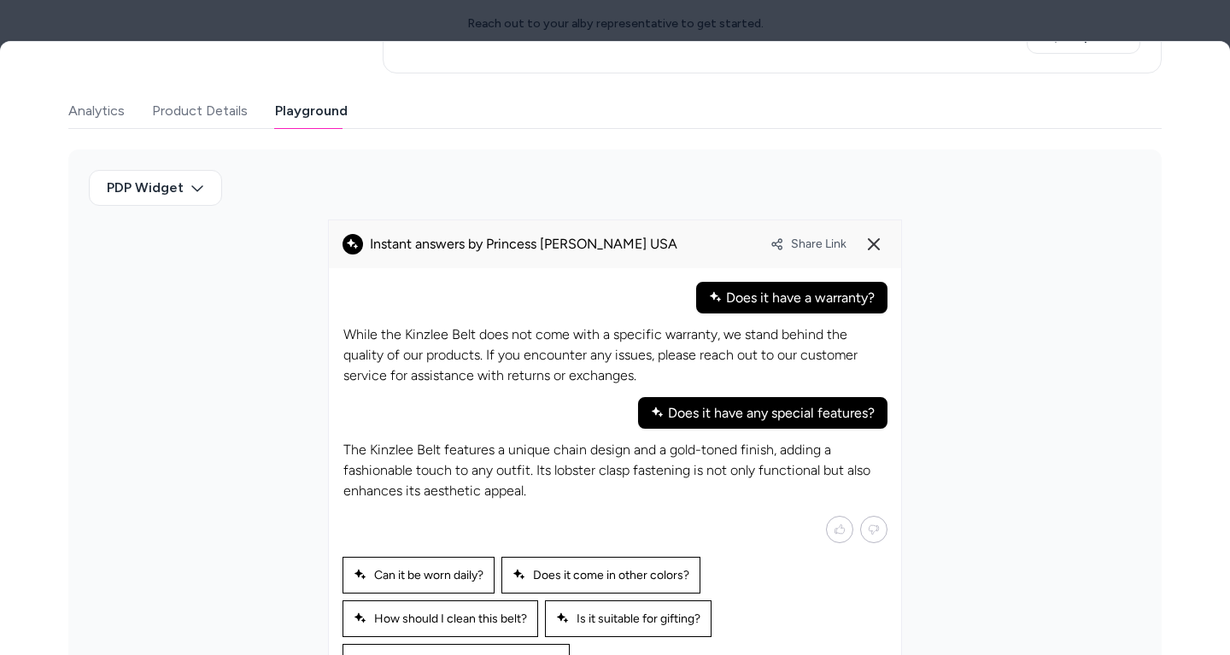
click at [558, 453] on p "The Kinzlee Belt features a unique chain design and a gold-toned finish, adding…" at bounding box center [614, 470] width 543 height 61
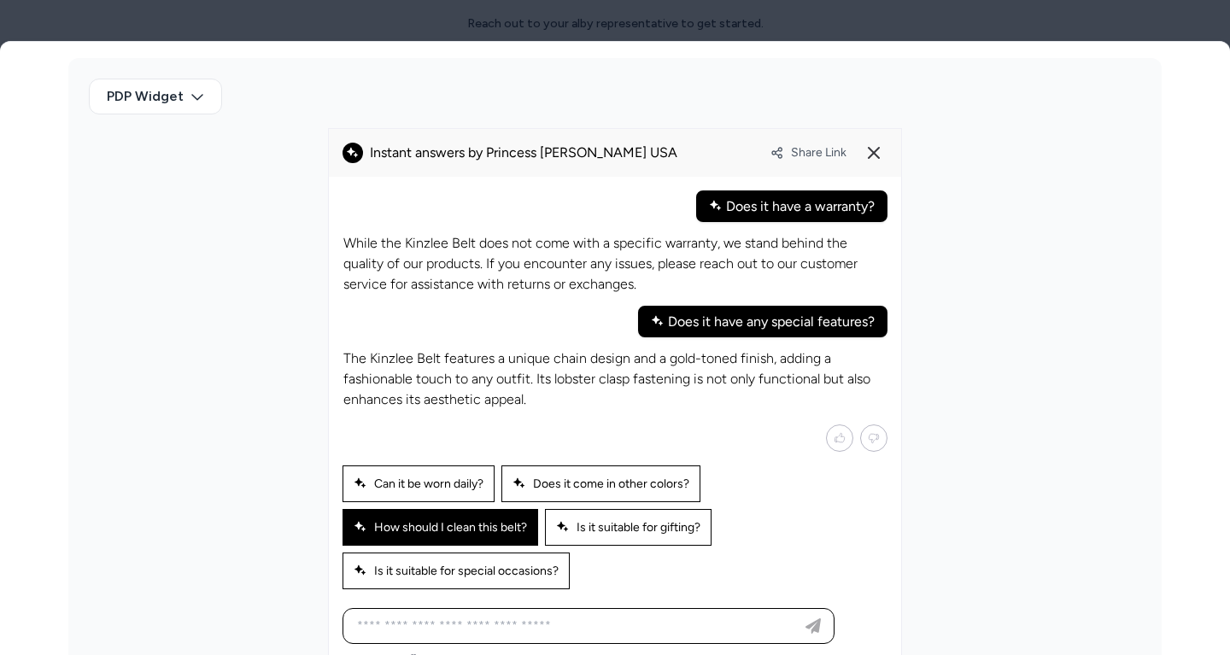
scroll to position [476, 0]
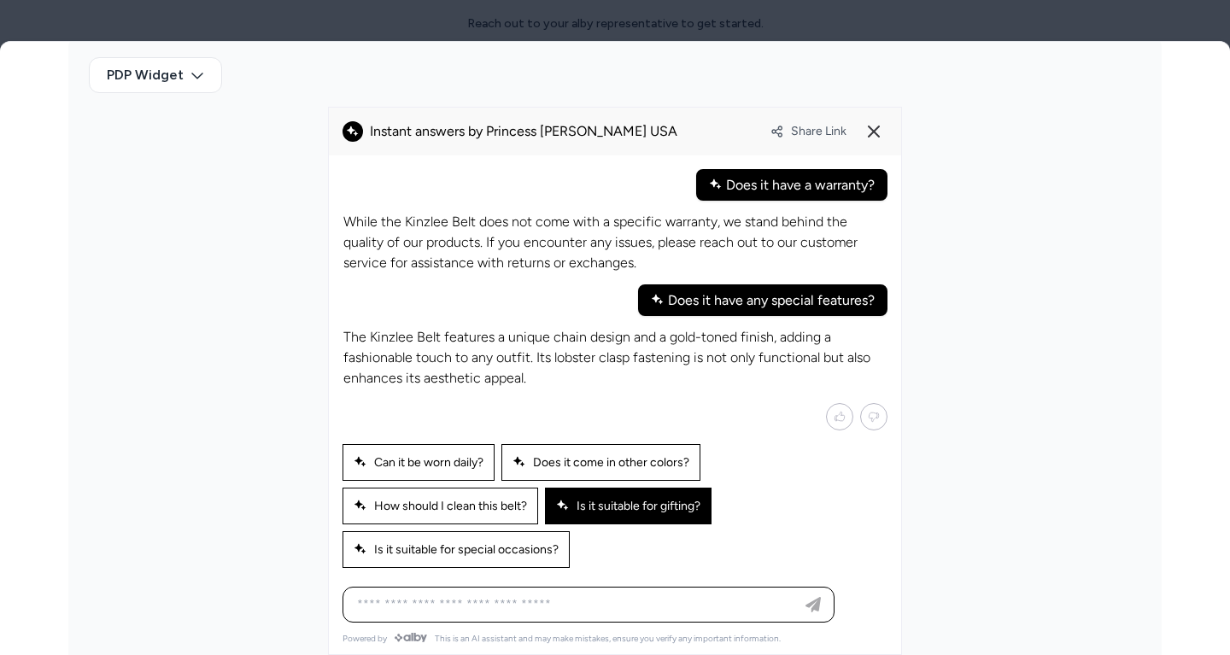
click at [615, 499] on span "Is it suitable for gifting?" at bounding box center [628, 506] width 144 height 15
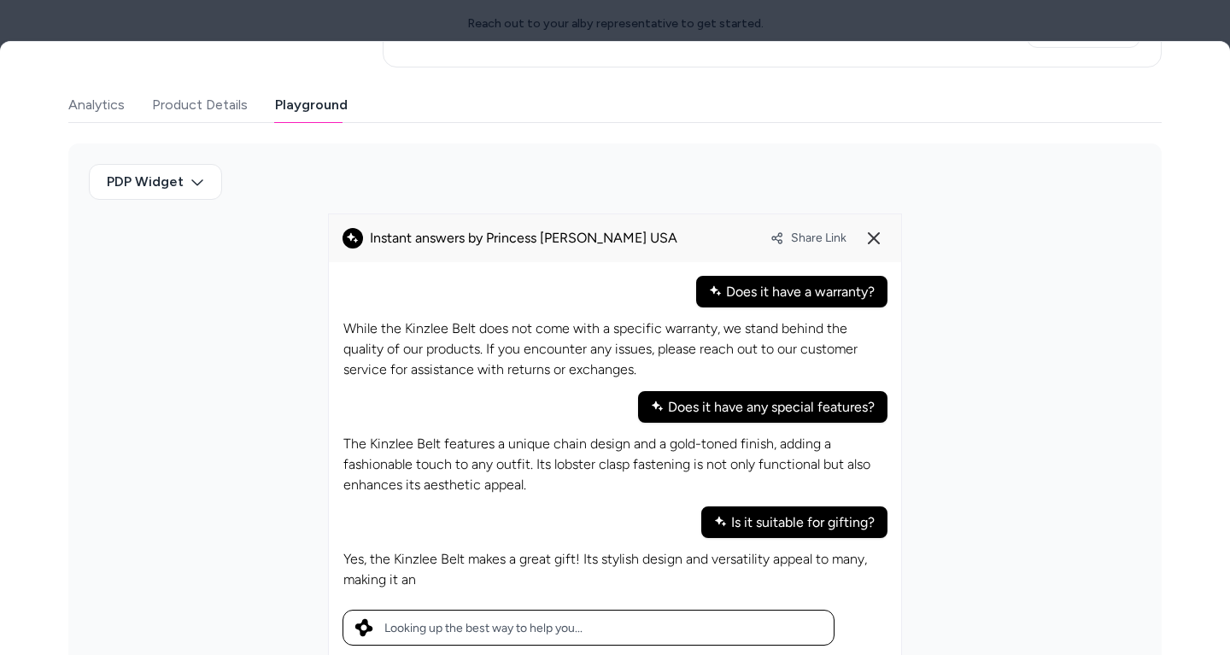
scroll to position [389, 0]
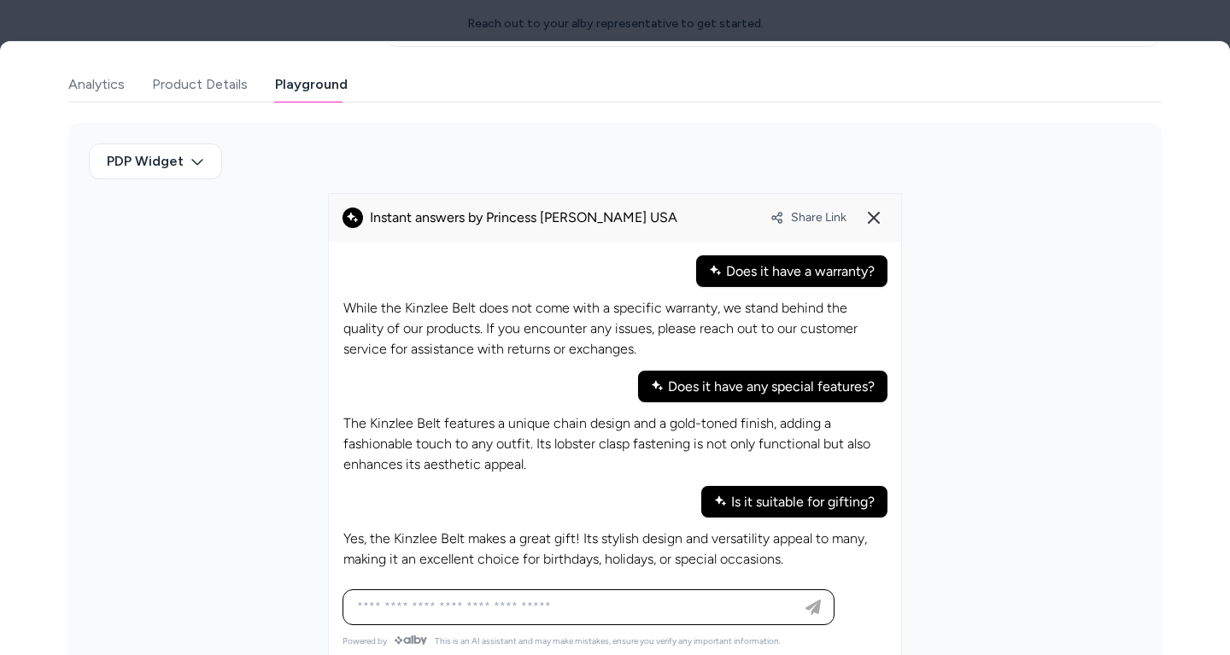
click at [615, 532] on p "Yes, the Kinzlee Belt makes a great gift! Its stylish design and versatility ap…" at bounding box center [614, 549] width 543 height 41
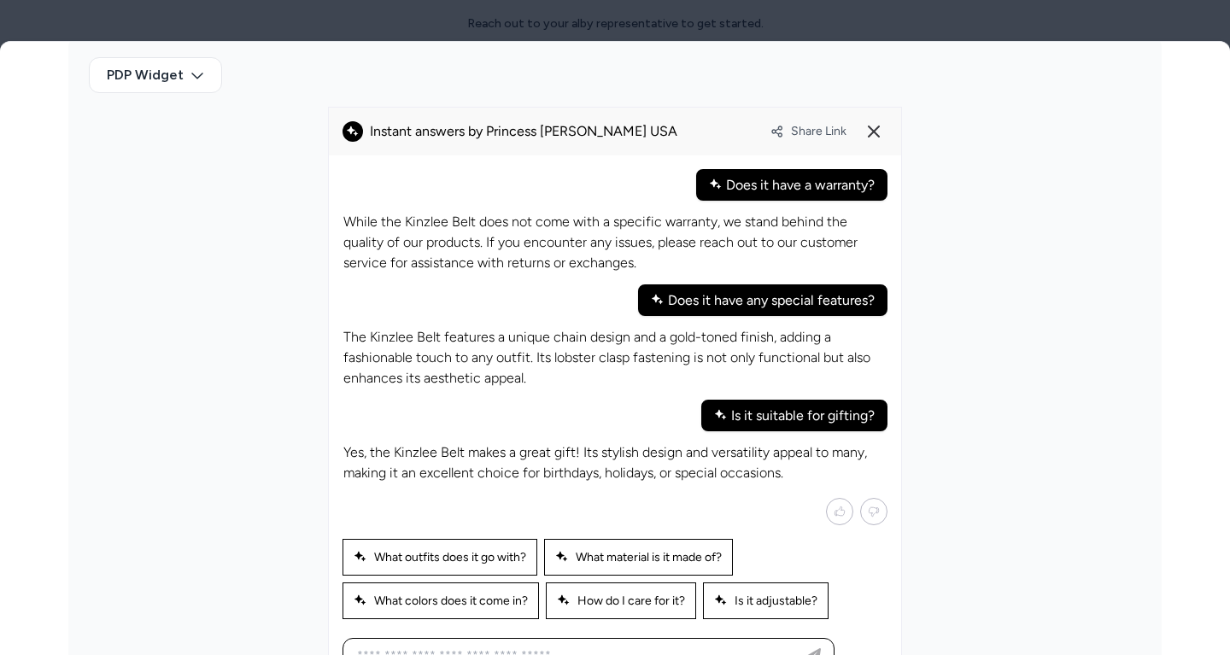
click at [647, 412] on alby-chat-message at bounding box center [614, 416] width 545 height 32
click at [638, 442] on div "Yes, the Kinzlee Belt makes a great gift! Its stylish design and versatility ap…" at bounding box center [614, 463] width 545 height 43
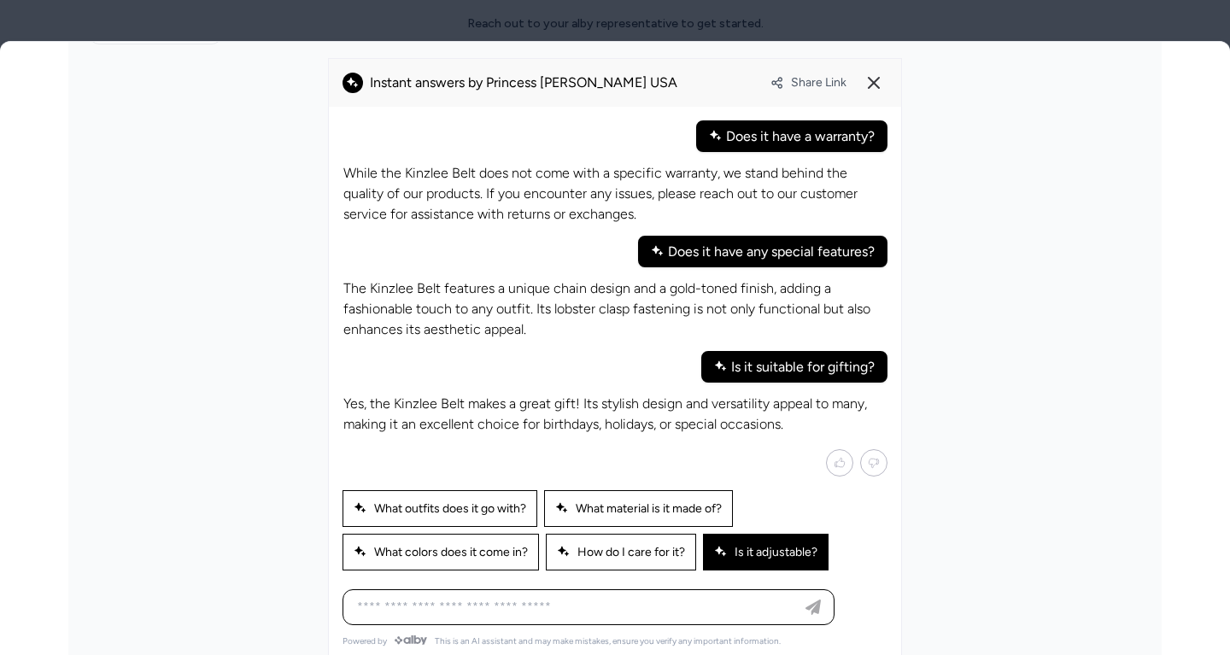
click at [730, 545] on span "Is it adjustable?" at bounding box center [765, 552] width 103 height 15
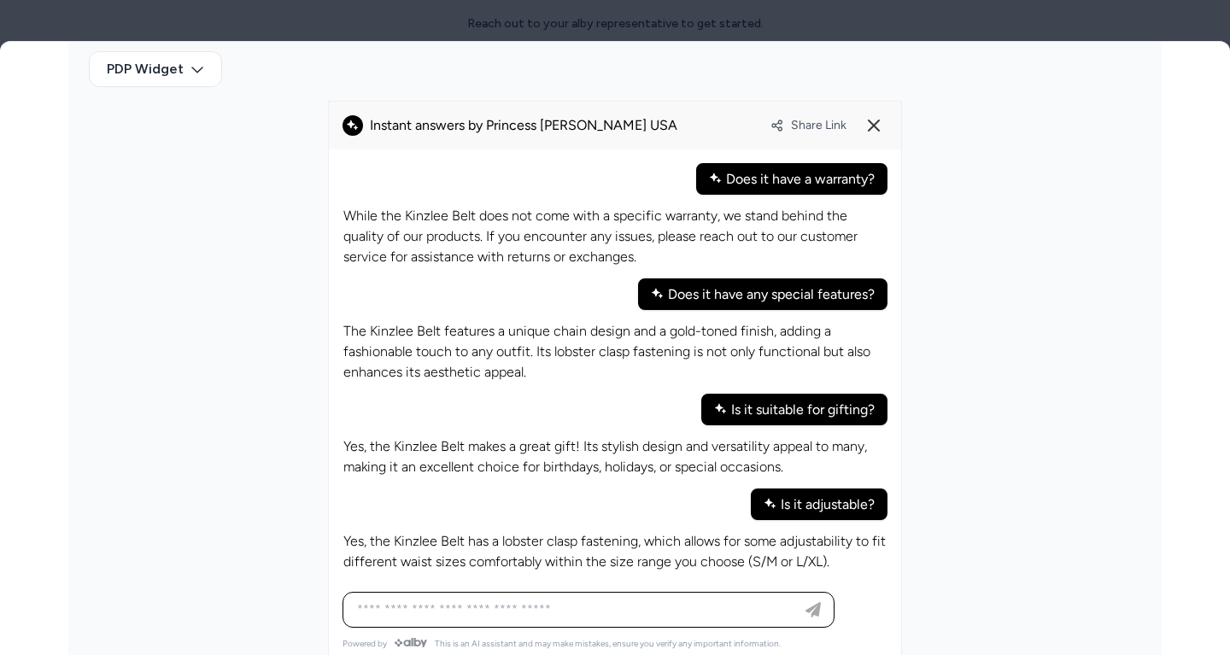
scroll to position [523, 0]
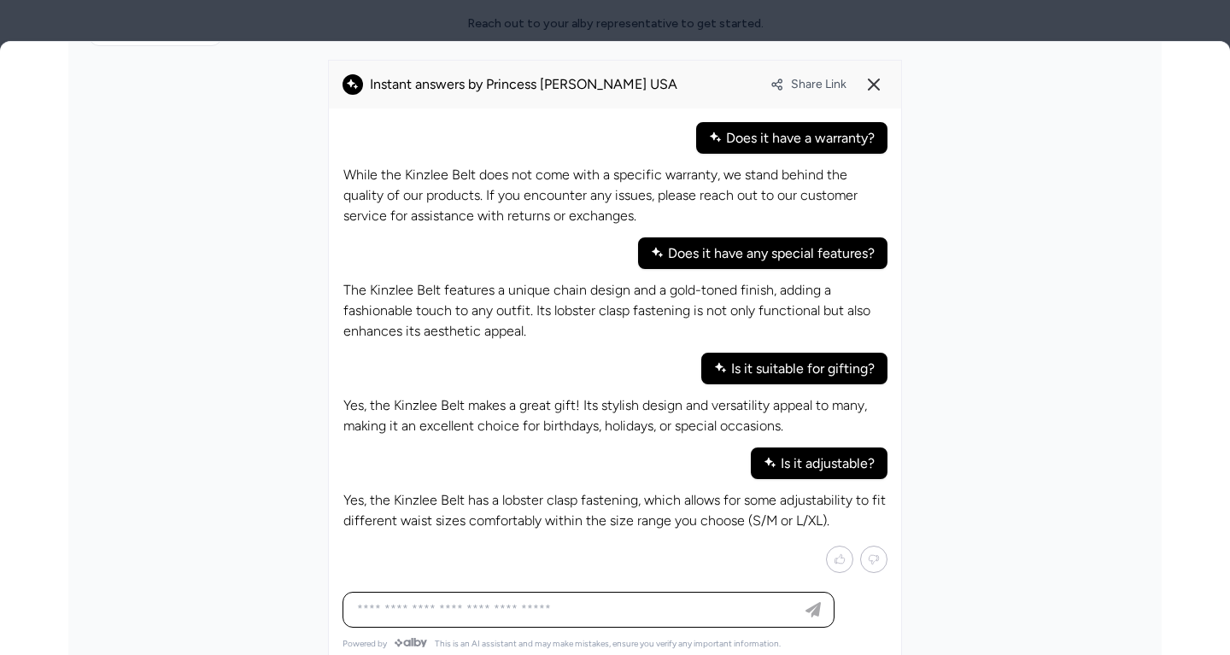
click at [604, 501] on p "Yes, the Kinzlee Belt has a lobster clasp fastening, which allows for some adju…" at bounding box center [614, 510] width 543 height 41
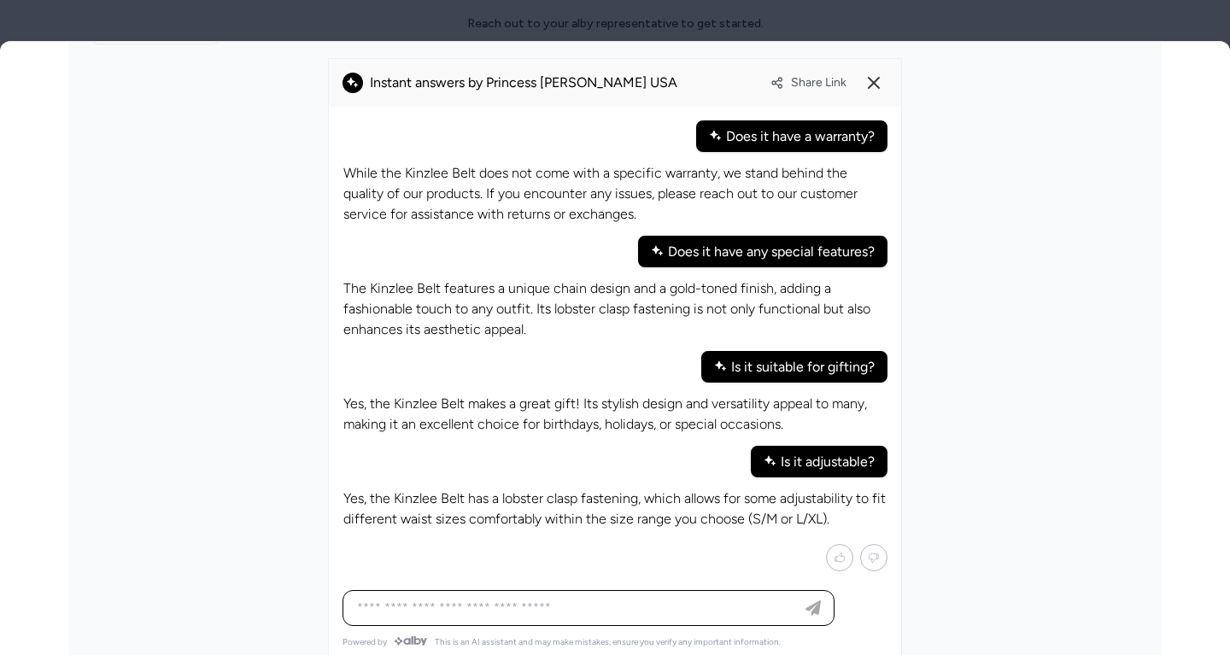
click at [557, 509] on p "Yes, the Kinzlee Belt has a lobster clasp fastening, which allows for some adju…" at bounding box center [614, 509] width 543 height 41
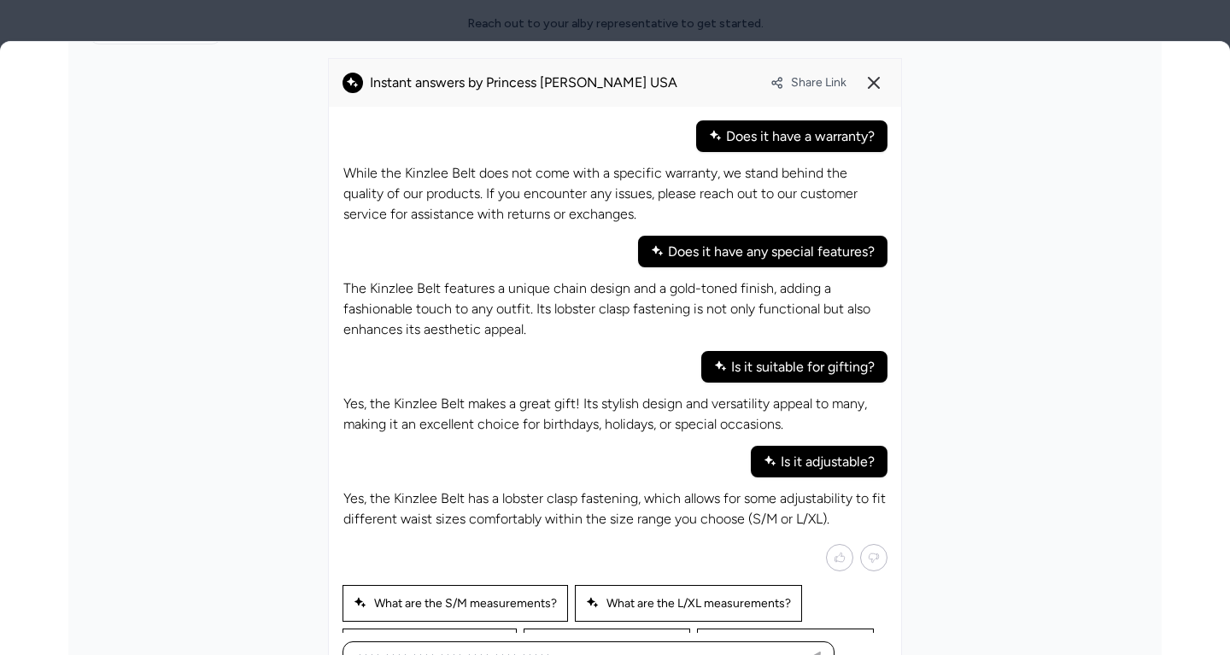
click at [557, 509] on p "Yes, the Kinzlee Belt has a lobster clasp fastening, which allows for some adju…" at bounding box center [614, 509] width 543 height 41
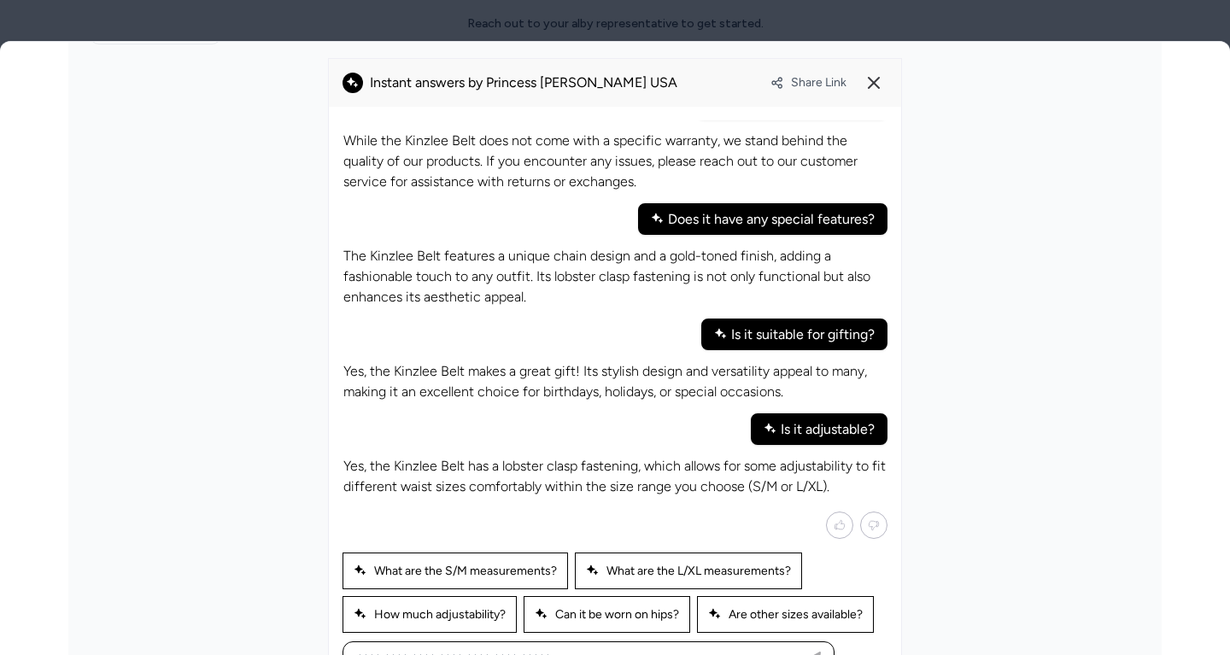
click at [540, 477] on p "Yes, the Kinzlee Belt has a lobster clasp fastening, which allows for some adju…" at bounding box center [614, 476] width 543 height 41
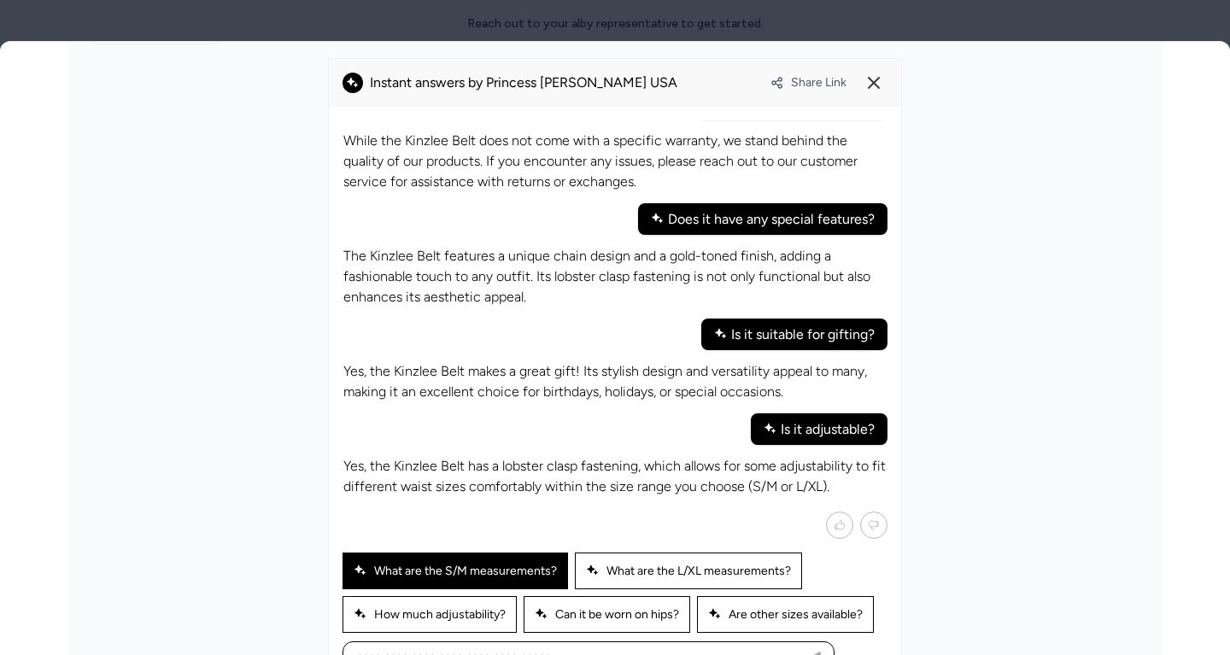
click at [501, 564] on span "What are the S/M measurements?" at bounding box center [455, 571] width 203 height 15
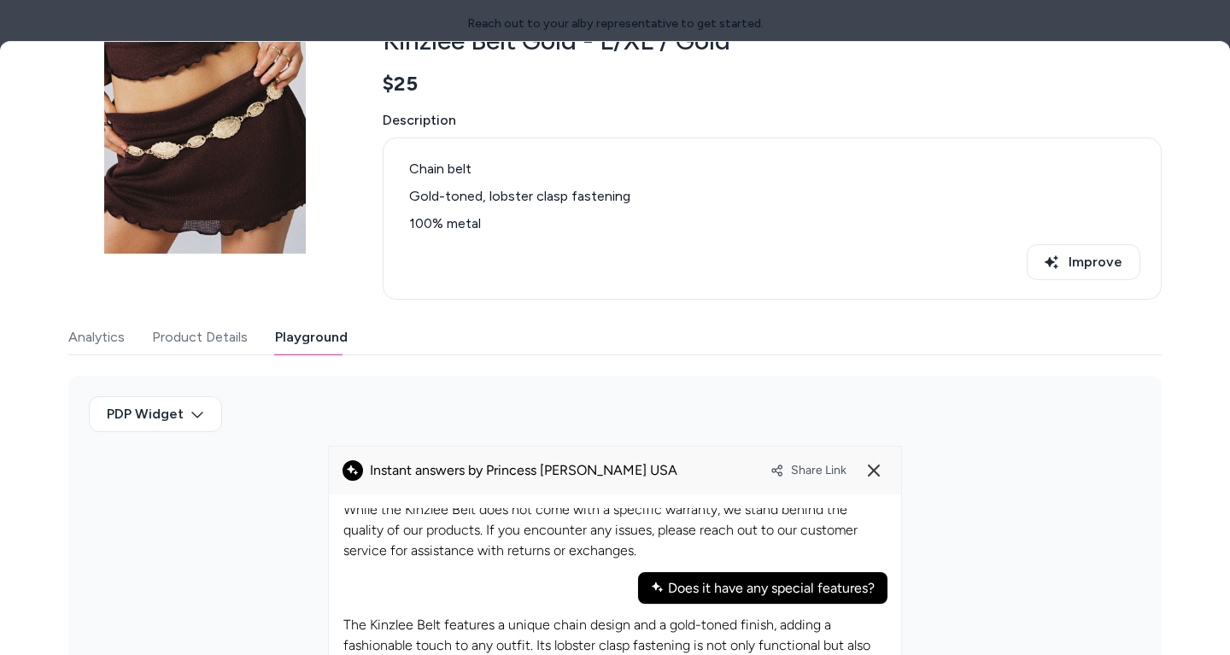
scroll to position [0, 0]
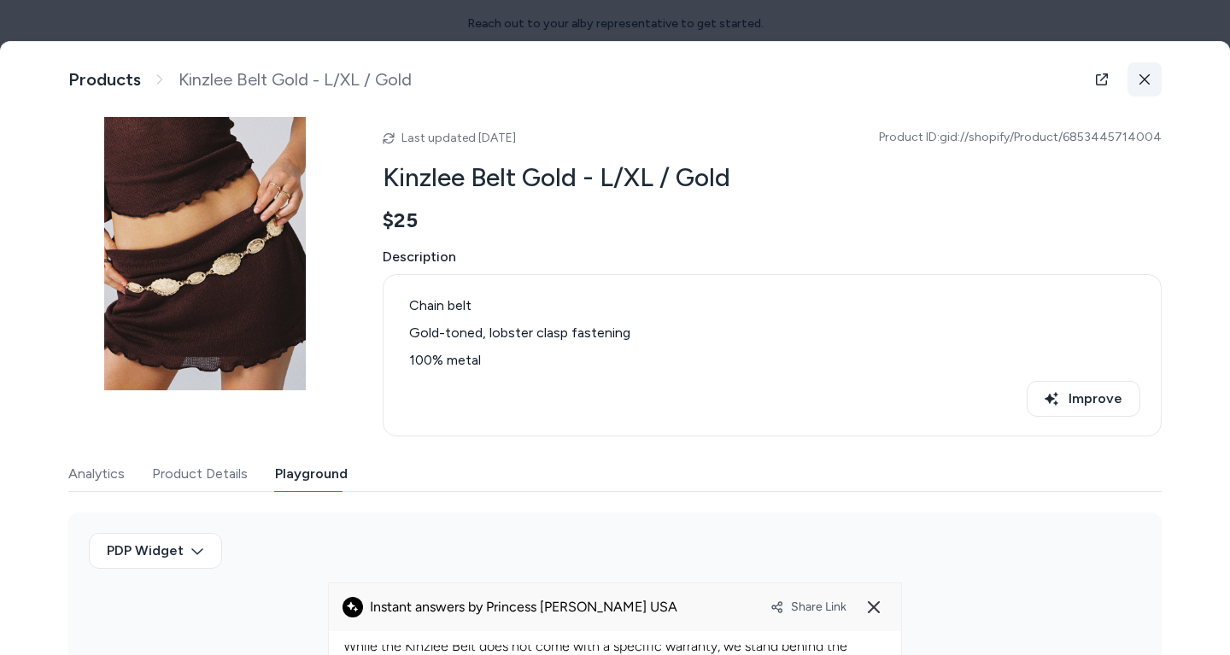
click at [1158, 78] on button at bounding box center [1144, 79] width 34 height 34
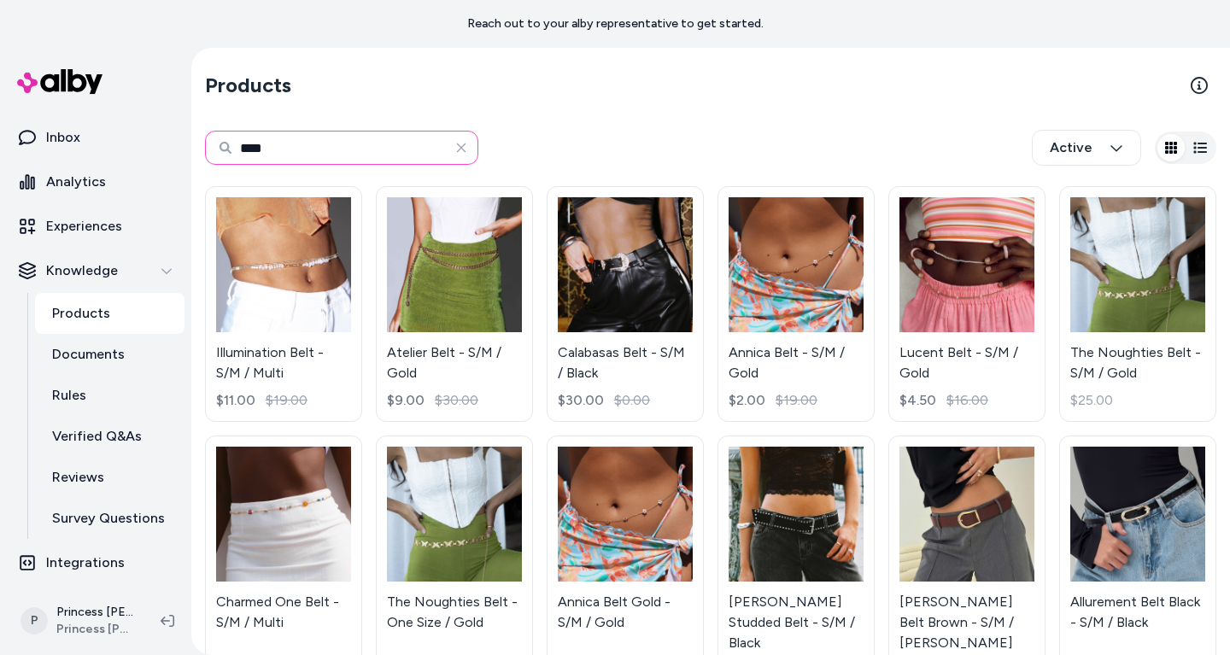
click at [280, 149] on input "****" at bounding box center [341, 148] width 273 height 34
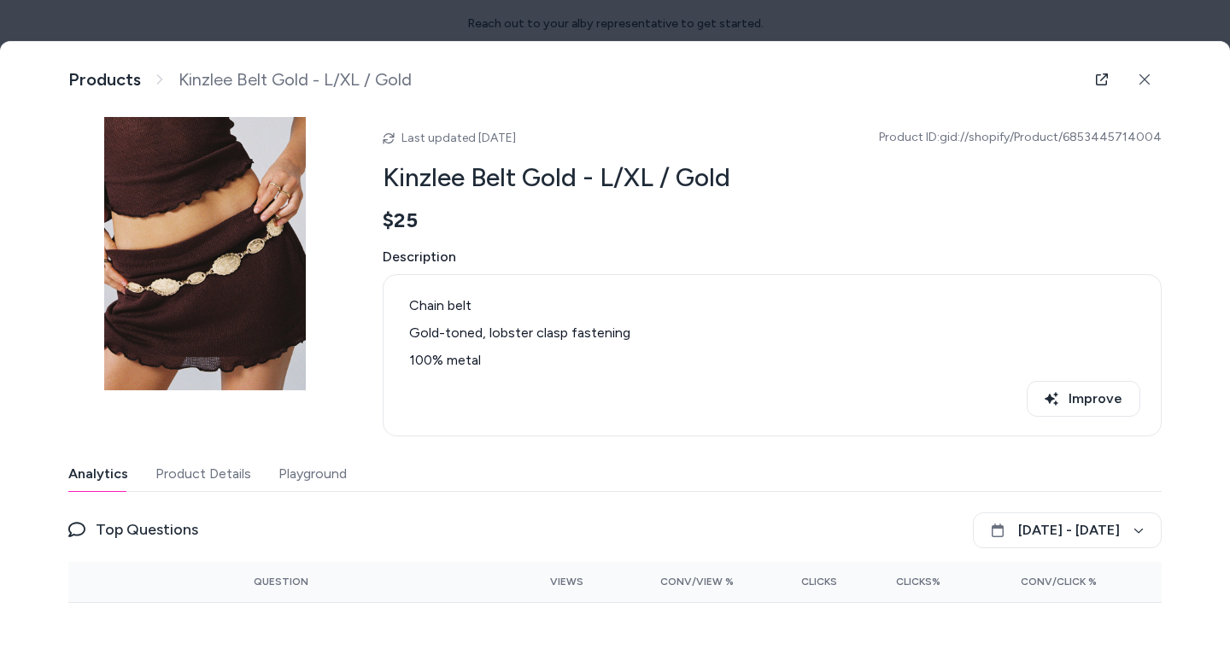
click at [471, 24] on div at bounding box center [615, 327] width 1230 height 655
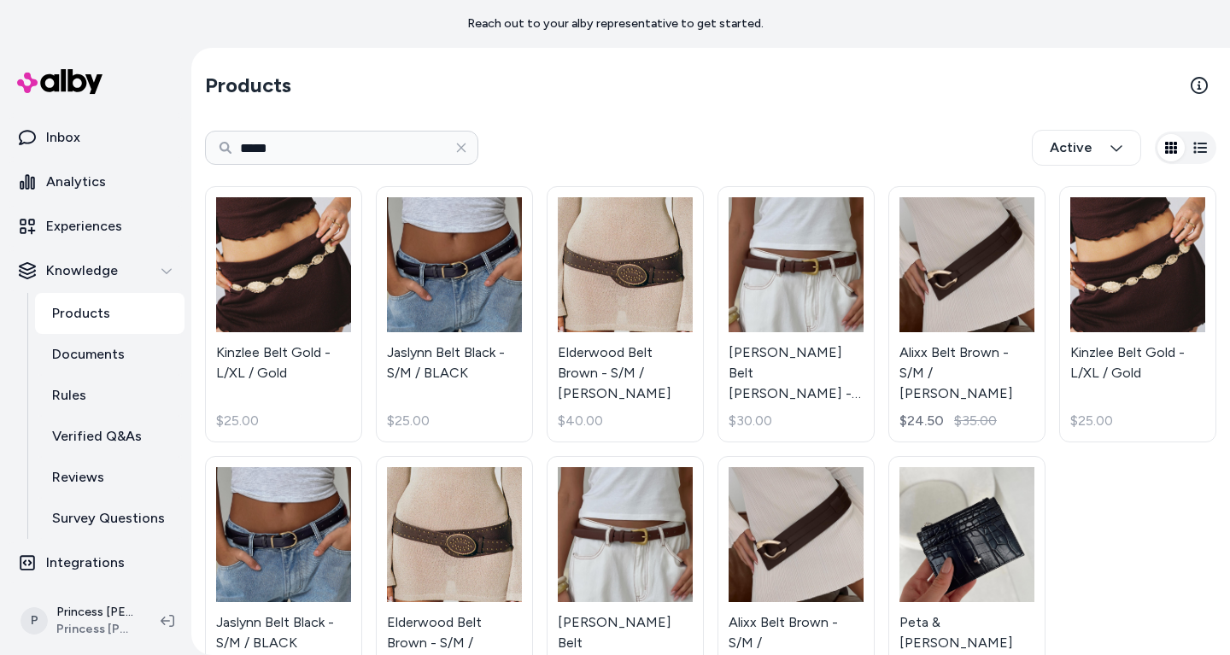
click at [325, 143] on html "Reach out to your alby representative to get started. Home Agents Inbox Analyti…" at bounding box center [615, 327] width 1230 height 655
click at [325, 143] on input "*****" at bounding box center [341, 148] width 273 height 34
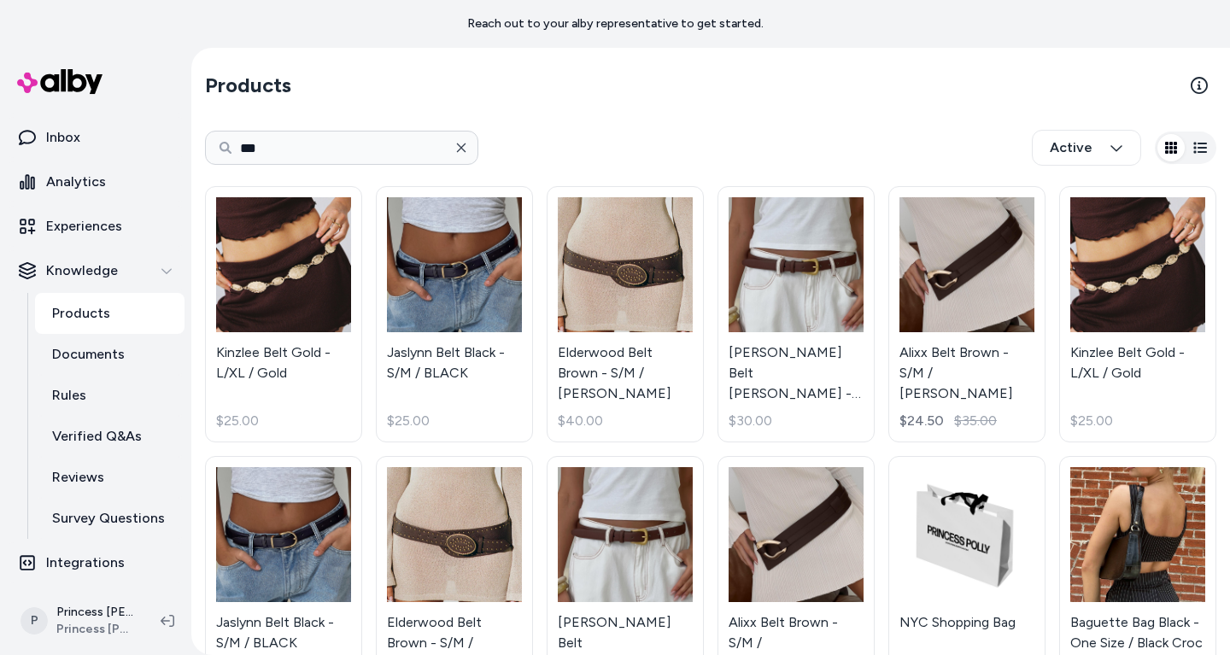
click at [462, 150] on icon "button" at bounding box center [461, 148] width 14 height 14
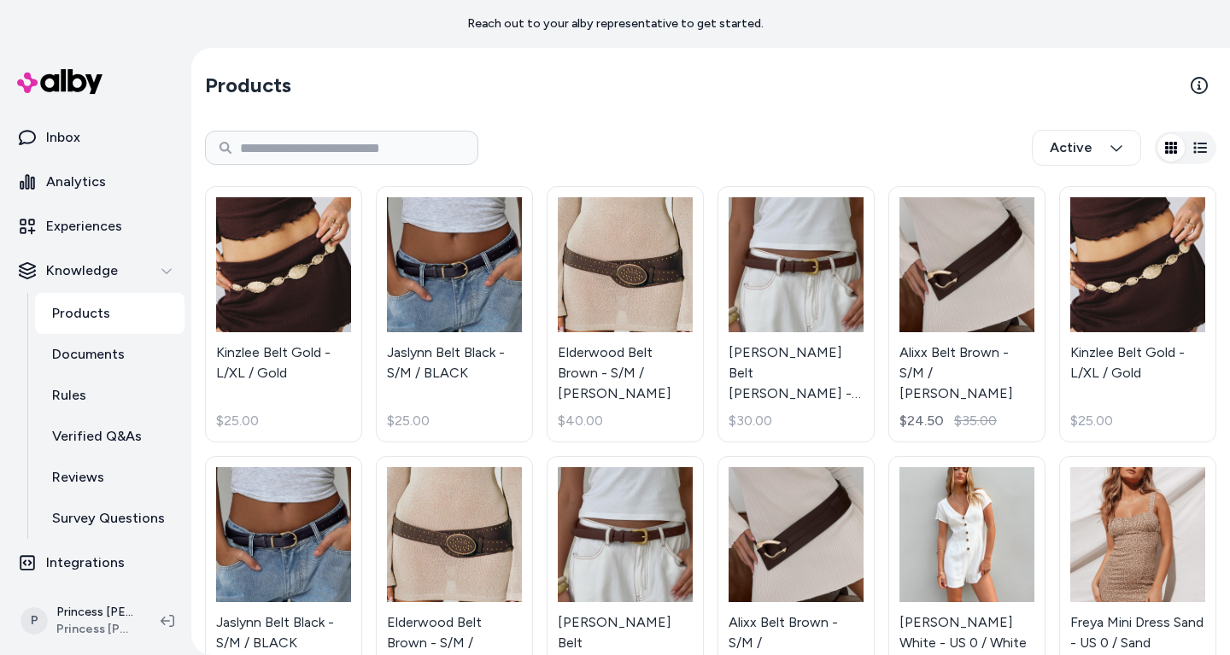
click at [519, 138] on div "Active" at bounding box center [710, 148] width 1011 height 56
click at [395, 149] on input at bounding box center [341, 148] width 273 height 34
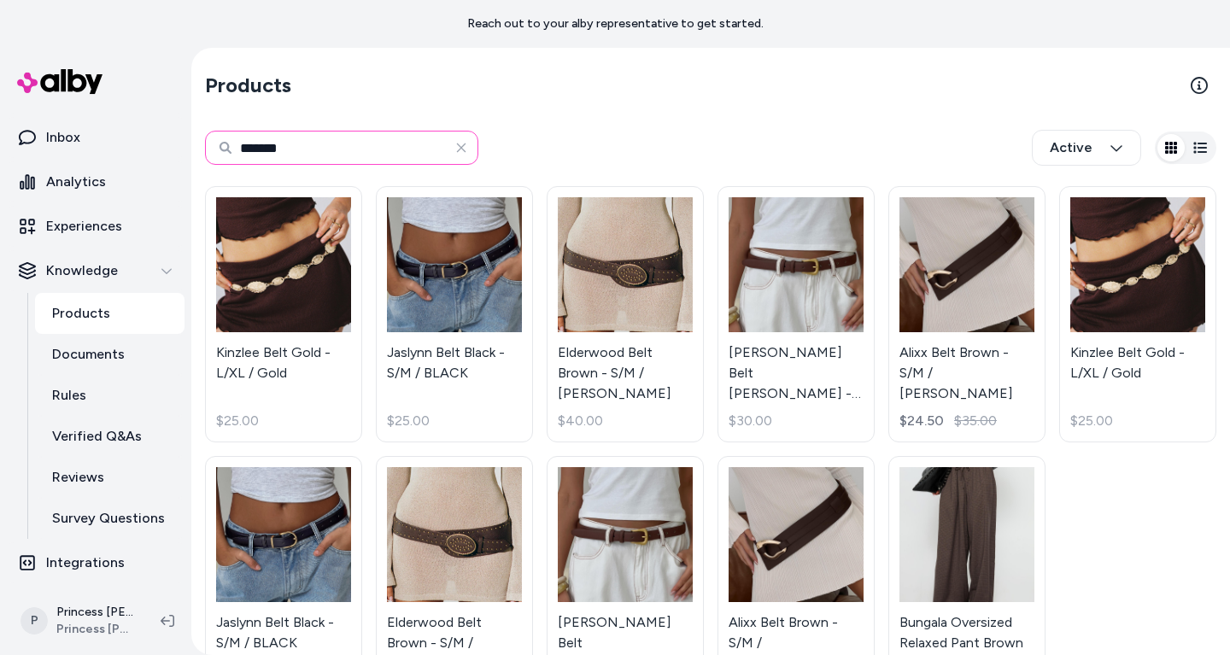
scroll to position [61, 0]
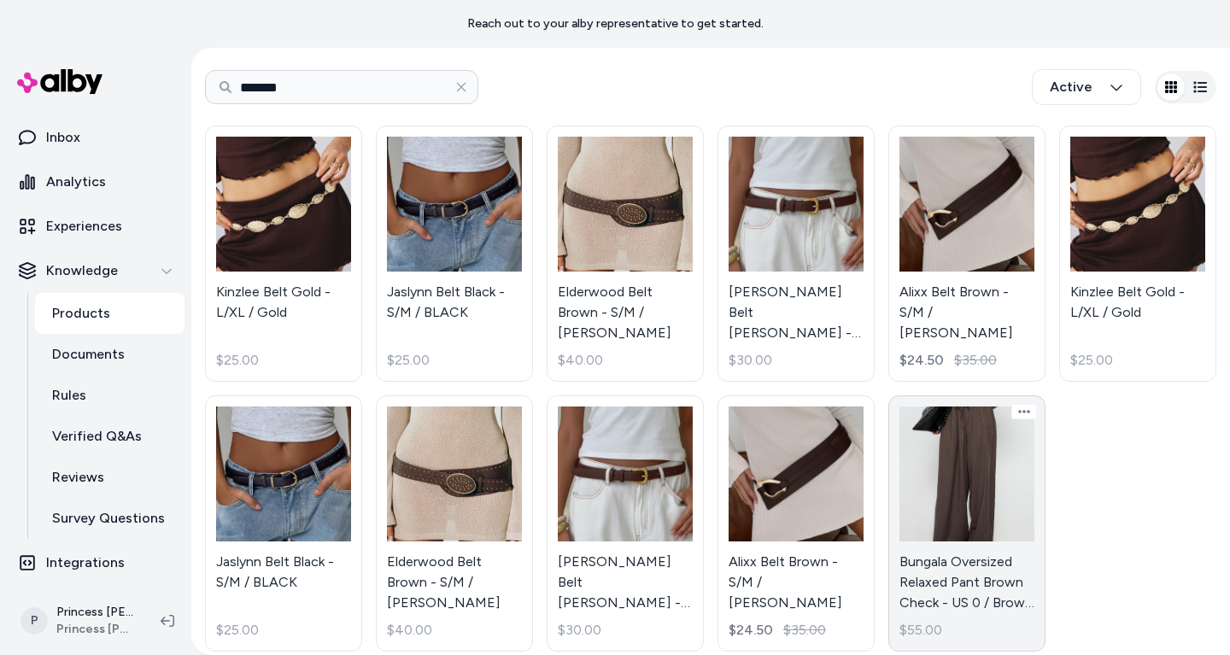
click at [986, 582] on link "Bungala Oversized Relaxed Pant Brown Check - US 0 / Brown Check $55.00" at bounding box center [966, 523] width 157 height 256
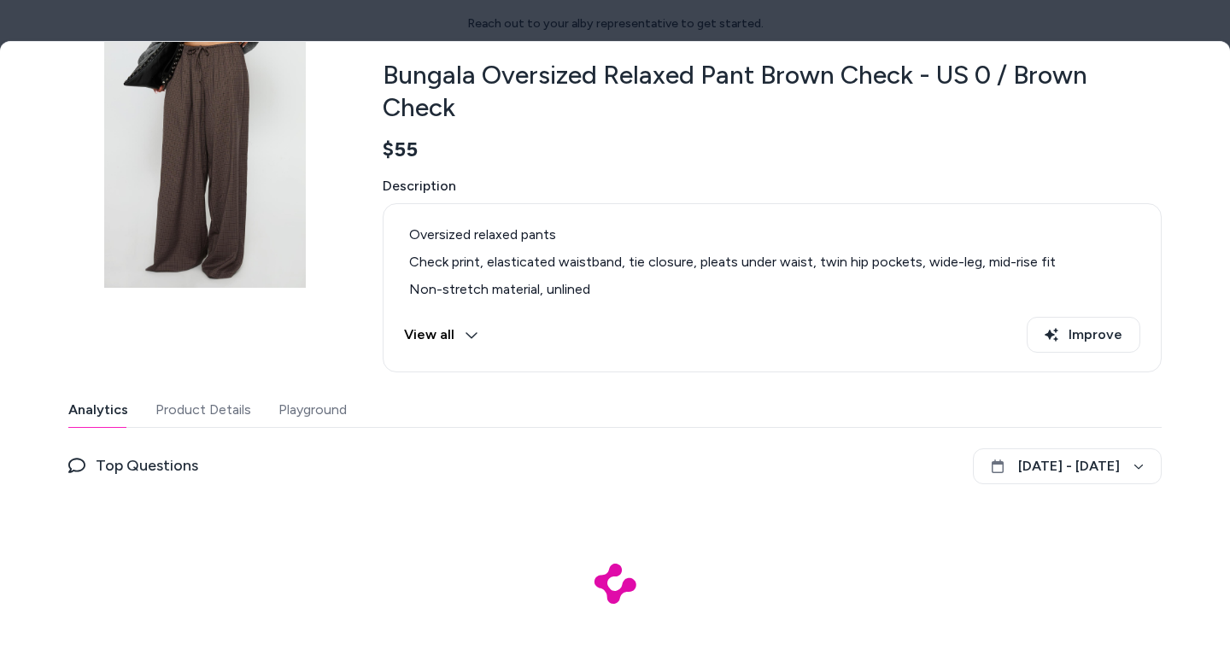
scroll to position [100, 0]
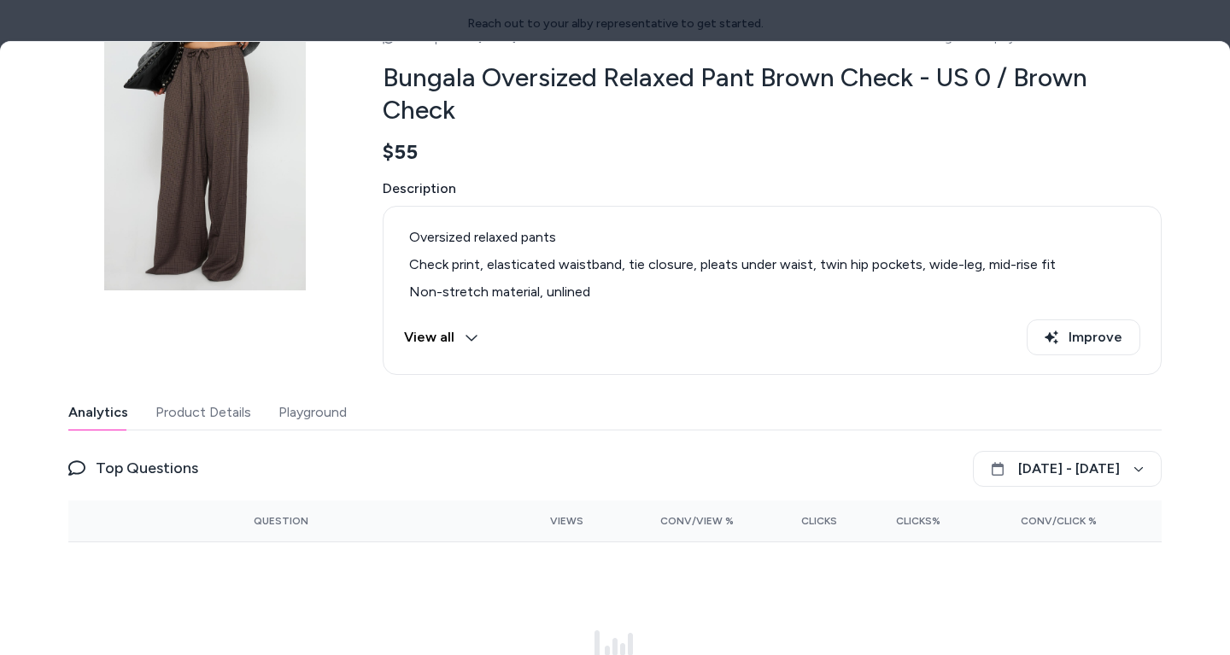
click at [460, 339] on button "View all" at bounding box center [441, 337] width 74 height 36
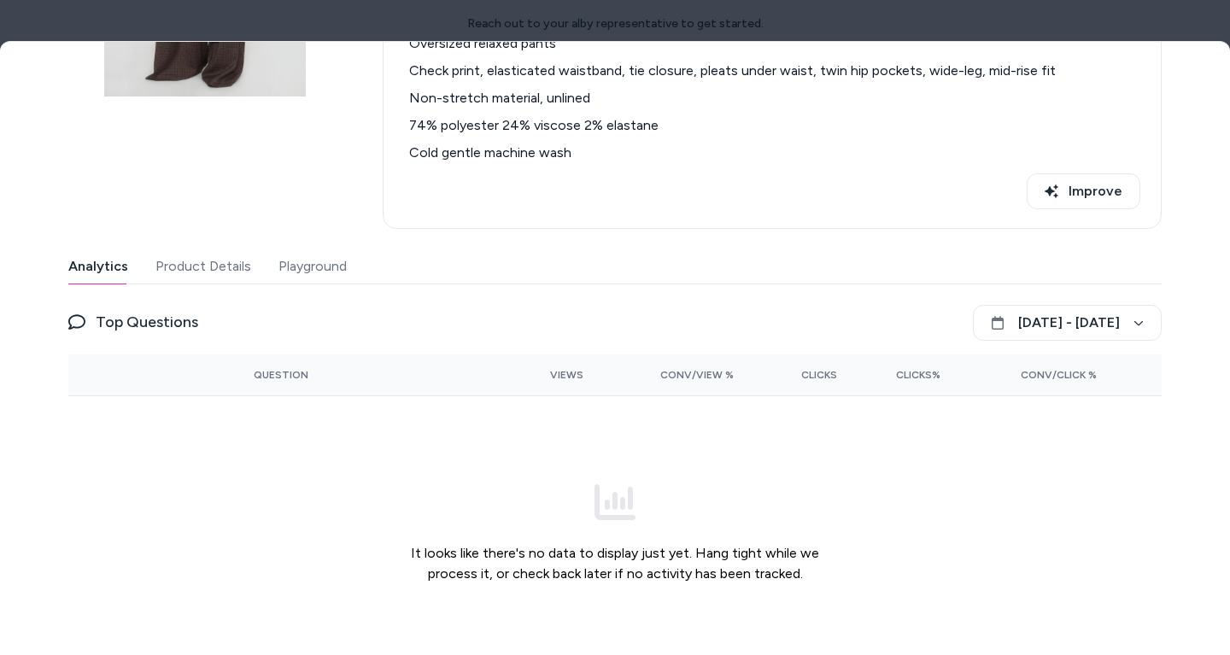
scroll to position [272, 0]
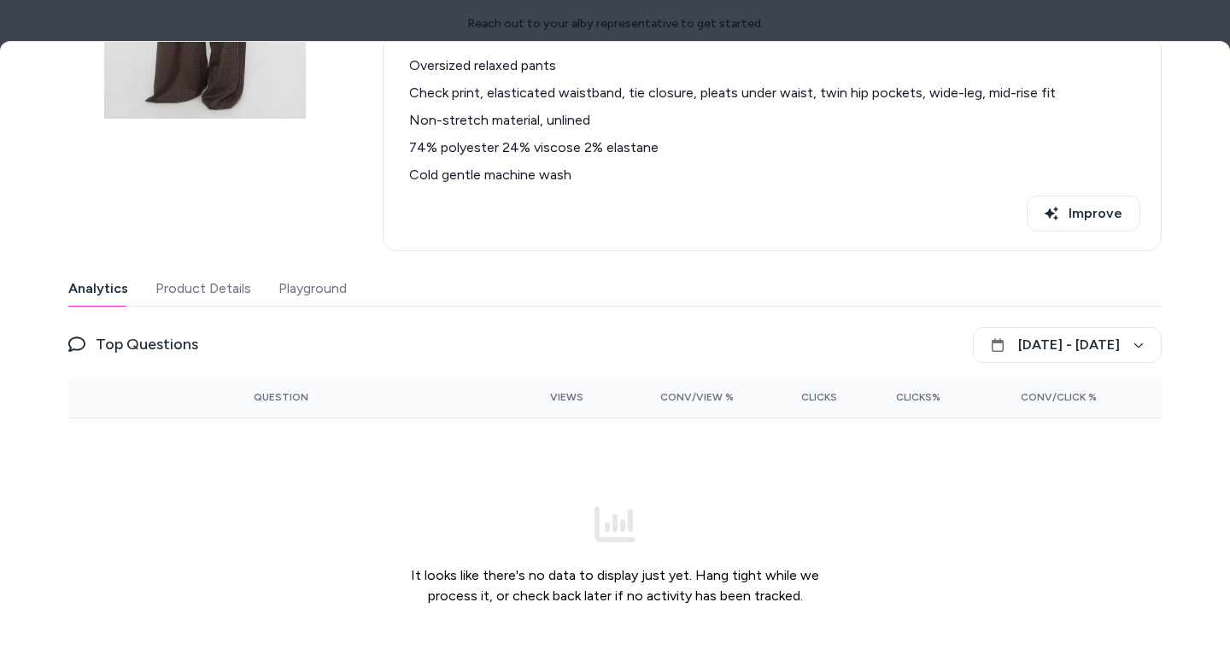
click at [304, 266] on div "Last updated Oct 06, 2025 Product ID: gid://shopify/Product/7699628228692 Bunga…" at bounding box center [614, 268] width 1093 height 846
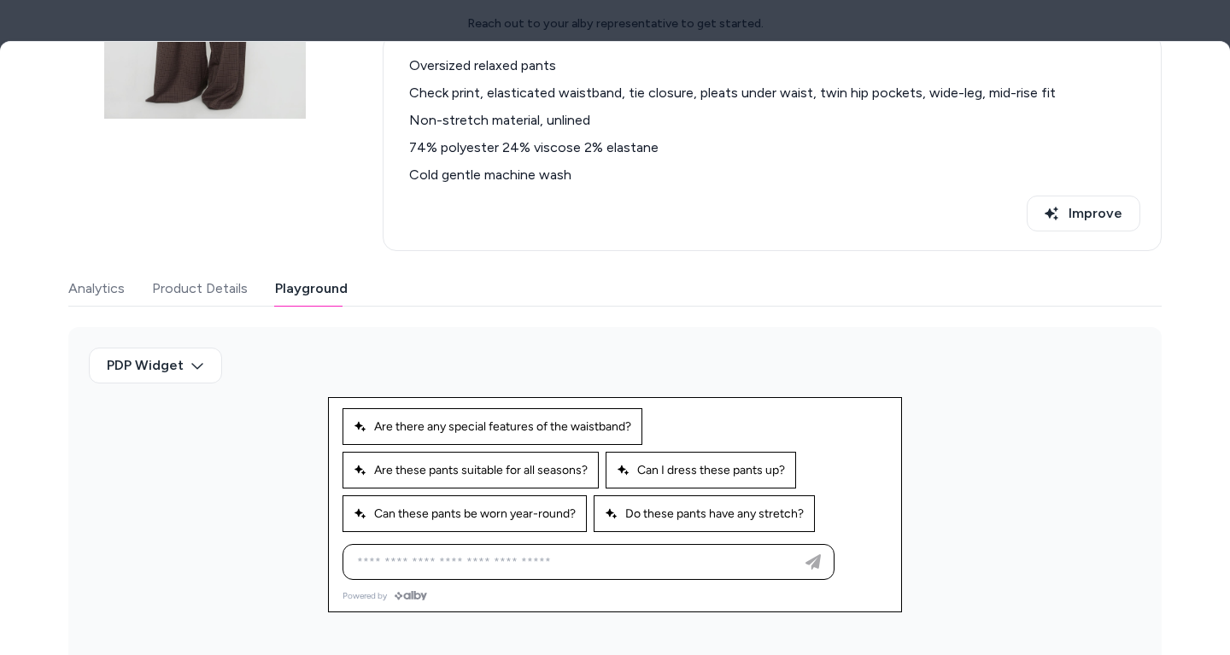
scroll to position [269, 0]
click at [506, 575] on div "Ask any question about this product" at bounding box center [588, 564] width 483 height 34
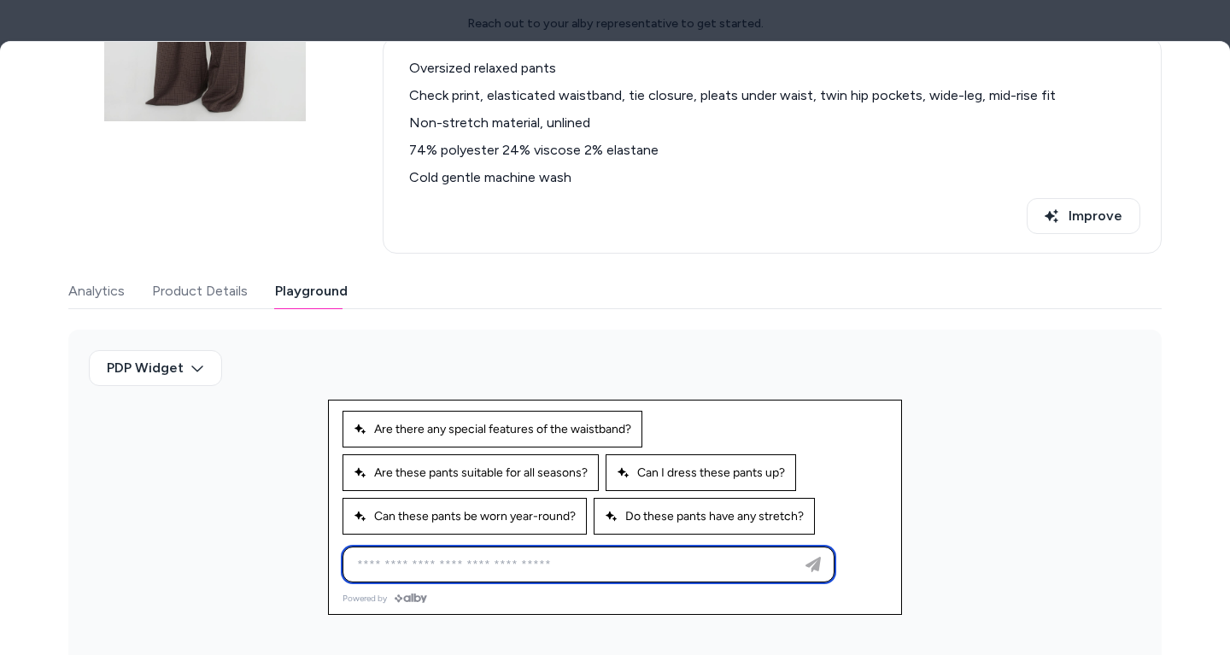
click at [508, 554] on input at bounding box center [571, 564] width 449 height 20
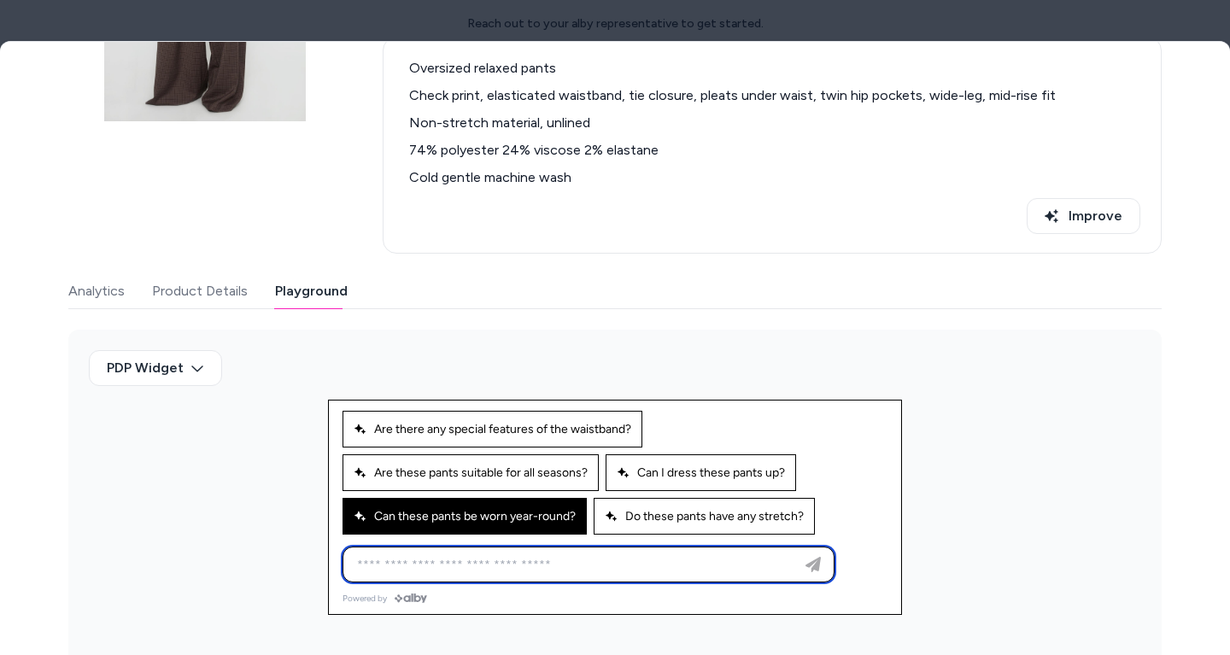
click at [553, 518] on span "Can these pants be worn year-round?" at bounding box center [465, 516] width 222 height 15
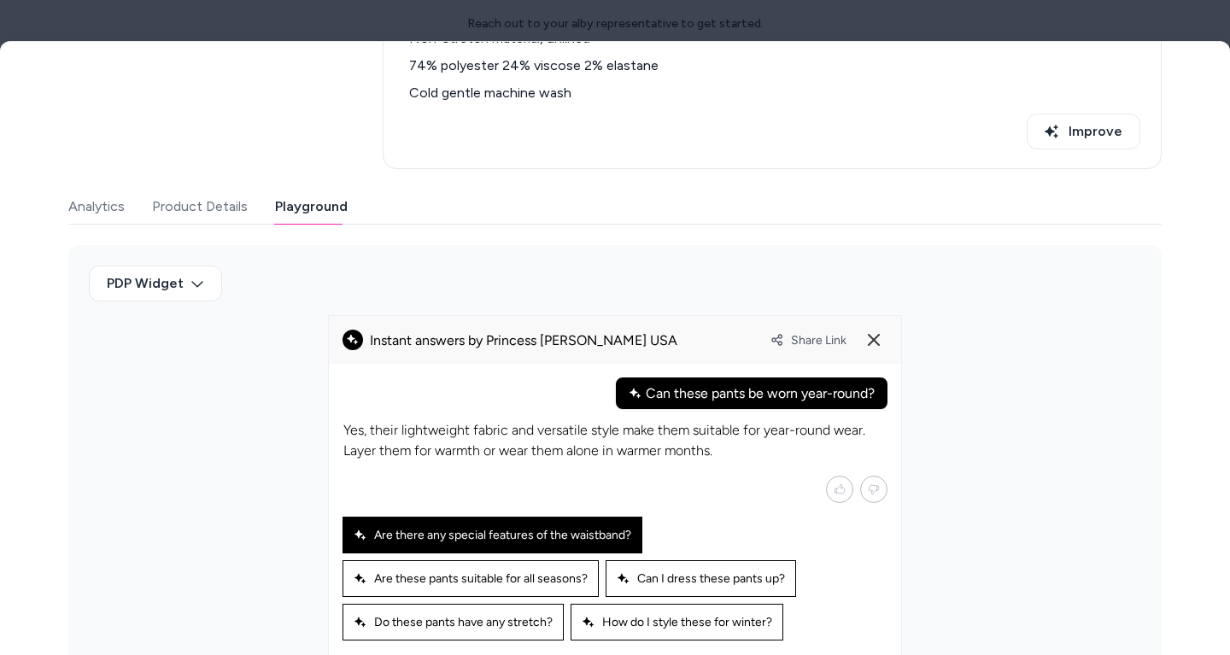
scroll to position [430, 0]
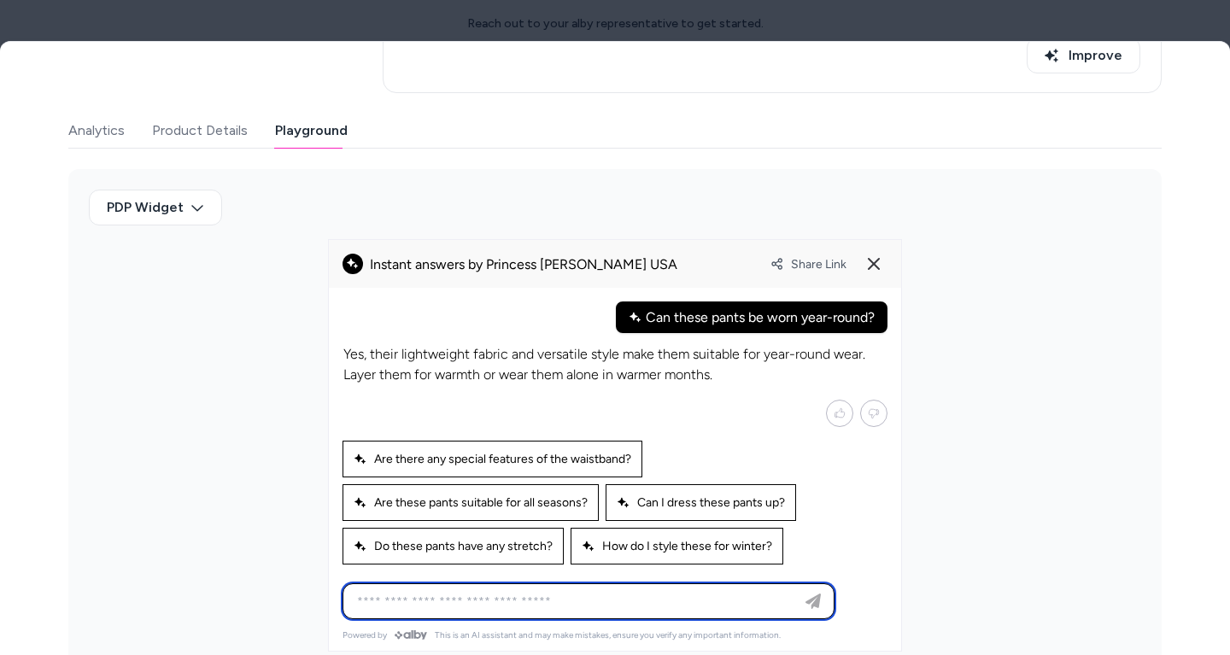
click at [547, 596] on input at bounding box center [571, 601] width 449 height 20
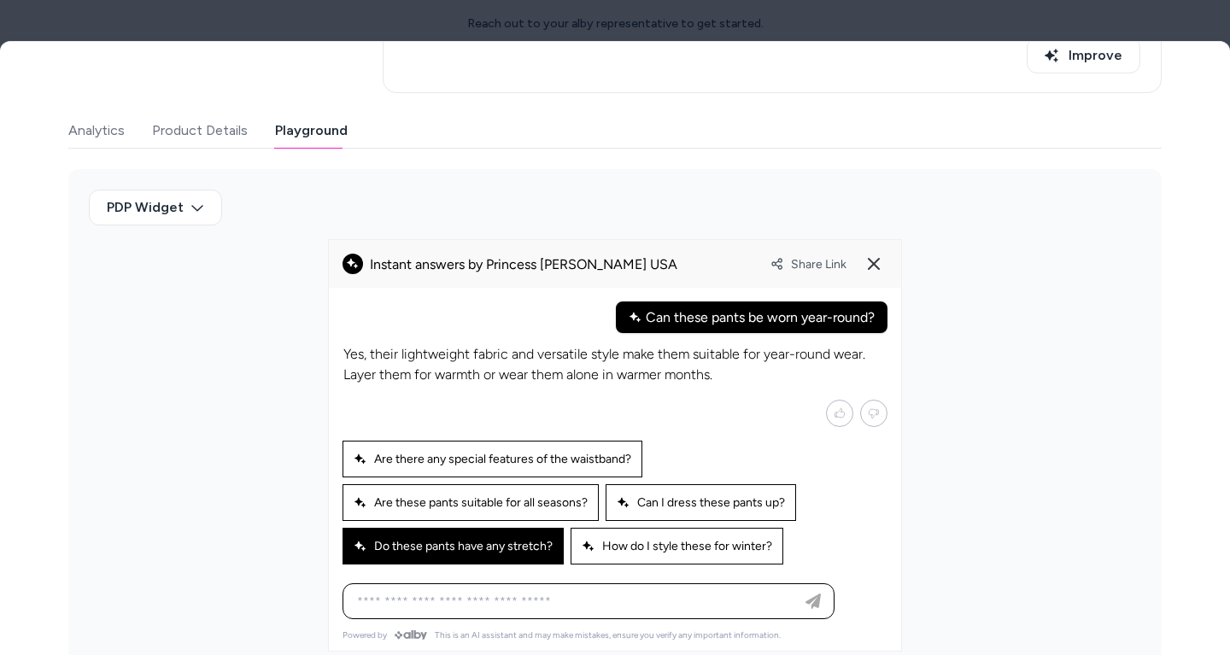
click at [524, 531] on div "Do these pants have any stretch?" at bounding box center [452, 546] width 221 height 37
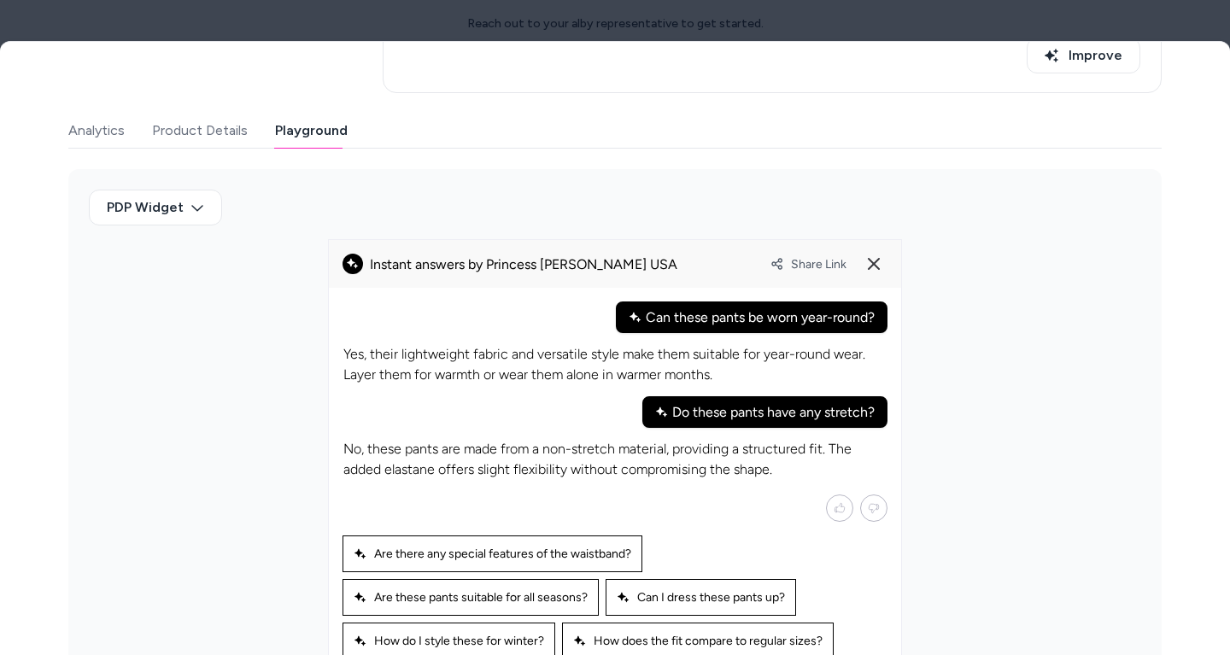
click at [548, 466] on p "No, these pants are made from a non-stretch material, providing a structured fi…" at bounding box center [614, 459] width 543 height 41
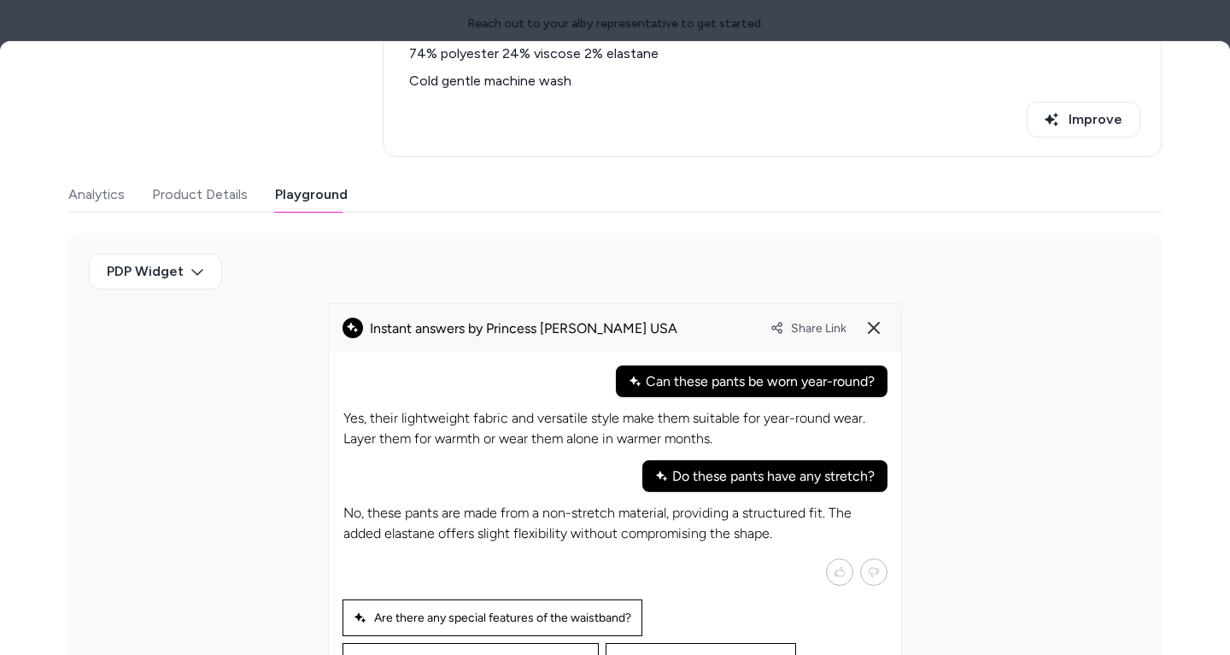
scroll to position [489, 0]
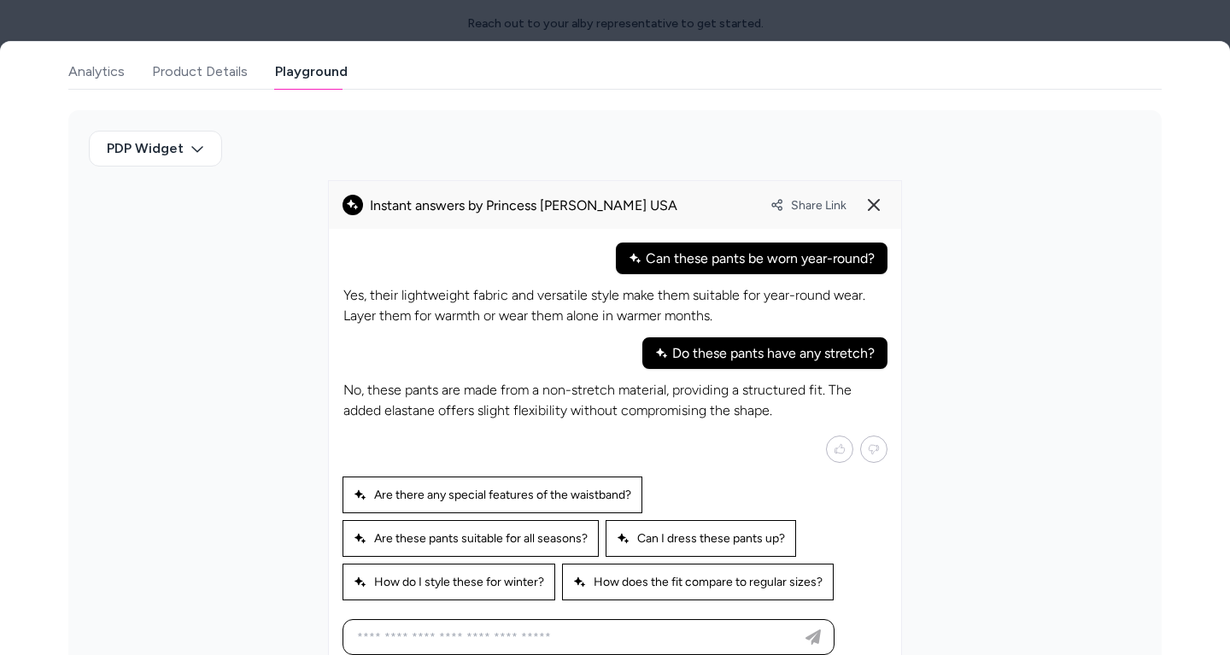
click at [590, 399] on p "No, these pants are made from a non-stretch material, providing a structured fi…" at bounding box center [614, 400] width 543 height 41
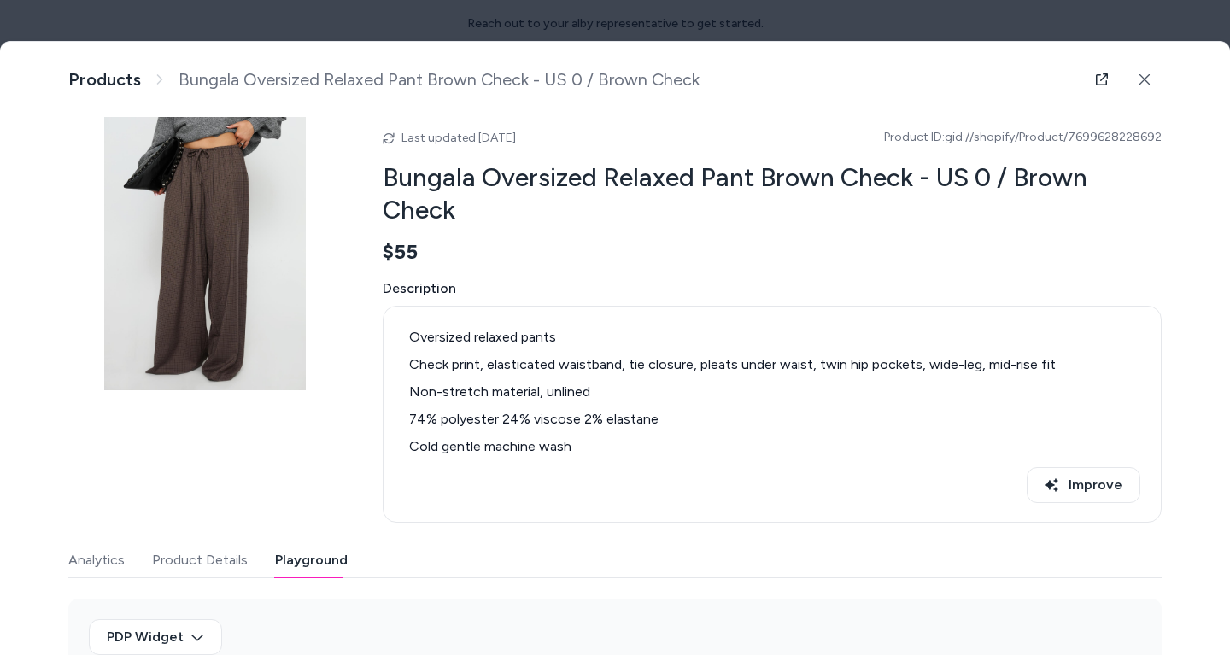
scroll to position [522, 0]
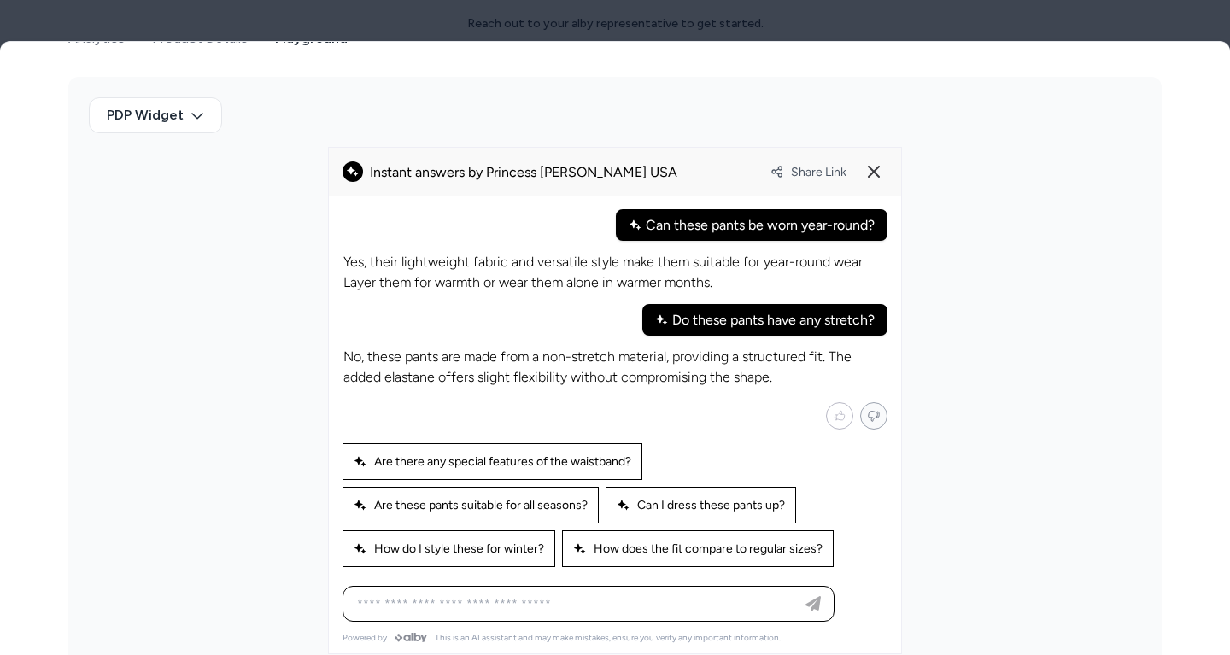
click at [876, 408] on icon "Mark not helpful" at bounding box center [873, 415] width 13 height 15
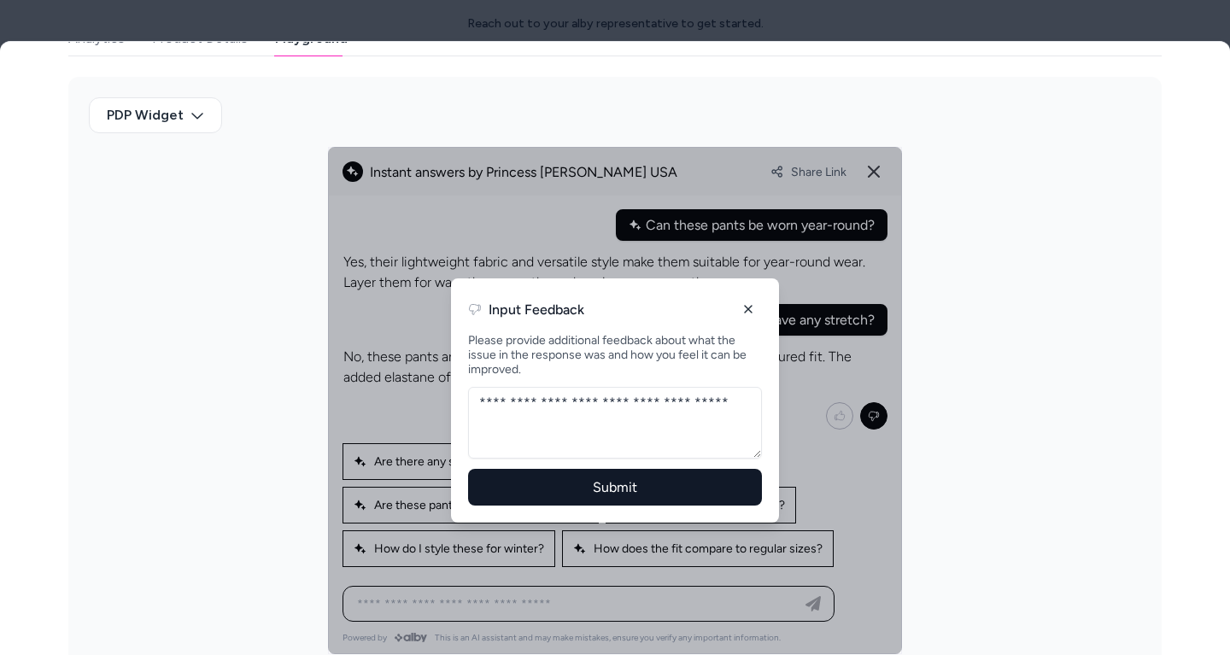
click at [591, 483] on button "Submit" at bounding box center [615, 487] width 294 height 37
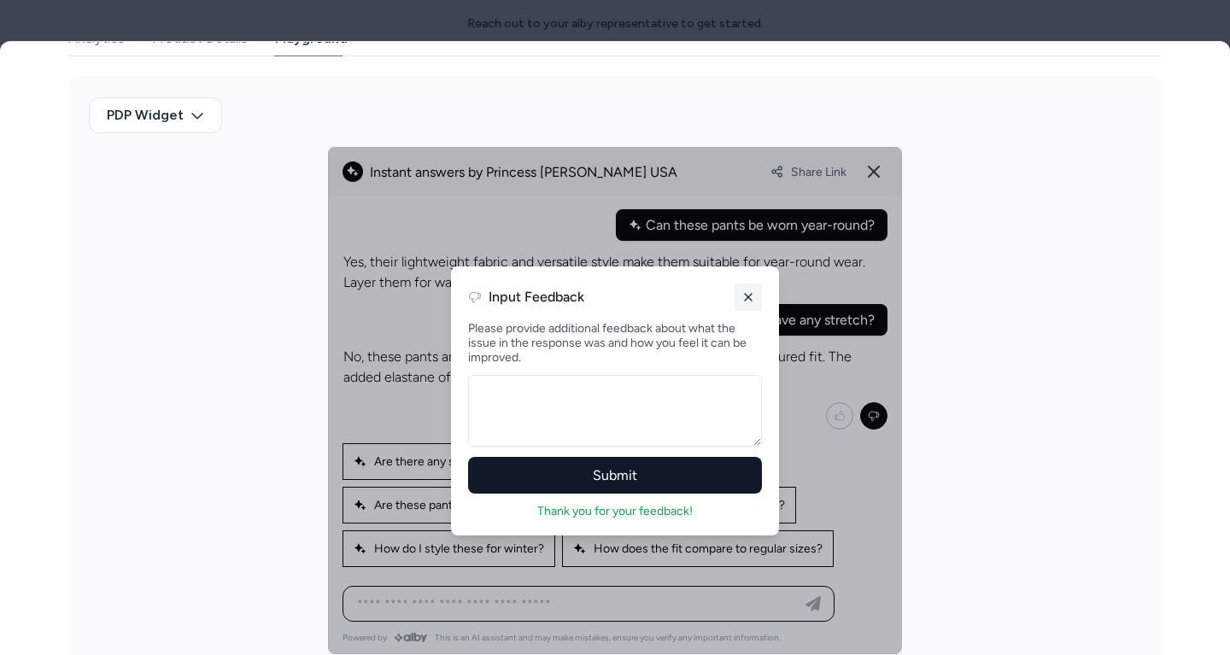
click at [749, 295] on line at bounding box center [748, 297] width 7 height 7
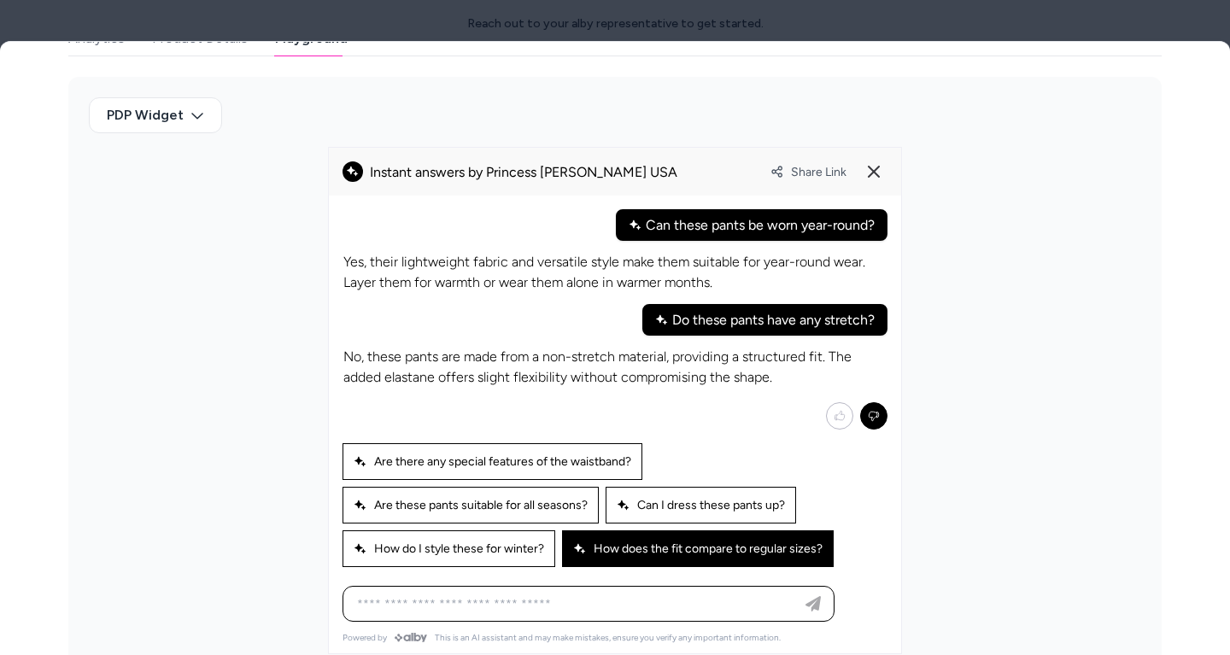
click at [694, 542] on span "How does the fit compare to regular sizes?" at bounding box center [697, 549] width 249 height 15
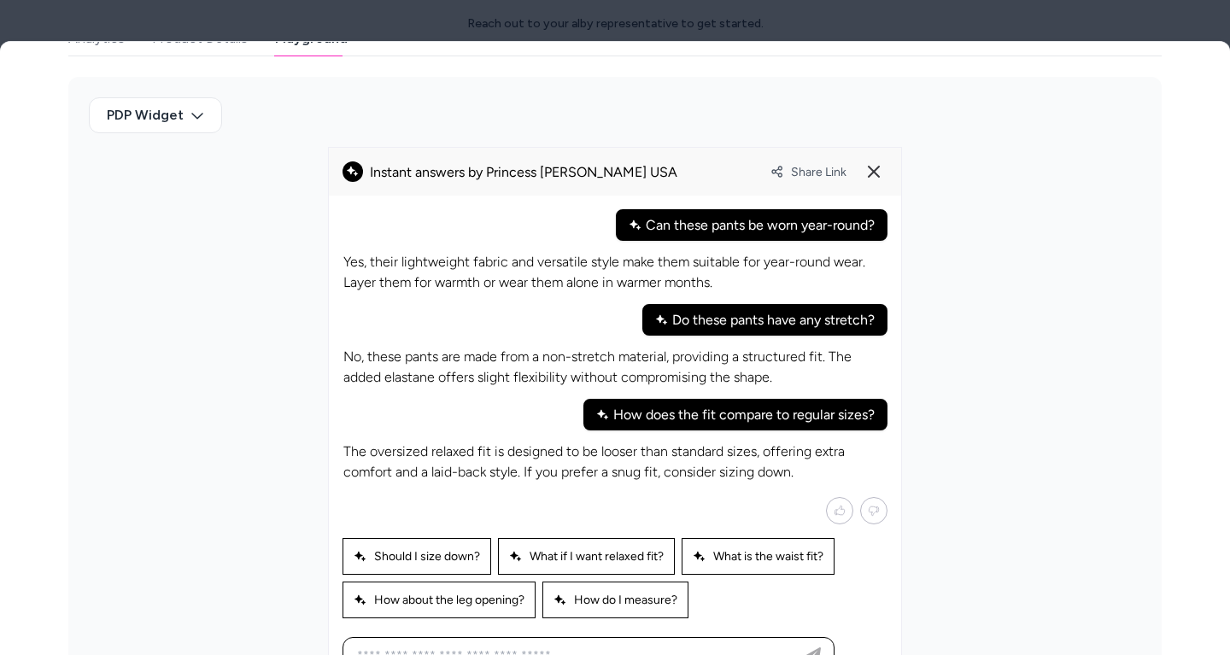
scroll to position [571, 0]
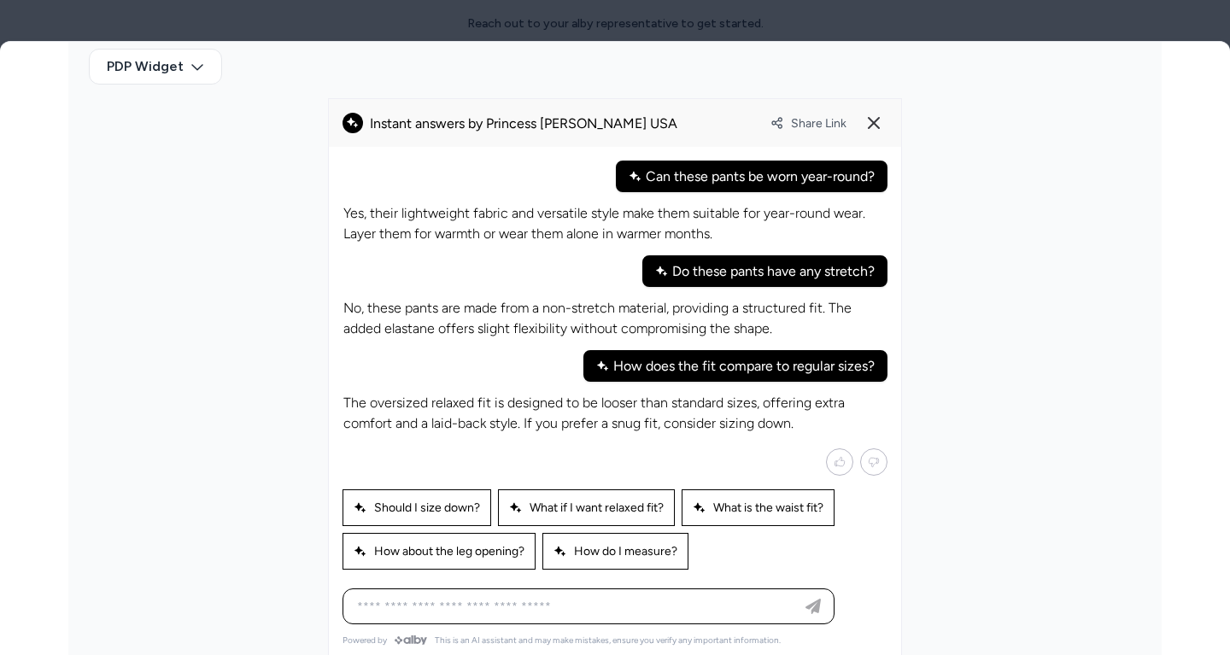
click at [627, 580] on div "Ask any question about this product" at bounding box center [615, 391] width 572 height 488
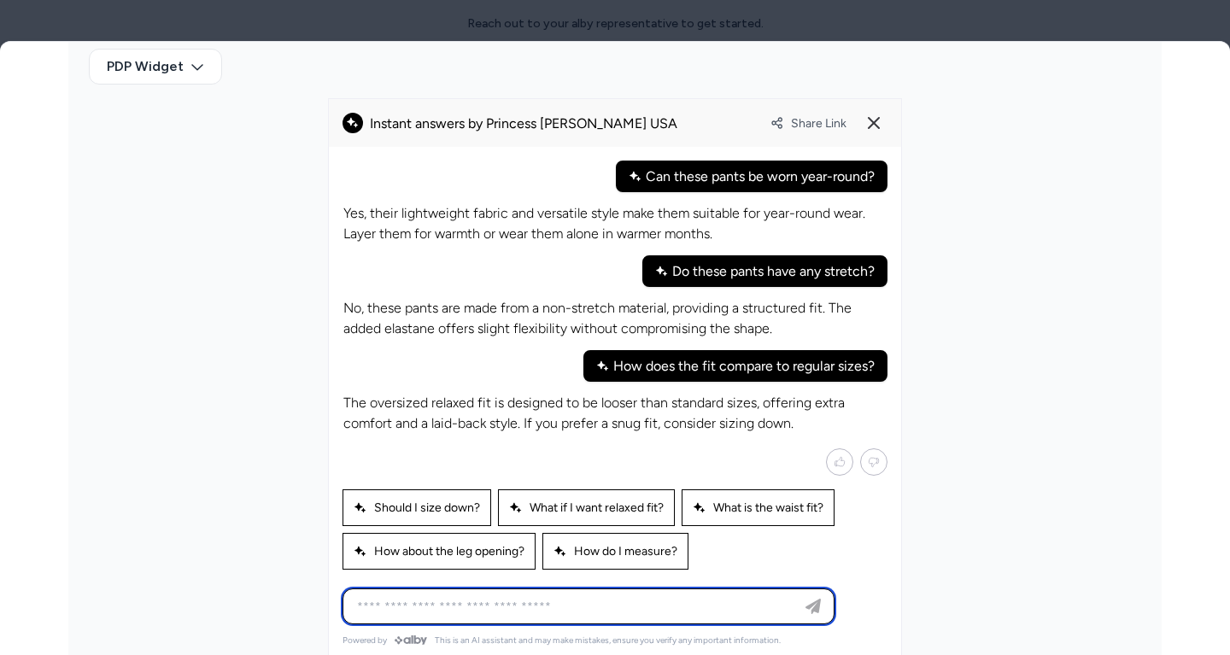
click at [623, 602] on input at bounding box center [571, 606] width 449 height 20
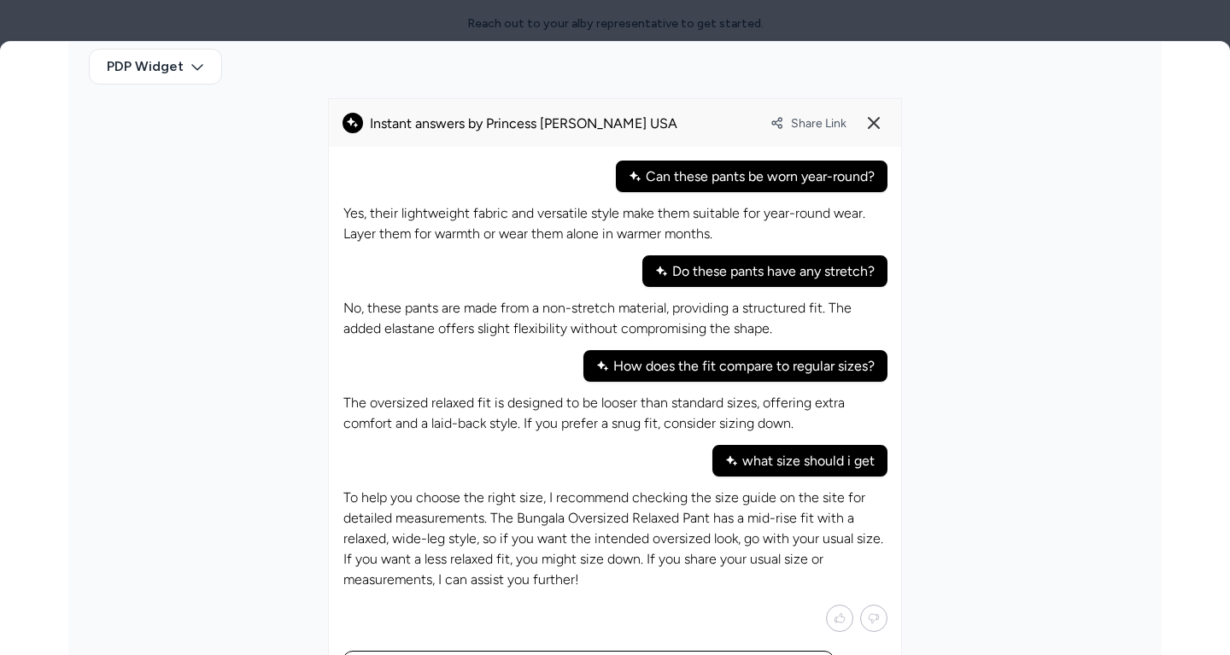
click at [599, 524] on p "To help you choose the right size, I recommend checking the size guide on the s…" at bounding box center [614, 539] width 543 height 102
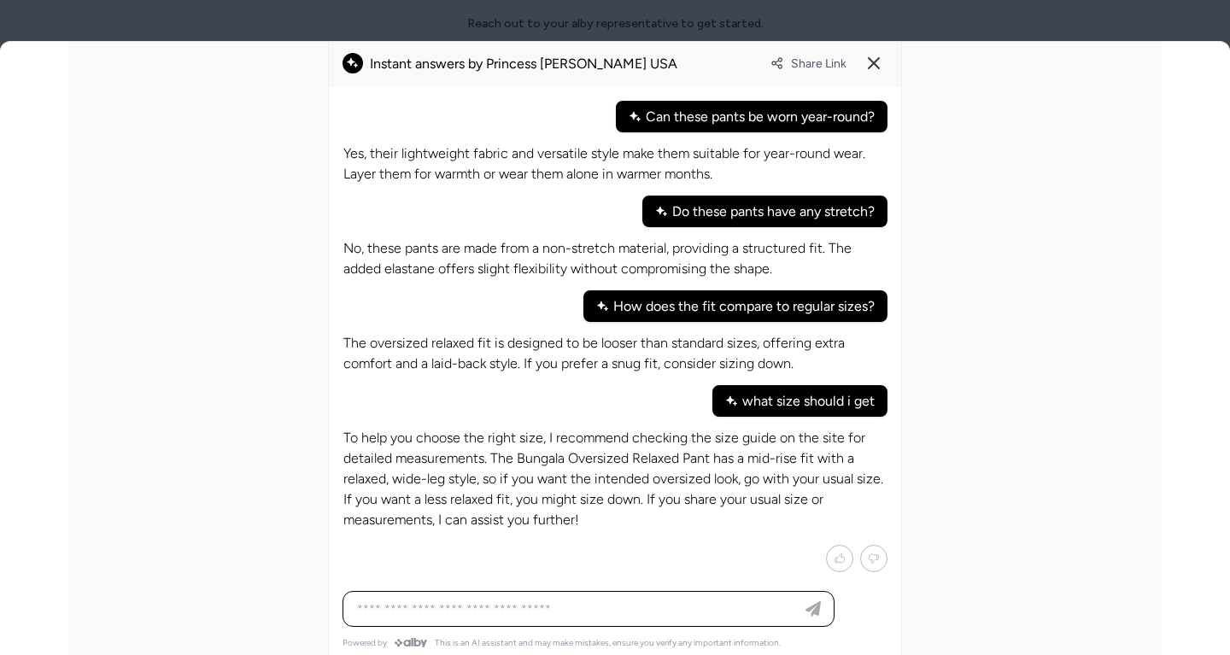
scroll to position [628, 0]
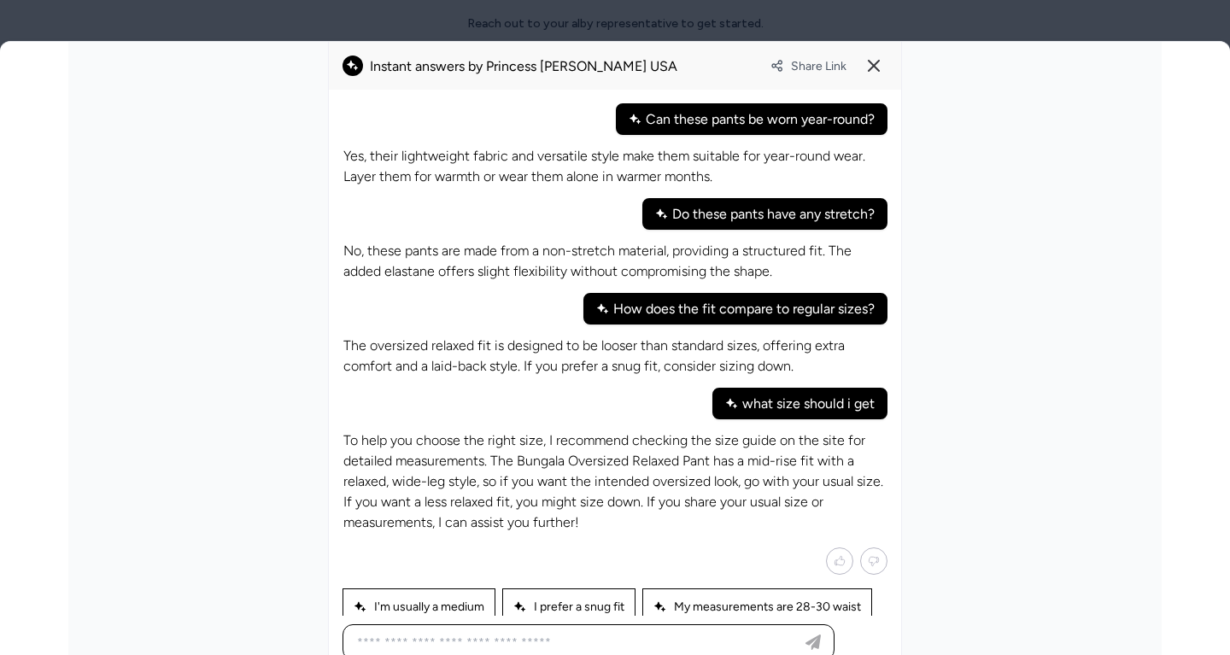
click at [599, 457] on p "To help you choose the right size, I recommend checking the size guide on the s…" at bounding box center [614, 481] width 543 height 102
click at [559, 485] on p "To help you choose the right size, I recommend checking the size guide on the s…" at bounding box center [614, 481] width 543 height 102
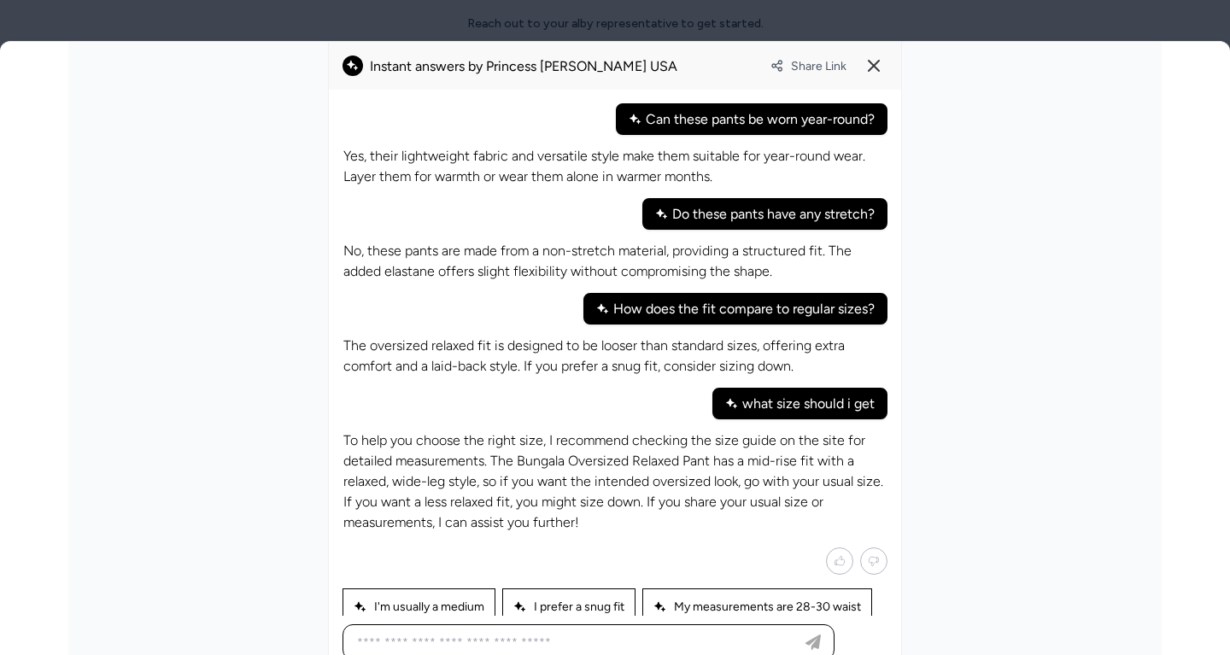
click at [559, 485] on p "To help you choose the right size, I recommend checking the size guide on the s…" at bounding box center [614, 481] width 543 height 102
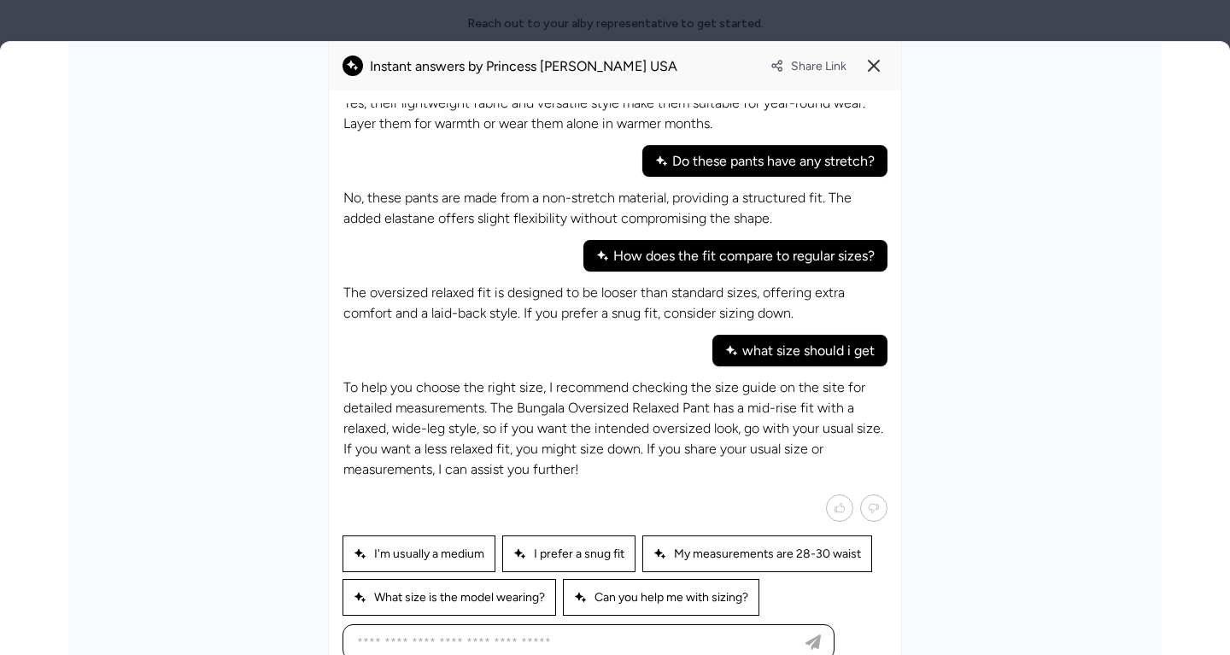
click at [553, 404] on p "To help you choose the right size, I recommend checking the size guide on the s…" at bounding box center [614, 429] width 543 height 102
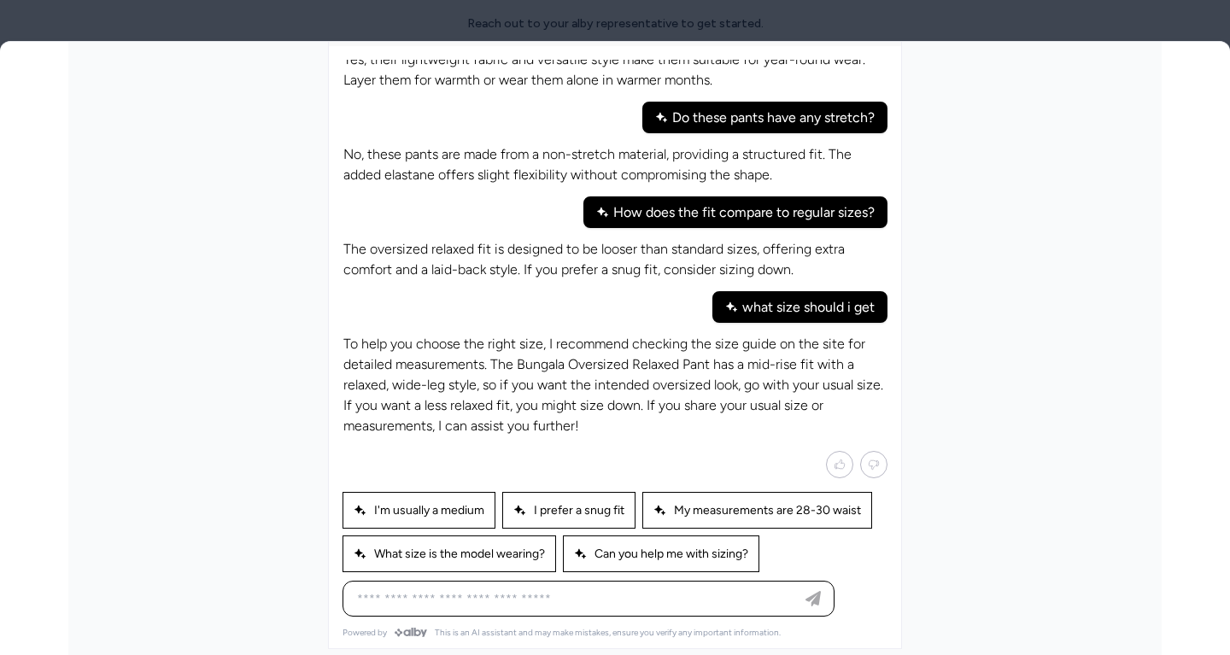
click at [548, 407] on p "To help you choose the right size, I recommend checking the size guide on the s…" at bounding box center [614, 385] width 543 height 102
click at [548, 419] on p "To help you choose the right size, I recommend checking the size guide on the s…" at bounding box center [614, 385] width 543 height 102
click at [656, 382] on p "To help you choose the right size, I recommend checking the size guide on the s…" at bounding box center [614, 385] width 543 height 102
drag, startPoint x: 650, startPoint y: 389, endPoint x: 694, endPoint y: 425, distance: 56.4
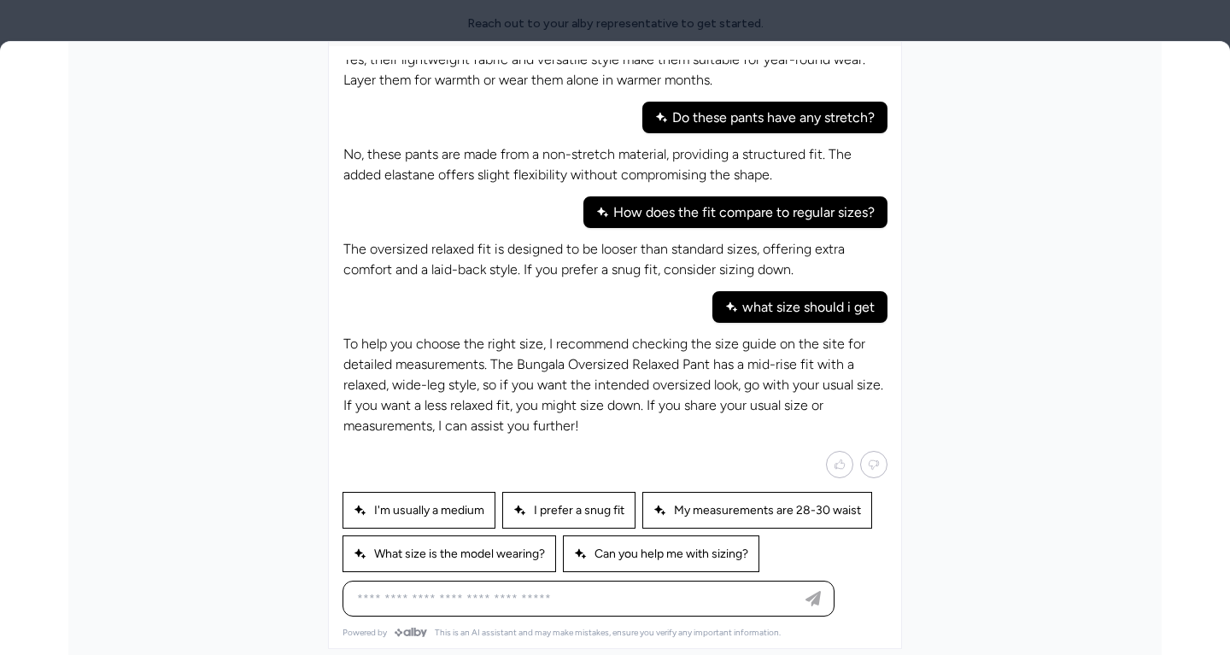
click at [694, 425] on p "To help you choose the right size, I recommend checking the size guide on the s…" at bounding box center [614, 385] width 543 height 102
click at [642, 395] on p "To help you choose the right size, I recommend checking the size guide on the s…" at bounding box center [614, 385] width 543 height 102
click at [654, 396] on p "To help you choose the right size, I recommend checking the size guide on the s…" at bounding box center [614, 385] width 543 height 102
click at [653, 396] on p "To help you choose the right size, I recommend checking the size guide on the s…" at bounding box center [614, 385] width 543 height 102
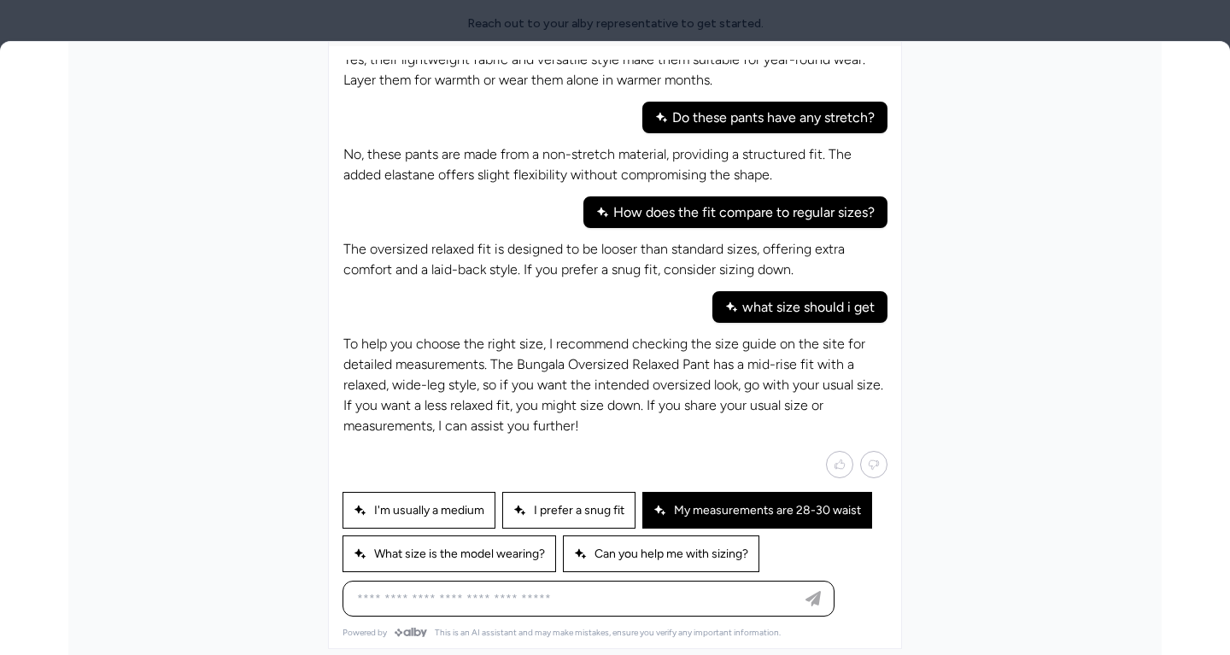
click at [761, 508] on div "My measurements are 28-30 waist" at bounding box center [757, 510] width 230 height 37
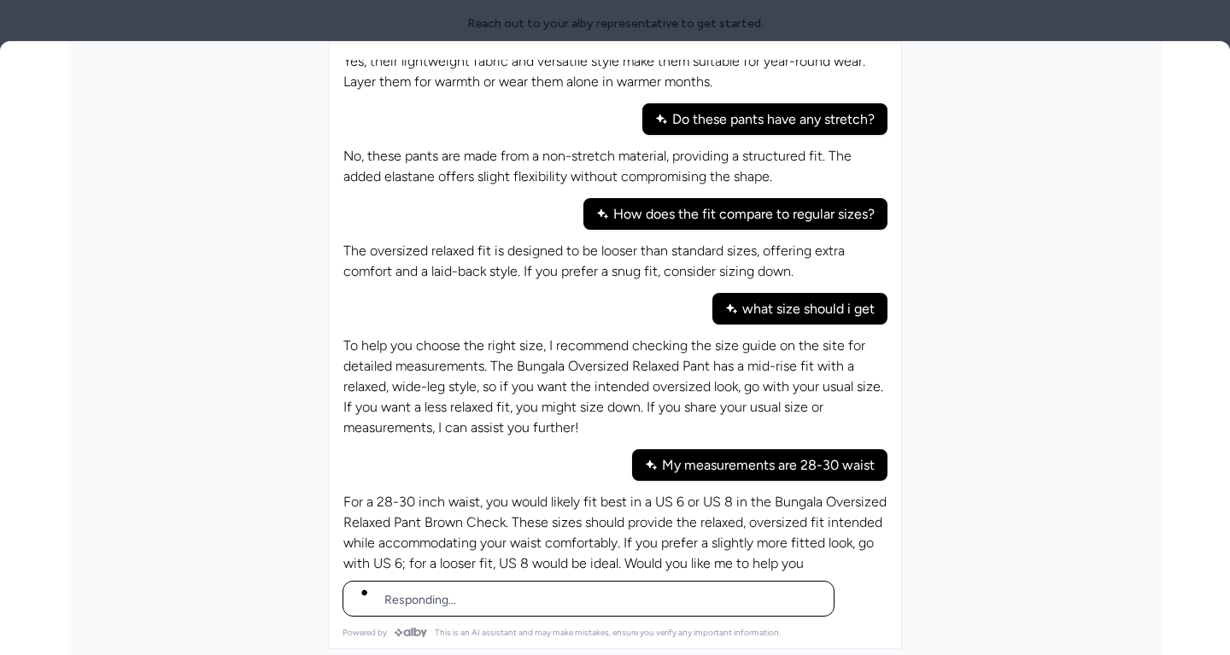
scroll to position [72, 0]
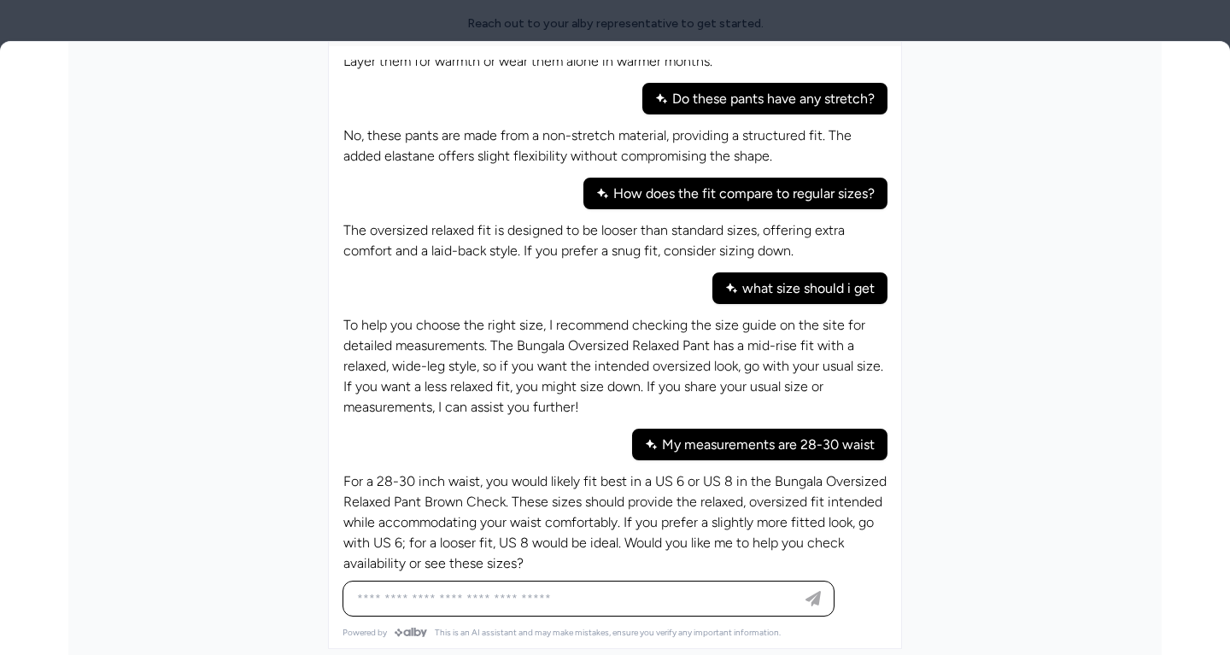
click at [653, 524] on p "For a 28-30 inch waist, you would likely fit best in a US 6 or US 8 in the Bung…" at bounding box center [614, 522] width 543 height 102
click at [622, 501] on p "For a 28-30 inch waist, you would likely fit best in a US 6 or US 8 in the Bung…" at bounding box center [614, 522] width 543 height 102
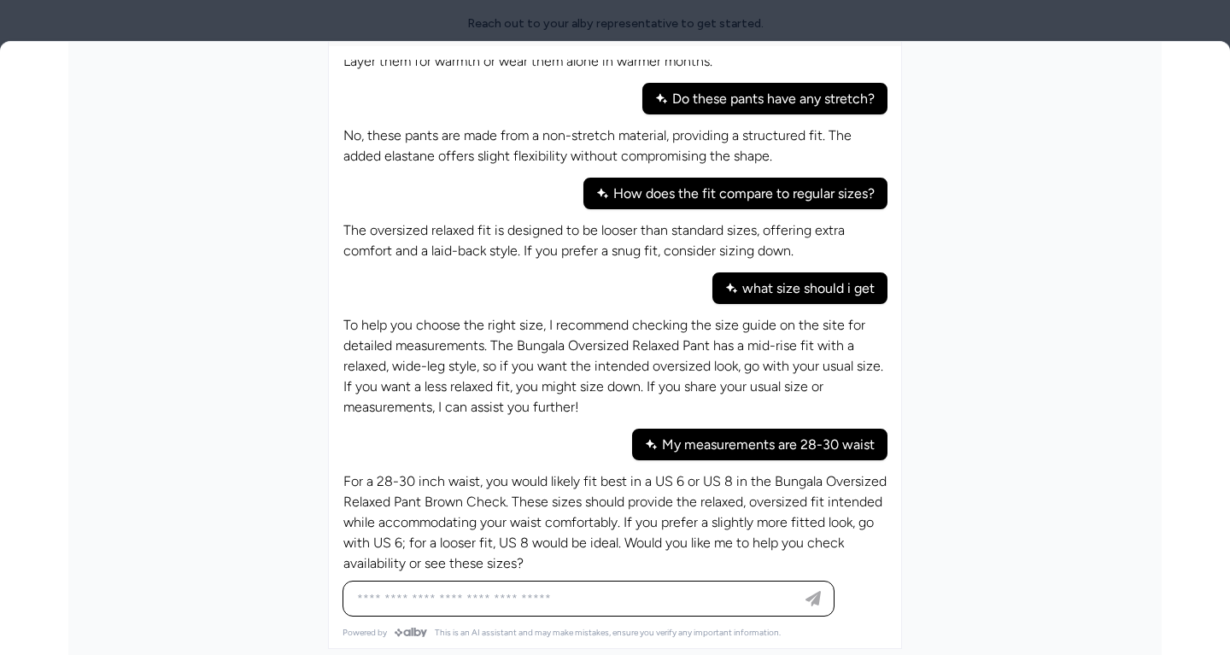
click at [621, 509] on p "For a 28-30 inch waist, you would likely fit best in a US 6 or US 8 in the Bung…" at bounding box center [614, 522] width 543 height 102
click at [676, 498] on p "For a 28-30 inch waist, you would likely fit best in a US 6 or US 8 in the Bung…" at bounding box center [614, 522] width 543 height 102
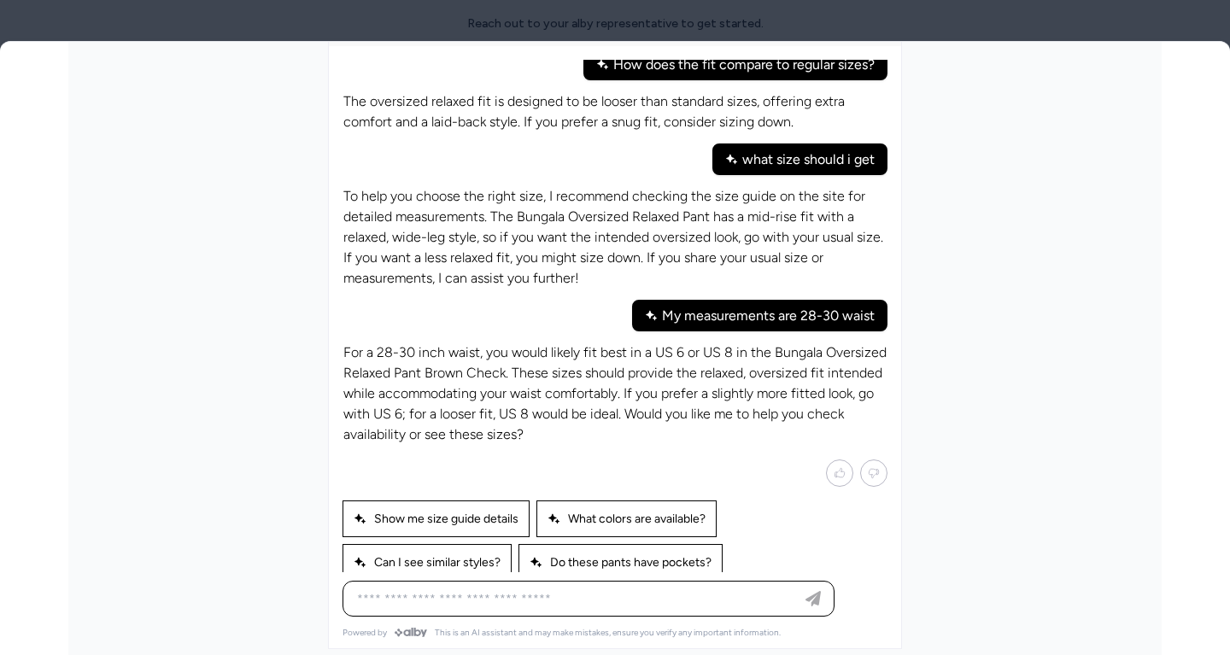
scroll to position [250, 0]
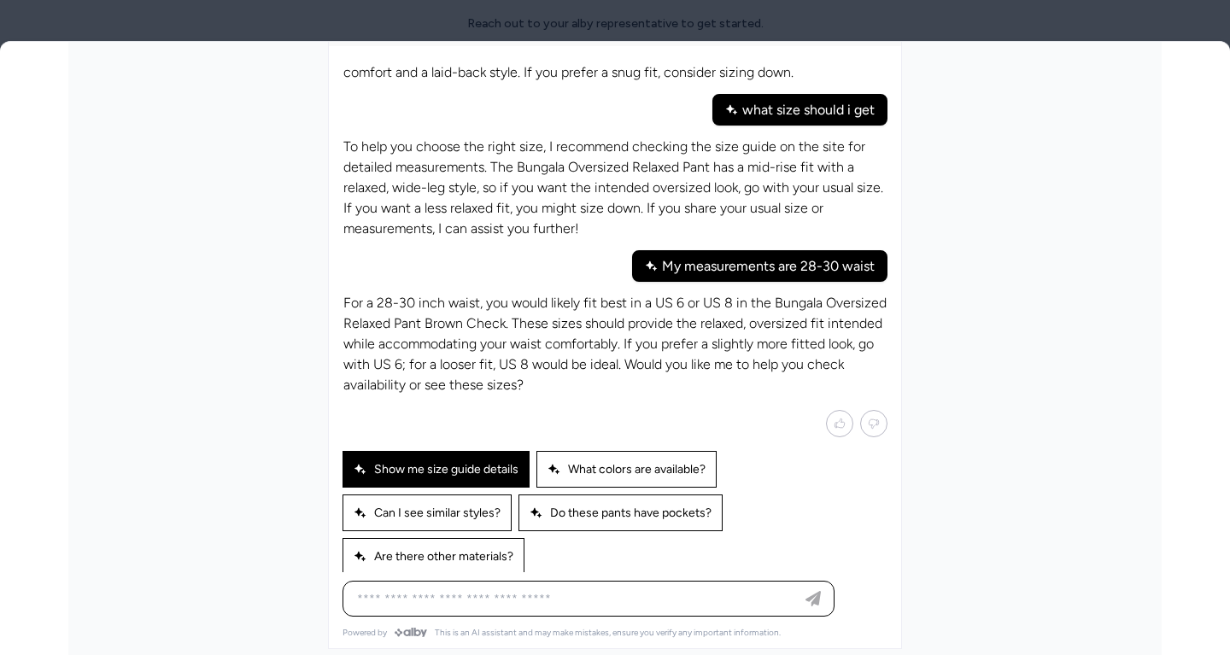
click at [450, 462] on span "Show me size guide details" at bounding box center [436, 469] width 165 height 15
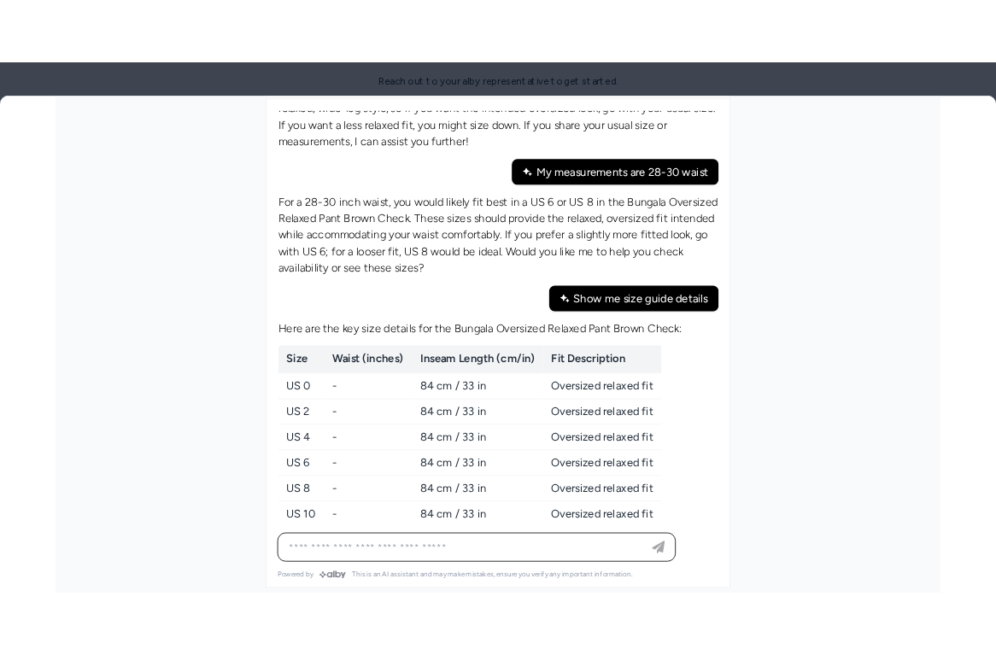
scroll to position [700, 0]
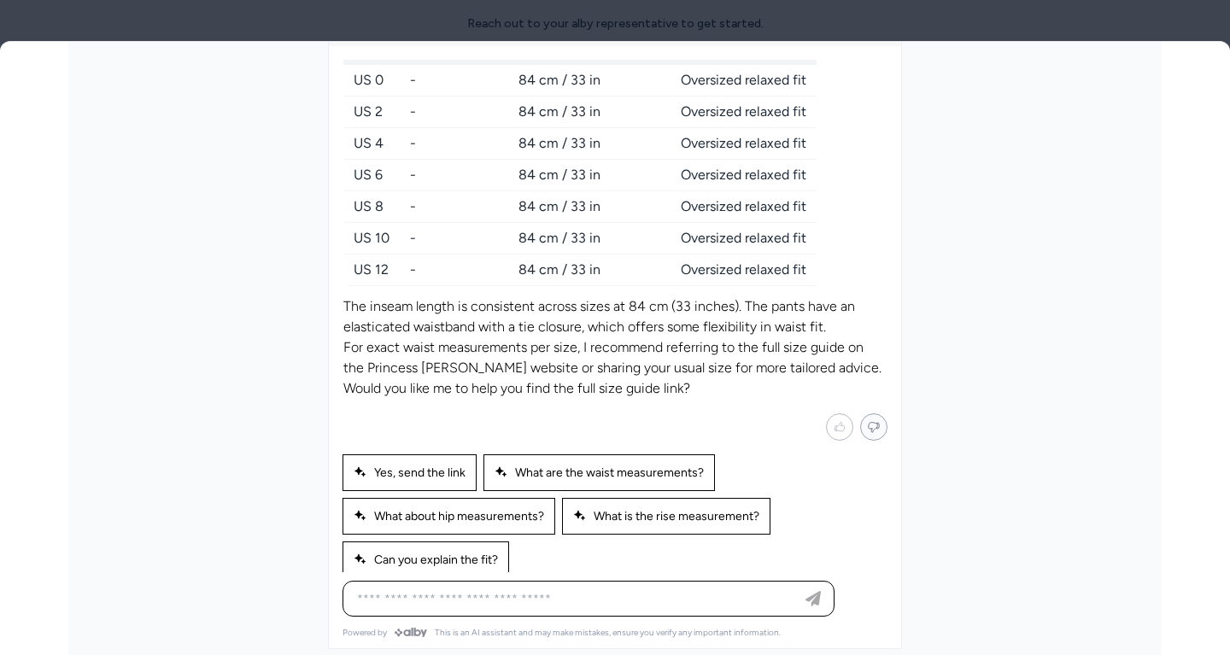
click at [867, 419] on icon "Mark not helpful" at bounding box center [873, 426] width 13 height 15
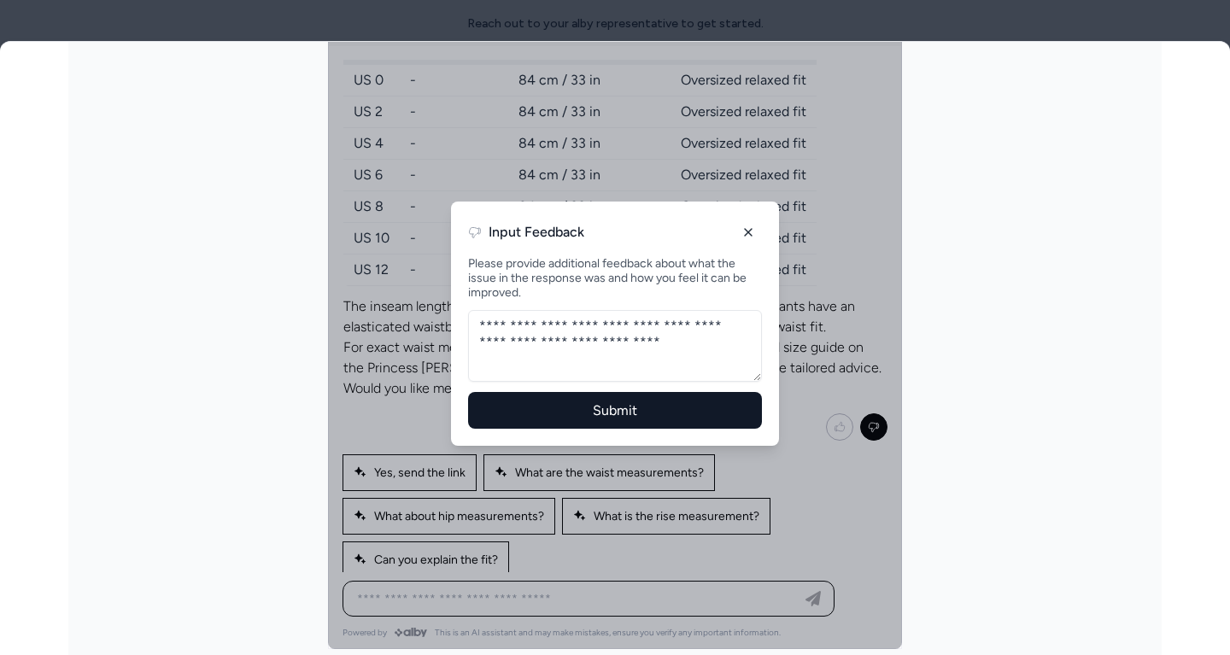
click at [627, 408] on button "Submit" at bounding box center [615, 410] width 294 height 37
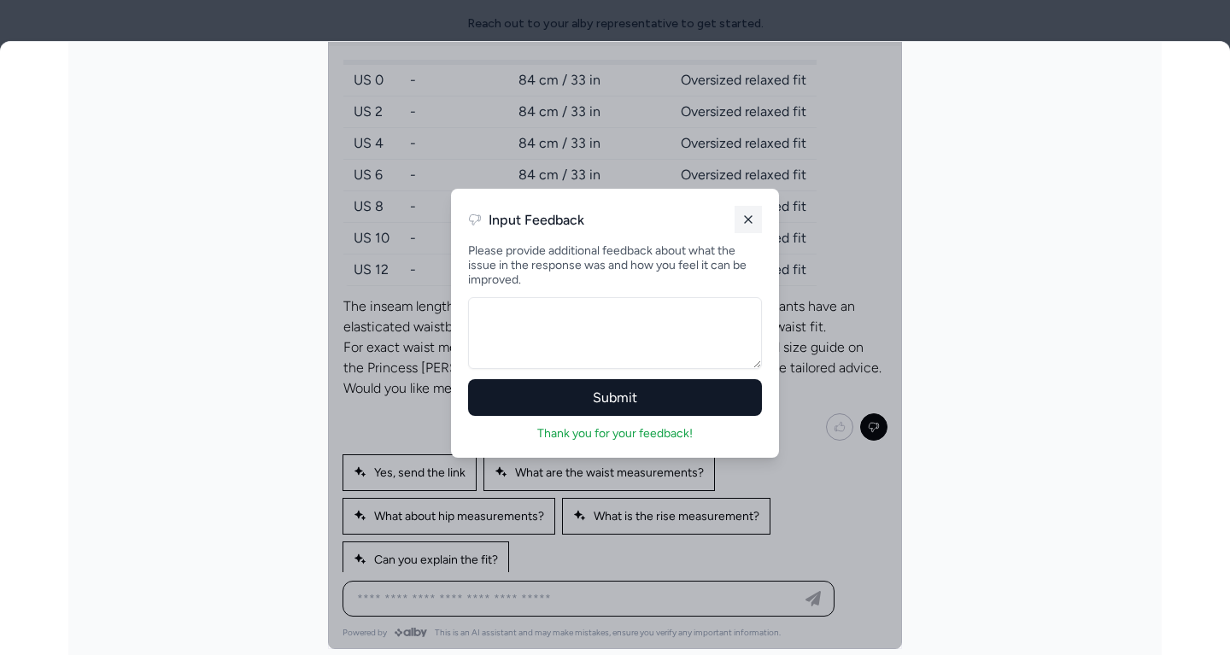
click at [744, 209] on button at bounding box center [748, 219] width 27 height 27
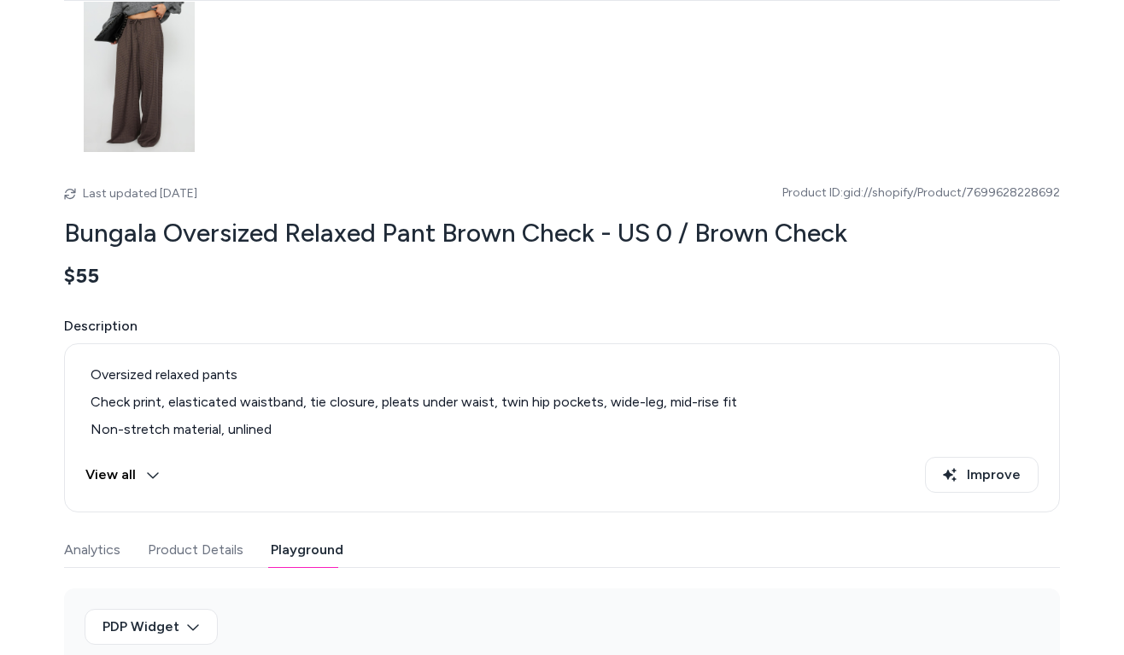
scroll to position [0, 0]
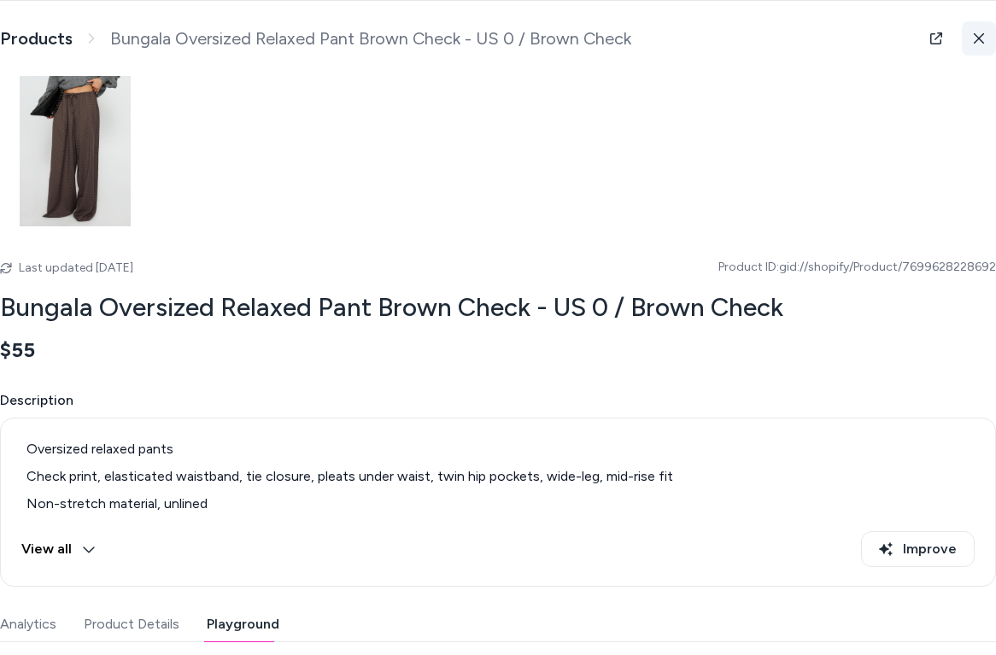
click at [977, 38] on icon at bounding box center [979, 38] width 12 height 12
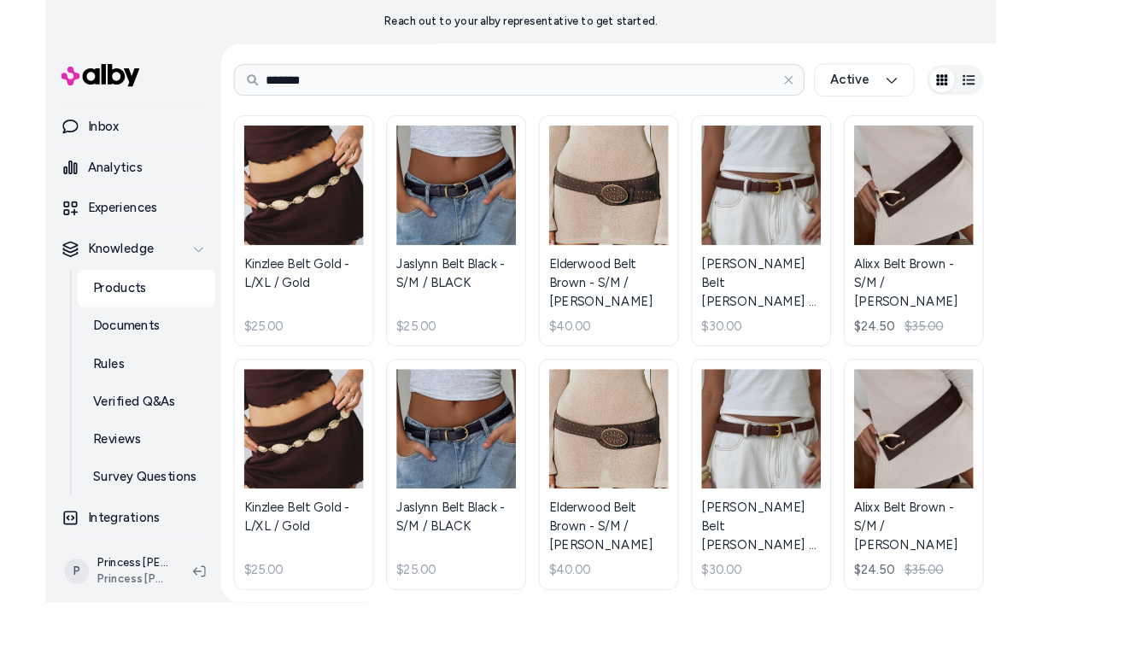
scroll to position [45, 0]
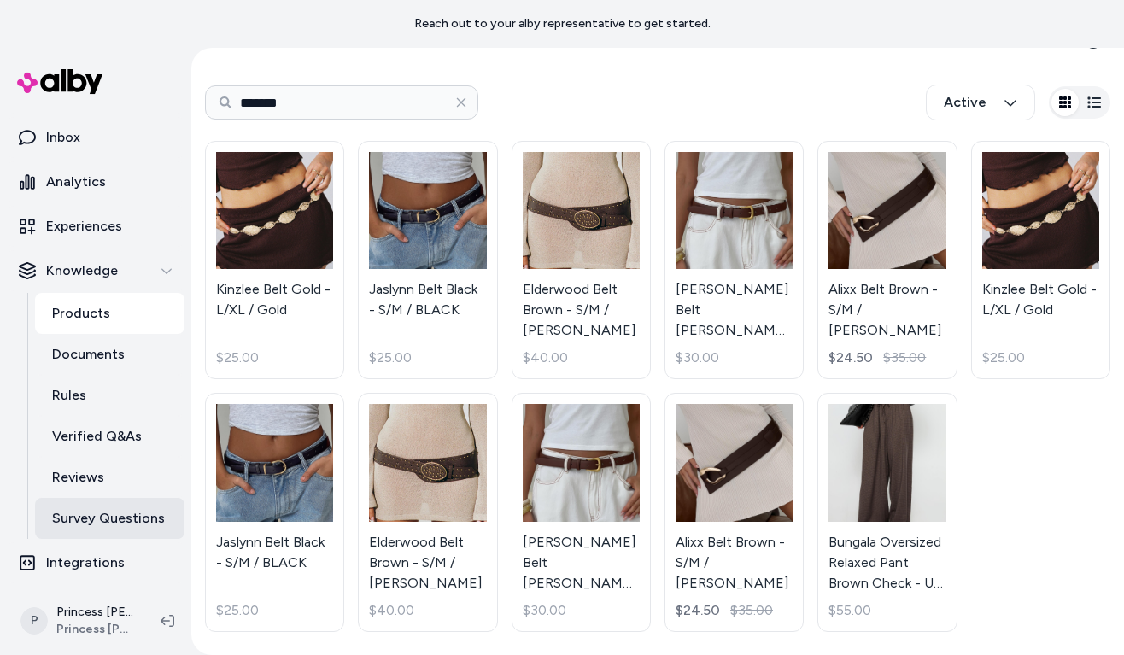
click at [95, 501] on link "Survey Questions" at bounding box center [109, 518] width 149 height 41
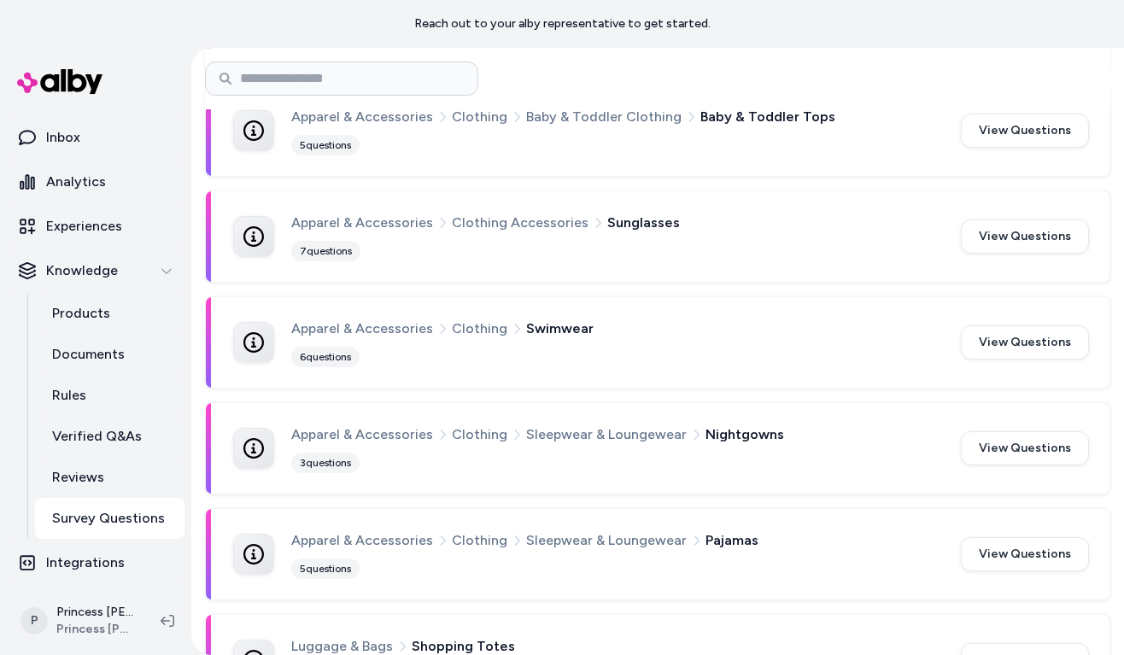
scroll to position [670, 0]
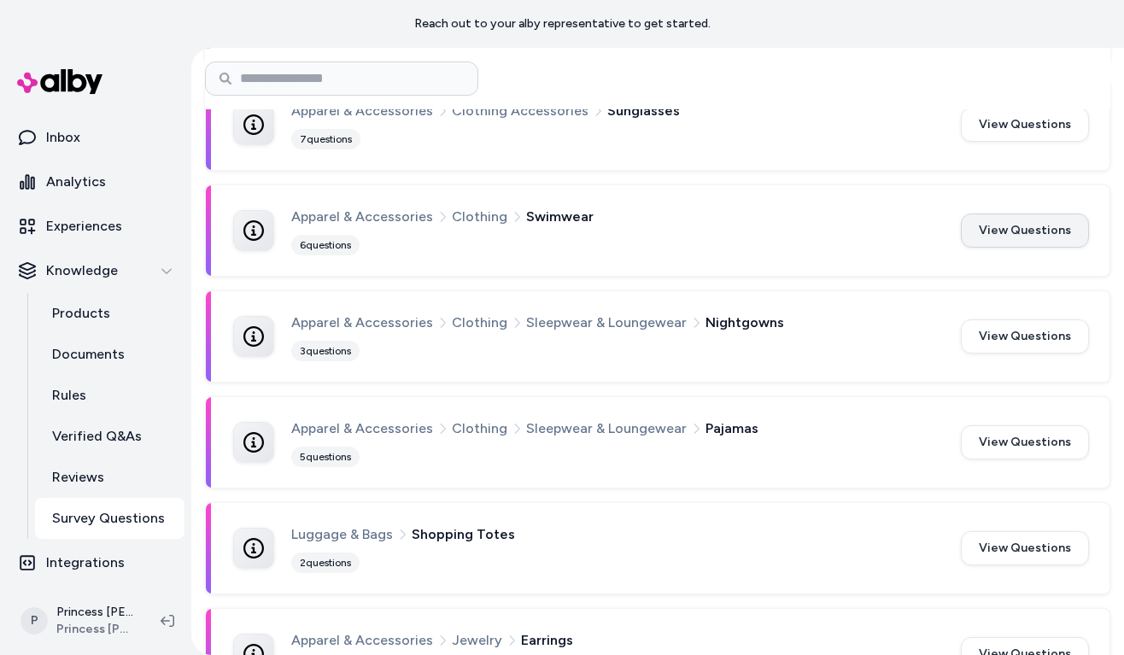
click at [1047, 244] on button "View Questions" at bounding box center [1025, 231] width 128 height 34
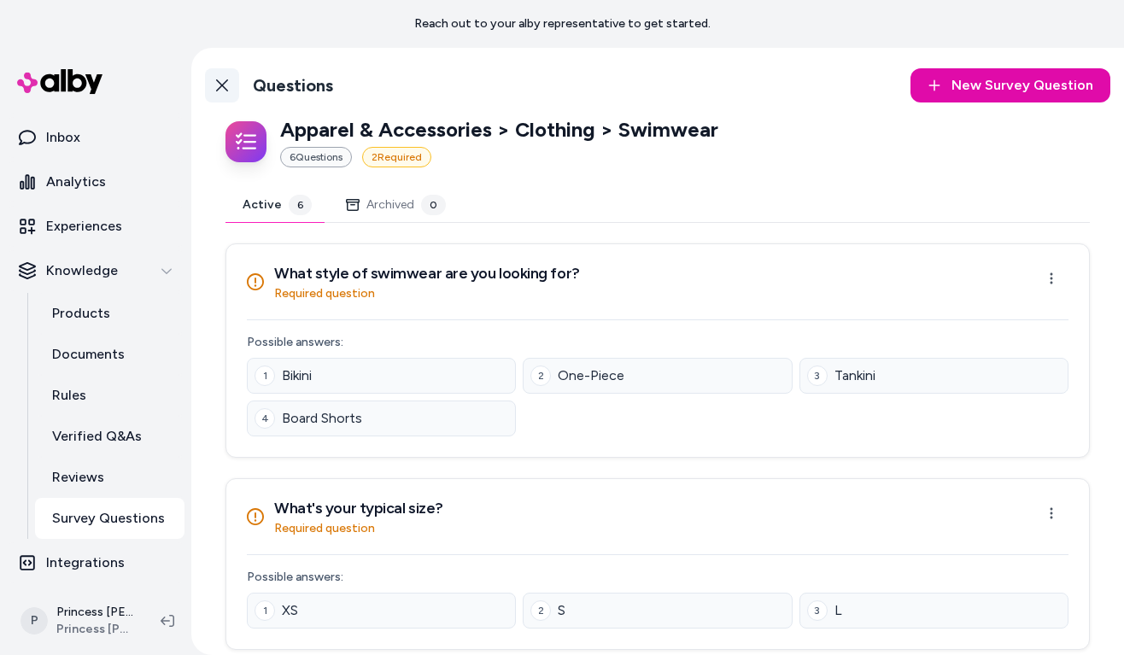
click at [225, 75] on link "Back to Categories" at bounding box center [222, 85] width 34 height 34
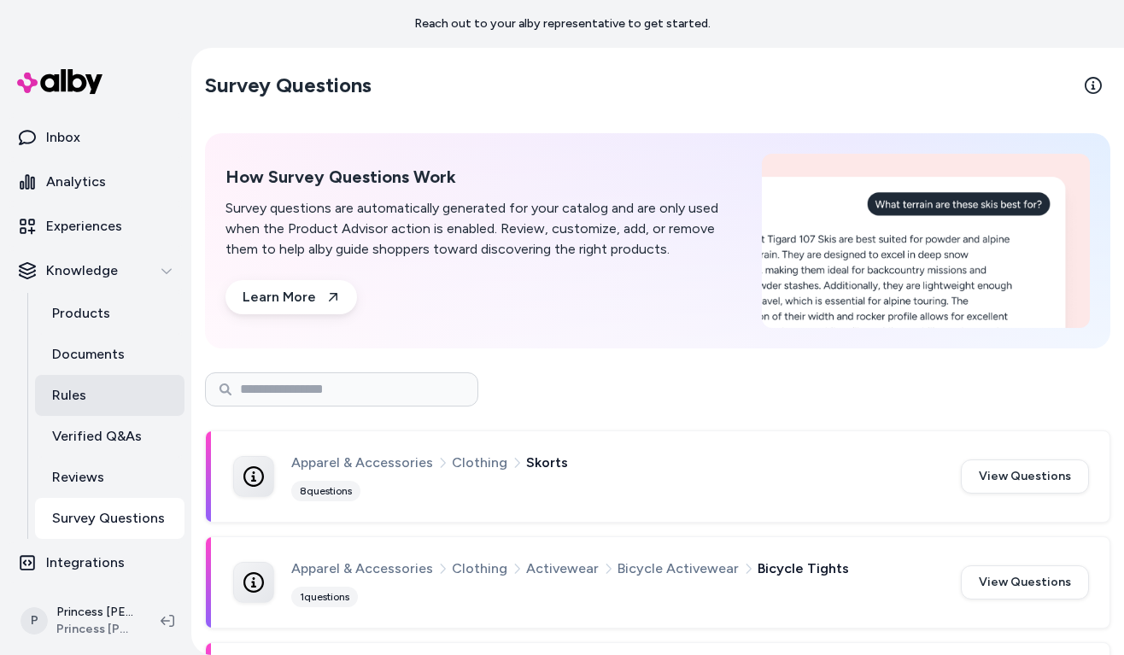
click at [108, 389] on link "Rules" at bounding box center [109, 395] width 149 height 41
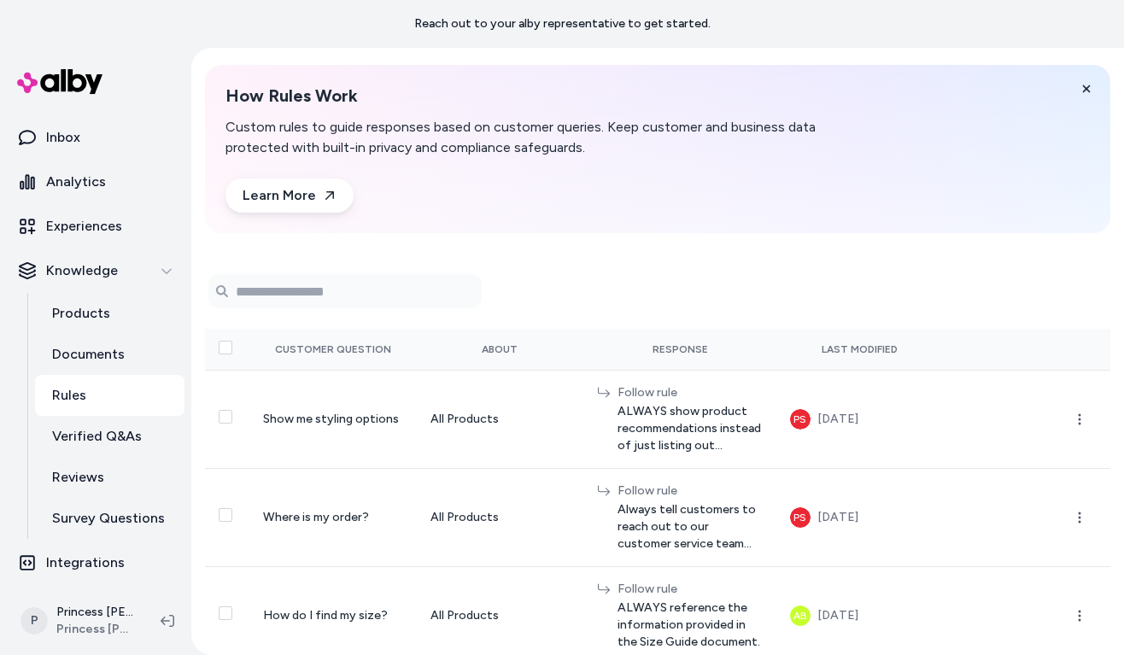
scroll to position [60, 0]
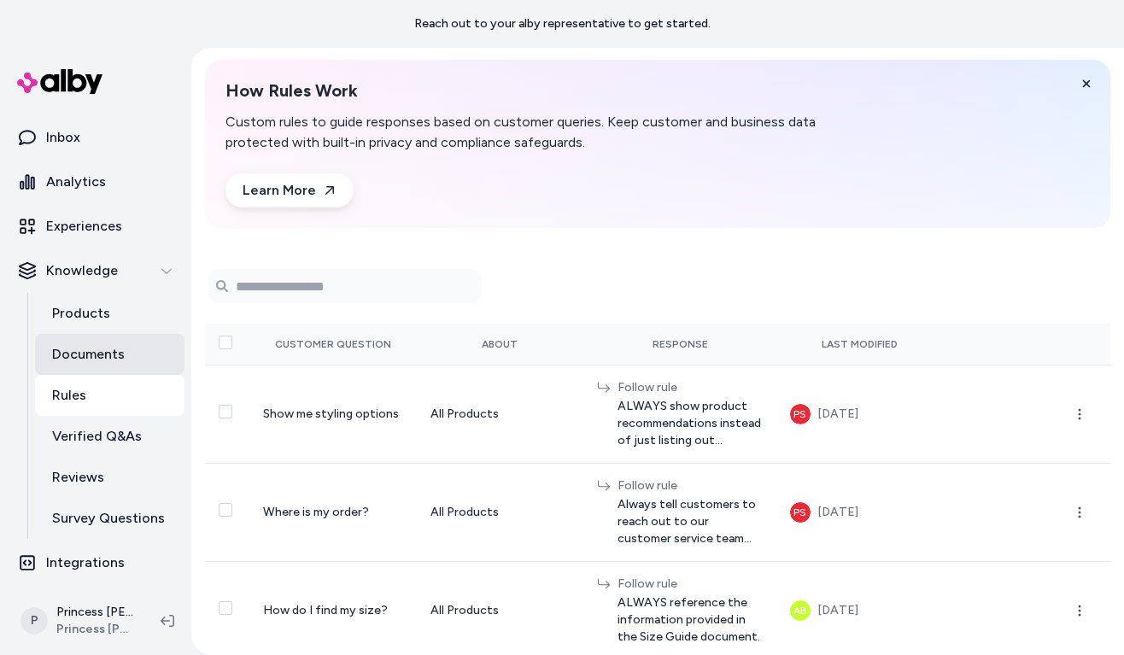
click at [145, 335] on link "Documents" at bounding box center [109, 354] width 149 height 41
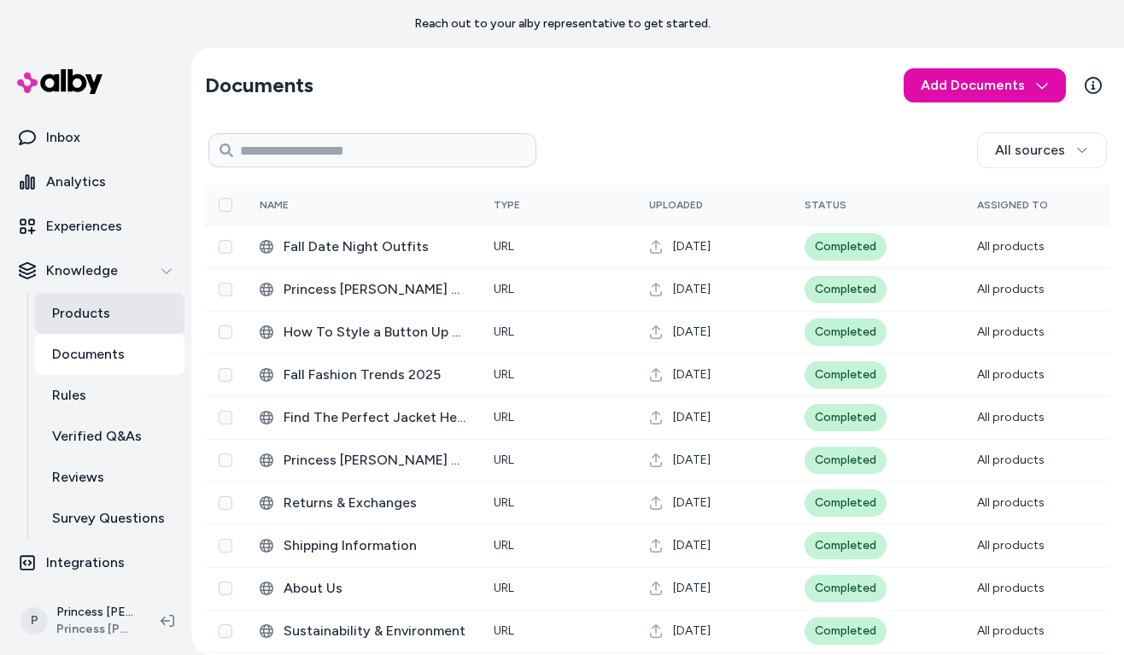
click at [143, 303] on link "Products" at bounding box center [109, 313] width 149 height 41
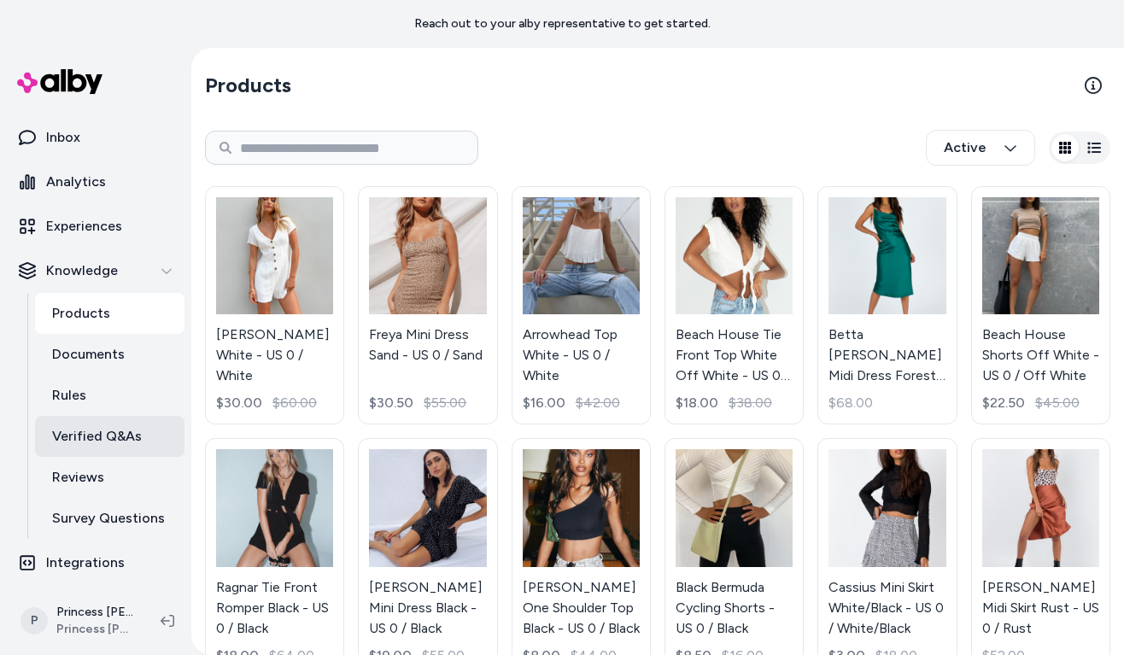
click at [120, 419] on link "Verified Q&As" at bounding box center [109, 436] width 149 height 41
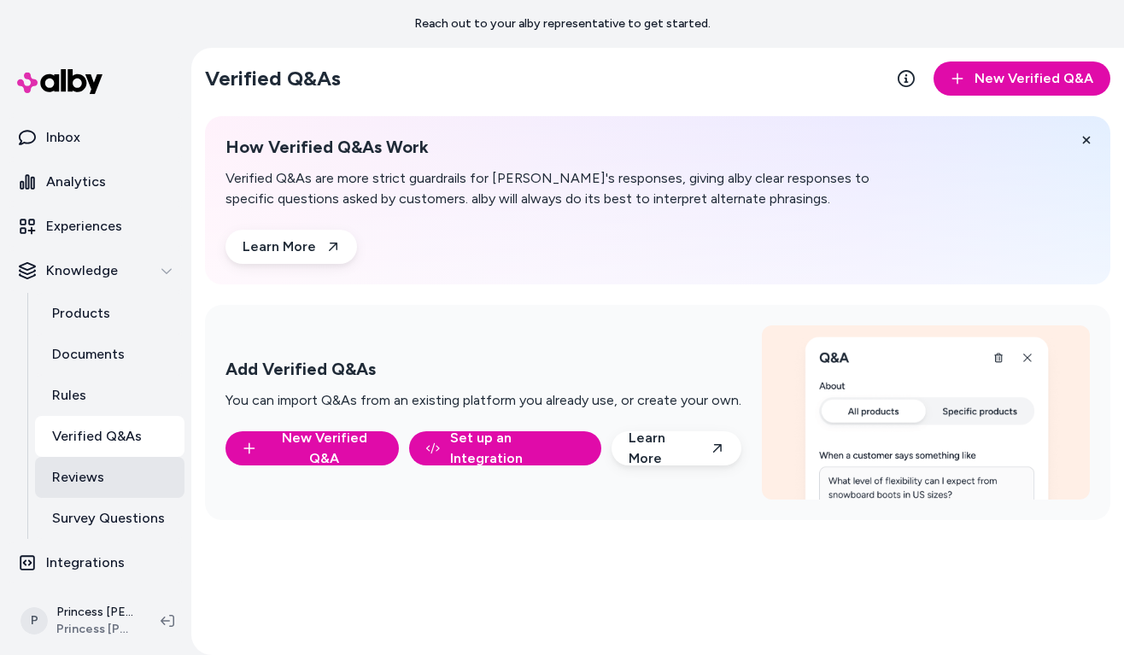
click at [120, 474] on link "Reviews" at bounding box center [109, 477] width 149 height 41
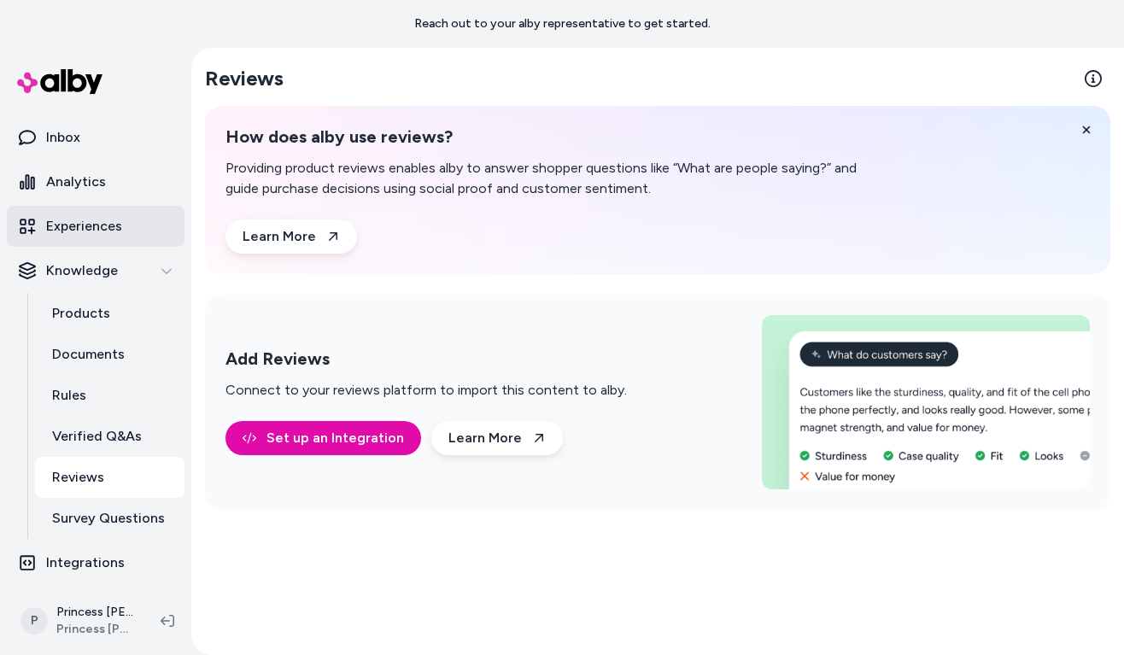
click at [134, 226] on link "Experiences" at bounding box center [96, 226] width 178 height 41
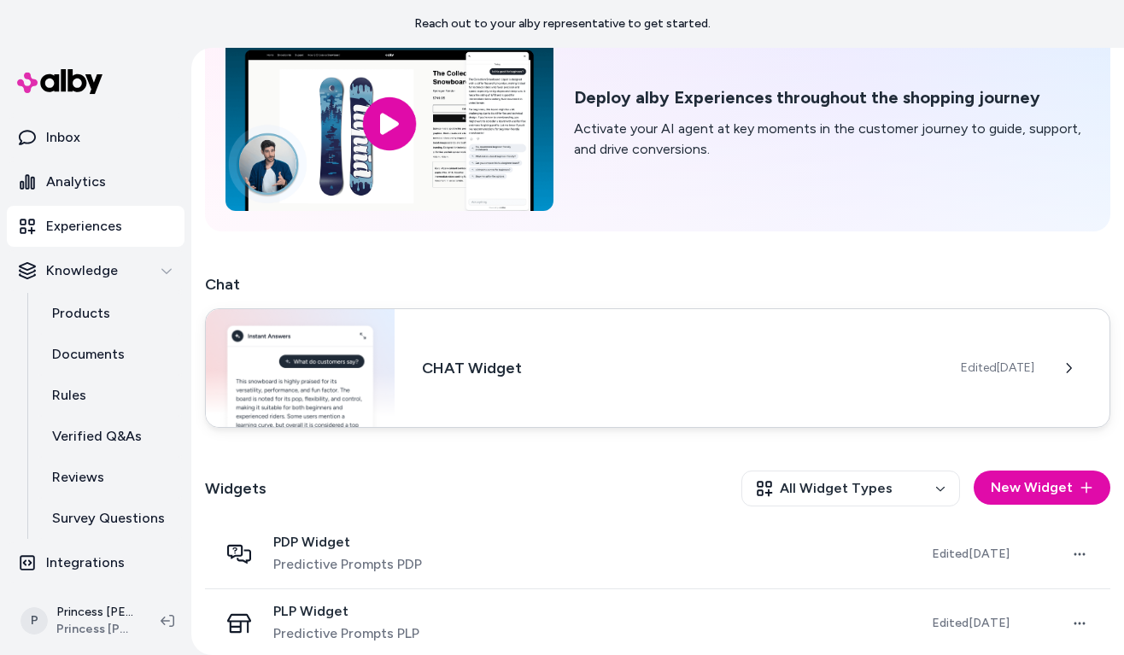
scroll to position [120, 0]
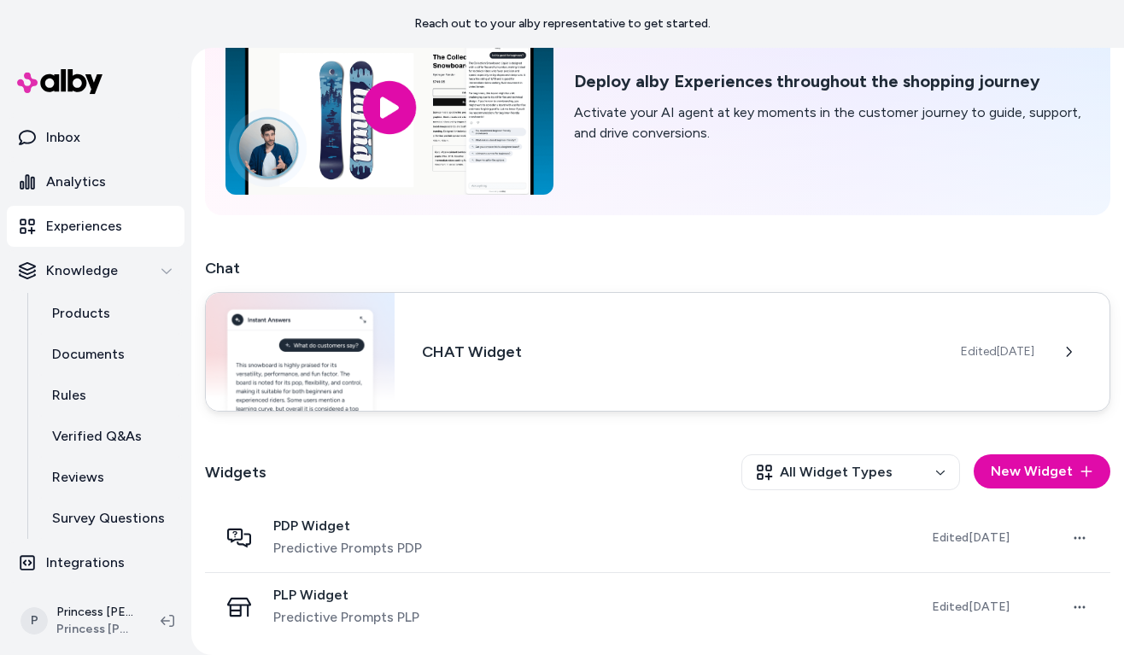
click at [494, 374] on div "CHAT Widget Edited Sep 30, 2025" at bounding box center [657, 352] width 905 height 120
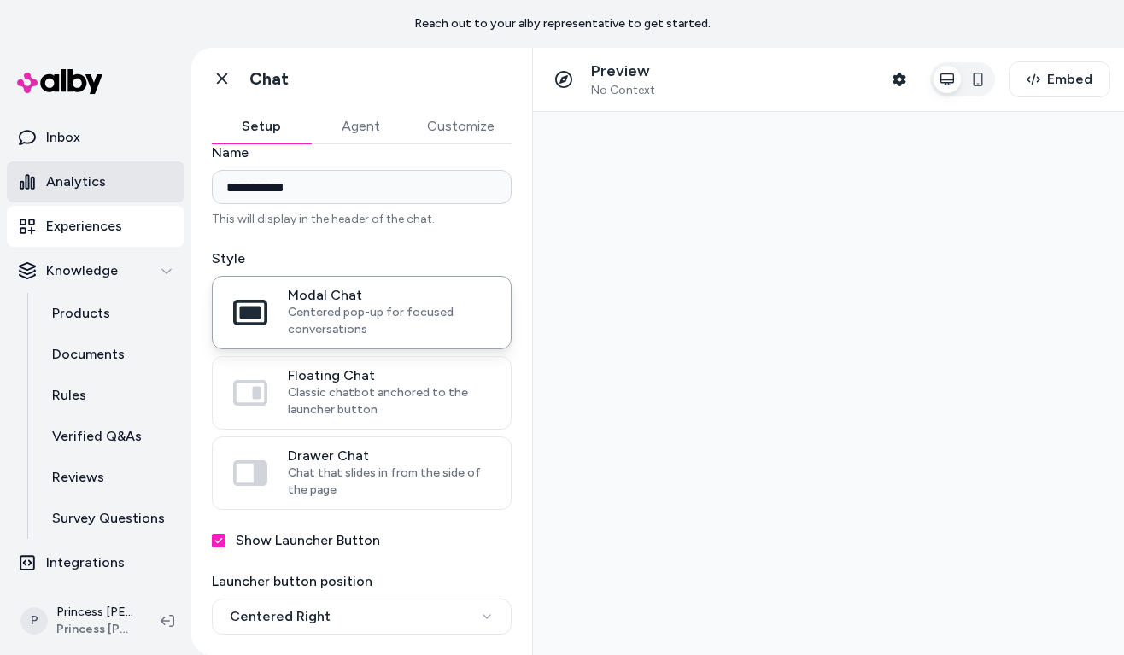
click at [83, 197] on link "Analytics" at bounding box center [96, 181] width 178 height 41
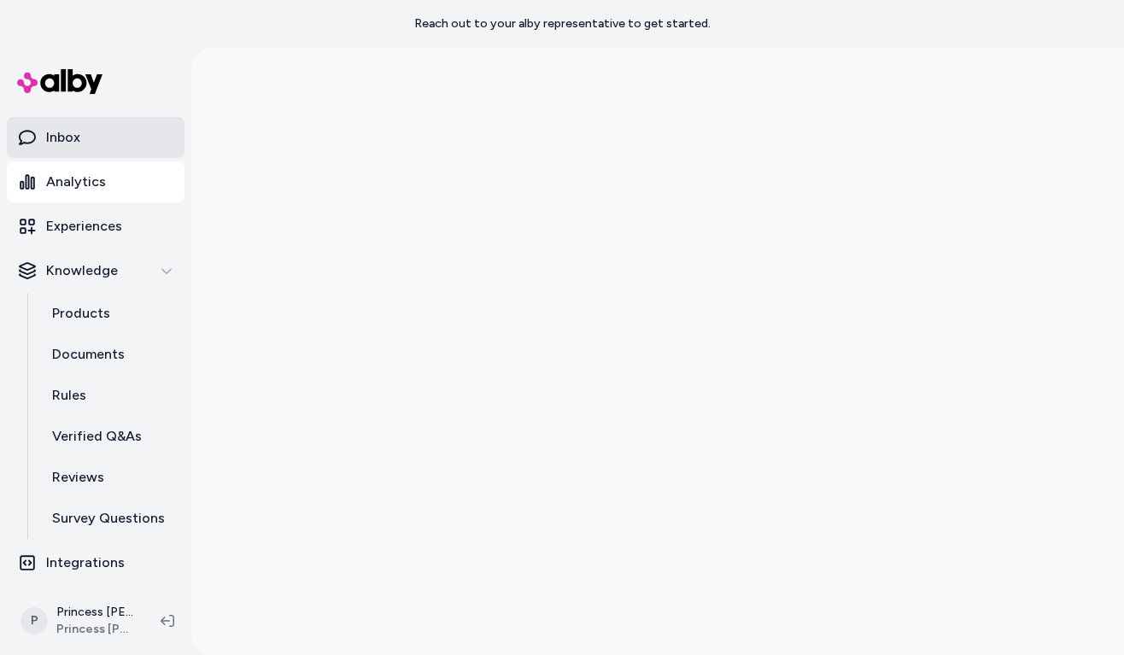
click at [98, 124] on link "Inbox" at bounding box center [96, 137] width 178 height 41
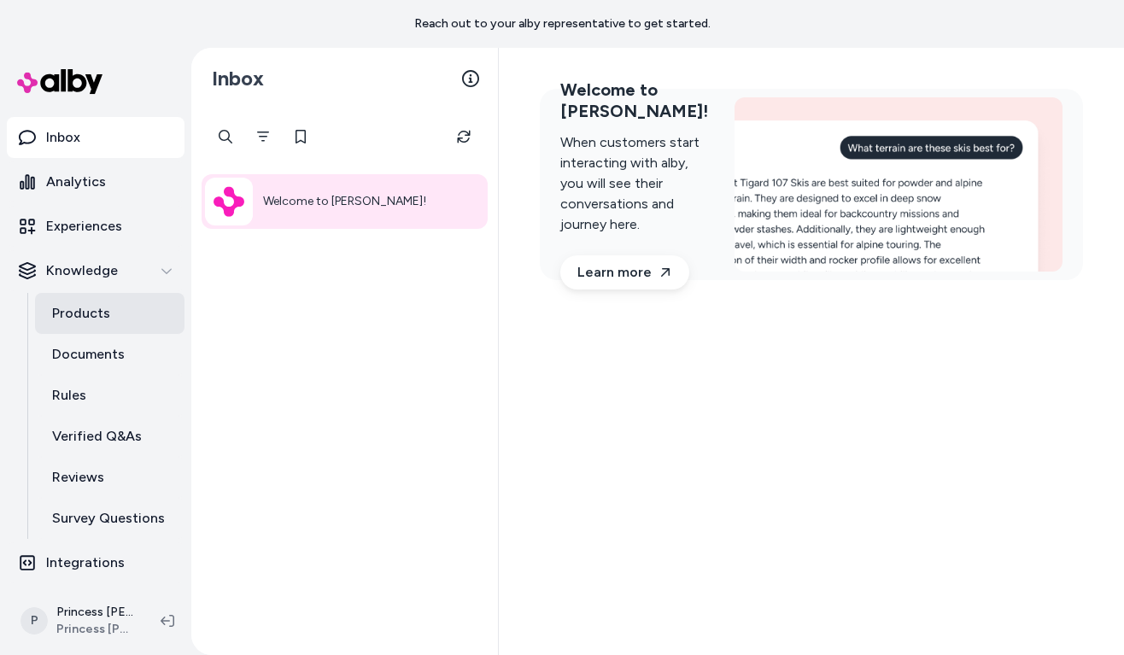
click at [101, 319] on p "Products" at bounding box center [81, 313] width 58 height 20
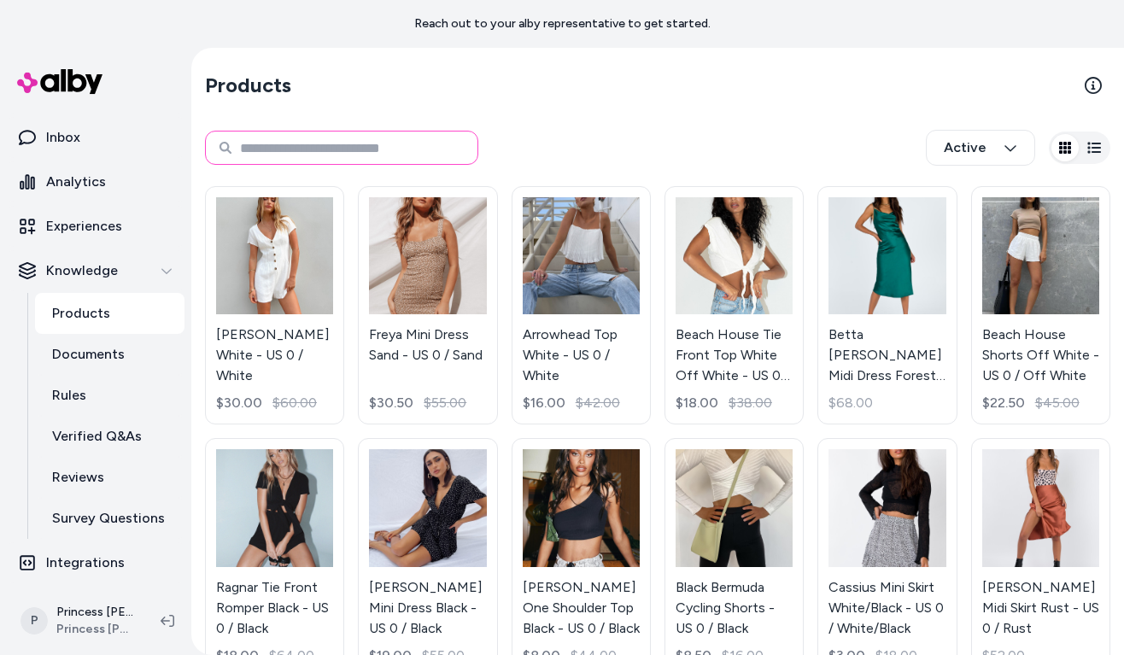
click at [405, 142] on input at bounding box center [341, 148] width 273 height 34
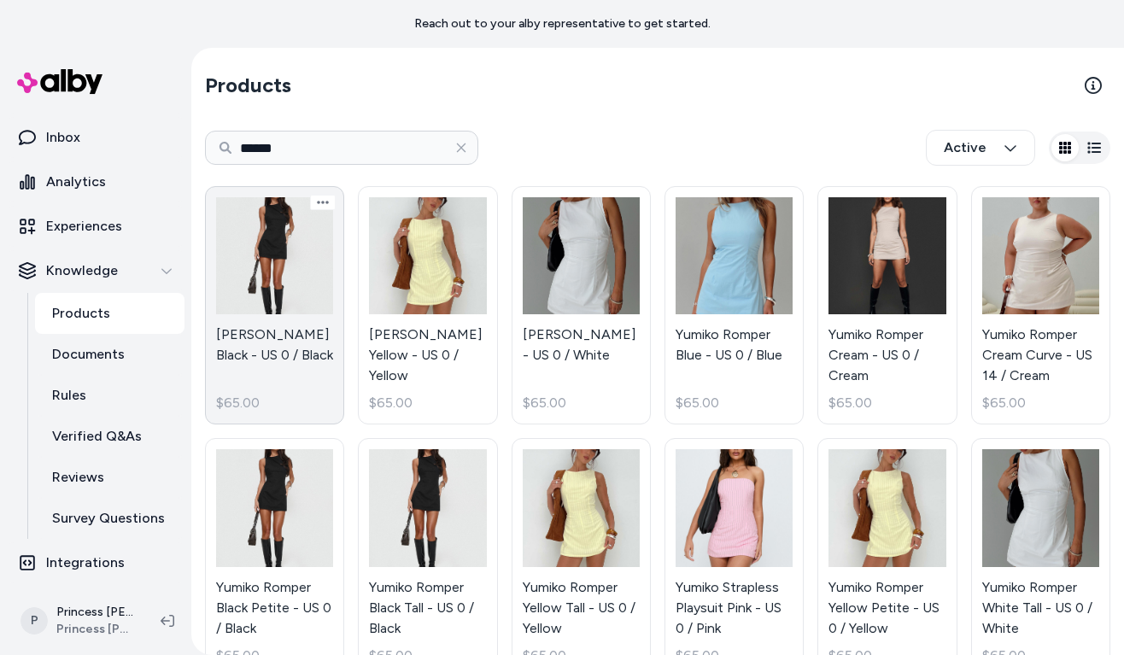
click at [282, 318] on link "Yumiko Romper Black - US 0 / Black $65.00" at bounding box center [274, 305] width 139 height 238
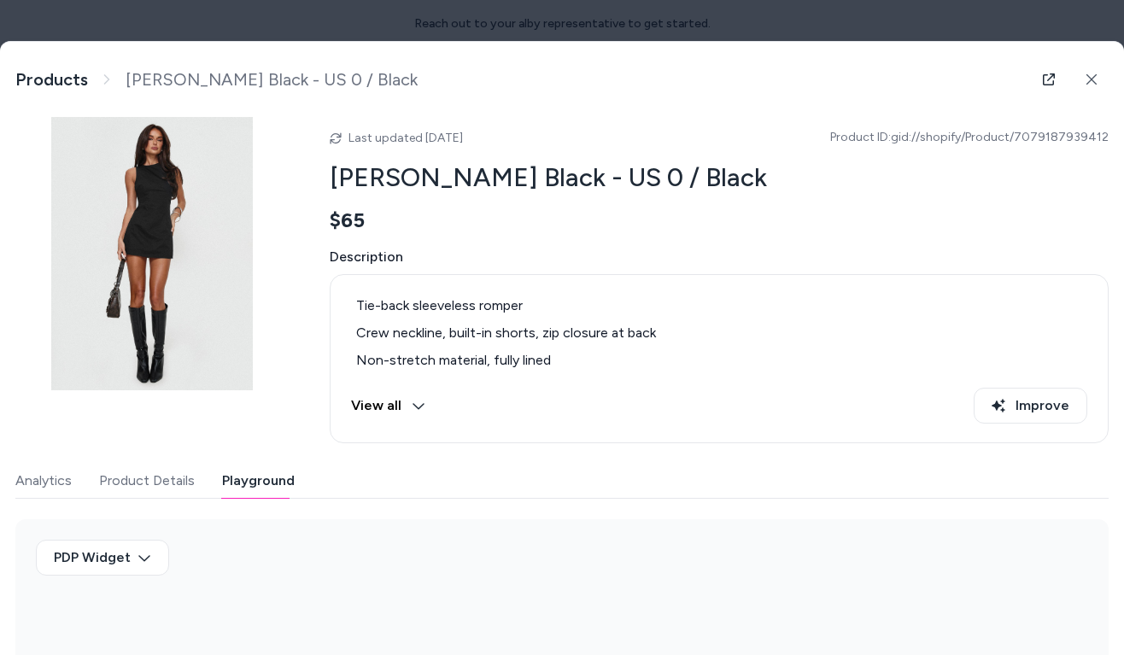
click at [234, 482] on button "Playground" at bounding box center [258, 481] width 73 height 34
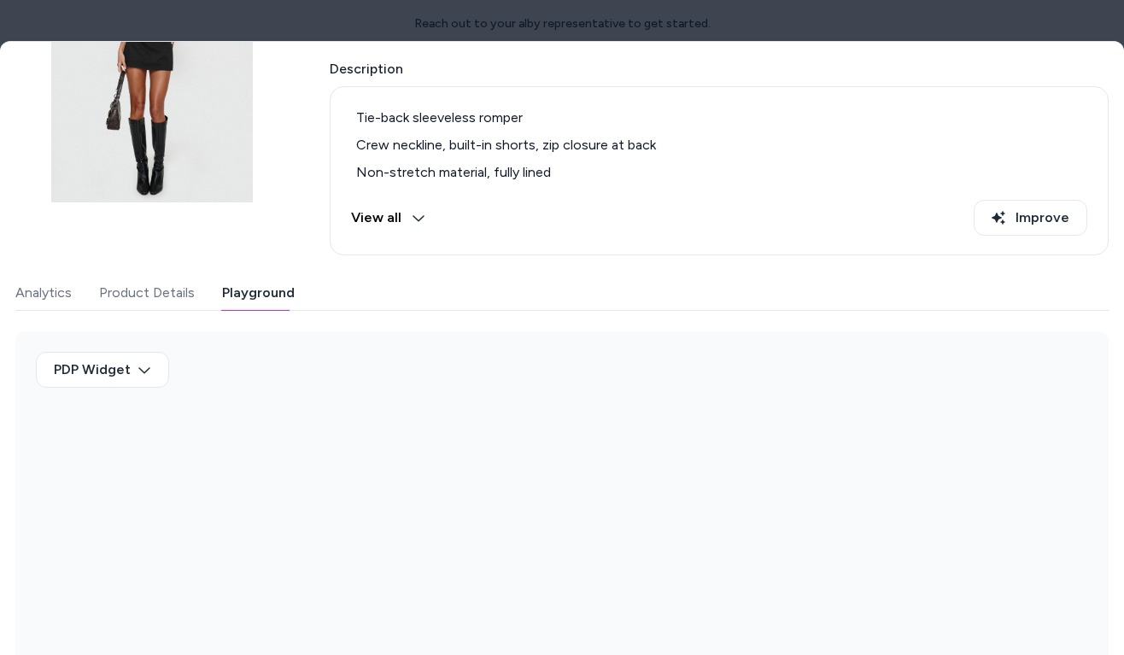
scroll to position [191, 0]
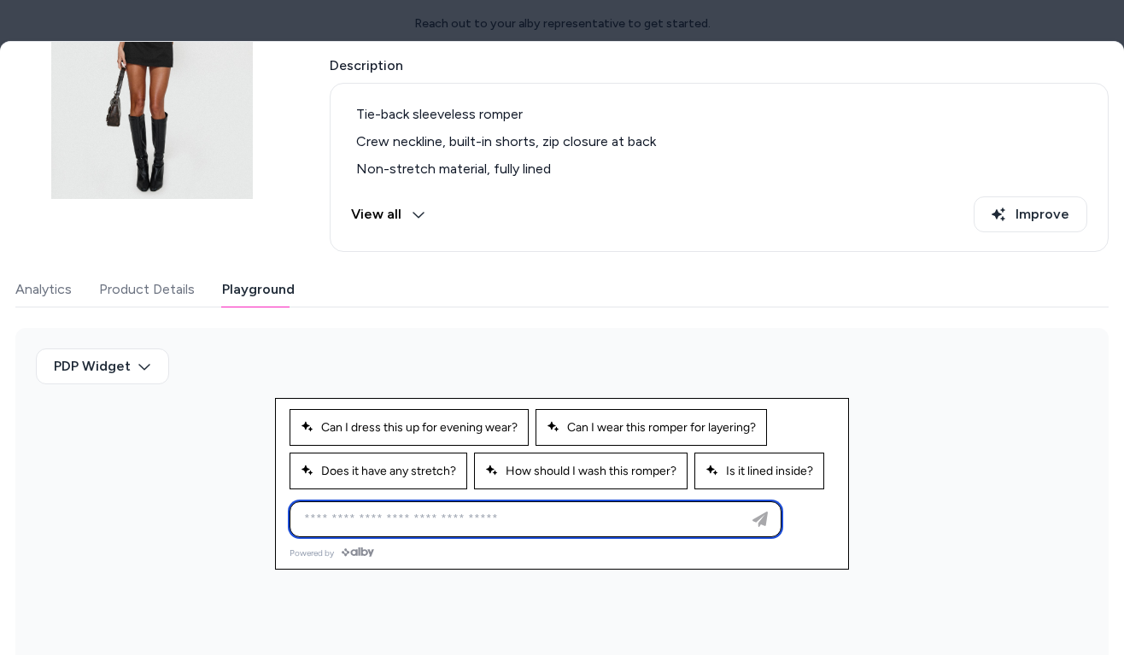
click at [410, 519] on input at bounding box center [518, 519] width 449 height 20
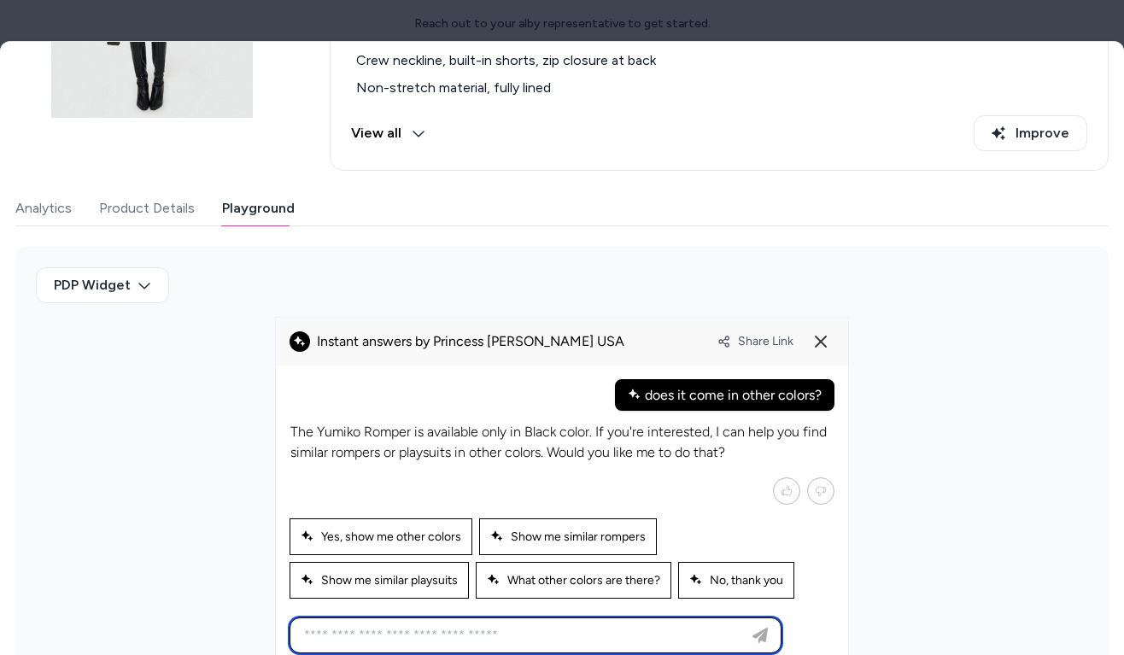
scroll to position [306, 0]
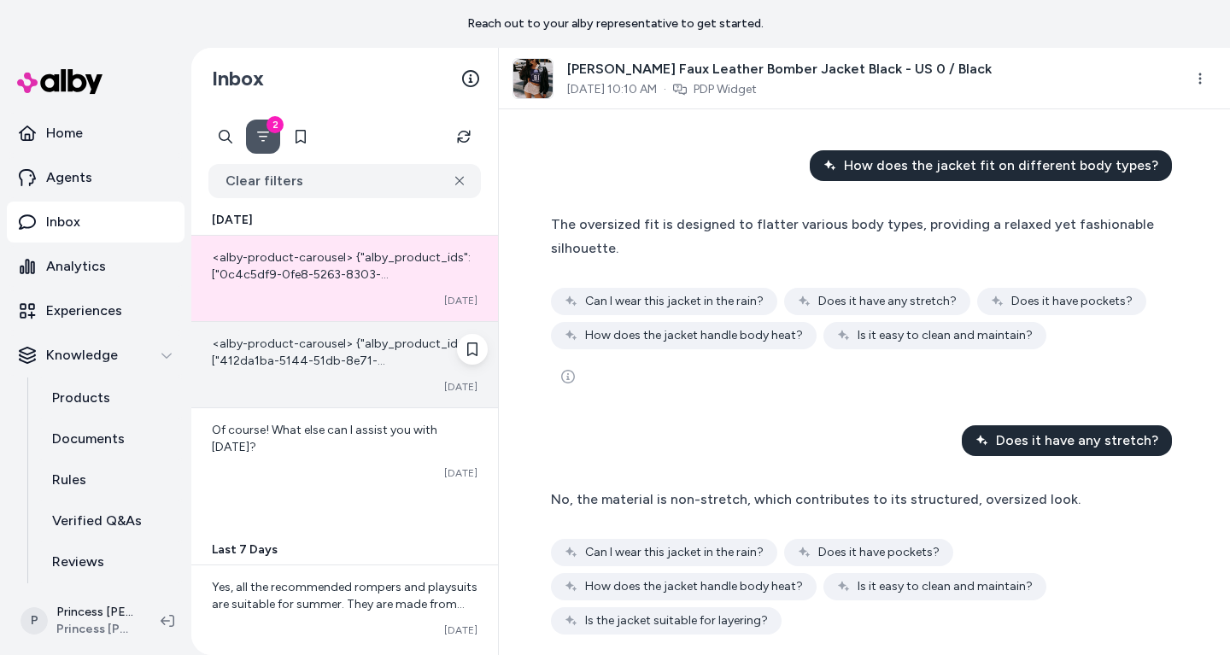
click at [314, 384] on div "Converted [DATE]" at bounding box center [345, 387] width 266 height 14
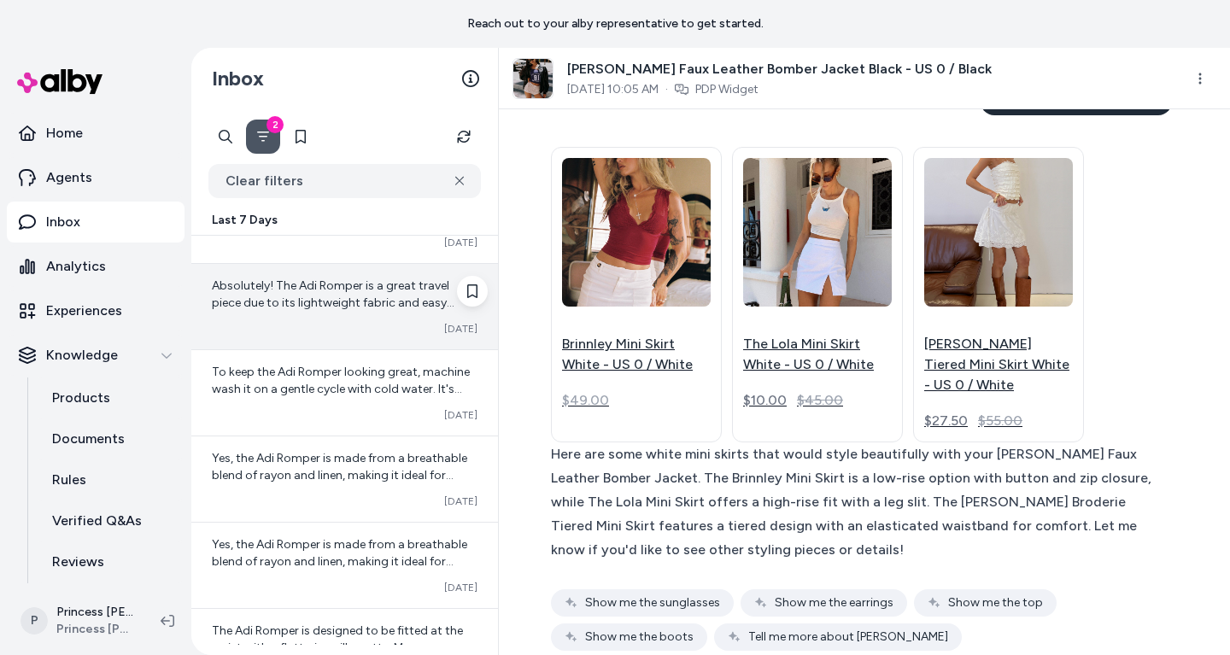
scroll to position [800, 0]
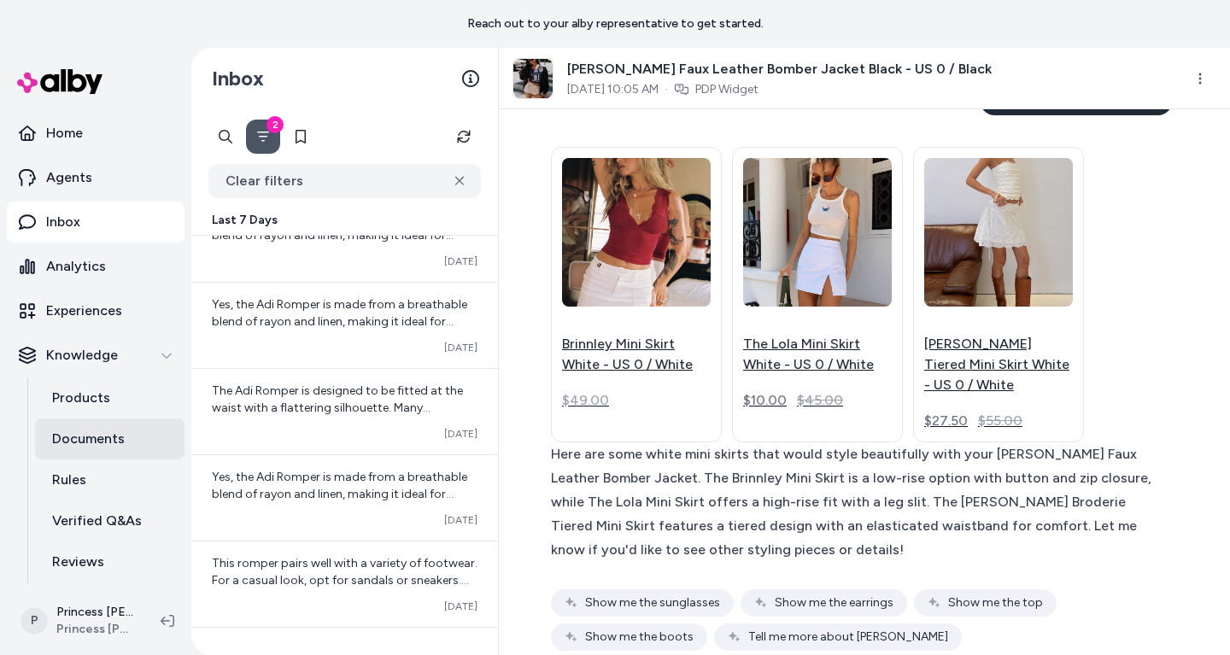
click at [108, 429] on p "Documents" at bounding box center [88, 439] width 73 height 20
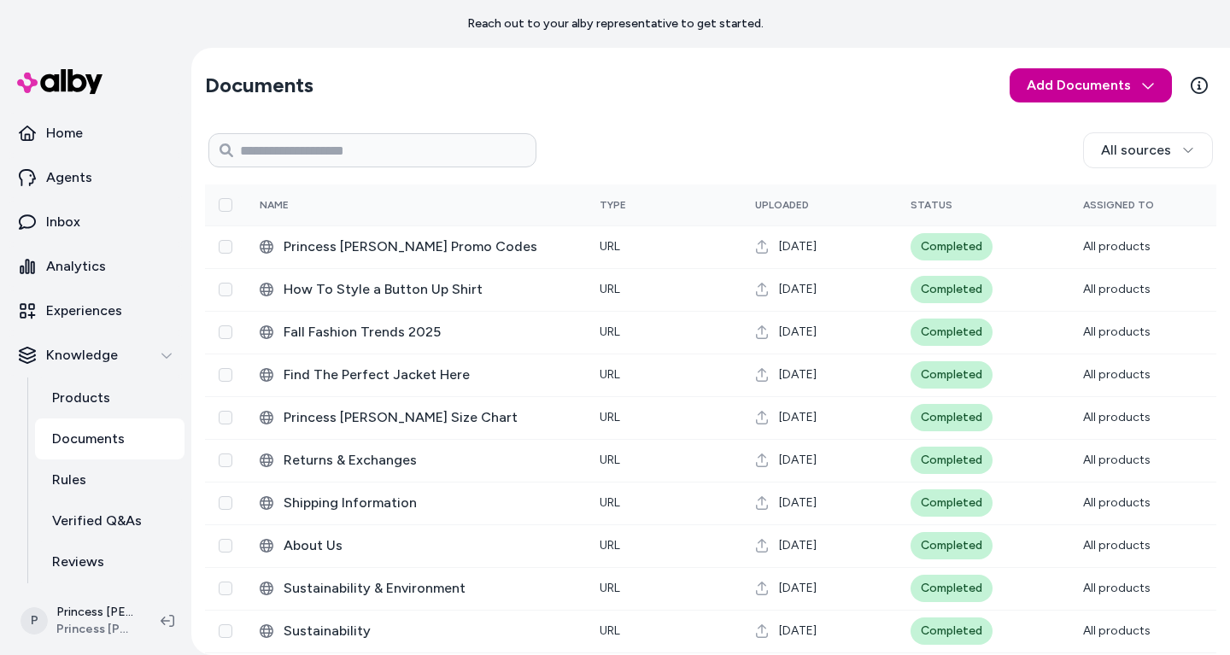
click at [1123, 78] on html "Reach out to your alby representative to get started. Home Agents Inbox Analyti…" at bounding box center [615, 327] width 1230 height 655
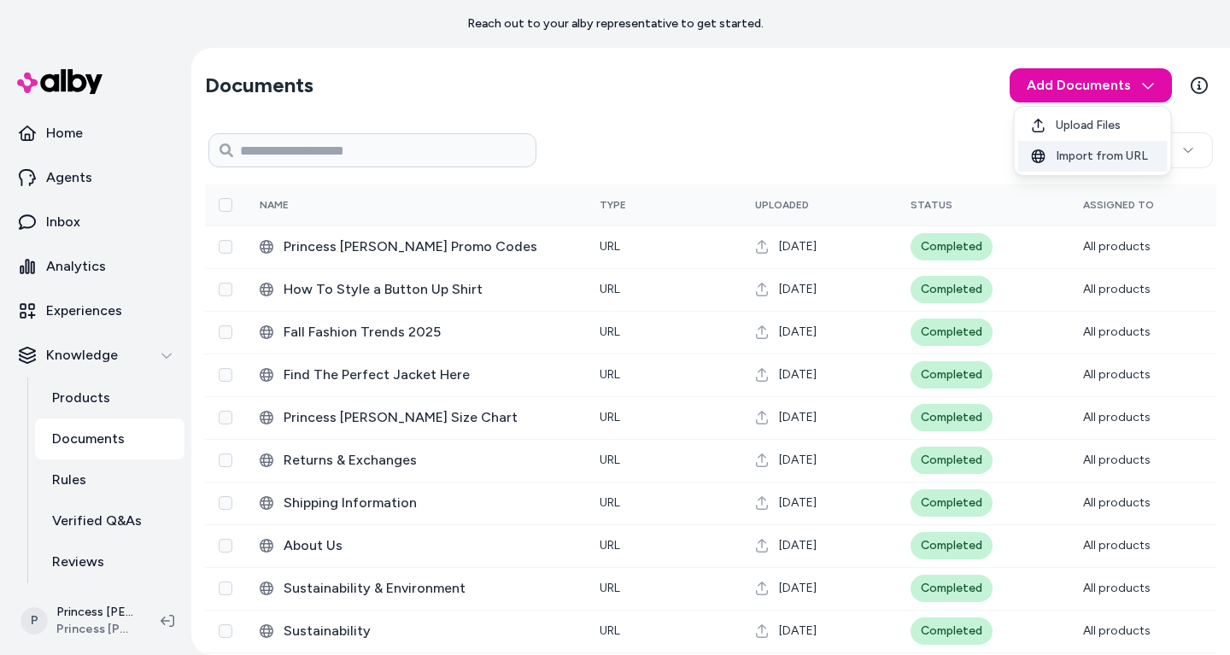
click at [1086, 153] on span "Import from URL" at bounding box center [1102, 156] width 92 height 17
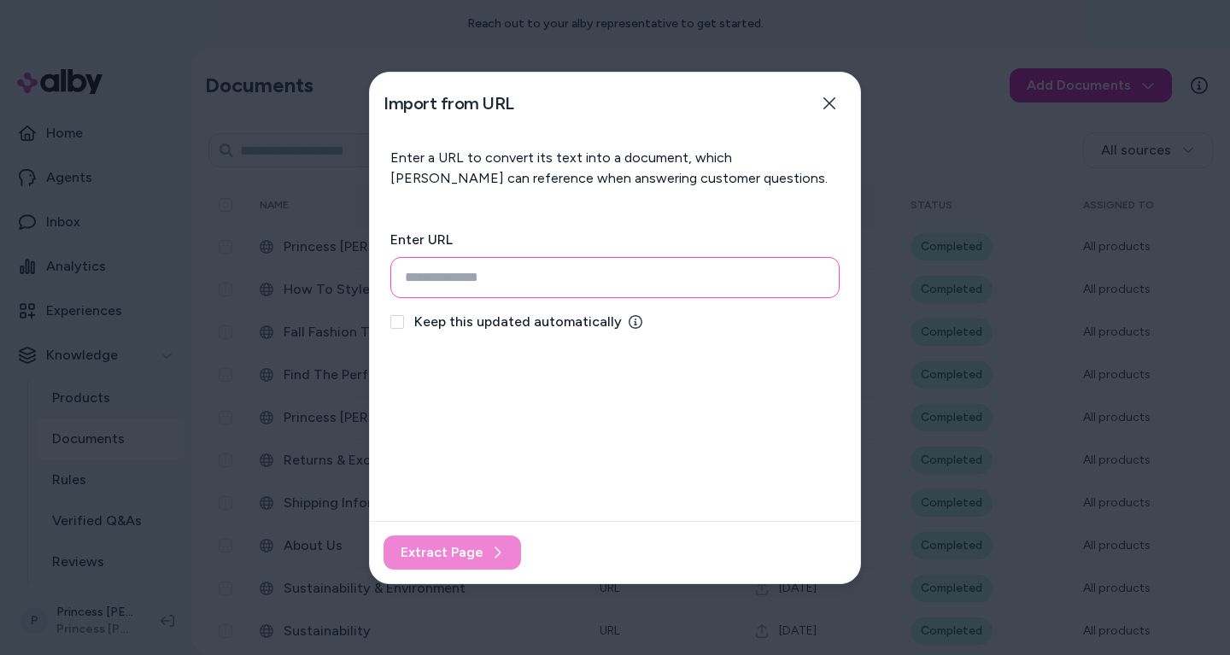
click at [495, 280] on input "url" at bounding box center [614, 277] width 449 height 41
click at [1012, 74] on div at bounding box center [615, 327] width 1230 height 655
click at [454, 282] on input "url" at bounding box center [614, 277] width 449 height 41
paste input "**********"
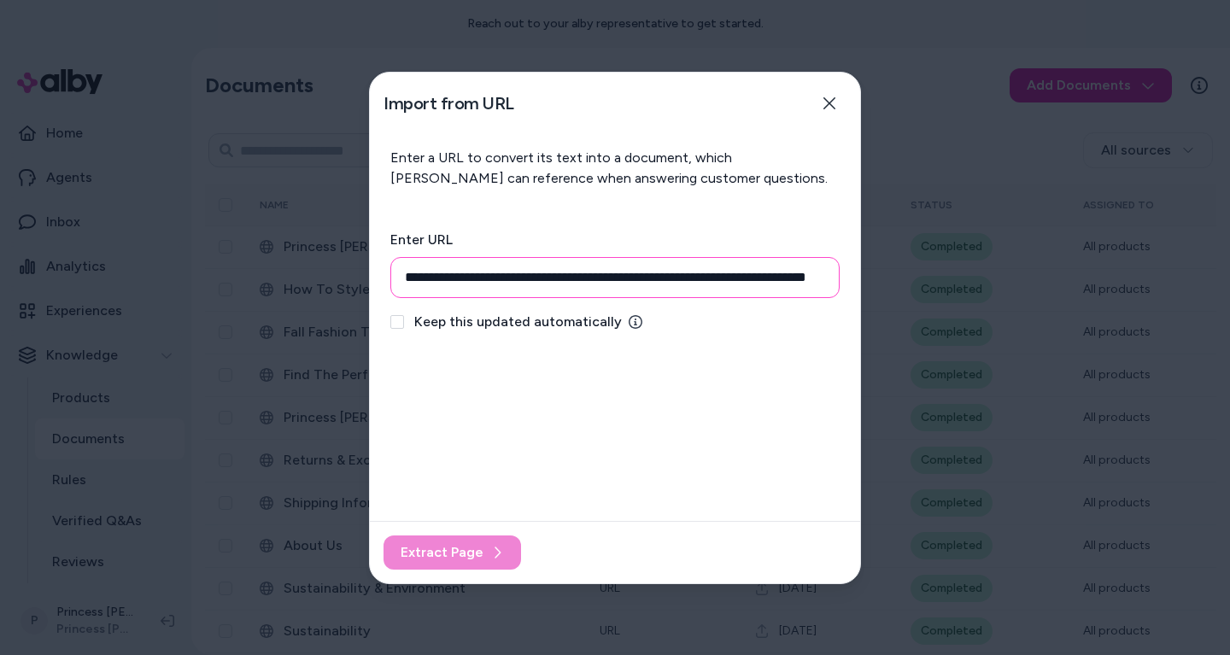
scroll to position [0, 56]
type input "**********"
click at [503, 317] on span "Keep this updated automatically" at bounding box center [518, 322] width 208 height 20
click at [404, 317] on button "Keep this updated automatically" at bounding box center [397, 322] width 14 height 14
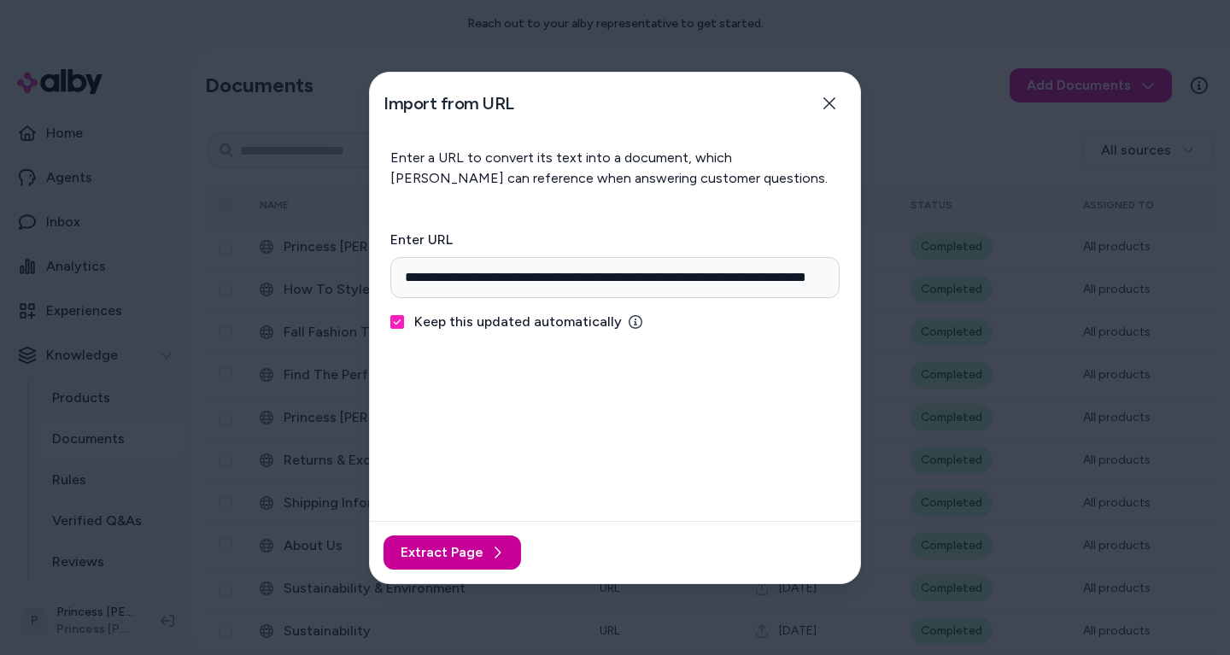
click at [436, 547] on span "Extract Page" at bounding box center [442, 552] width 83 height 20
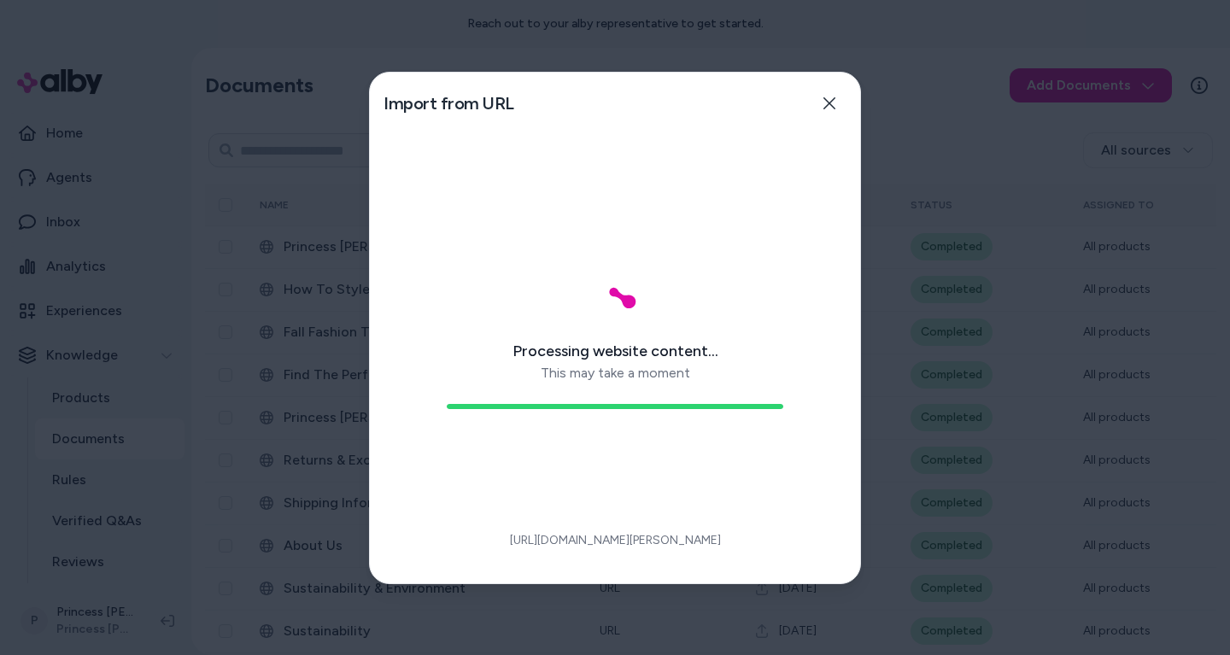
click at [624, 372] on p "This may take a moment" at bounding box center [615, 373] width 149 height 20
click at [634, 375] on p "This may take a moment" at bounding box center [615, 373] width 149 height 20
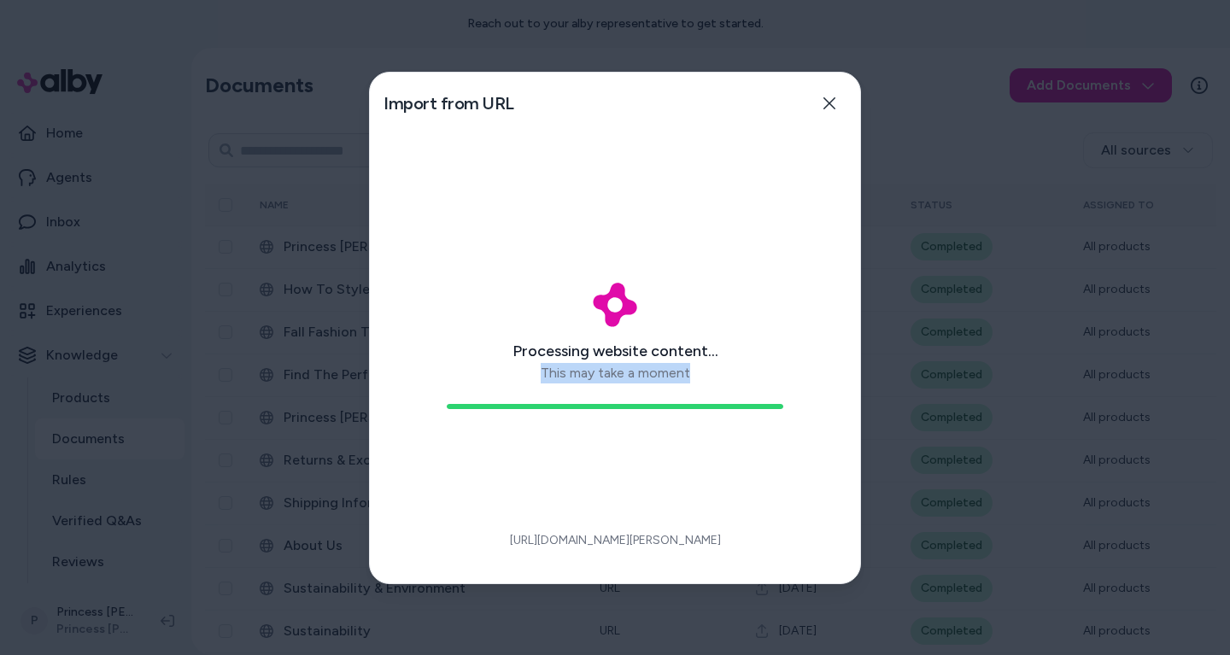
click at [617, 374] on p "This may take a moment" at bounding box center [615, 373] width 149 height 20
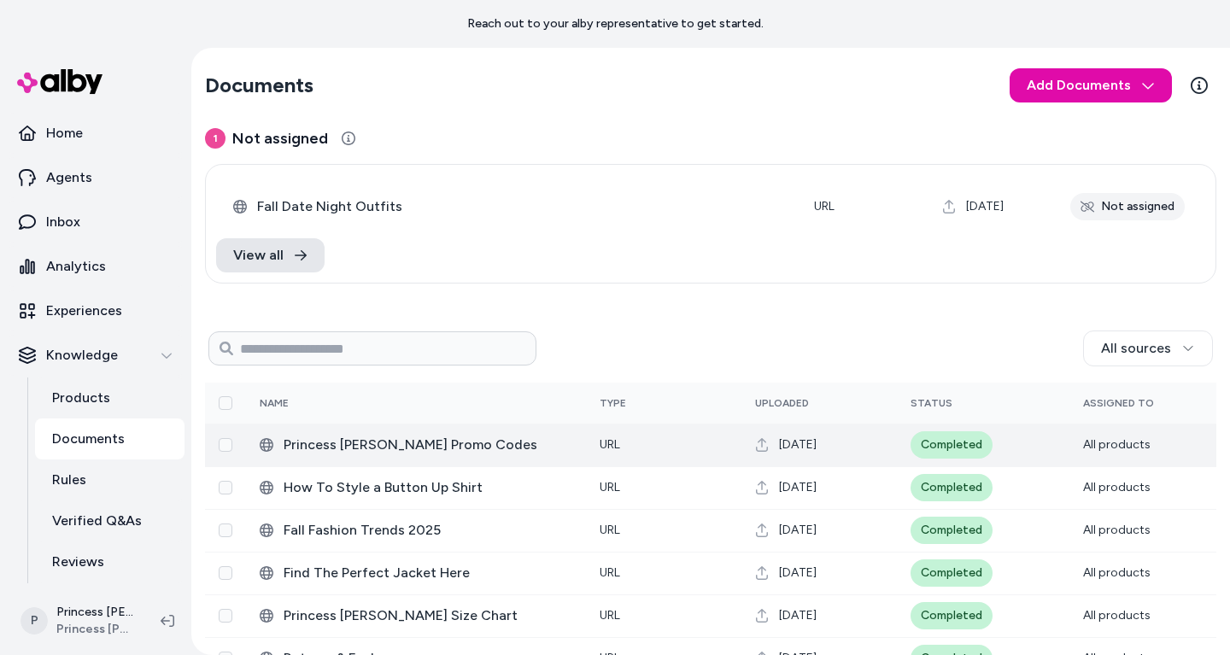
click at [524, 445] on span "Princess [PERSON_NAME] Promo Codes" at bounding box center [428, 445] width 289 height 20
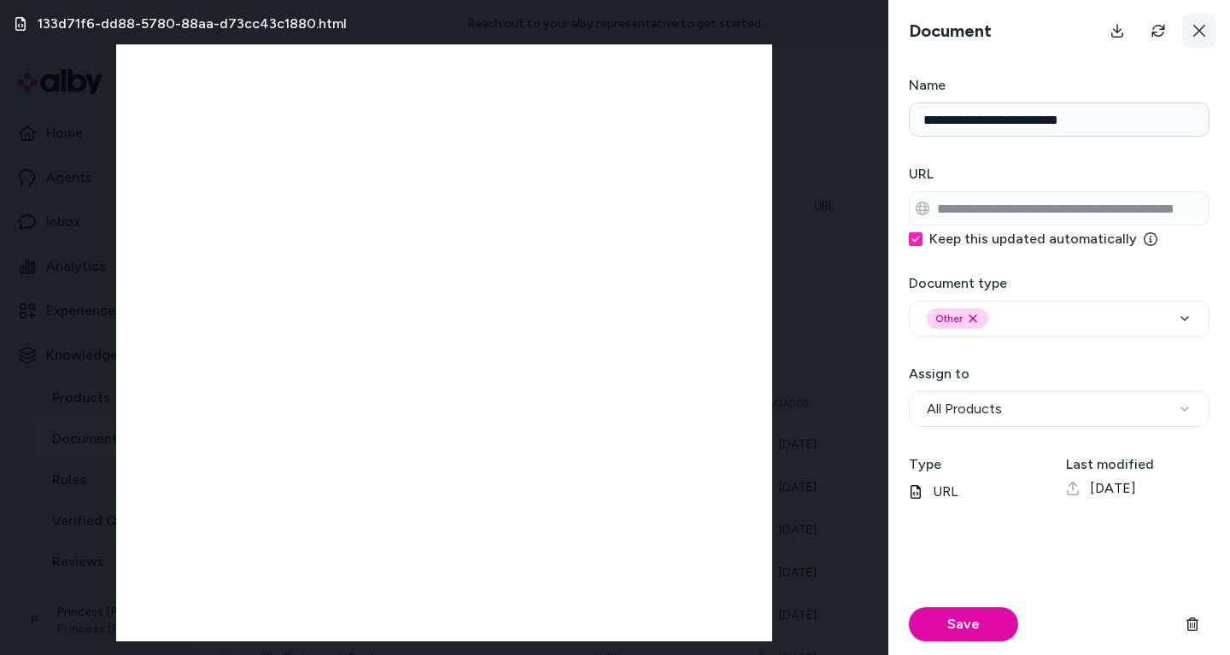
click at [1208, 31] on button at bounding box center [1199, 31] width 34 height 34
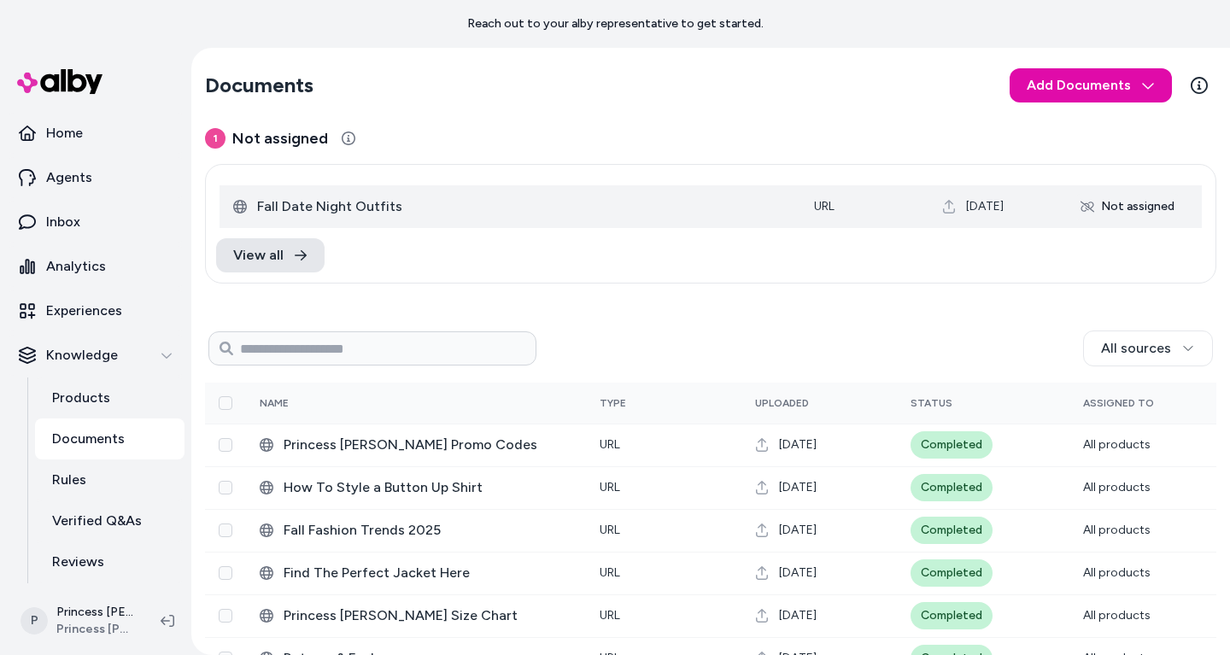
click at [1102, 206] on div "Not assigned" at bounding box center [1127, 206] width 114 height 27
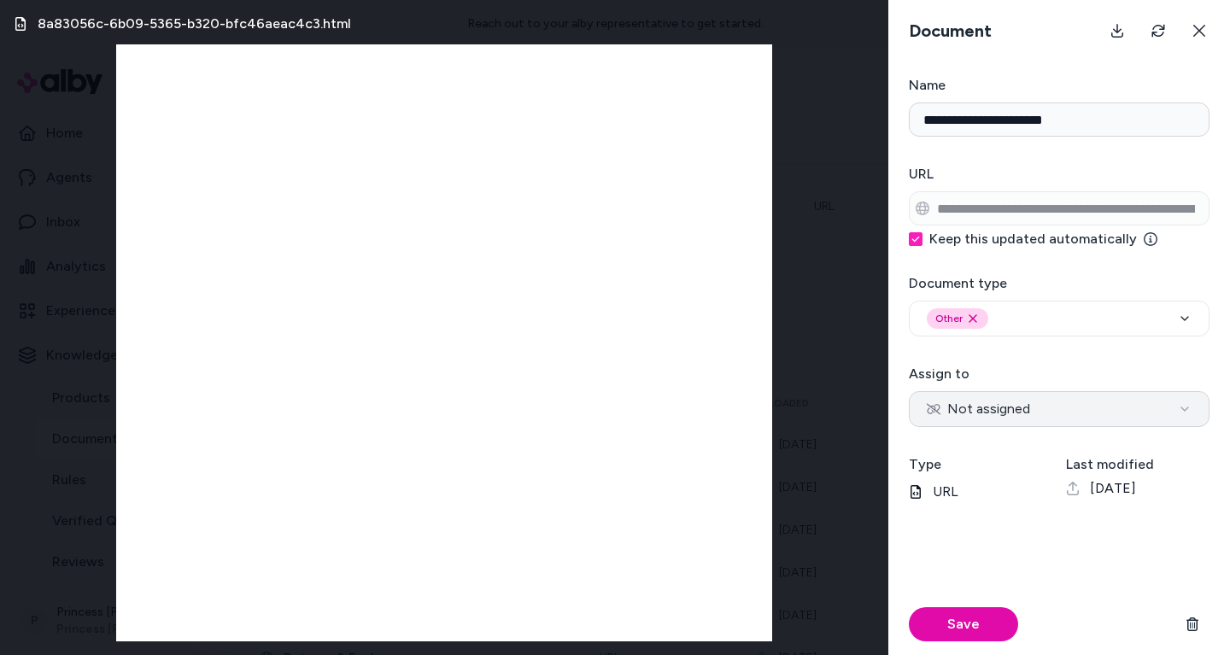
click at [1006, 401] on span "Not assigned" at bounding box center [978, 409] width 103 height 20
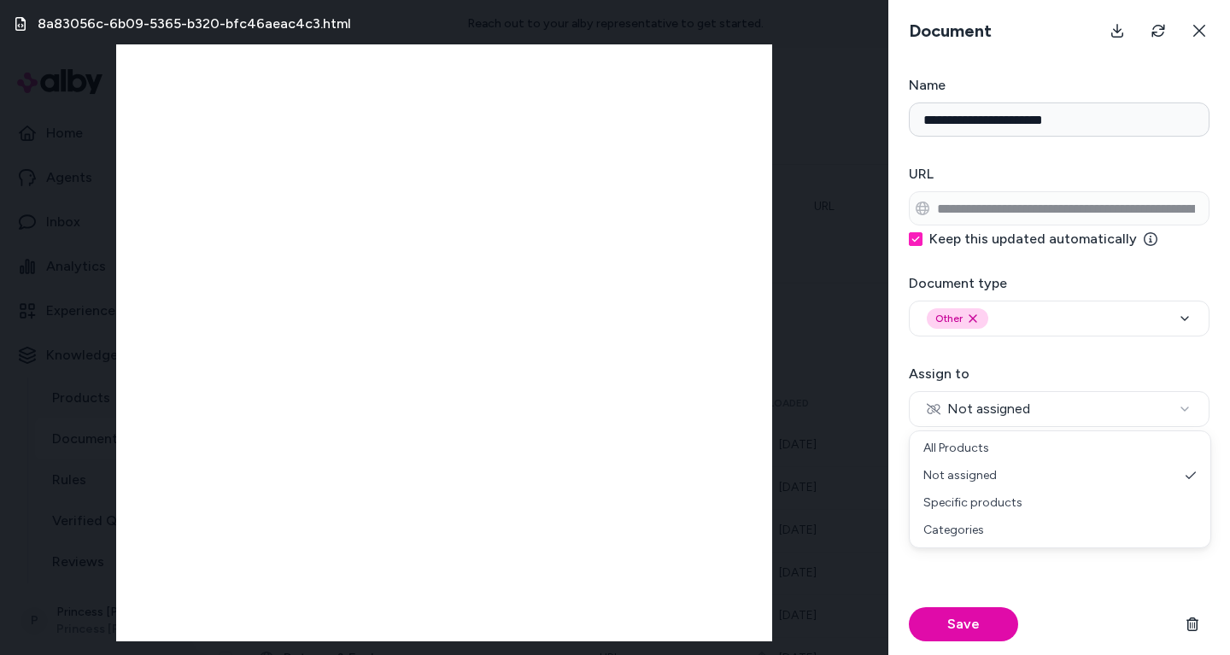
select select "***"
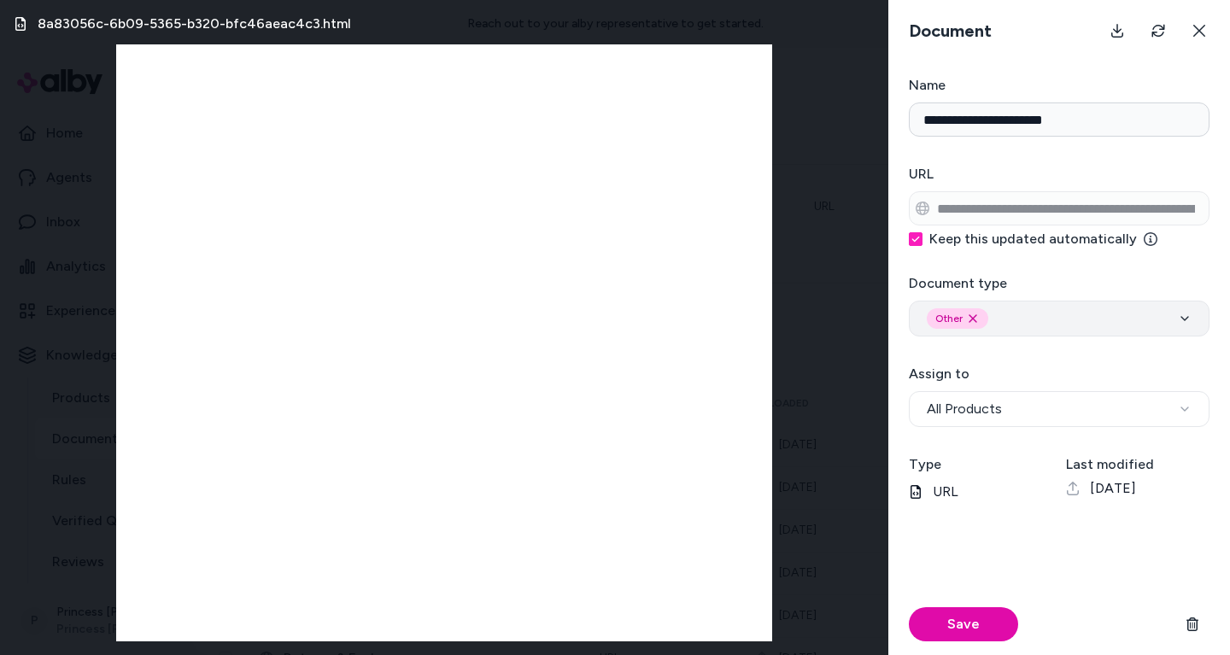
click at [1026, 321] on div "Other Remove other option" at bounding box center [1059, 318] width 265 height 20
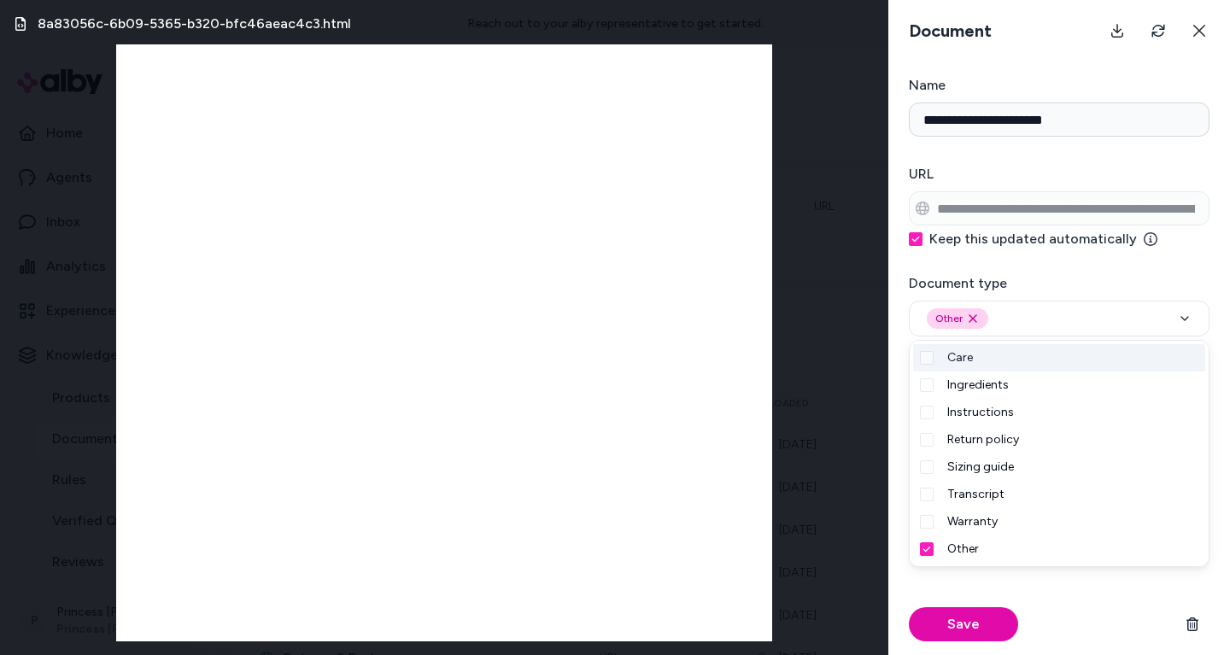
click at [1094, 156] on form "**********" at bounding box center [1059, 365] width 342 height 580
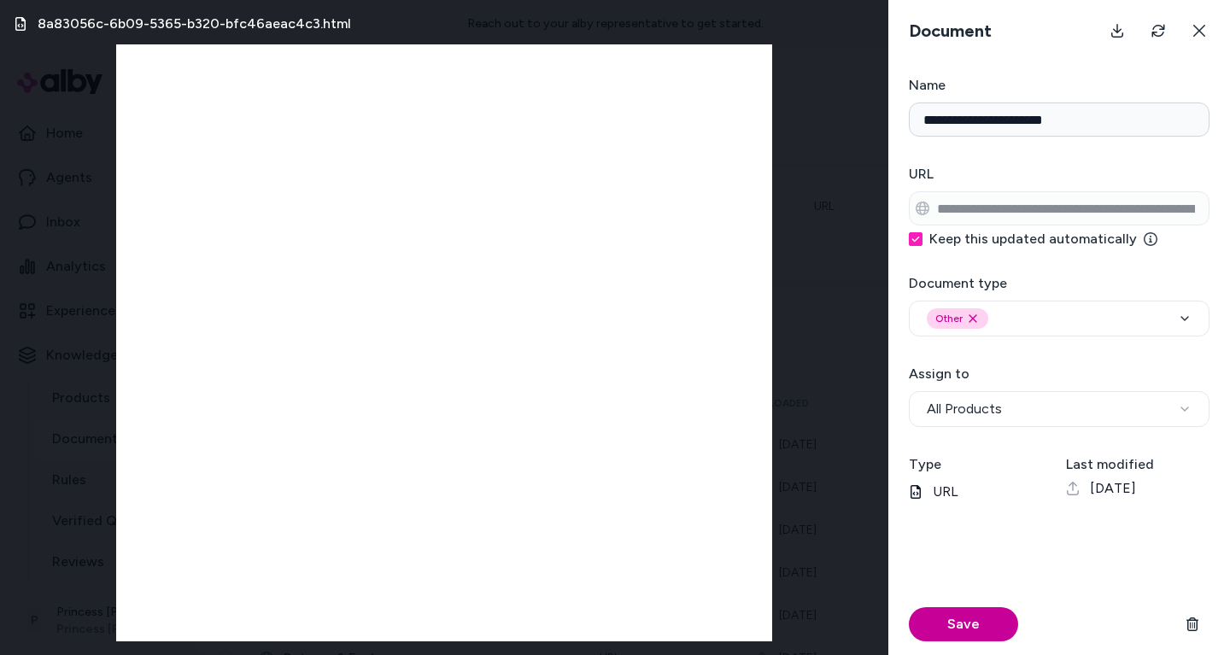
click at [945, 637] on button "Save" at bounding box center [963, 624] width 109 height 34
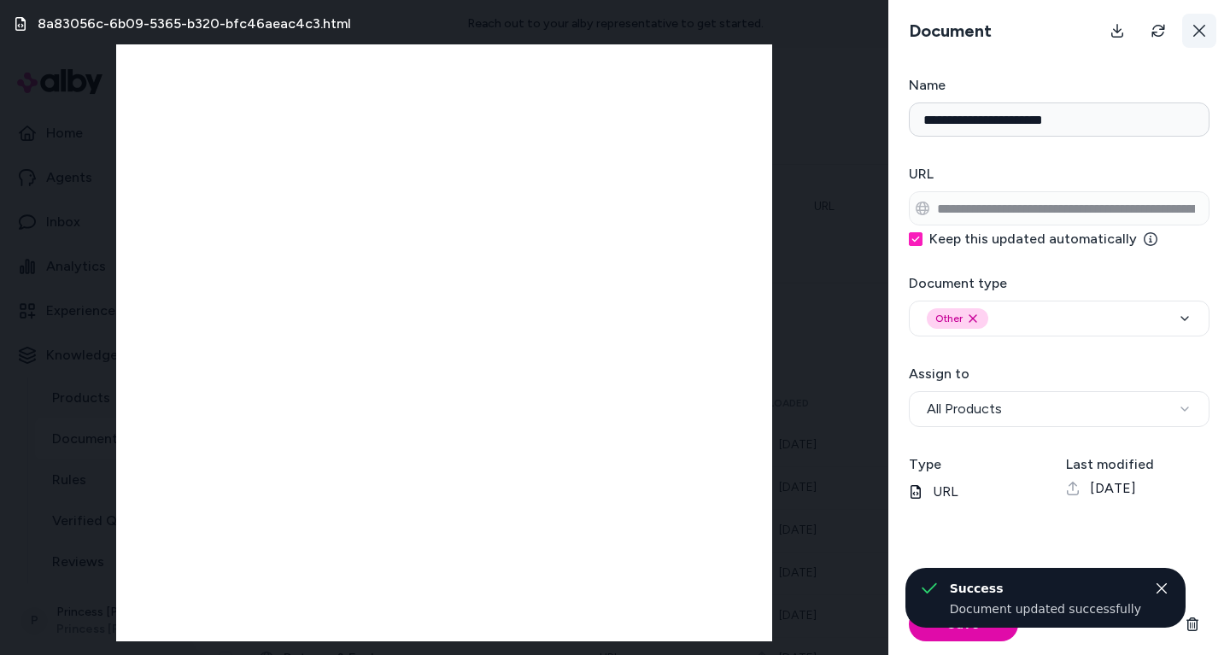
click at [1193, 18] on button at bounding box center [1199, 31] width 34 height 34
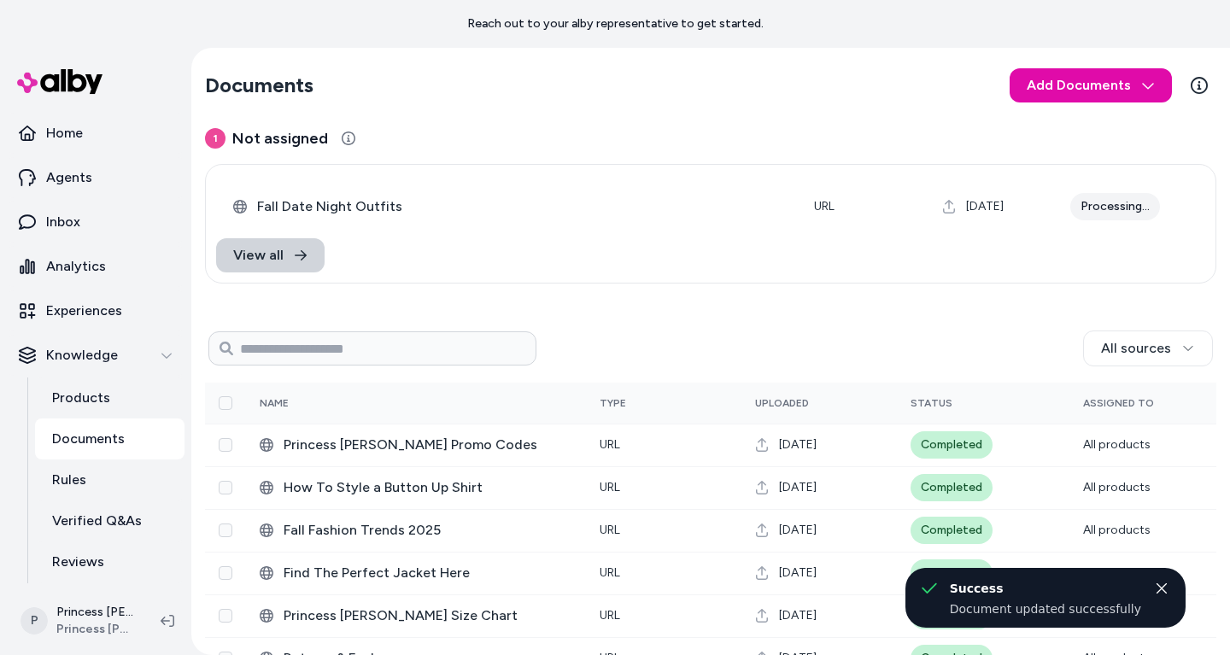
click at [283, 245] on link "View all" at bounding box center [270, 255] width 108 height 34
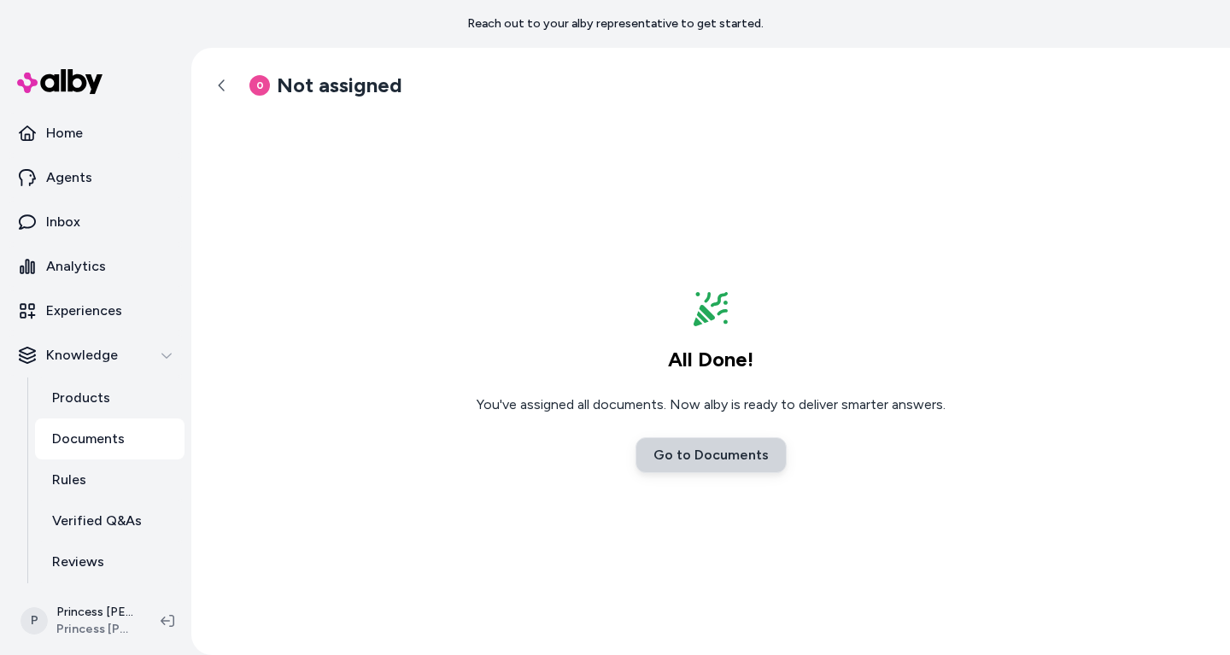
click at [735, 471] on link "Go to Documents" at bounding box center [710, 455] width 151 height 36
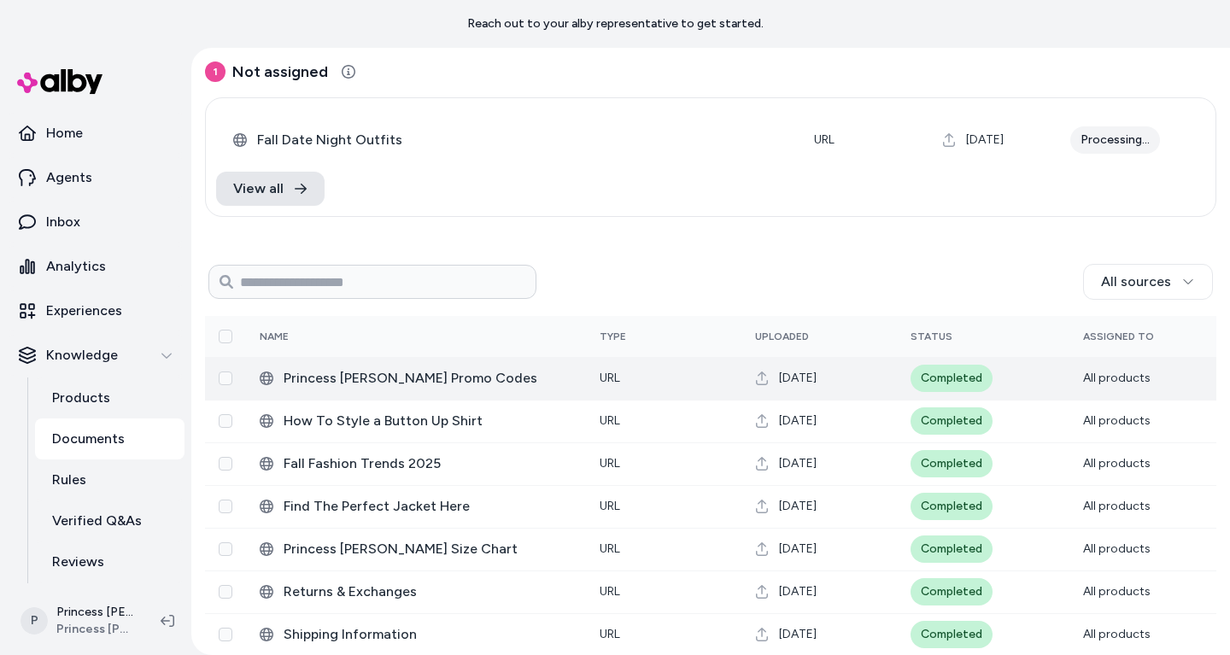
scroll to position [79, 0]
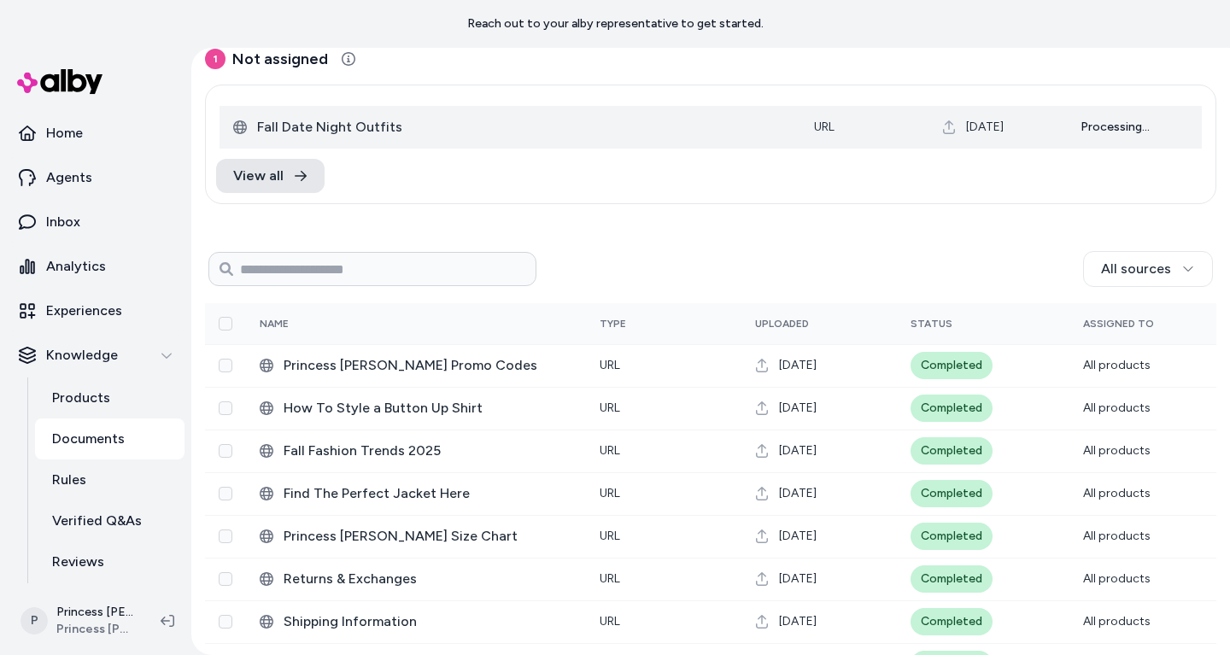
click at [371, 124] on span "Fall Date Night Outfits" at bounding box center [522, 127] width 530 height 20
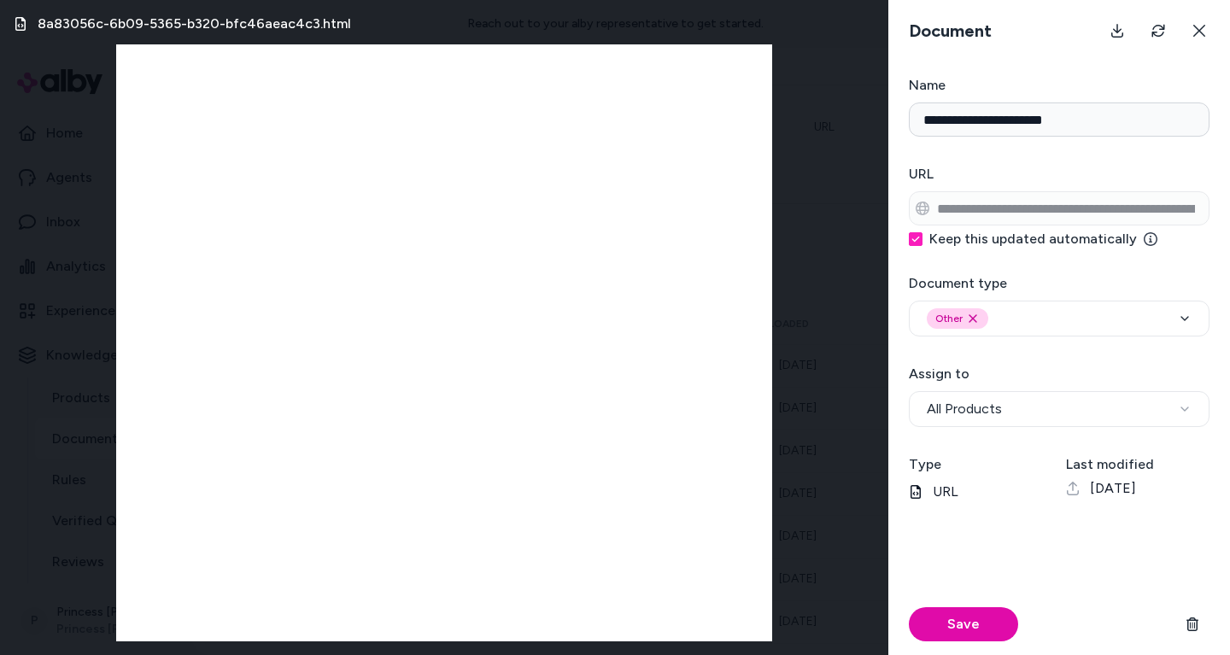
click at [878, 179] on div "8a83056c-6b09-5365-b320-bfc46aeac4c3.html" at bounding box center [444, 327] width 888 height 655
click at [1200, 19] on button at bounding box center [1199, 31] width 34 height 34
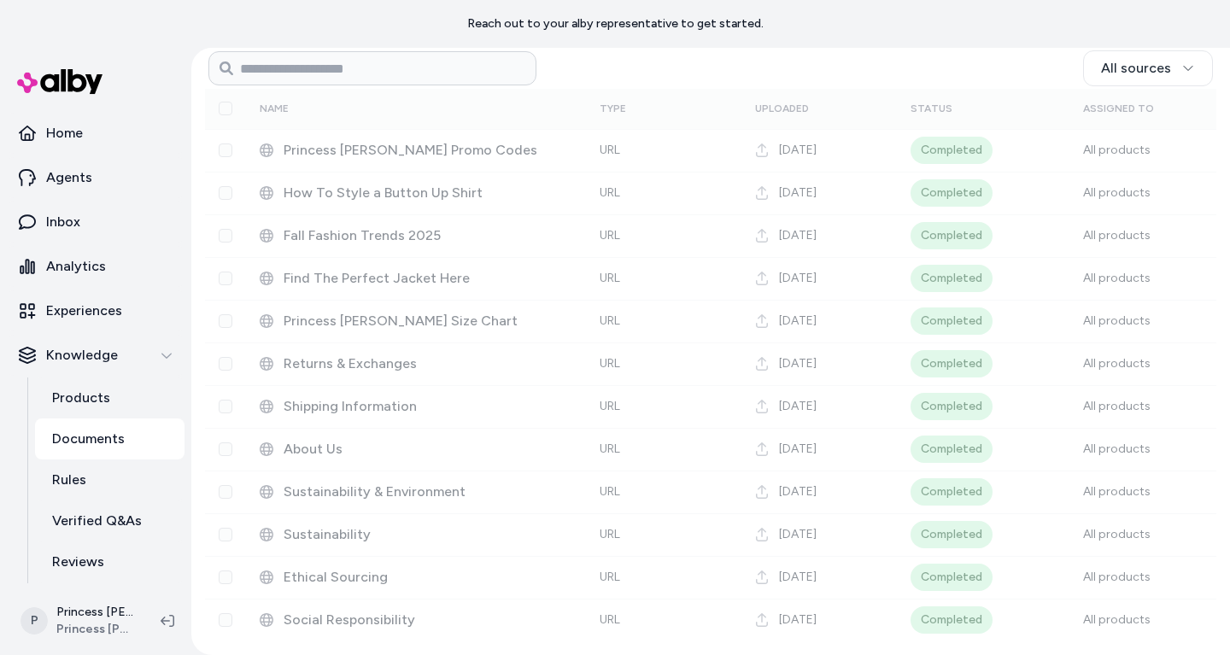
scroll to position [97, 0]
